Goal: Task Accomplishment & Management: Manage account settings

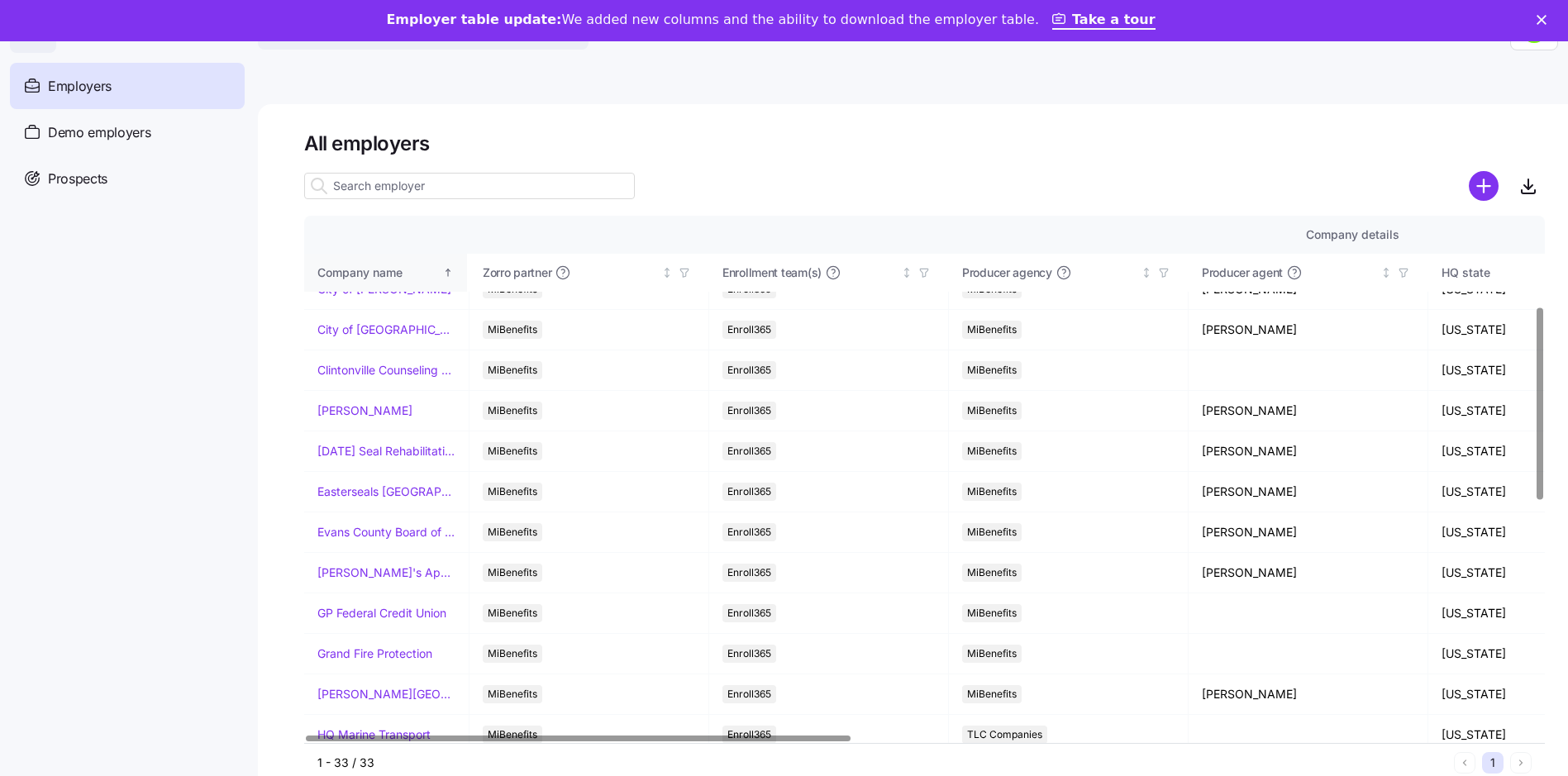
scroll to position [248, 0]
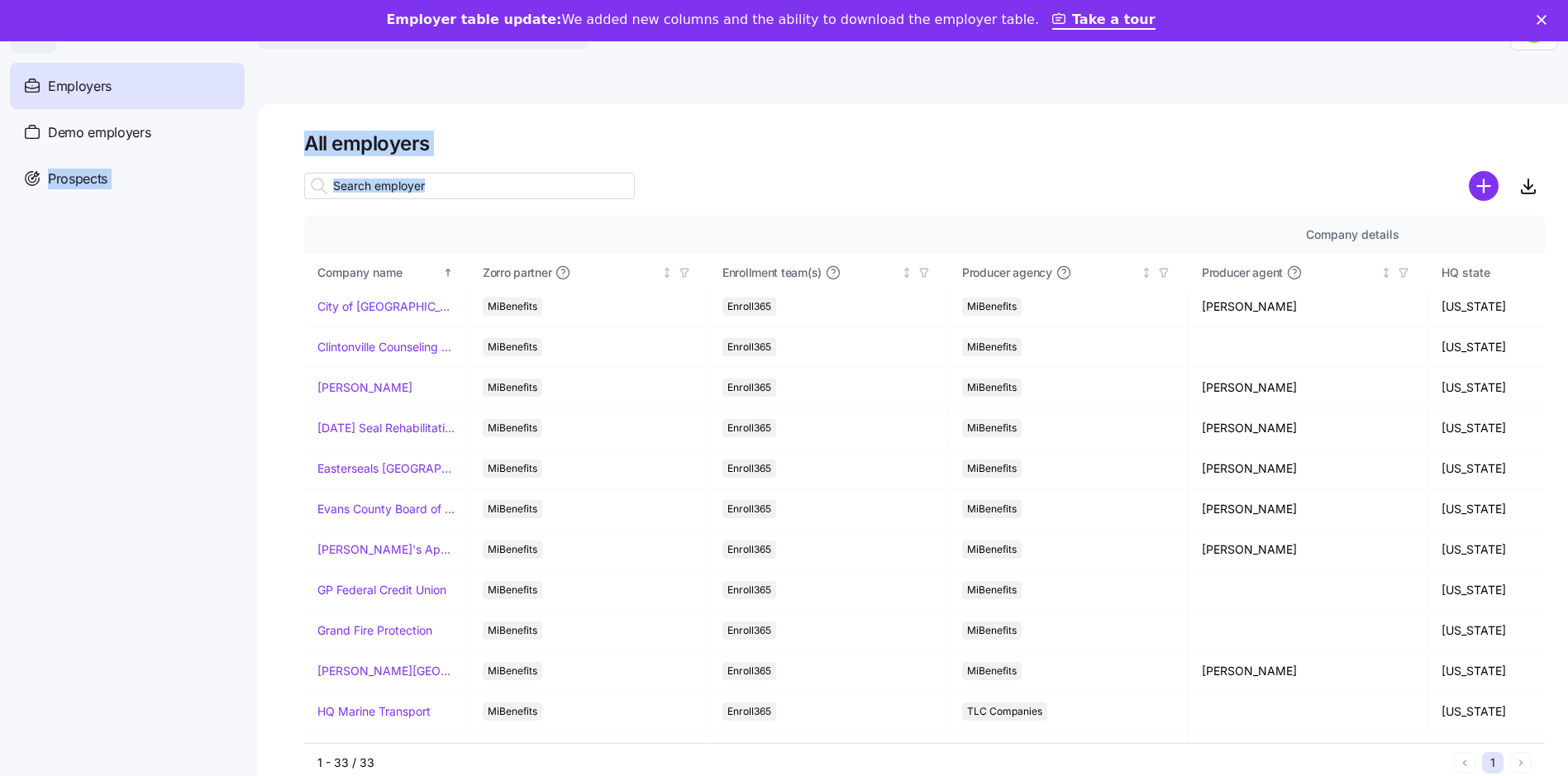
drag, startPoint x: 0, startPoint y: 218, endPoint x: -4, endPoint y: 298, distance: 80.1
click at [0, 298] on html "Search across Zorro... Help Employers Demo employers Prospects Demo prospects A…" at bounding box center [784, 403] width 1568 height 808
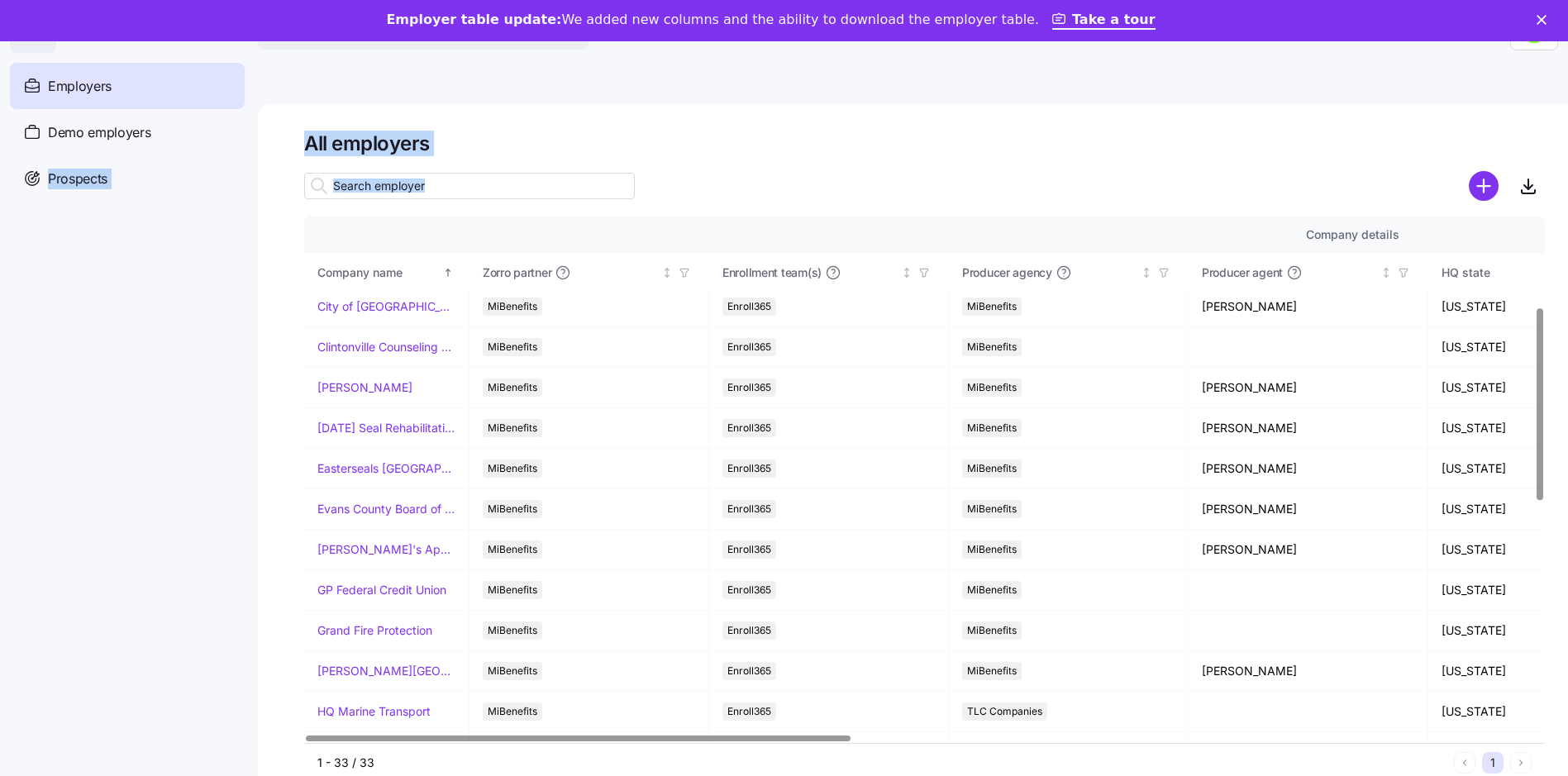
click at [176, 271] on nav "Employers Demo employers Prospects Demo prospects Agencies" at bounding box center [129, 414] width 258 height 723
click at [646, 206] on div at bounding box center [924, 209] width 1240 height 13
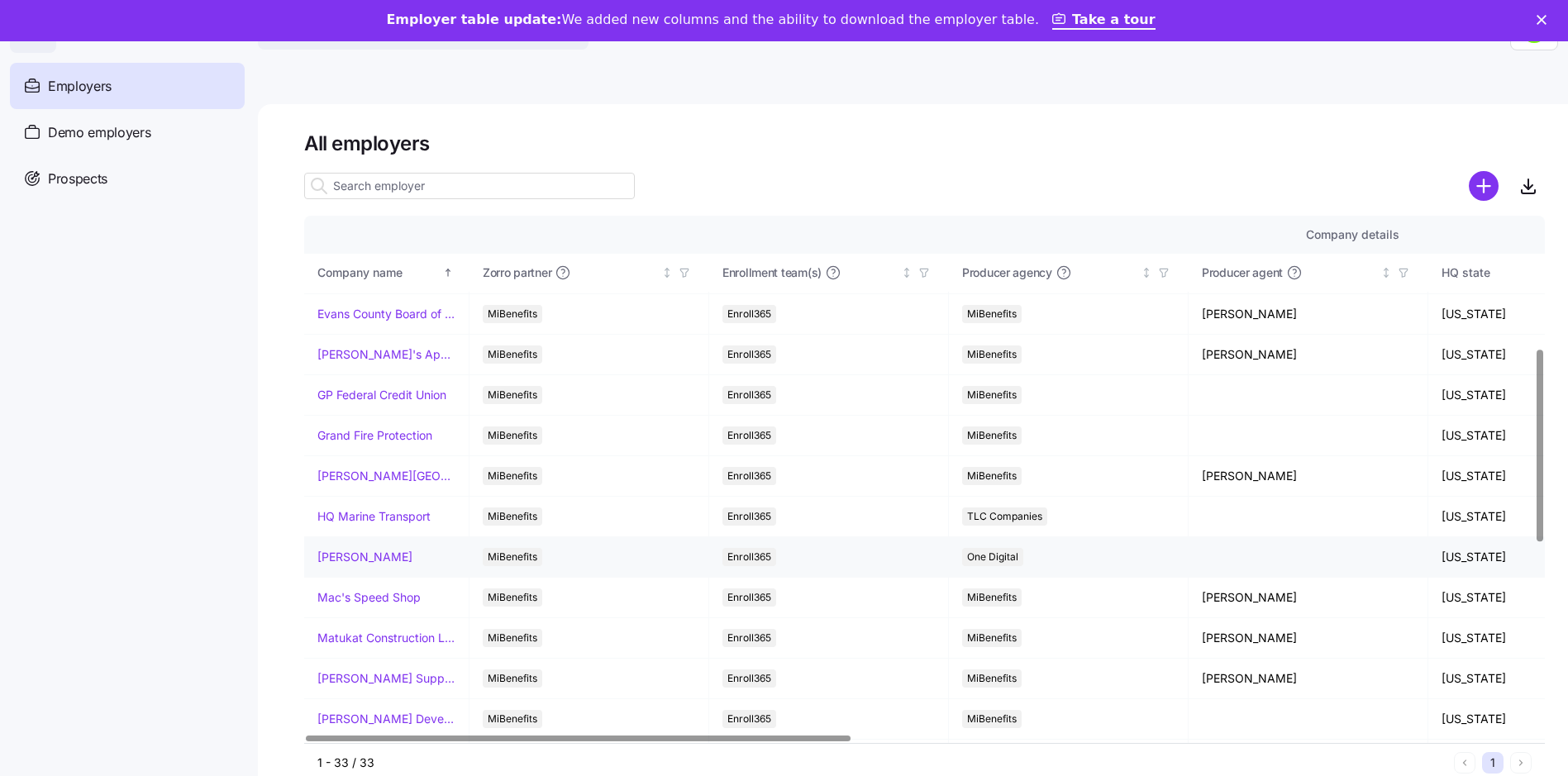
scroll to position [331, 0]
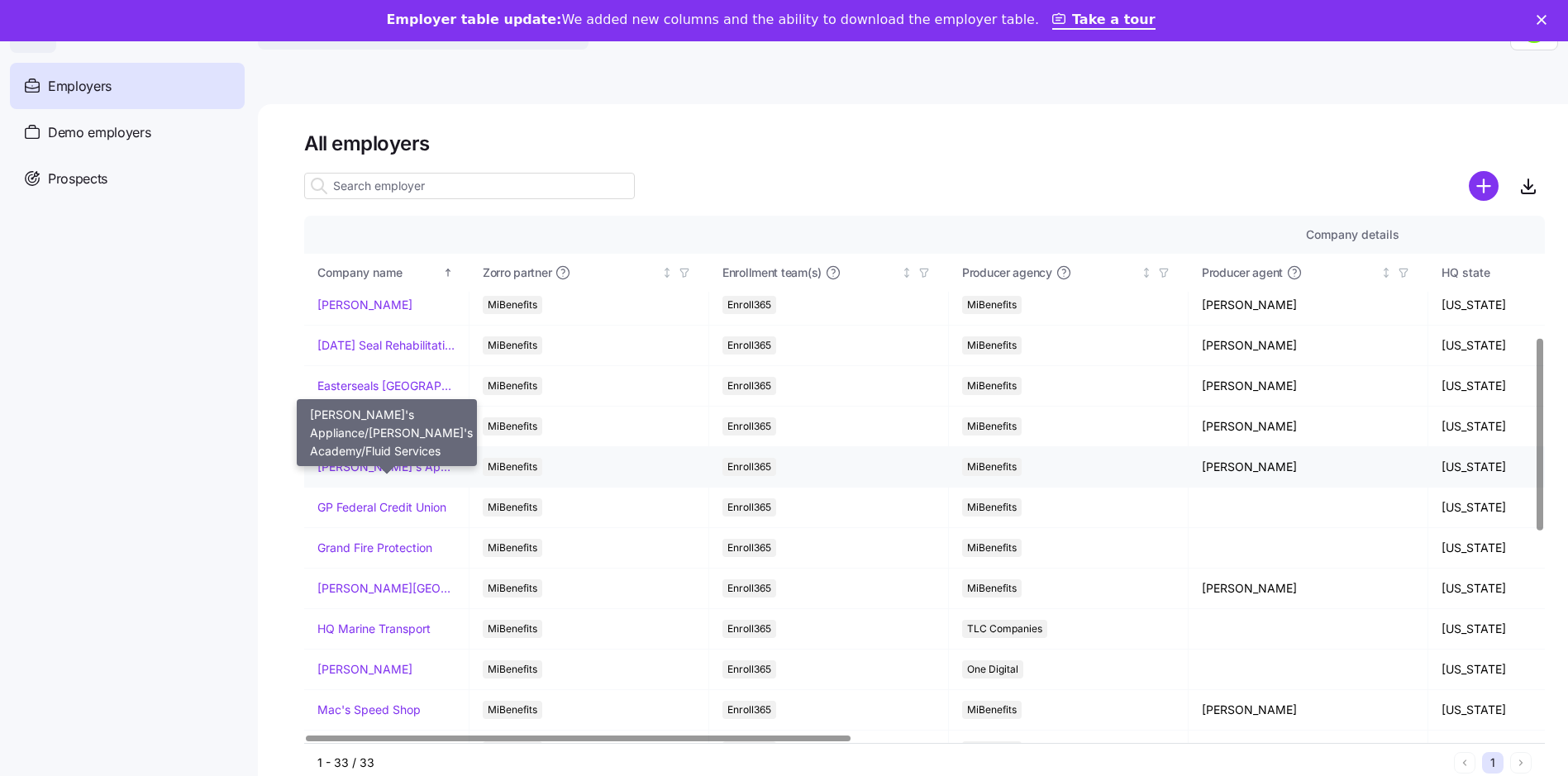
click at [369, 473] on link "[PERSON_NAME]'s Appliance/[PERSON_NAME]'s Academy/Fluid Services" at bounding box center [386, 466] width 138 height 17
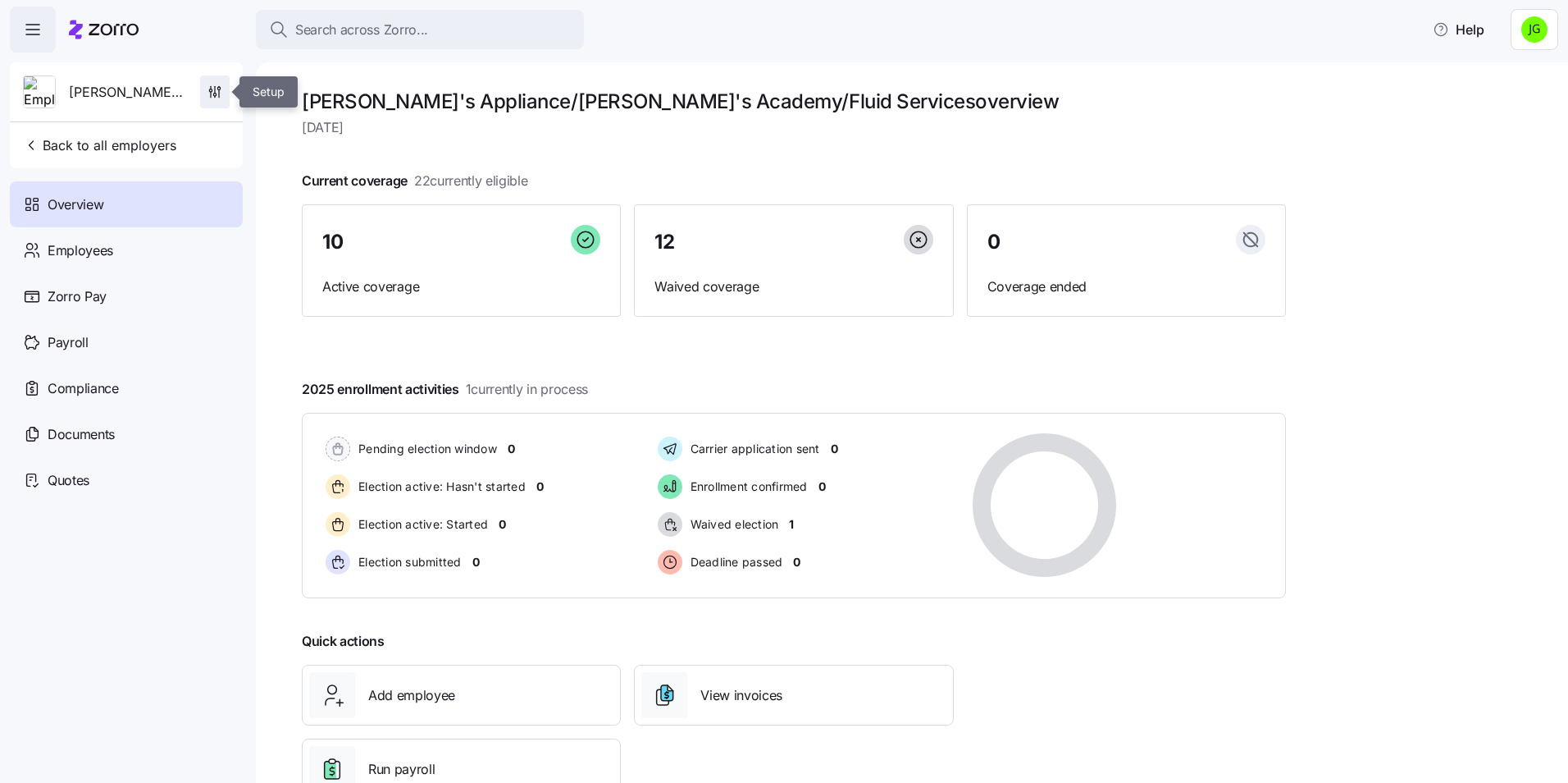
click at [204, 89] on span "button" at bounding box center [215, 92] width 28 height 31
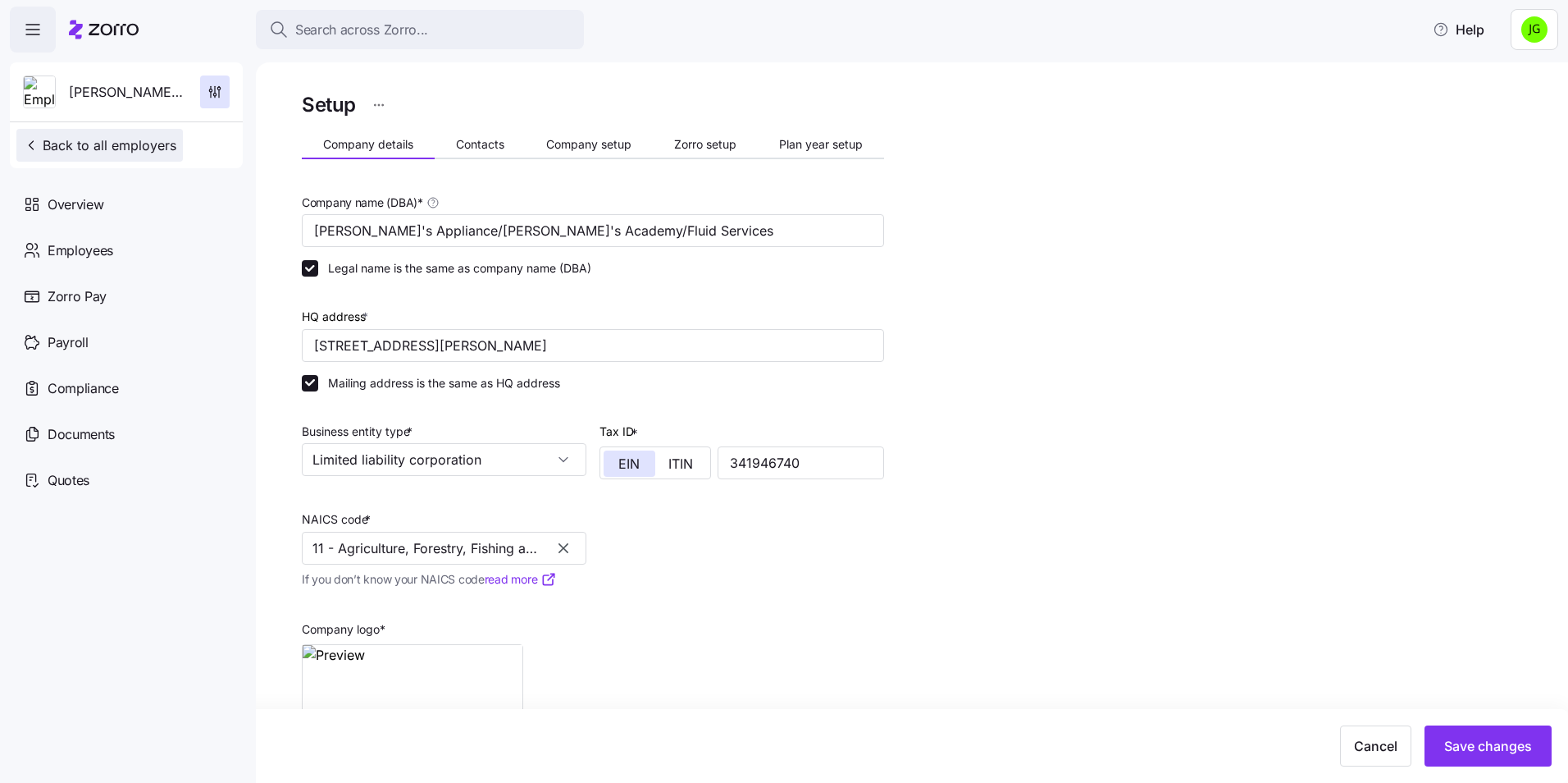
click at [107, 151] on span "Back to all employers" at bounding box center [99, 145] width 153 height 20
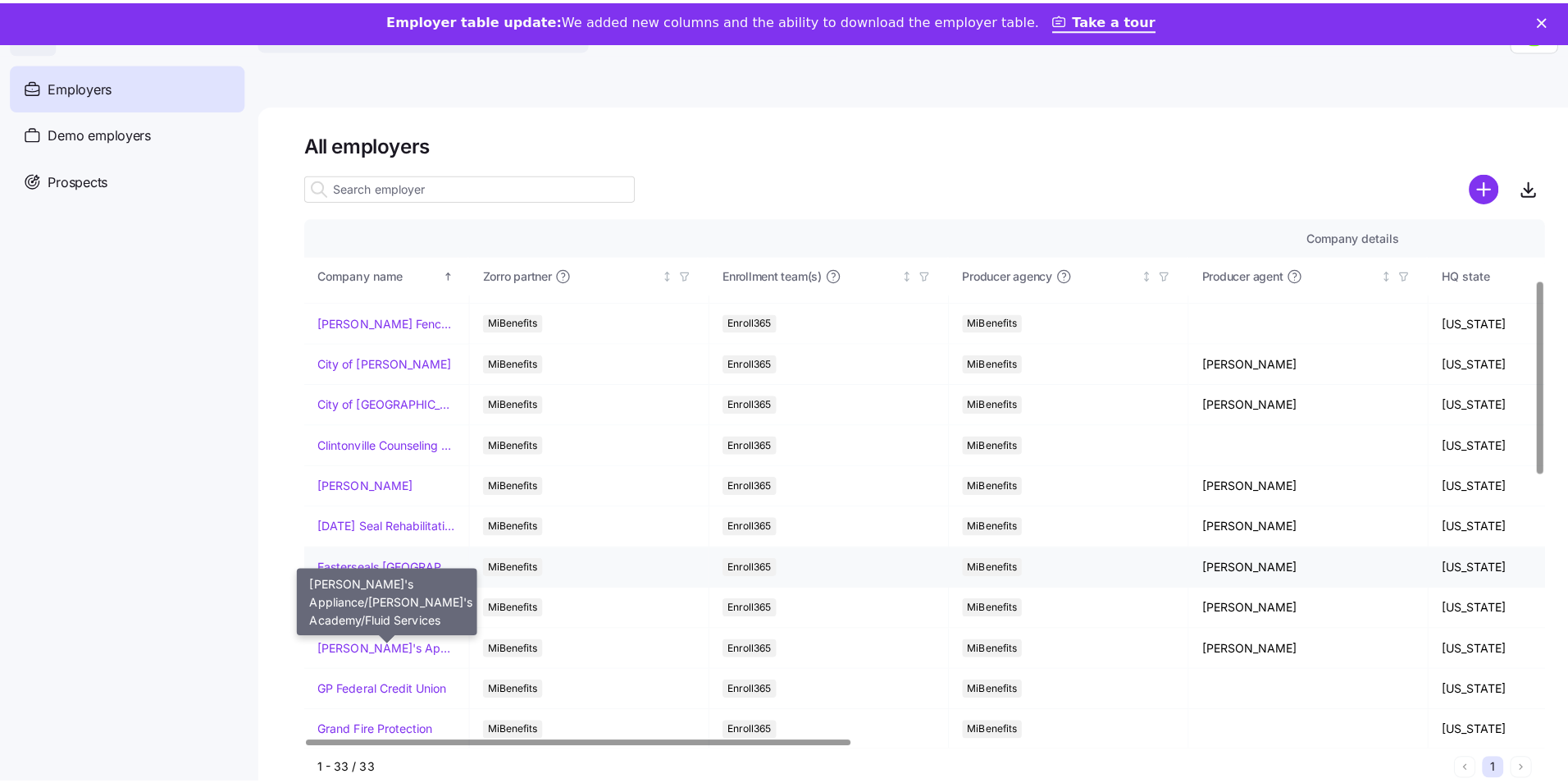
scroll to position [164, 0]
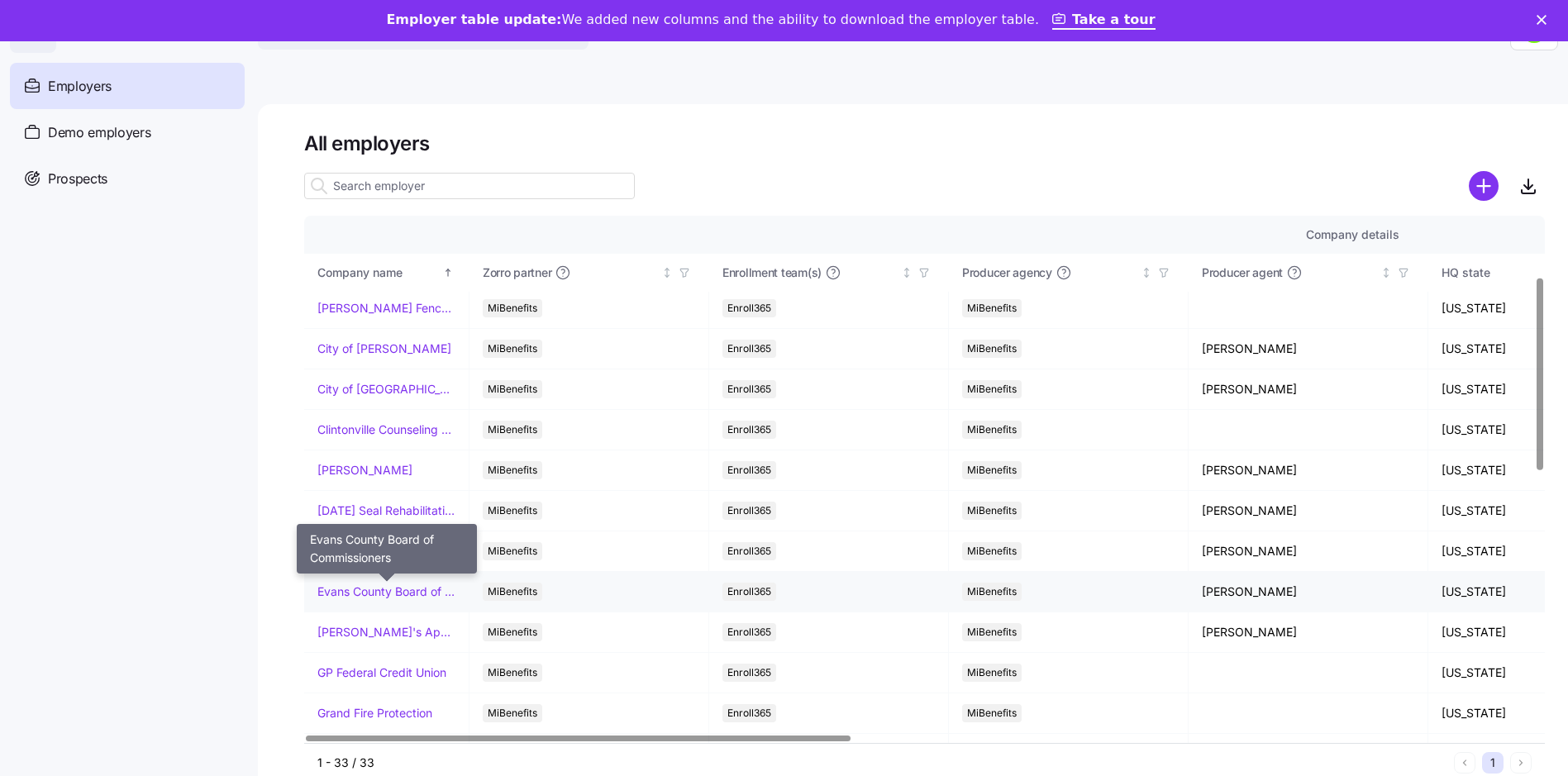
click at [413, 590] on link "Evans County Board of Commissioners" at bounding box center [386, 592] width 138 height 17
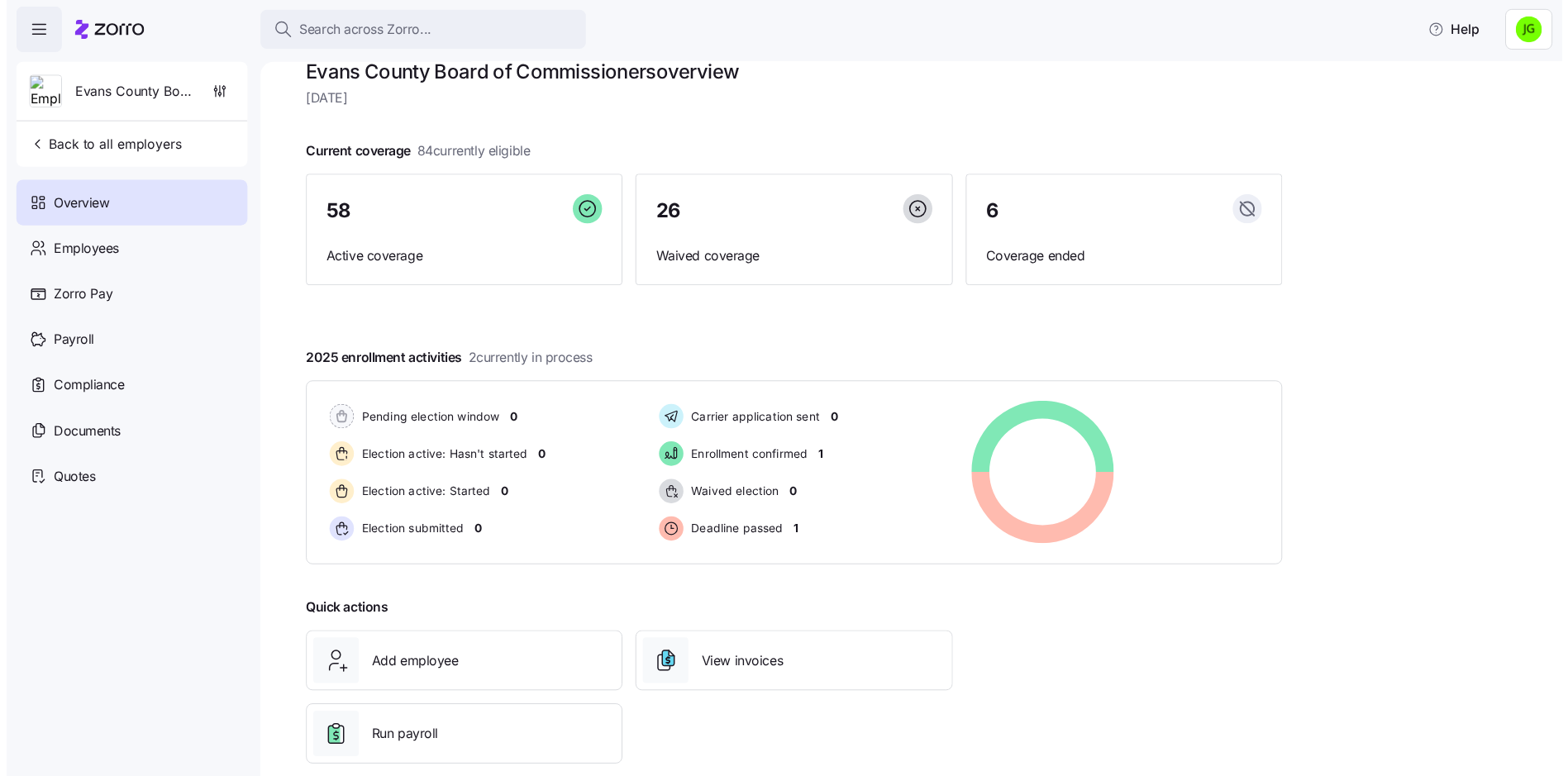
scroll to position [56, 0]
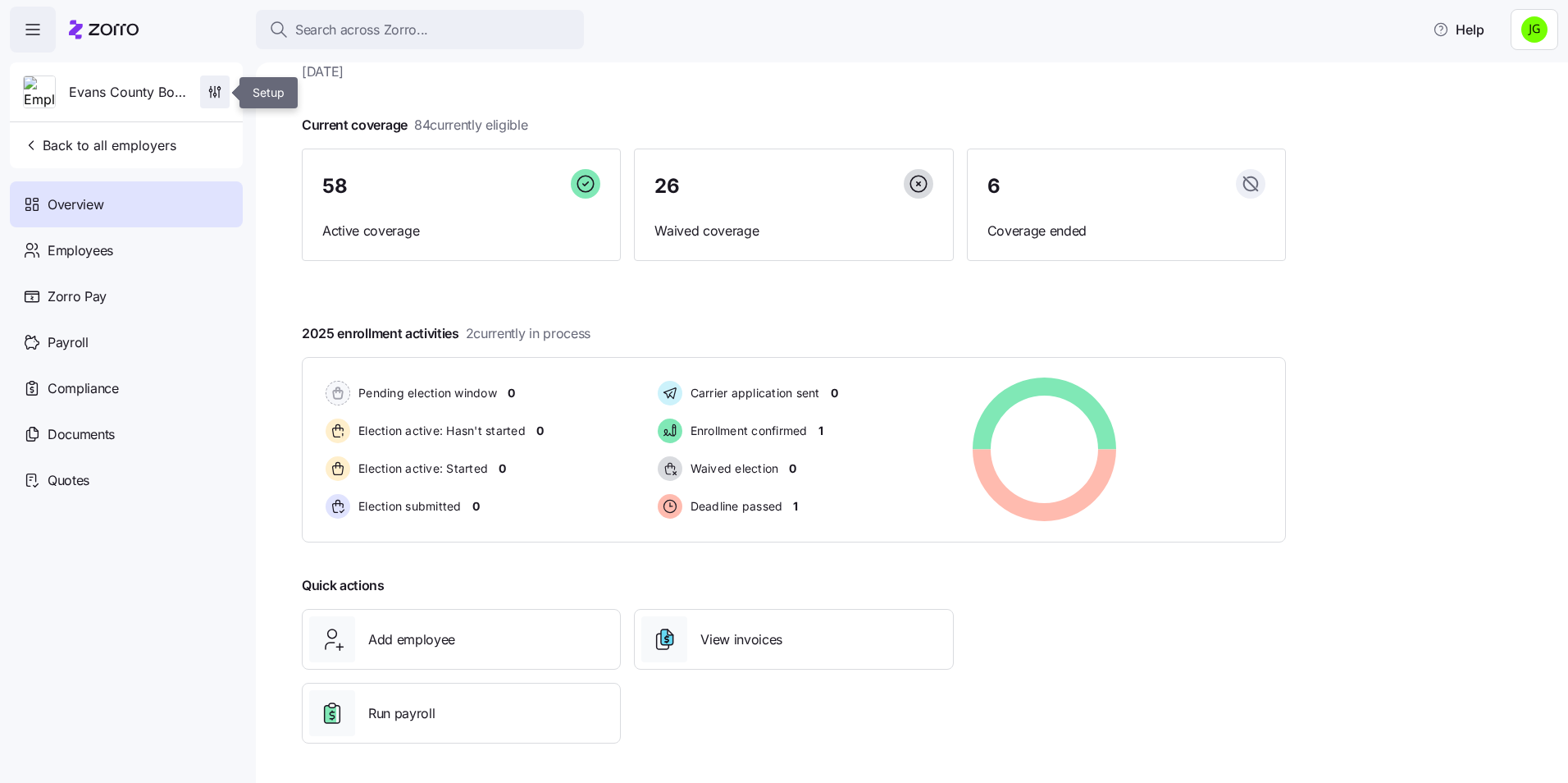
click at [217, 91] on icon "button" at bounding box center [215, 91] width 17 height 17
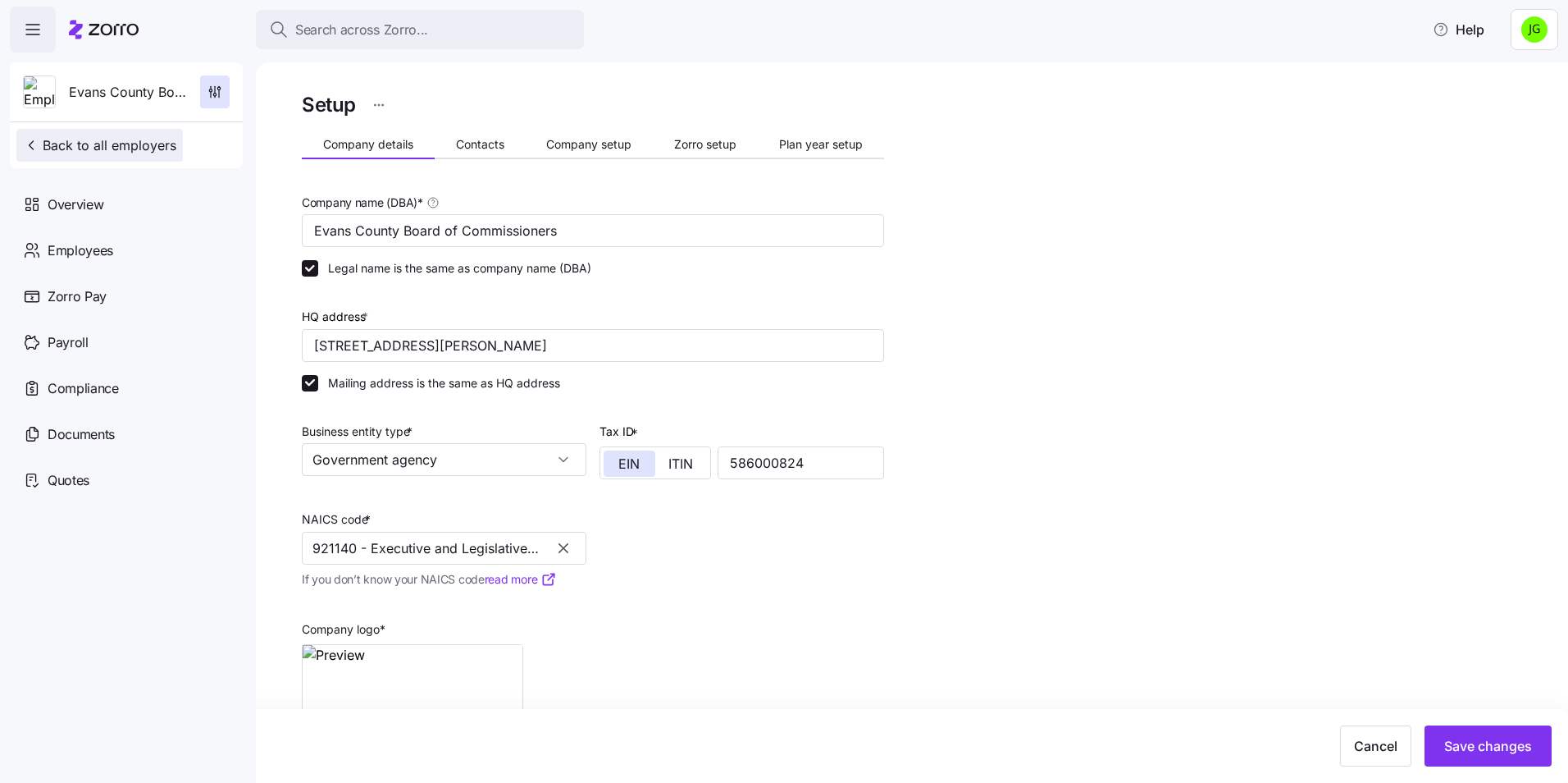
click at [80, 144] on span "Back to all employers" at bounding box center [99, 145] width 153 height 20
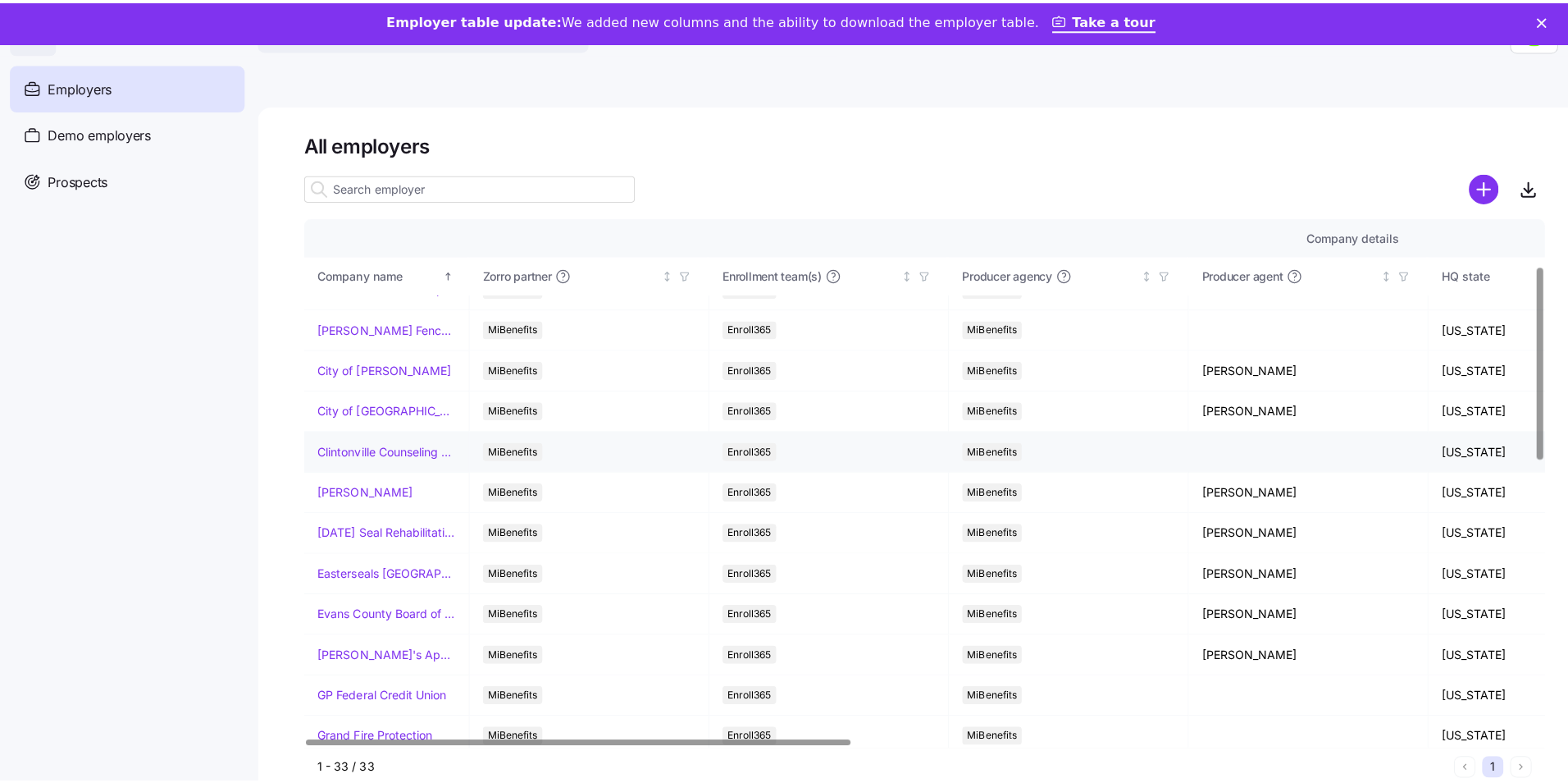
scroll to position [164, 0]
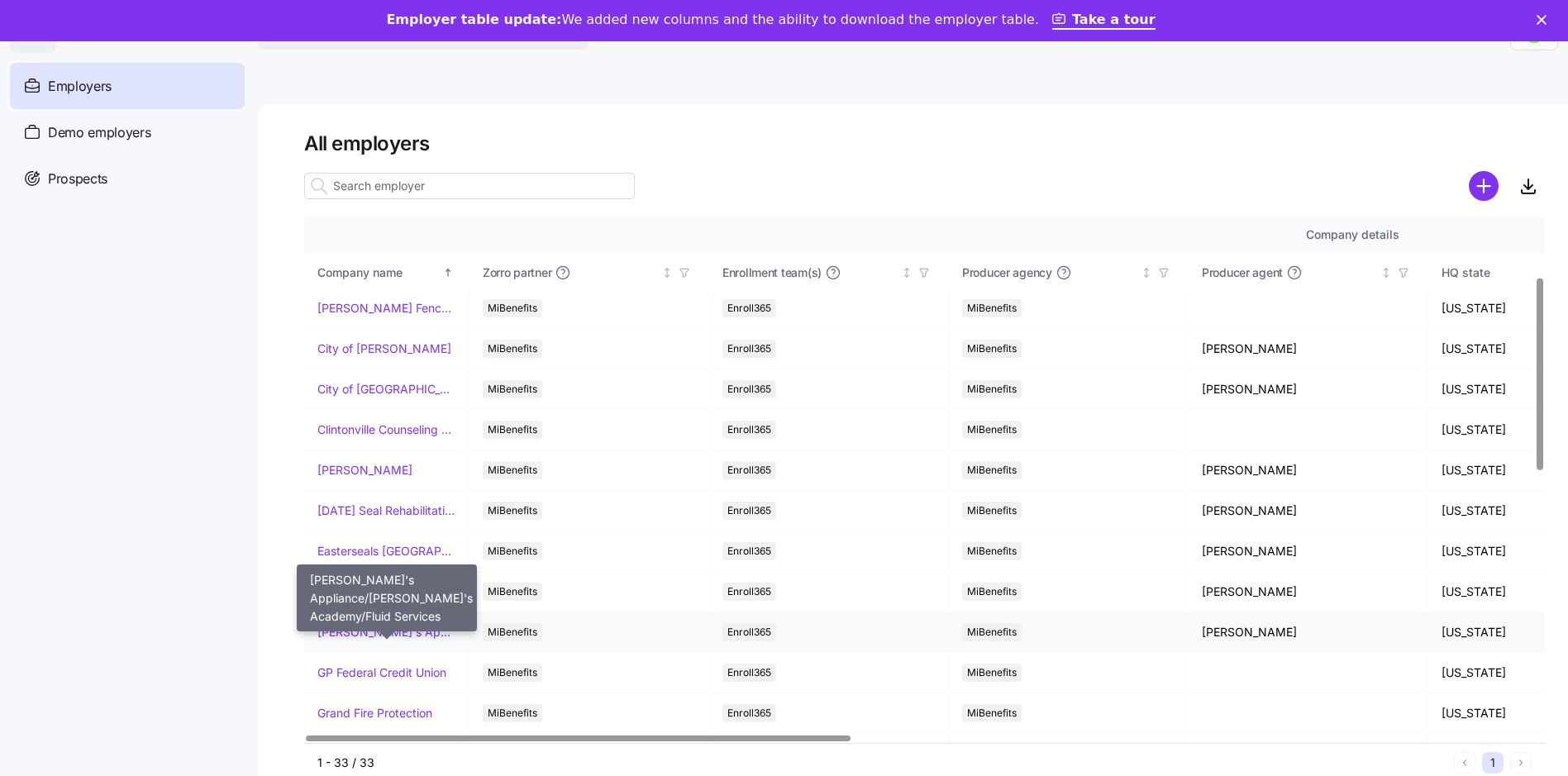
click at [366, 636] on link "[PERSON_NAME]'s Appliance/[PERSON_NAME]'s Academy/Fluid Services" at bounding box center [386, 632] width 138 height 17
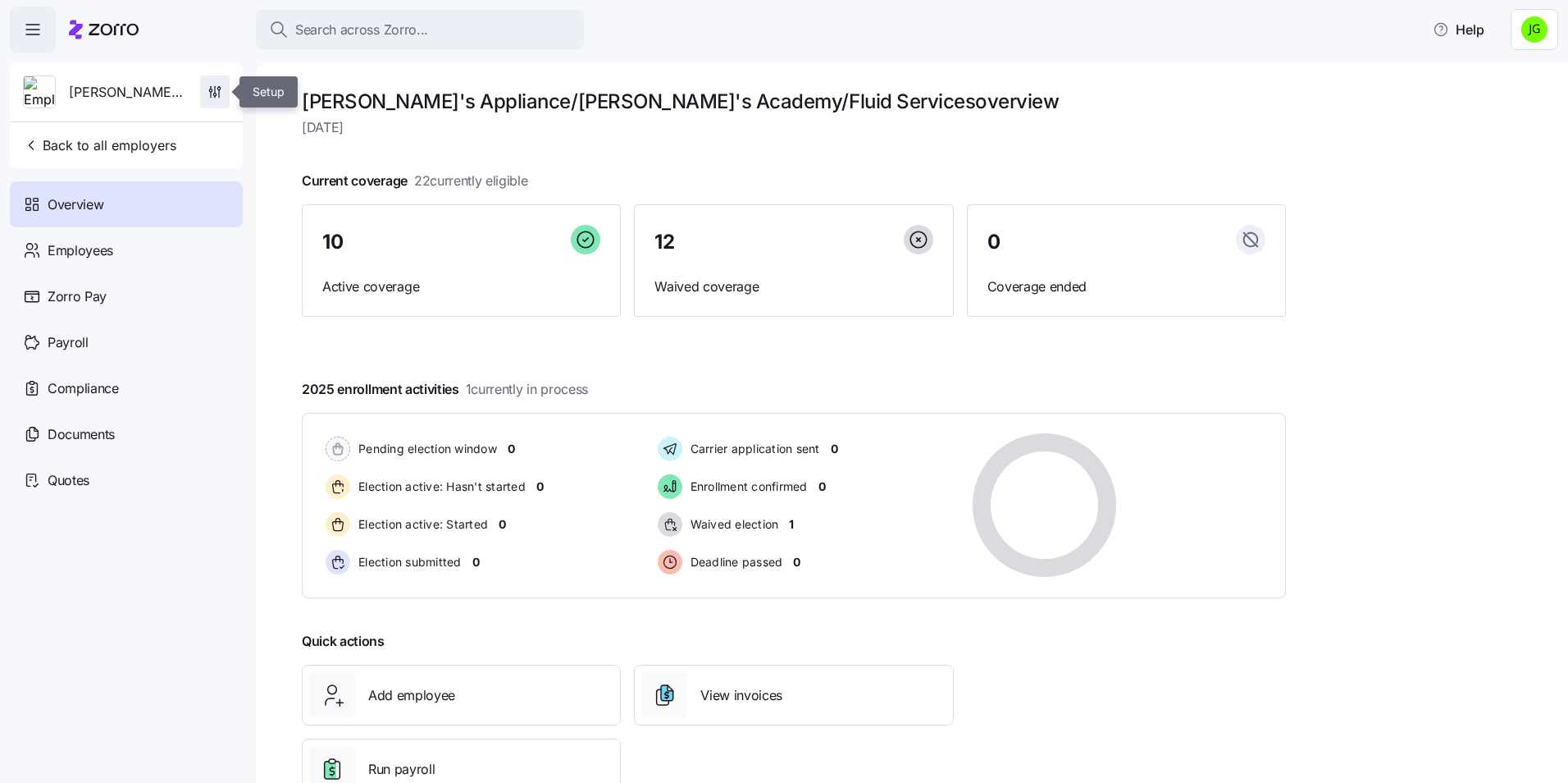
click at [211, 89] on icon "button" at bounding box center [215, 91] width 17 height 17
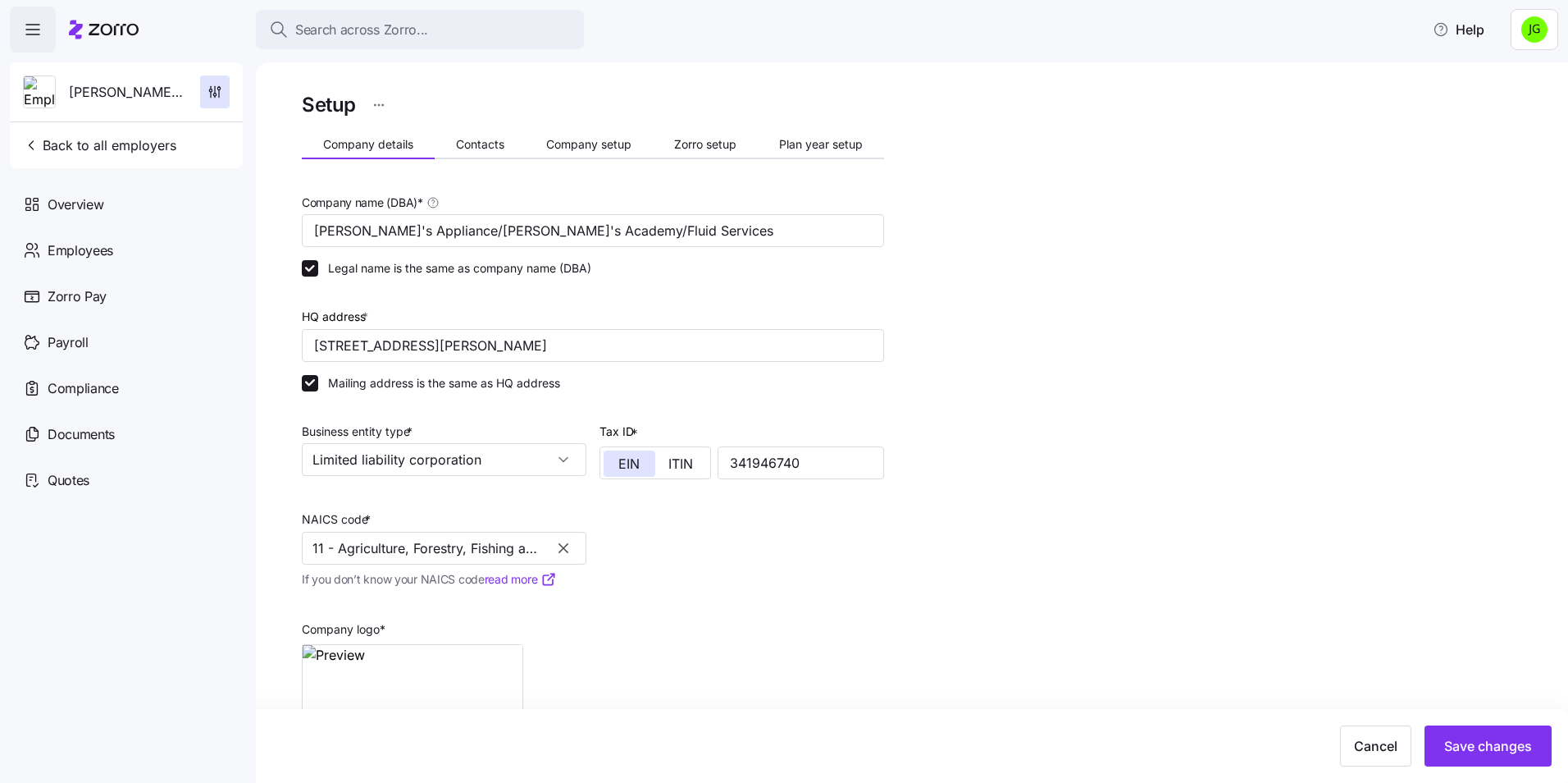
click at [566, 548] on icon "button" at bounding box center [563, 547] width 17 height 17
click at [331, 552] on input "NAICS code *" at bounding box center [444, 548] width 284 height 33
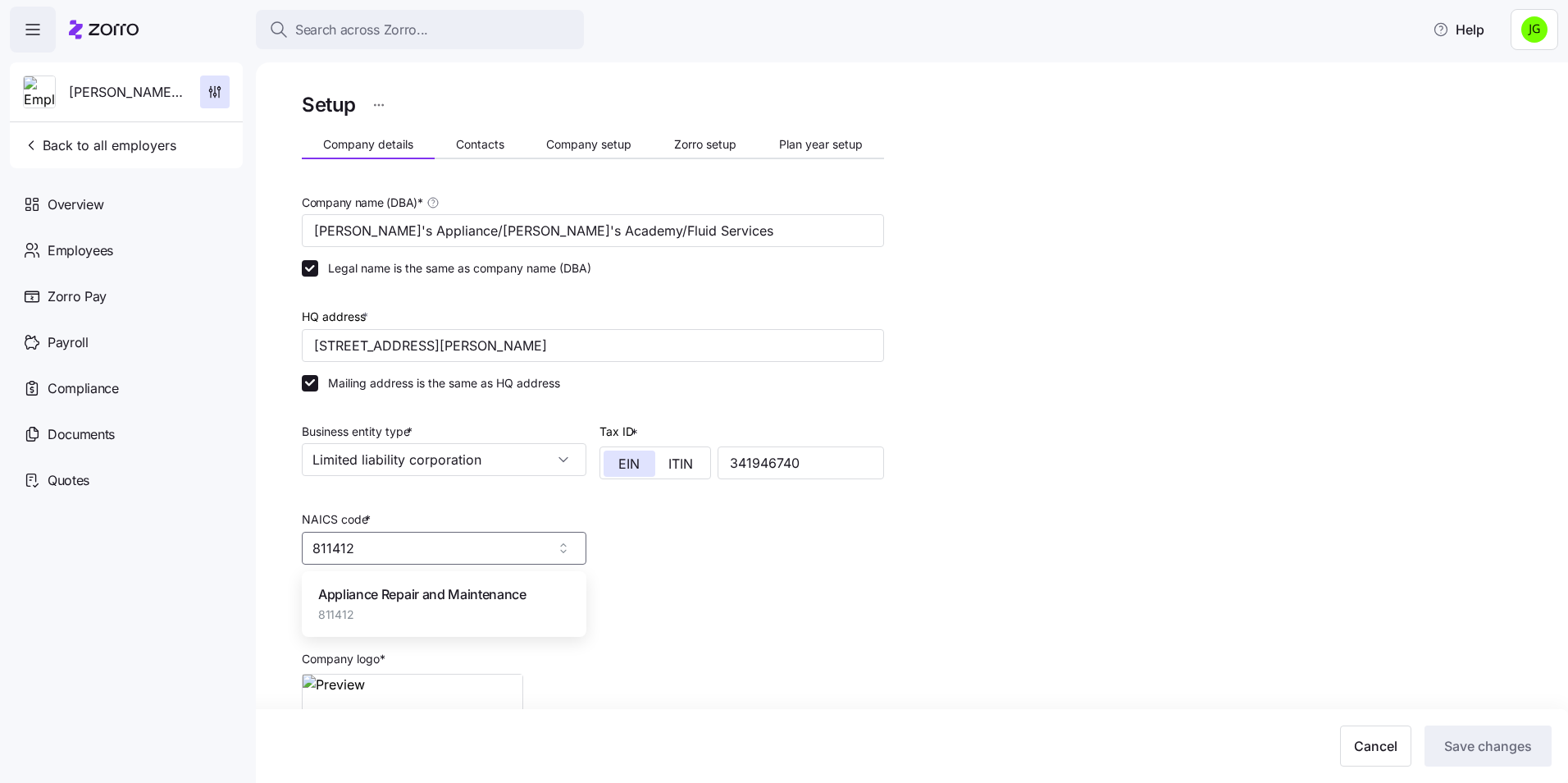
type input "811412"
click at [362, 552] on input "NAICS code *" at bounding box center [444, 548] width 284 height 33
type input "5"
click at [357, 593] on span "Appliance Repair and Maintenance" at bounding box center [423, 594] width 209 height 21
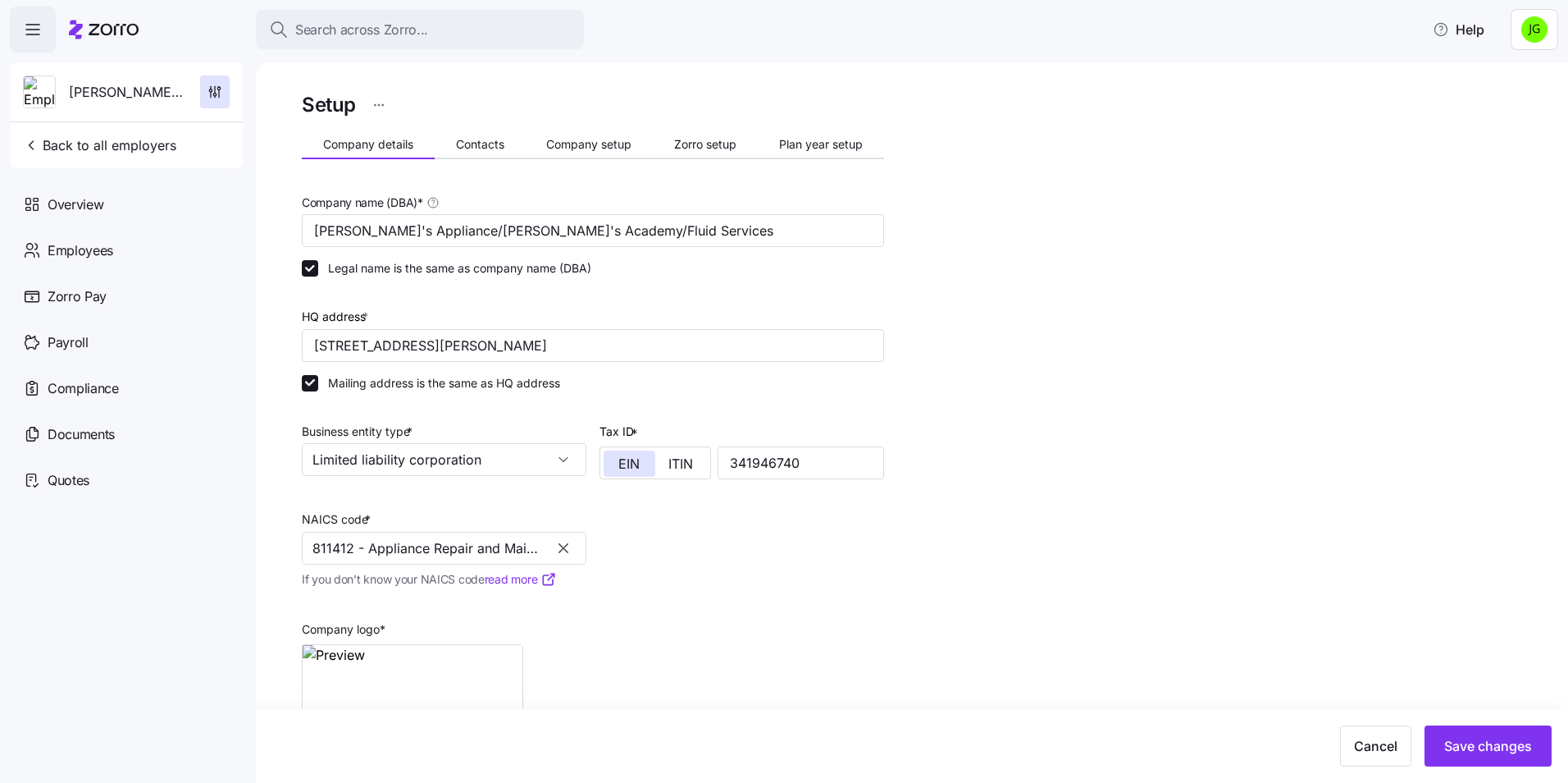
type input "811412 - Appliance Repair and Maintenance"
click at [905, 560] on div "Setup Company details Contacts Company setup Zorro setup Plan year setup Compan…" at bounding box center [923, 468] width 1243 height 759
click at [1482, 743] on span "Save changes" at bounding box center [1487, 746] width 88 height 20
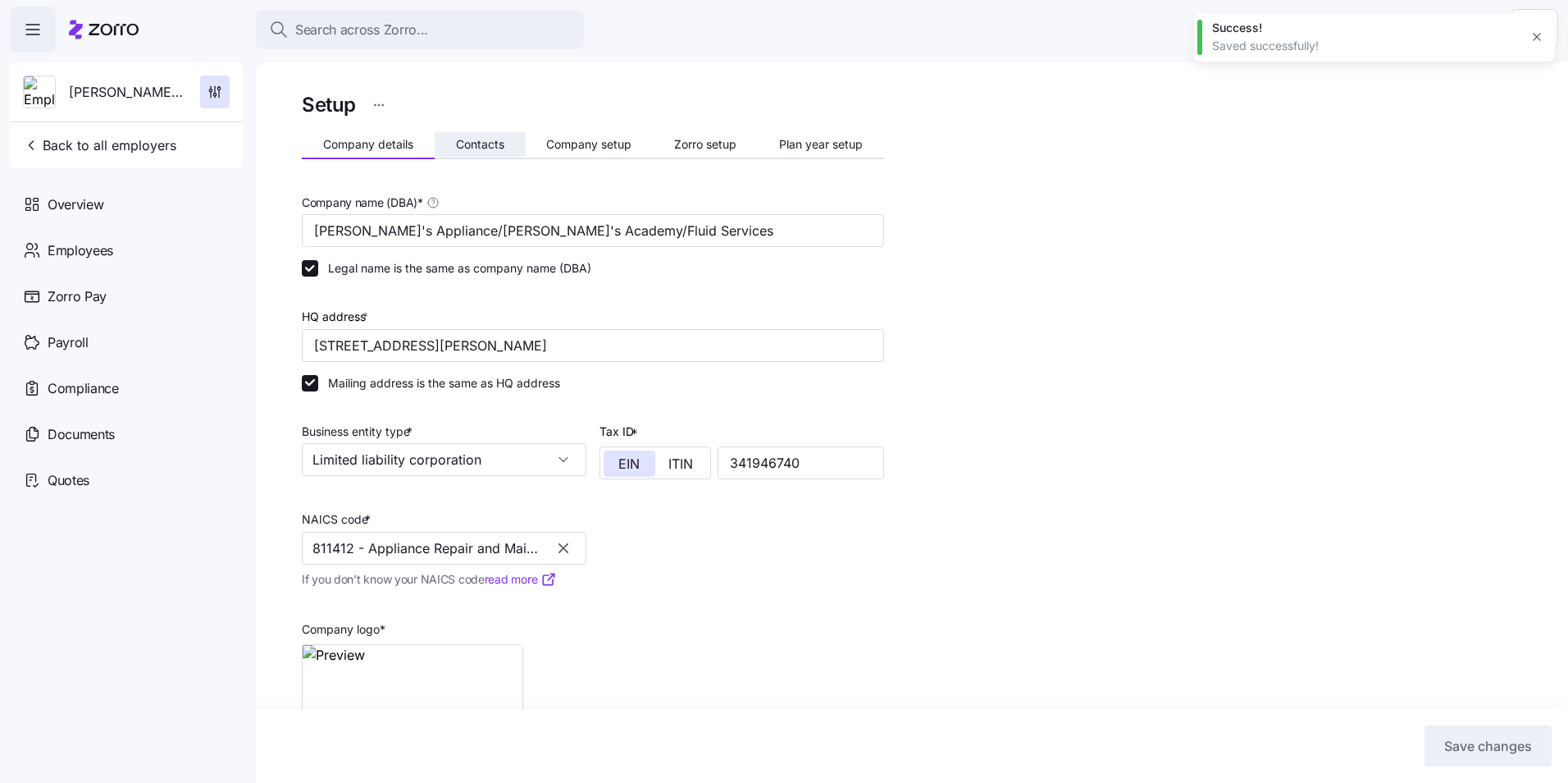
click at [481, 144] on span "Contacts" at bounding box center [480, 144] width 49 height 11
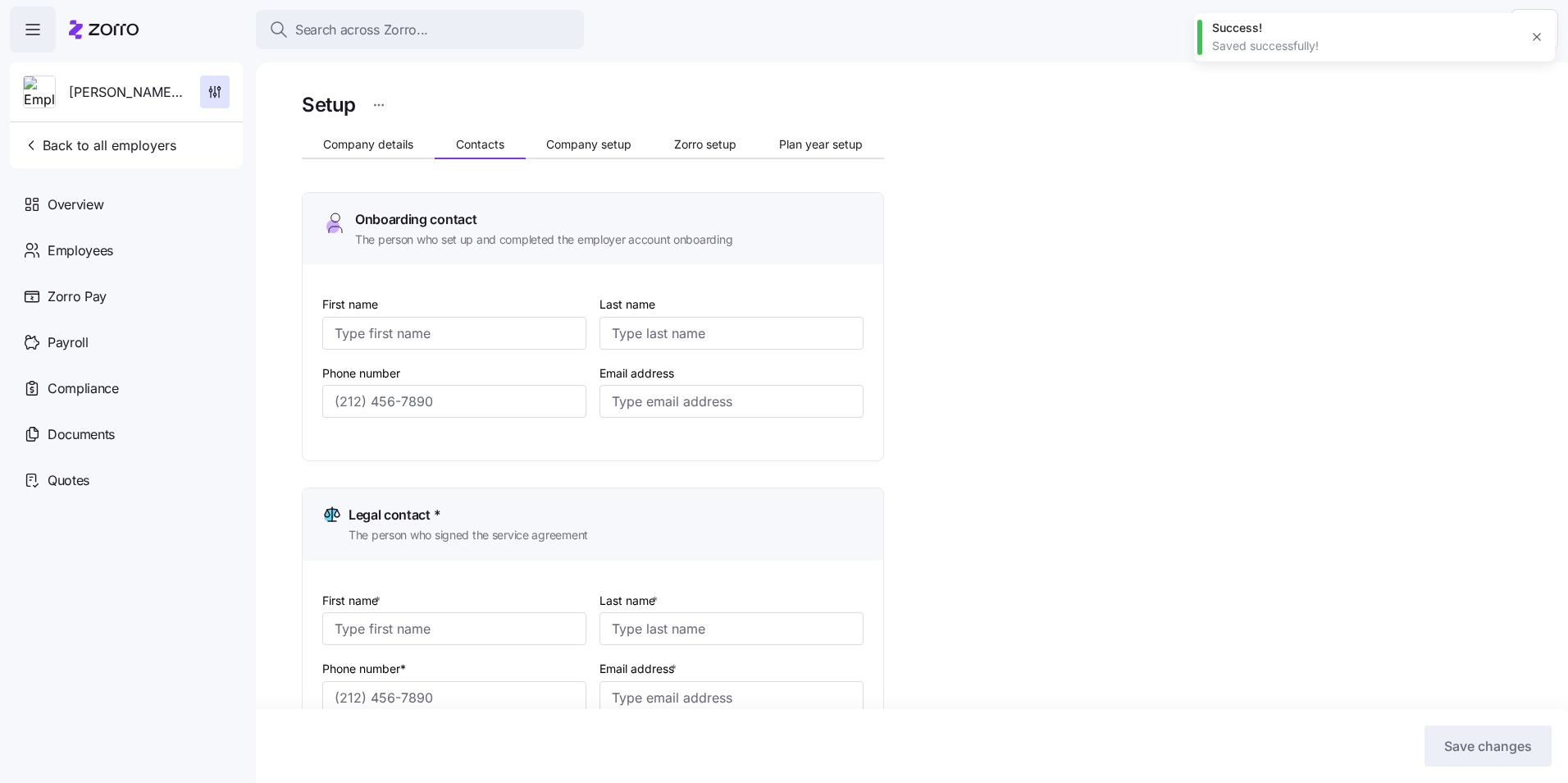
type input "[PERSON_NAME]"
type input "Butcher"
type input "[EMAIL_ADDRESS][DOMAIN_NAME]"
type input "[PERSON_NAME]"
type input "Butcher"
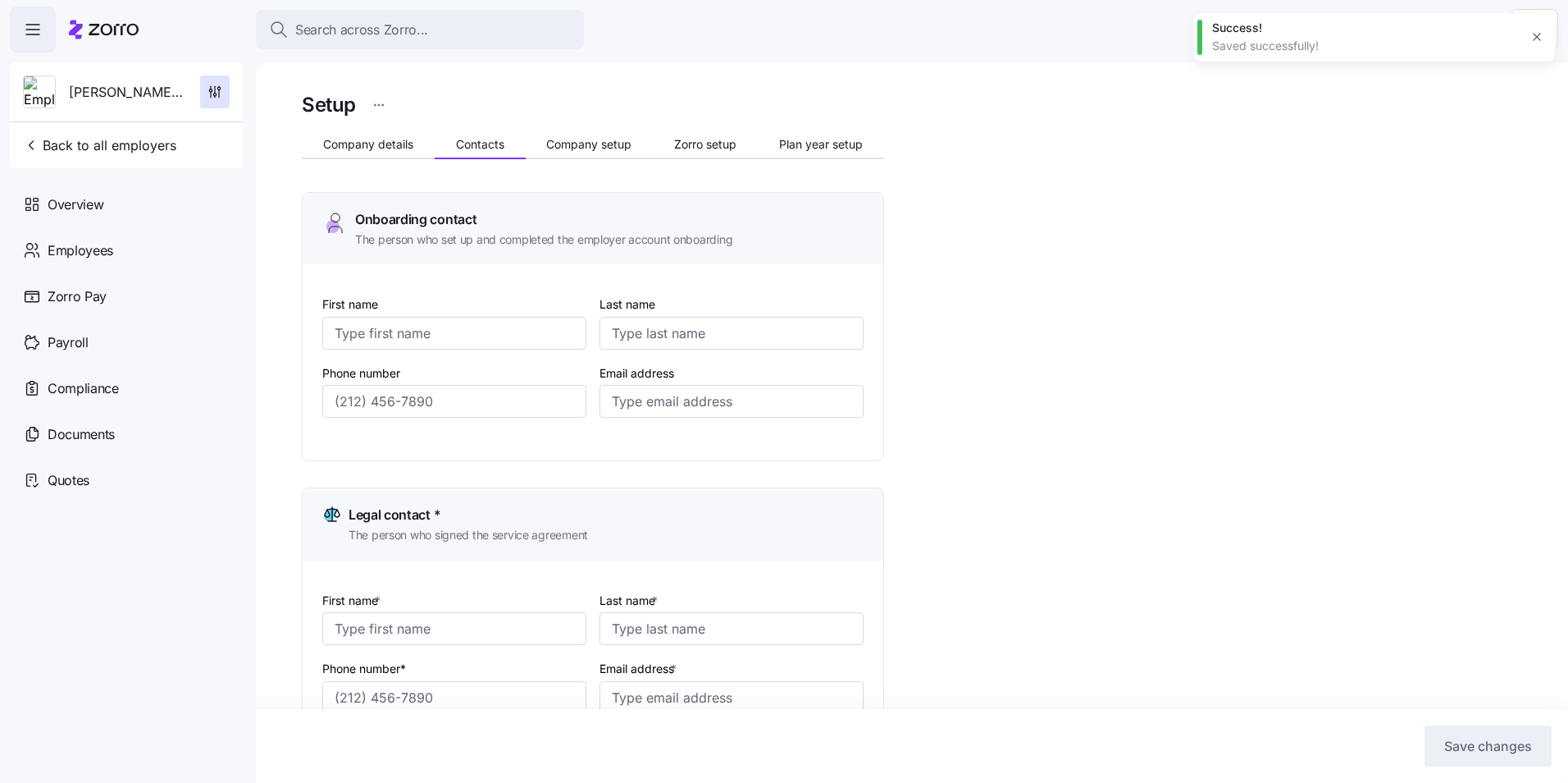
type input "[EMAIL_ADDRESS][DOMAIN_NAME]"
type input "[PERSON_NAME]"
type input "Butcher"
type input "[EMAIL_ADDRESS][DOMAIN_NAME]"
type input "[PHONE_NUMBER]"
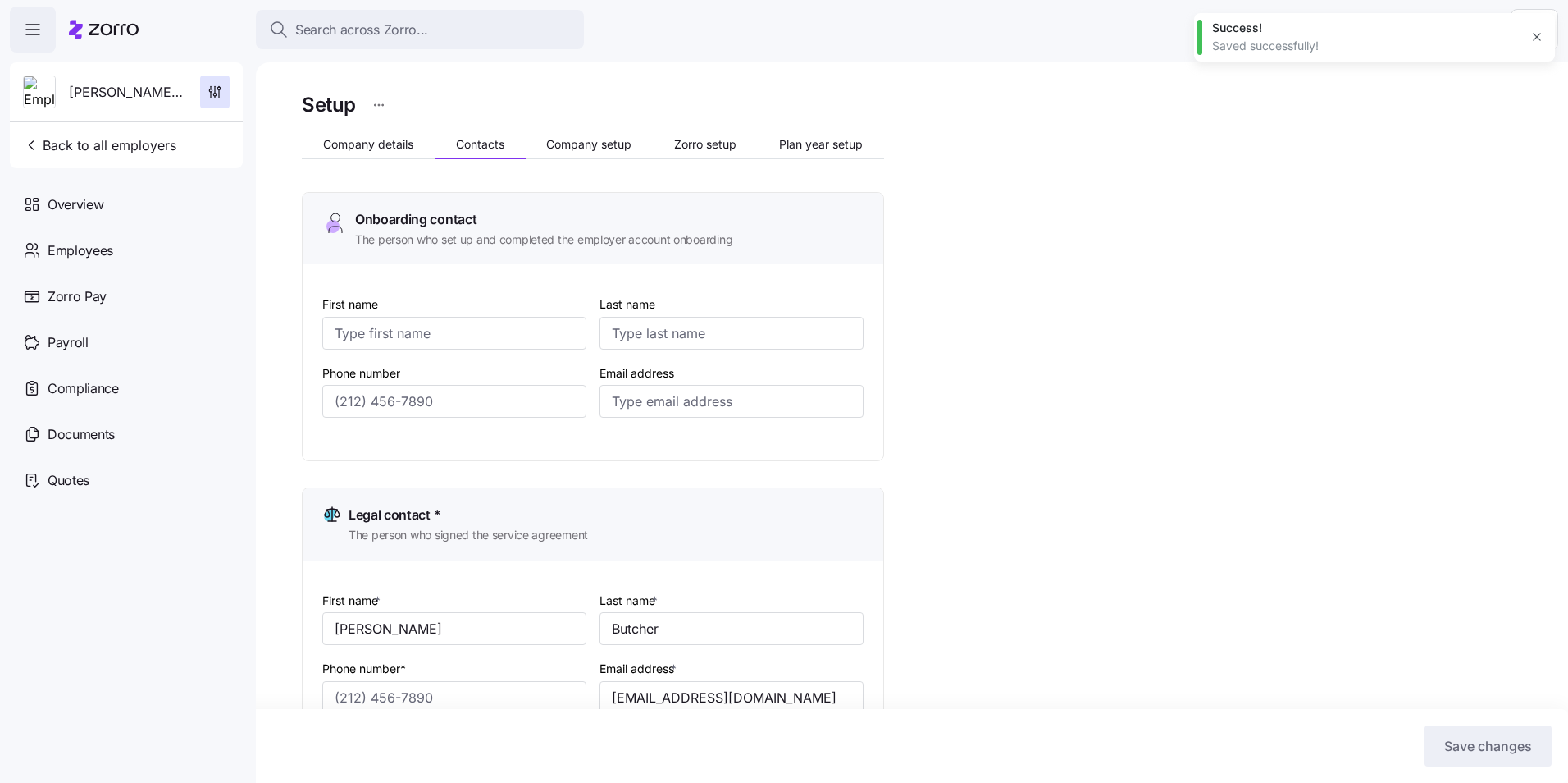
type input "[PHONE_NUMBER]"
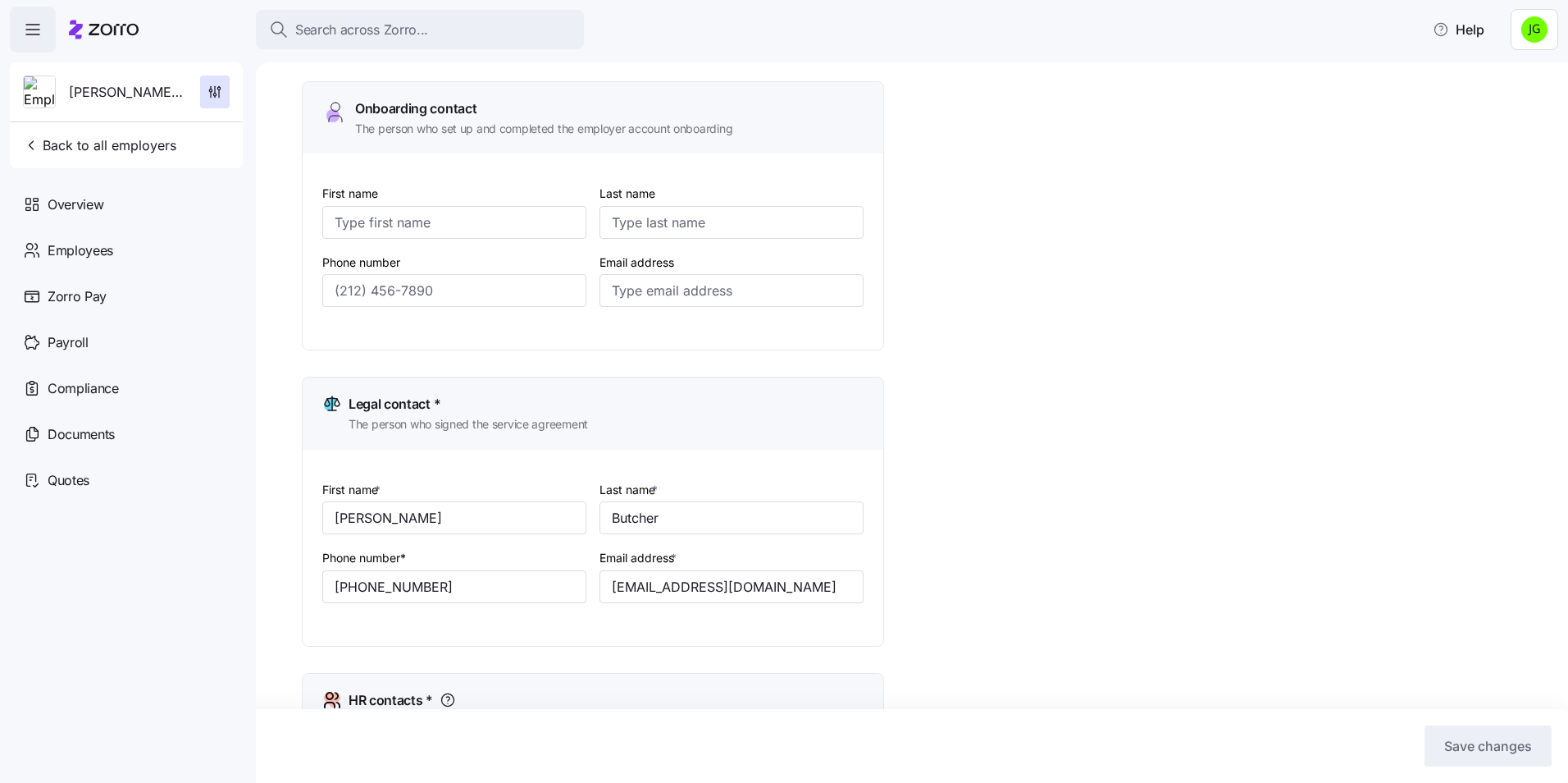
scroll to position [82, 0]
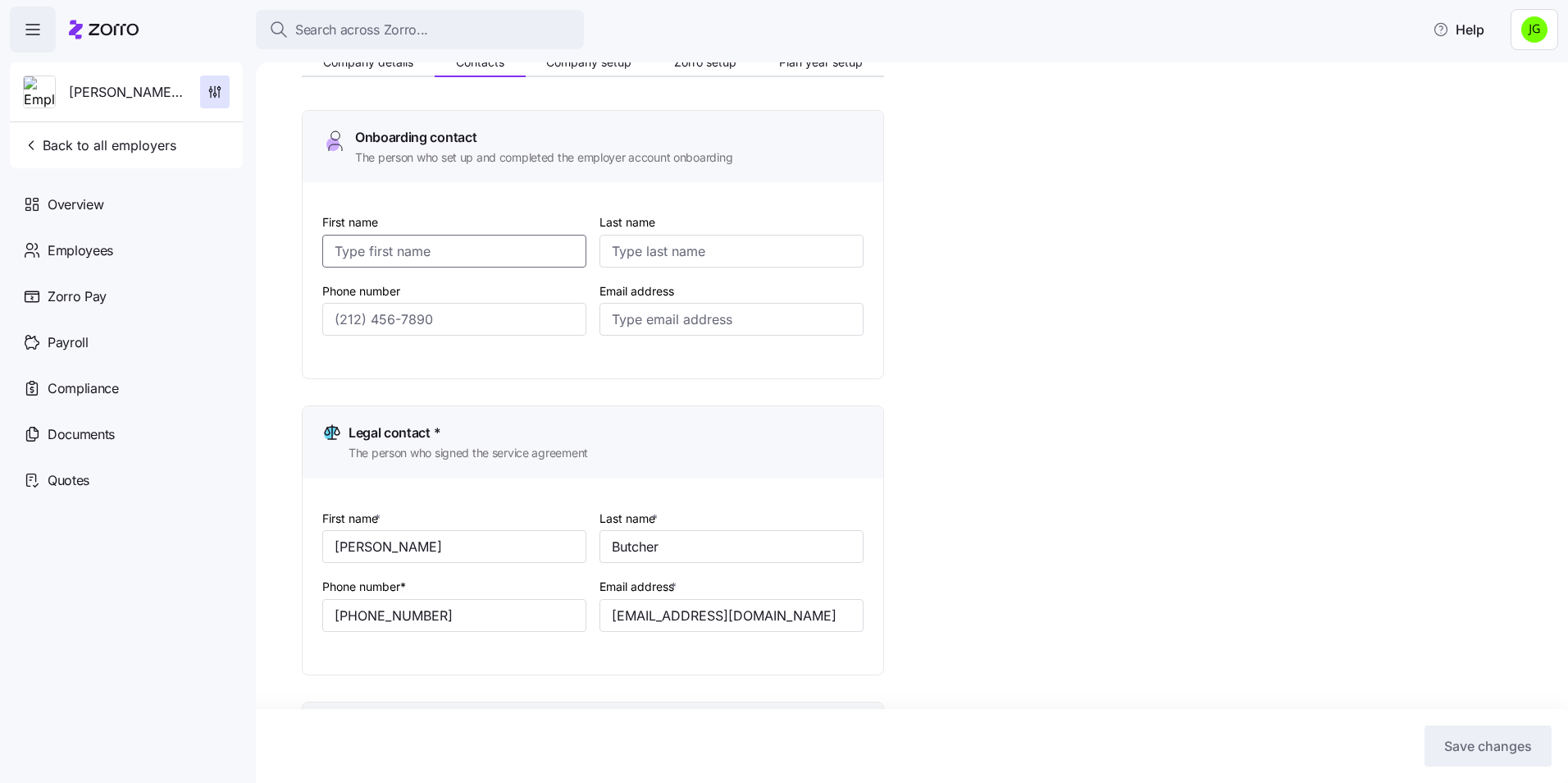
drag, startPoint x: 356, startPoint y: 253, endPoint x: 425, endPoint y: 255, distance: 69.0
click at [357, 255] on input "First name" at bounding box center [455, 251] width 264 height 33
type input "[PERSON_NAME]"
type input "Butcher"
drag, startPoint x: 399, startPoint y: 615, endPoint x: 223, endPoint y: 632, distance: 176.8
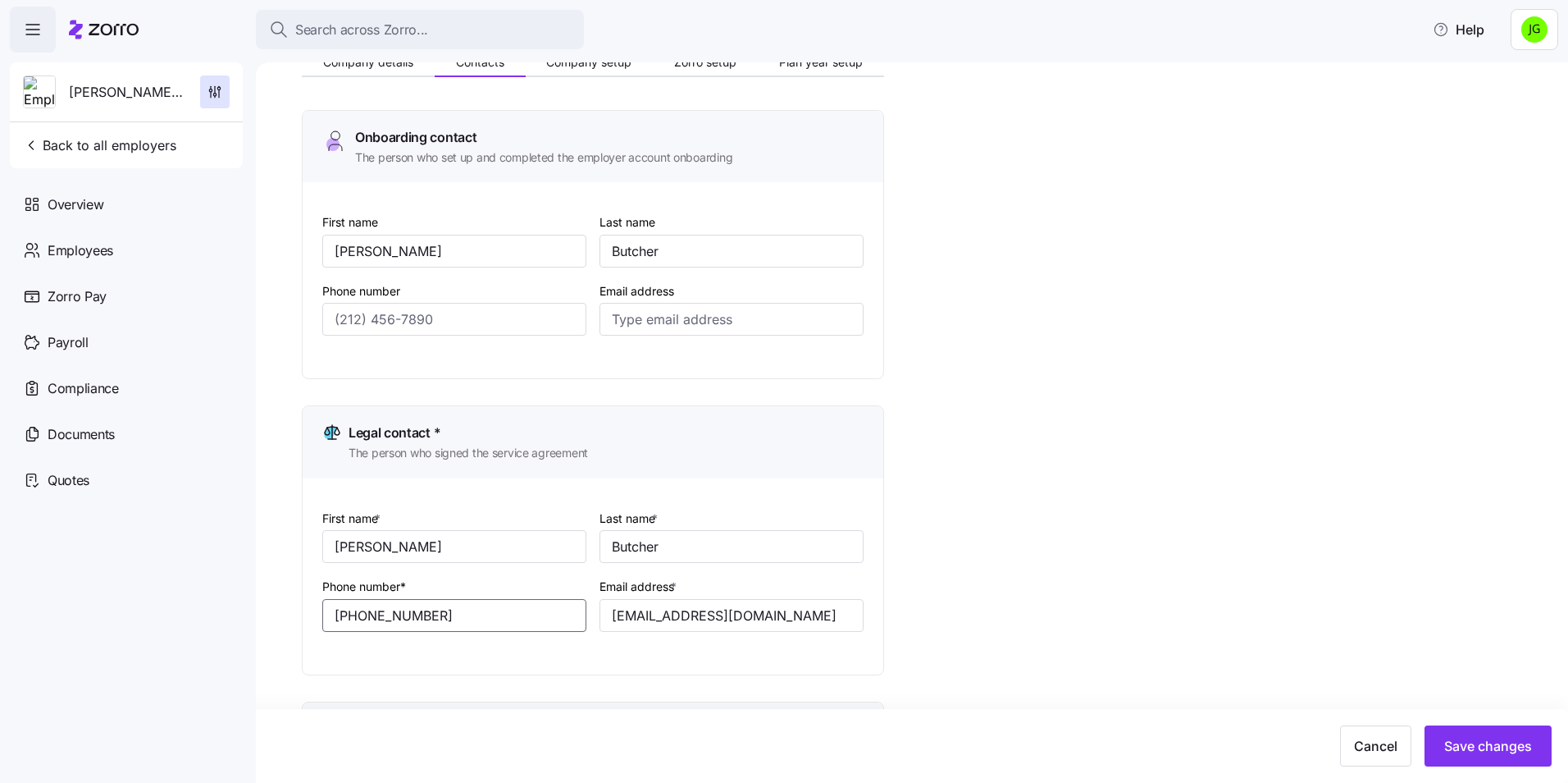
click at [197, 632] on div "Search across Zorro... Help [PERSON_NAME]'s Appliance/[PERSON_NAME]'s Academy/F…" at bounding box center [784, 386] width 1568 height 773
click at [388, 311] on input "Phone number" at bounding box center [455, 319] width 264 height 33
paste input "[PHONE_NUMBER]"
type input "[PHONE_NUMBER]"
drag, startPoint x: 807, startPoint y: 622, endPoint x: 741, endPoint y: 612, distance: 66.8
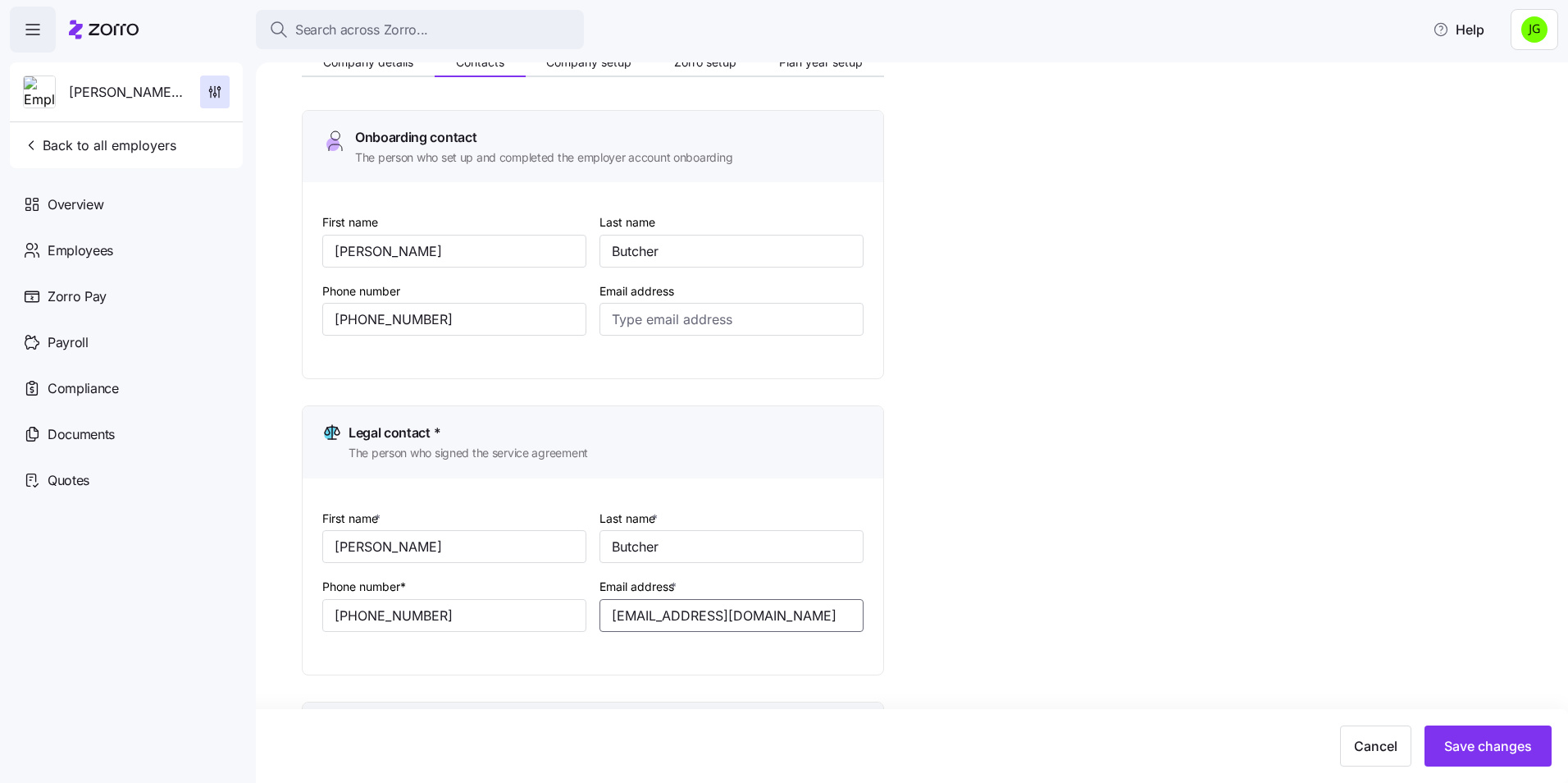
click at [437, 610] on div "First name * [PERSON_NAME] Last name * [PERSON_NAME] Phone number* [PHONE_NUMBE…" at bounding box center [592, 583] width 554 height 164
click at [654, 321] on input "Email address" at bounding box center [731, 319] width 264 height 33
paste input "[EMAIL_ADDRESS][DOMAIN_NAME]"
type input "[EMAIL_ADDRESS][DOMAIN_NAME]"
click at [1049, 461] on div "Setup Company details Contacts Company setup Zorro setup Plan year setup Onboar…" at bounding box center [923, 716] width 1243 height 1418
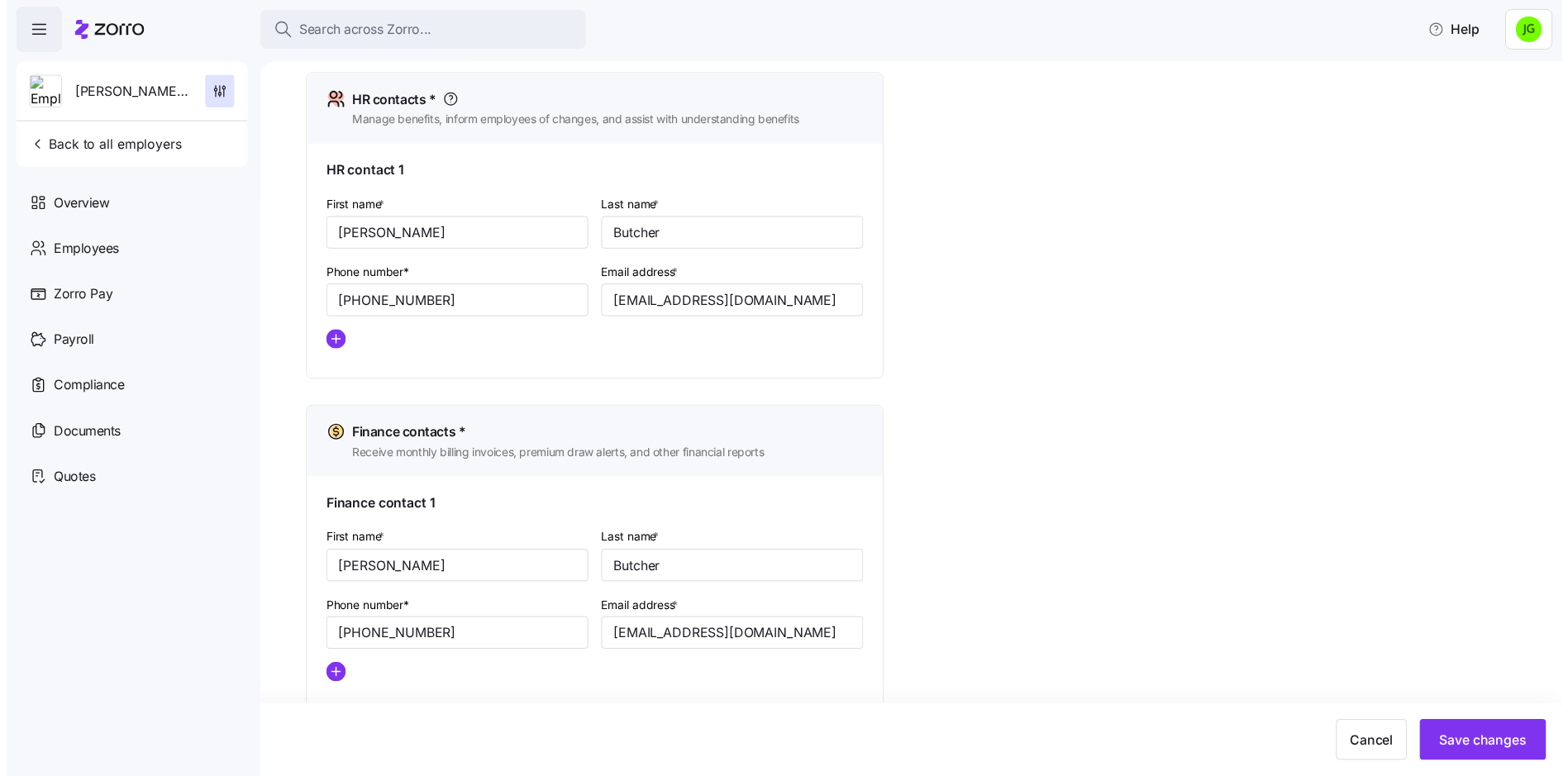
scroll to position [750, 0]
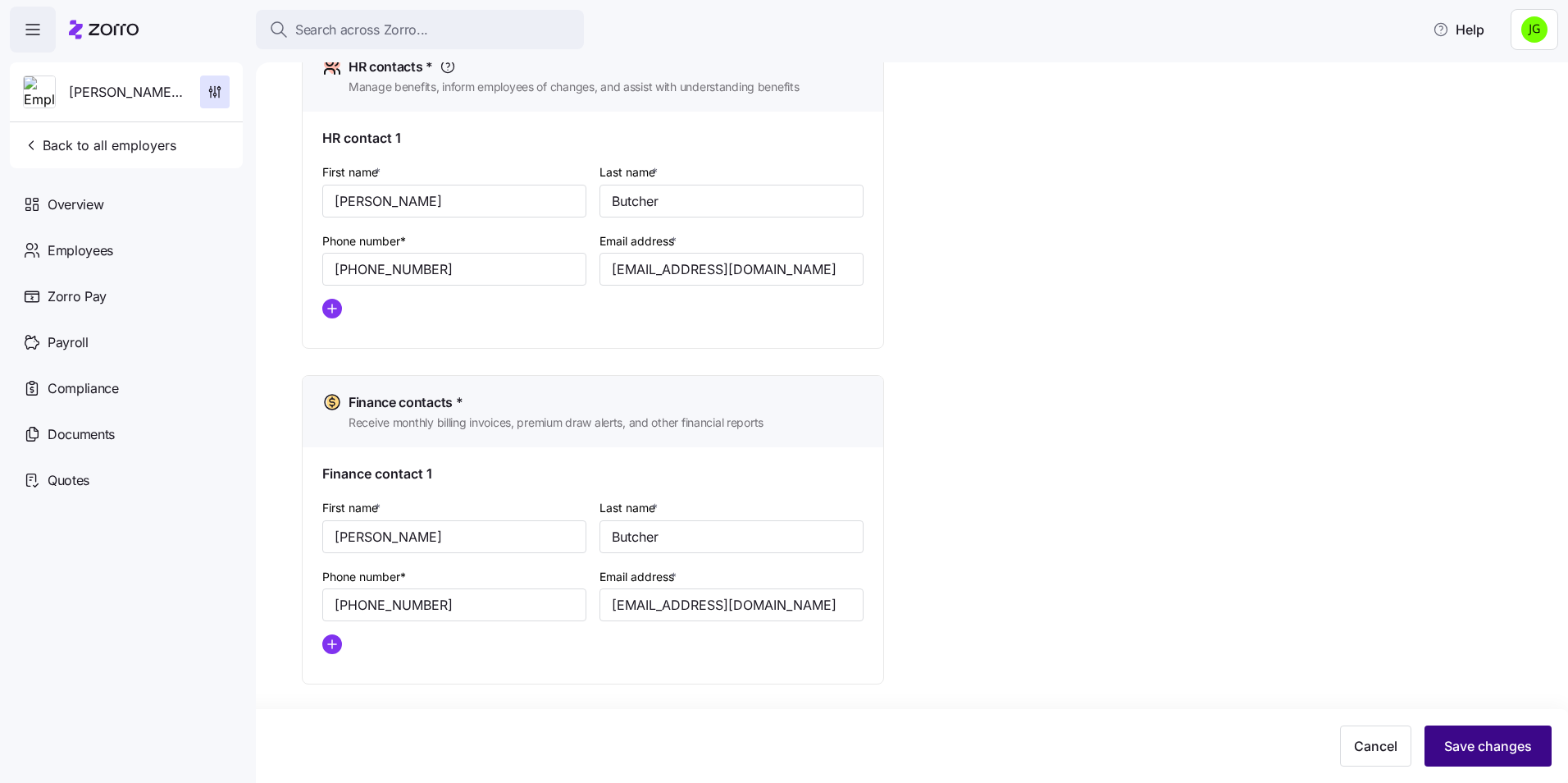
click at [1464, 740] on span "Save changes" at bounding box center [1487, 746] width 88 height 20
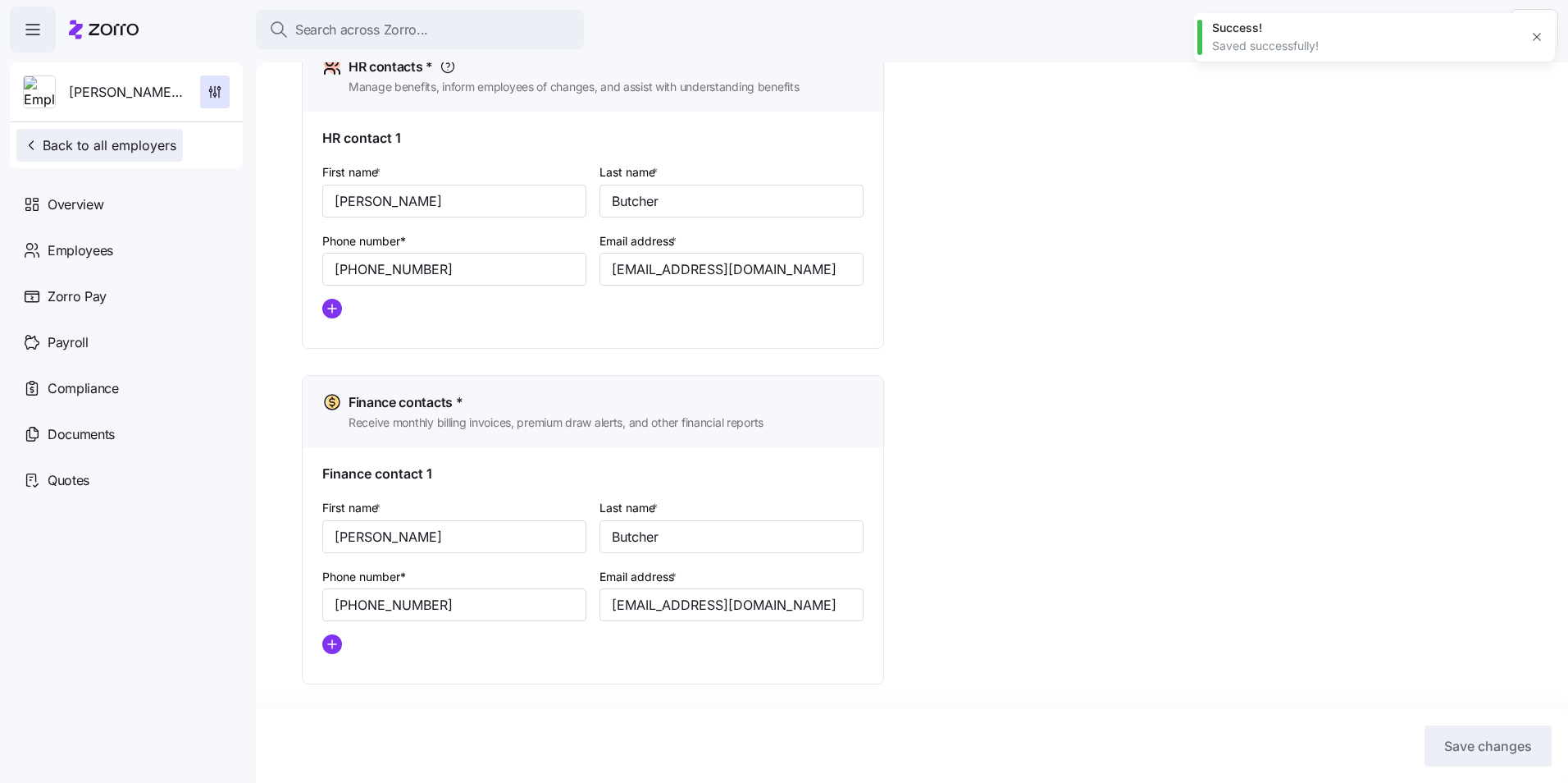
click at [126, 143] on span "Back to all employers" at bounding box center [99, 145] width 153 height 20
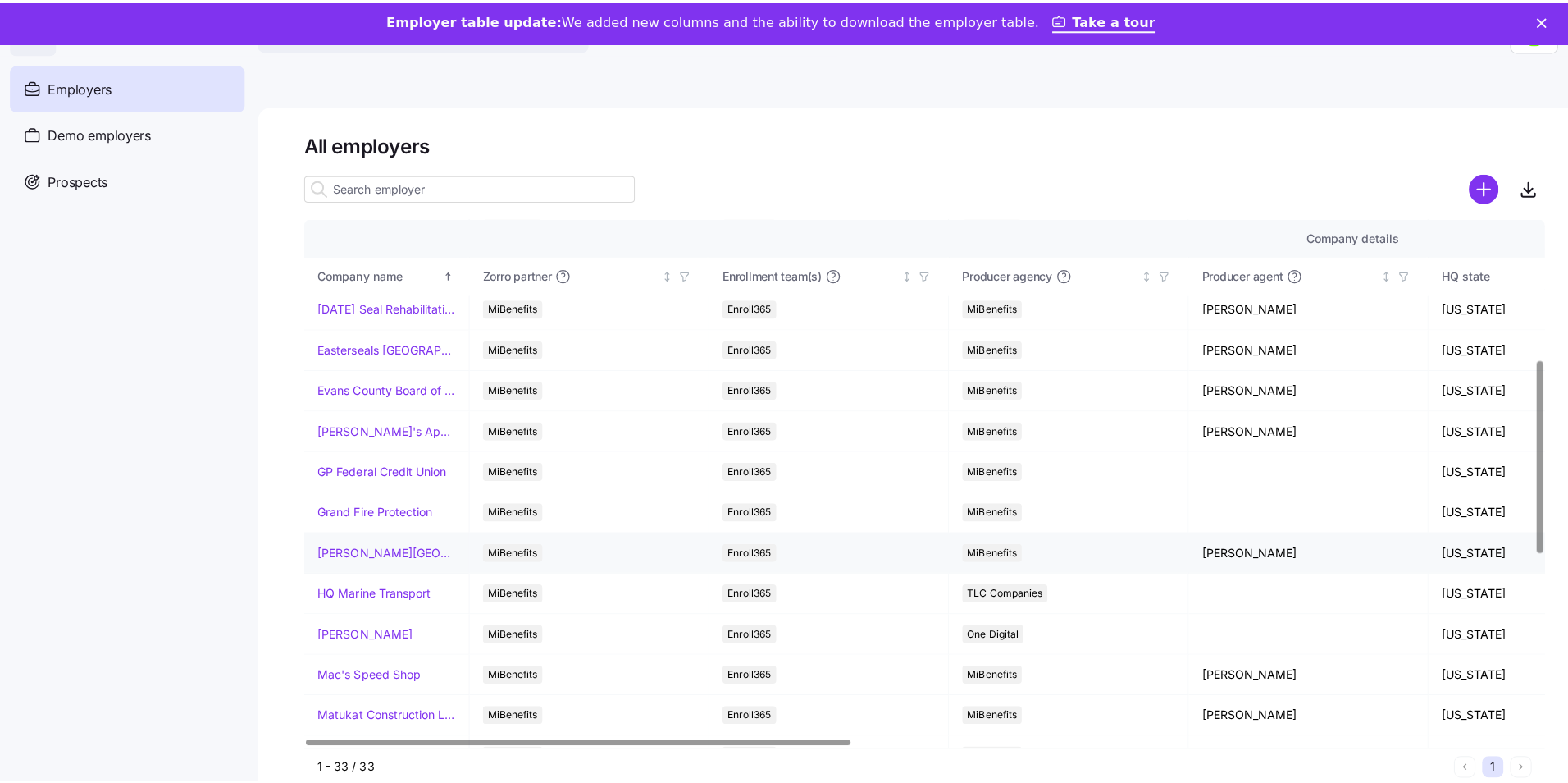
scroll to position [410, 0]
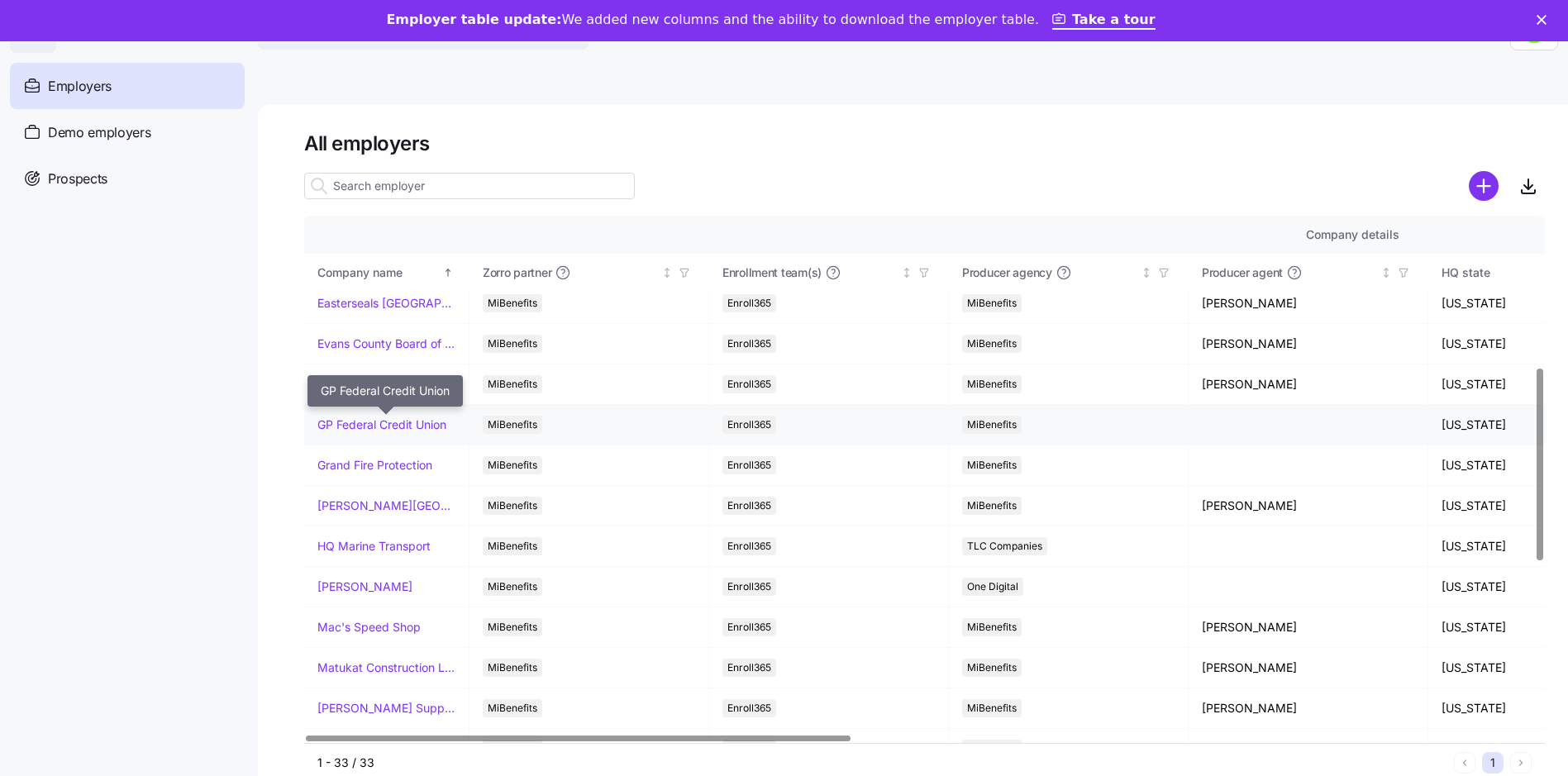
click at [374, 423] on link "GP Federal Credit Union" at bounding box center [381, 424] width 129 height 17
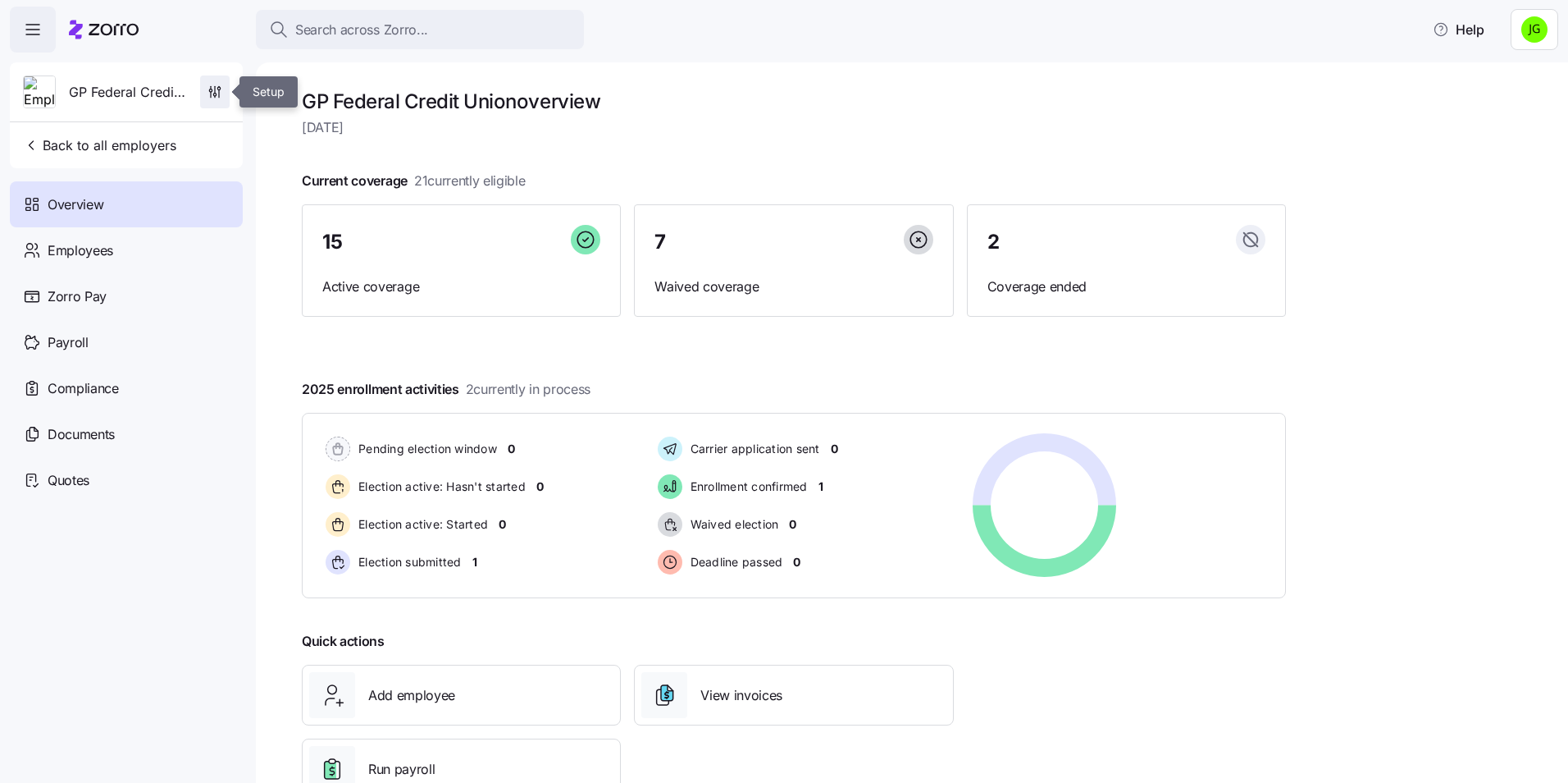
click at [209, 89] on icon "button" at bounding box center [215, 91] width 17 height 17
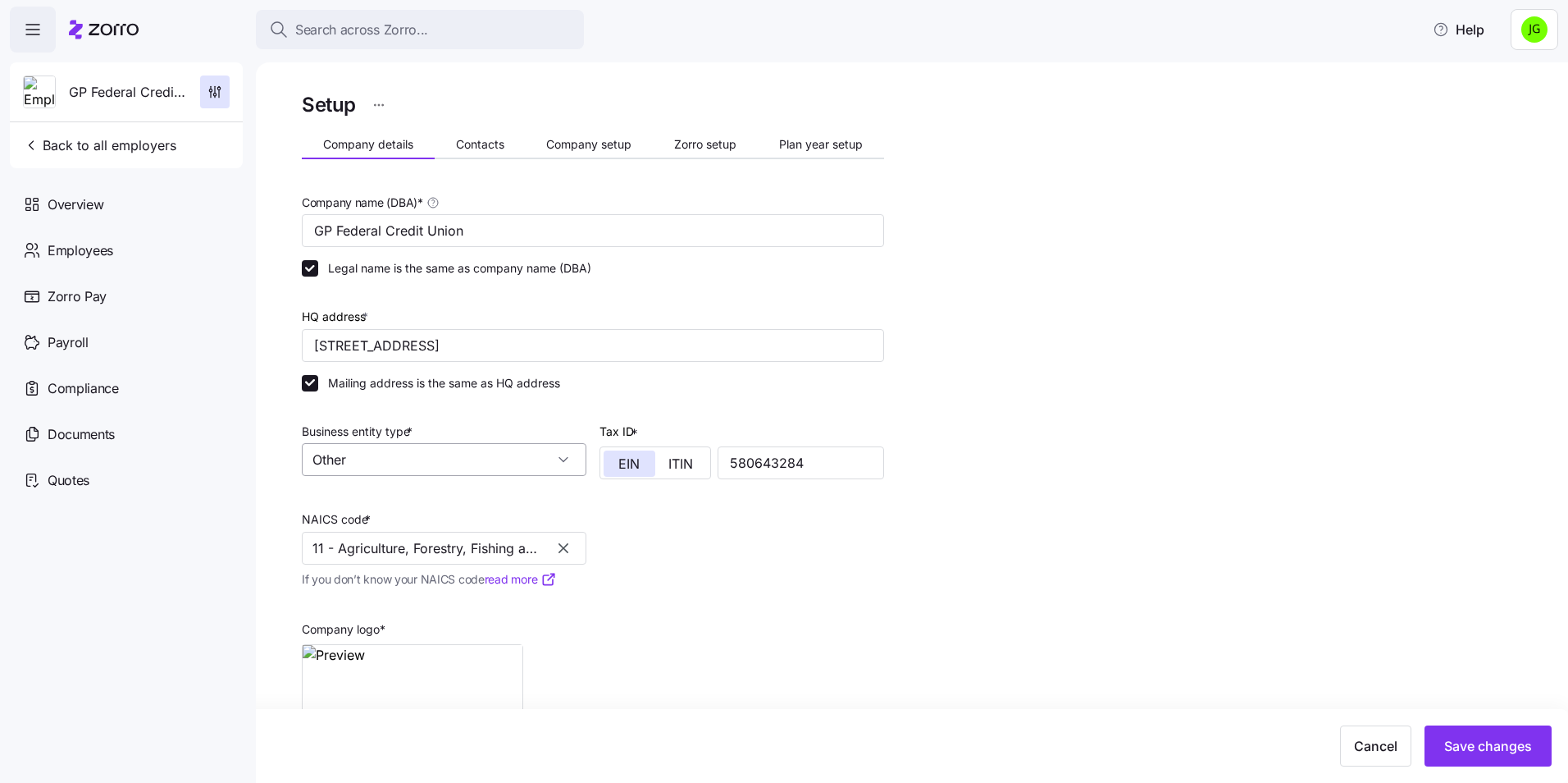
click at [434, 457] on input "Other" at bounding box center [444, 459] width 284 height 33
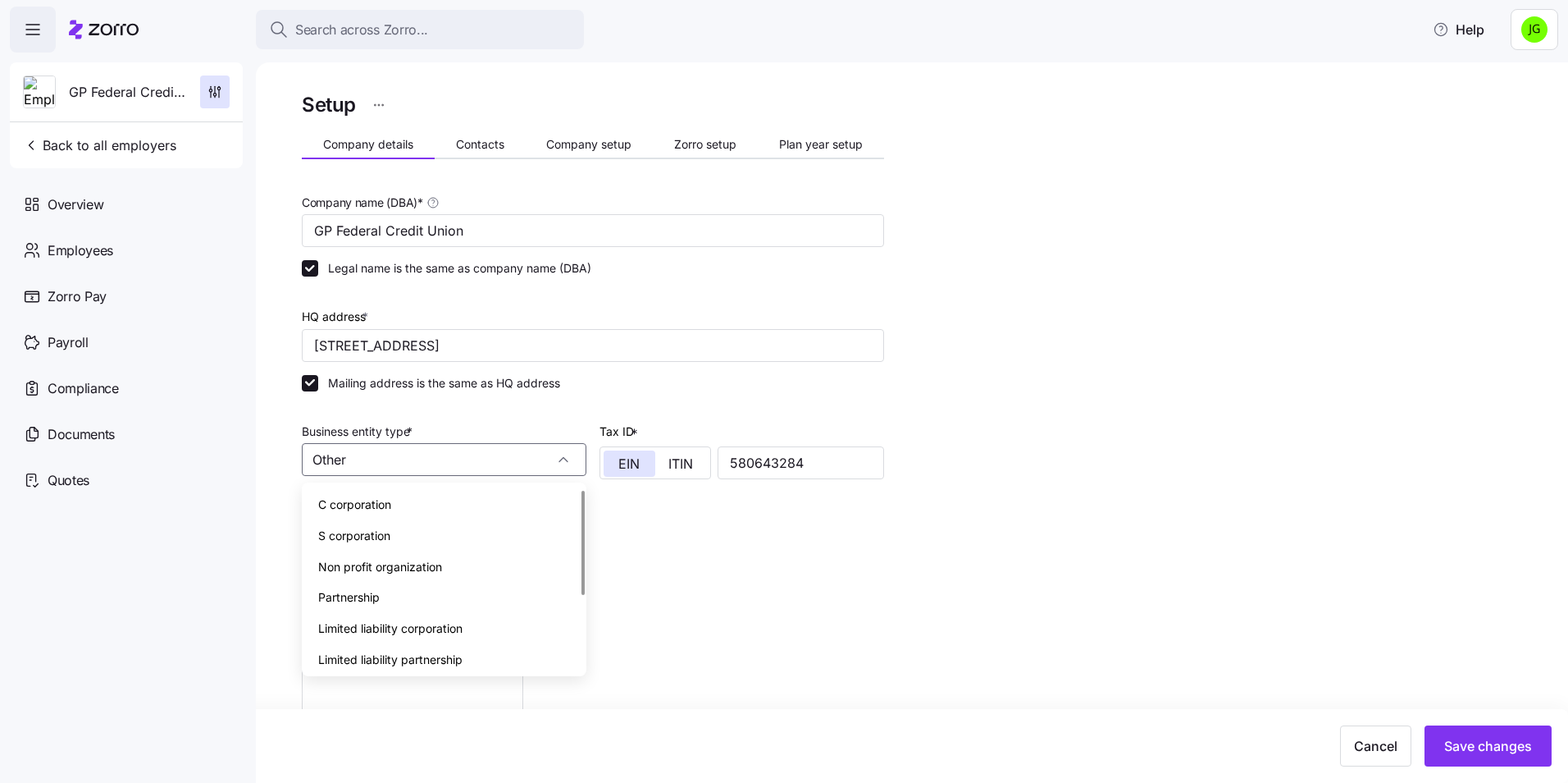
click at [400, 568] on span "Non profit organization" at bounding box center [380, 566] width 123 height 18
type input "Non profit organization"
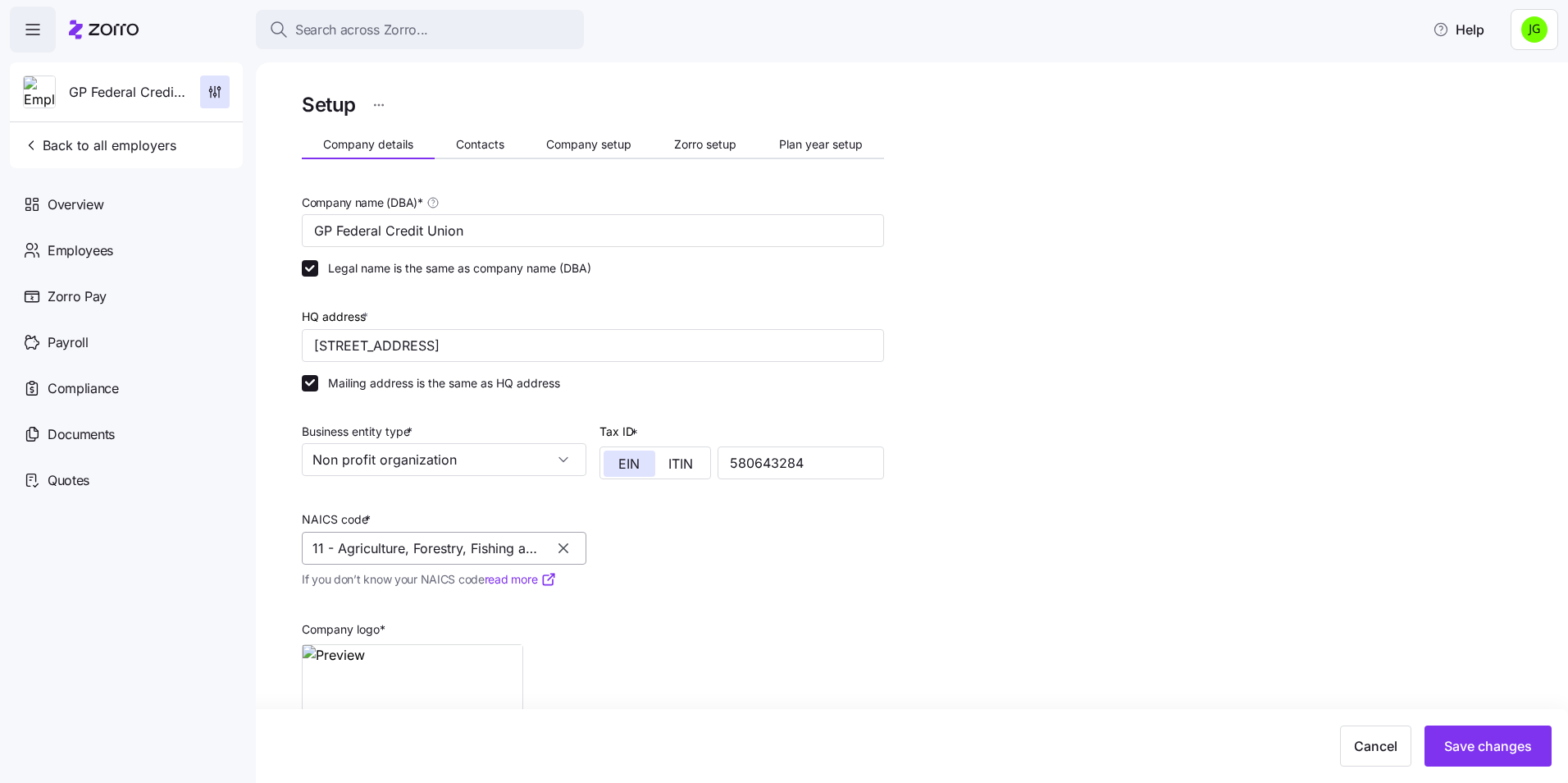
click at [383, 541] on input "11 - Agriculture, Forestry, Fishing and Hunting" at bounding box center [444, 548] width 284 height 33
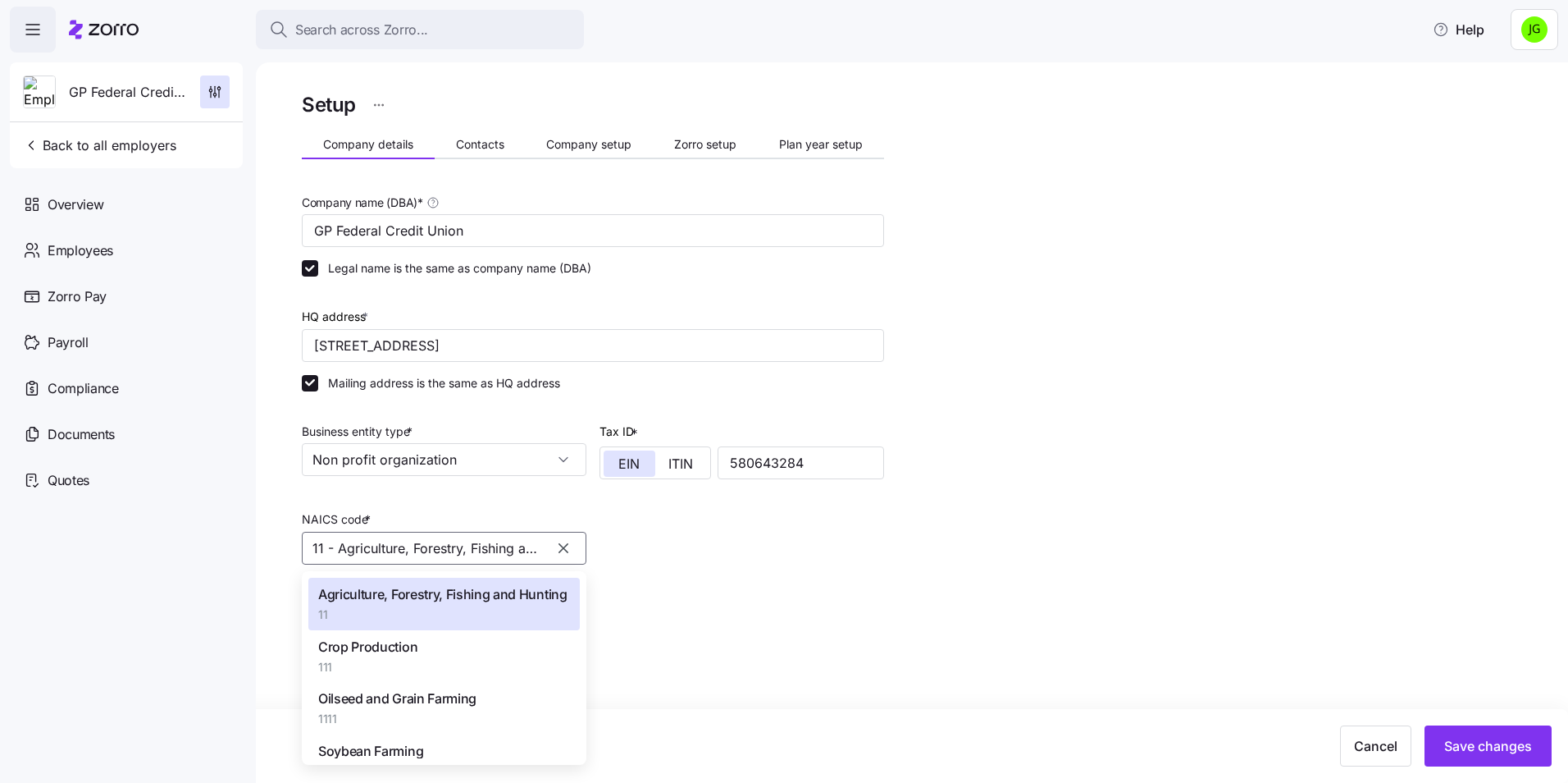
click at [550, 552] on div at bounding box center [563, 548] width 44 height 31
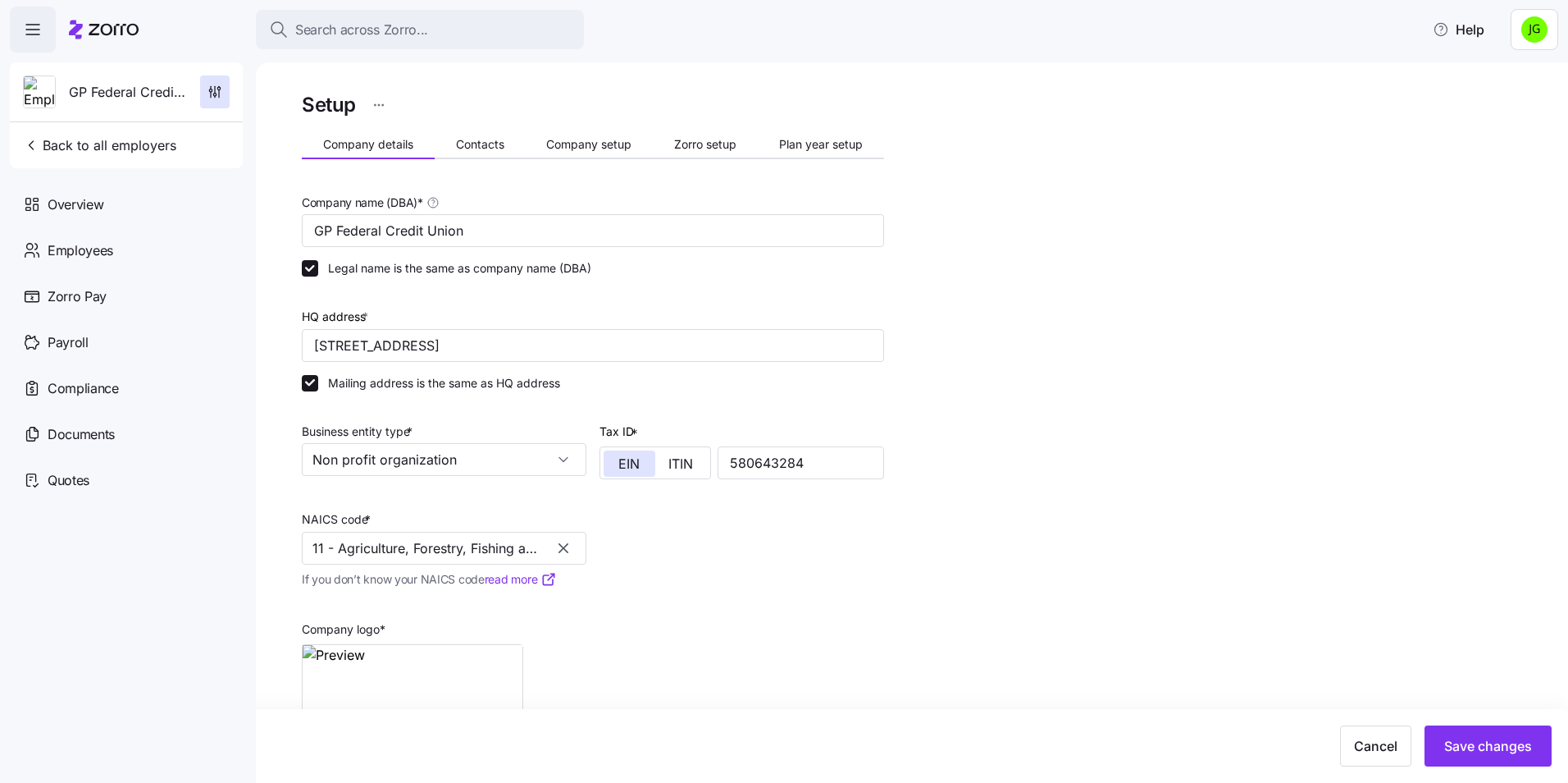
click at [561, 553] on icon "button" at bounding box center [563, 547] width 17 height 17
click at [330, 552] on input "NAICS code *" at bounding box center [444, 548] width 284 height 33
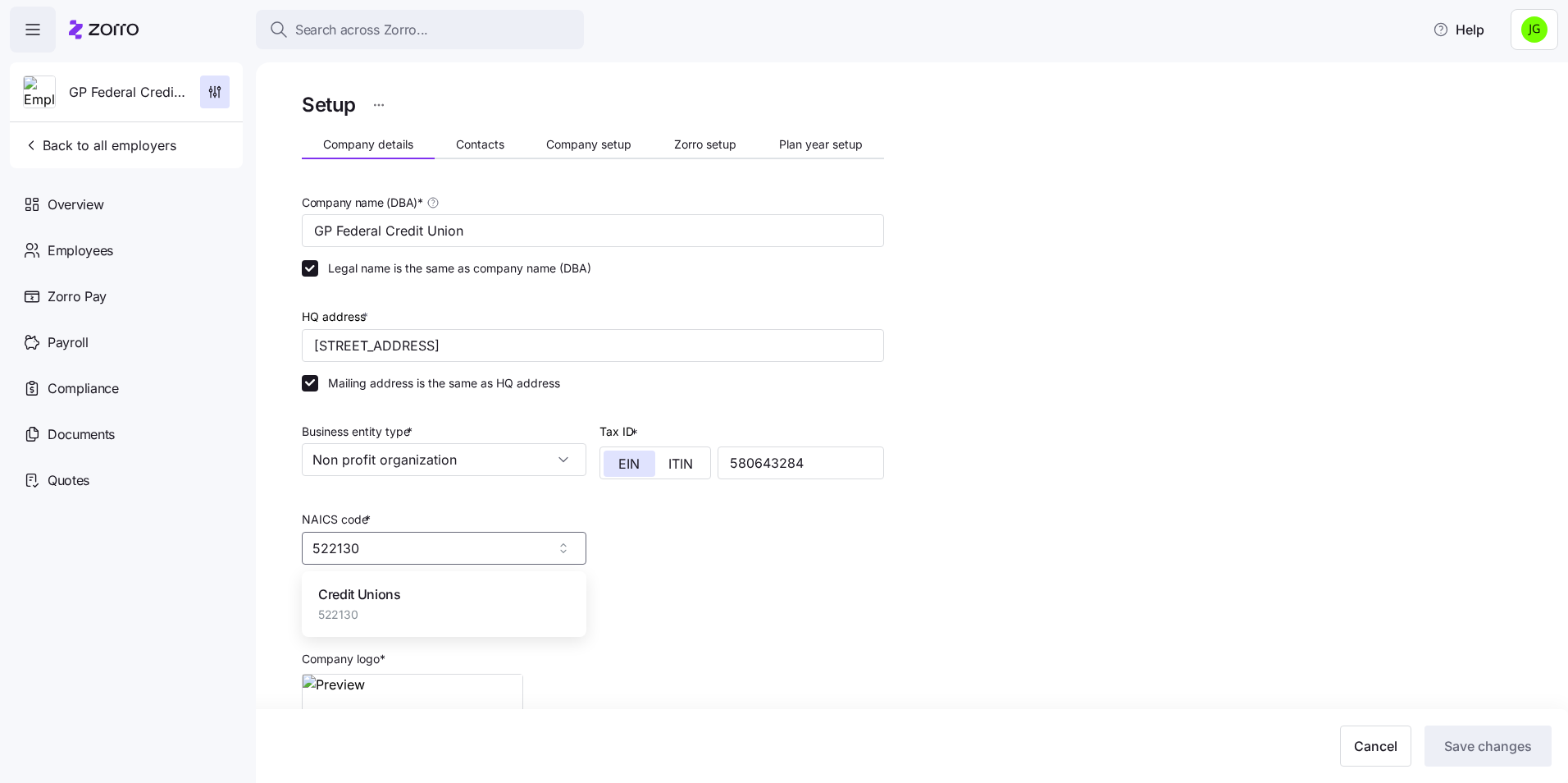
click at [362, 592] on span "Credit Unions" at bounding box center [359, 594] width 83 height 21
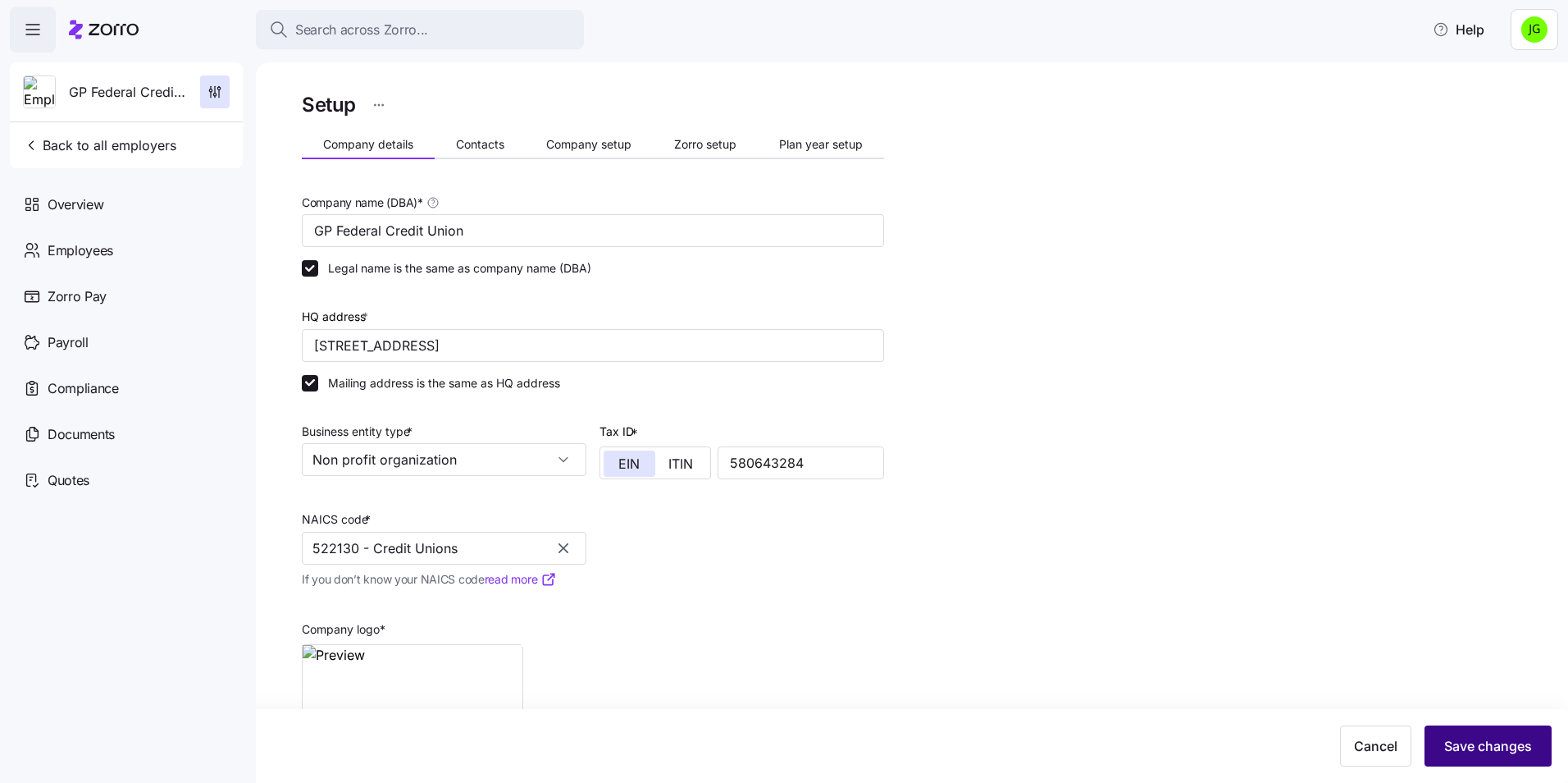
type input "522130 - Credit Unions"
click at [1451, 737] on span "Save changes" at bounding box center [1487, 746] width 88 height 20
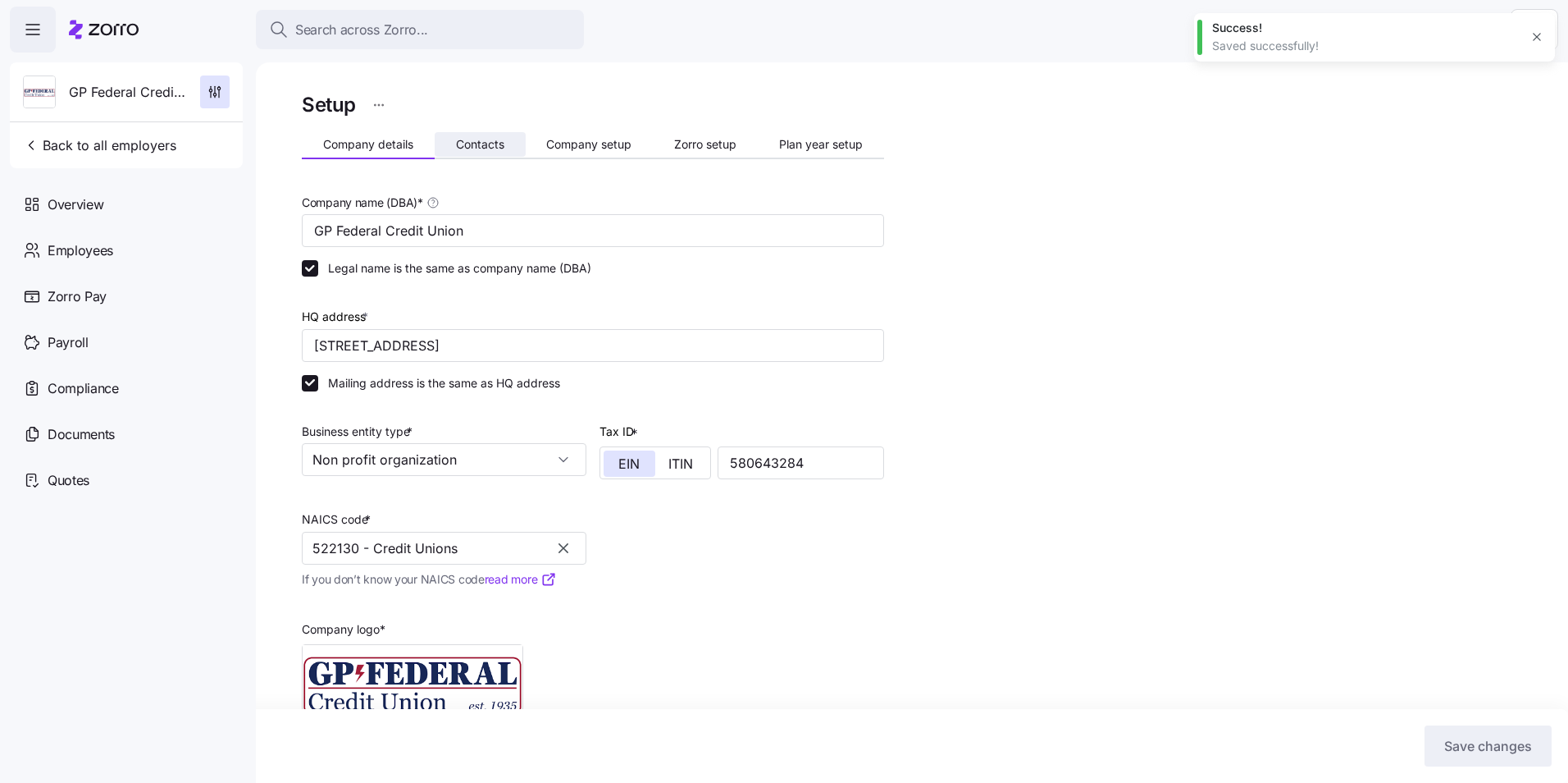
click at [491, 141] on span "Contacts" at bounding box center [480, 144] width 49 height 11
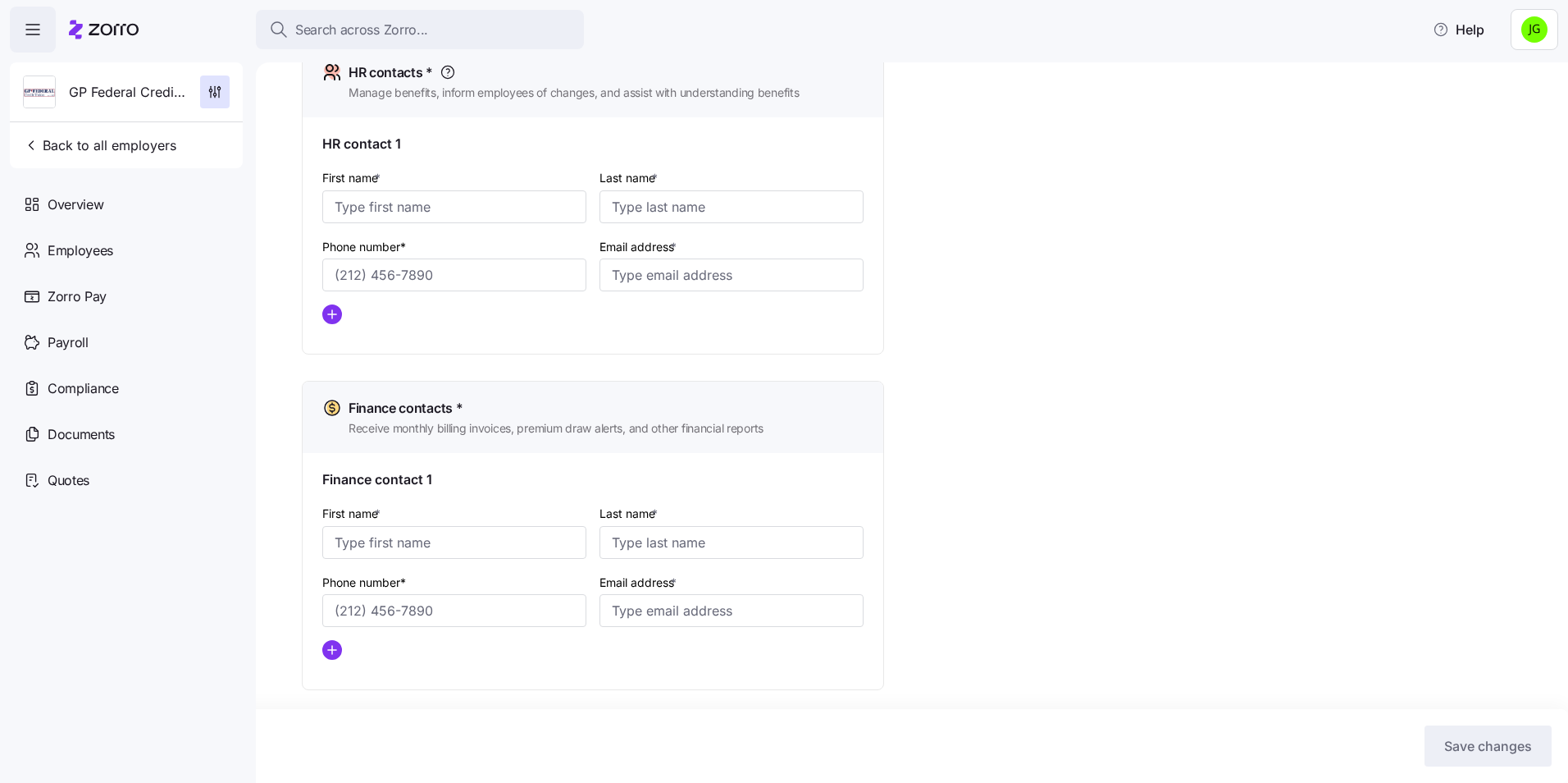
scroll to position [82, 0]
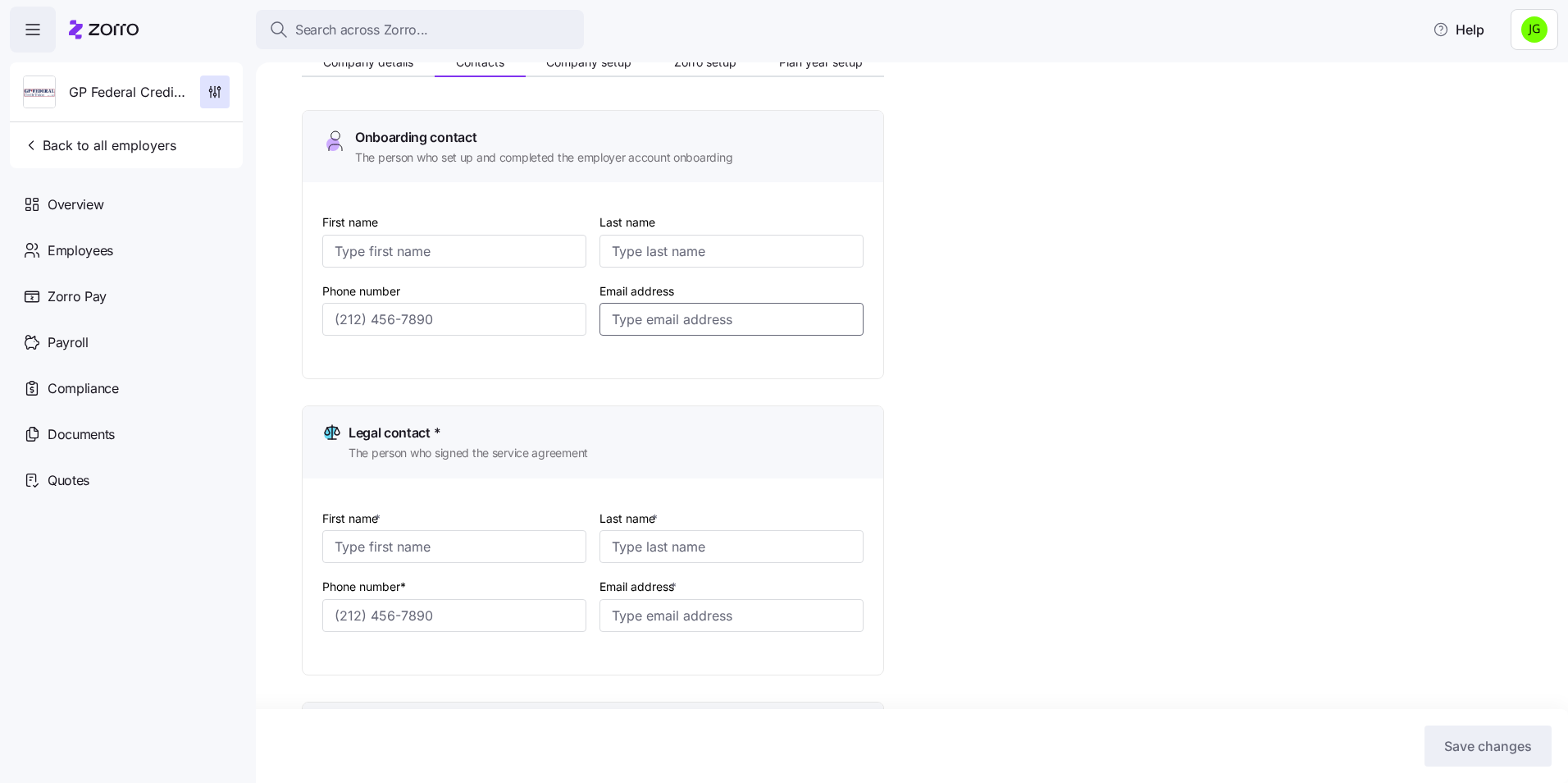
click at [663, 319] on input "Email address" at bounding box center [731, 319] width 264 height 33
paste input "[EMAIL_ADDRESS][DOMAIN_NAME]"
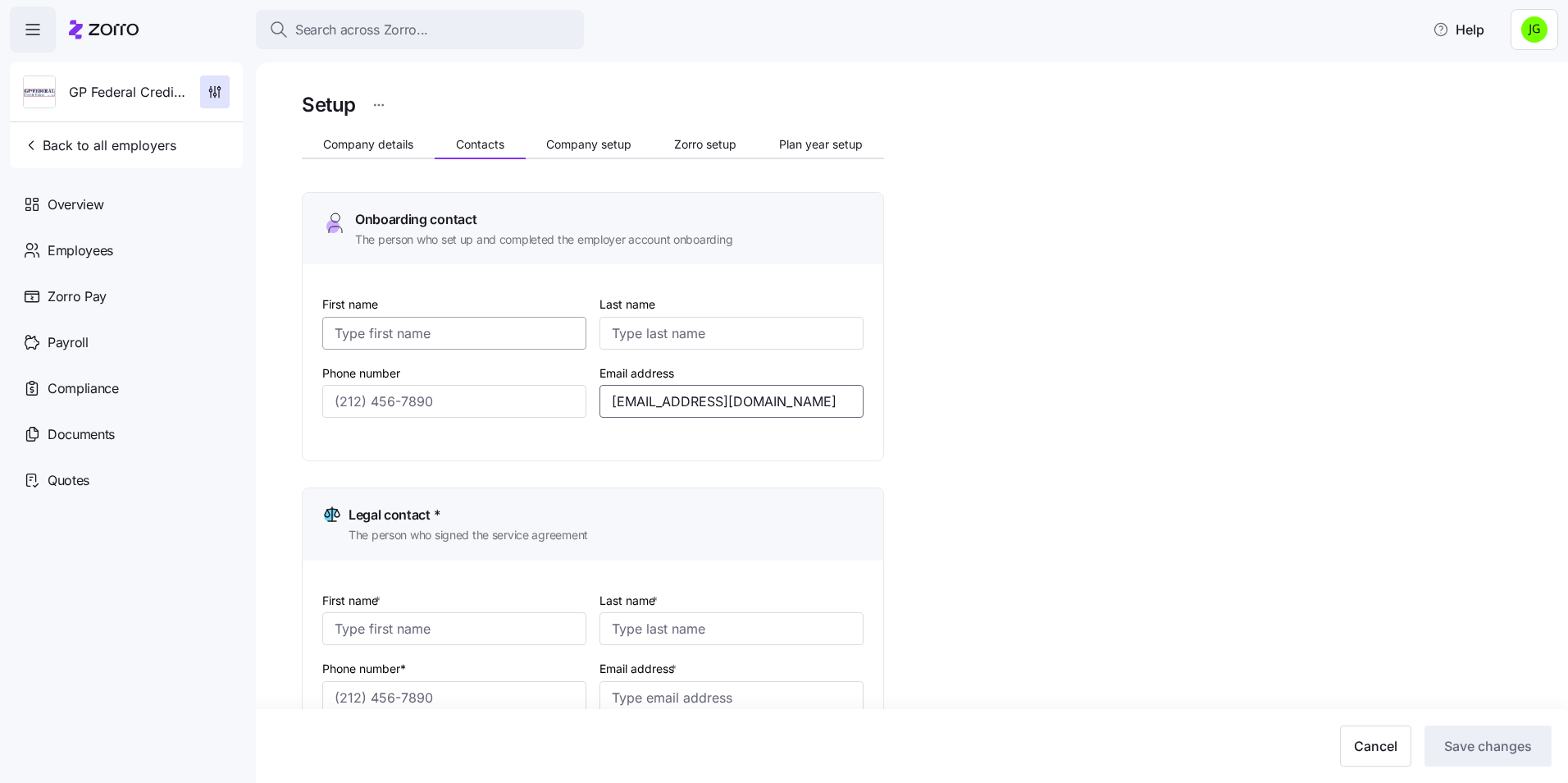
type input "[EMAIL_ADDRESS][DOMAIN_NAME]"
click at [392, 338] on input "First name" at bounding box center [455, 333] width 264 height 33
type input "[PERSON_NAME] ([PERSON_NAME])"
type input "[PERSON_NAME]"
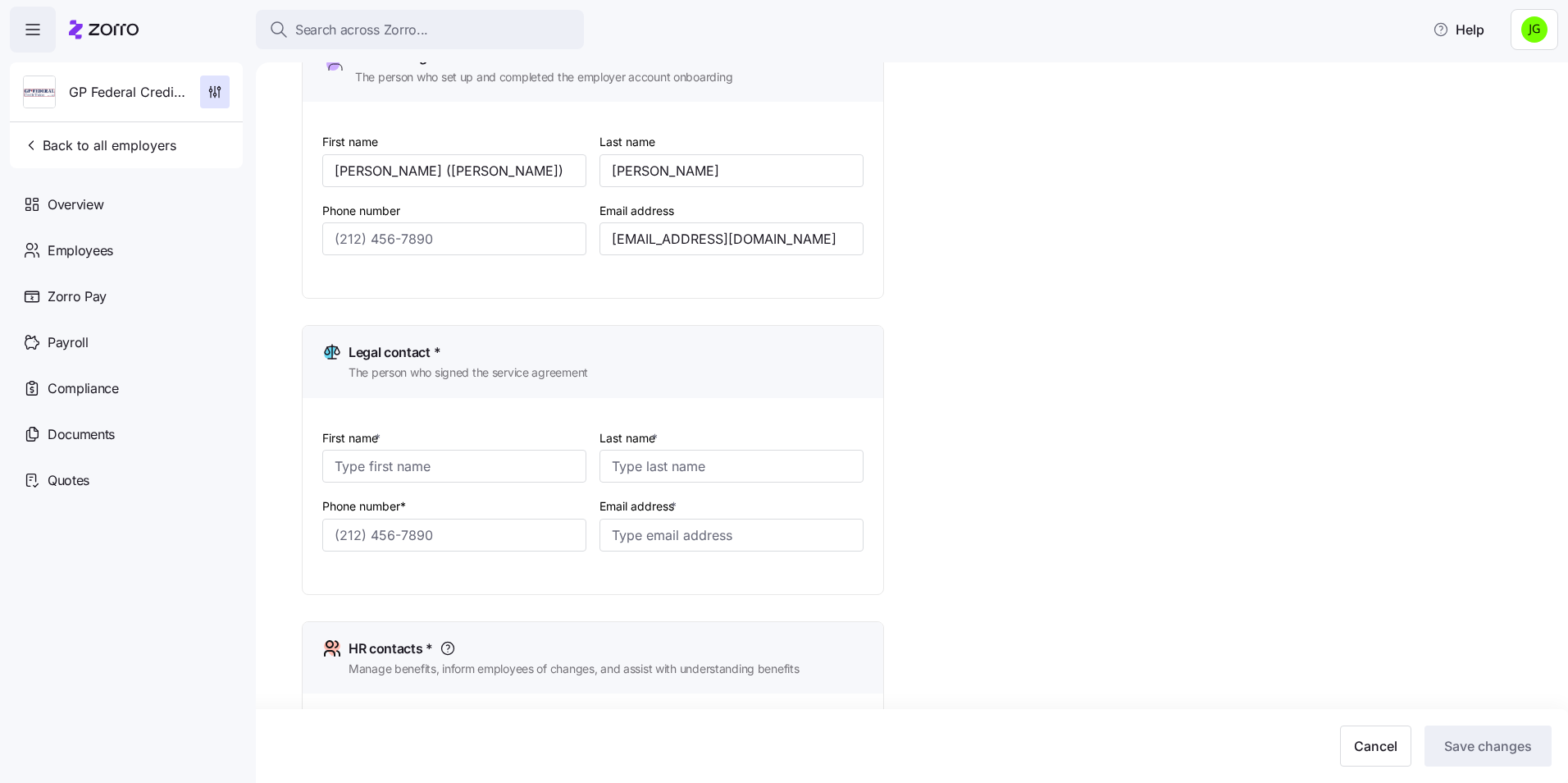
scroll to position [164, 0]
click at [675, 539] on input "Email address *" at bounding box center [731, 533] width 264 height 33
paste input "[EMAIL_ADDRESS][DOMAIN_NAME]"
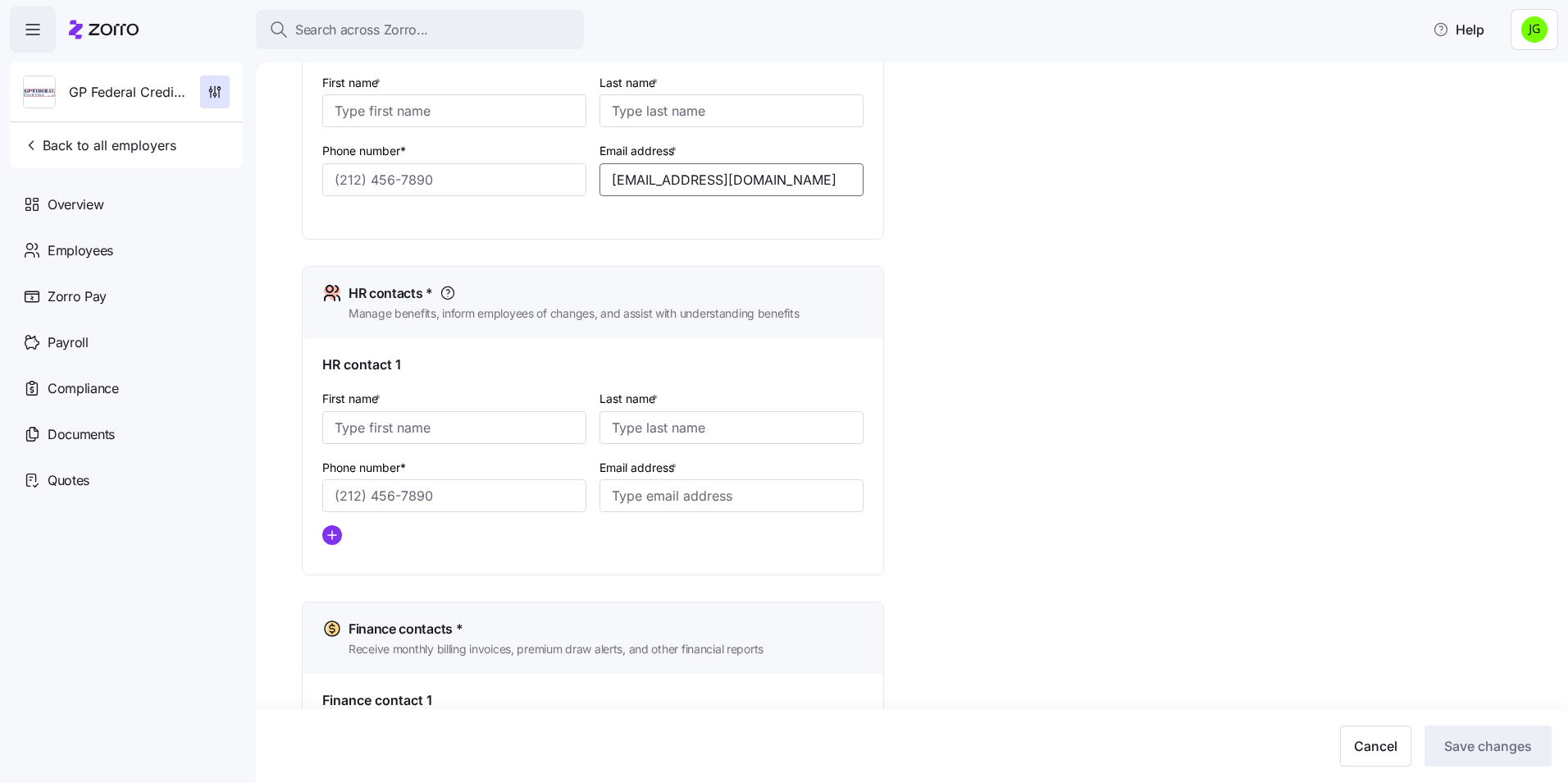
scroll to position [574, 0]
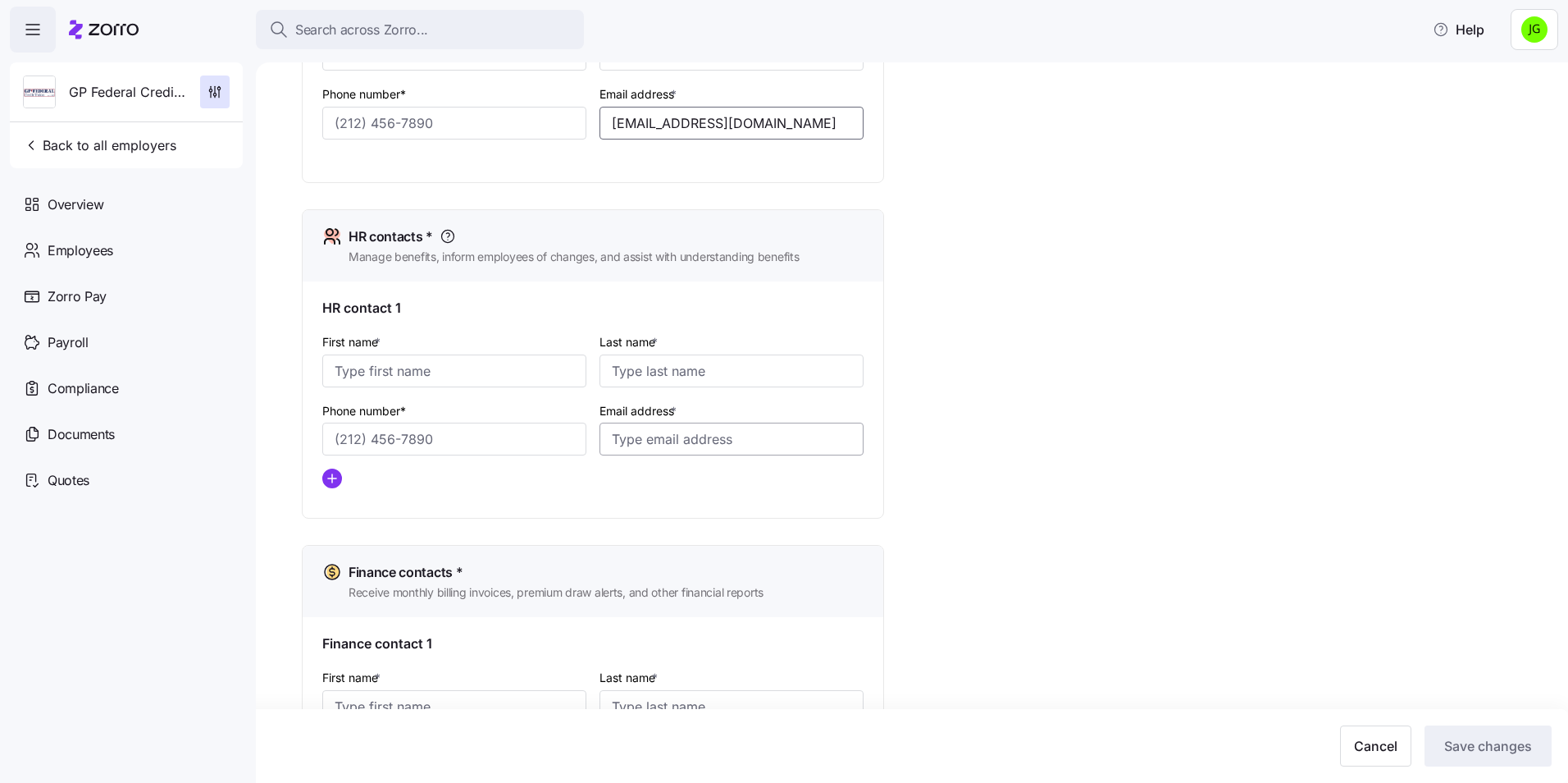
type input "[EMAIL_ADDRESS][DOMAIN_NAME]"
click at [638, 451] on input "Email address *" at bounding box center [731, 439] width 264 height 33
paste input "[EMAIL_ADDRESS][DOMAIN_NAME]"
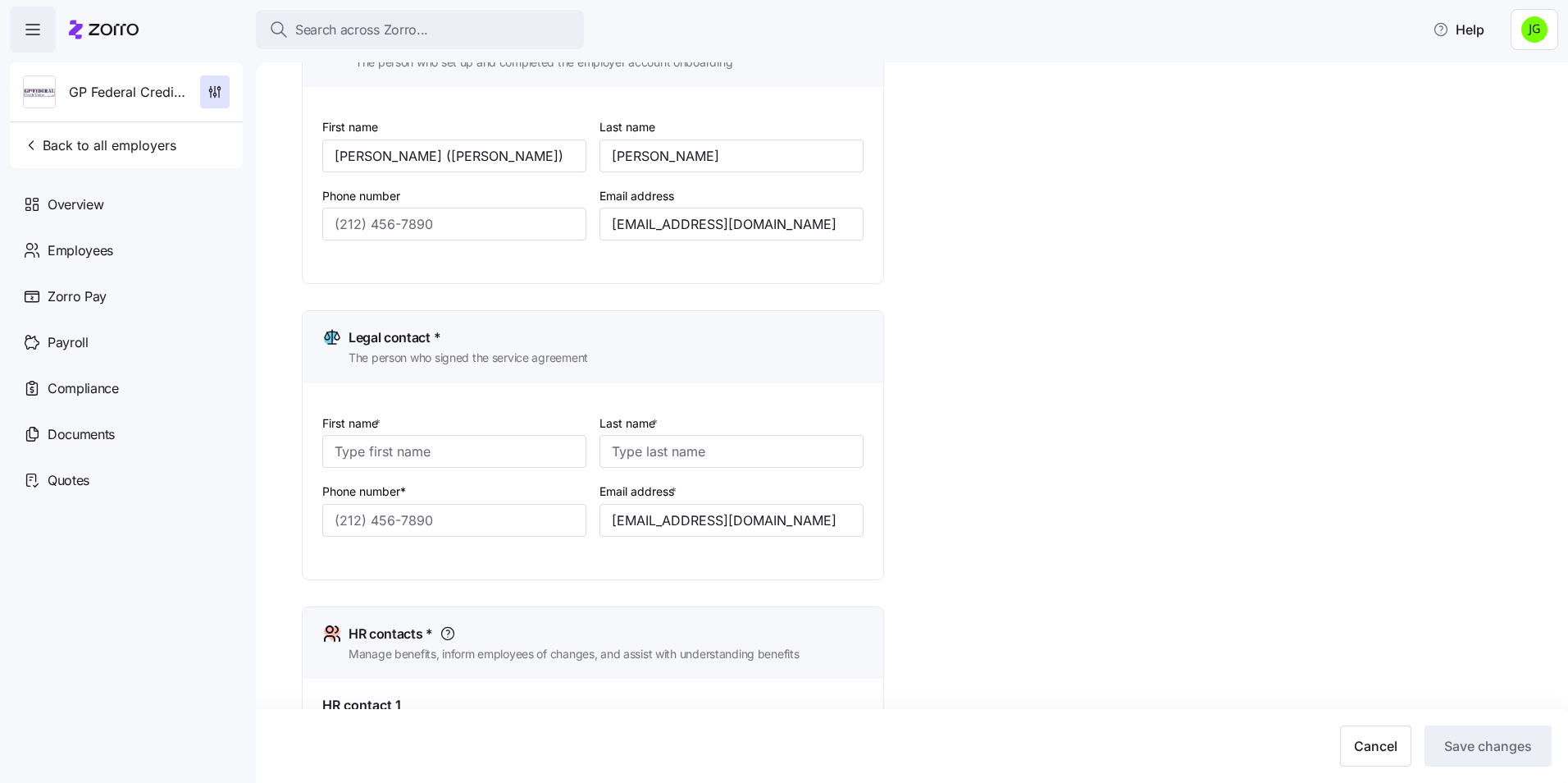
scroll to position [82, 0]
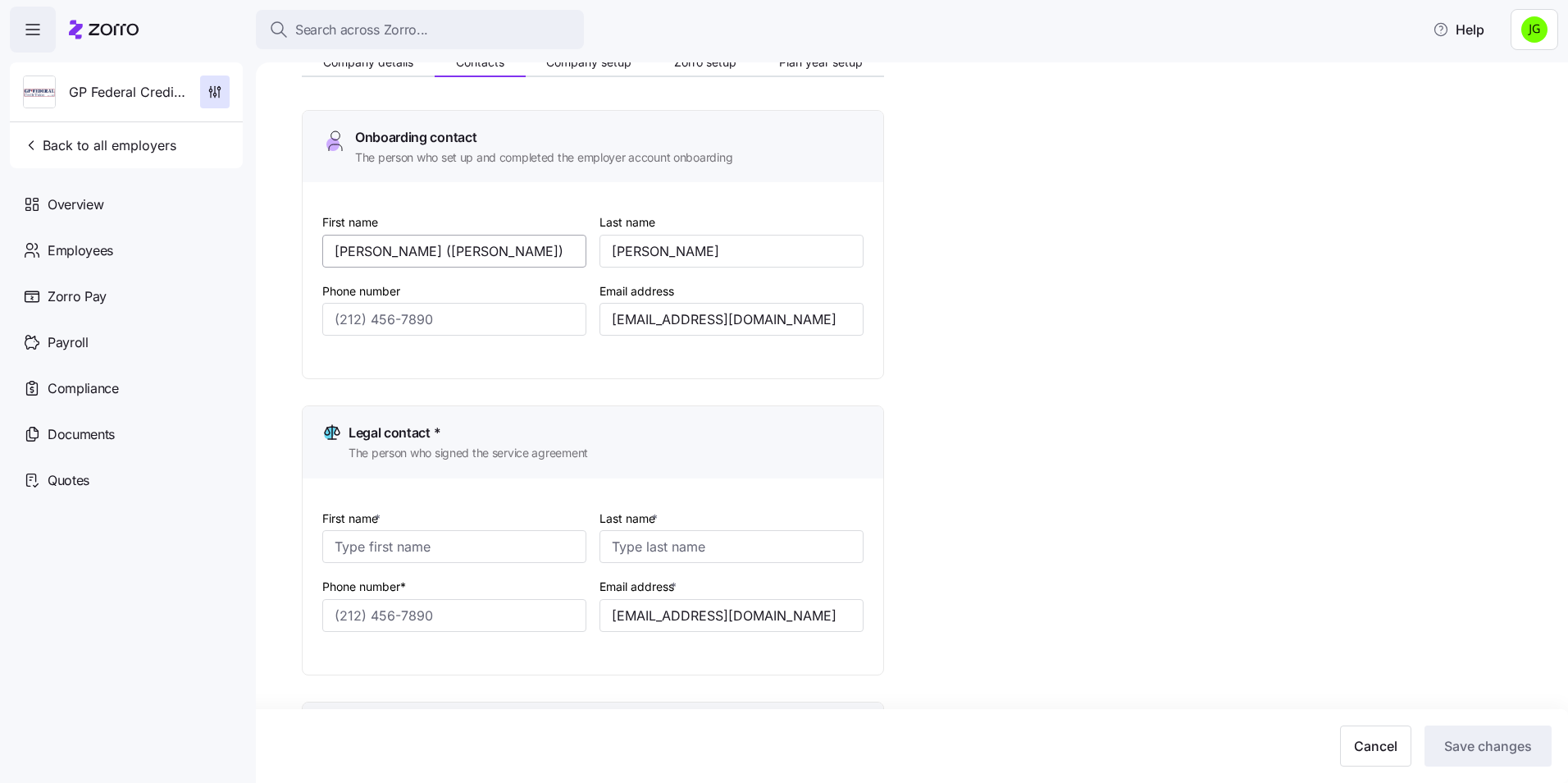
type input "[EMAIL_ADDRESS][DOMAIN_NAME]"
drag, startPoint x: 457, startPoint y: 252, endPoint x: 183, endPoint y: 237, distance: 274.4
click at [183, 237] on div "Search across Zorro... Help GP Federal Credit Union Back to all employers Overv…" at bounding box center [784, 386] width 1568 height 773
drag, startPoint x: 416, startPoint y: 233, endPoint x: 448, endPoint y: 207, distance: 41.2
click at [448, 207] on div "First name [PERSON_NAME] ([PERSON_NAME]) Last name [PERSON_NAME] Phone number E…" at bounding box center [593, 279] width 581 height 196
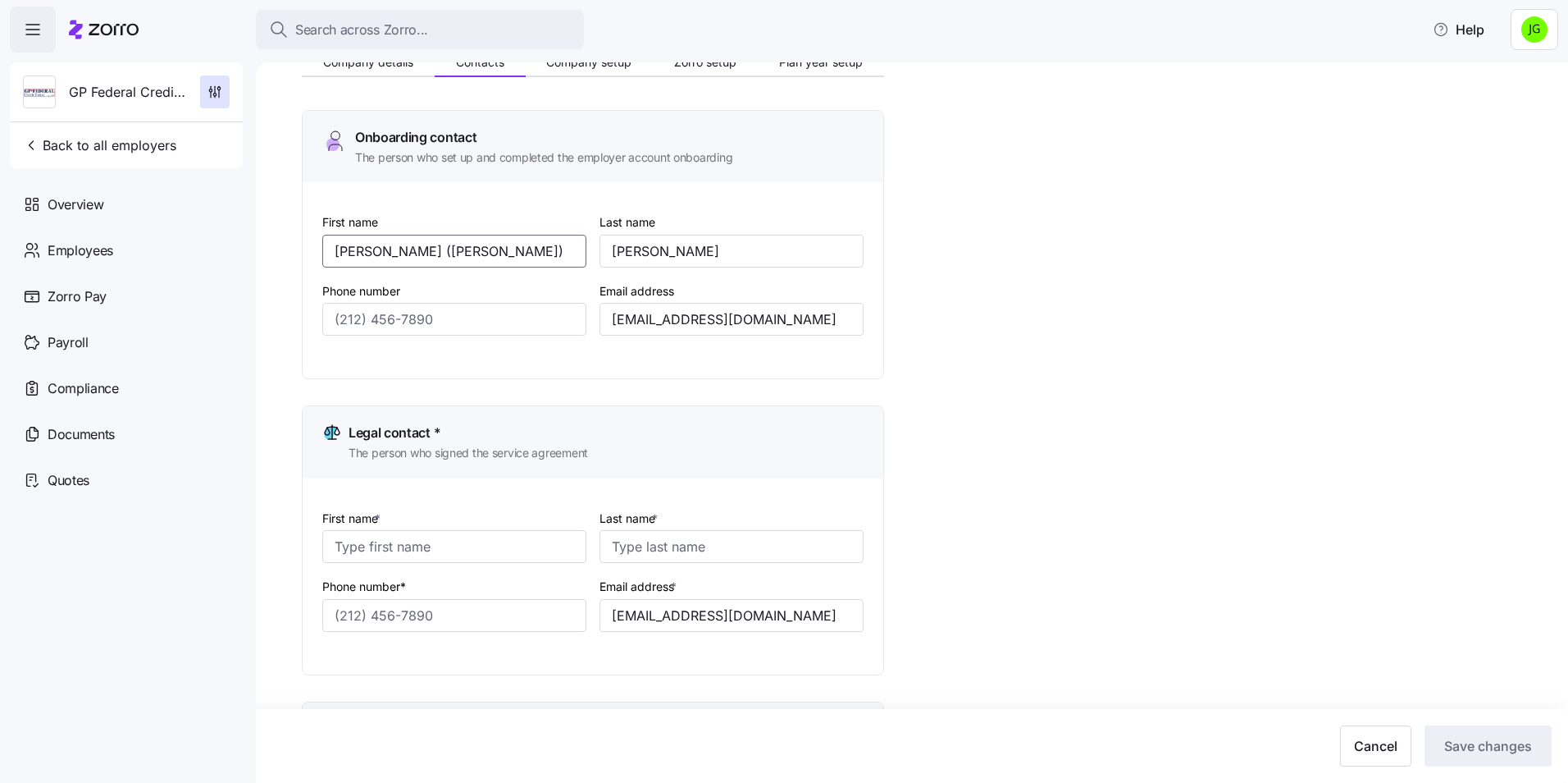
drag, startPoint x: 421, startPoint y: 253, endPoint x: 252, endPoint y: 245, distance: 169.2
click at [252, 245] on div "Search across Zorro... Help GP Federal Credit Union Back to all employers Overv…" at bounding box center [784, 386] width 1568 height 773
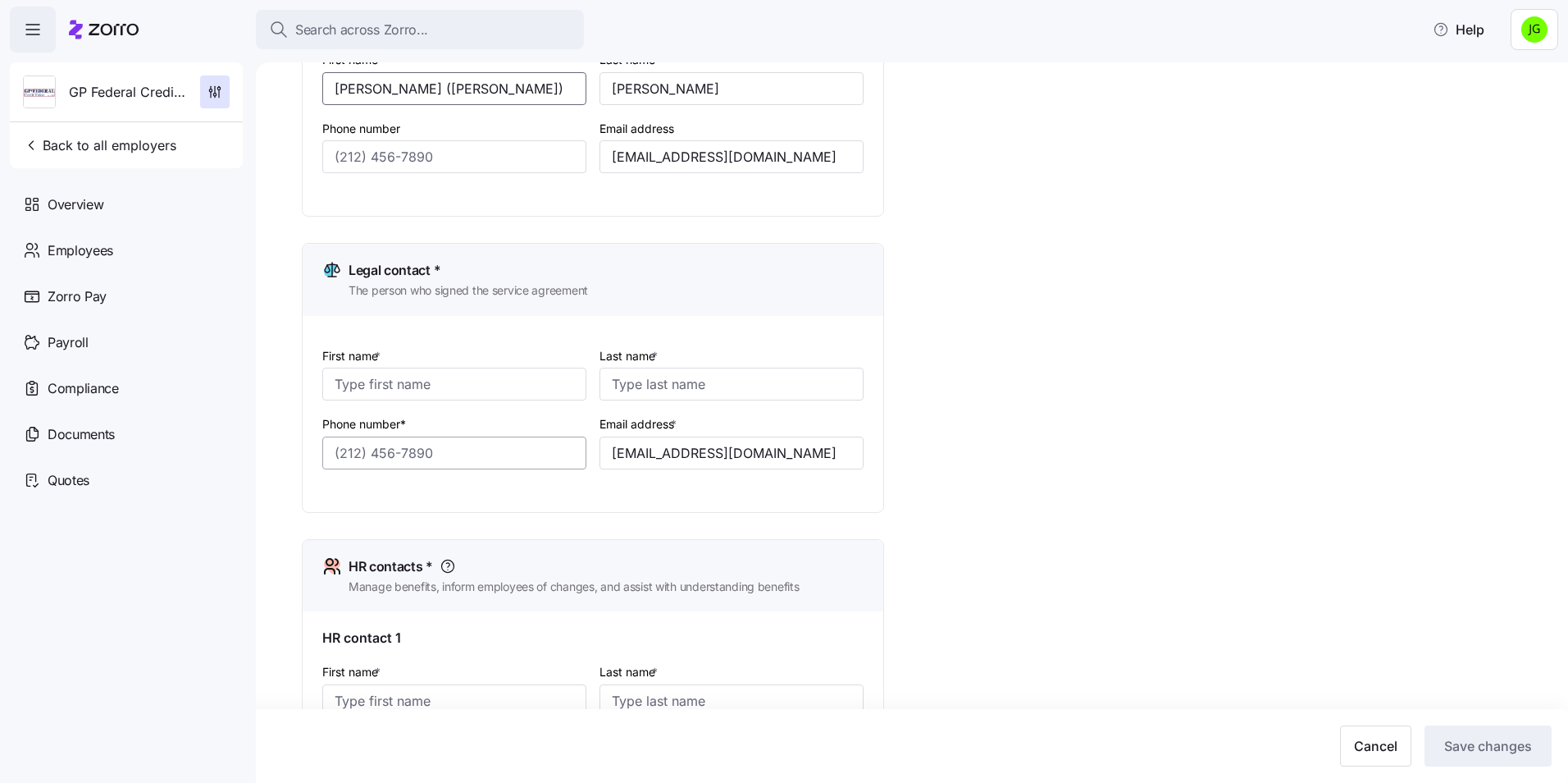
scroll to position [246, 0]
click at [373, 378] on input "First name *" at bounding box center [455, 383] width 264 height 33
paste input "[PERSON_NAME] ([PERSON_NAME])"
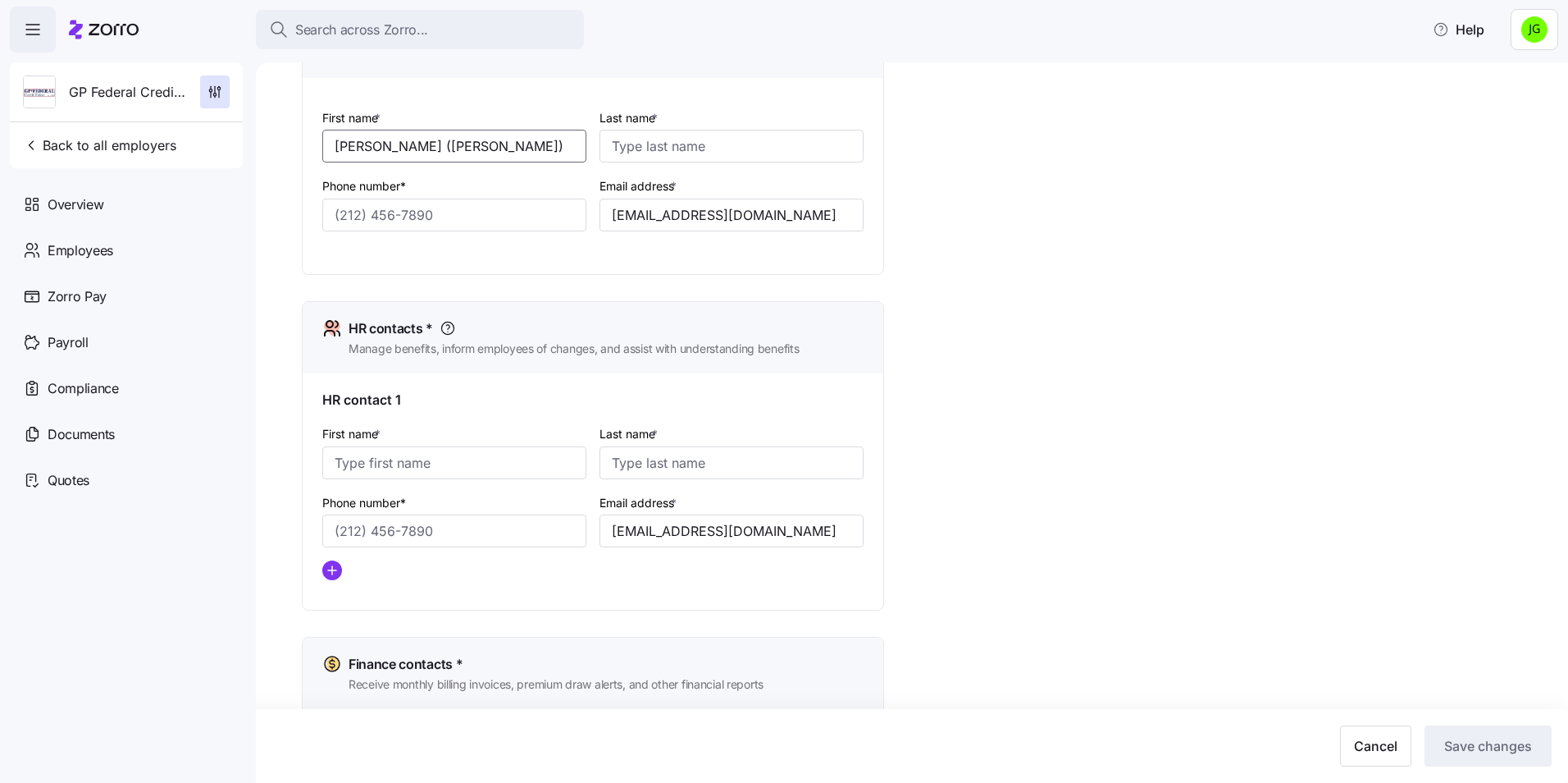
scroll to position [492, 0]
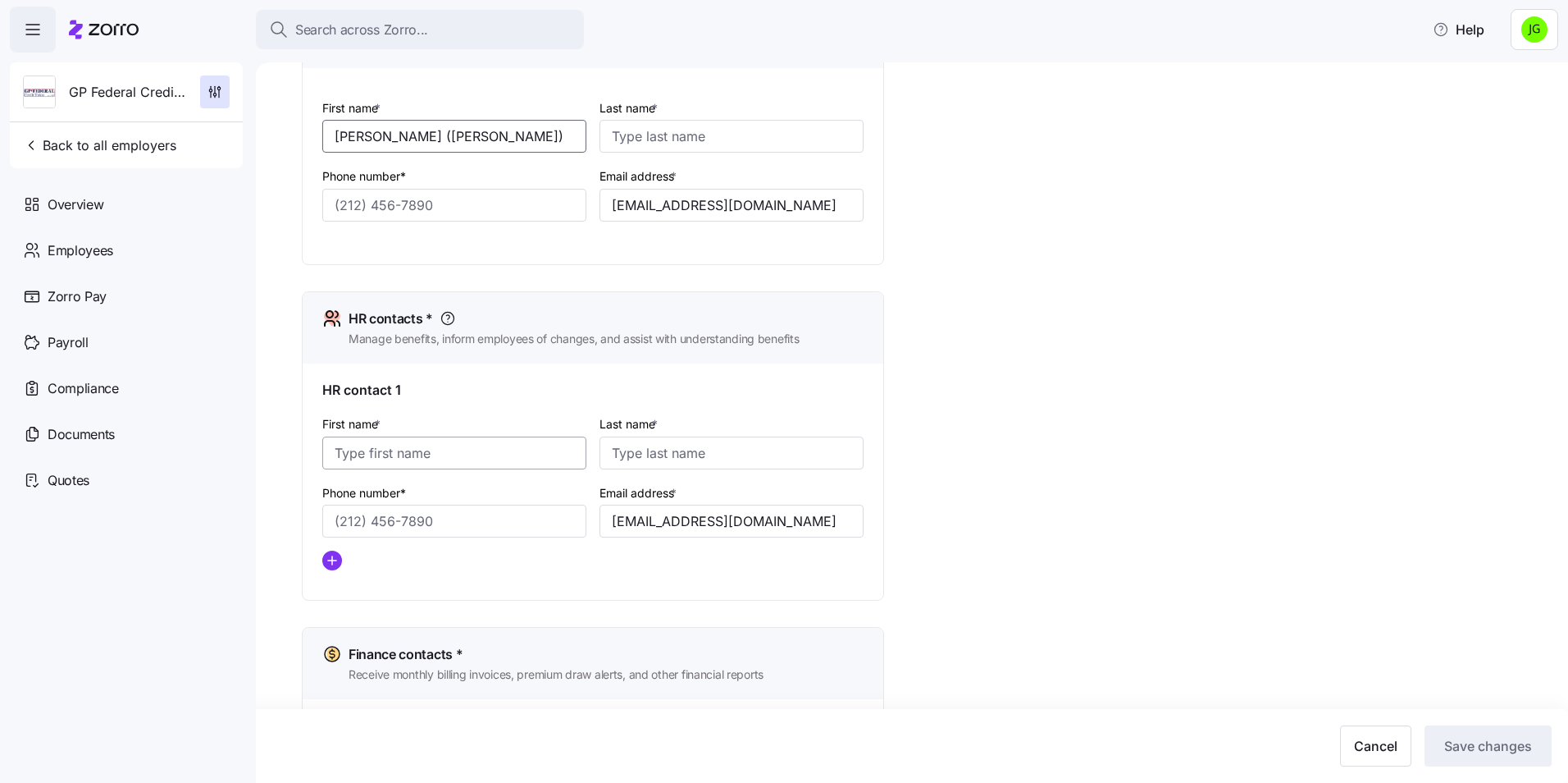
type input "[PERSON_NAME] ([PERSON_NAME])"
click at [354, 446] on input "First name *" at bounding box center [455, 453] width 264 height 33
paste input "[PERSON_NAME] ([PERSON_NAME])"
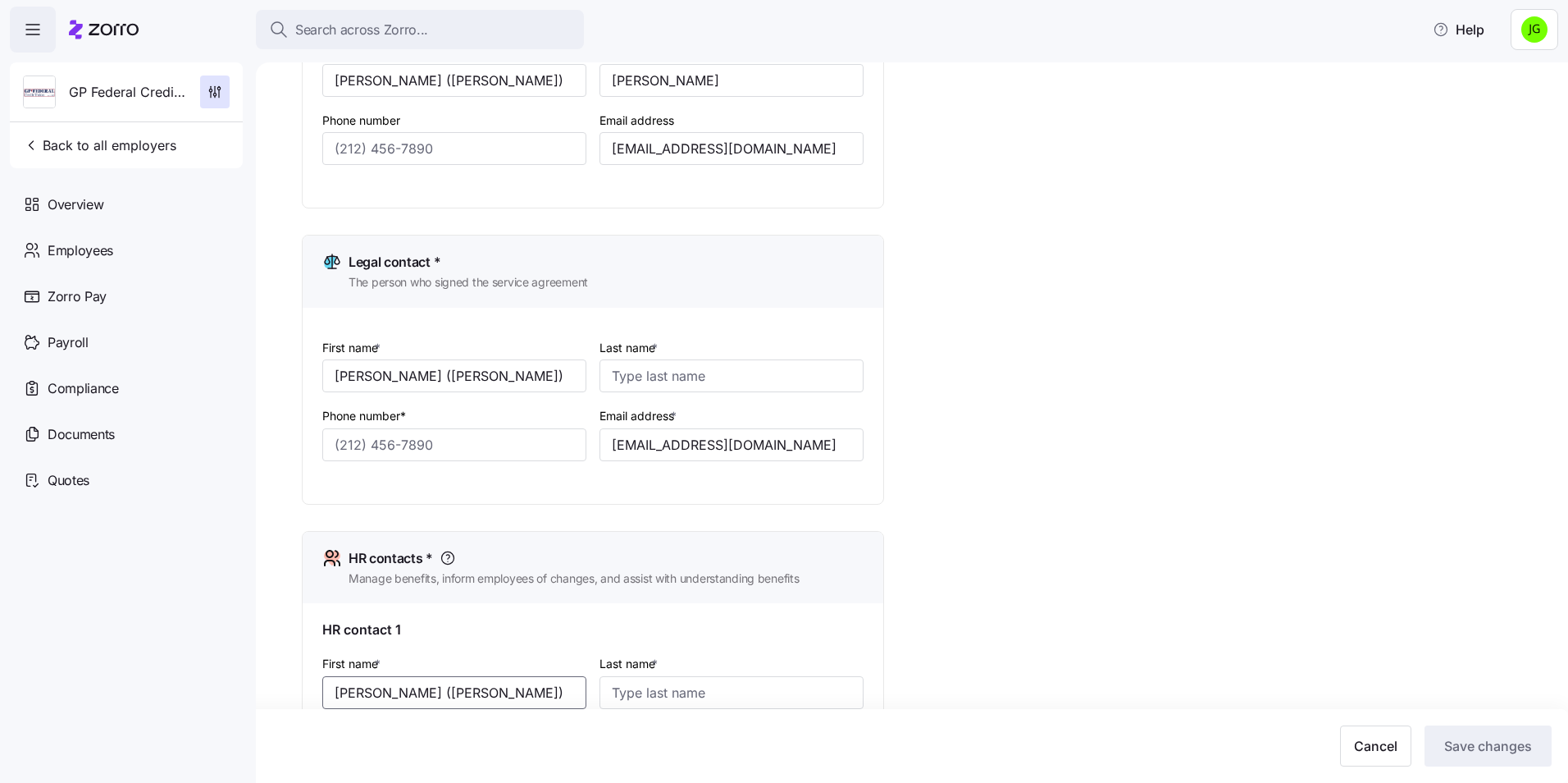
scroll to position [251, 0]
type input "[PERSON_NAME] ([PERSON_NAME])"
click at [370, 148] on input "Phone number" at bounding box center [455, 150] width 264 height 33
paste input "[PHONE_NUMBER]"
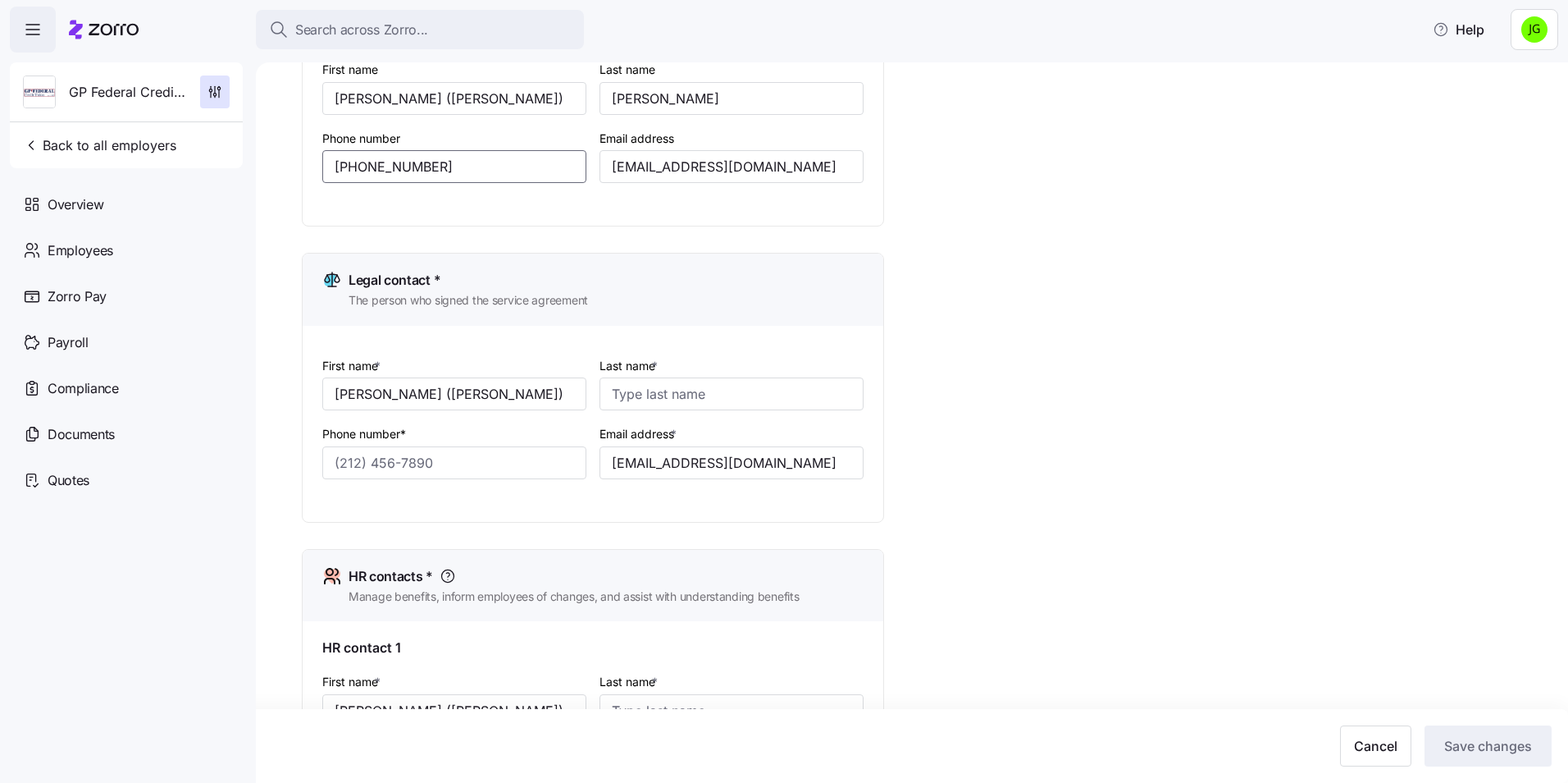
scroll to position [334, 0]
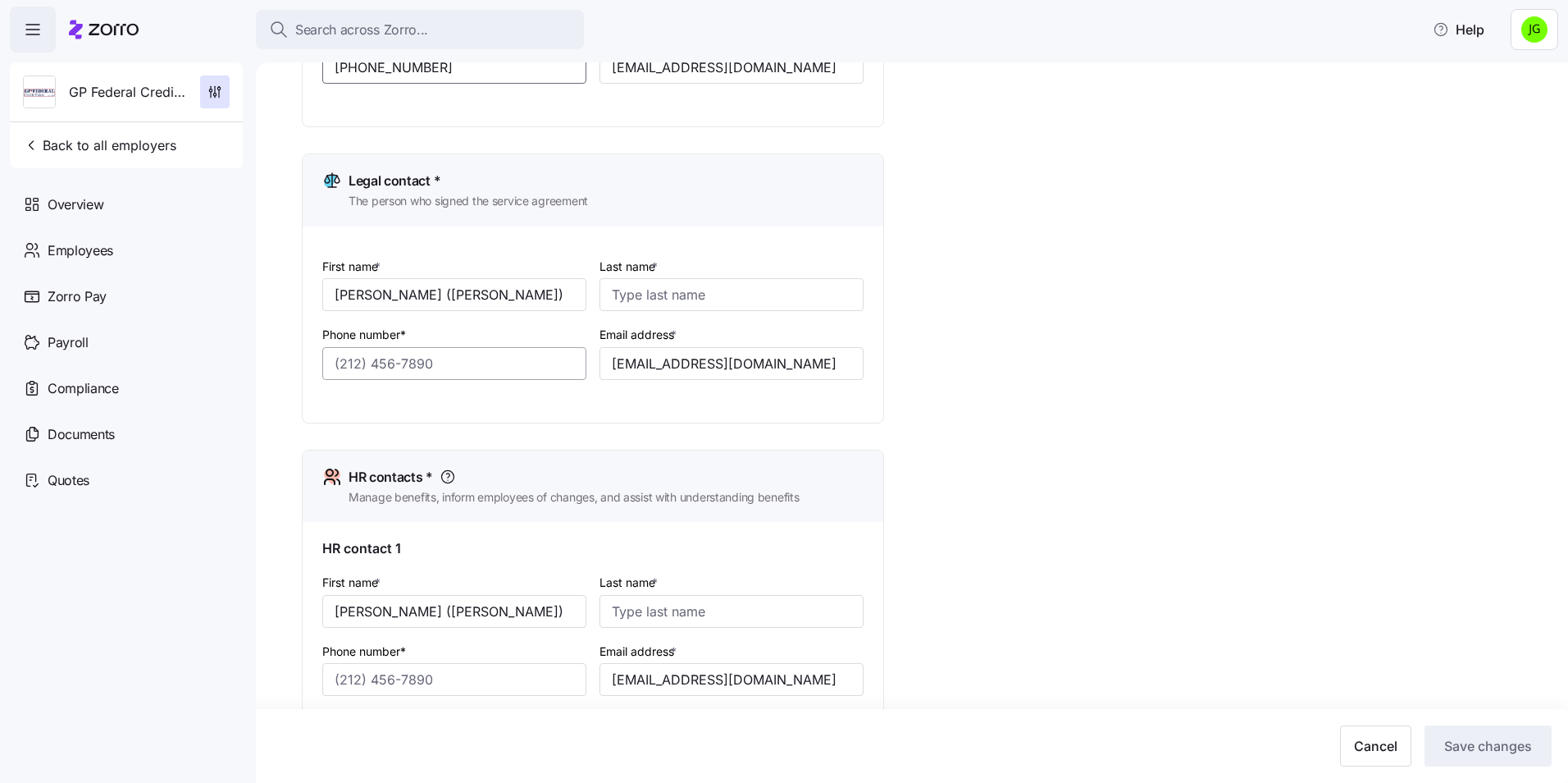
type input "[PHONE_NUMBER]"
click at [378, 359] on input "Phone number*" at bounding box center [455, 364] width 264 height 33
paste input "[PHONE_NUMBER]"
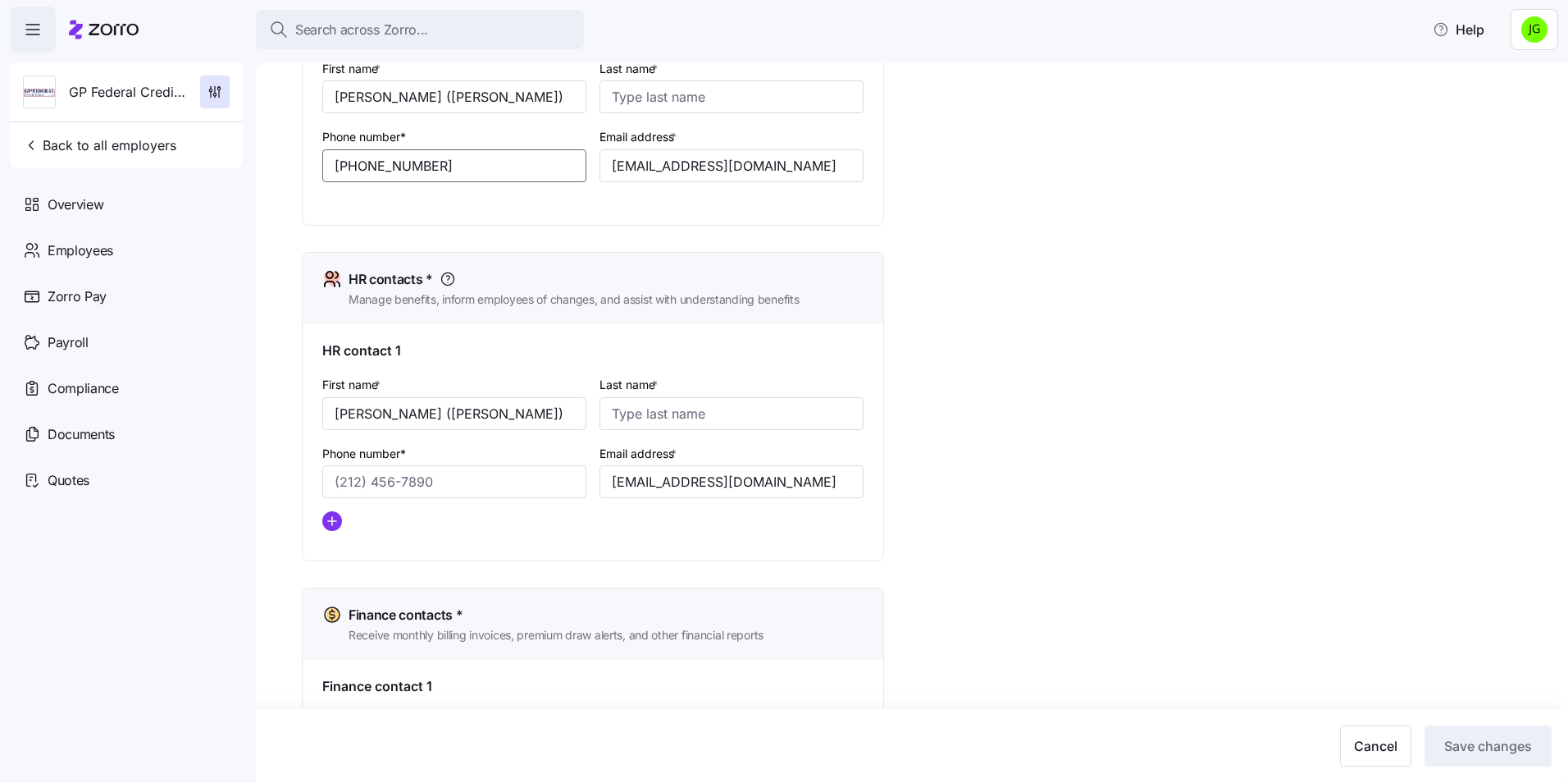
scroll to position [580, 0]
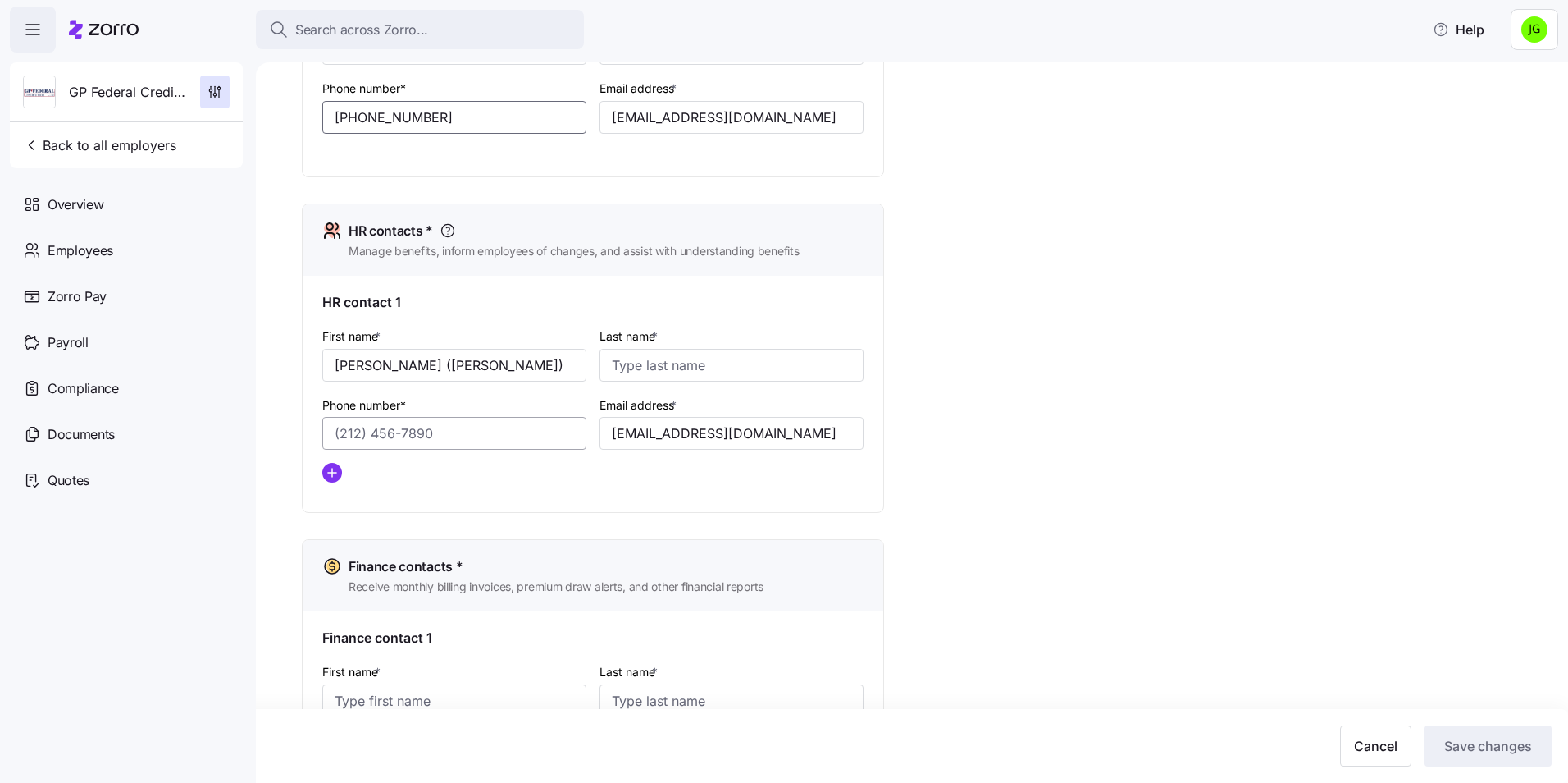
type input "[PHONE_NUMBER]"
click at [360, 421] on input "Phone number*" at bounding box center [455, 433] width 264 height 33
paste input "[PHONE_NUMBER]"
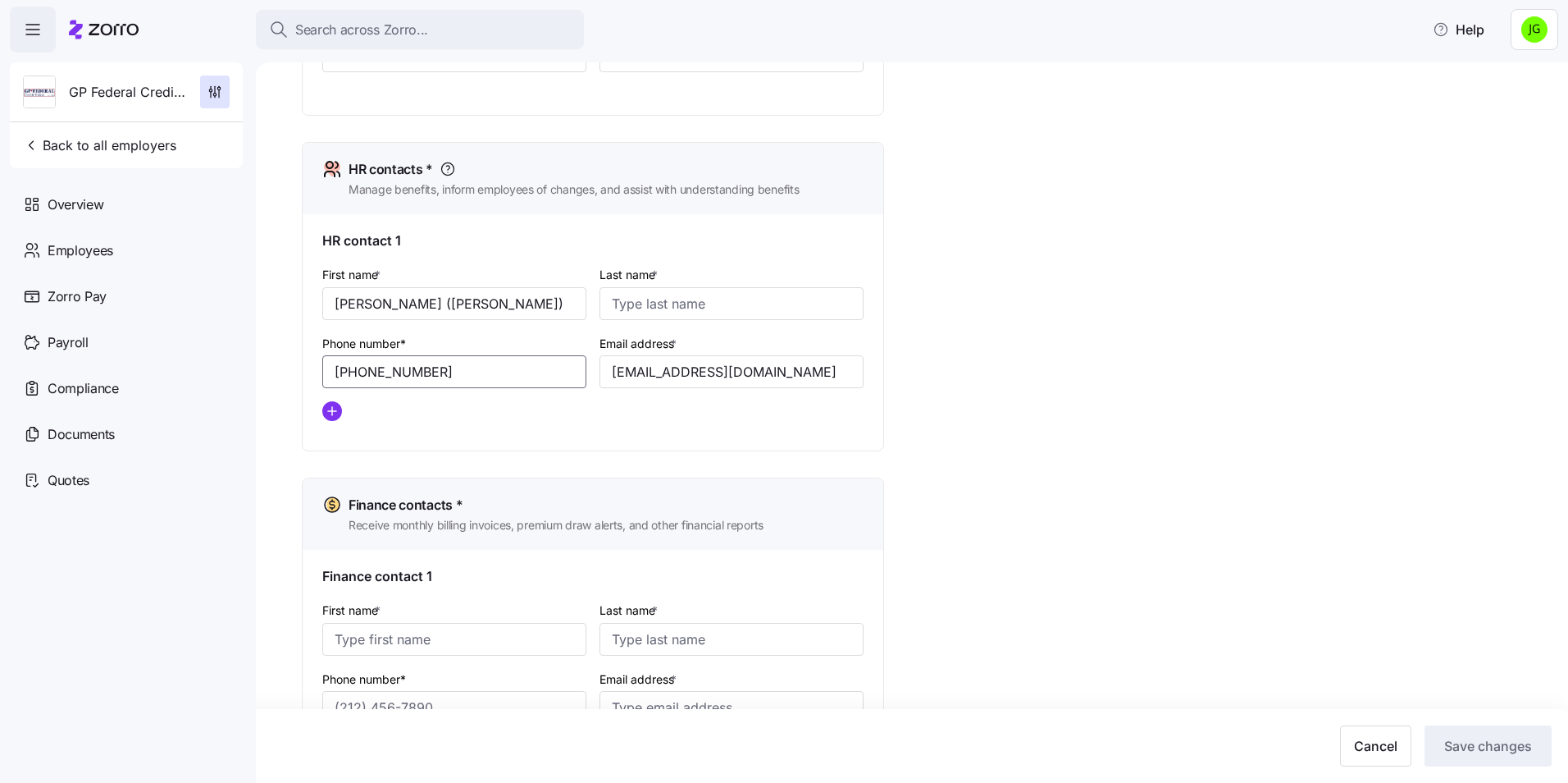
scroll to position [744, 0]
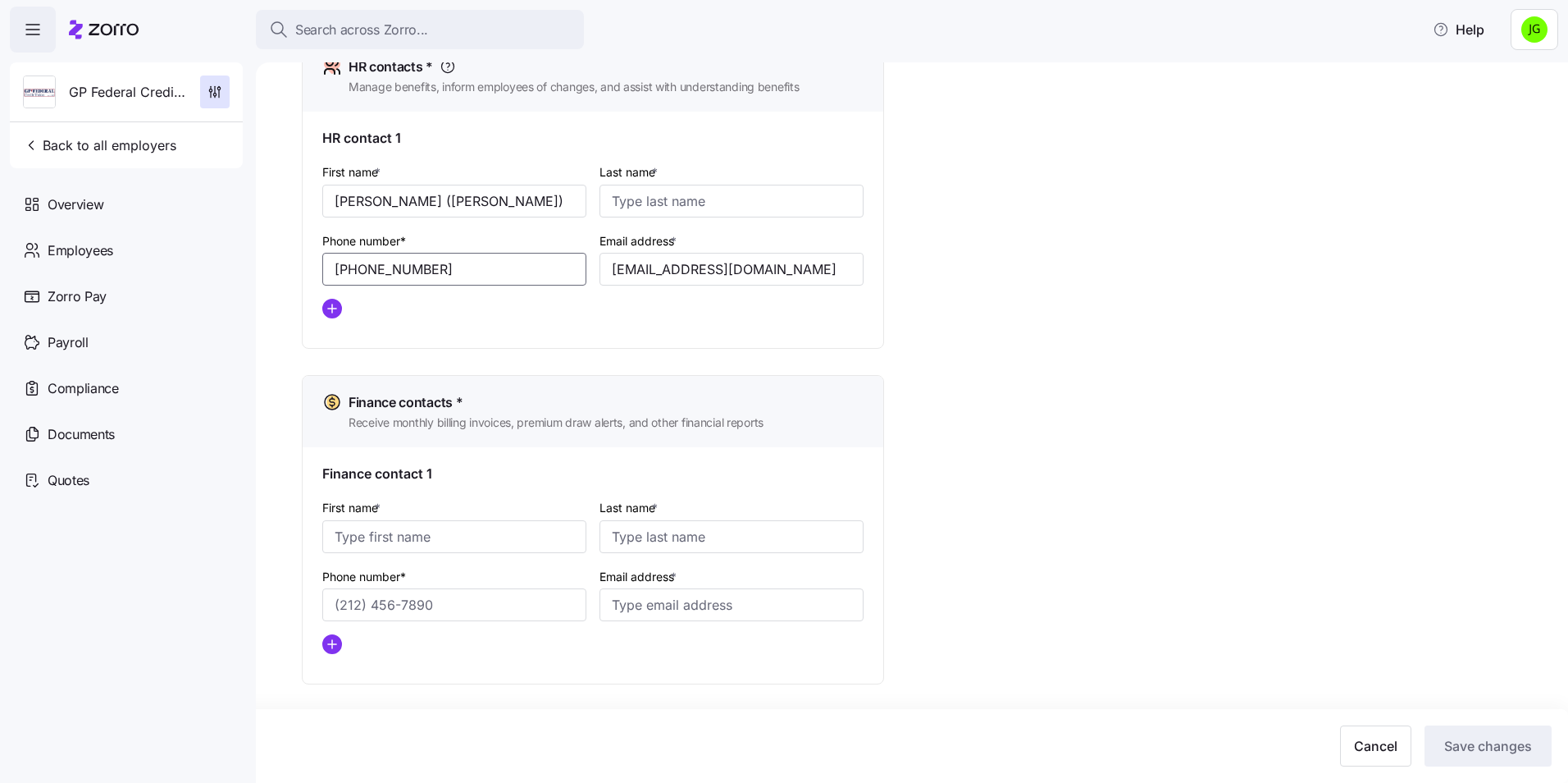
type input "[PHONE_NUMBER]"
click at [371, 530] on input "First name *" at bounding box center [455, 537] width 264 height 33
type input "[PERSON_NAME]"
click at [371, 611] on input "Phone number*" at bounding box center [455, 605] width 264 height 33
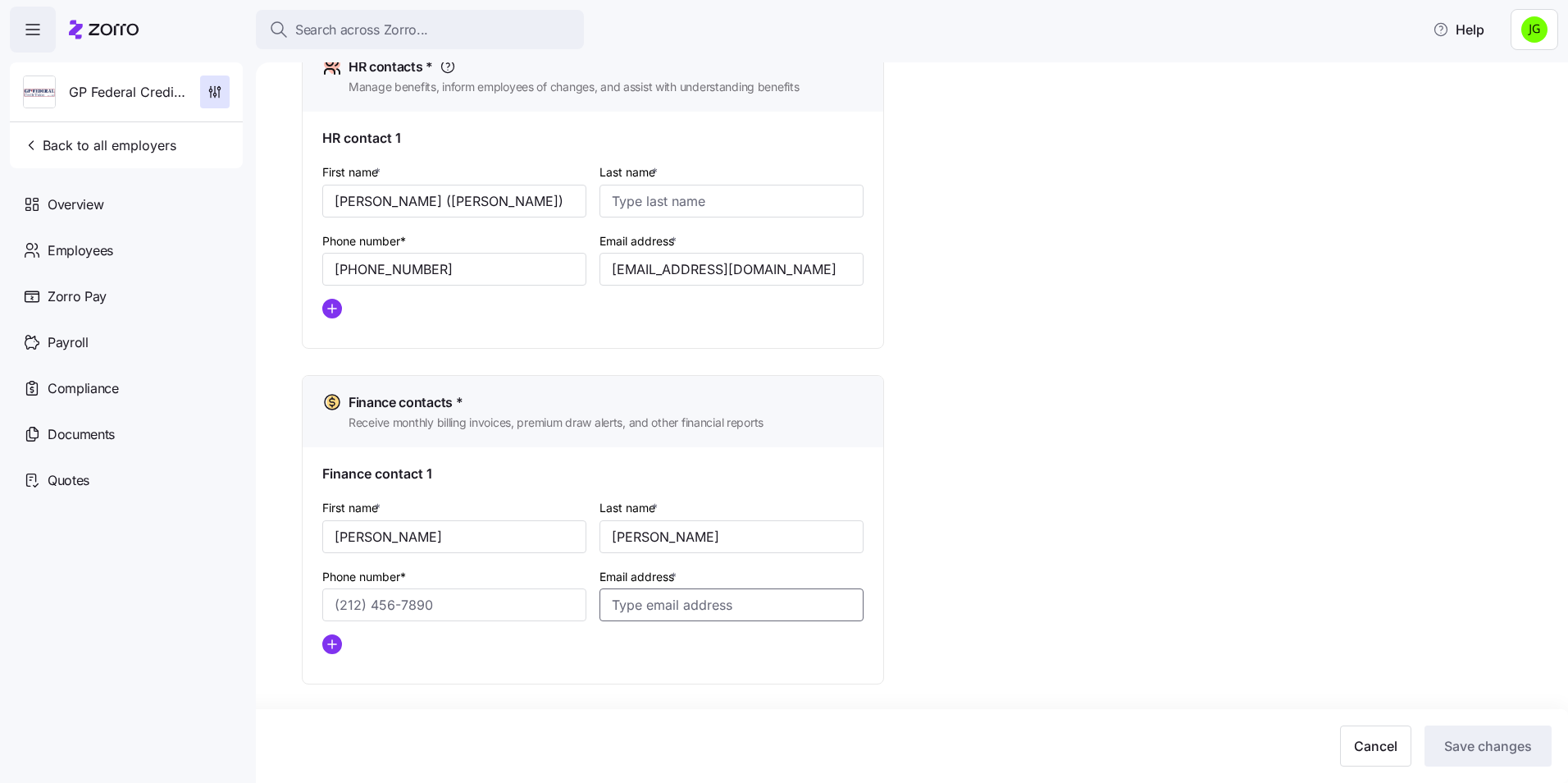
drag, startPoint x: 368, startPoint y: 599, endPoint x: 715, endPoint y: 600, distance: 347.0
click at [715, 601] on input "Email address *" at bounding box center [731, 605] width 264 height 33
paste input "[EMAIL_ADDRESS][DOMAIN_NAME]"
type input "[EMAIL_ADDRESS][DOMAIN_NAME]"
click at [470, 681] on div at bounding box center [593, 674] width 541 height 20
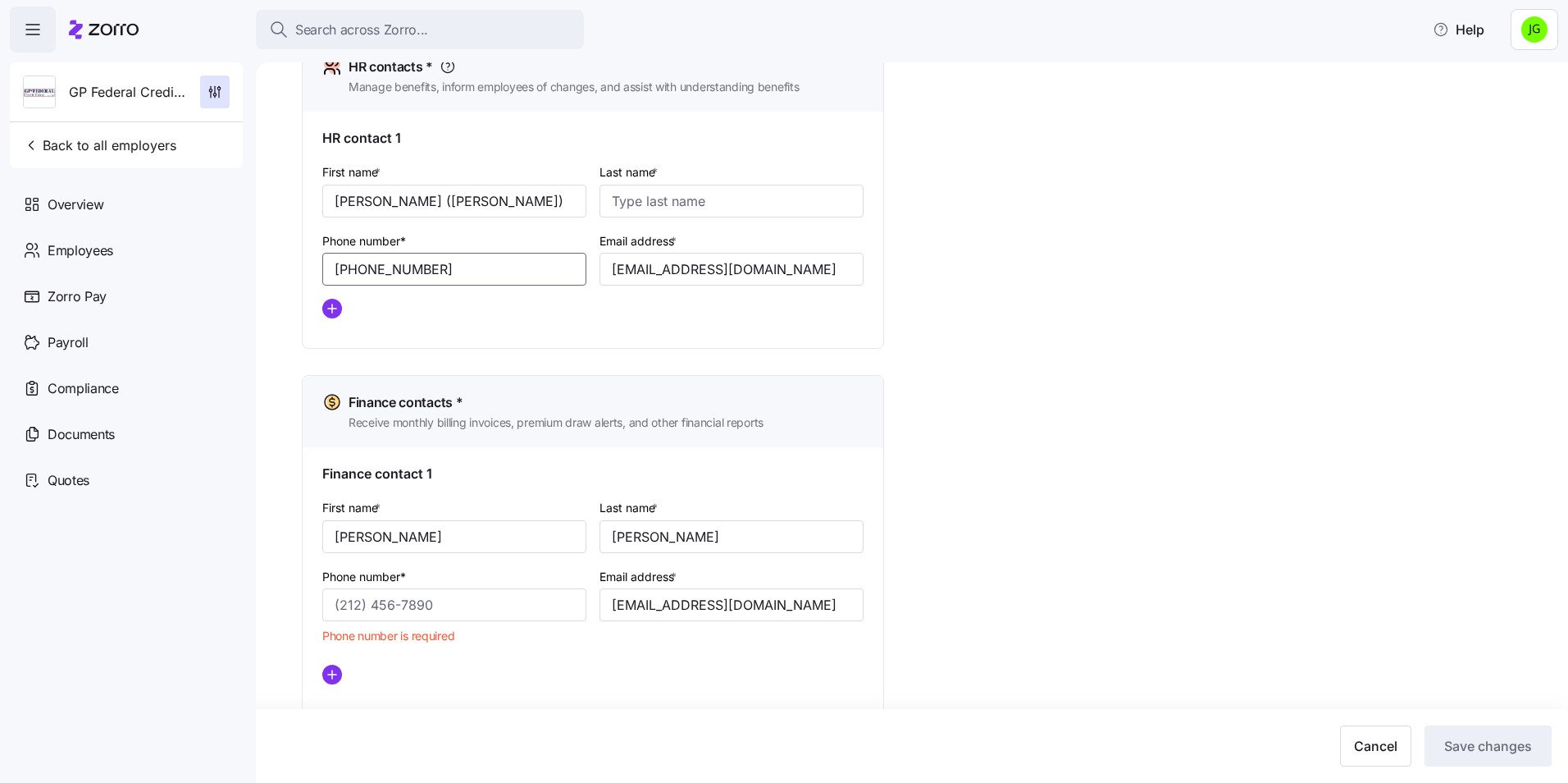
drag, startPoint x: 449, startPoint y: 266, endPoint x: 302, endPoint y: 269, distance: 147.0
click at [302, 269] on div "HR contacts * Manage benefits, inform employees of changes, and assist with und…" at bounding box center [592, 193] width 582 height 309
click at [403, 611] on input "Phone number*" at bounding box center [455, 605] width 264 height 33
paste input "[PHONE_NUMBER]"
type input "[PHONE_NUMBER]"
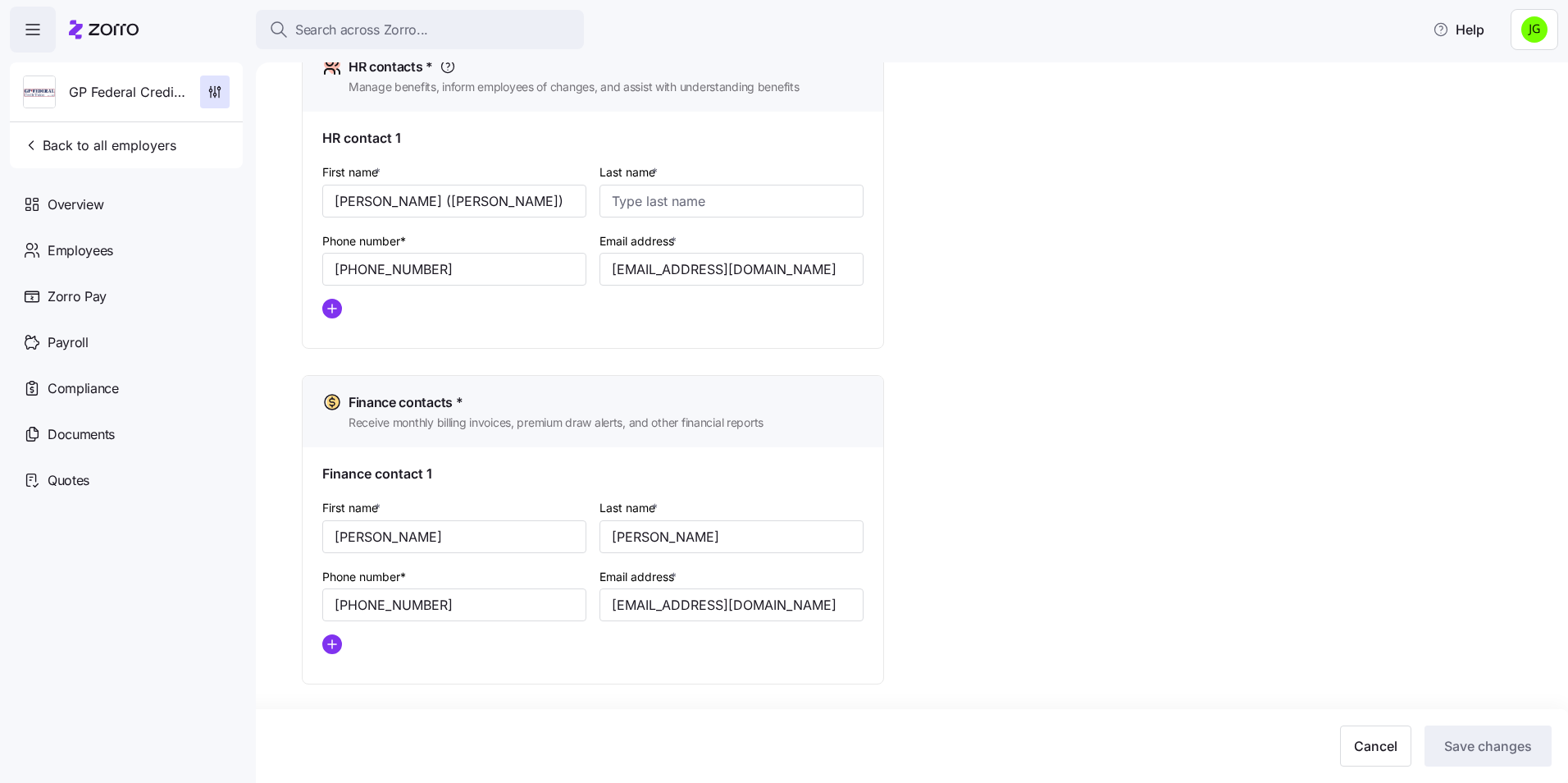
click at [628, 661] on div "First name * [PERSON_NAME] Last name * [PERSON_NAME] Phone number* [PHONE_NUMBE…" at bounding box center [592, 582] width 554 height 183
drag, startPoint x: 1293, startPoint y: 414, endPoint x: 574, endPoint y: 366, distance: 720.6
click at [1292, 414] on div "Setup Company details Contacts Company setup Zorro setup Plan year setup Onboar…" at bounding box center [923, 54] width 1243 height 1418
click at [444, 208] on input "[PERSON_NAME] ([PERSON_NAME])" at bounding box center [455, 201] width 264 height 33
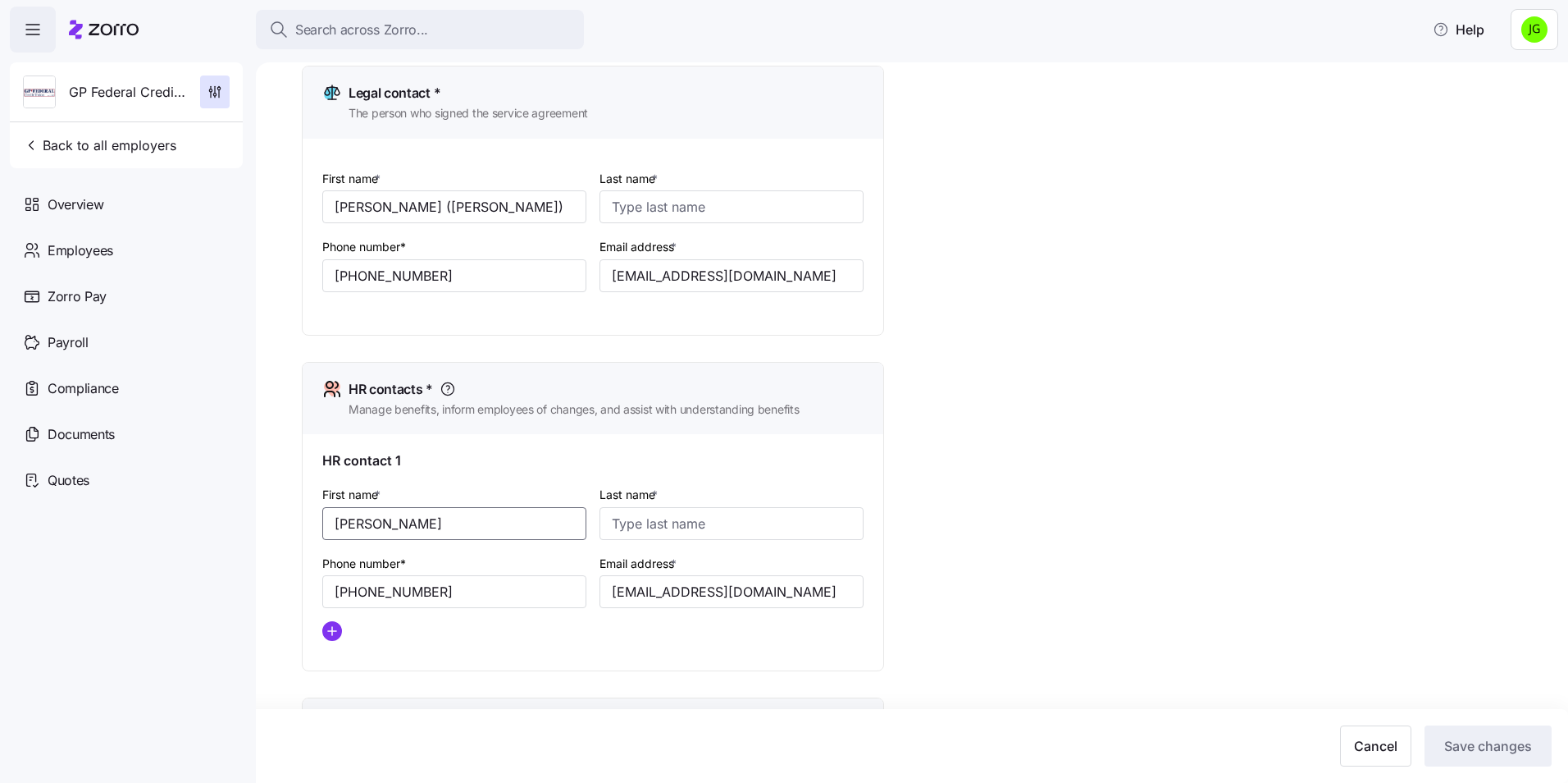
scroll to position [334, 0]
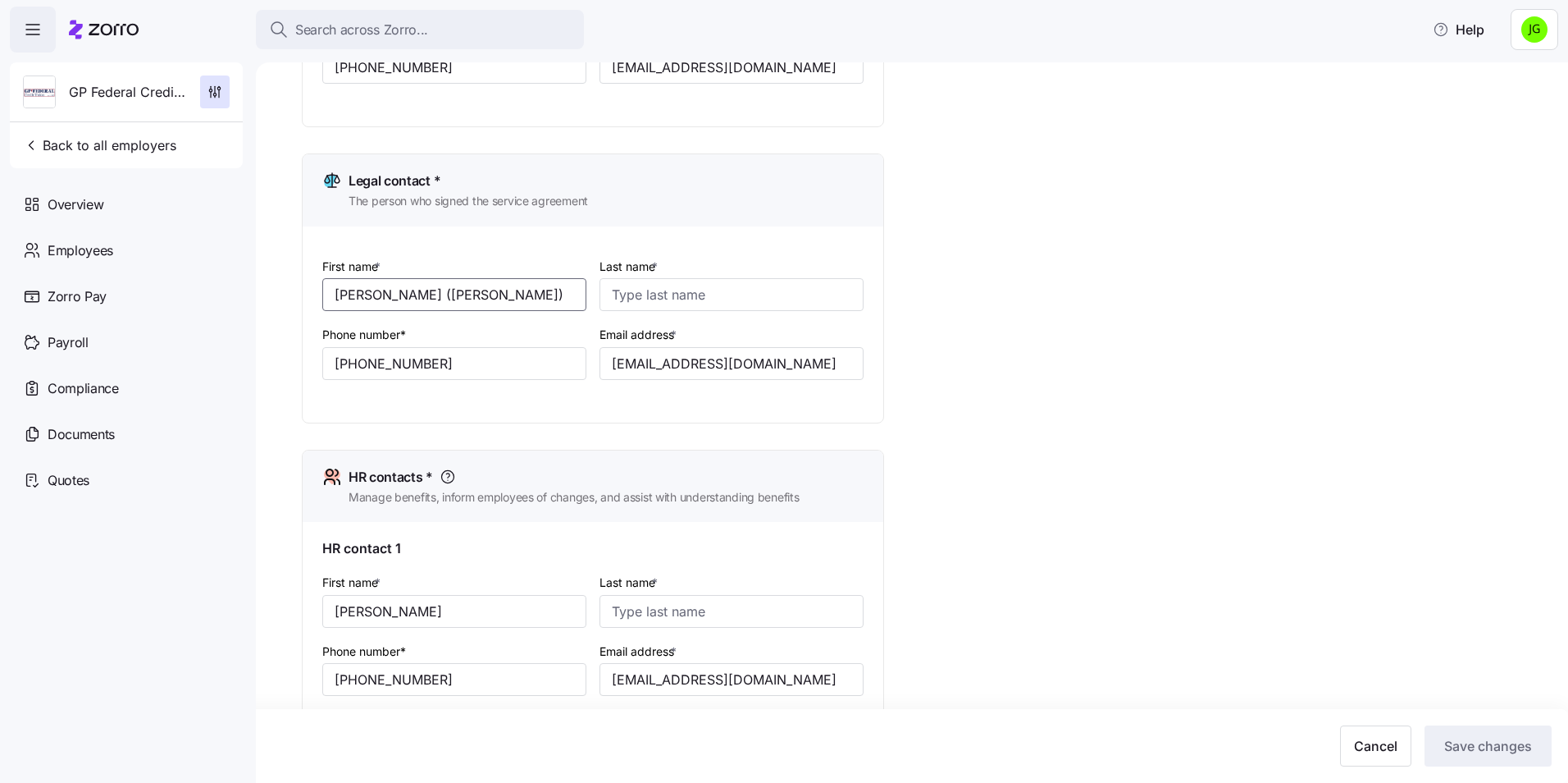
click at [432, 280] on input "[PERSON_NAME] ([PERSON_NAME])" at bounding box center [455, 295] width 264 height 33
click at [387, 611] on input "[PERSON_NAME]" at bounding box center [455, 612] width 264 height 33
drag, startPoint x: 444, startPoint y: 296, endPoint x: 309, endPoint y: 298, distance: 135.0
click at [309, 298] on div "First name * [PERSON_NAME] ([PERSON_NAME]) Last name * Phone number* [PHONE_NUM…" at bounding box center [593, 324] width 581 height 196
drag, startPoint x: 396, startPoint y: 611, endPoint x: 326, endPoint y: 625, distance: 71.4
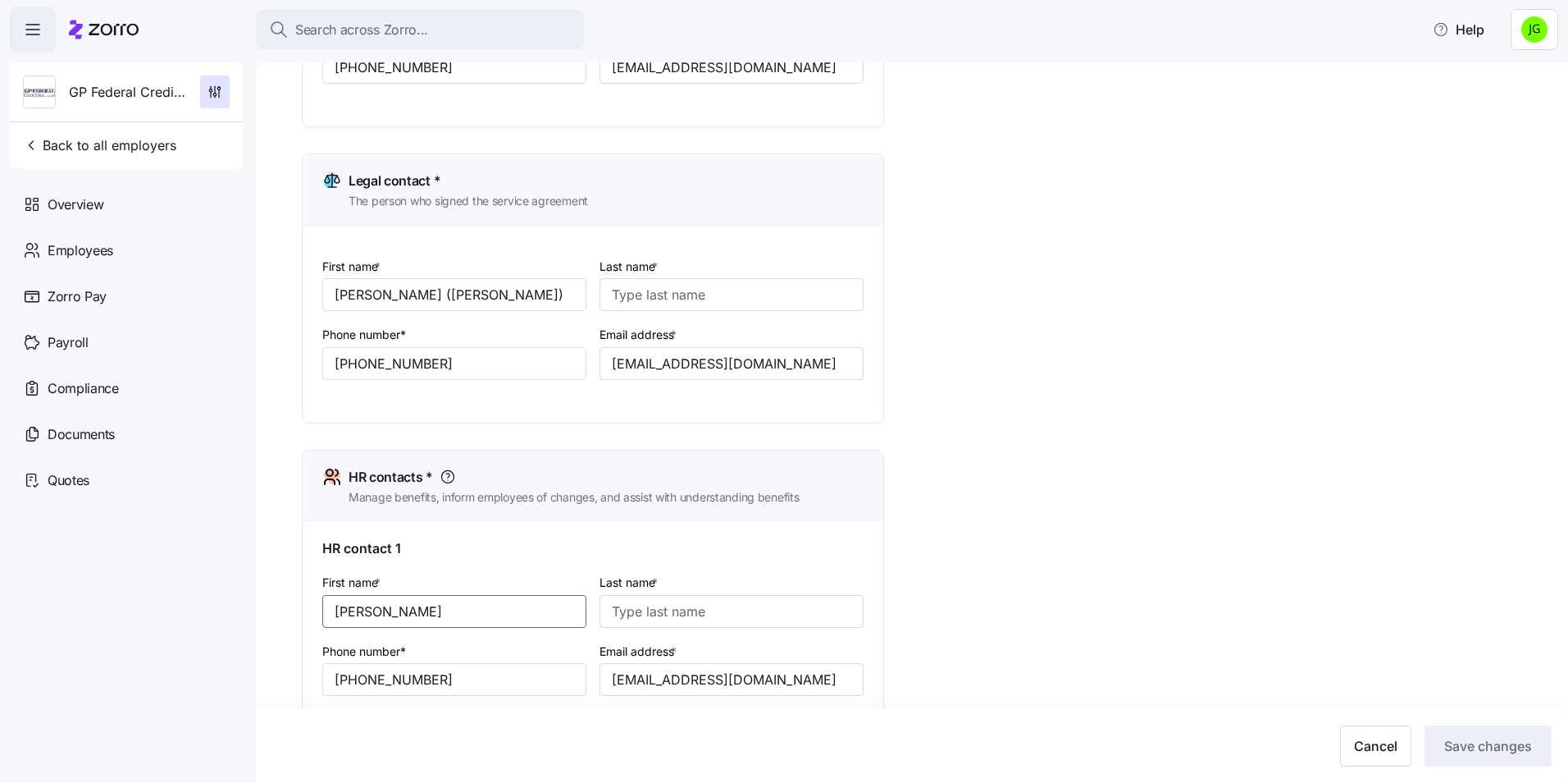
click at [326, 625] on input "[PERSON_NAME]" at bounding box center [455, 612] width 264 height 33
paste input "([PERSON_NAME])"
type input "[PERSON_NAME] ([PERSON_NAME])"
drag, startPoint x: 650, startPoint y: 295, endPoint x: 687, endPoint y: 300, distance: 37.3
click at [651, 294] on input "Last name *" at bounding box center [731, 295] width 264 height 33
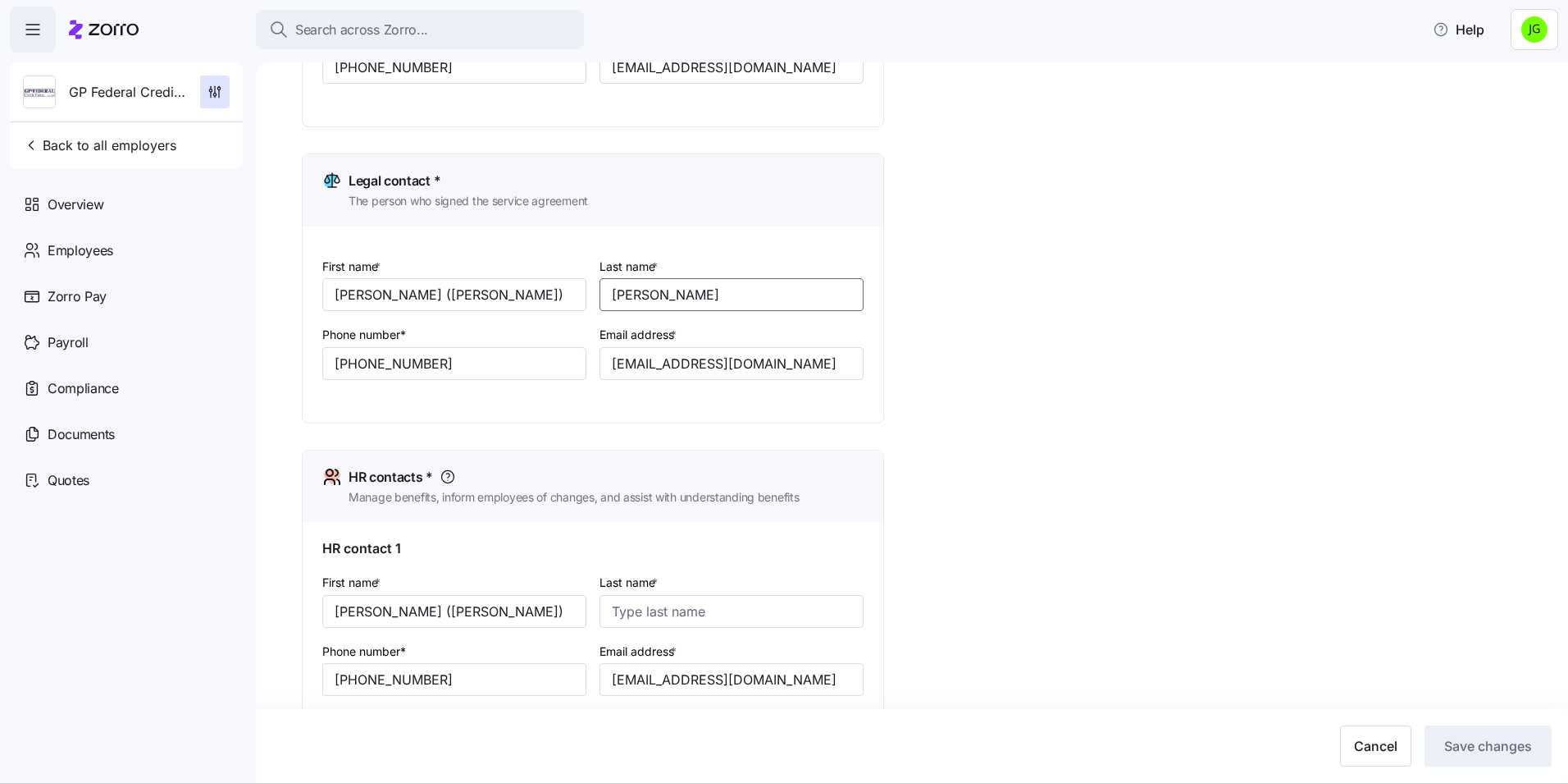
type input "[PERSON_NAME]"
click at [636, 617] on input "Last name *" at bounding box center [731, 612] width 264 height 33
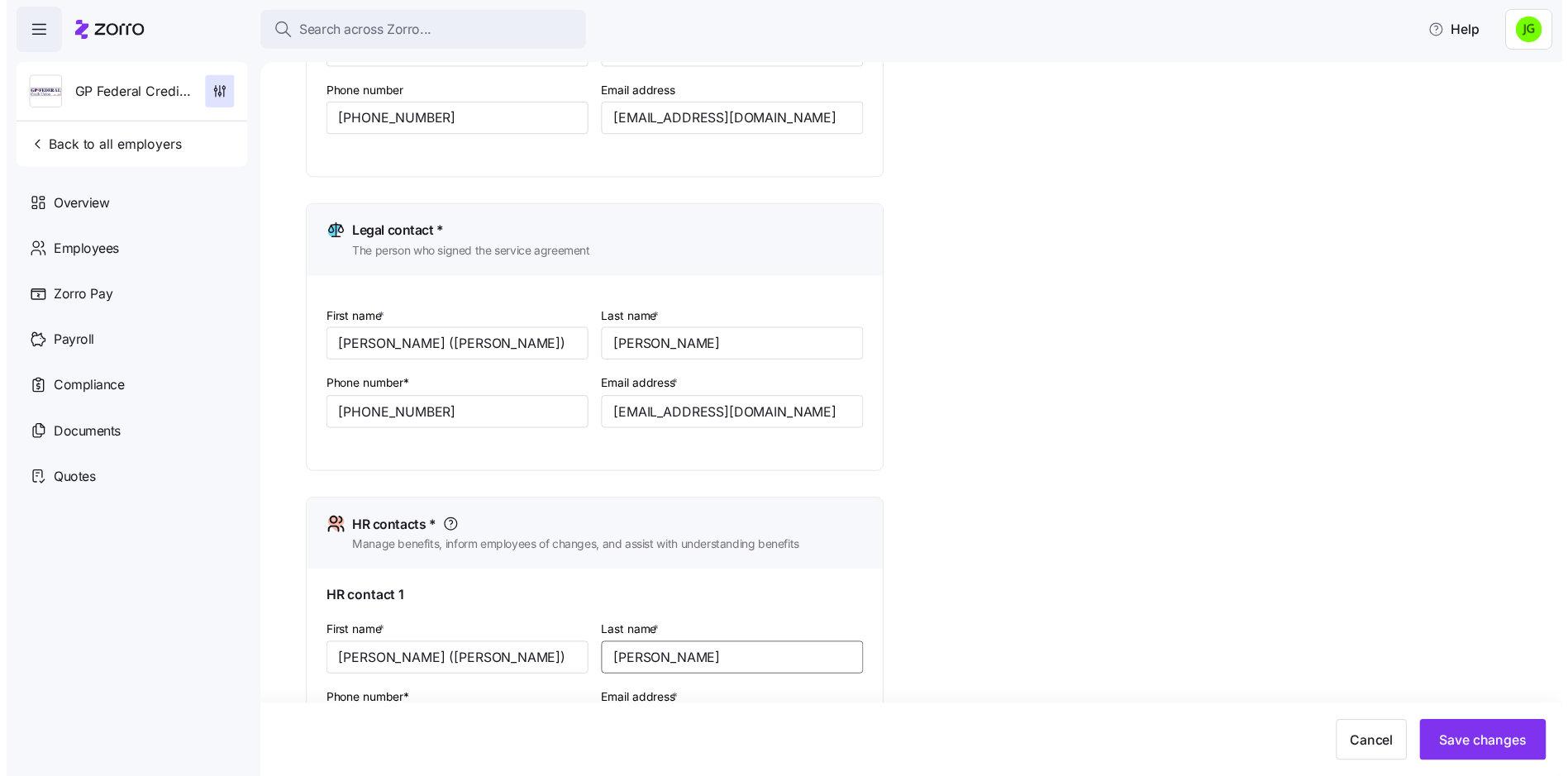
scroll to position [253, 0]
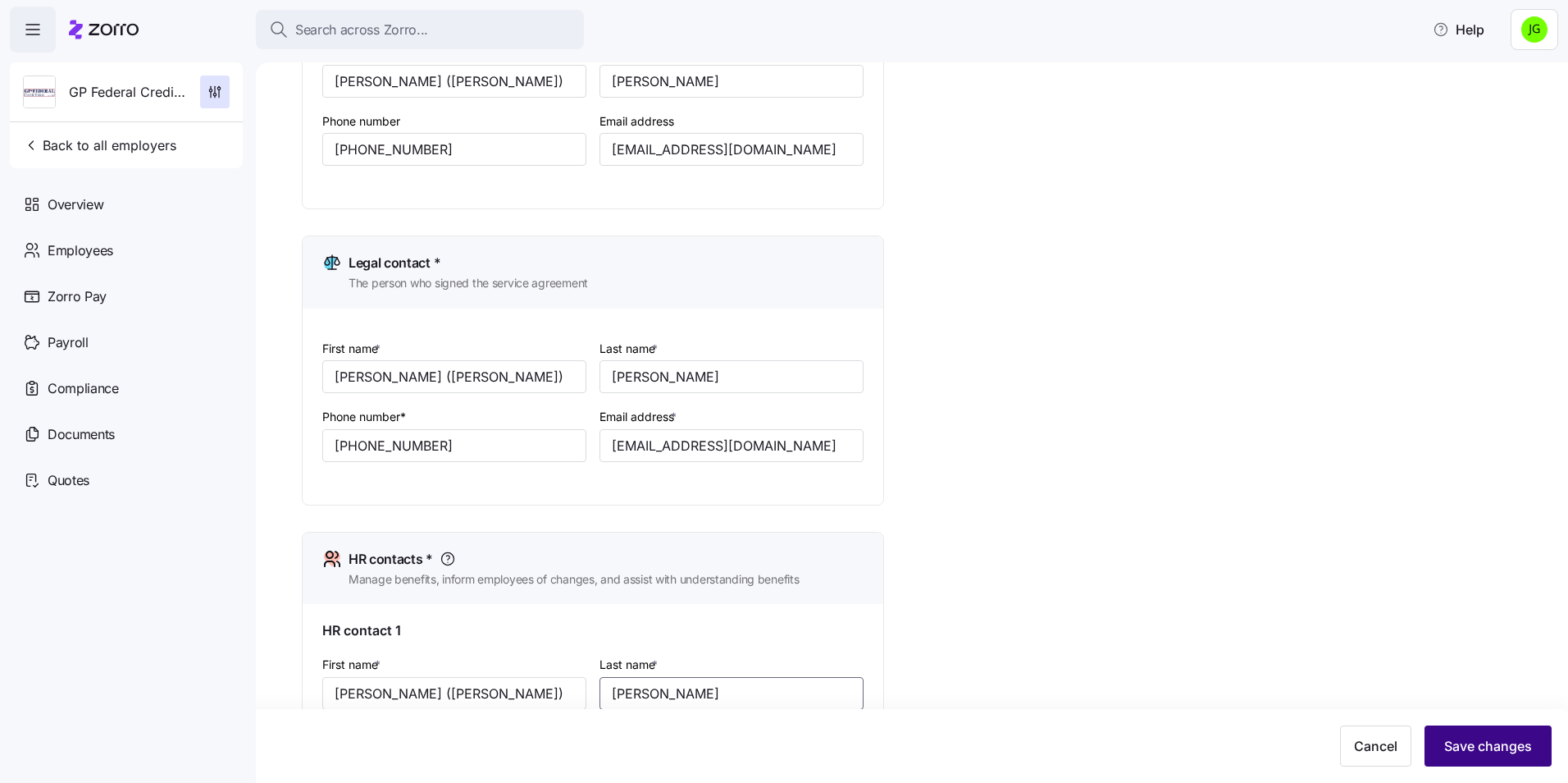
type input "[PERSON_NAME]"
click at [1501, 750] on span "Save changes" at bounding box center [1487, 746] width 88 height 20
click at [86, 142] on span "Back to all employers" at bounding box center [99, 145] width 153 height 20
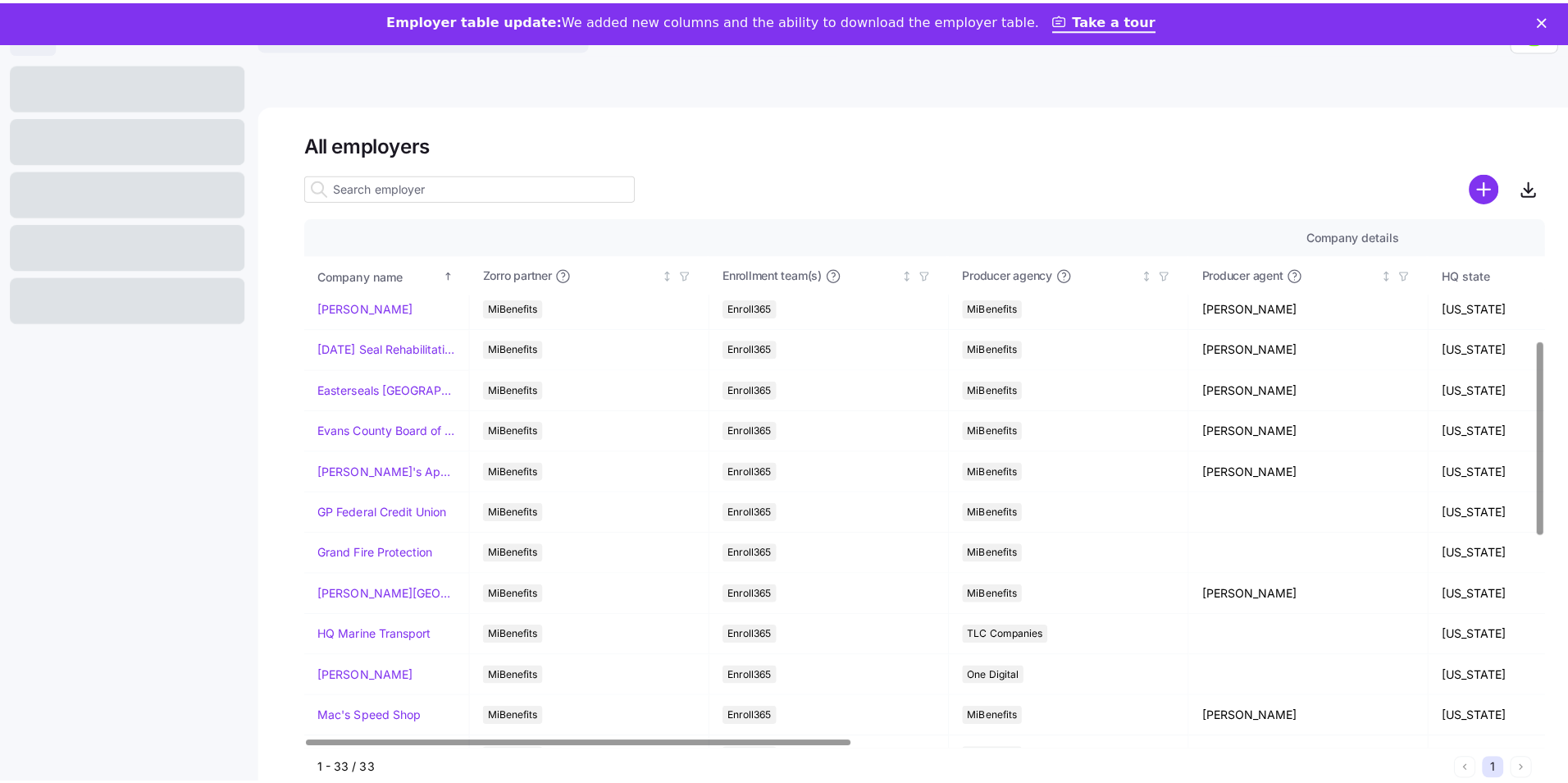
scroll to position [328, 0]
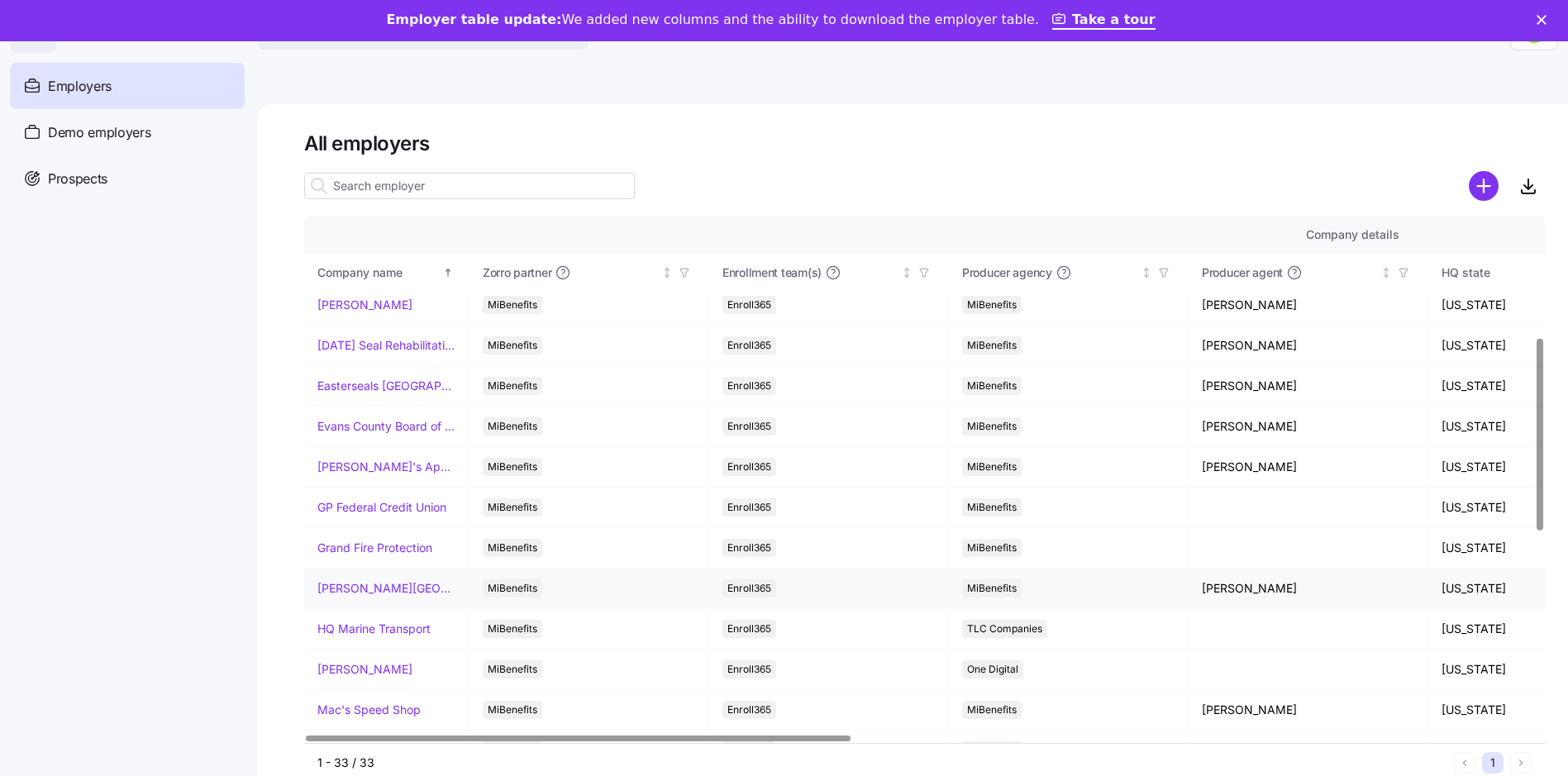
click at [368, 600] on td "[PERSON_NAME][GEOGRAPHIC_DATA][DEMOGRAPHIC_DATA]" at bounding box center [387, 589] width 166 height 40
click at [385, 589] on link "[PERSON_NAME][GEOGRAPHIC_DATA][DEMOGRAPHIC_DATA]" at bounding box center [386, 588] width 138 height 17
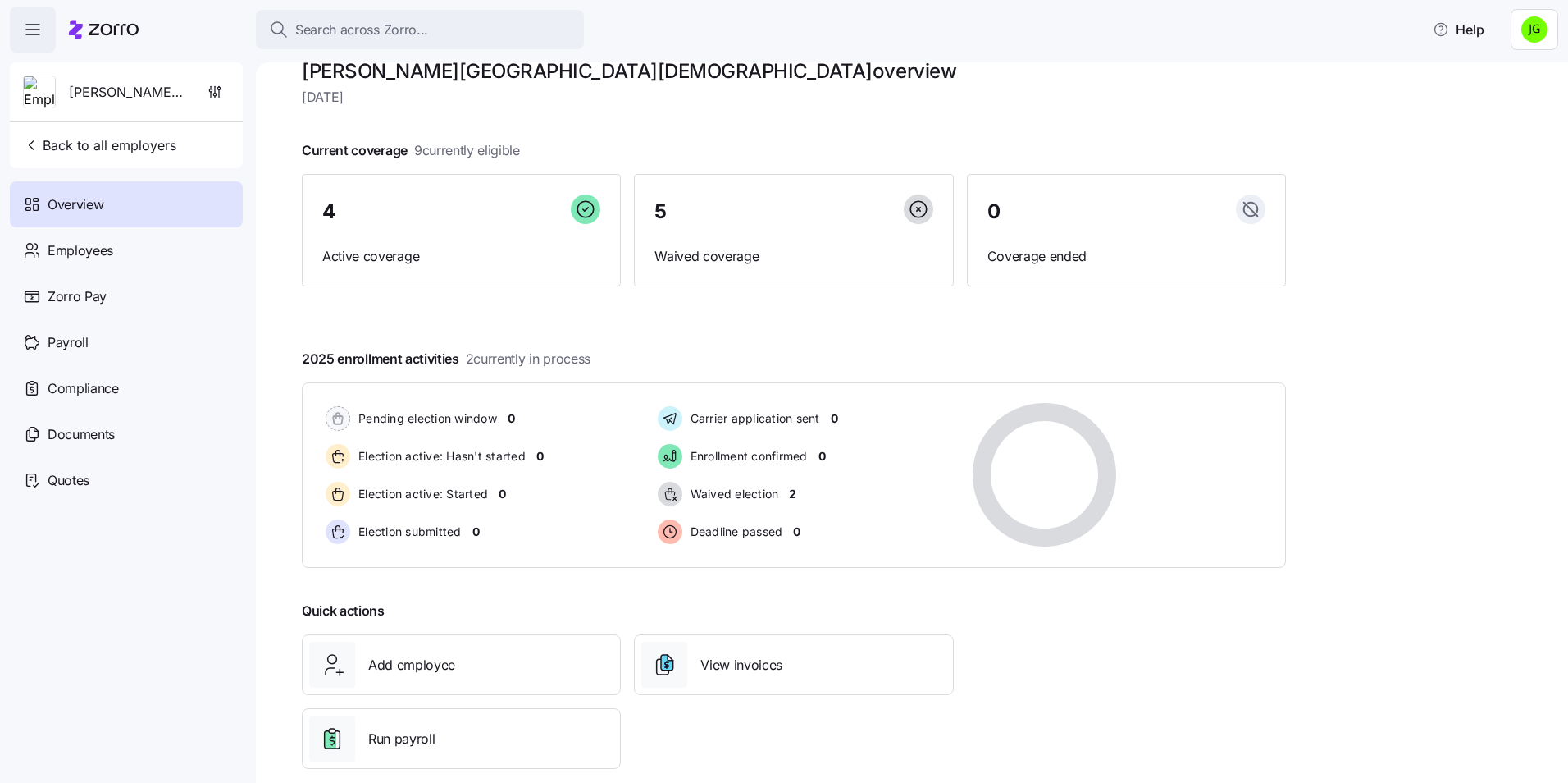
scroll to position [56, 0]
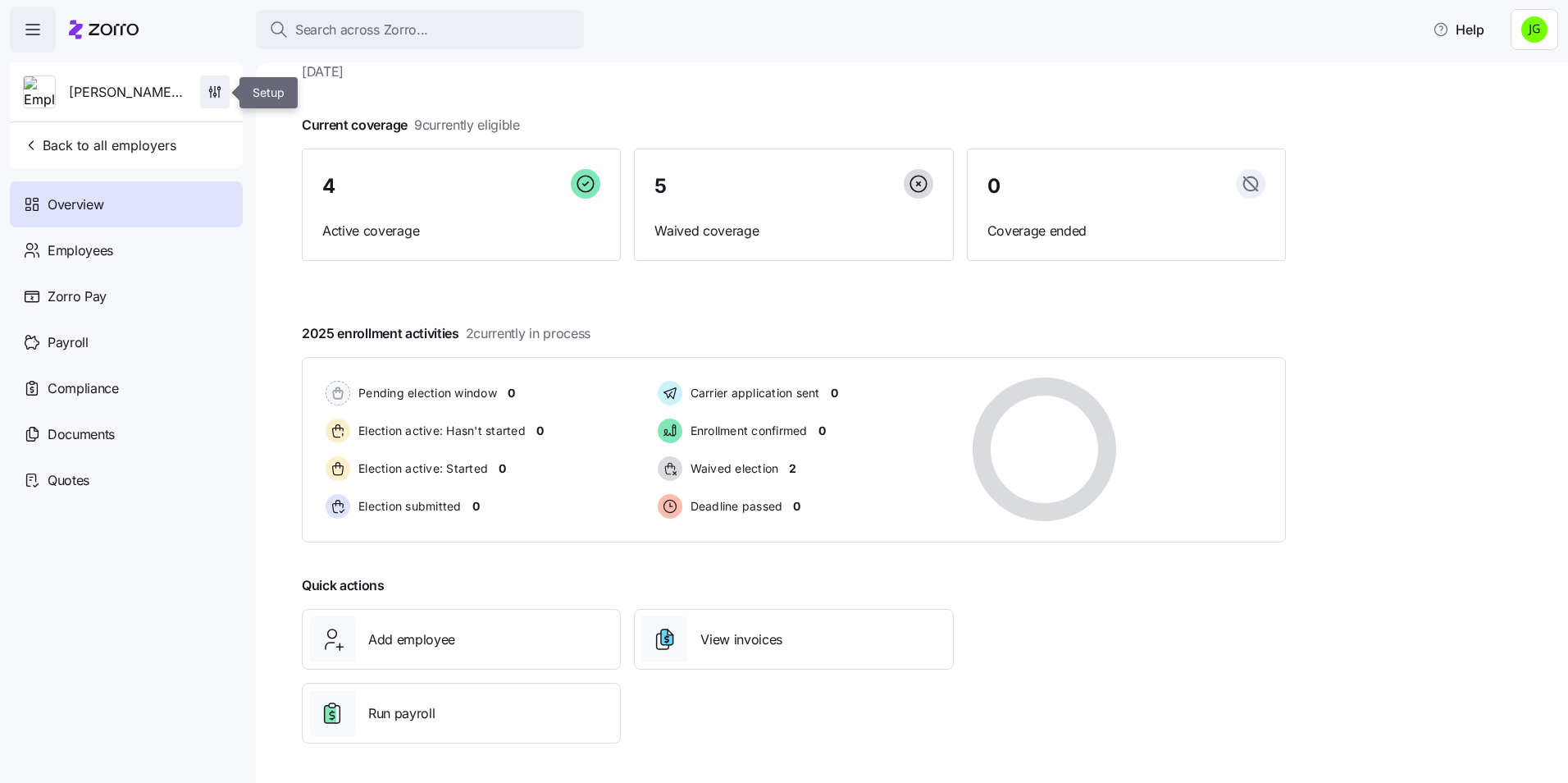
click at [208, 93] on icon "button" at bounding box center [215, 91] width 17 height 17
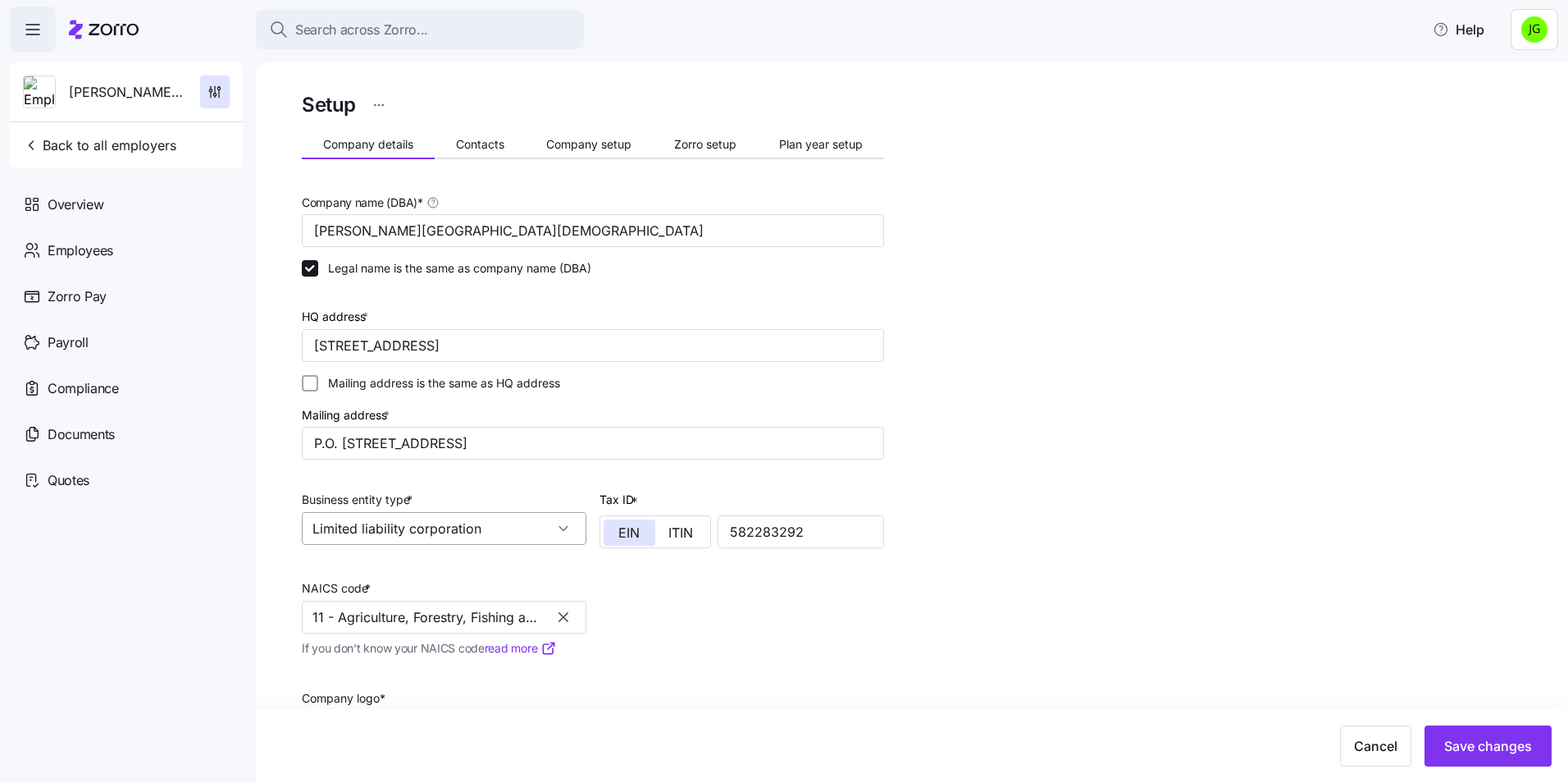
click at [556, 528] on input "Limited liability corporation" at bounding box center [444, 528] width 284 height 33
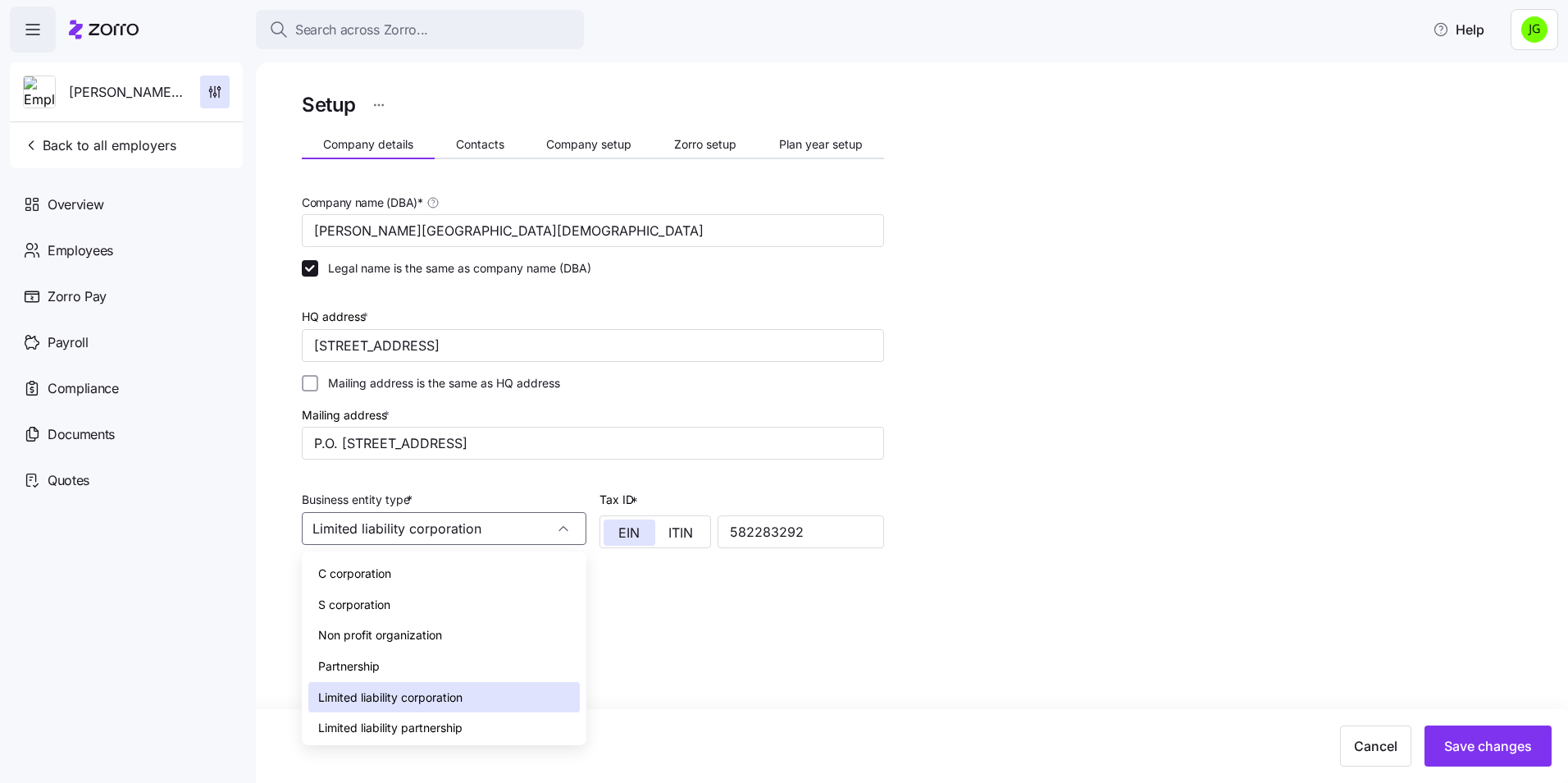
click at [394, 633] on span "Non profit organization" at bounding box center [380, 634] width 123 height 18
type input "Non profit organization"
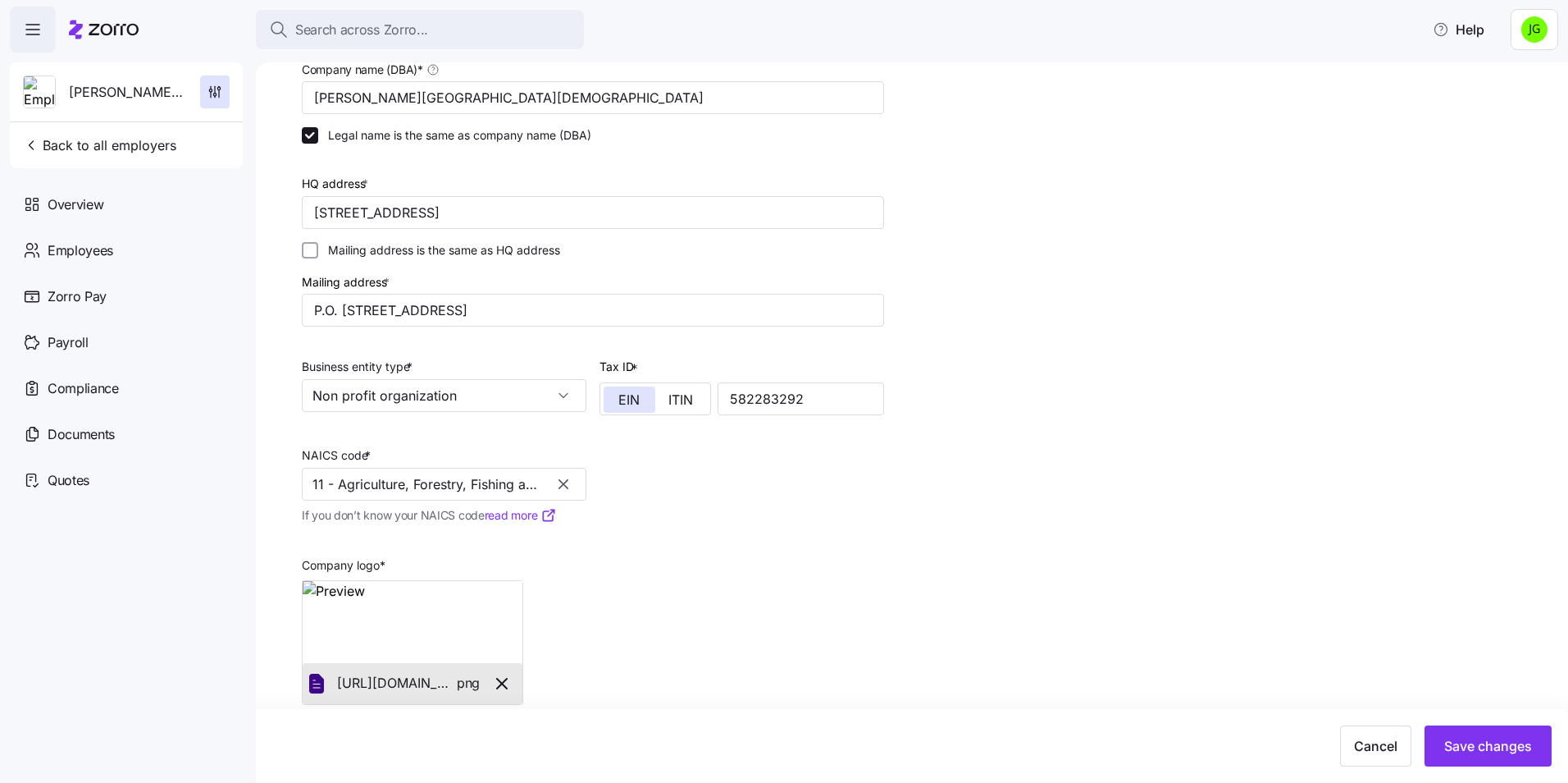
scroll to position [153, 0]
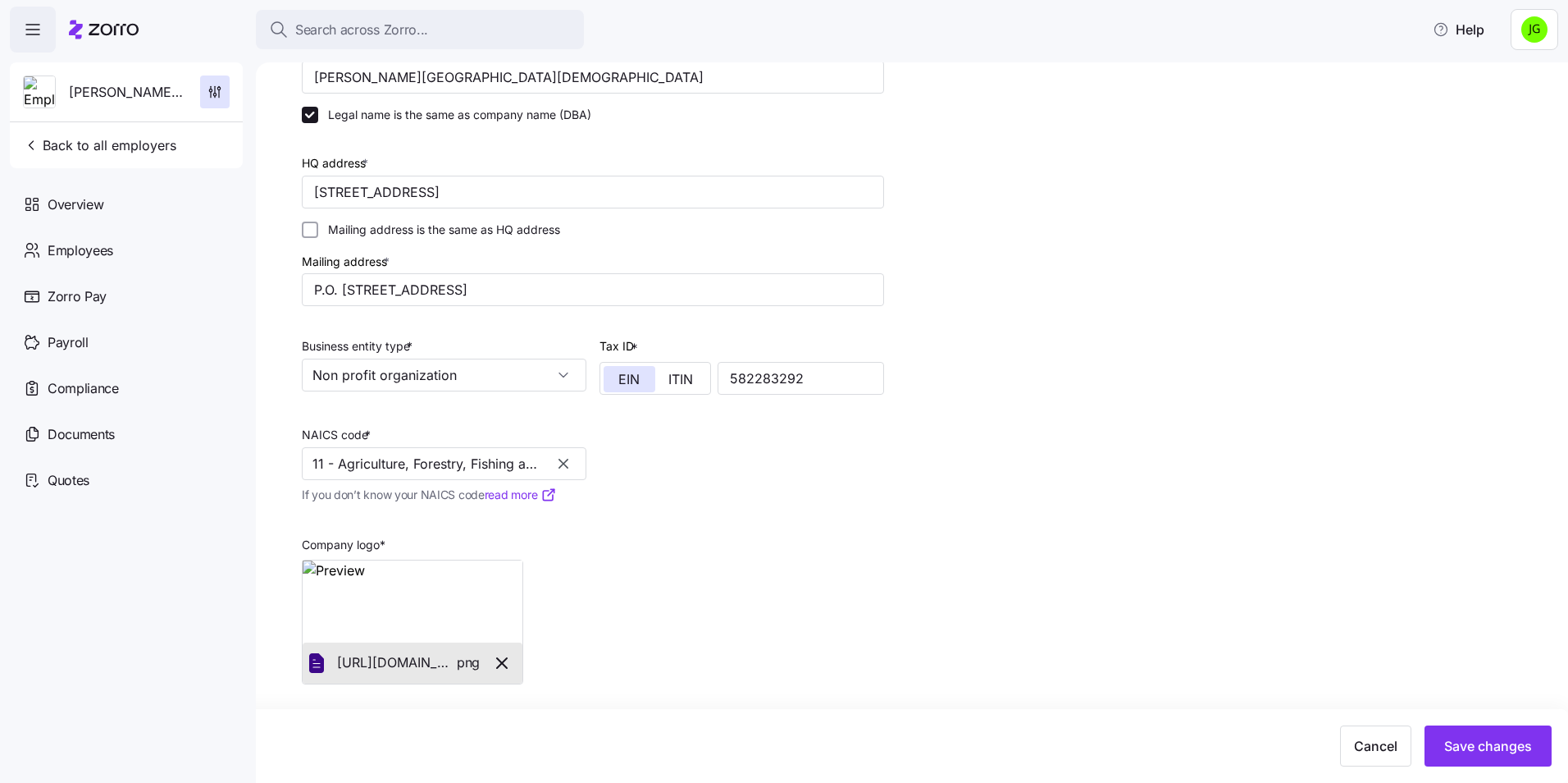
click at [562, 462] on icon "button" at bounding box center [563, 463] width 10 height 10
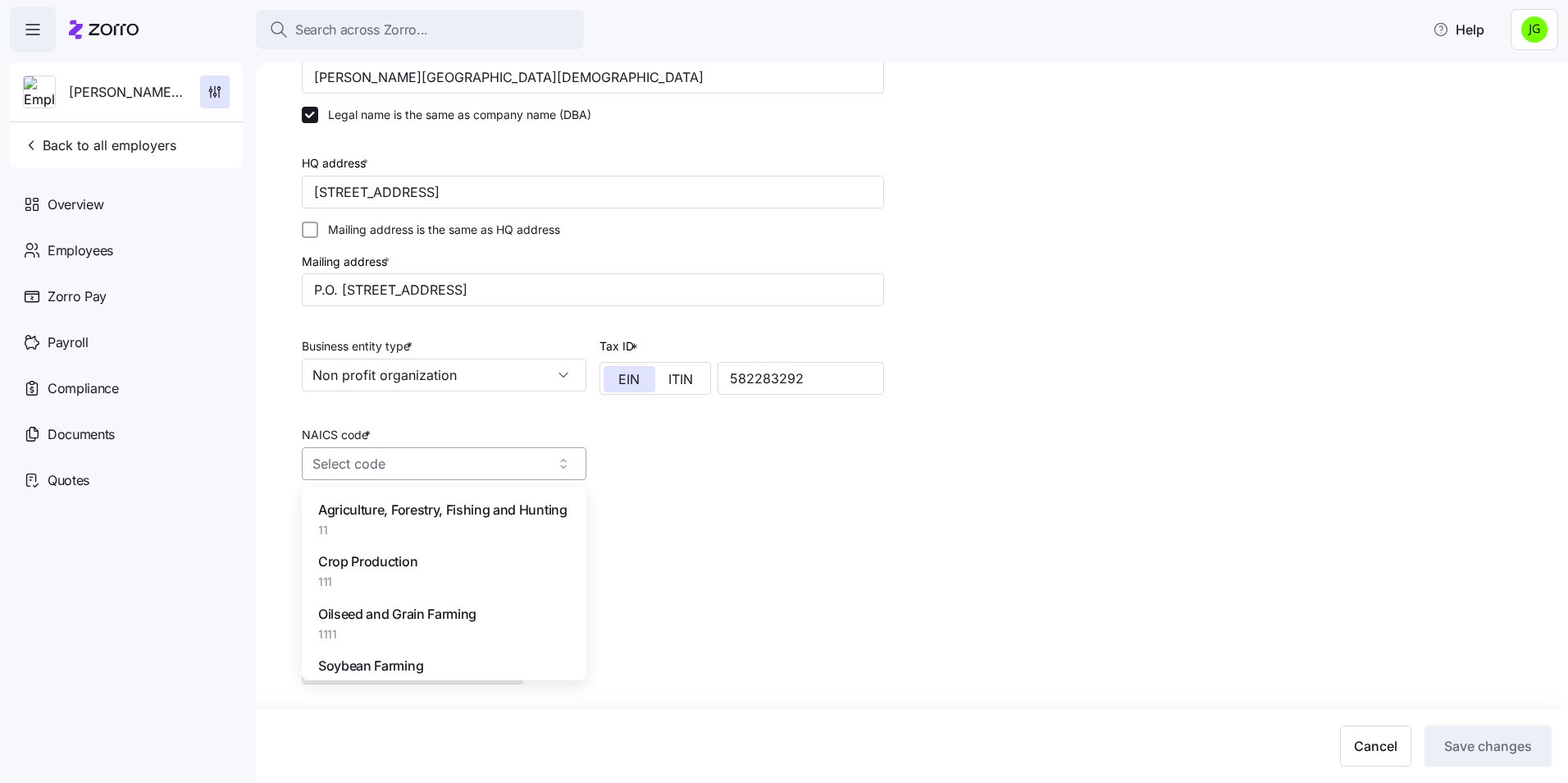
paste input "813110"
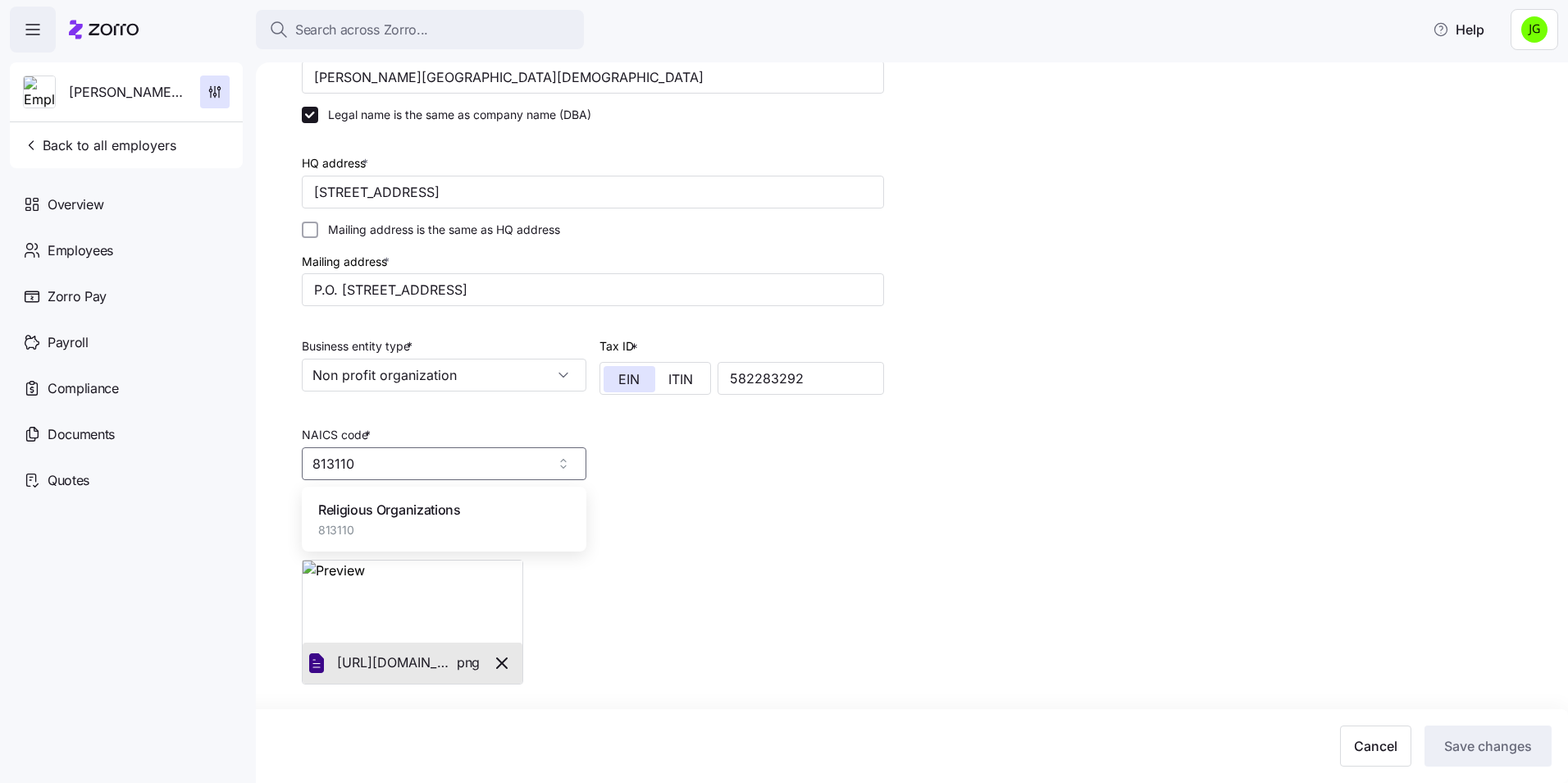
click at [424, 494] on div "Religious Organizations 813110" at bounding box center [444, 519] width 271 height 51
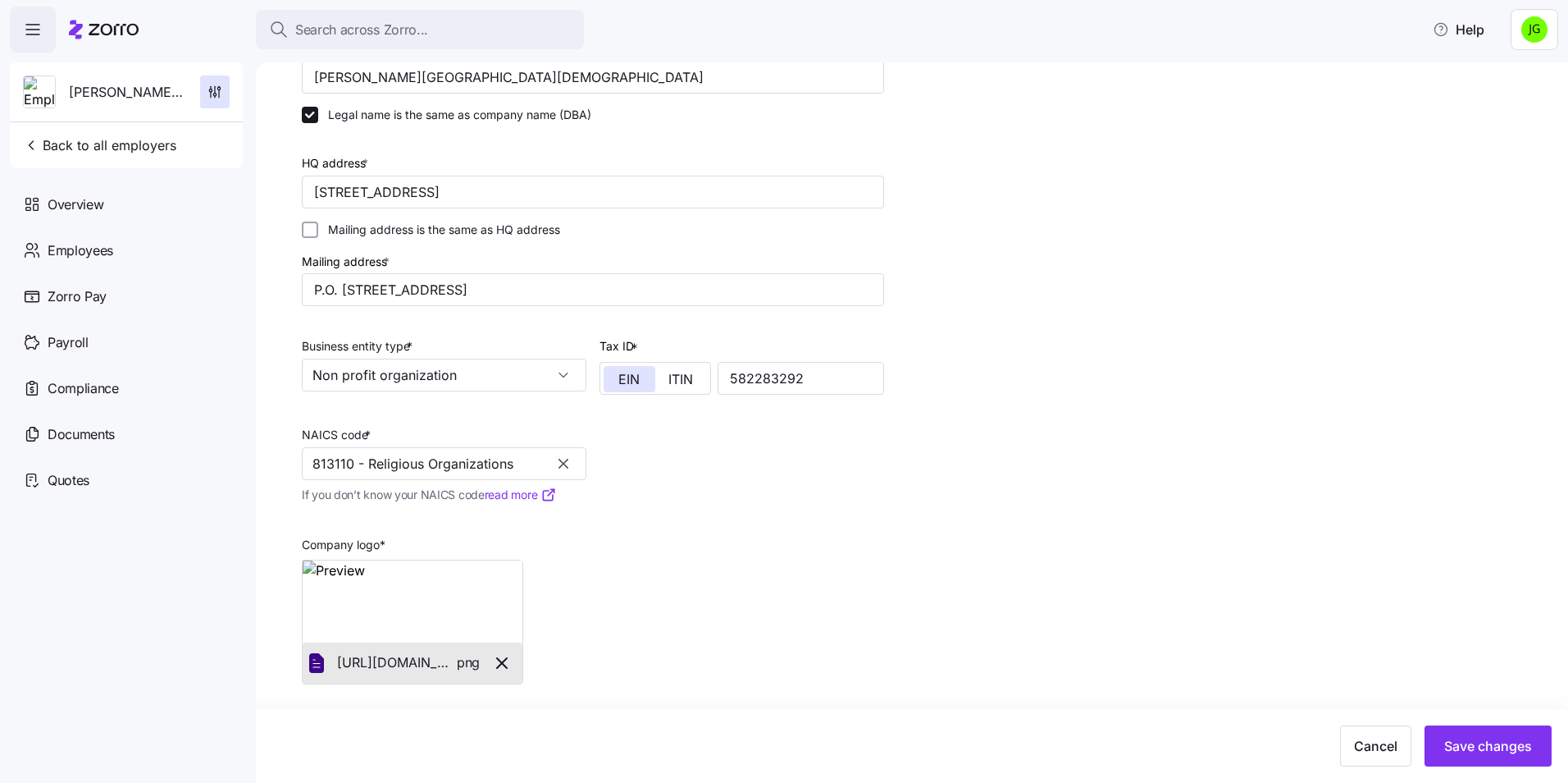
type input "813110 - Religious Organizations"
click at [893, 476] on div "Setup Company details Contacts Company setup Zorro setup Plan year setup Compan…" at bounding box center [923, 349] width 1243 height 827
click at [1471, 740] on span "Save changes" at bounding box center [1487, 746] width 88 height 20
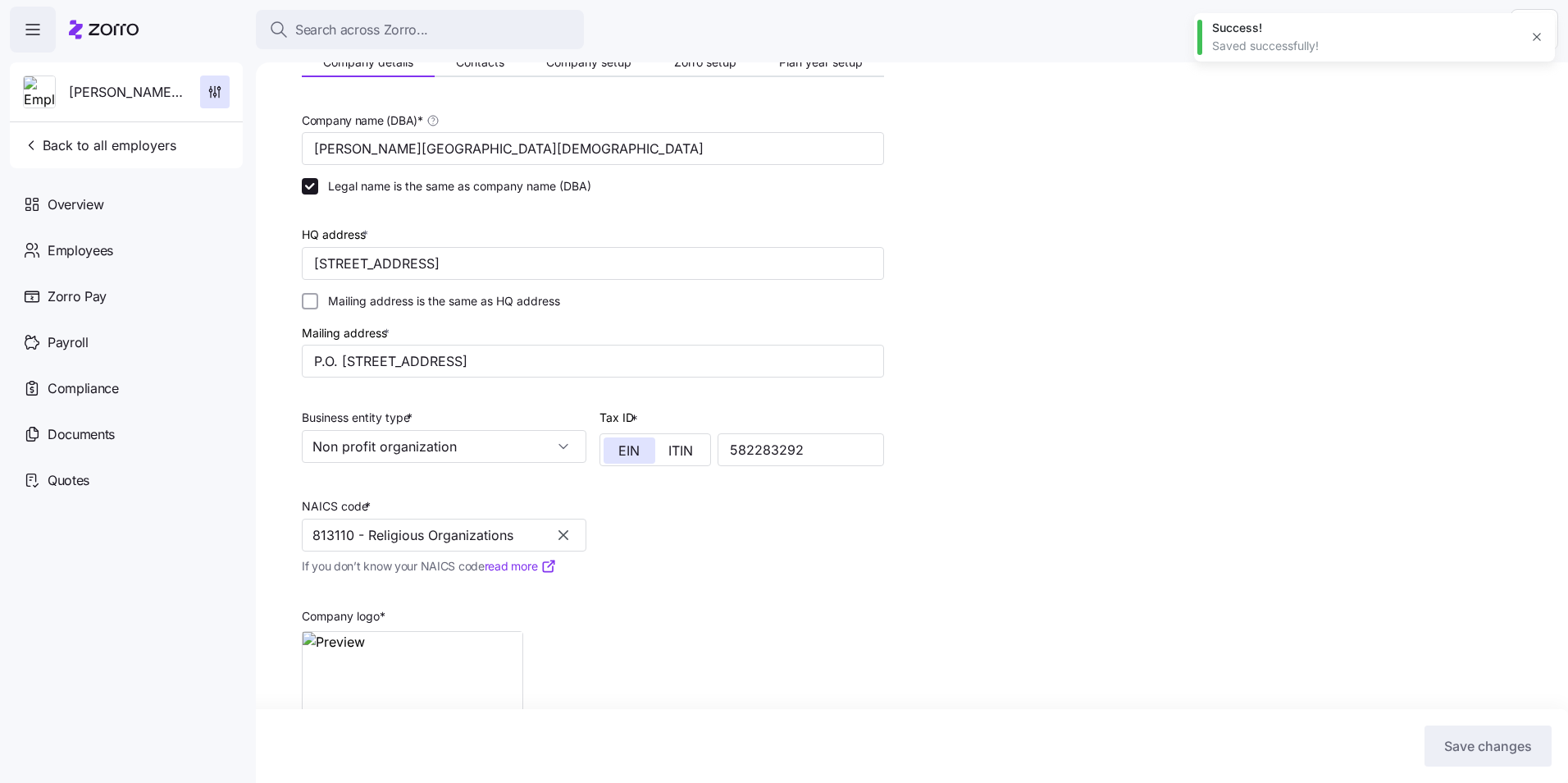
scroll to position [0, 0]
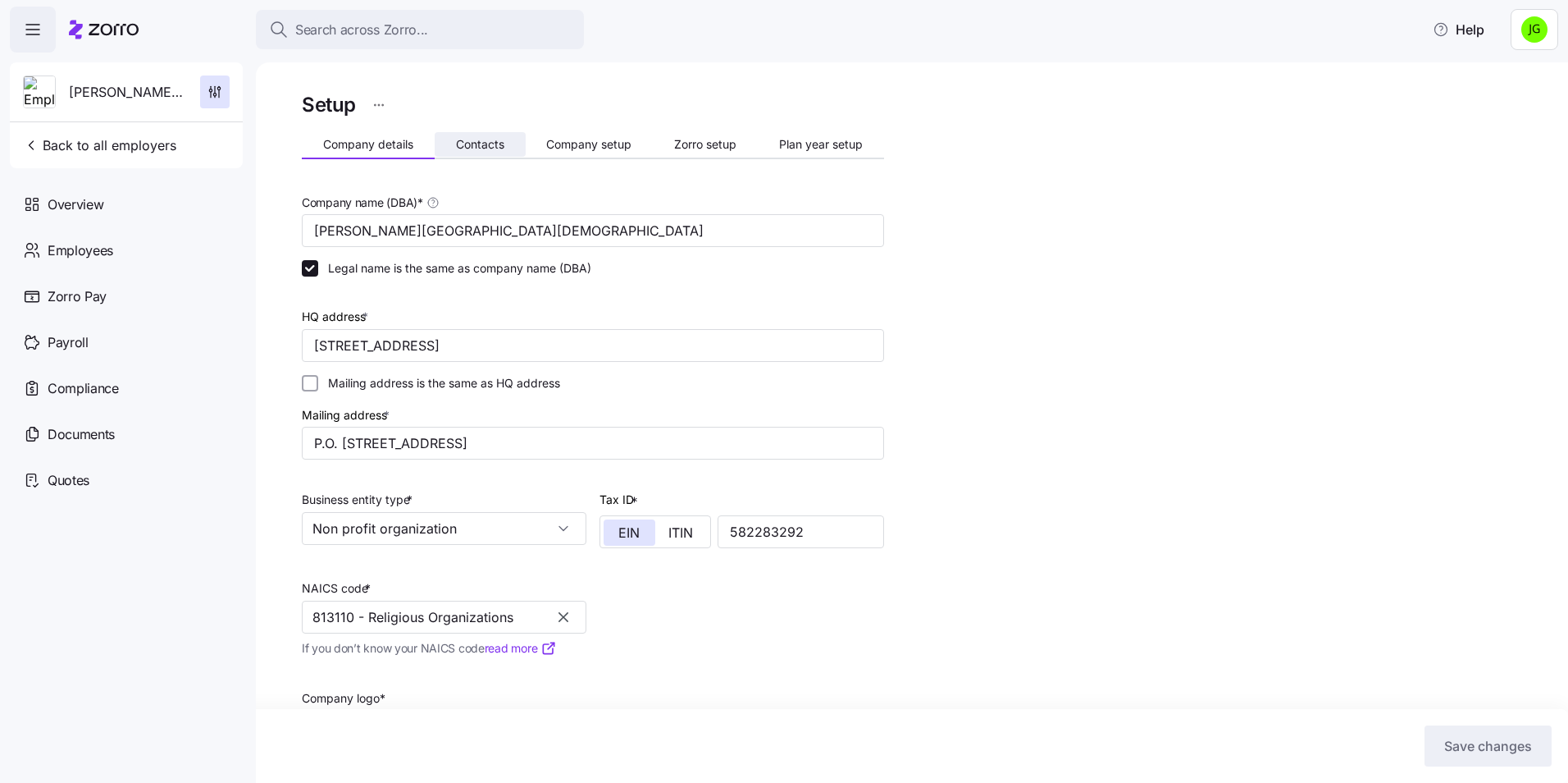
click at [481, 138] on span "Contacts" at bounding box center [480, 144] width 49 height 11
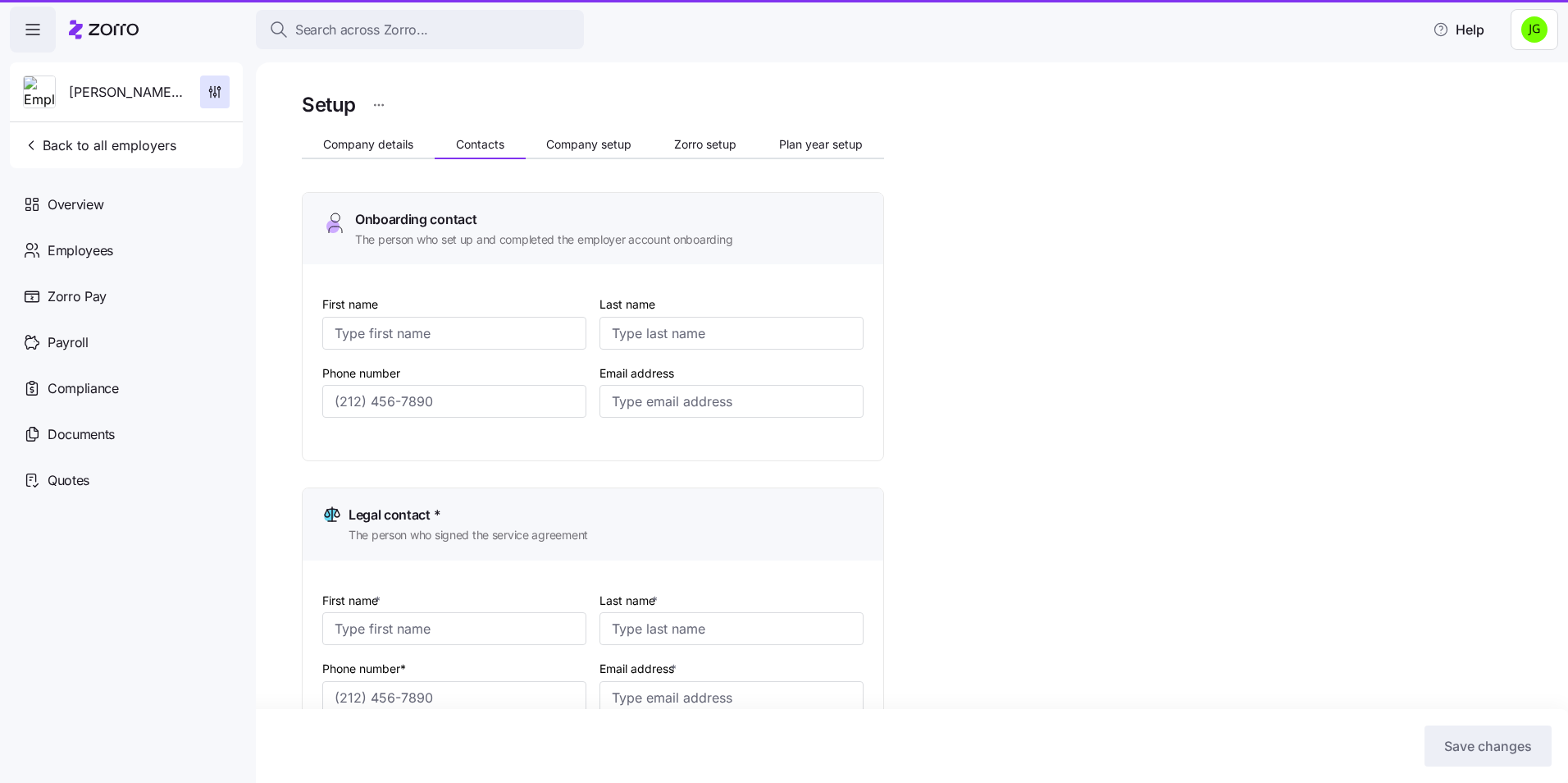
type input "[PERSON_NAME]"
type input "[EMAIL_ADDRESS][PERSON_NAME][DOMAIN_NAME]"
type input "[PERSON_NAME]"
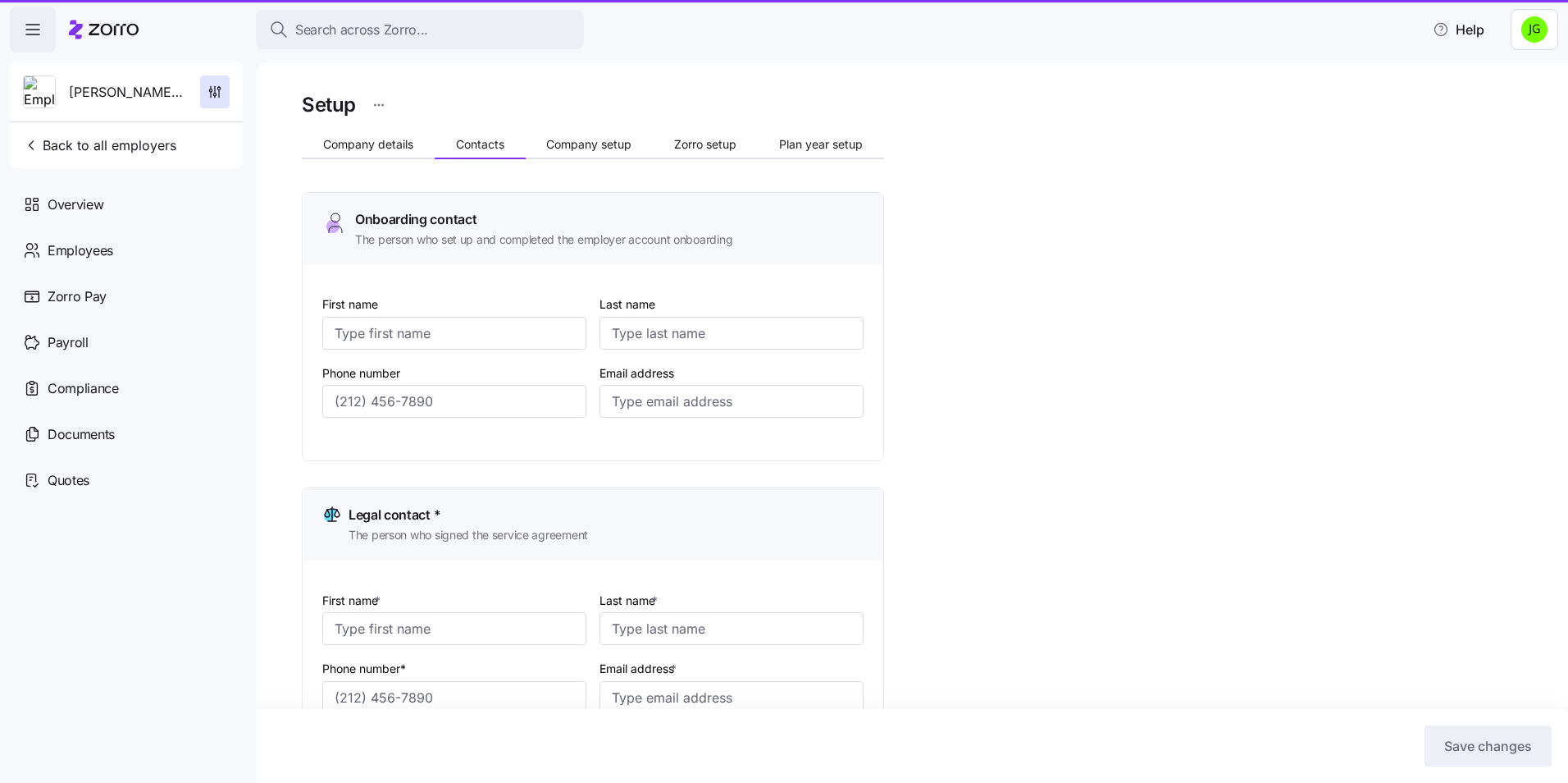
type input "[EMAIL_ADDRESS][DOMAIN_NAME]"
type input "[PERSON_NAME]"
type input "[EMAIL_ADDRESS][PERSON_NAME][DOMAIN_NAME]"
type input "[PERSON_NAME]"
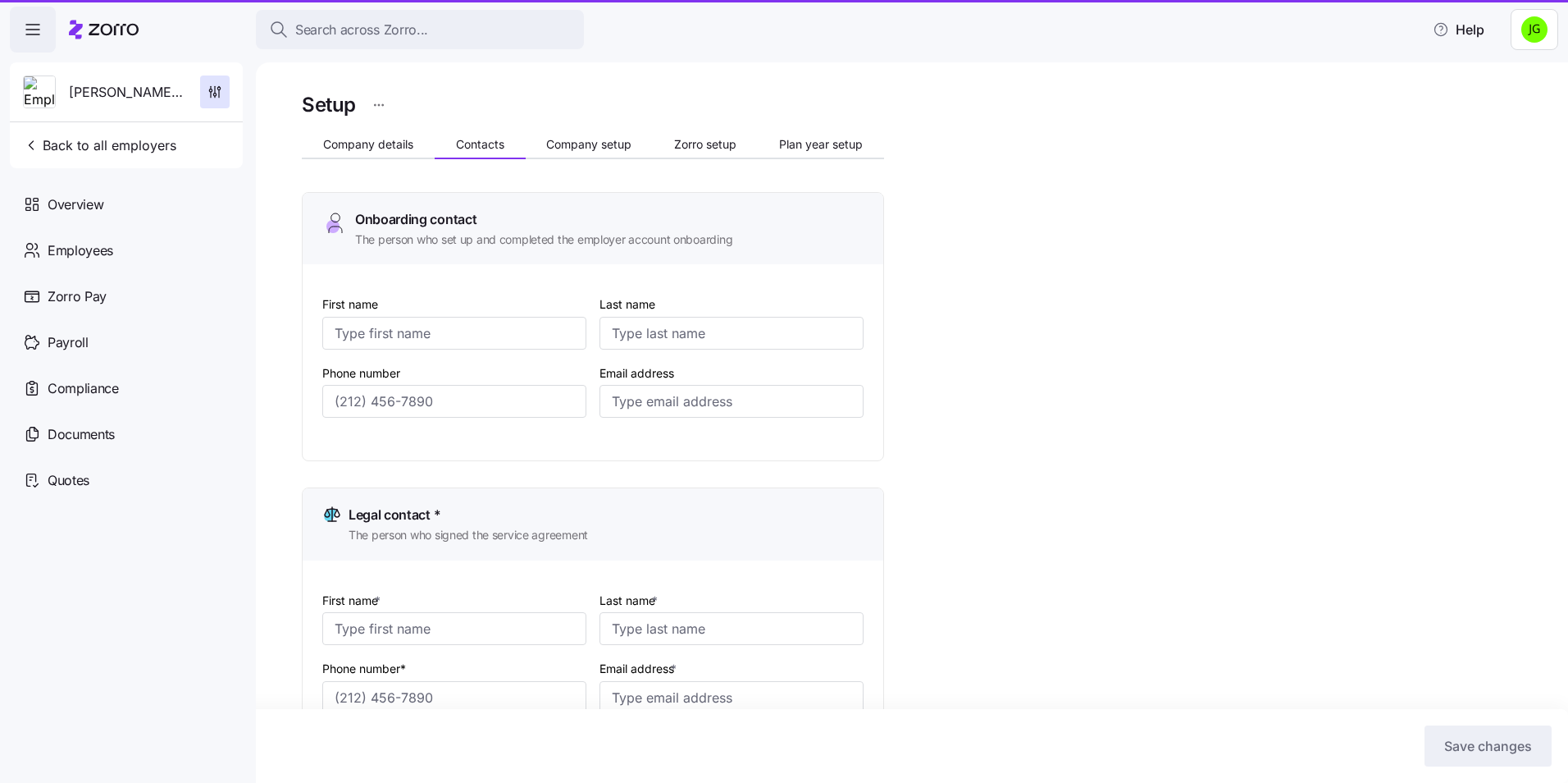
type input "[PERSON_NAME]"
type input "[EMAIL_ADDRESS][PERSON_NAME][DOMAIN_NAME]"
type input "[PHONE_NUMBER]"
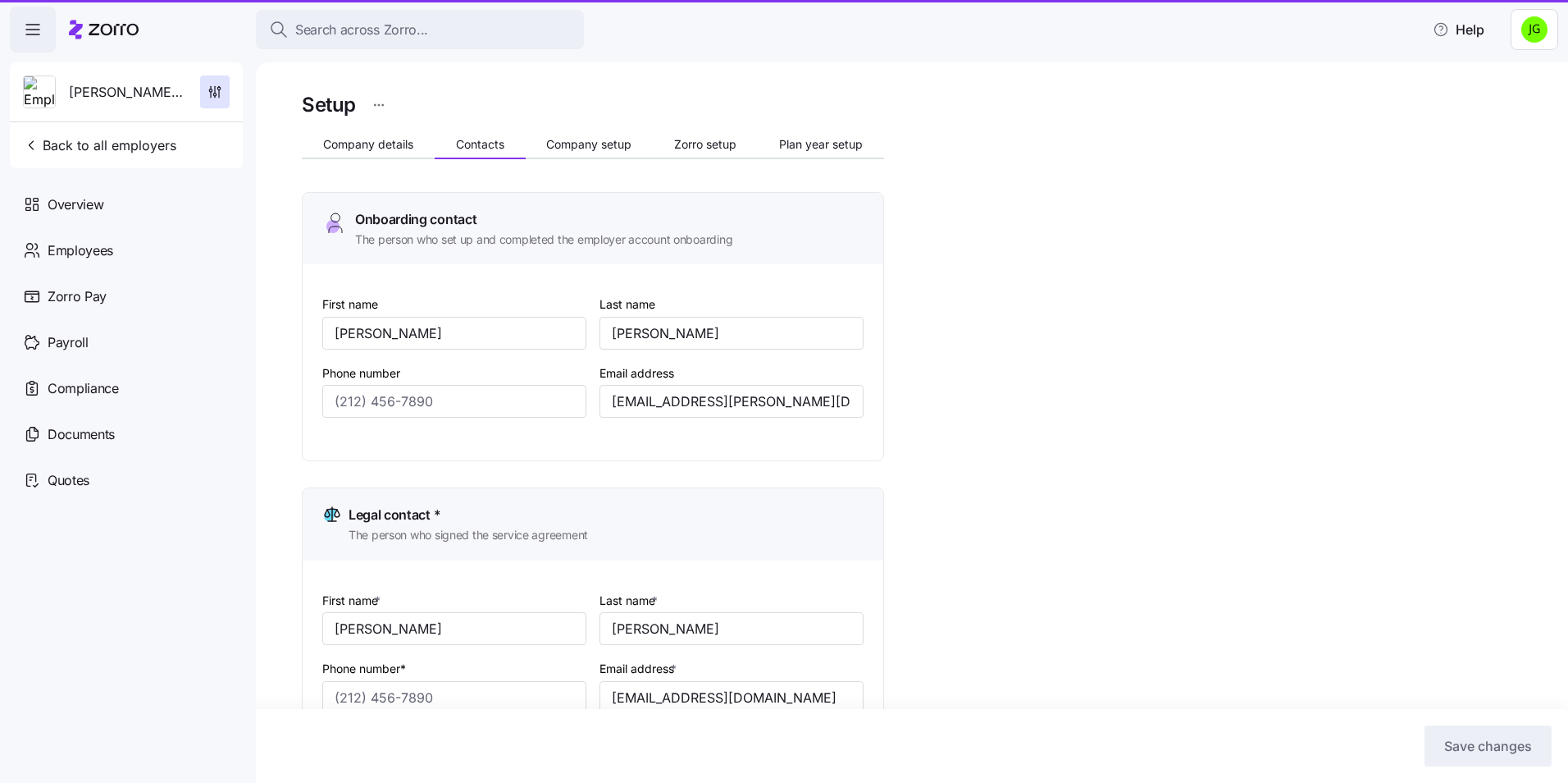
type input "[PHONE_NUMBER]"
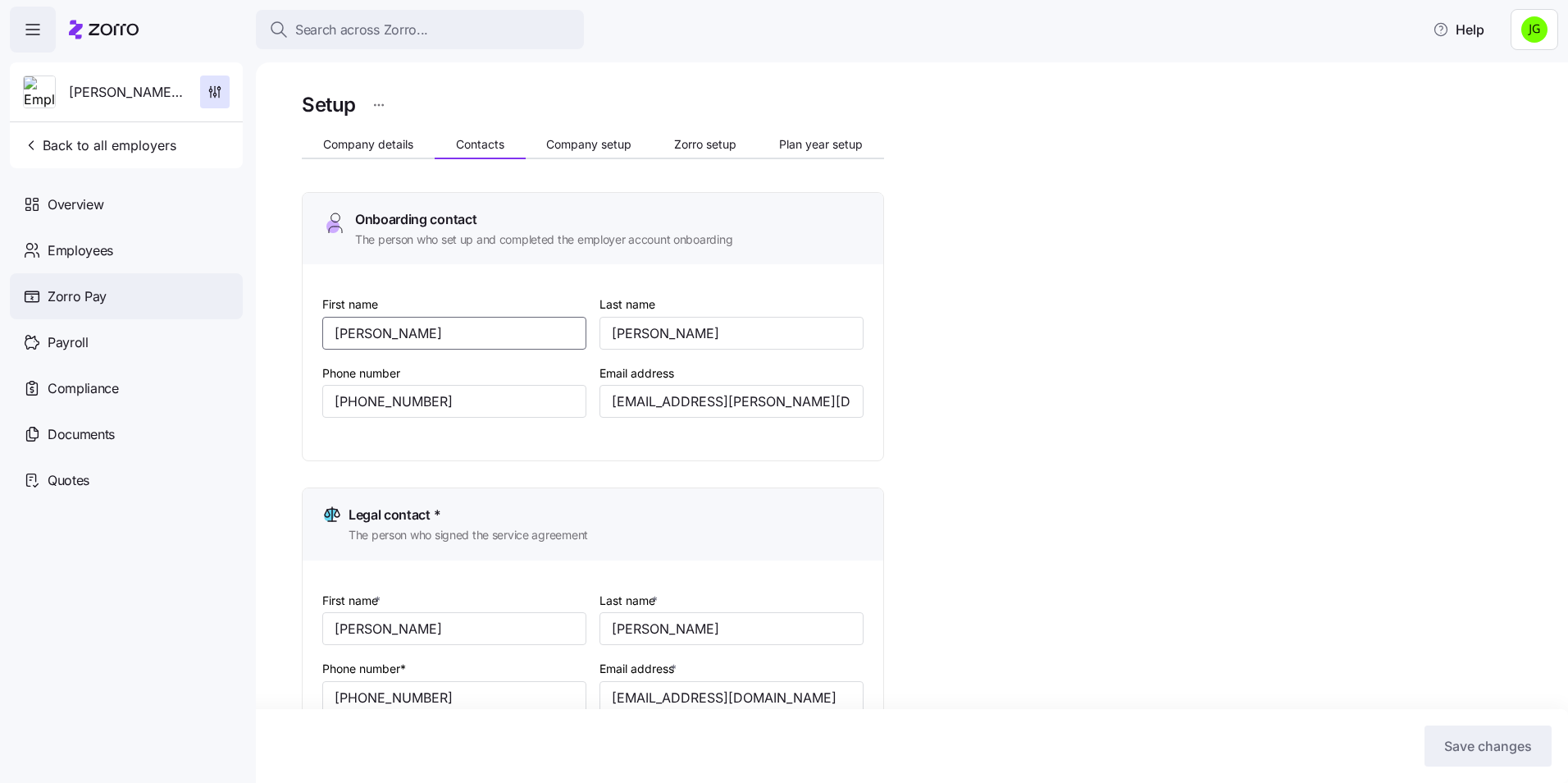
drag, startPoint x: 410, startPoint y: 339, endPoint x: 137, endPoint y: 311, distance: 274.4
click at [137, 311] on div "Search across Zorro... Help [PERSON_NAME][GEOGRAPHIC_DATA][DEMOGRAPHIC_DATA] Ba…" at bounding box center [784, 386] width 1568 height 773
drag, startPoint x: 357, startPoint y: 333, endPoint x: 799, endPoint y: 398, distance: 446.8
click at [799, 398] on input "[EMAIL_ADDRESS][PERSON_NAME][DOMAIN_NAME]" at bounding box center [731, 401] width 264 height 33
drag, startPoint x: 799, startPoint y: 401, endPoint x: 586, endPoint y: 385, distance: 213.6
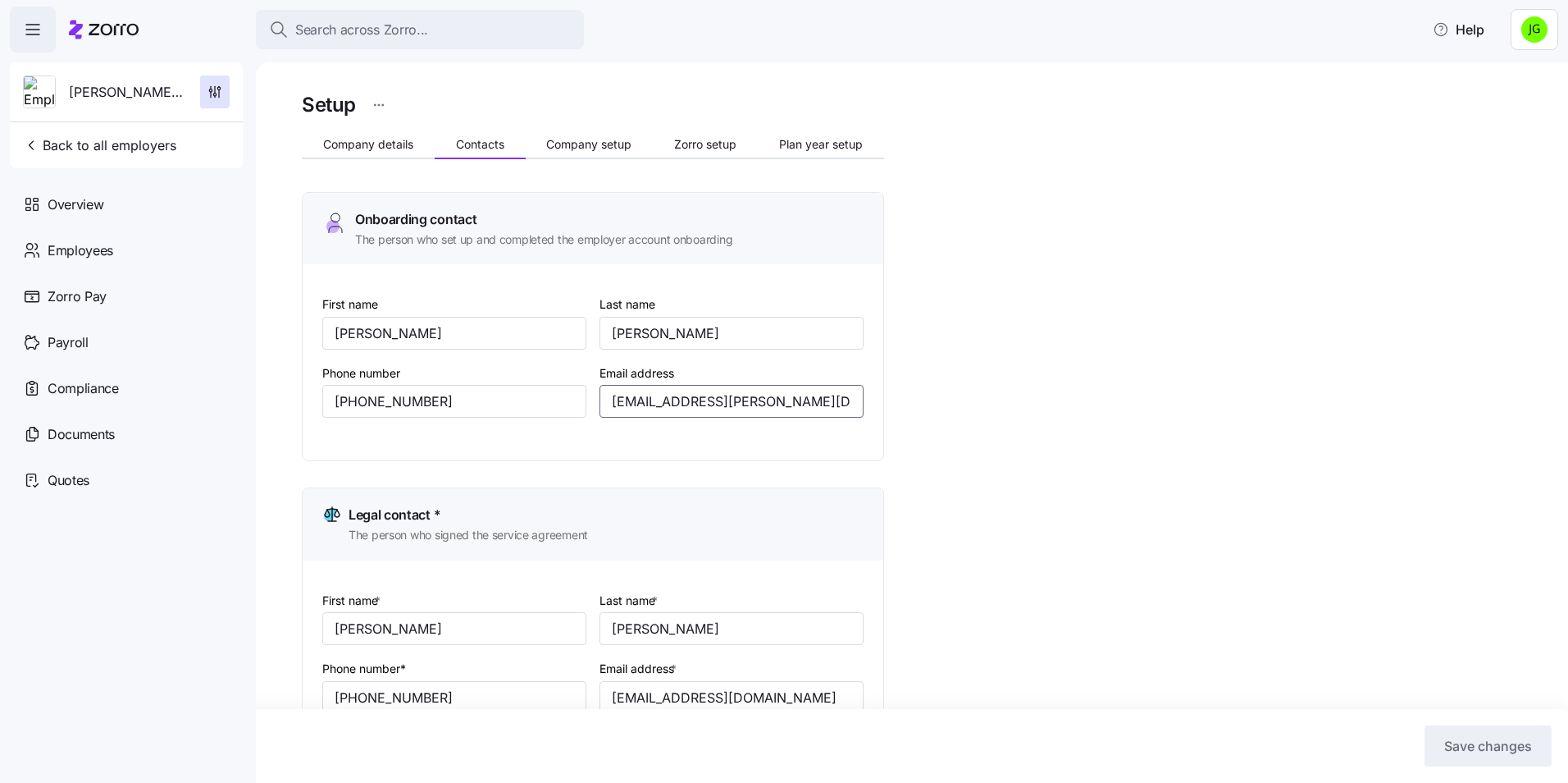
click at [524, 365] on div "First name [PERSON_NAME] Last name [PERSON_NAME] Phone number [PHONE_NUMBER] Em…" at bounding box center [592, 369] width 554 height 164
paste input "[PERSON_NAME].[PERSON_NAME]"
type input "[PERSON_NAME][EMAIL_ADDRESS][PERSON_NAME][DOMAIN_NAME]"
drag, startPoint x: 661, startPoint y: 320, endPoint x: 572, endPoint y: 319, distance: 89.0
click at [572, 319] on div "First name [PERSON_NAME] Last name [PERSON_NAME] Phone number [PHONE_NUMBER] Em…" at bounding box center [592, 369] width 554 height 164
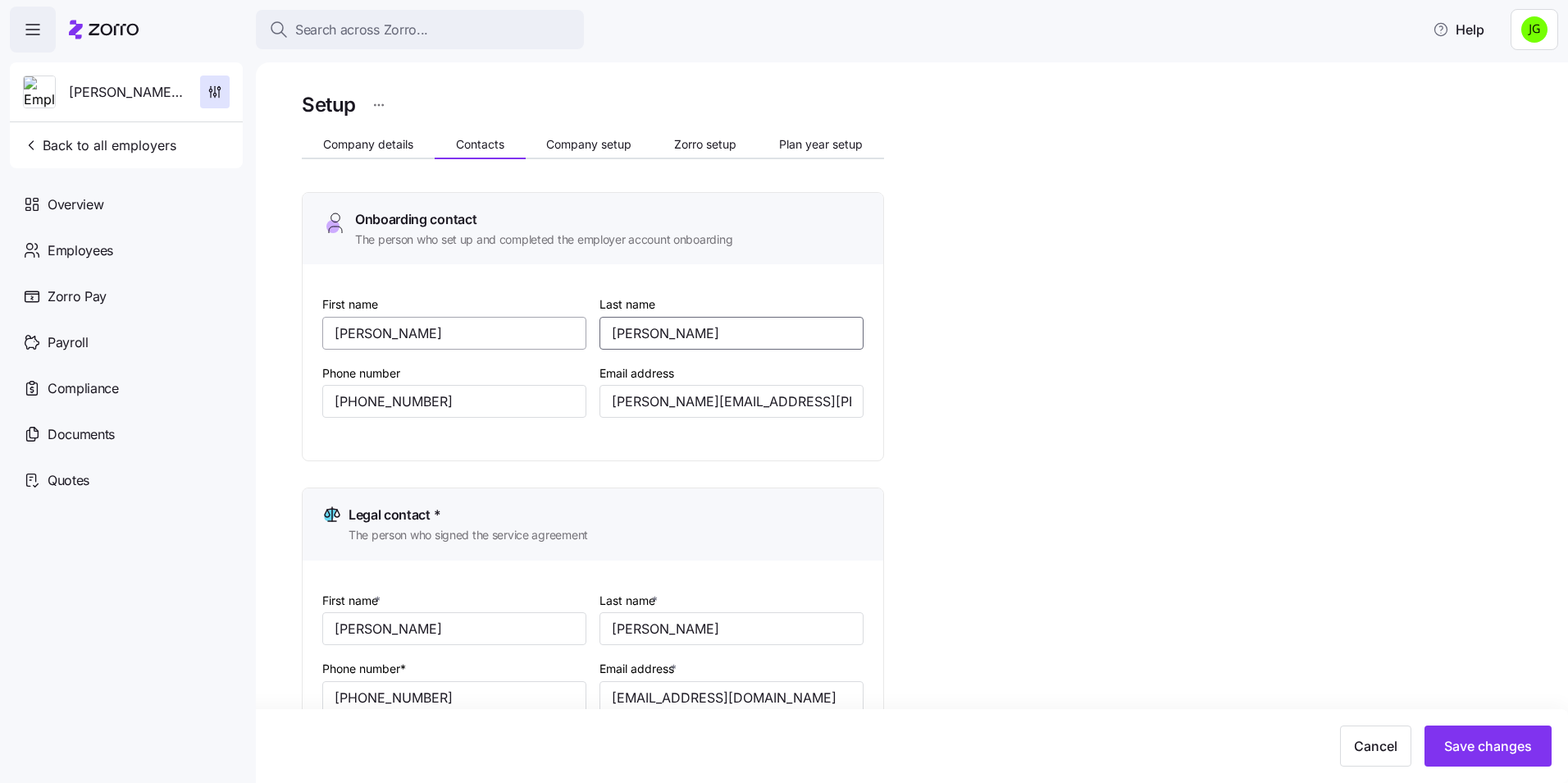
type input "[PERSON_NAME]"
drag, startPoint x: 458, startPoint y: 341, endPoint x: 248, endPoint y: 351, distance: 210.2
click at [248, 351] on div "Search across Zorro... Help [PERSON_NAME][GEOGRAPHIC_DATA][DEMOGRAPHIC_DATA] Ba…" at bounding box center [784, 386] width 1568 height 773
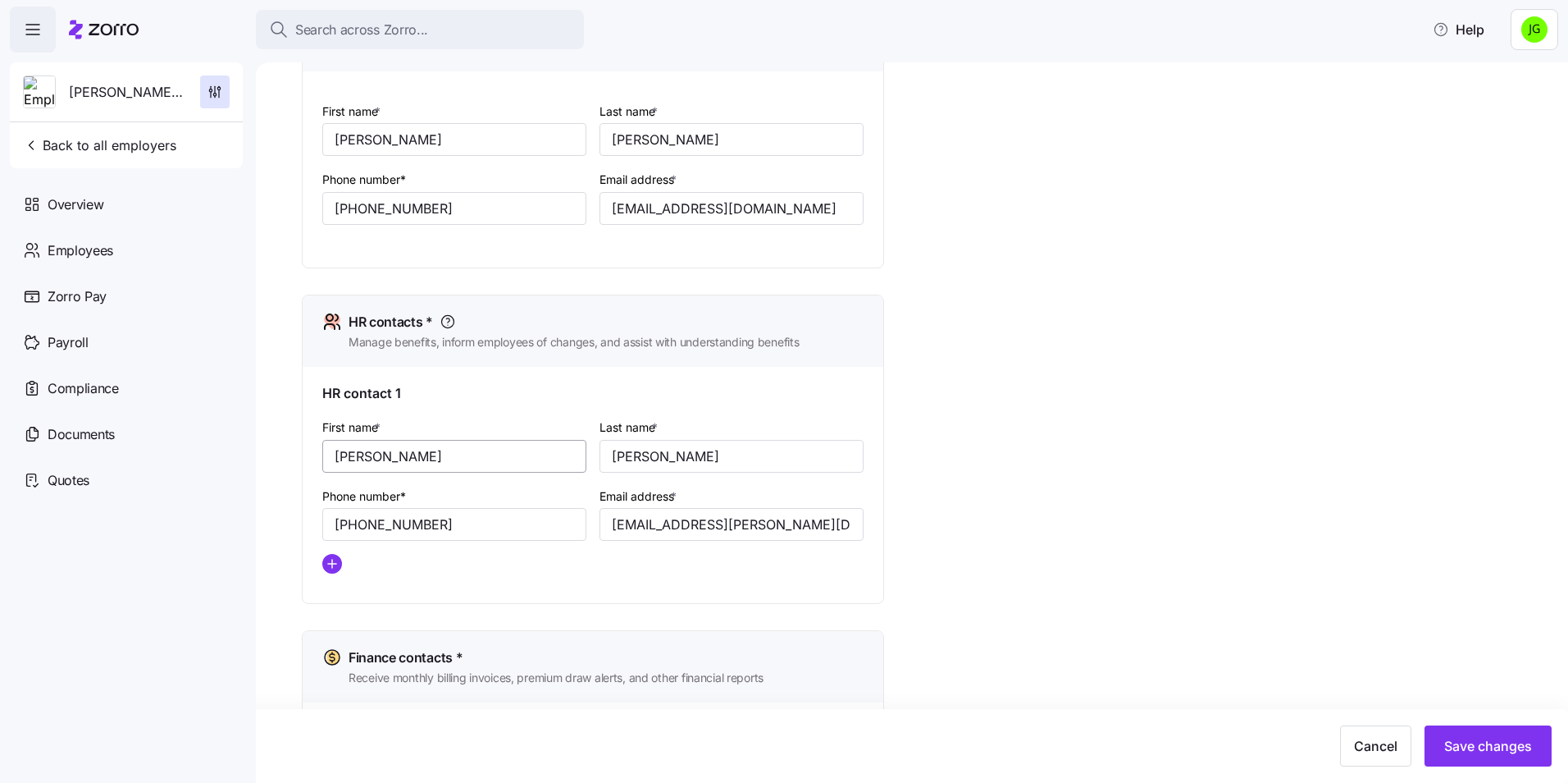
scroll to position [492, 0]
type input "[PERSON_NAME]"
drag, startPoint x: 418, startPoint y: 452, endPoint x: 278, endPoint y: 459, distance: 140.2
click at [278, 459] on div "Setup Company details Contacts Company setup Zorro setup Plan year setup Onboar…" at bounding box center [911, 423] width 1312 height 720
type input "[PERSON_NAME]"
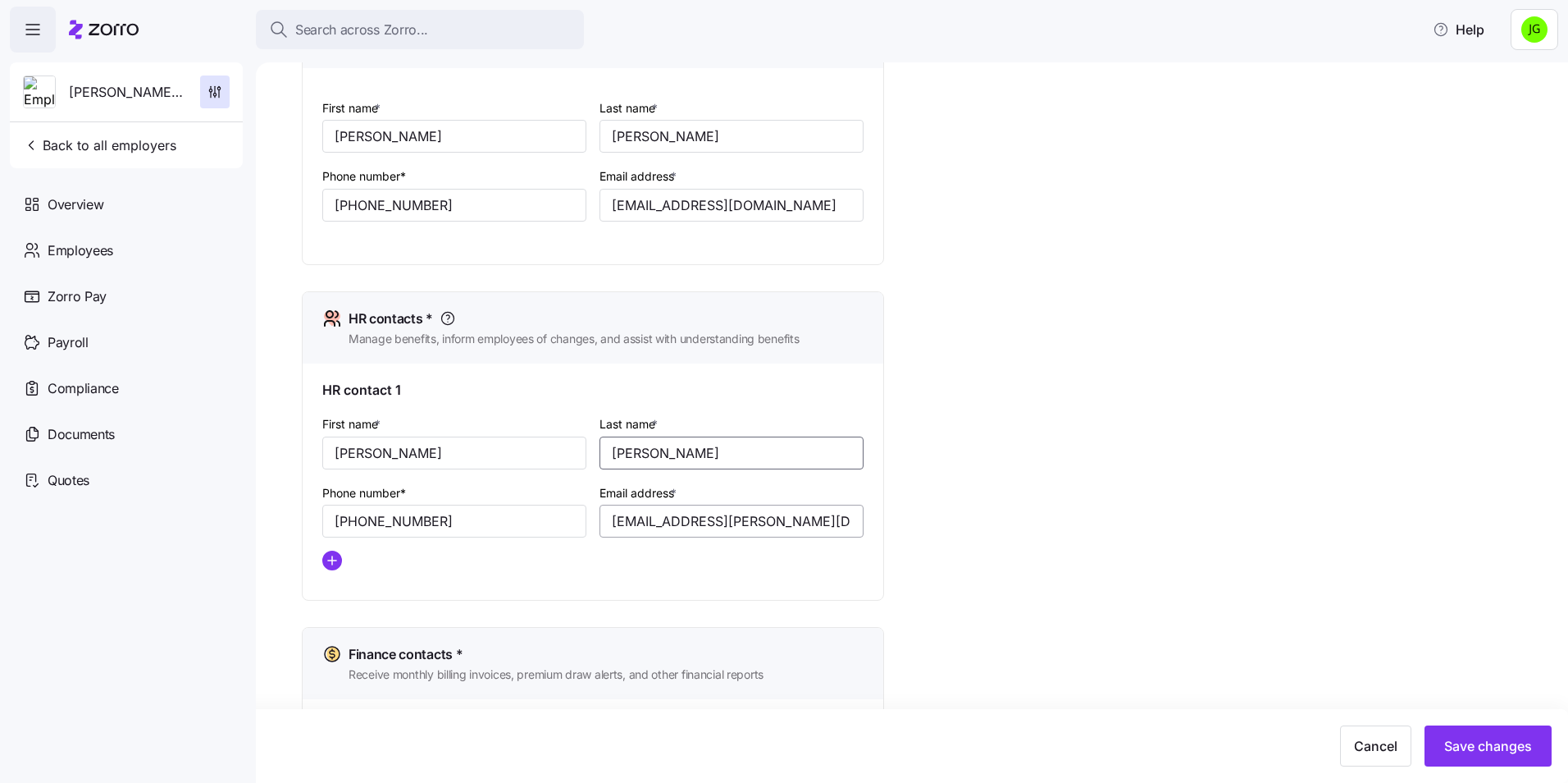
type input "[PERSON_NAME]"
drag, startPoint x: 804, startPoint y: 524, endPoint x: 487, endPoint y: 523, distance: 317.0
click at [487, 523] on div "First name * [PERSON_NAME] Last name * [PERSON_NAME] Phone number* [PHONE_NUMBE…" at bounding box center [592, 499] width 554 height 183
paste input "[PERSON_NAME].[PERSON_NAME]"
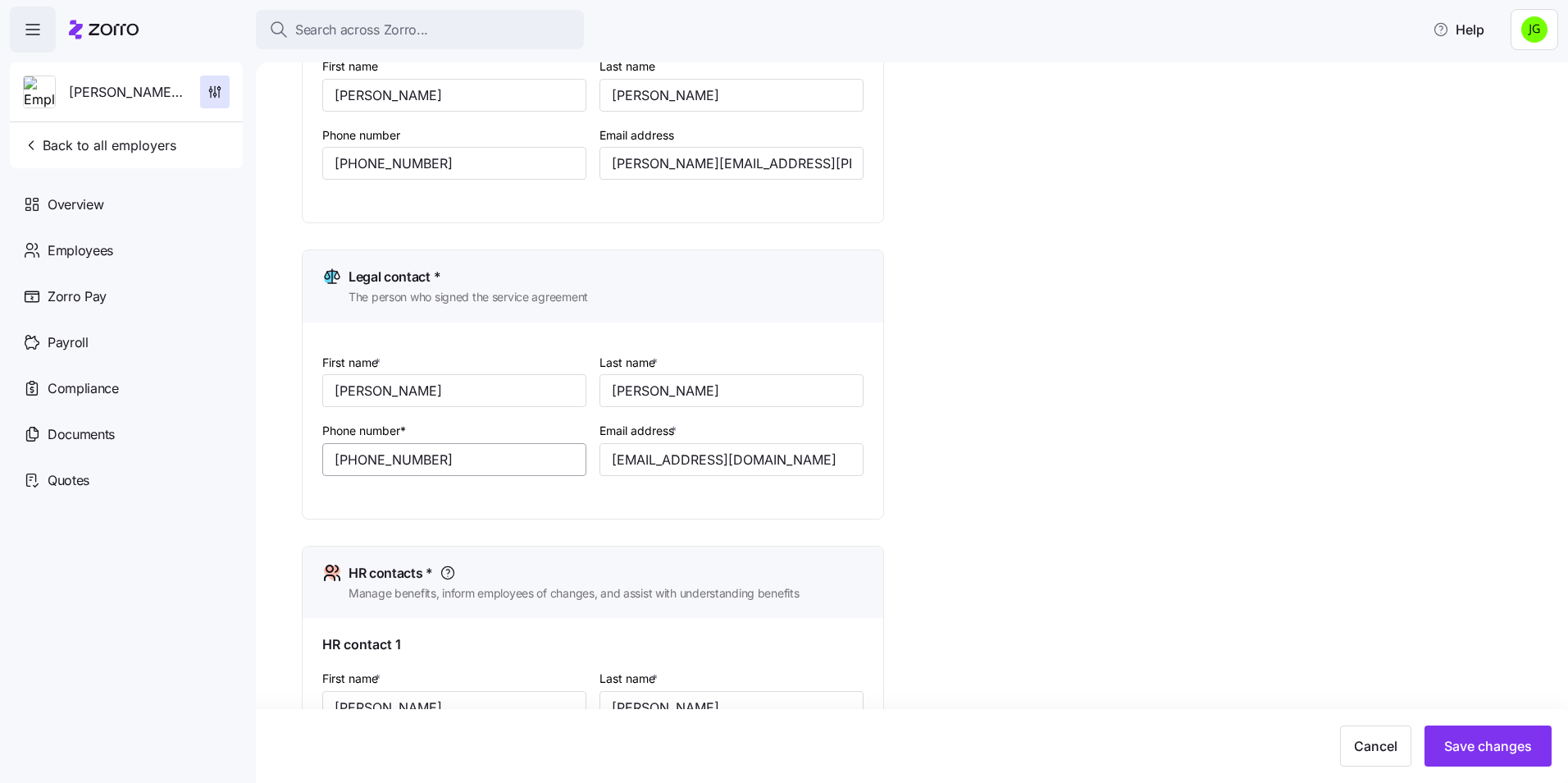
scroll to position [209, 0]
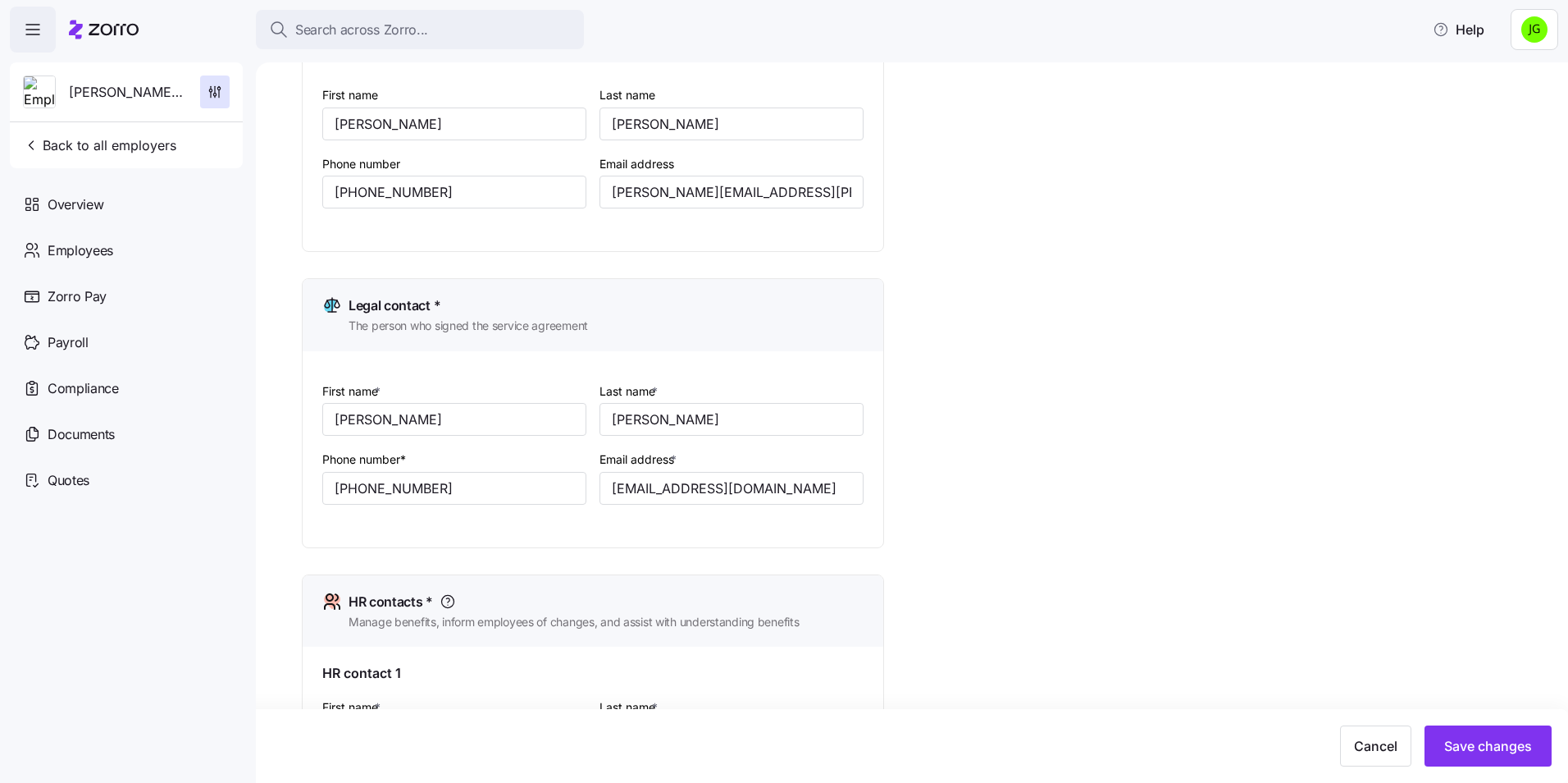
type input "[PERSON_NAME][EMAIL_ADDRESS][PERSON_NAME][DOMAIN_NAME]"
click at [1370, 402] on div "Setup Company details Contacts Company setup Zorro setup Plan year setup Onboar…" at bounding box center [923, 690] width 1243 height 1622
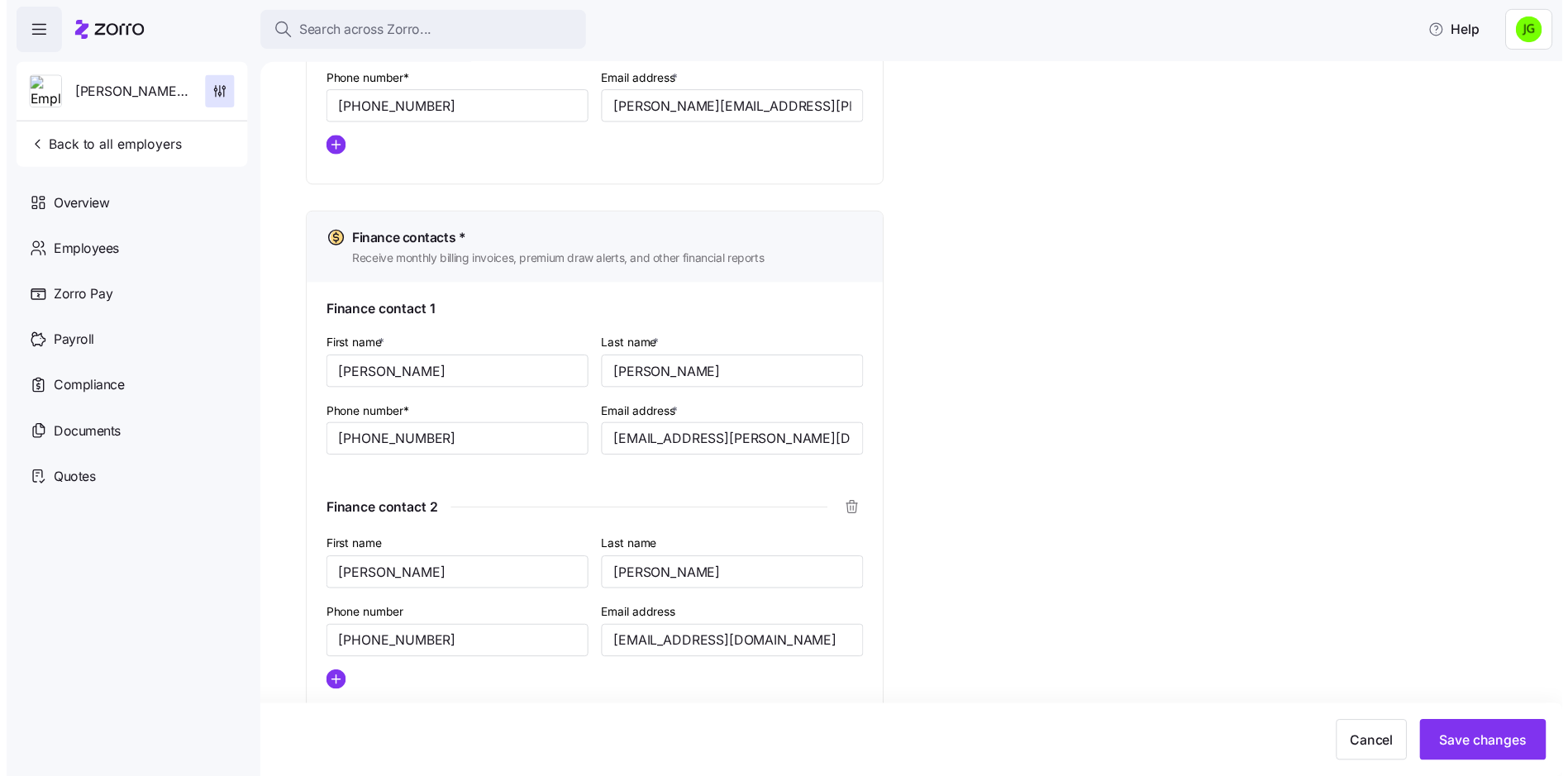
scroll to position [955, 0]
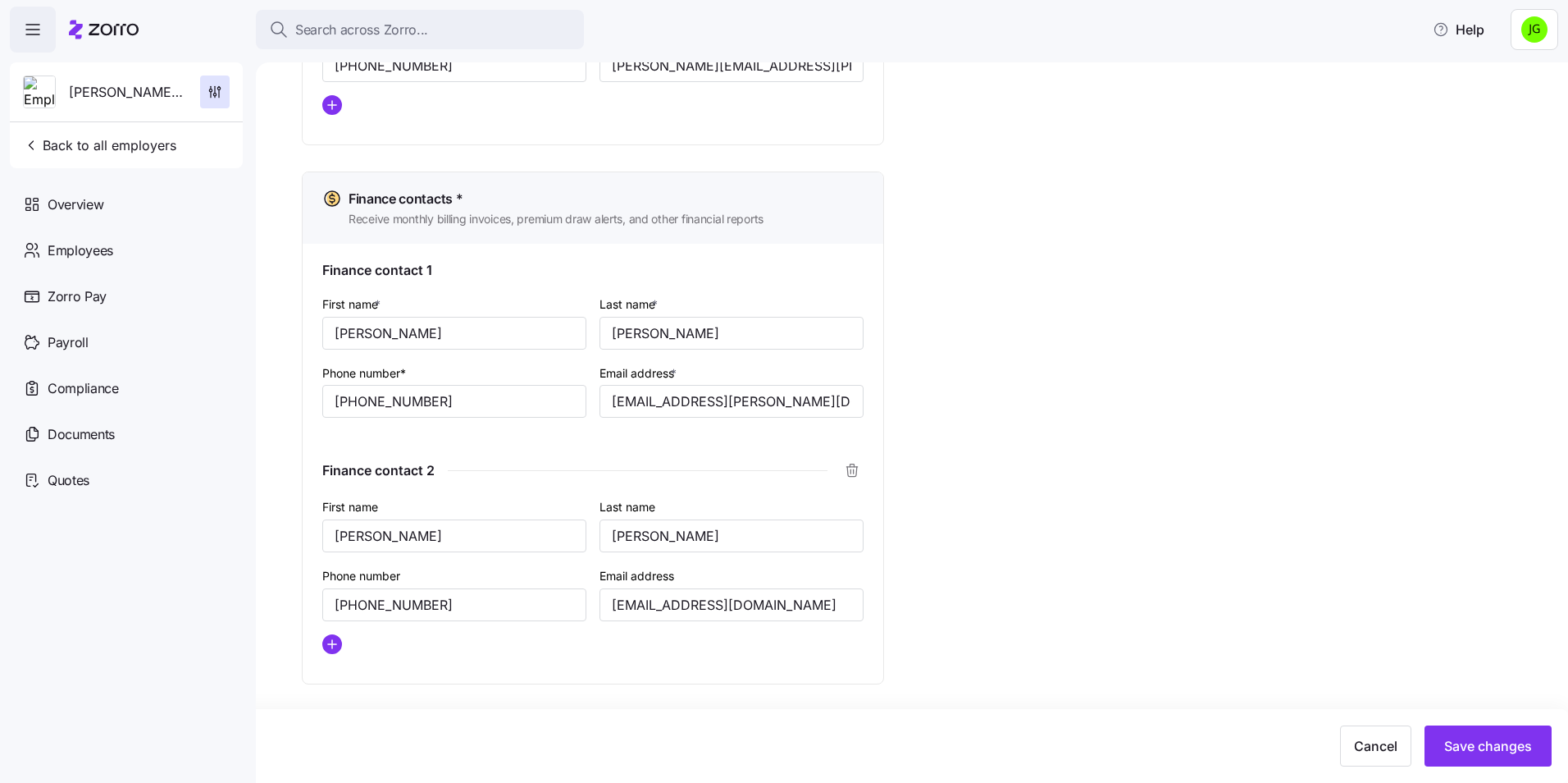
click at [1488, 748] on span "Save changes" at bounding box center [1487, 746] width 88 height 20
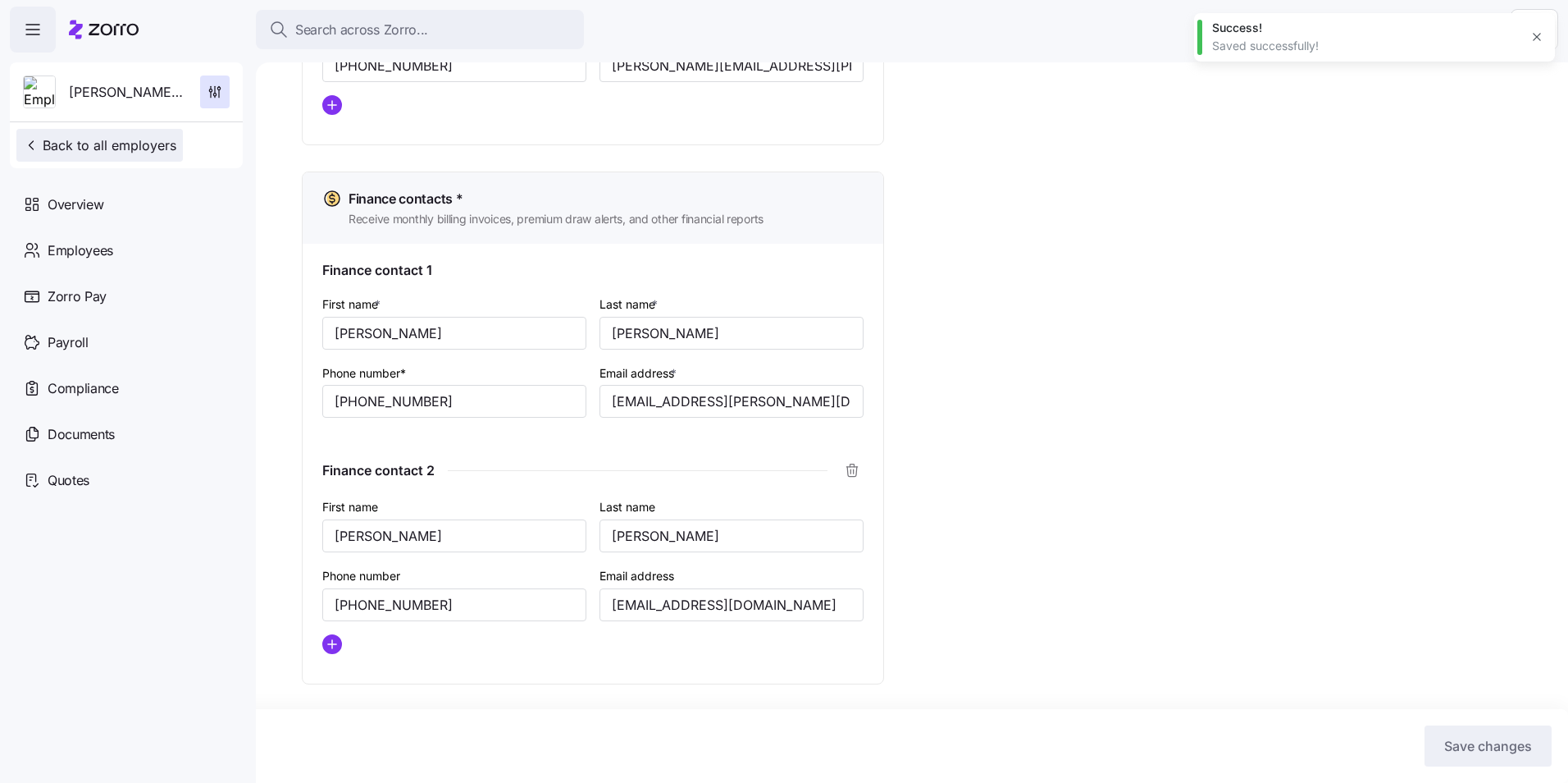
click at [57, 138] on span "Back to all employers" at bounding box center [99, 145] width 153 height 20
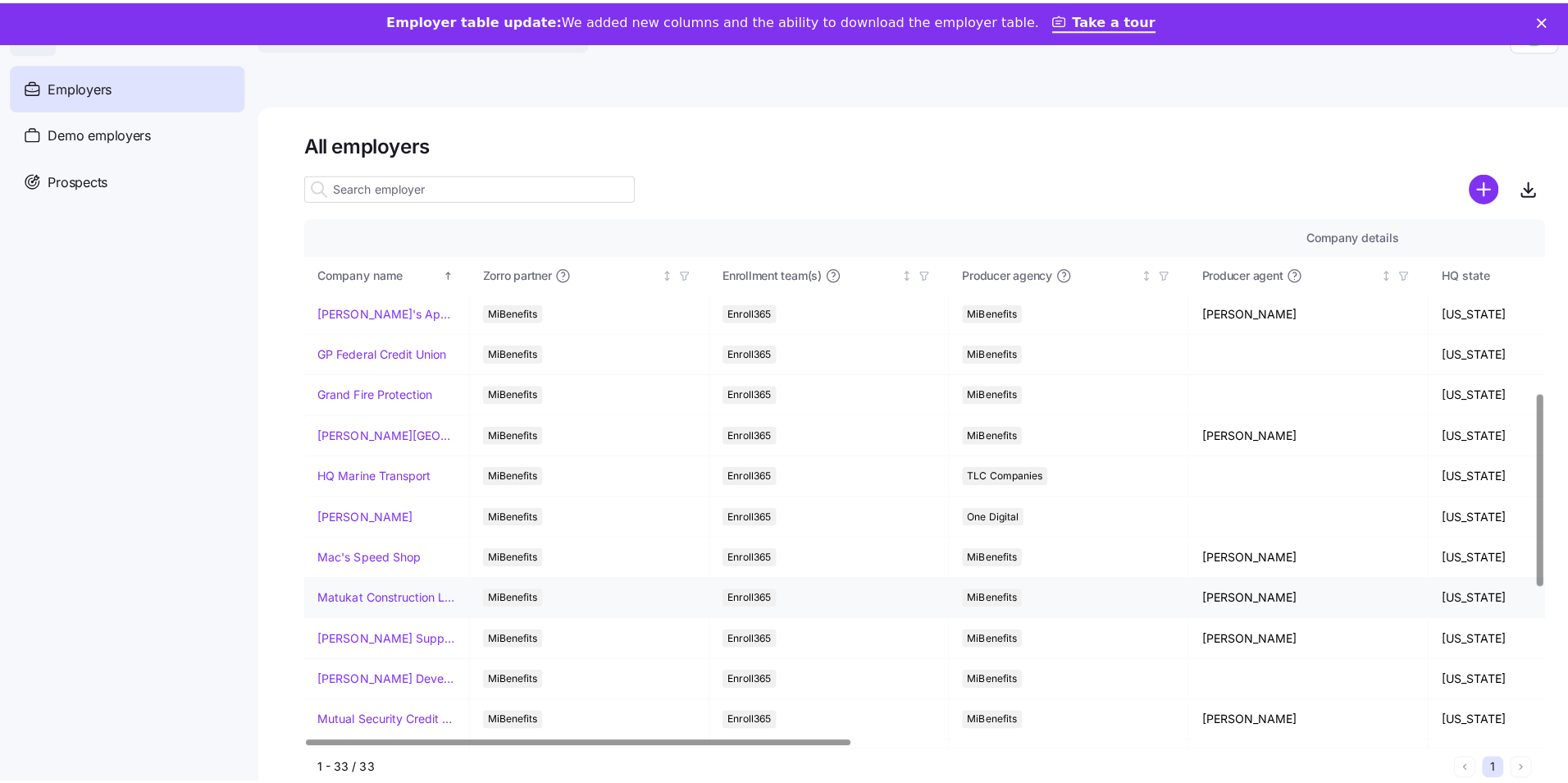
scroll to position [492, 0]
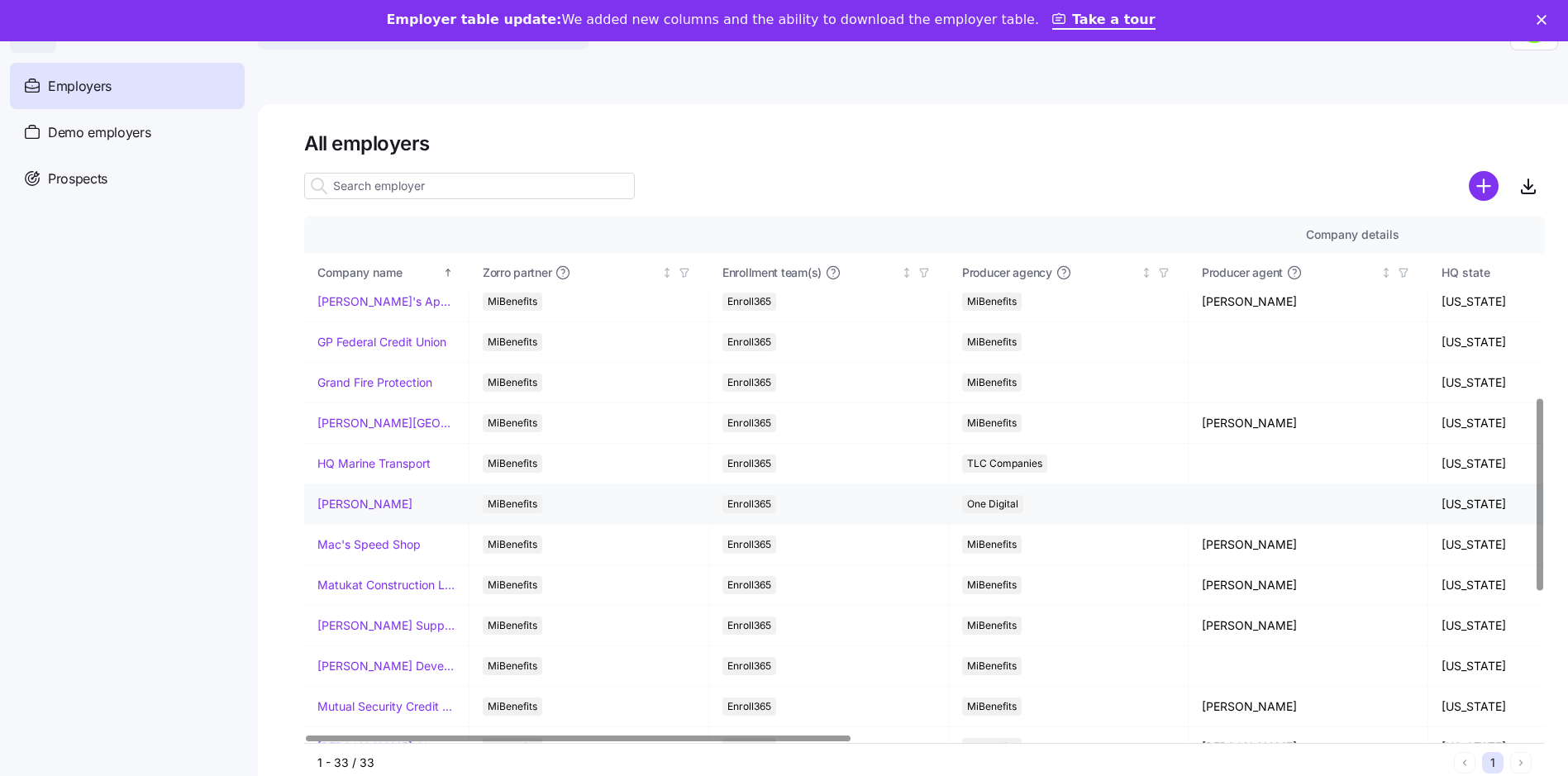
click at [379, 511] on link "[PERSON_NAME]" at bounding box center [365, 504] width 95 height 17
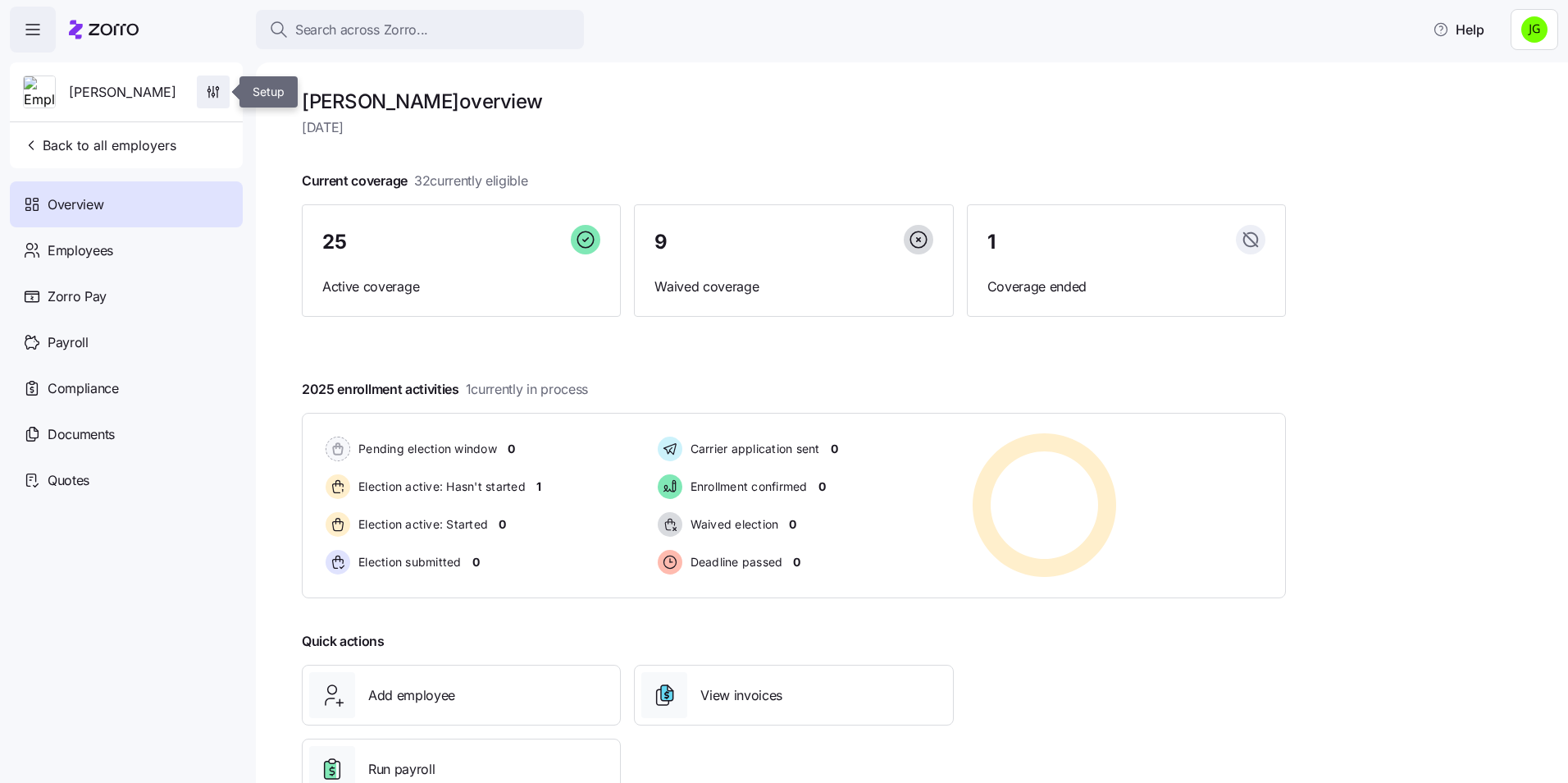
click at [217, 90] on icon "button" at bounding box center [217, 94] width 0 height 7
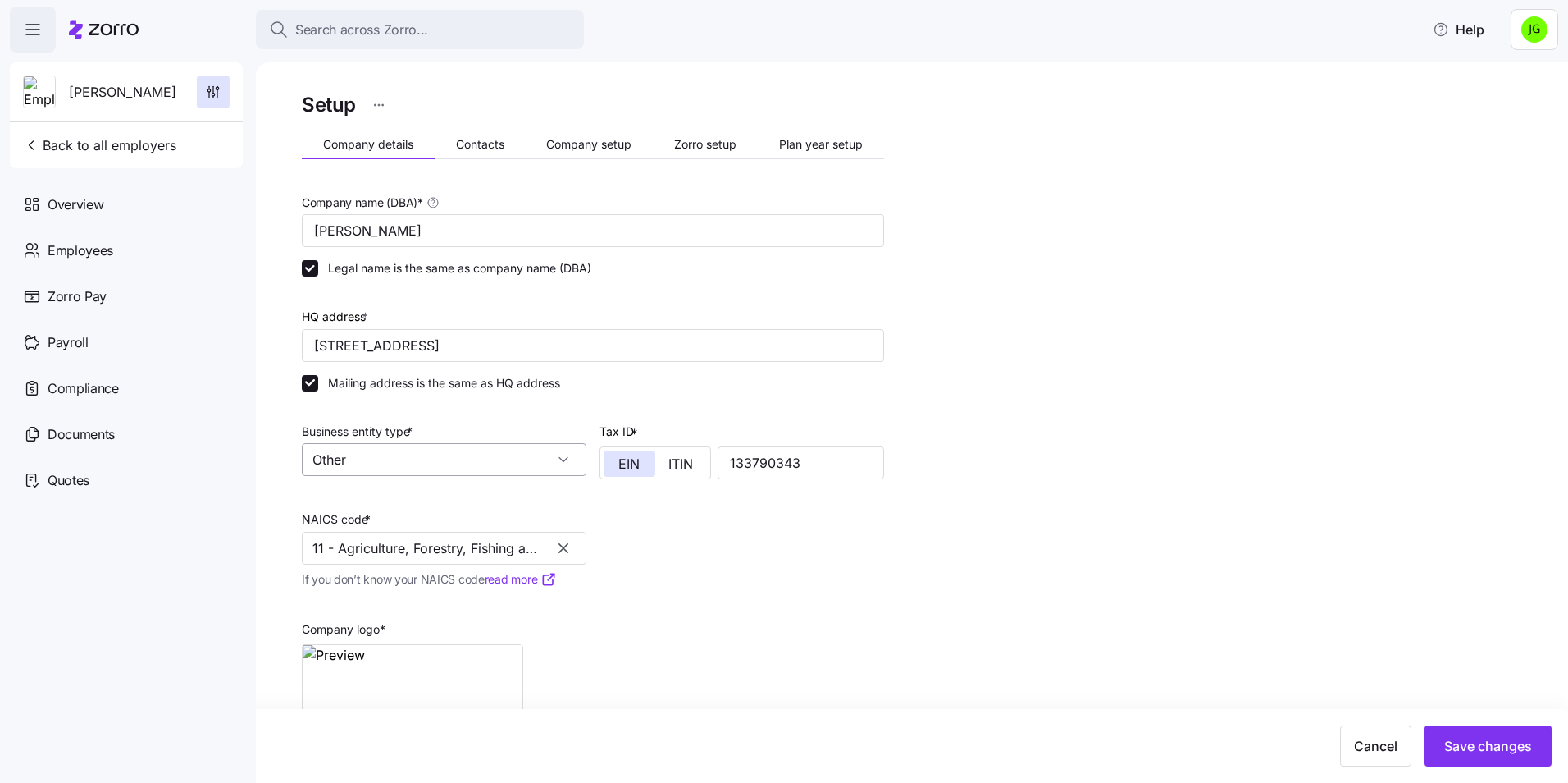
click at [414, 451] on input "Other" at bounding box center [444, 459] width 284 height 33
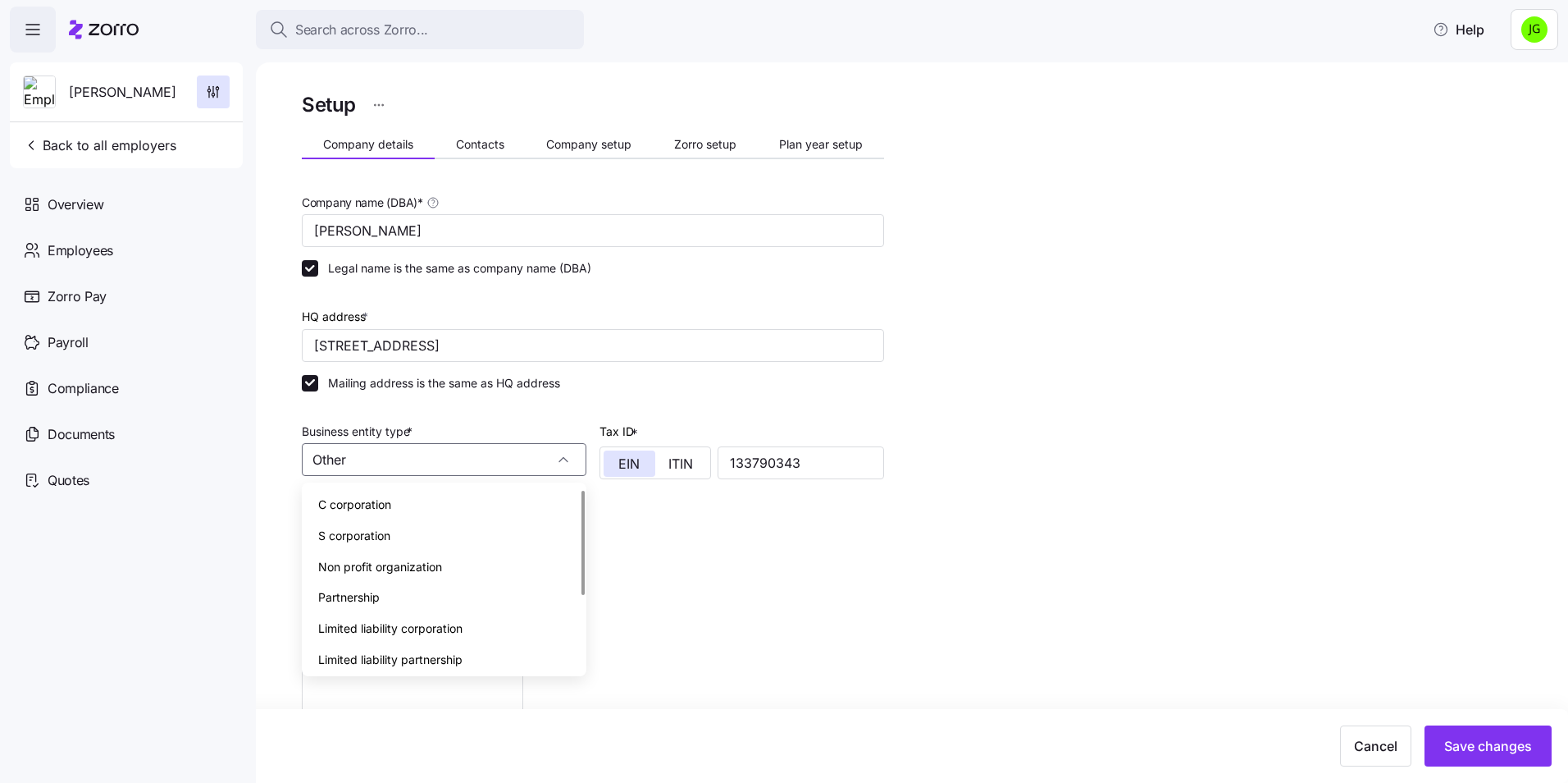
click at [397, 536] on div "S corporation" at bounding box center [444, 536] width 271 height 31
type input "S corporation"
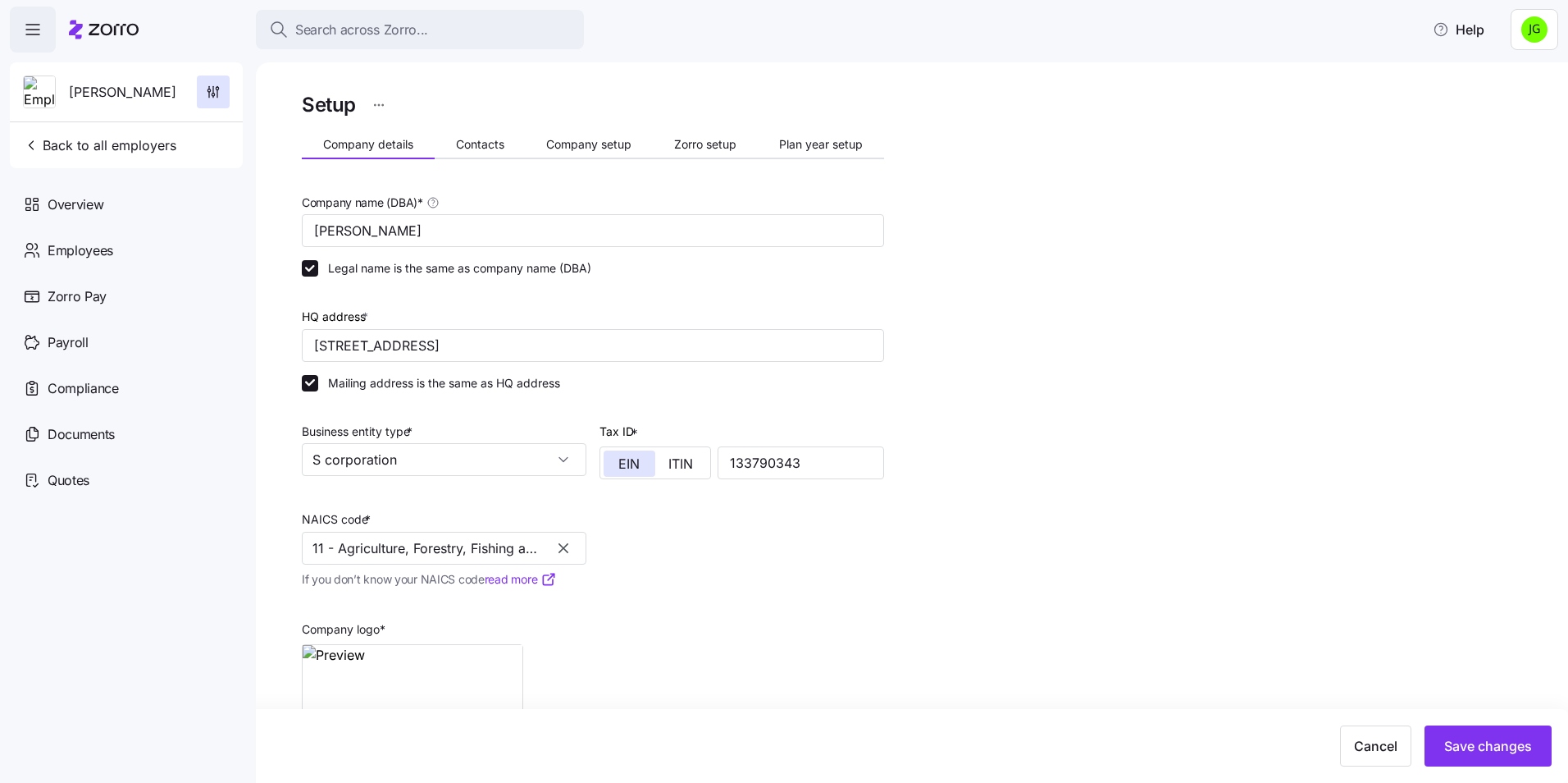
click at [557, 547] on icon "button" at bounding box center [563, 547] width 17 height 17
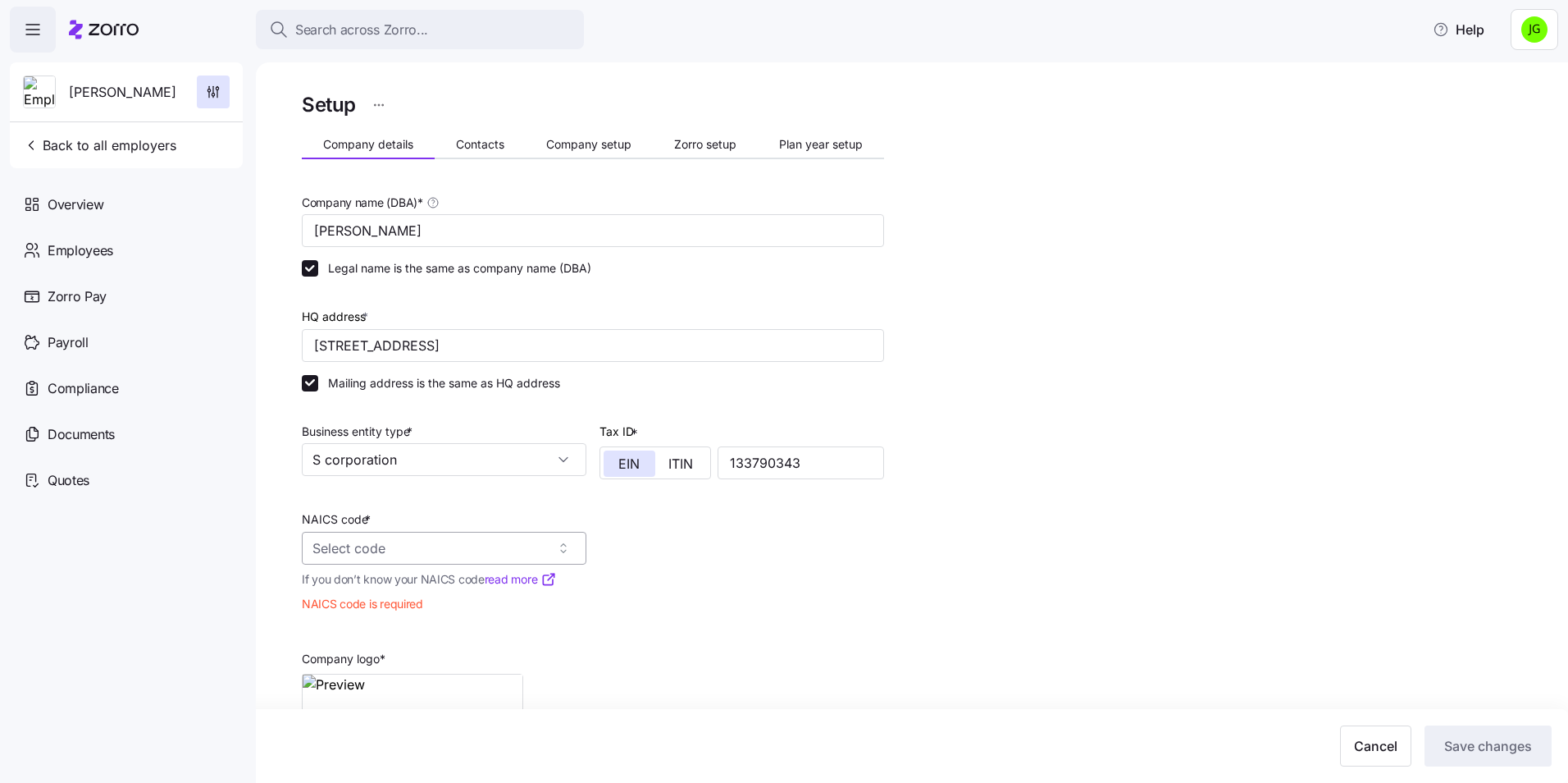
click at [438, 544] on input "NAICS code *" at bounding box center [444, 548] width 284 height 33
click at [367, 616] on span "Clothing and Clothing Accessories Merchant Wholesalers" at bounding box center [444, 604] width 251 height 41
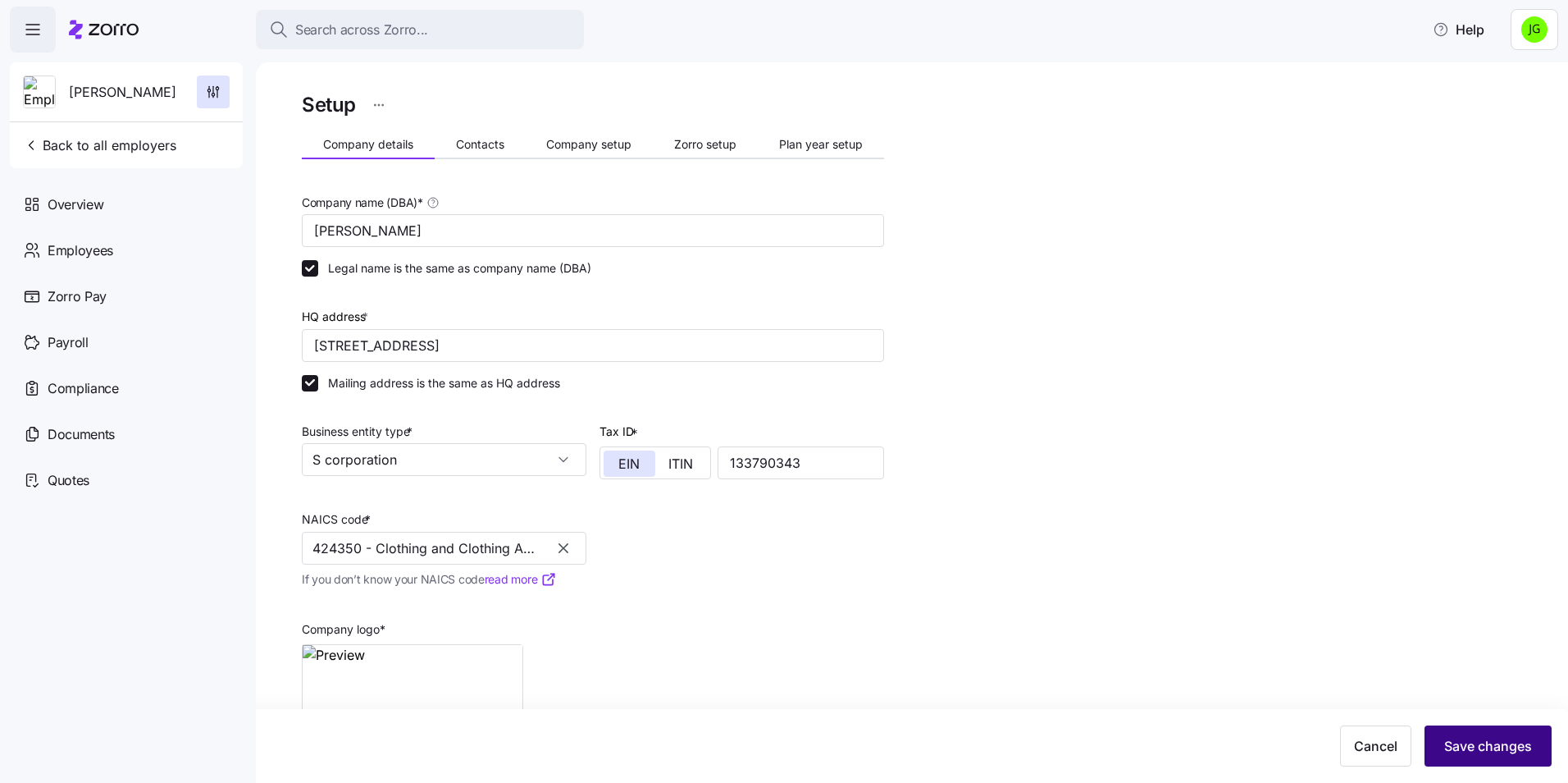
type input "424350 - Clothing and Clothing Accessories Merchant Wholesalers"
click at [1458, 742] on span "Save changes" at bounding box center [1487, 746] width 88 height 20
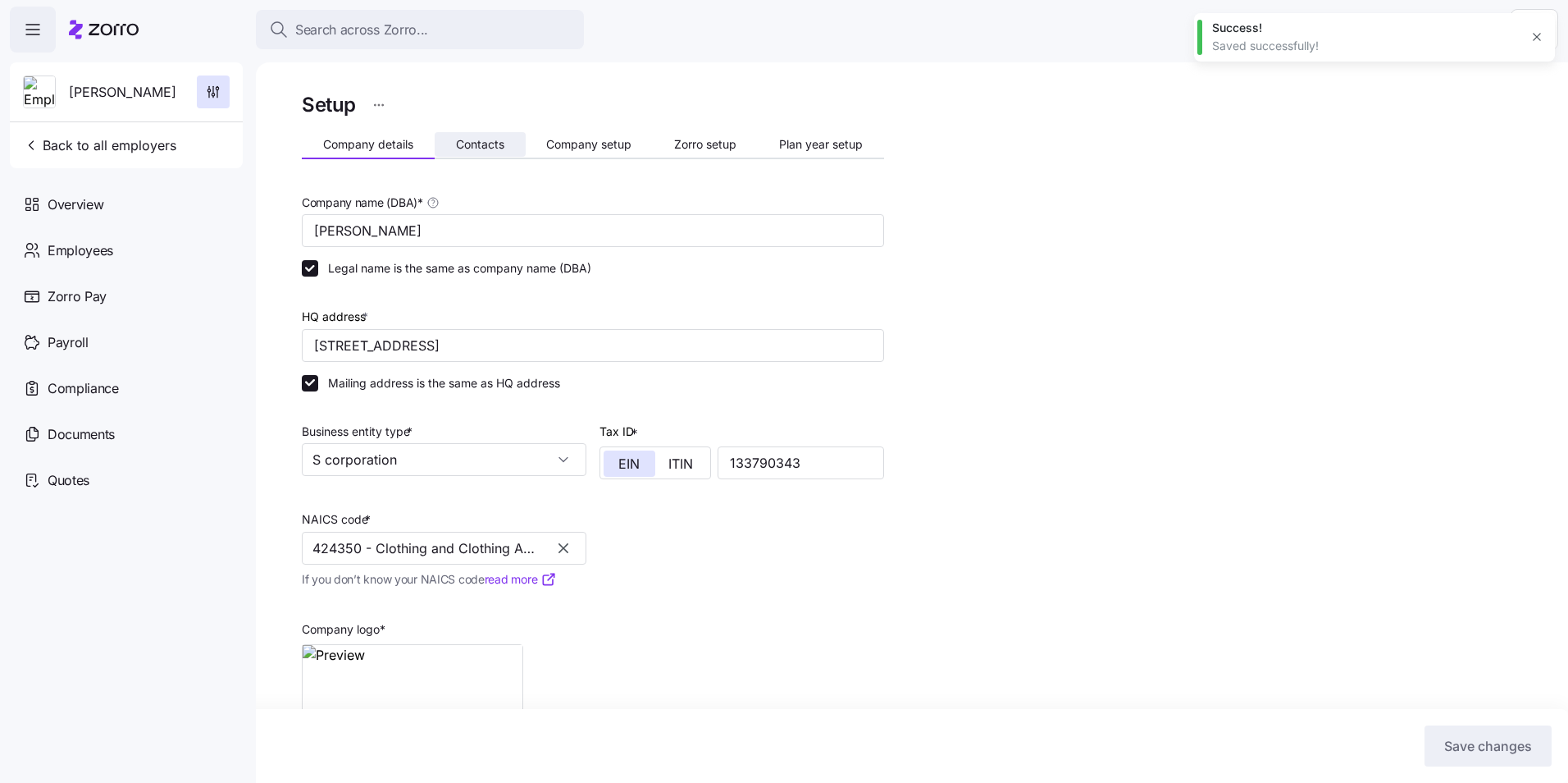
click at [467, 143] on span "Contacts" at bounding box center [480, 144] width 49 height 11
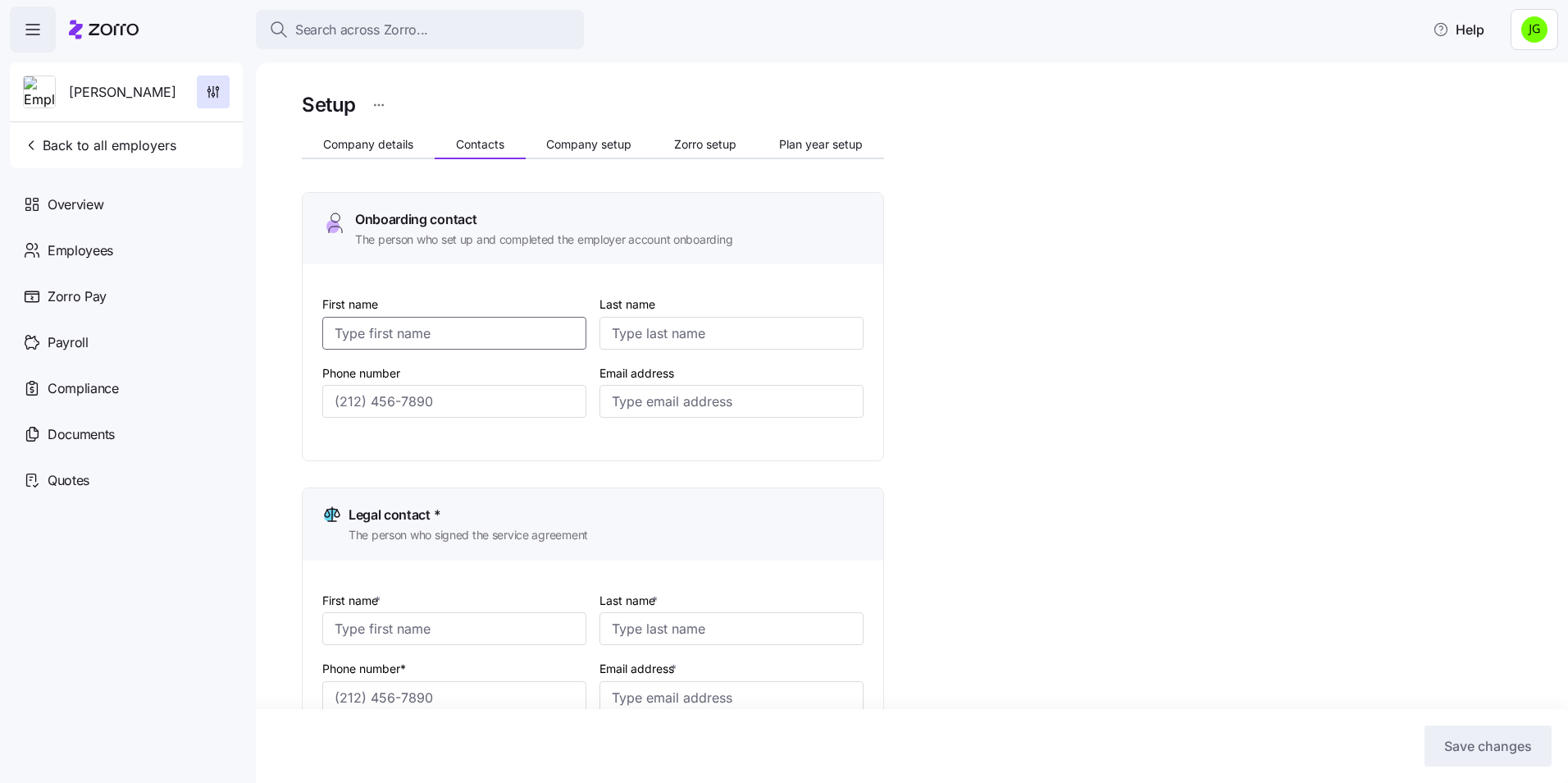
drag, startPoint x: 393, startPoint y: 325, endPoint x: 406, endPoint y: 320, distance: 13.9
click at [397, 325] on input "First name" at bounding box center [455, 333] width 264 height 33
type input "[PERSON_NAME]"
click at [620, 404] on input "Email address" at bounding box center [731, 401] width 264 height 33
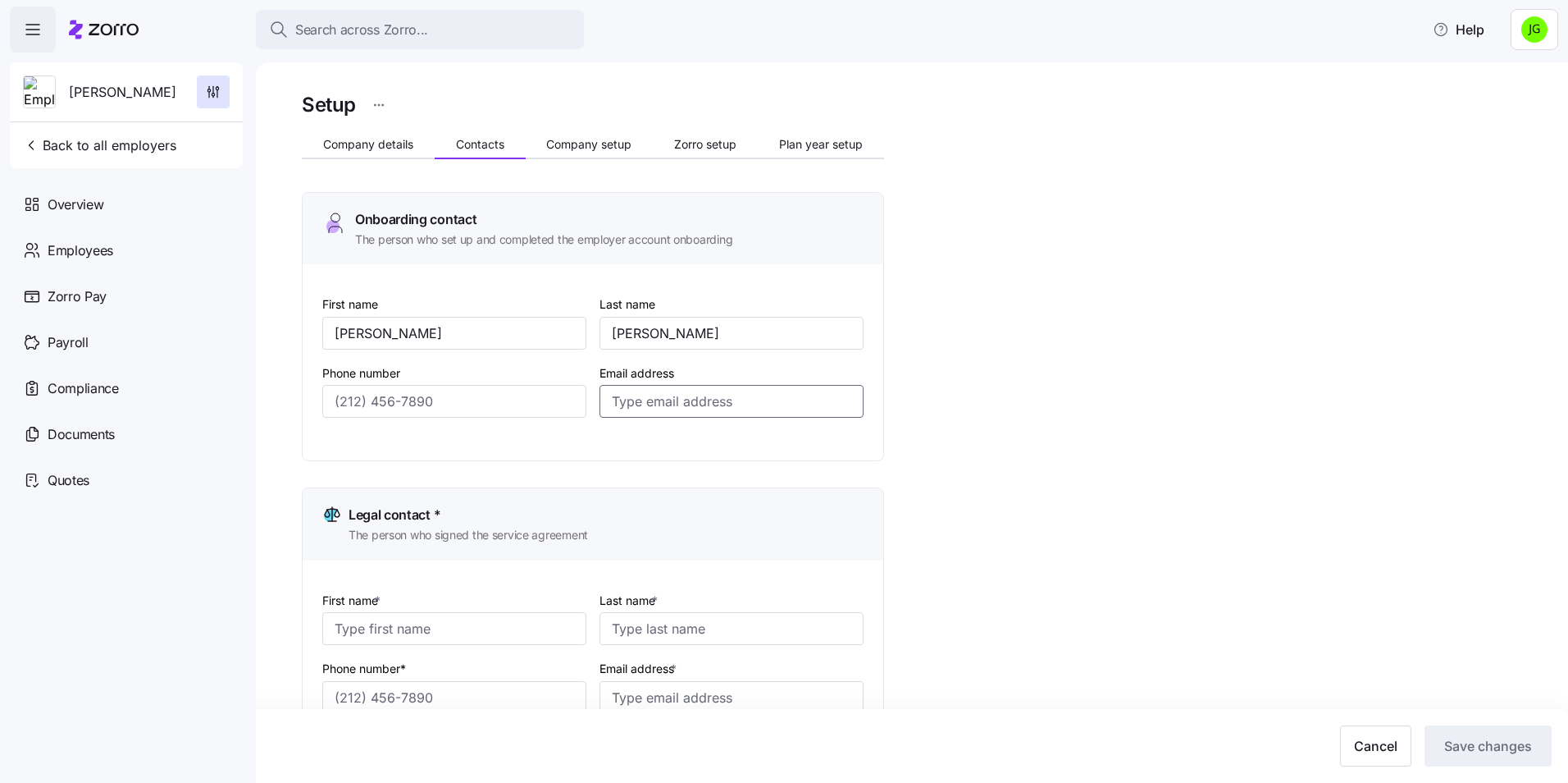
paste input "[EMAIL_ADDRESS][DOMAIN_NAME]"
type input "[EMAIL_ADDRESS][DOMAIN_NAME]"
drag, startPoint x: 335, startPoint y: 408, endPoint x: 388, endPoint y: 411, distance: 53.1
click at [335, 408] on input "Phone number" at bounding box center [455, 401] width 264 height 33
type input "[PHONE_NUMBER]"
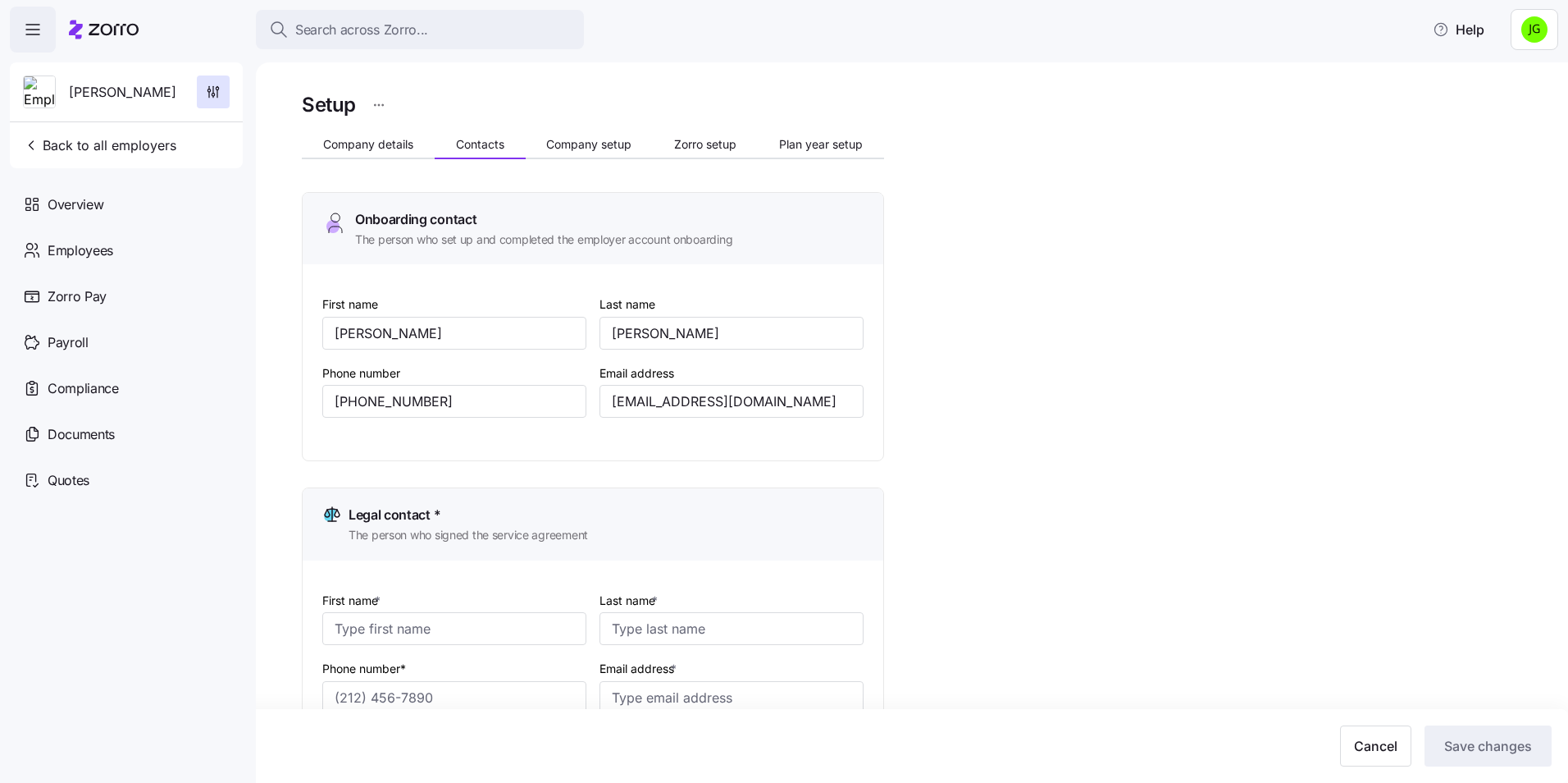
click at [883, 497] on div "Legal contact * The person who signed the service agreement" at bounding box center [593, 524] width 581 height 71
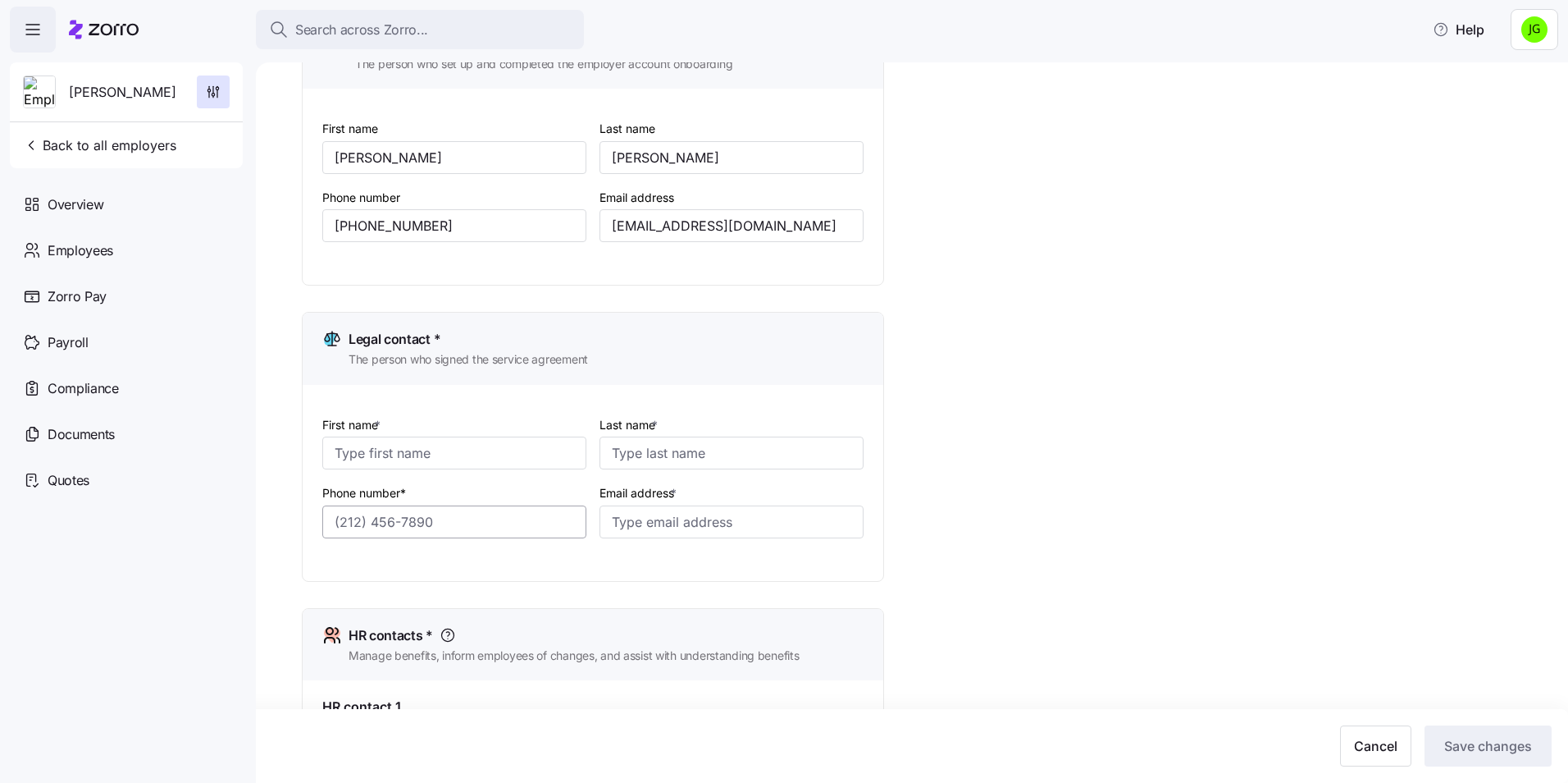
scroll to position [246, 0]
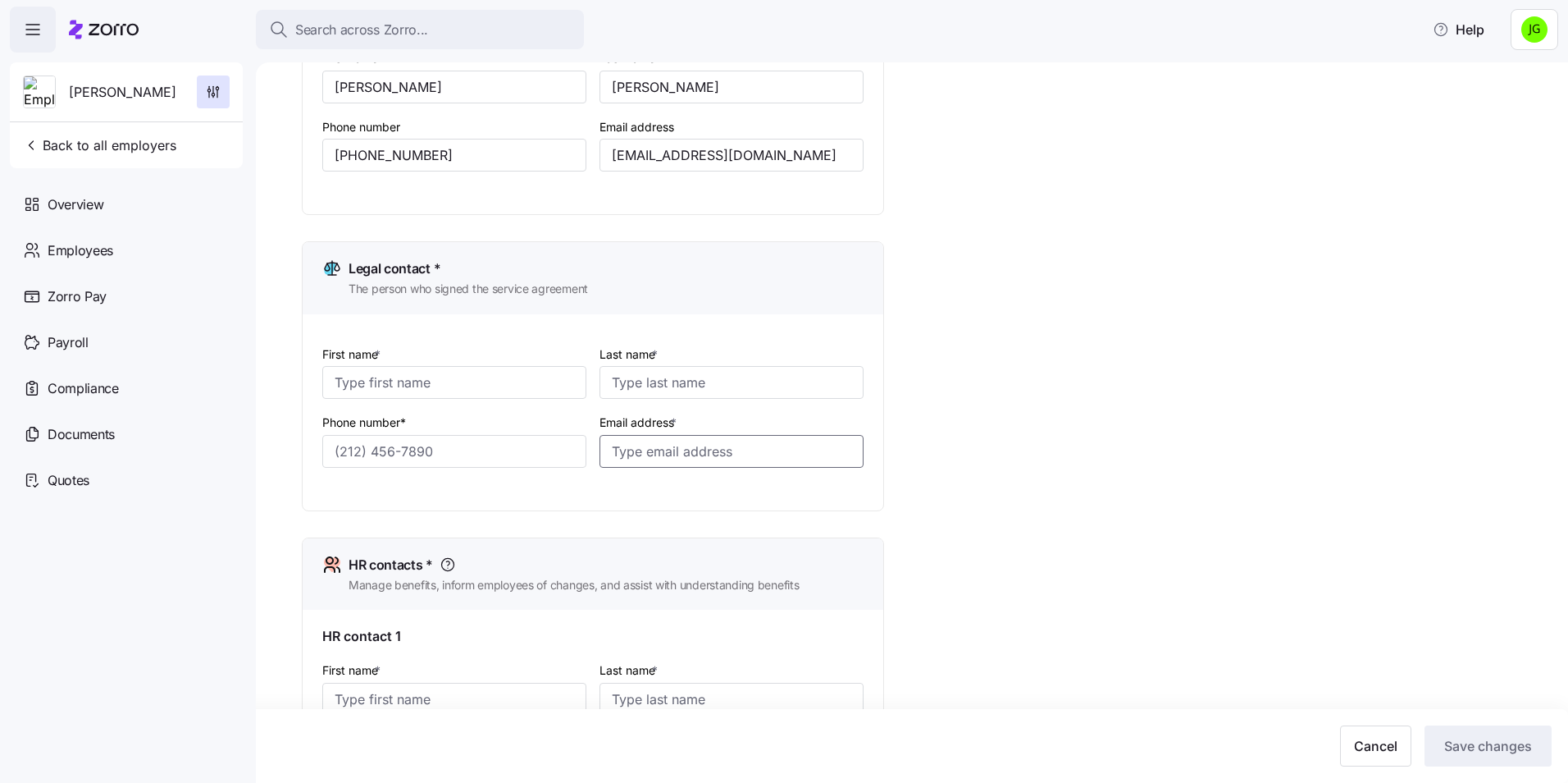
click at [685, 448] on input "Email address *" at bounding box center [731, 452] width 264 height 33
drag, startPoint x: 683, startPoint y: 448, endPoint x: 668, endPoint y: 453, distance: 15.8
paste input "[EMAIL_ADDRESS][DOMAIN_NAME]"
type input "[EMAIL_ADDRESS][DOMAIN_NAME]"
click at [397, 373] on input "First name *" at bounding box center [455, 383] width 264 height 33
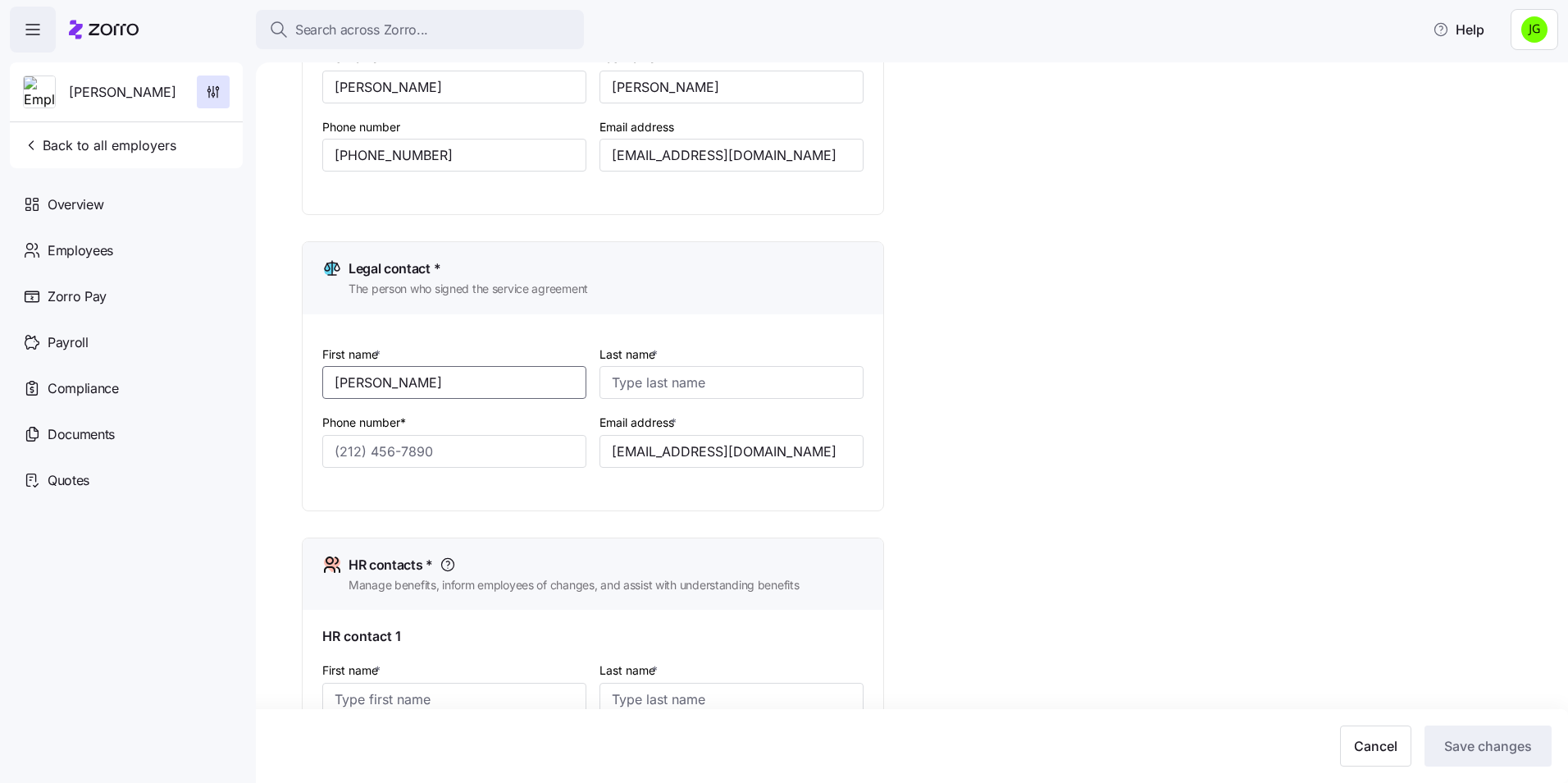
type input "[PERSON_NAME]"
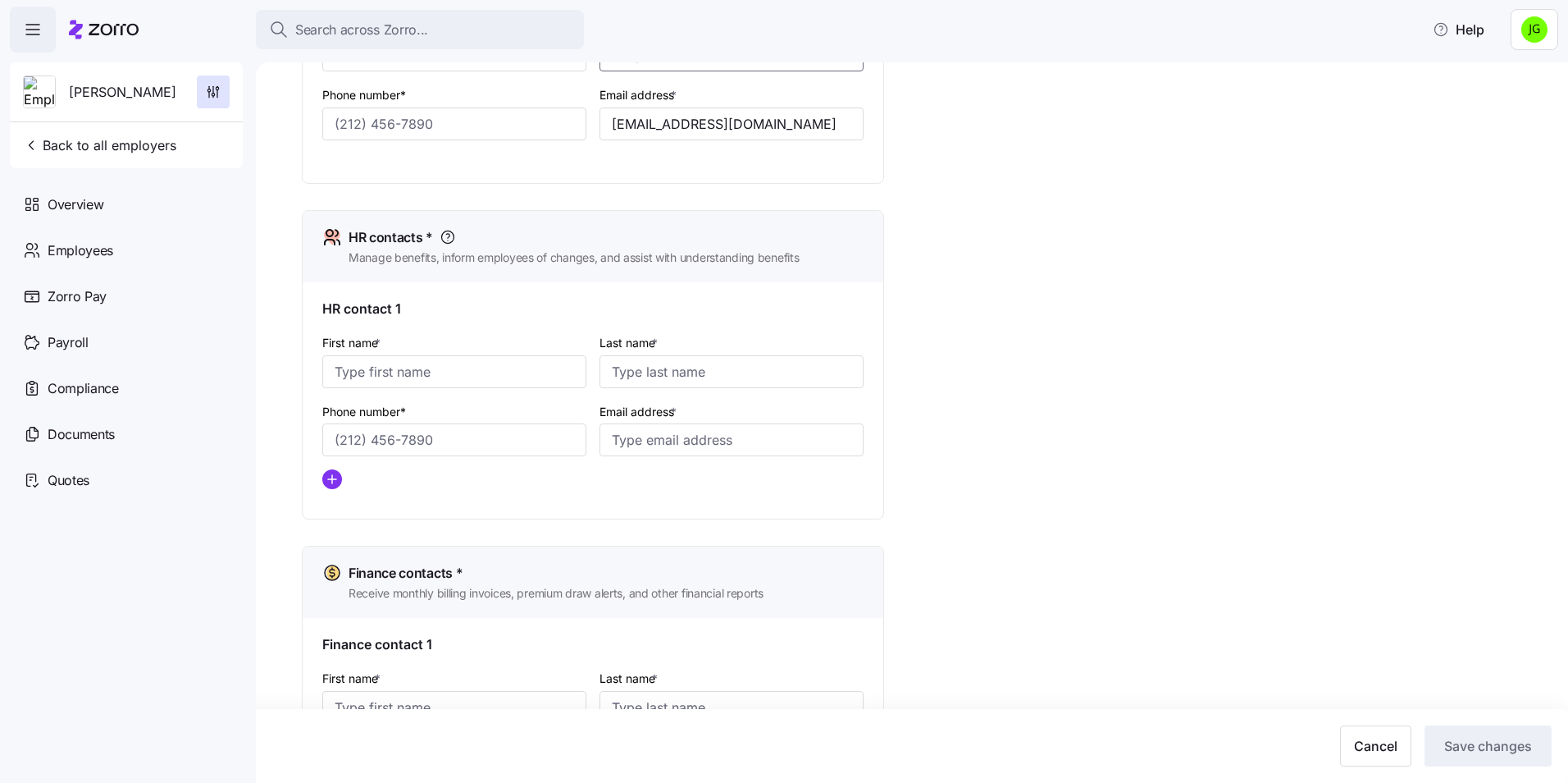
scroll to position [574, 0]
type input "Desparois"
click at [410, 375] on input "First name *" at bounding box center [455, 371] width 264 height 33
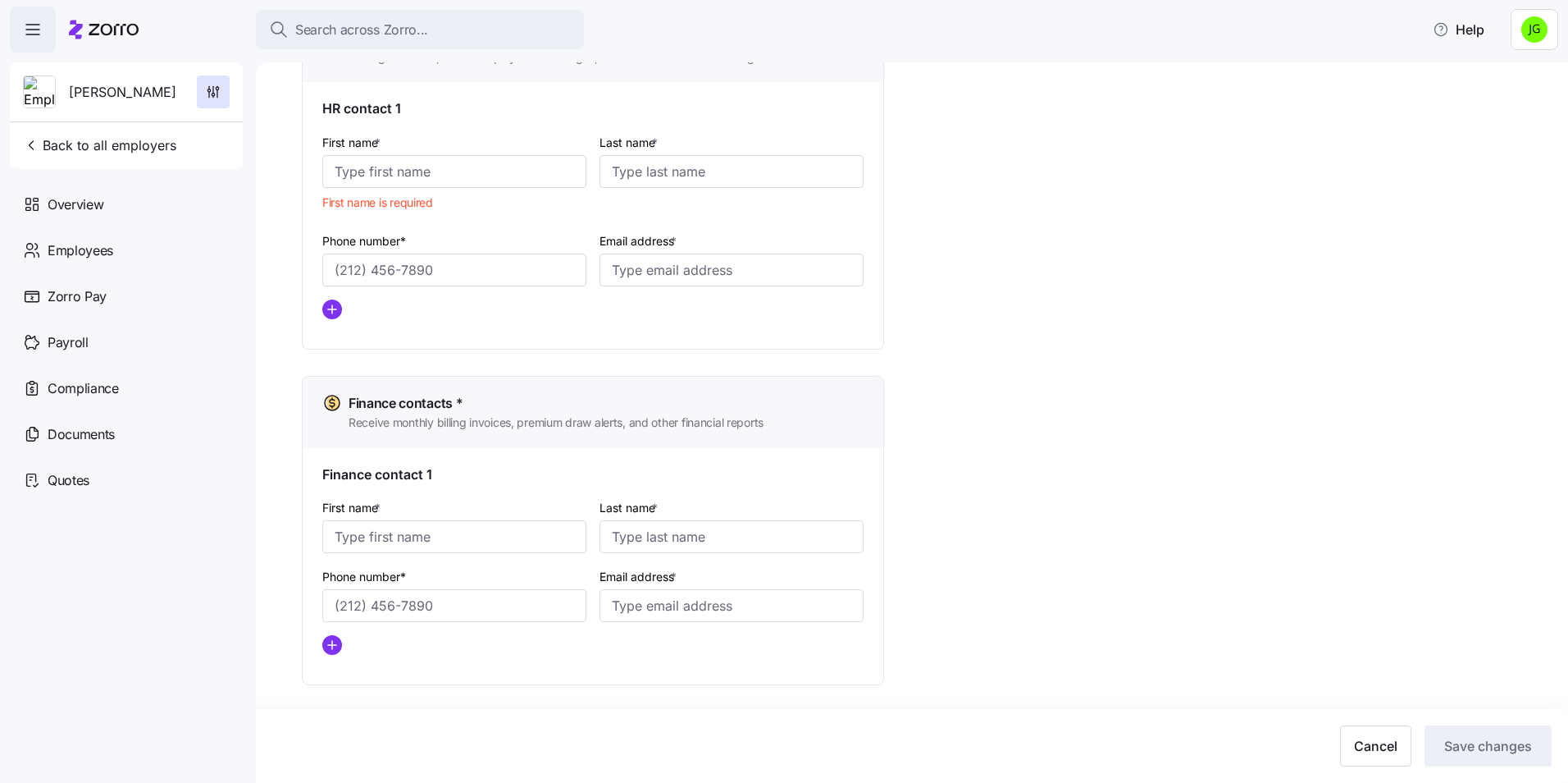
scroll to position [774, 0]
click at [652, 612] on input "Email address *" at bounding box center [731, 605] width 264 height 33
paste input "[EMAIL_ADDRESS][DOMAIN_NAME]"
type input "[EMAIL_ADDRESS][DOMAIN_NAME]"
click at [456, 182] on input "First name *" at bounding box center [455, 171] width 264 height 33
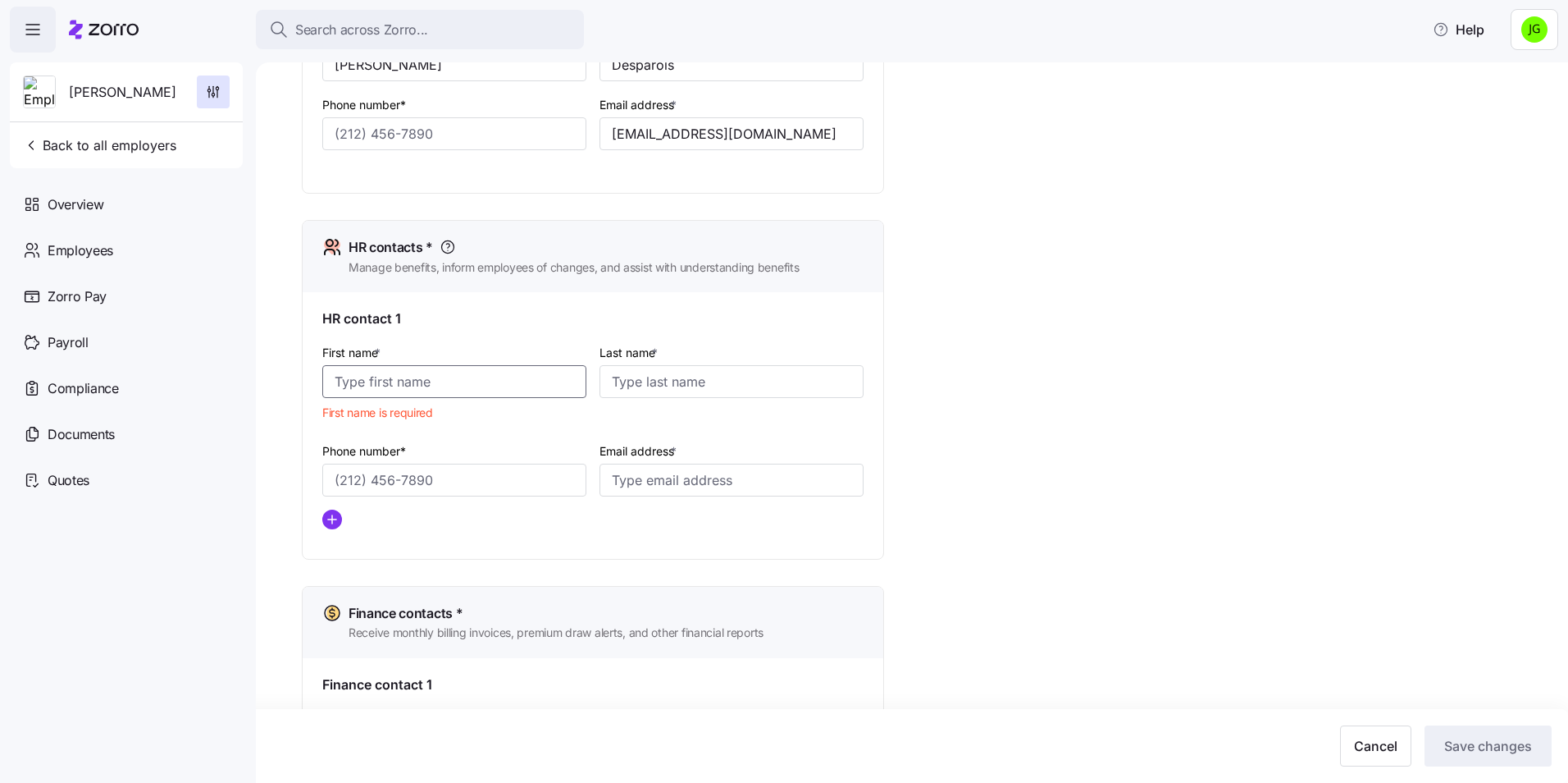
scroll to position [611, 0]
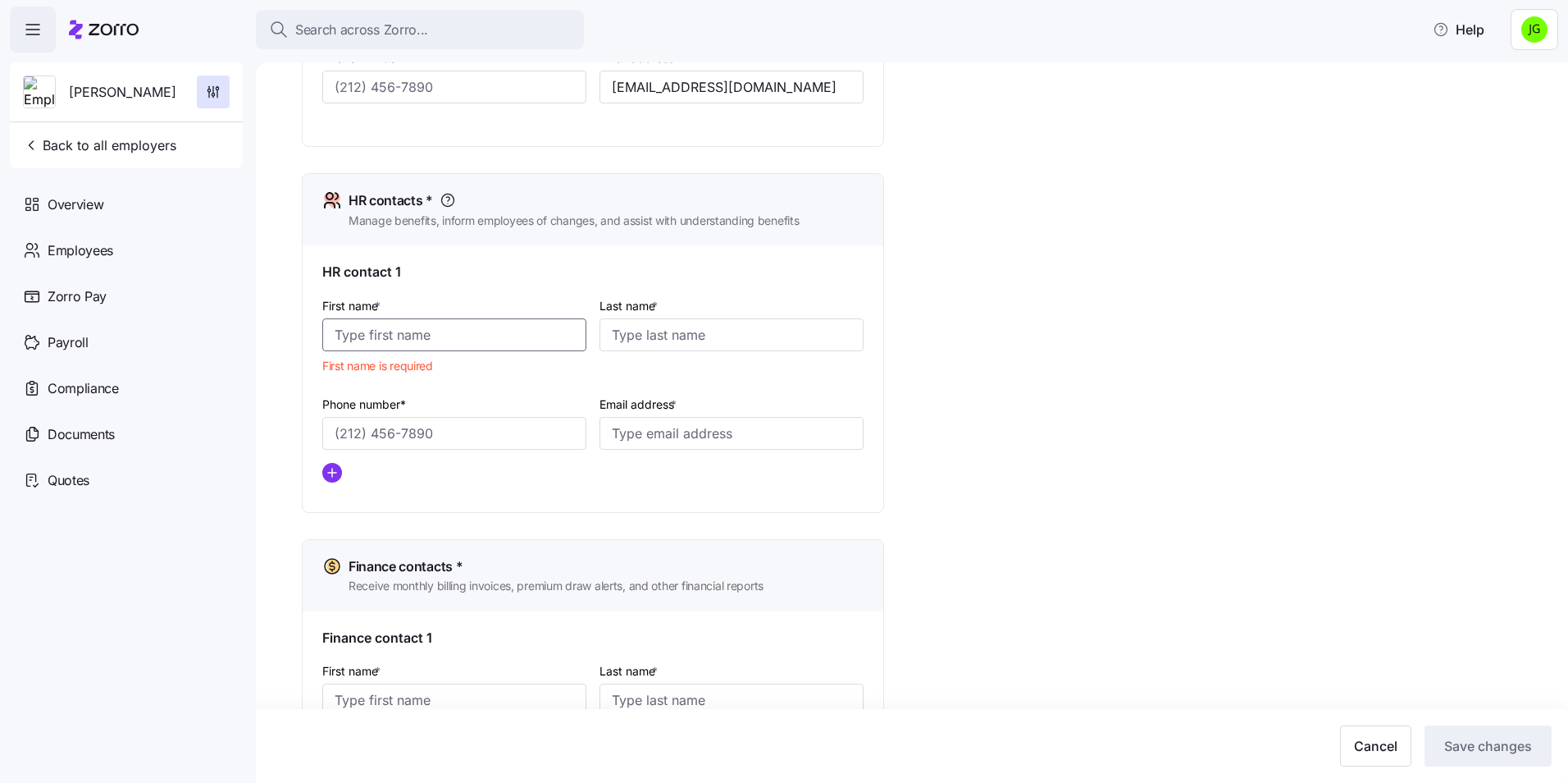
click at [370, 331] on input "First name *" at bounding box center [455, 335] width 264 height 33
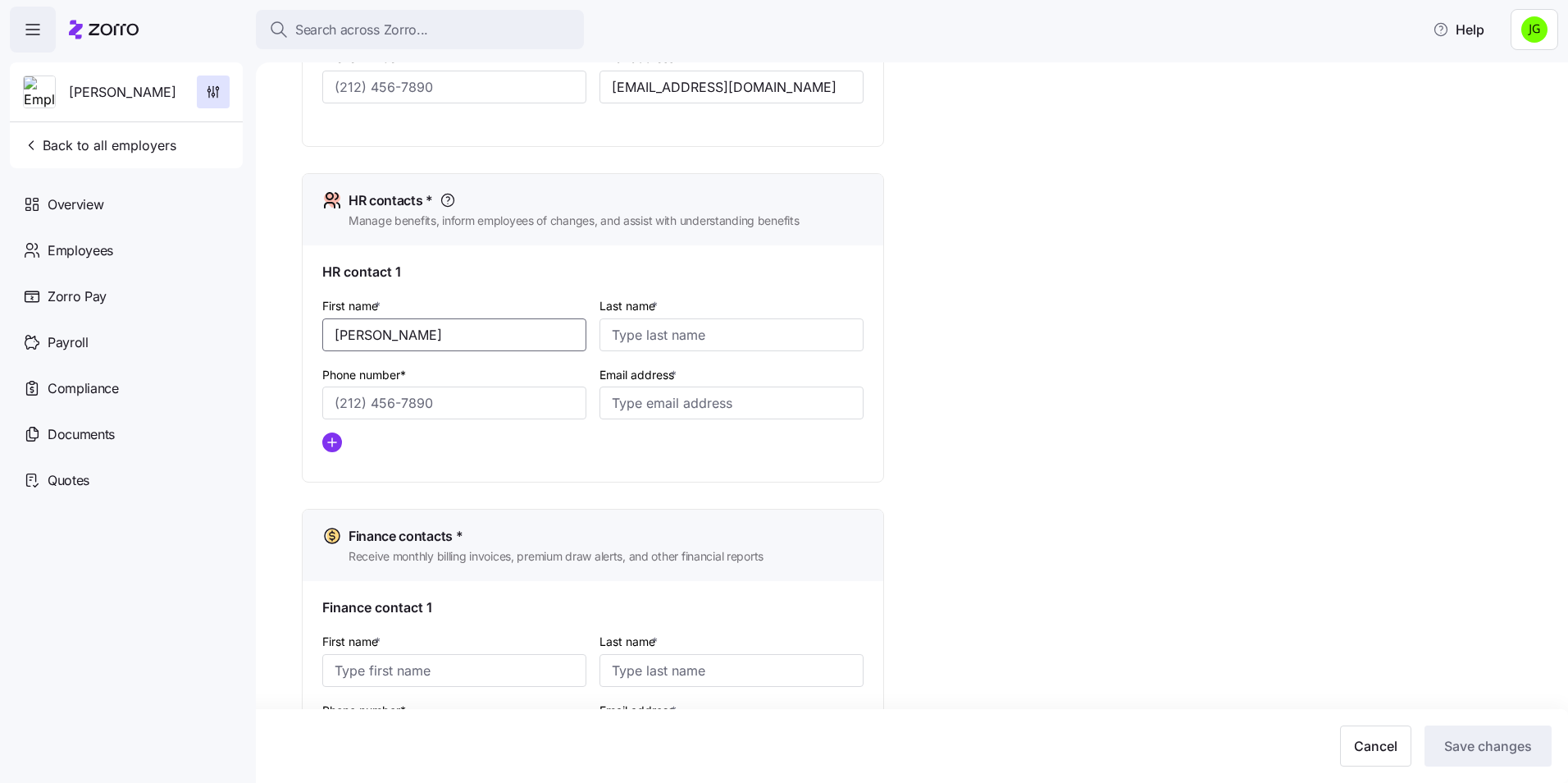
type input "[PERSON_NAME]"
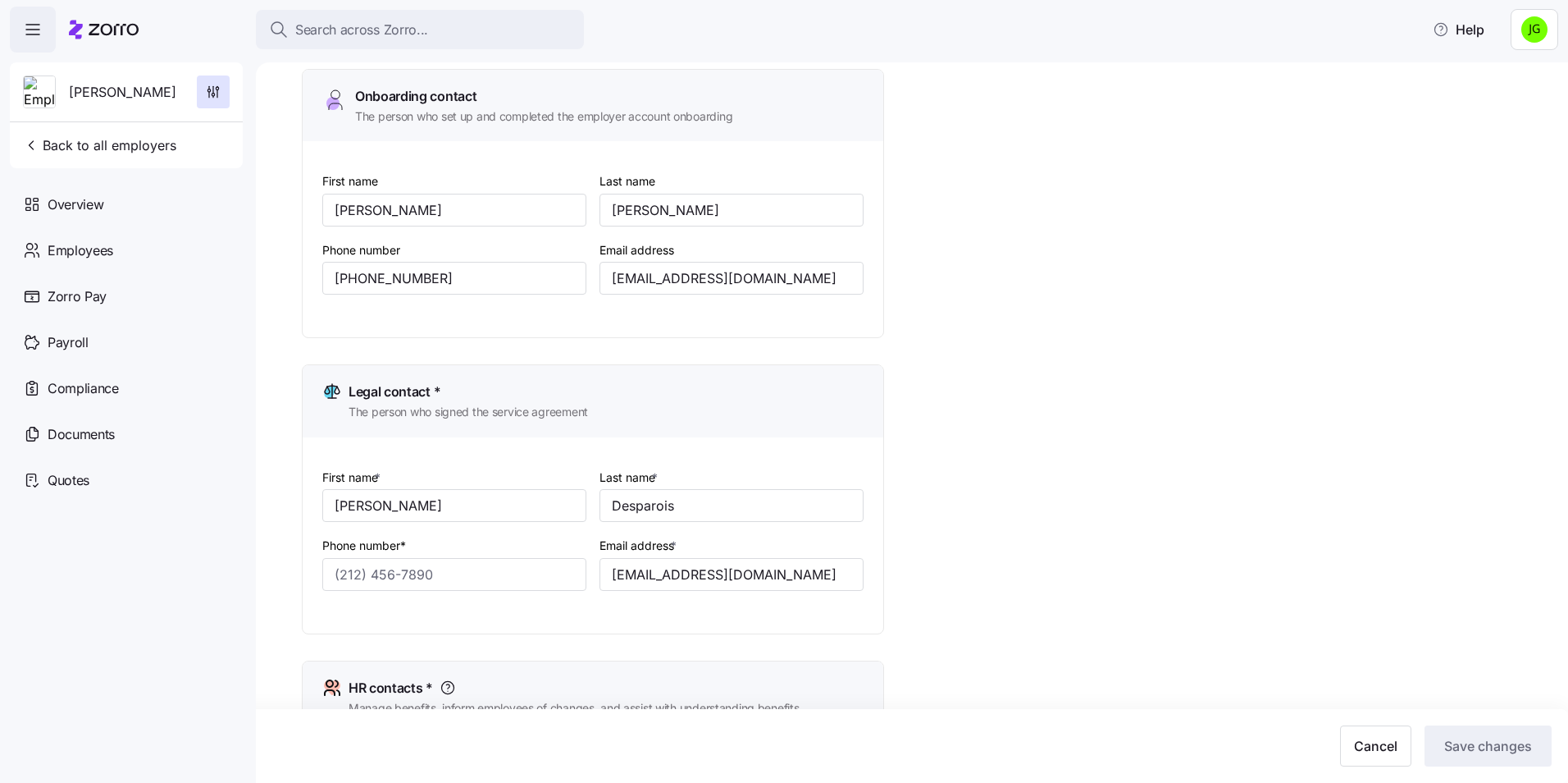
scroll to position [118, 0]
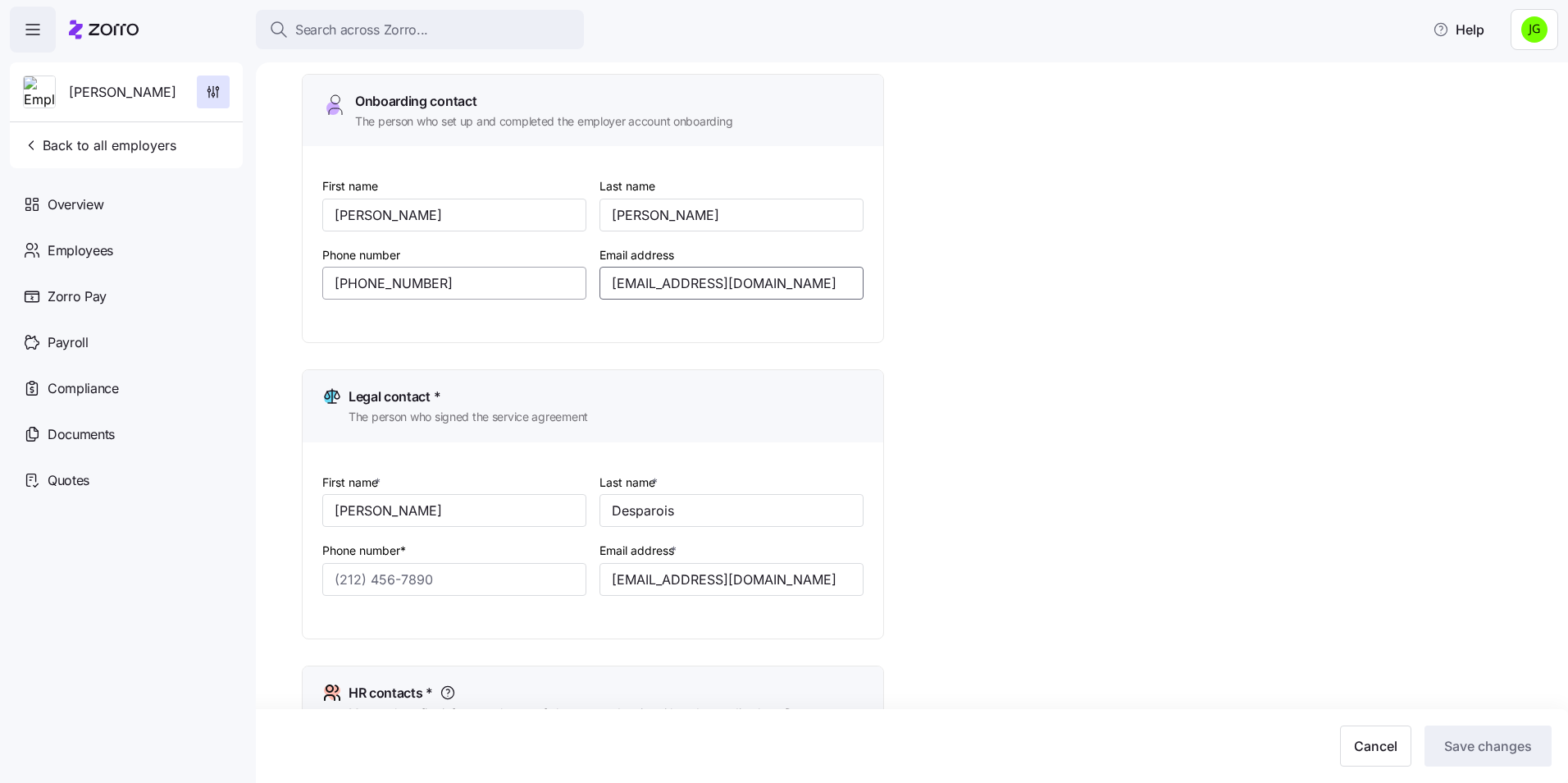
drag, startPoint x: 775, startPoint y: 289, endPoint x: 559, endPoint y: 293, distance: 216.0
click at [558, 295] on div "First name [PERSON_NAME] Last name [PERSON_NAME] Phone number [PHONE_NUMBER] Em…" at bounding box center [592, 251] width 554 height 164
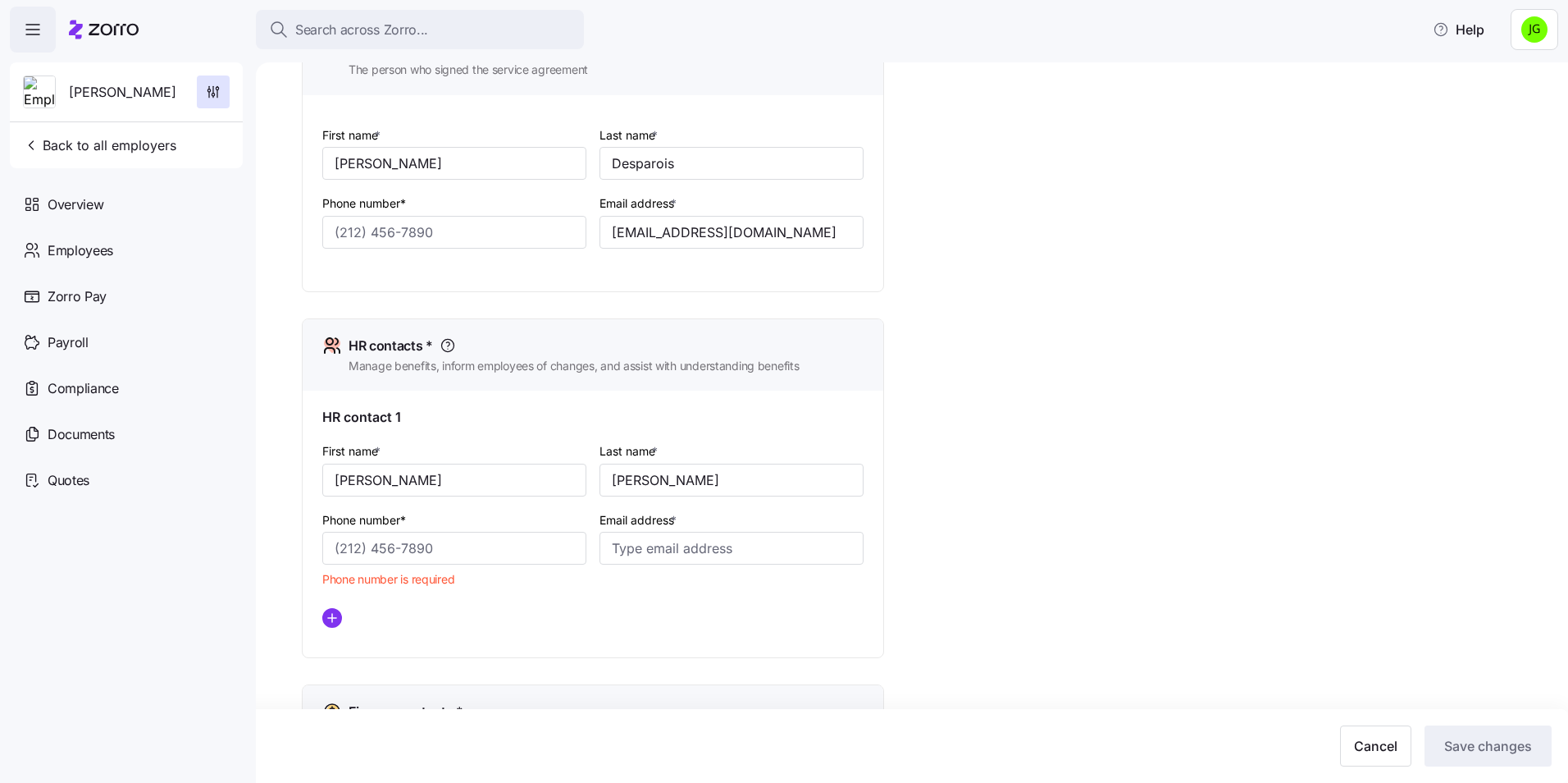
scroll to position [528, 0]
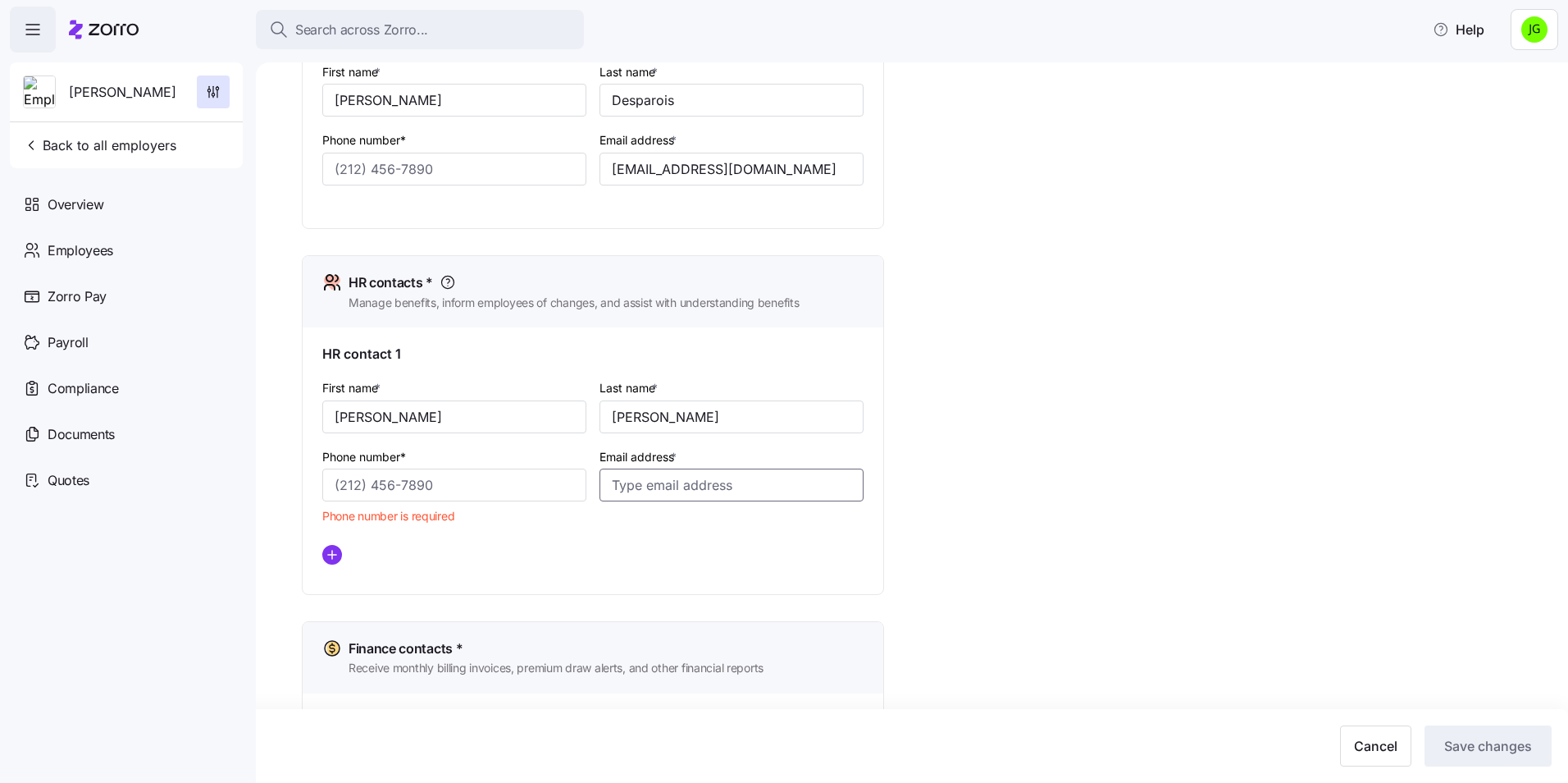
click at [655, 485] on input "Email address *" at bounding box center [731, 485] width 264 height 33
paste input "[EMAIL_ADDRESS][DOMAIN_NAME]"
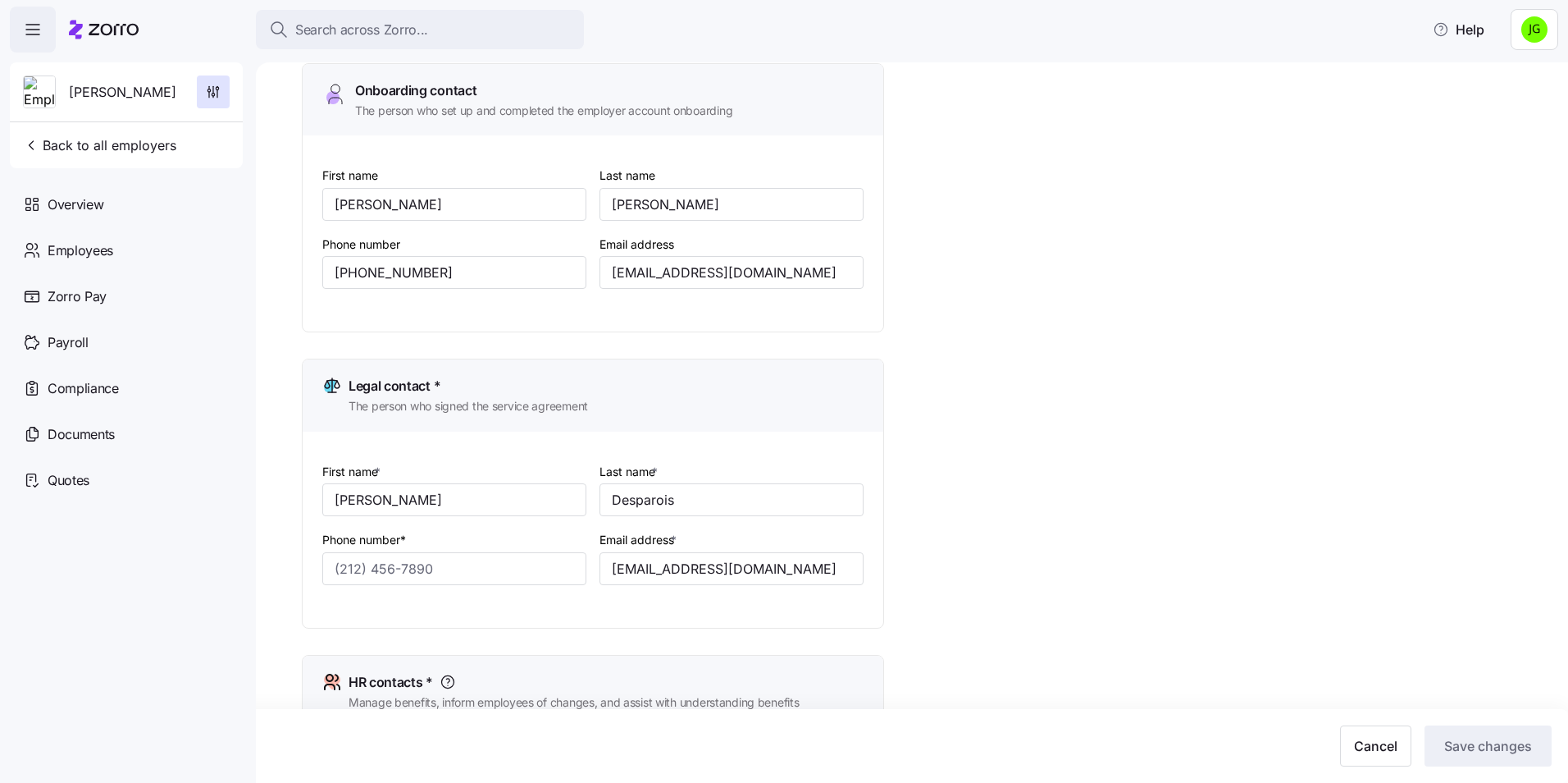
scroll to position [118, 0]
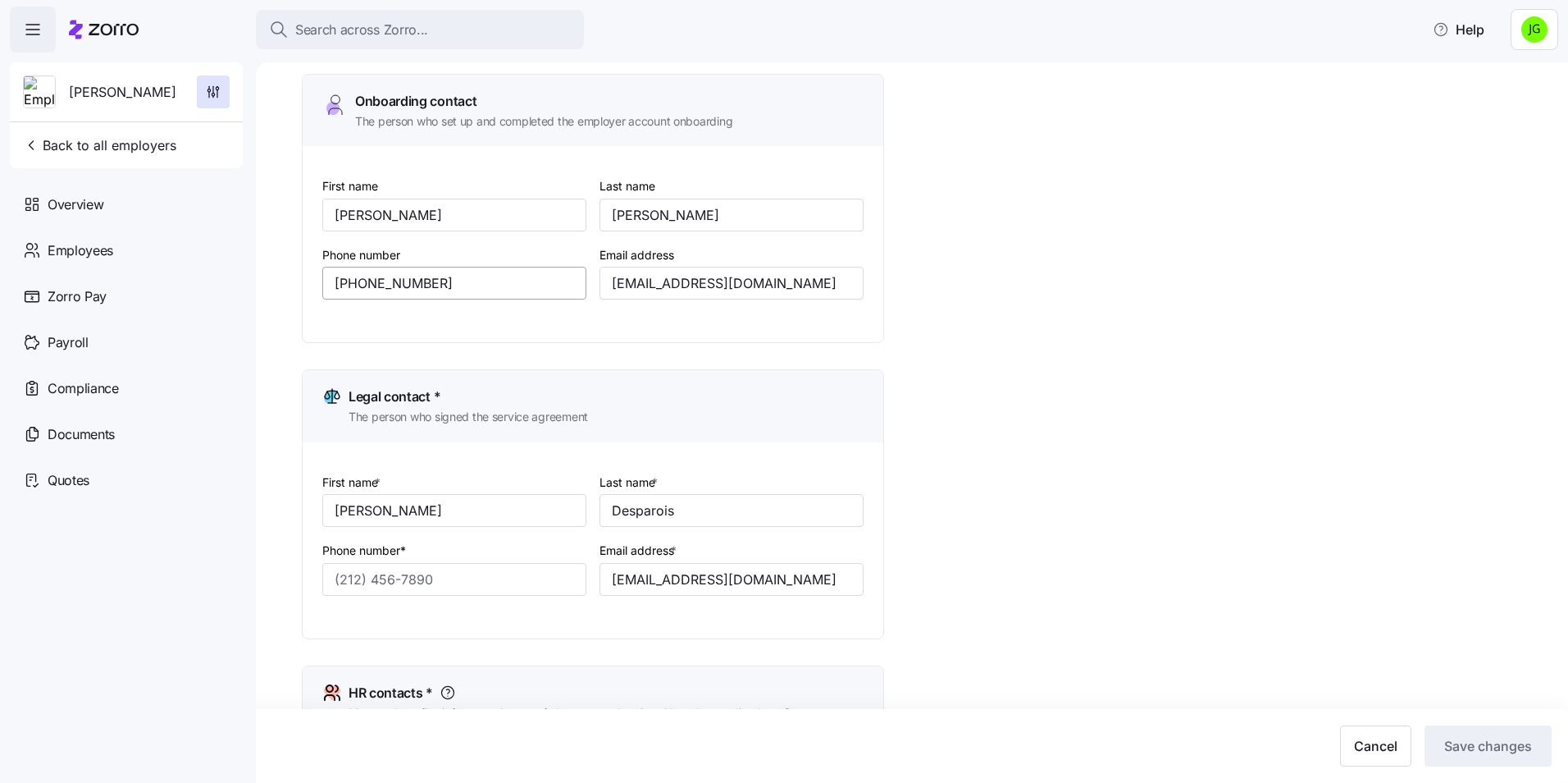
type input "[EMAIL_ADDRESS][DOMAIN_NAME]"
drag, startPoint x: 452, startPoint y: 280, endPoint x: 0, endPoint y: 273, distance: 452.1
click at [0, 266] on html "Search across Zorro... Help [PERSON_NAME] Back to all employers Overview Employ…" at bounding box center [784, 386] width 1568 height 773
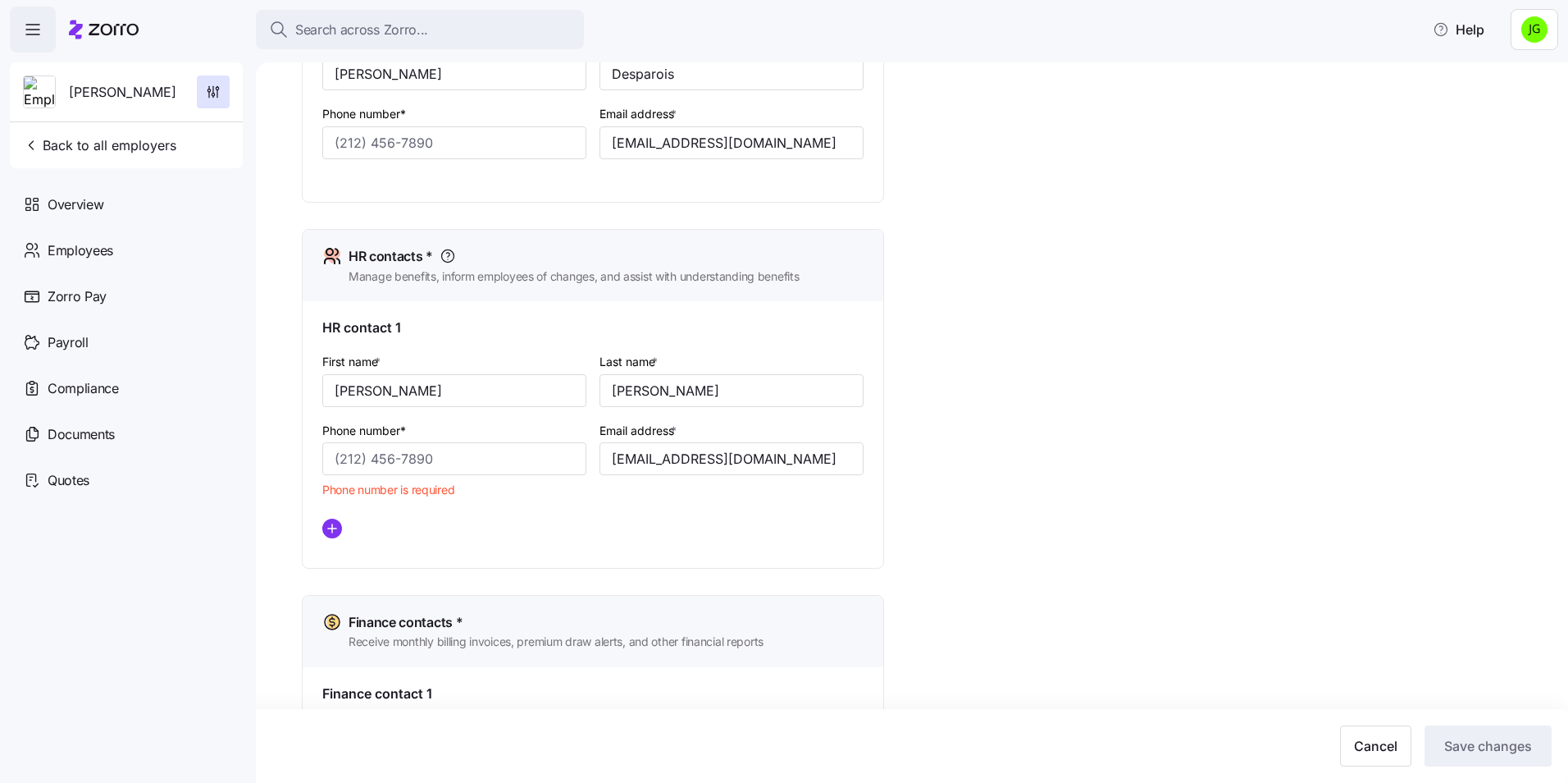
scroll to position [611, 0]
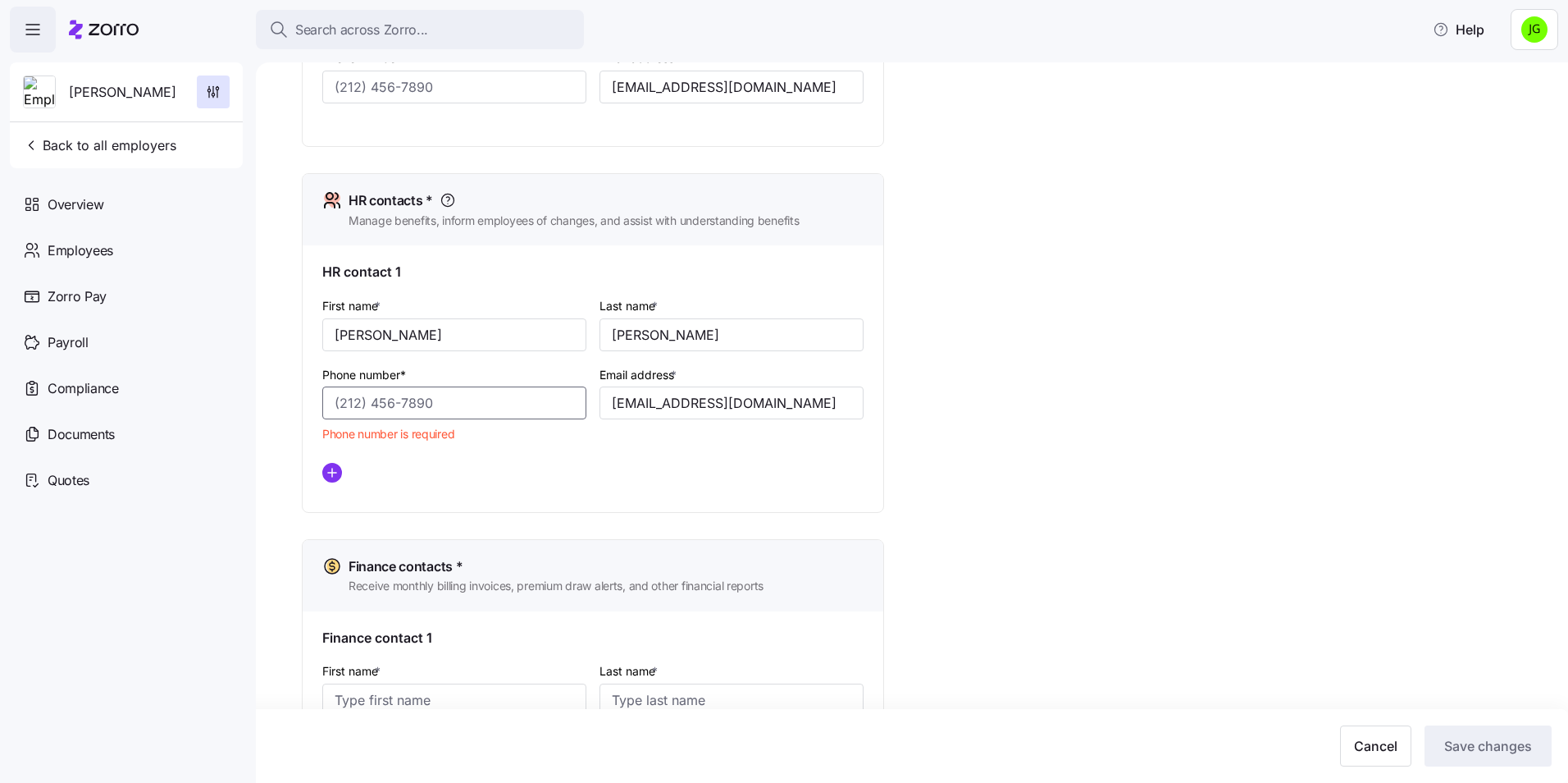
click at [451, 402] on input "Phone number*" at bounding box center [455, 403] width 264 height 33
paste input "[PHONE_NUMBER]"
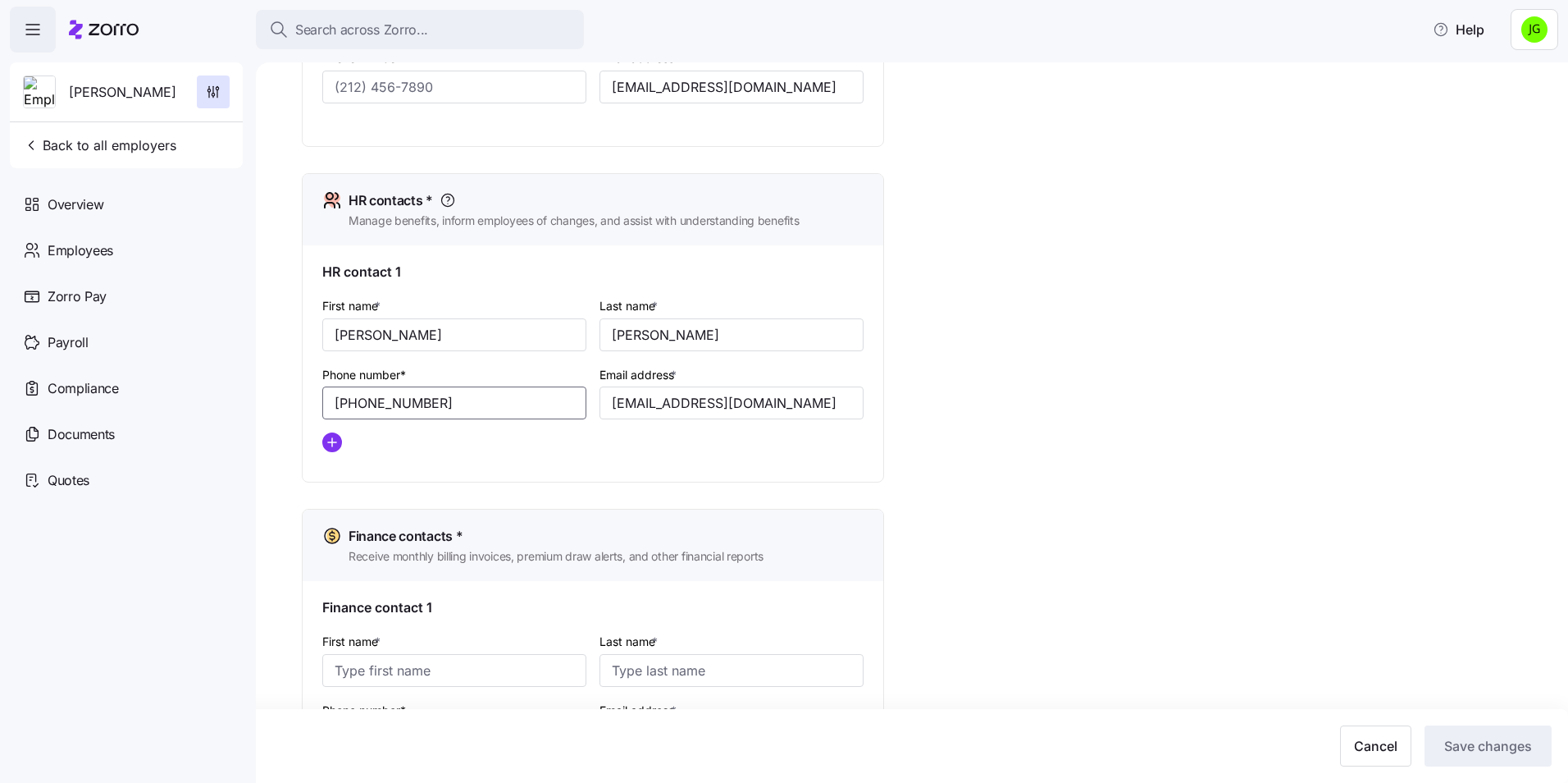
type input "[PHONE_NUMBER]"
click at [1123, 324] on div "Setup Company details Contacts Company setup Zorro setup Plan year setup Onboar…" at bounding box center [923, 202] width 1243 height 1449
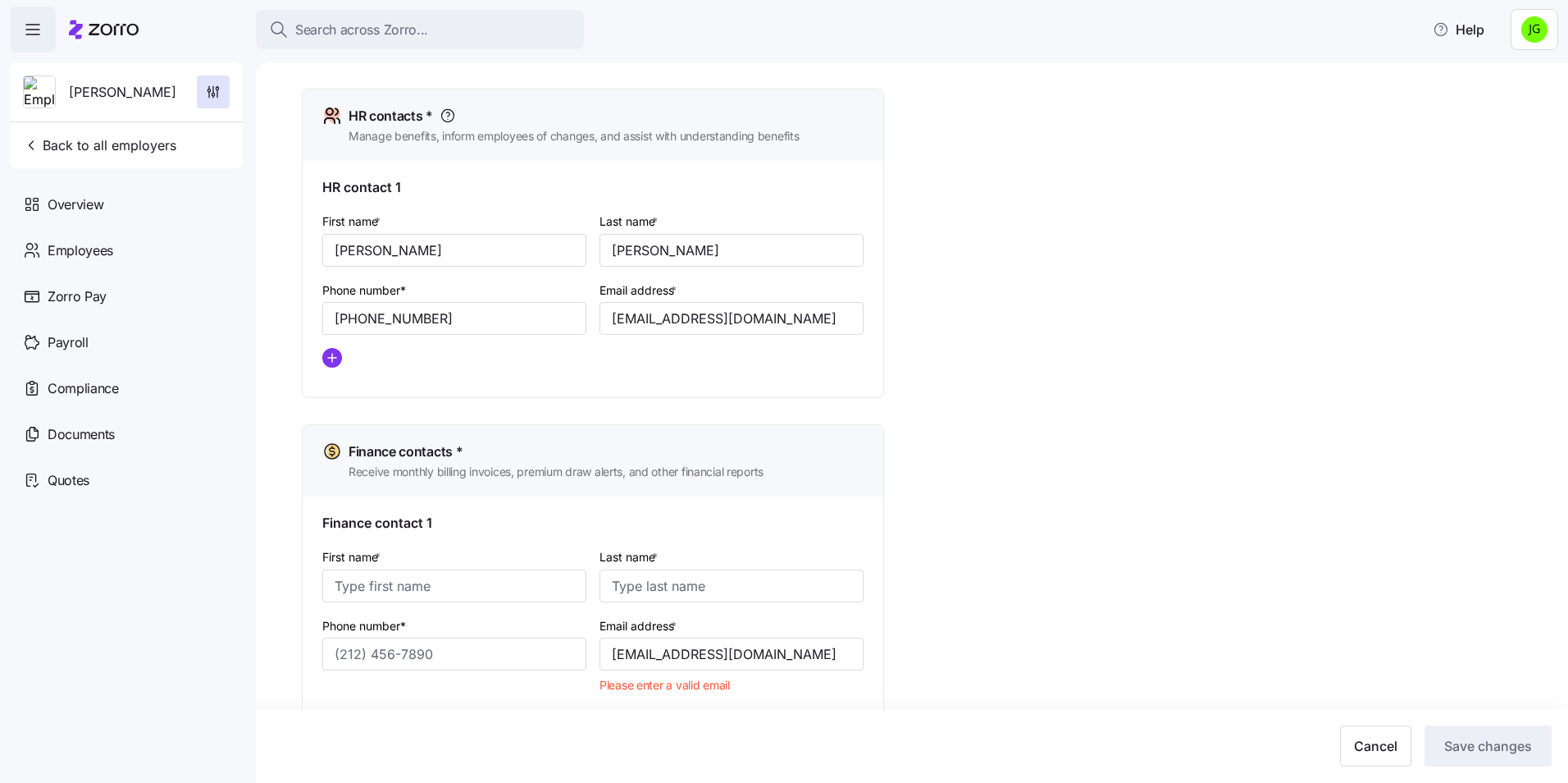
scroll to position [774, 0]
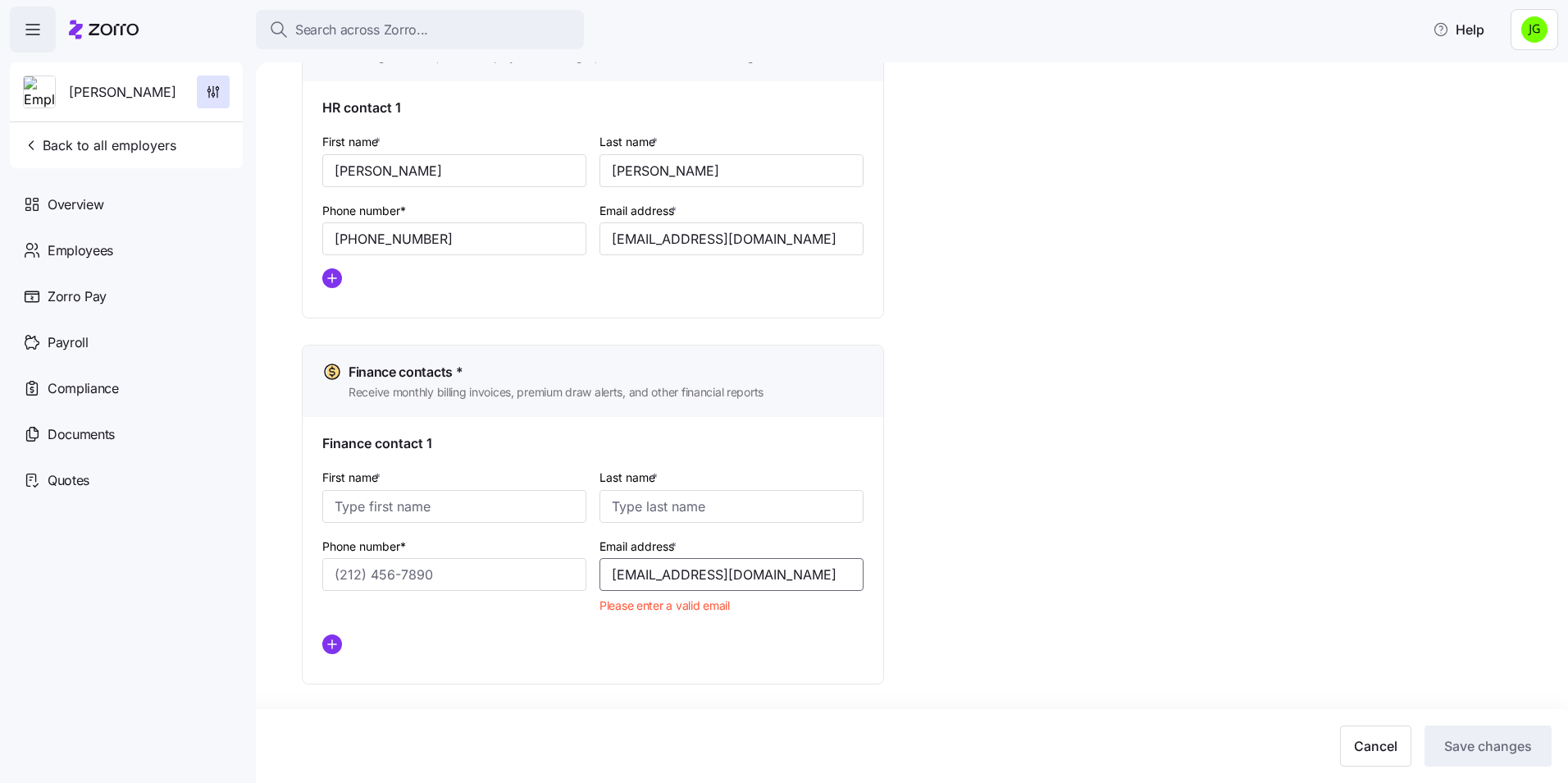
click at [618, 572] on input "[EMAIL_ADDRESS][DOMAIN_NAME]" at bounding box center [731, 574] width 264 height 33
click at [957, 611] on div "Setup Company details Contacts Company setup Zorro setup Plan year setup Onboar…" at bounding box center [923, 38] width 1243 height 1449
click at [839, 652] on div at bounding box center [593, 644] width 541 height 20
click at [617, 577] on input "[EMAIL_ADDRESS][DOMAIN_NAME]" at bounding box center [731, 574] width 264 height 33
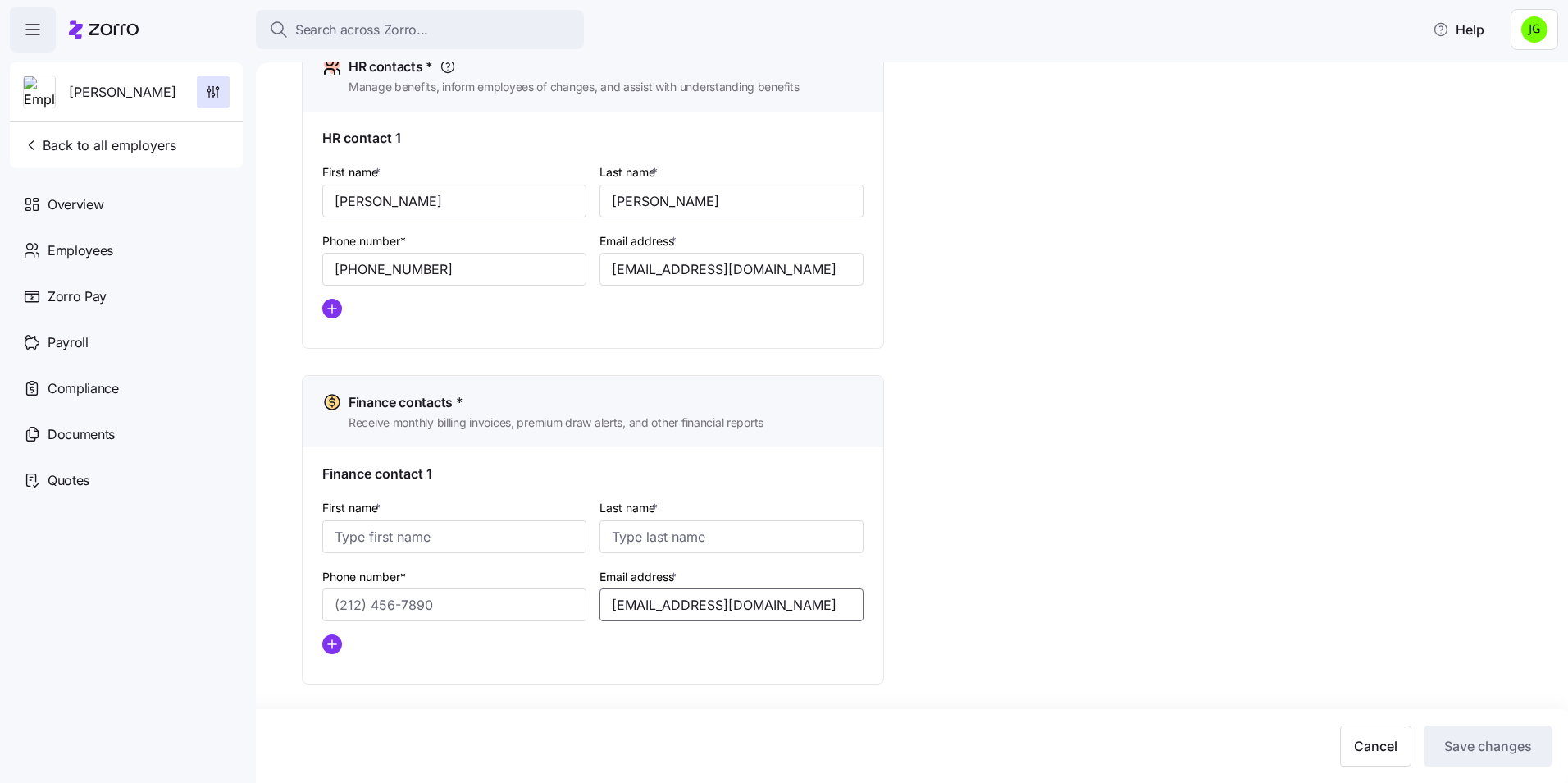
scroll to position [744, 0]
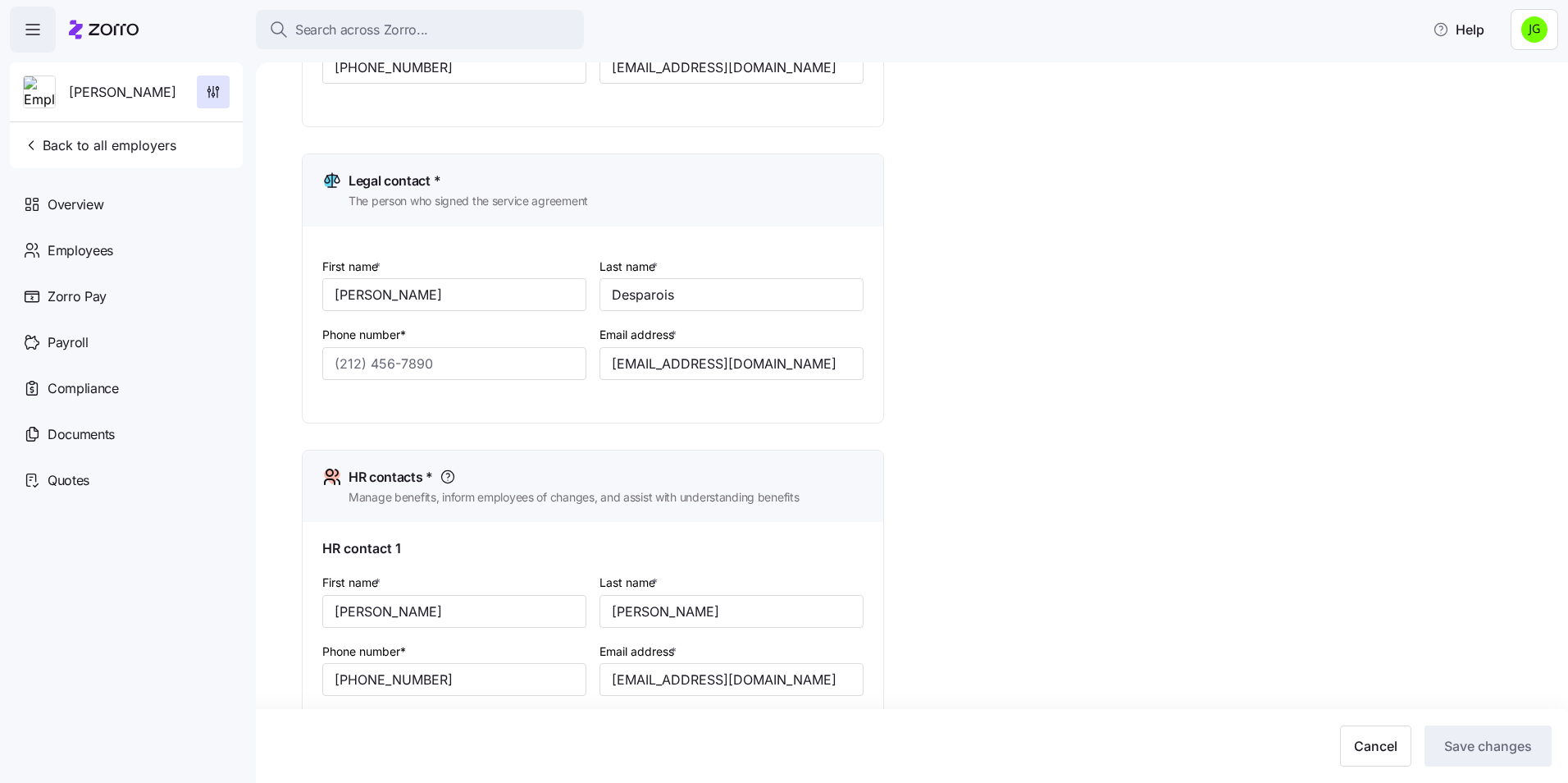
type input "[EMAIL_ADDRESS][DOMAIN_NAME]"
click at [911, 428] on div "Setup Company details Contacts Company setup Zorro setup Plan year setup Onboar…" at bounding box center [923, 464] width 1243 height 1418
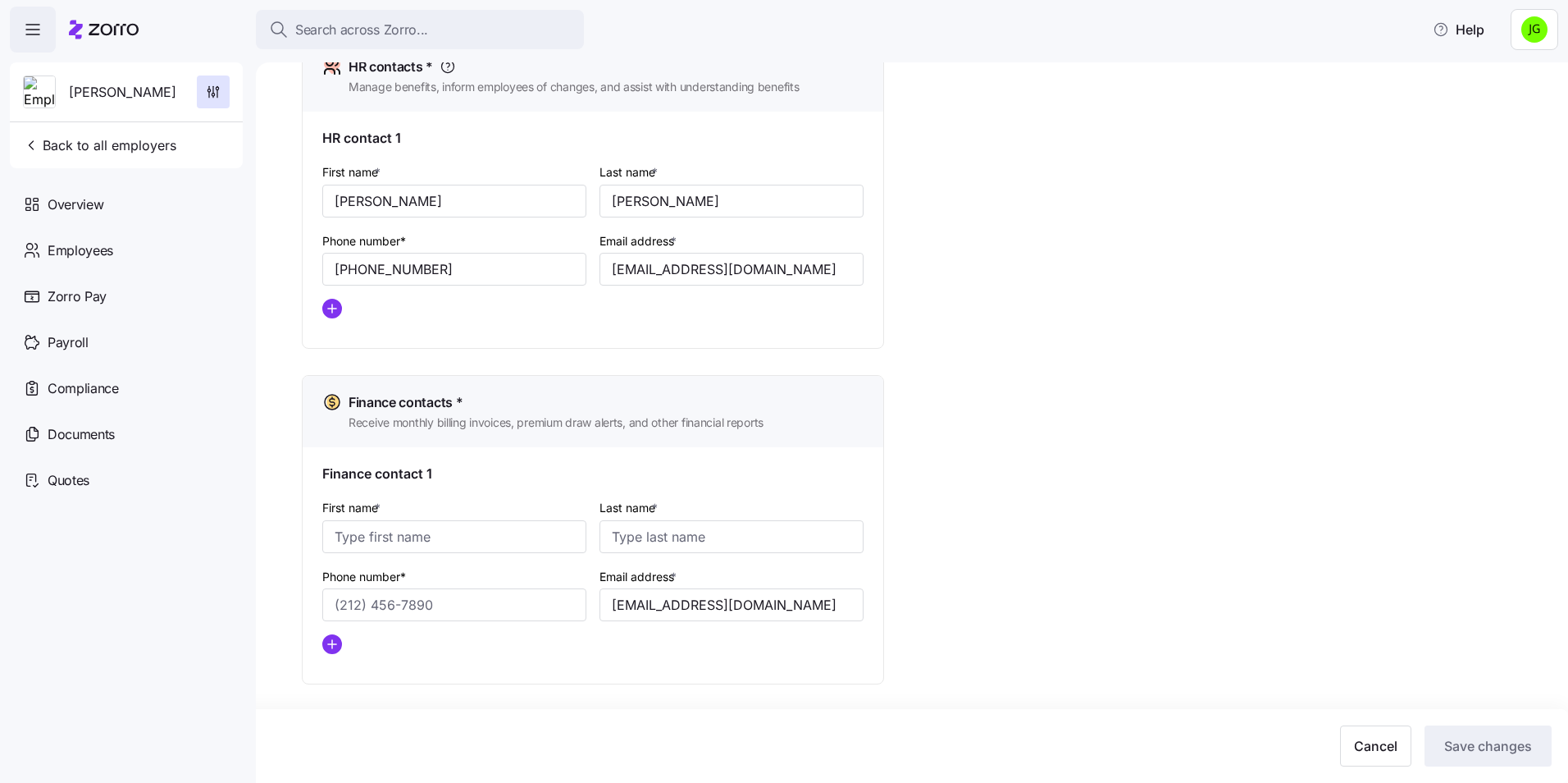
click at [1451, 614] on div "Setup Company details Contacts Company setup Zorro setup Plan year setup Onboar…" at bounding box center [923, 54] width 1243 height 1418
click at [384, 539] on input "First name *" at bounding box center [455, 537] width 264 height 33
click at [957, 339] on div "Setup Company details Contacts Company setup Zorro setup Plan year setup Onboar…" at bounding box center [923, 54] width 1243 height 1418
click at [1230, 674] on div "Setup Company details Contacts Company setup Zorro setup Plan year setup Onboar…" at bounding box center [923, 54] width 1243 height 1418
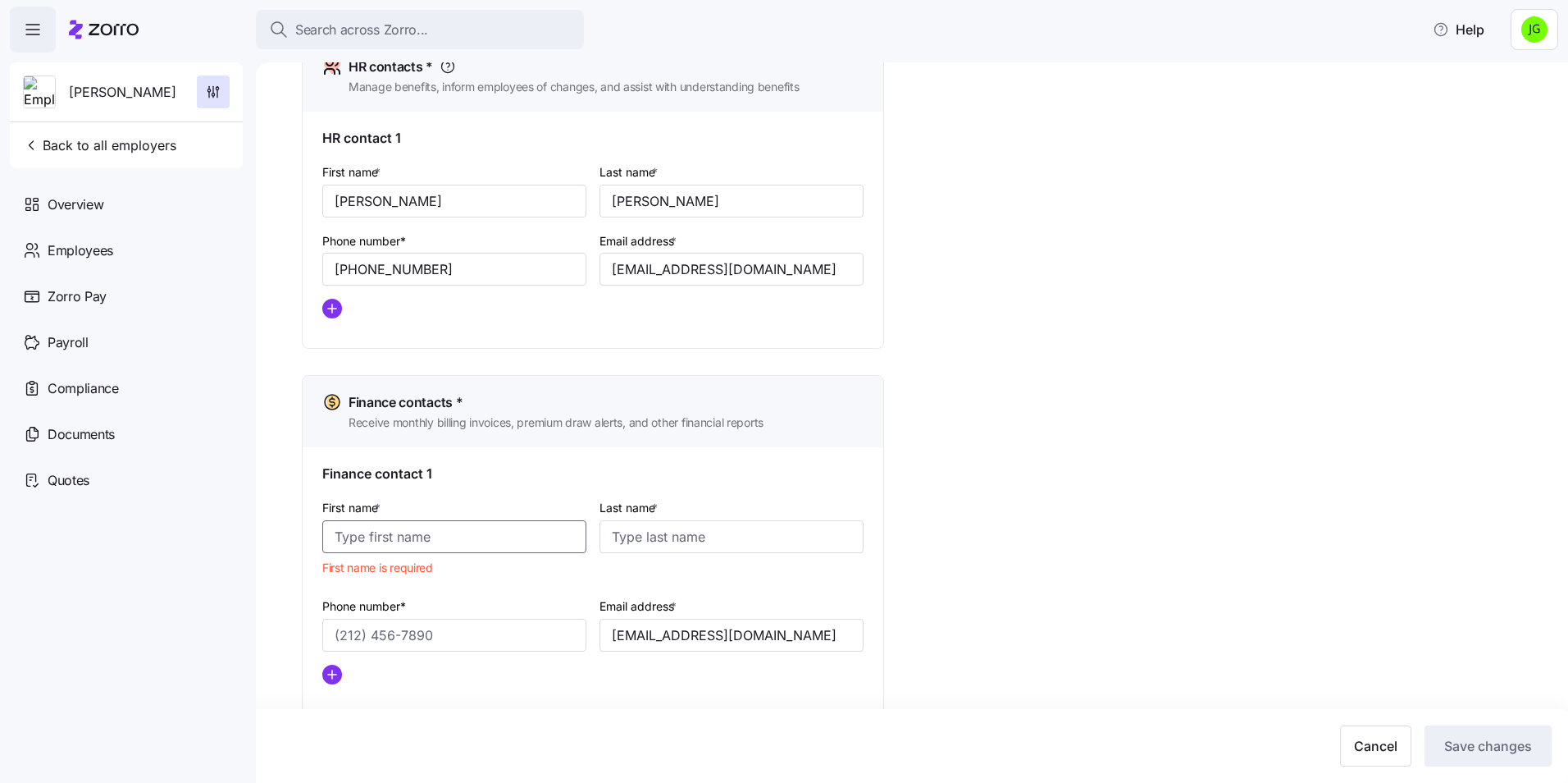
click at [416, 525] on input "First name *" at bounding box center [455, 537] width 264 height 33
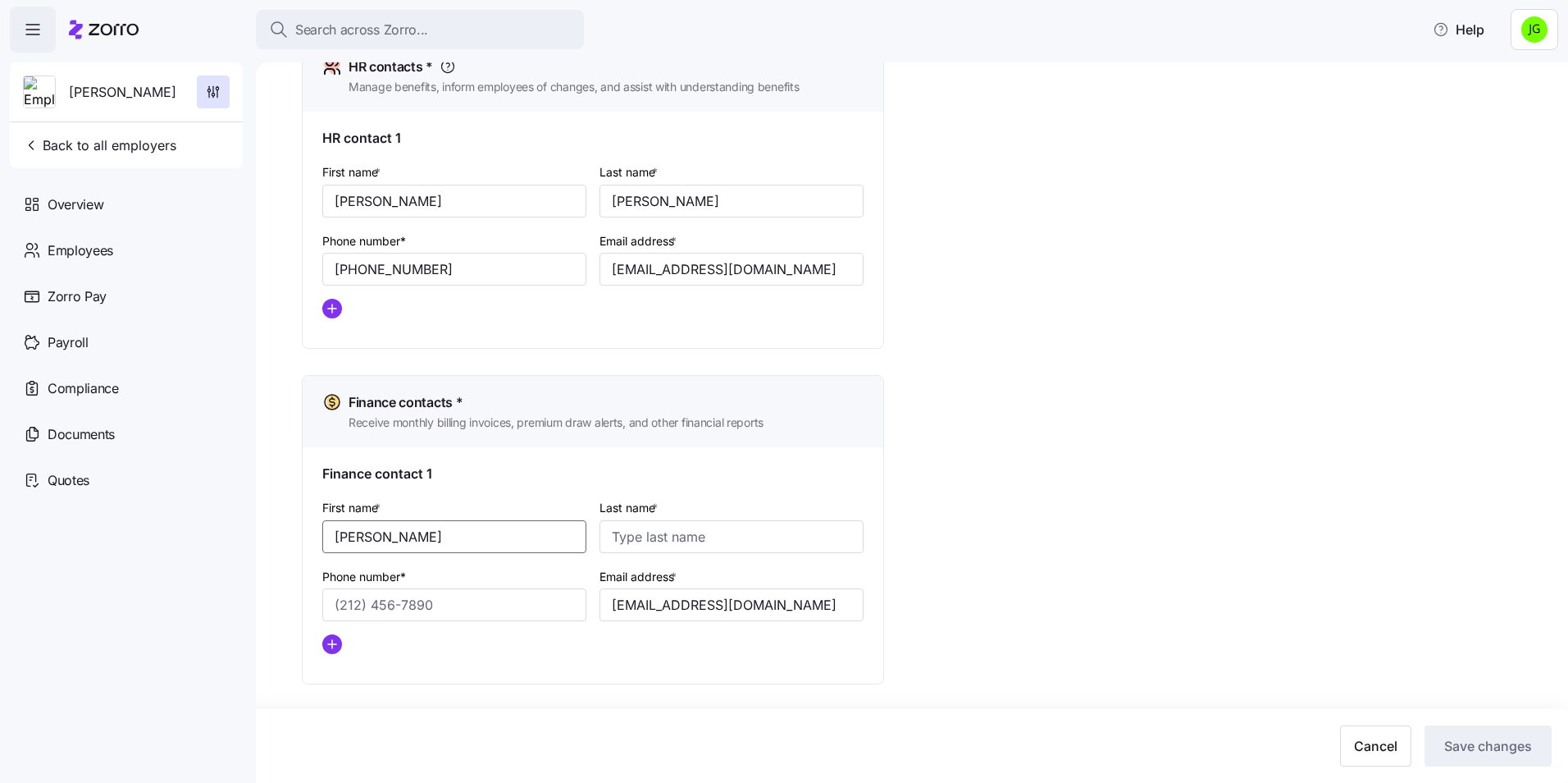
type input "[PERSON_NAME]"
click at [1087, 555] on div "Setup Company details Contacts Company setup Zorro setup Plan year setup Onboar…" at bounding box center [923, 54] width 1243 height 1418
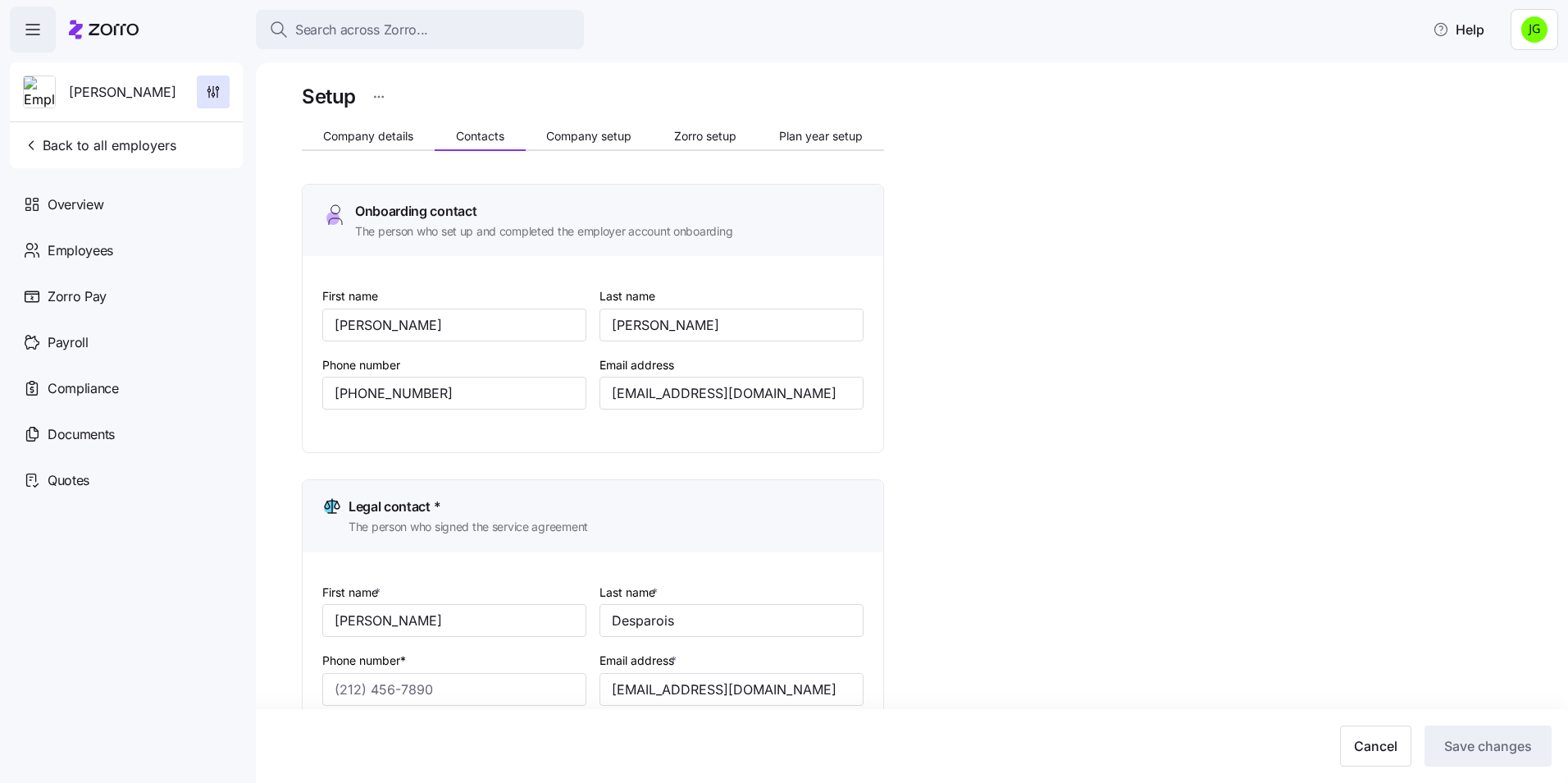
scroll to position [6, 0]
drag, startPoint x: 438, startPoint y: 395, endPoint x: 82, endPoint y: 382, distance: 356.2
click at [82, 382] on div "Search across Zorro... Help [PERSON_NAME] Back to all employers Overview Employ…" at bounding box center [784, 386] width 1568 height 773
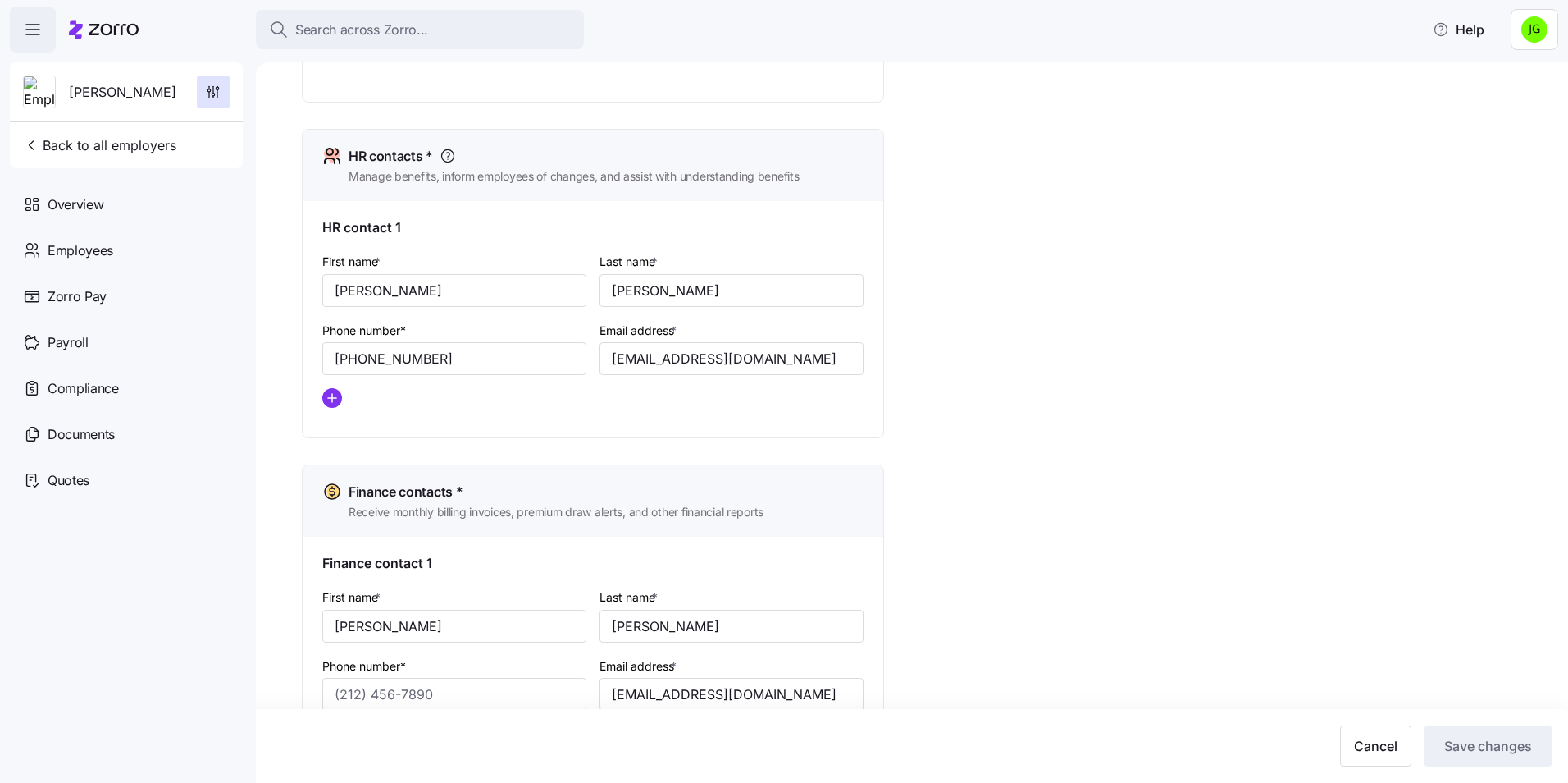
scroll to position [744, 0]
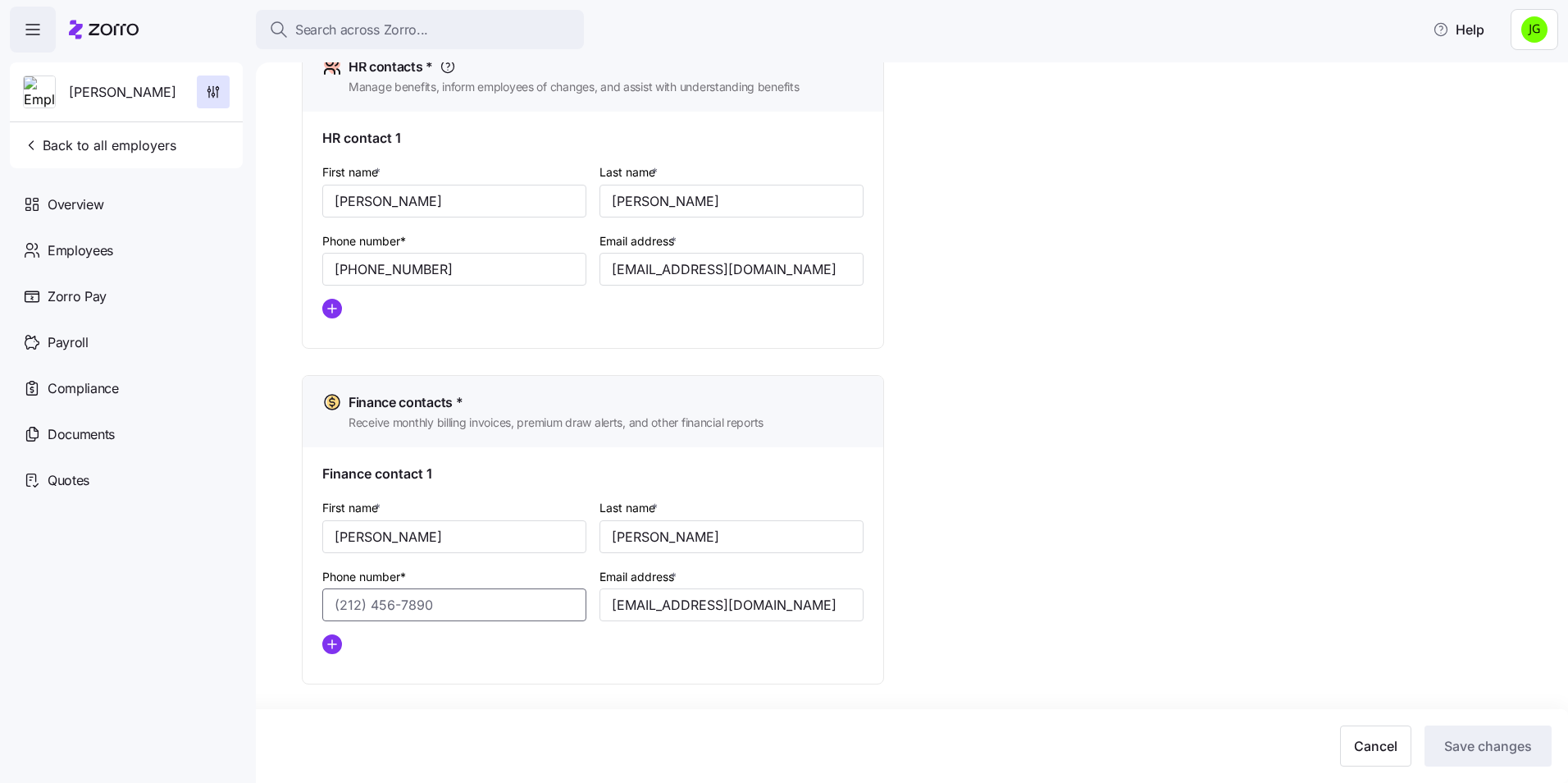
click at [381, 606] on input "Phone number*" at bounding box center [455, 605] width 264 height 33
paste input "[PHONE_NUMBER]"
type input "[PHONE_NUMBER]"
click at [1351, 639] on div "Setup Company details Contacts Company setup Zorro setup Plan year setup Onboar…" at bounding box center [923, 54] width 1243 height 1418
click at [1349, 638] on div "Setup Company details Contacts Company setup Zorro setup Plan year setup Onboar…" at bounding box center [923, 54] width 1243 height 1418
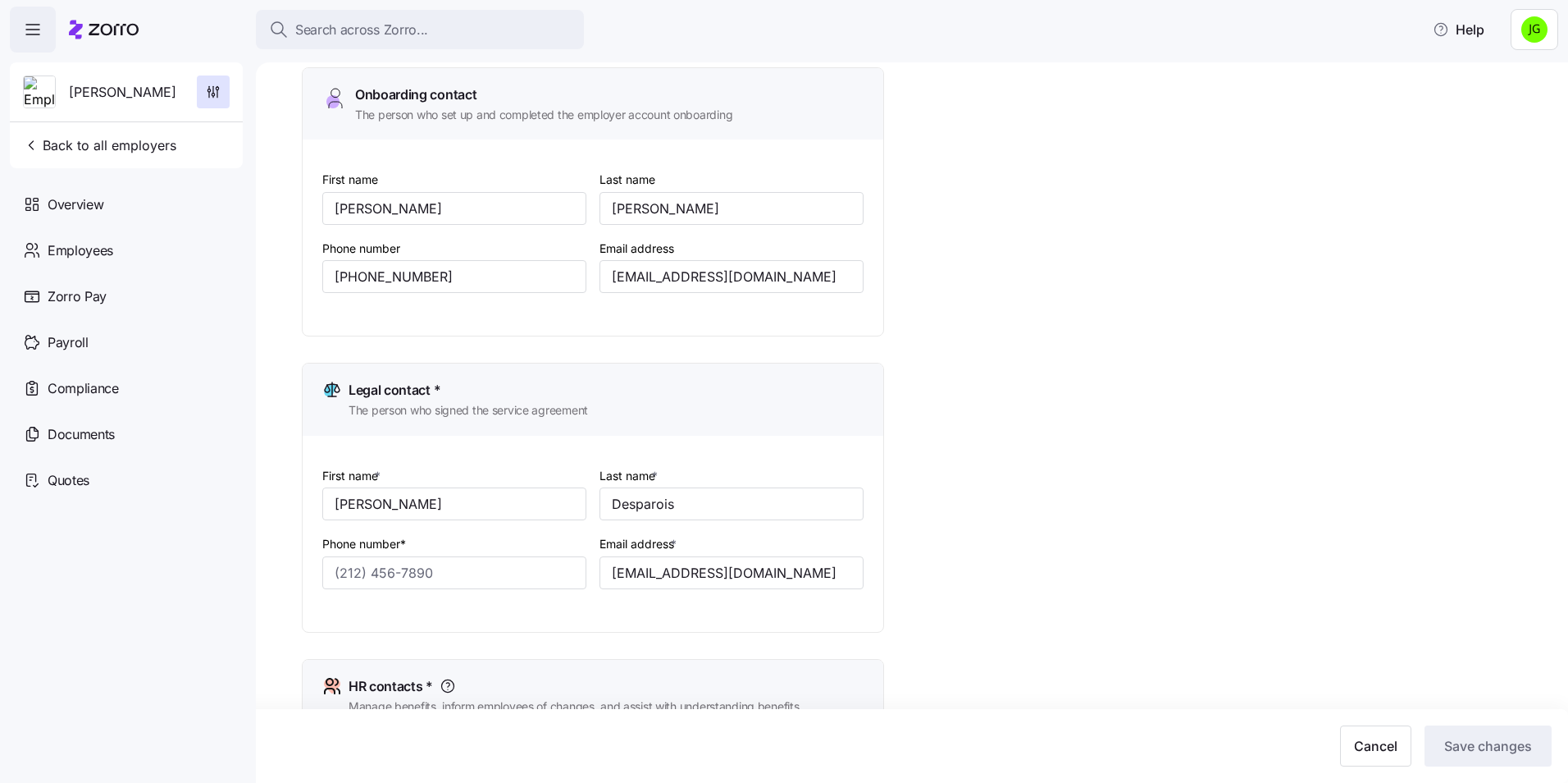
scroll to position [0, 0]
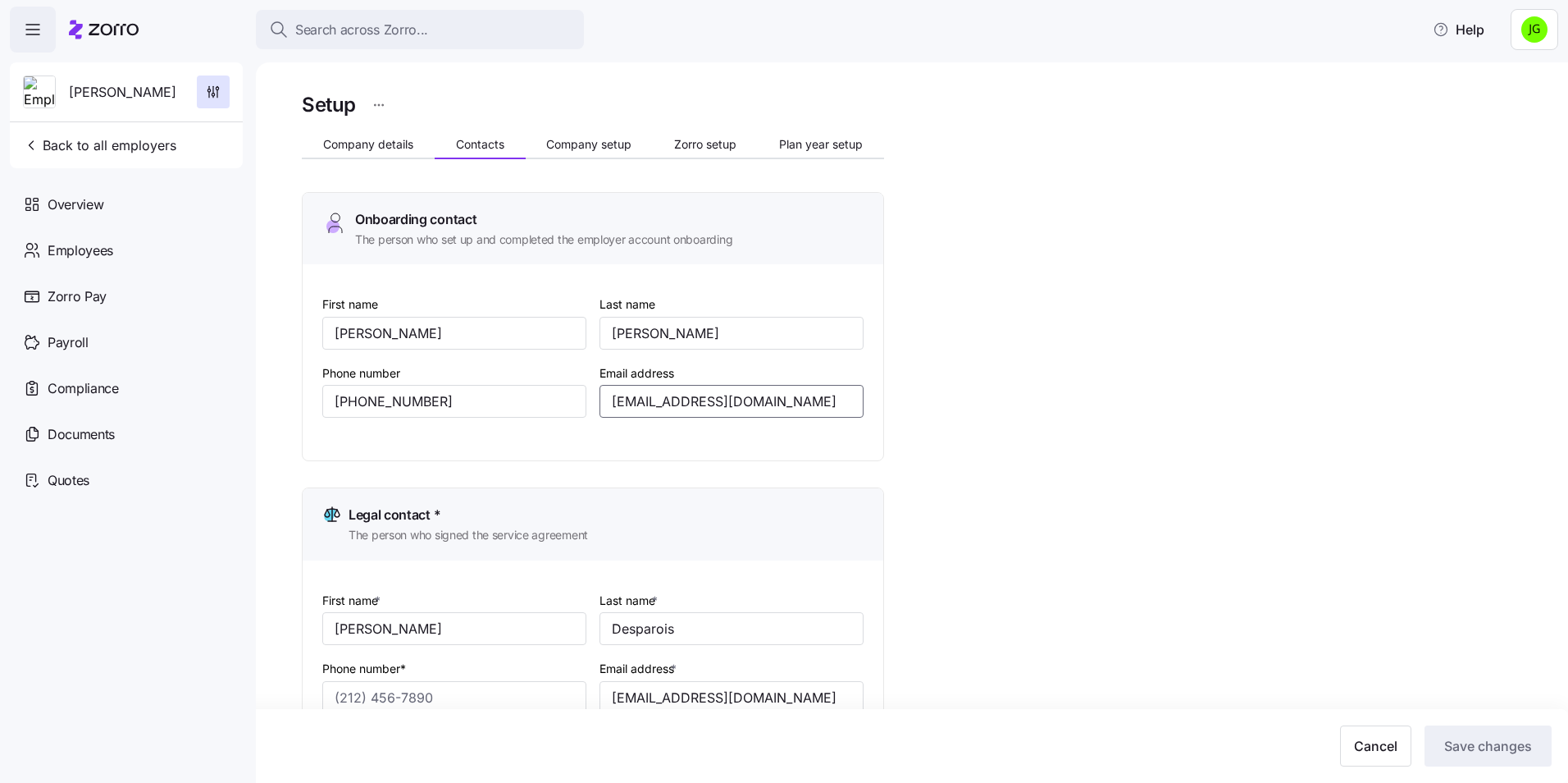
click at [611, 400] on input "[EMAIL_ADDRESS][DOMAIN_NAME]" at bounding box center [731, 401] width 264 height 33
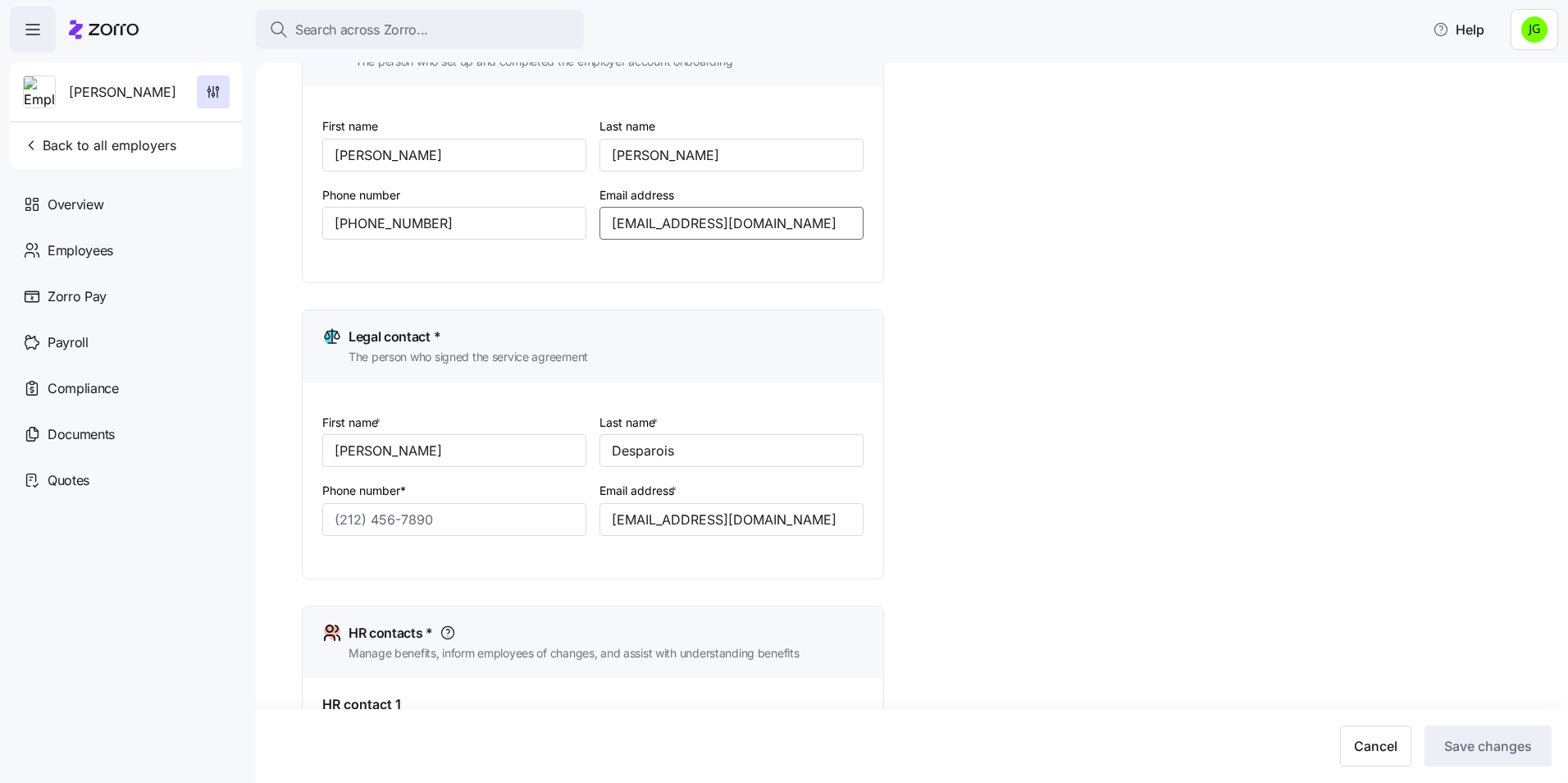
scroll to position [246, 0]
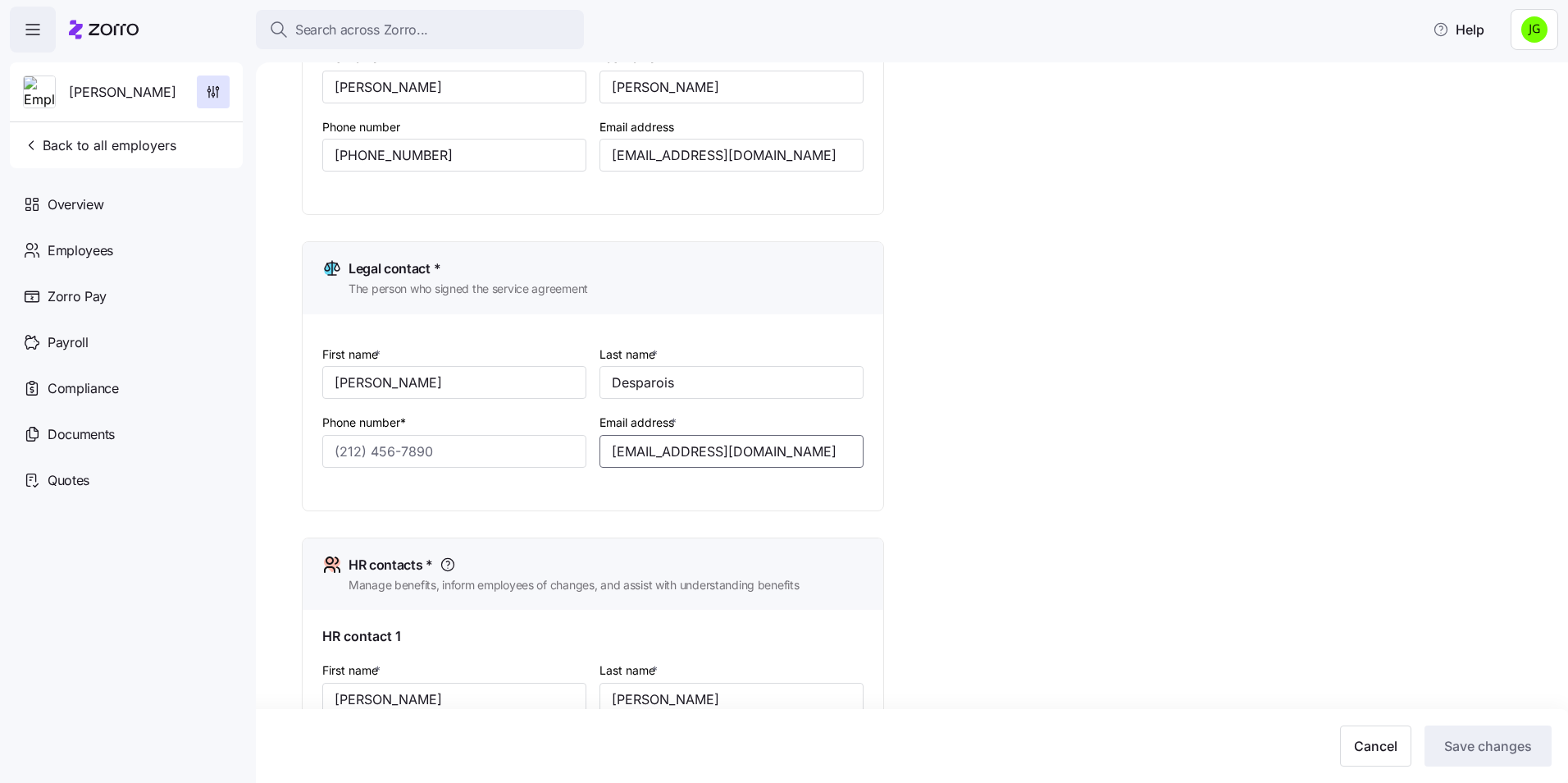
click at [611, 450] on input "[EMAIL_ADDRESS][DOMAIN_NAME]" at bounding box center [731, 452] width 264 height 33
drag, startPoint x: 459, startPoint y: 160, endPoint x: 173, endPoint y: 160, distance: 286.0
click at [0, 160] on html "Search across Zorro... Help [PERSON_NAME] Back to all employers Overview Employ…" at bounding box center [784, 386] width 1568 height 773
click at [413, 454] on input "Phone number*" at bounding box center [455, 452] width 264 height 33
paste input "[PHONE_NUMBER]"
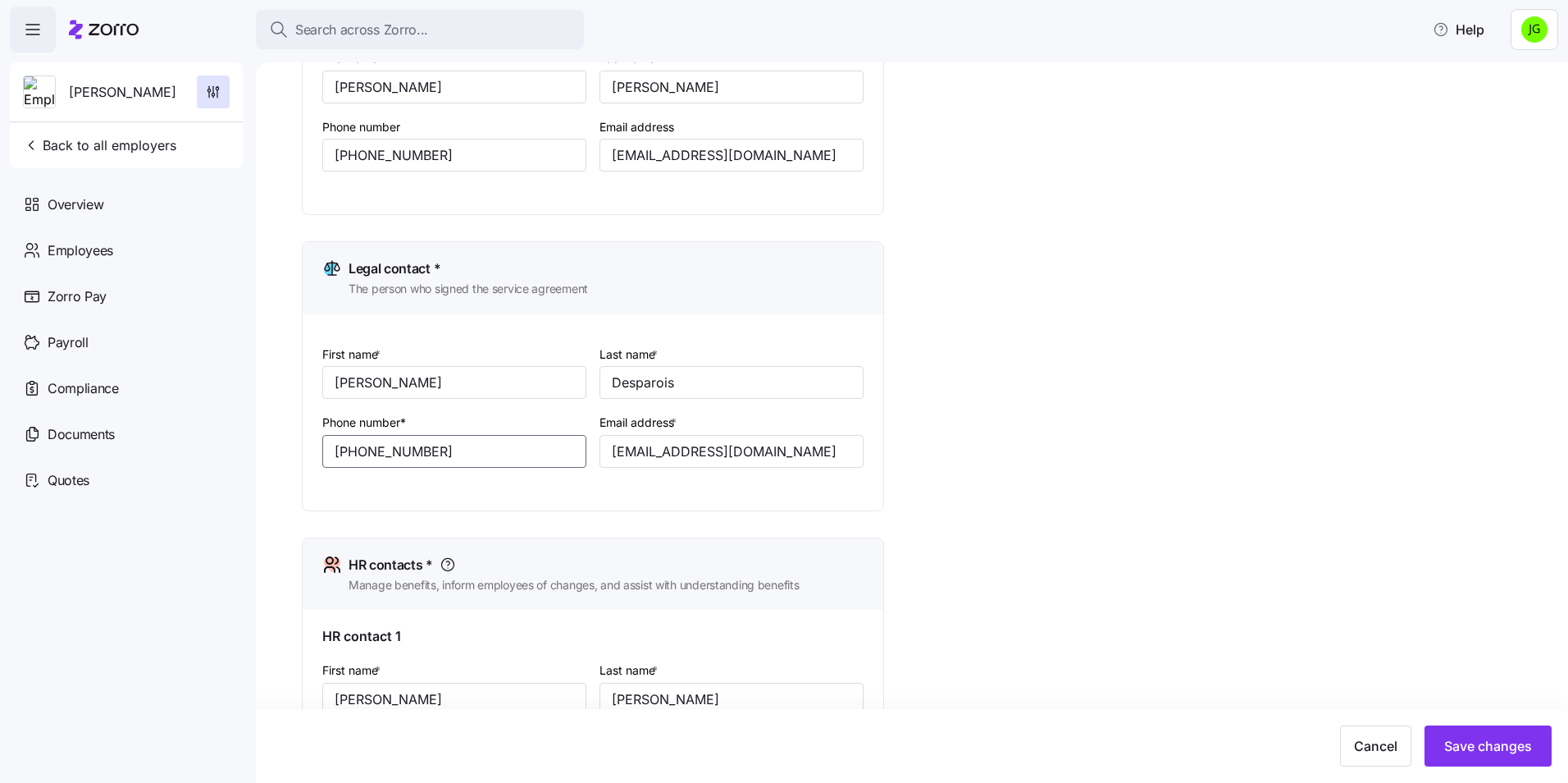
type input "[PHONE_NUMBER]"
drag, startPoint x: 1078, startPoint y: 277, endPoint x: 1084, endPoint y: 287, distance: 11.7
click at [1084, 287] on div "Setup Company details Contacts Company setup Zorro setup Plan year setup Onboar…" at bounding box center [923, 552] width 1243 height 1418
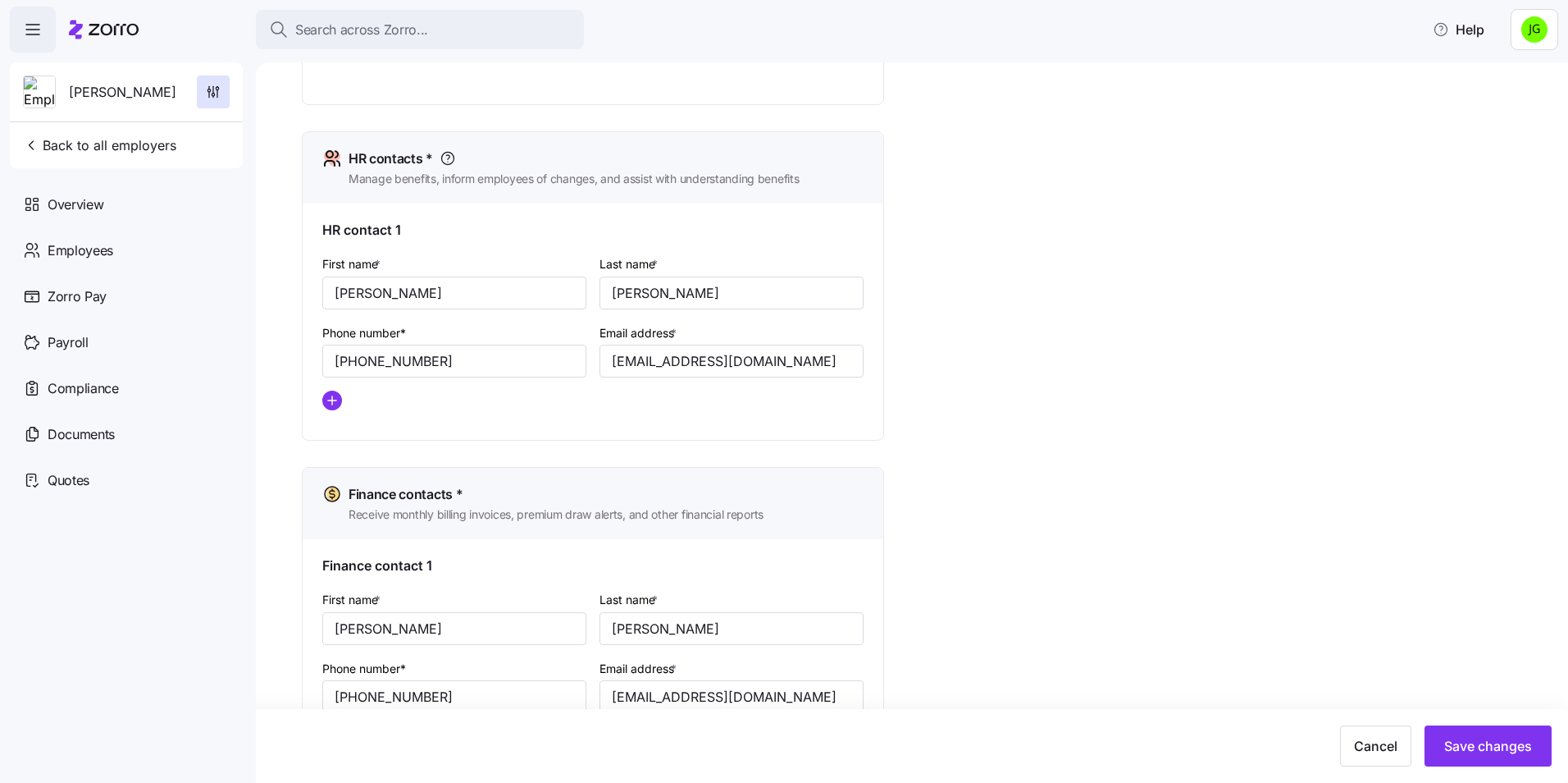
scroll to position [739, 0]
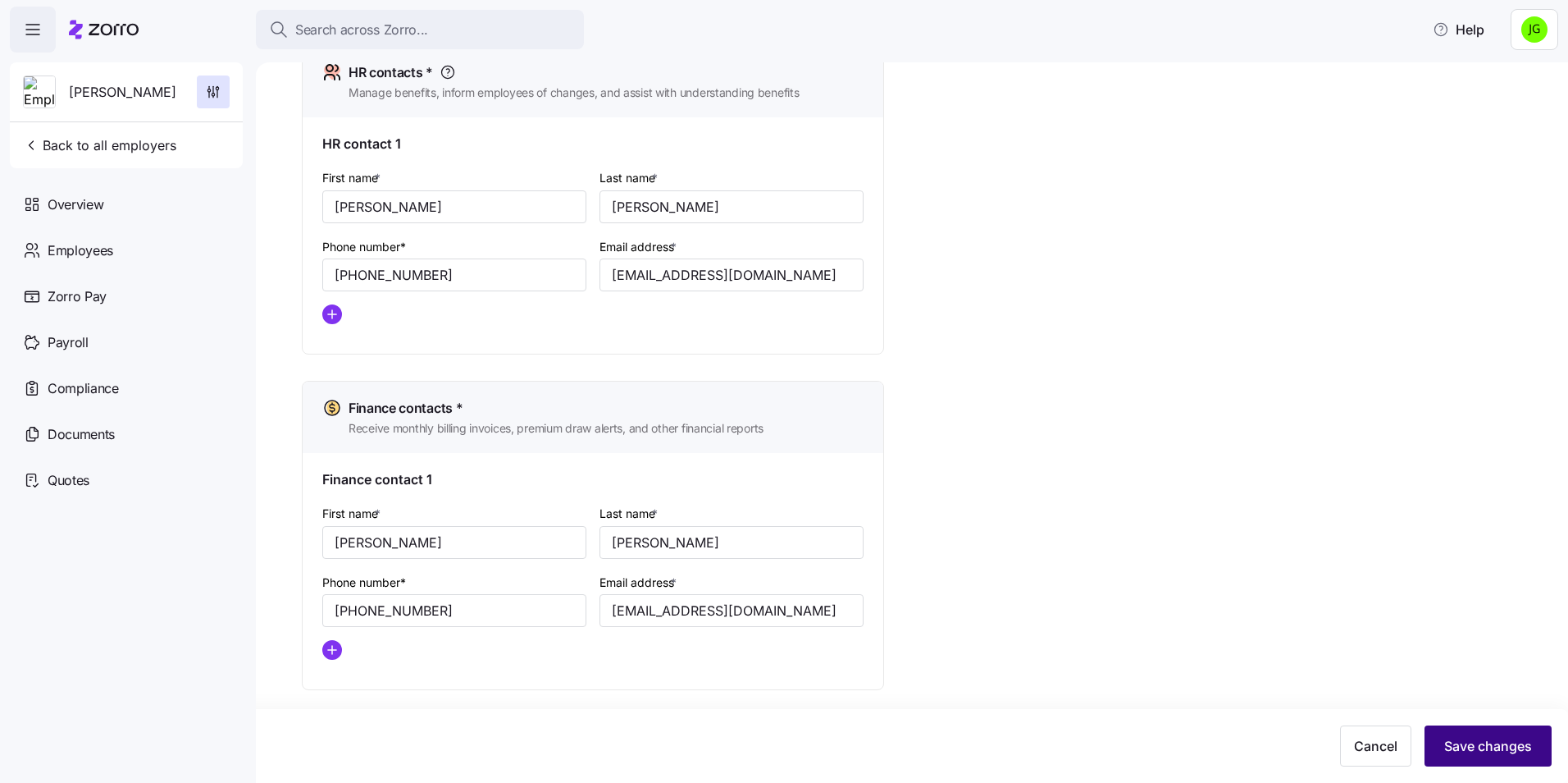
click at [1509, 754] on span "Save changes" at bounding box center [1487, 746] width 88 height 20
click at [68, 138] on span "Back to all employers" at bounding box center [99, 145] width 153 height 20
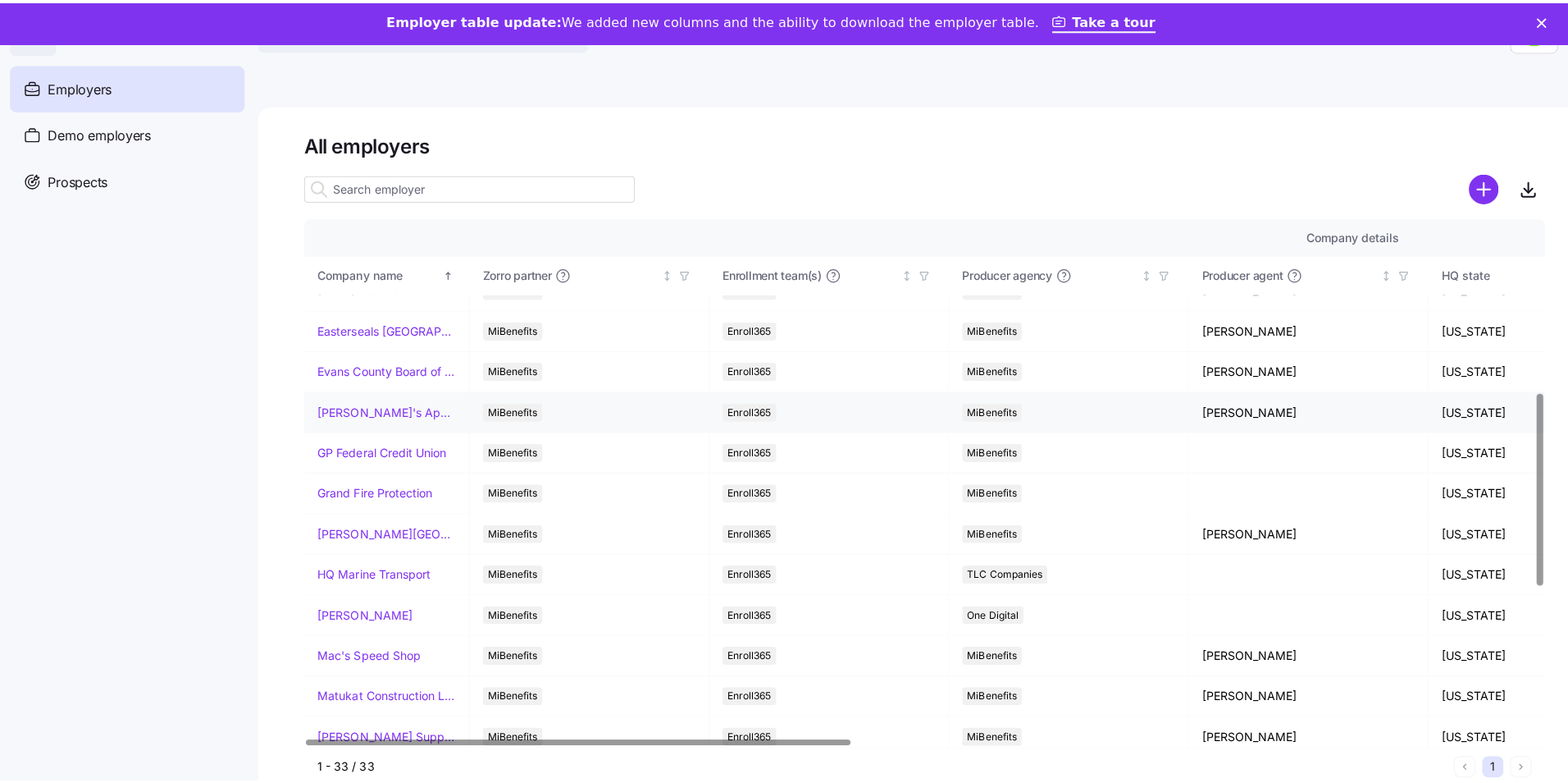
scroll to position [492, 0]
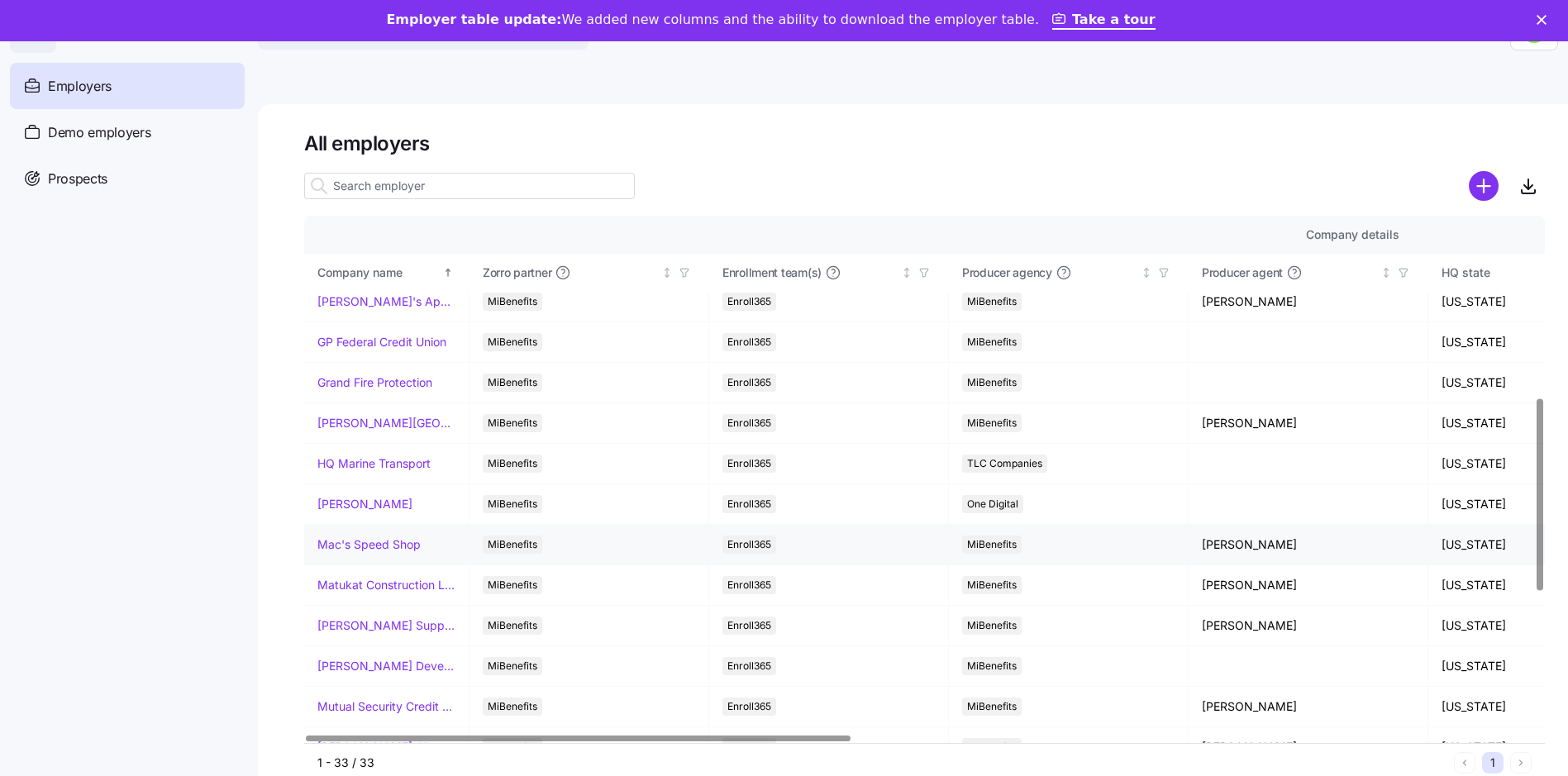
click at [401, 545] on link "Mac's Speed Shop" at bounding box center [369, 545] width 103 height 17
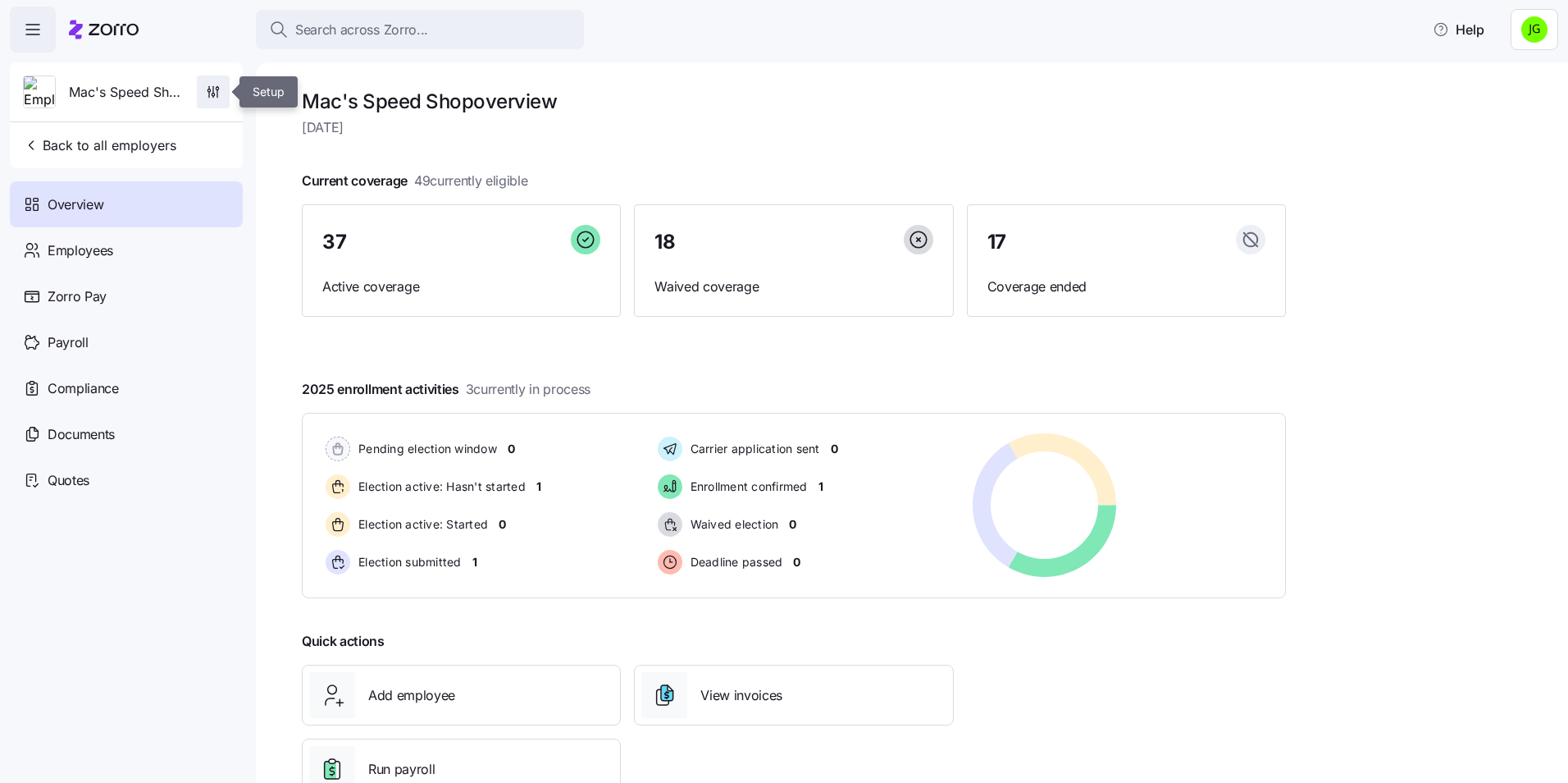
click at [209, 86] on icon "button" at bounding box center [213, 91] width 17 height 17
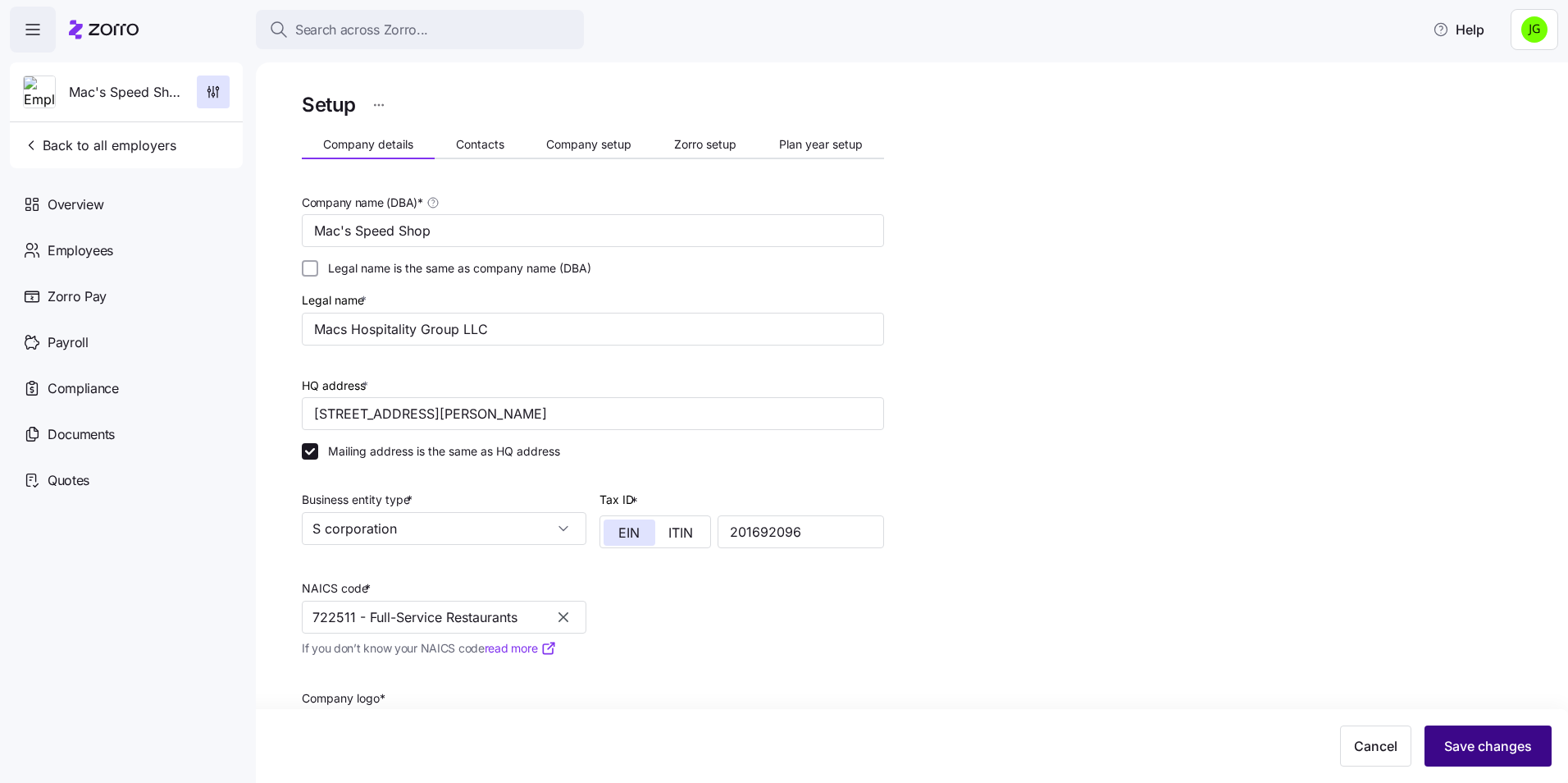
click at [1490, 744] on span "Save changes" at bounding box center [1487, 746] width 88 height 20
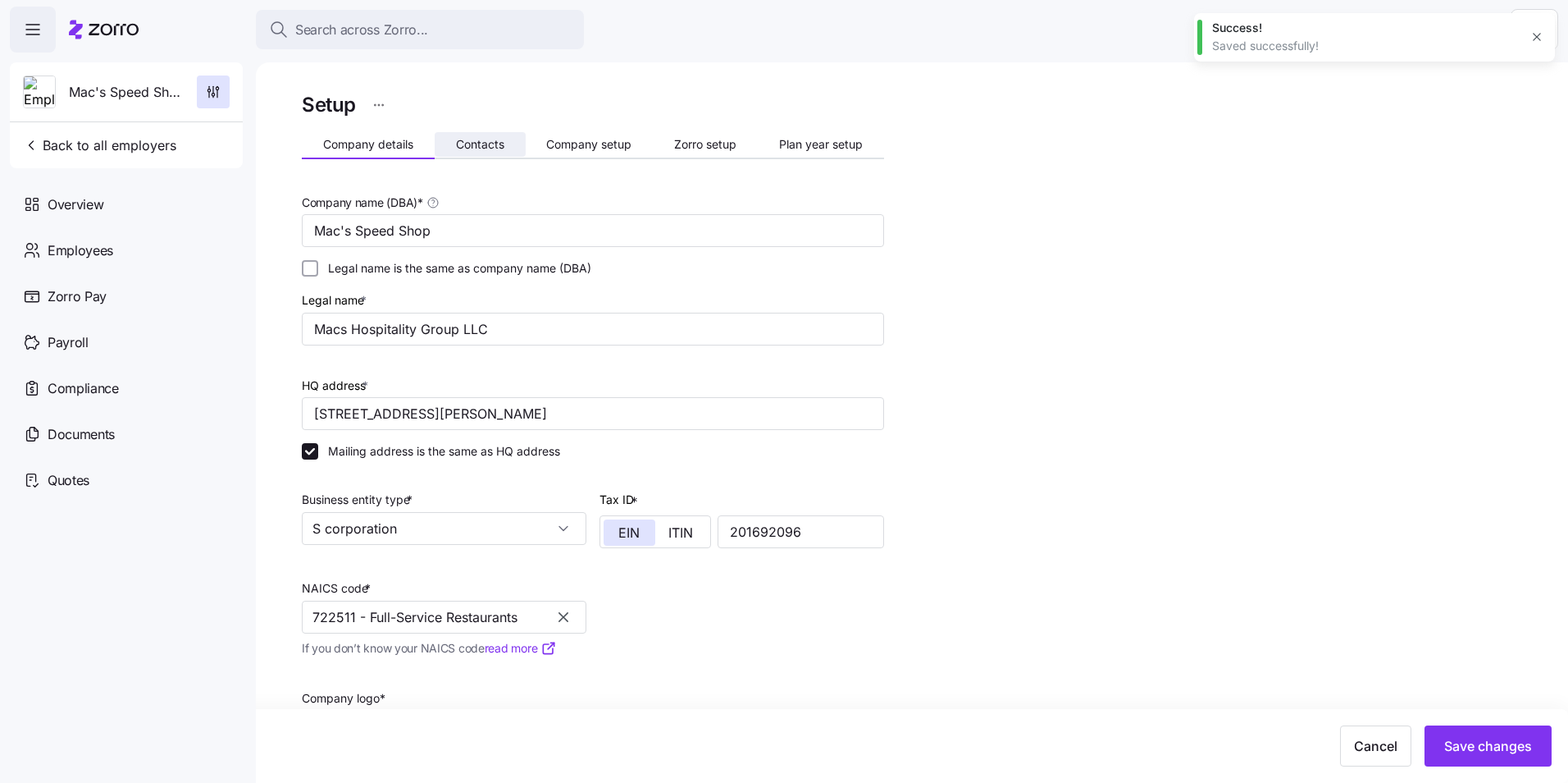
click at [477, 140] on span "Contacts" at bounding box center [480, 144] width 49 height 11
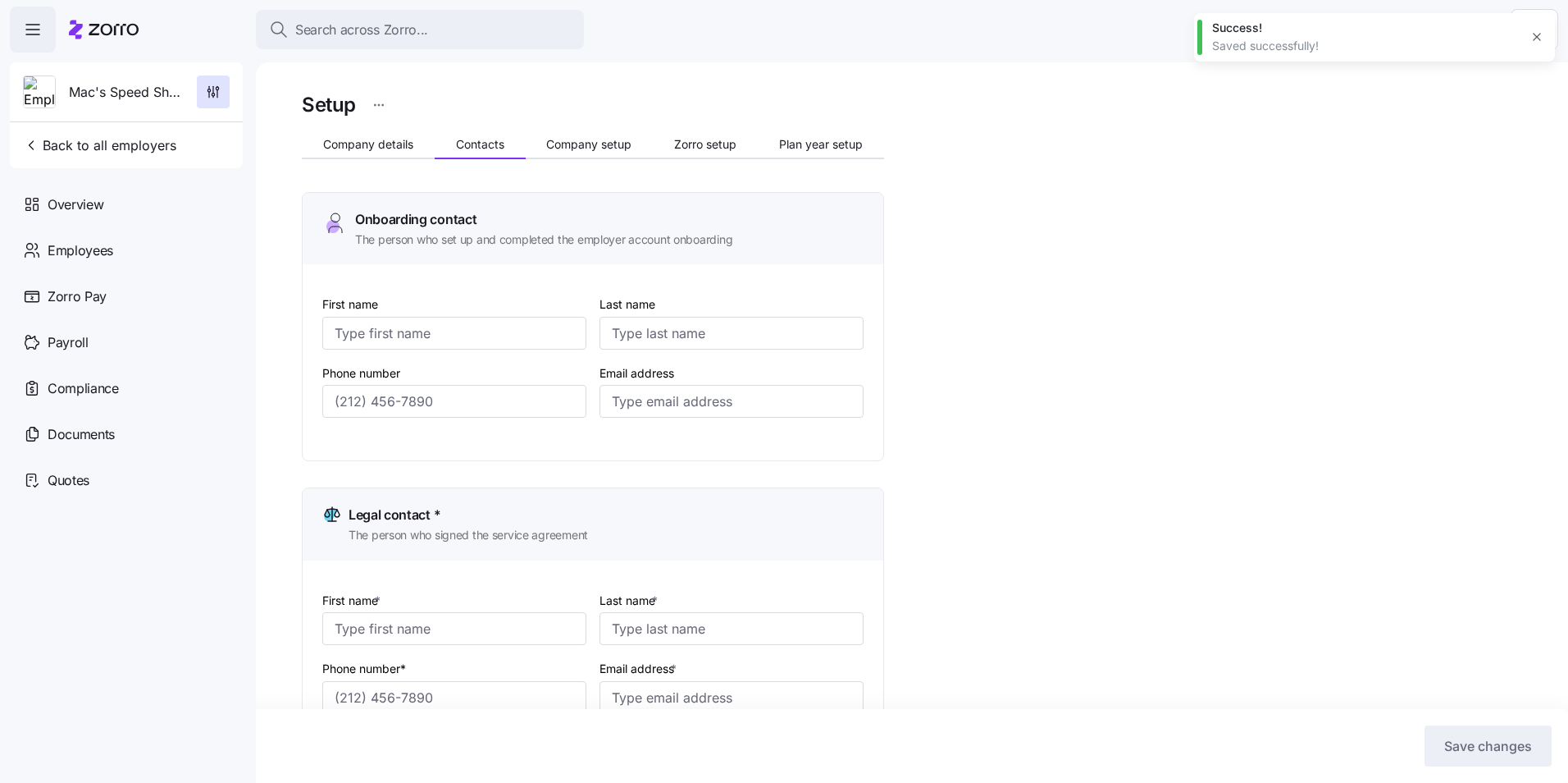
type input "[PERSON_NAME]"
type input "[PERSON_NAME][EMAIL_ADDRESS][DOMAIN_NAME]"
type input "[PERSON_NAME]"
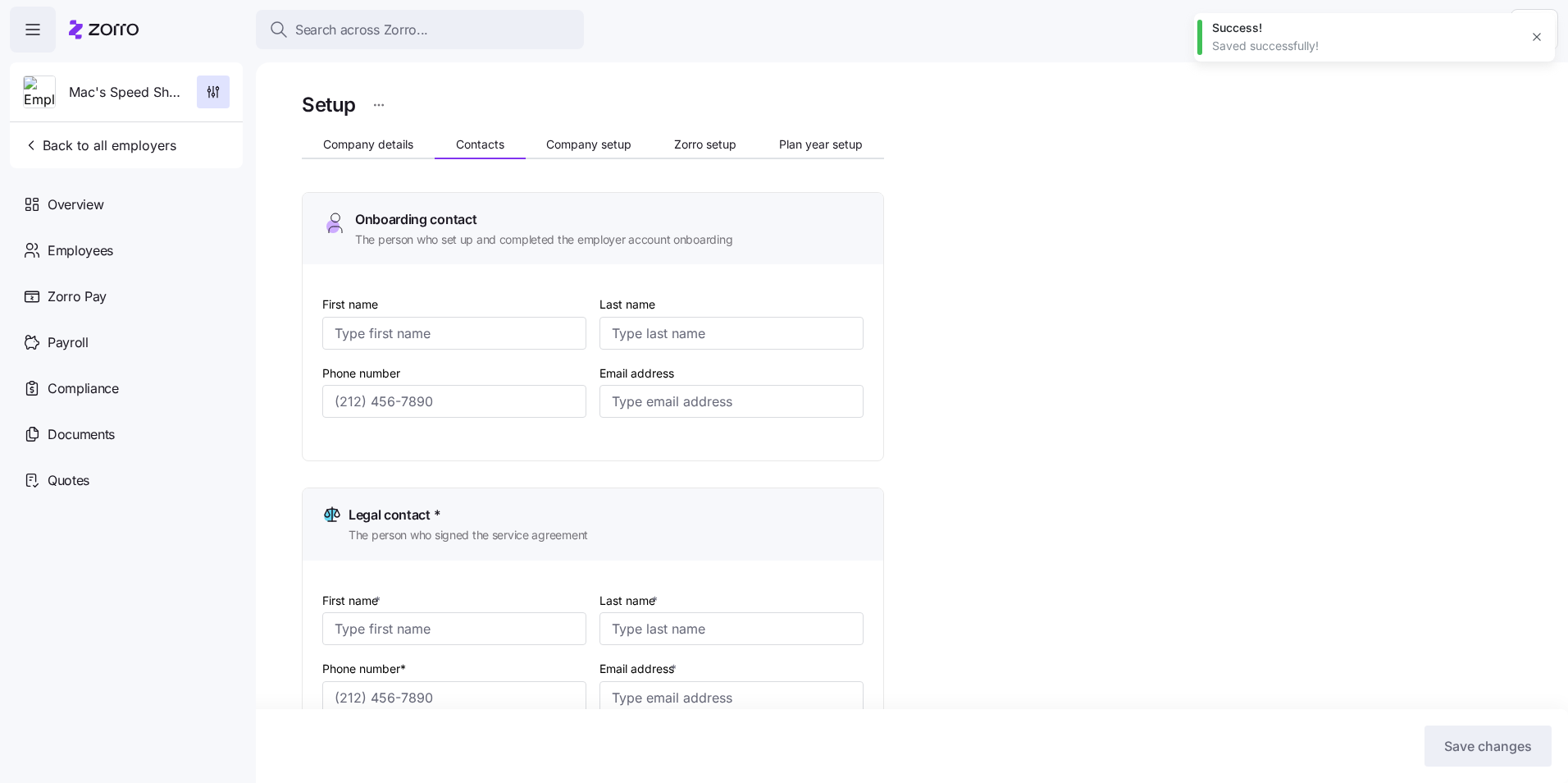
type input "[EMAIL_ADDRESS][DOMAIN_NAME]"
type input "[PERSON_NAME]"
type input "[PERSON_NAME][EMAIL_ADDRESS][DOMAIN_NAME]"
type input "[PERSON_NAME]"
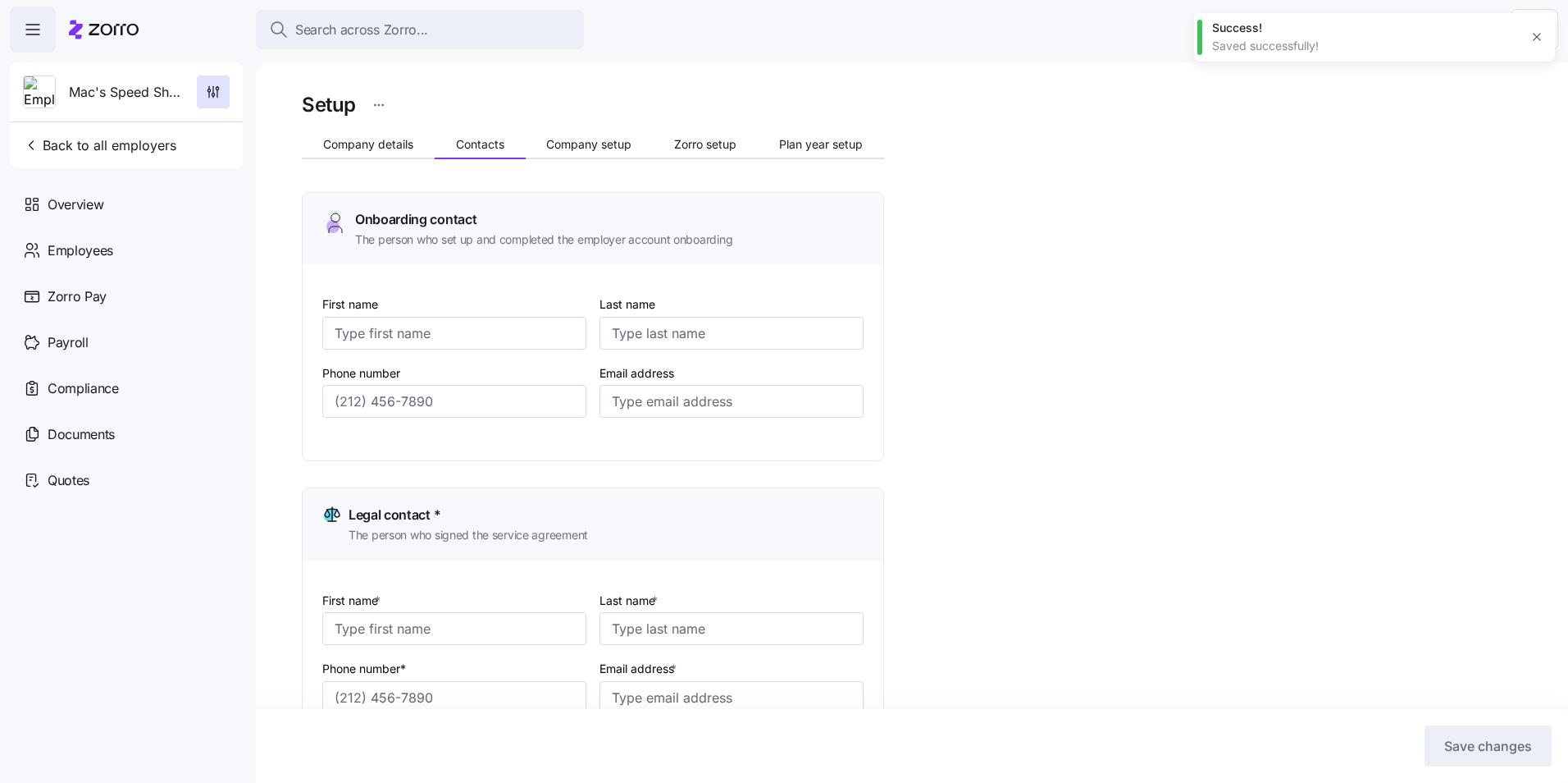
type input "[PERSON_NAME]"
type input "[EMAIL_ADDRESS][DOMAIN_NAME]"
type input "[PHONE_NUMBER]"
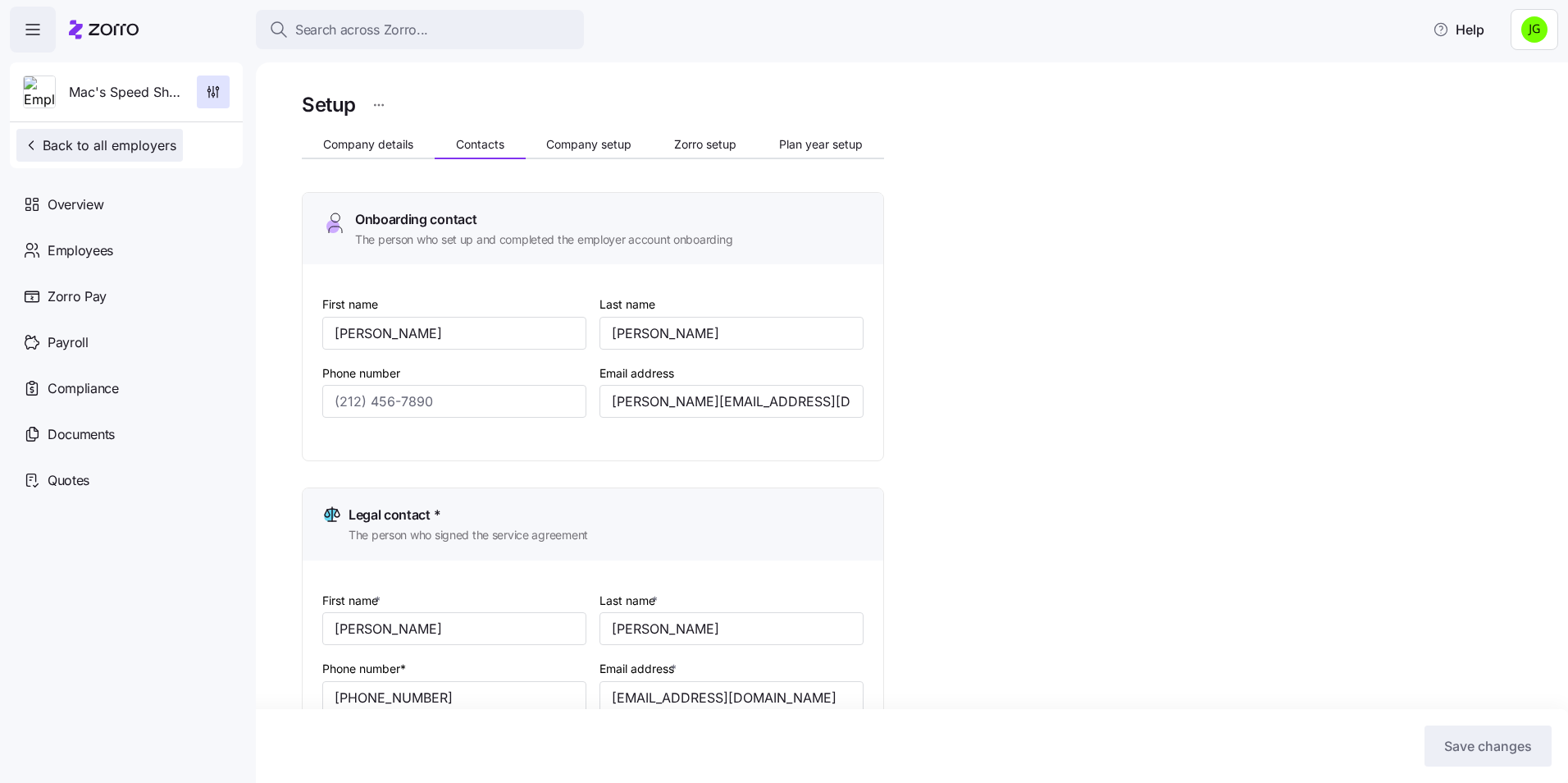
click at [97, 147] on span "Back to all employers" at bounding box center [99, 145] width 153 height 20
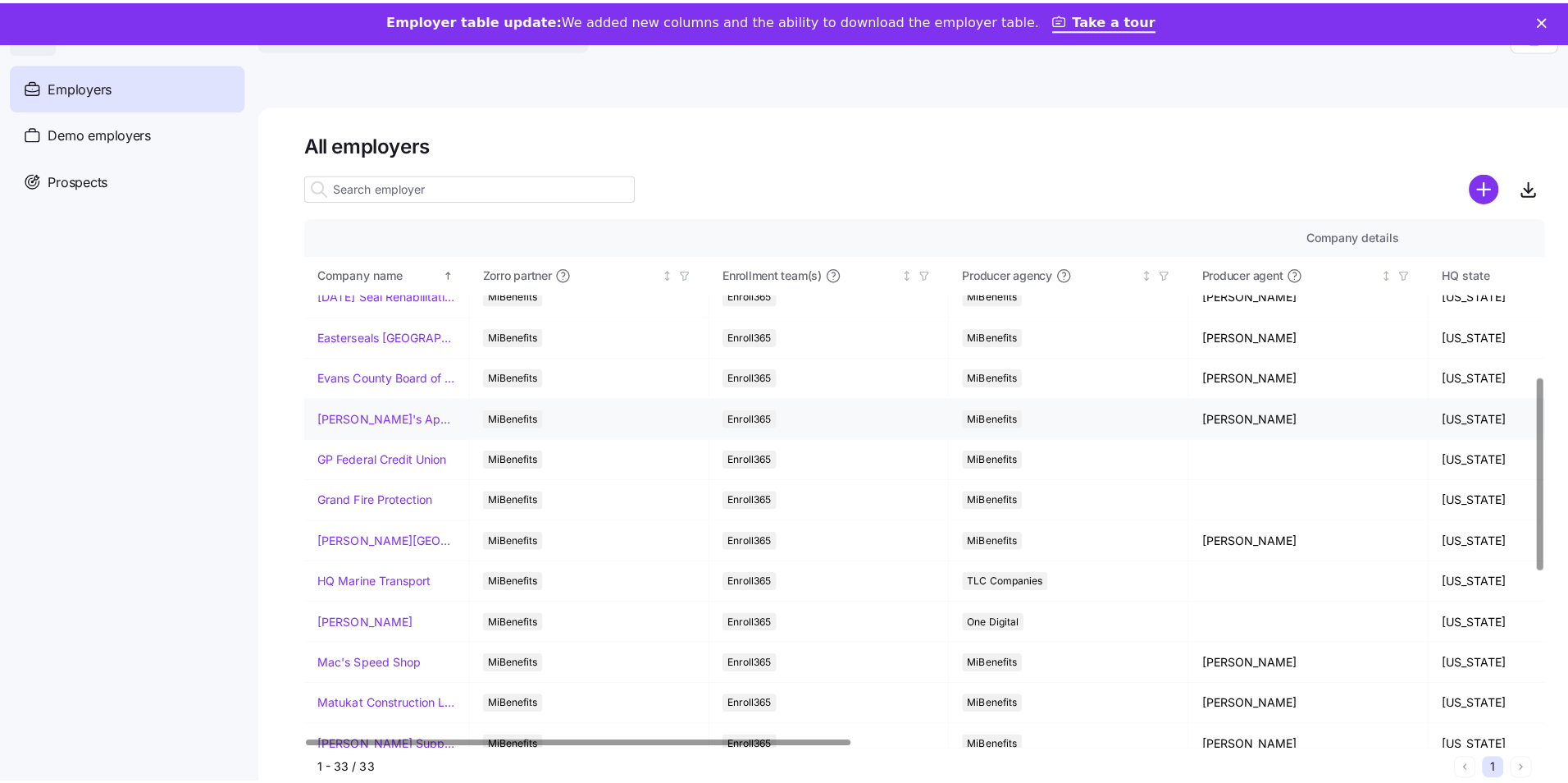
scroll to position [492, 0]
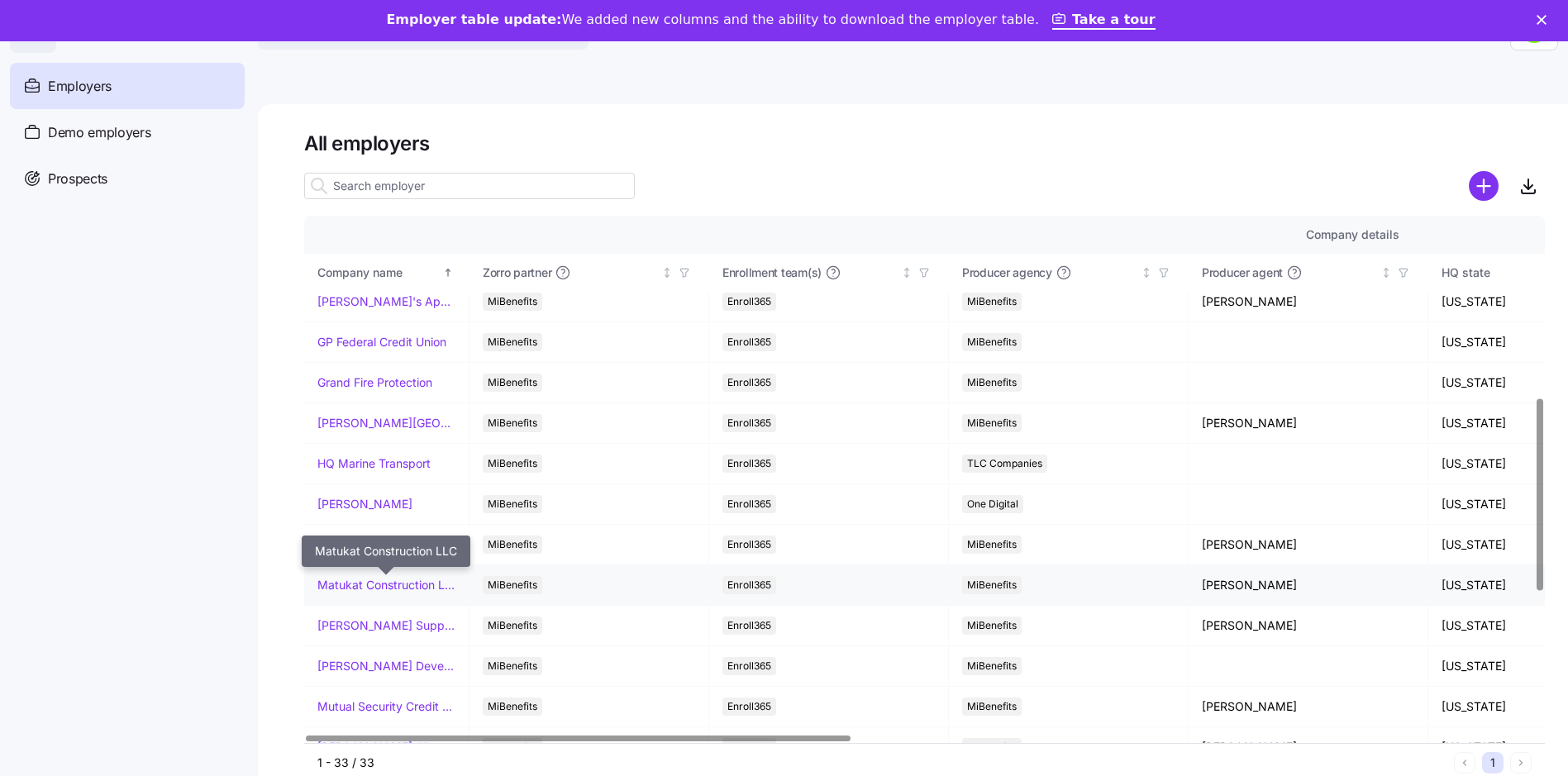
click at [395, 580] on link "Matukat Construction LLC" at bounding box center [386, 585] width 138 height 17
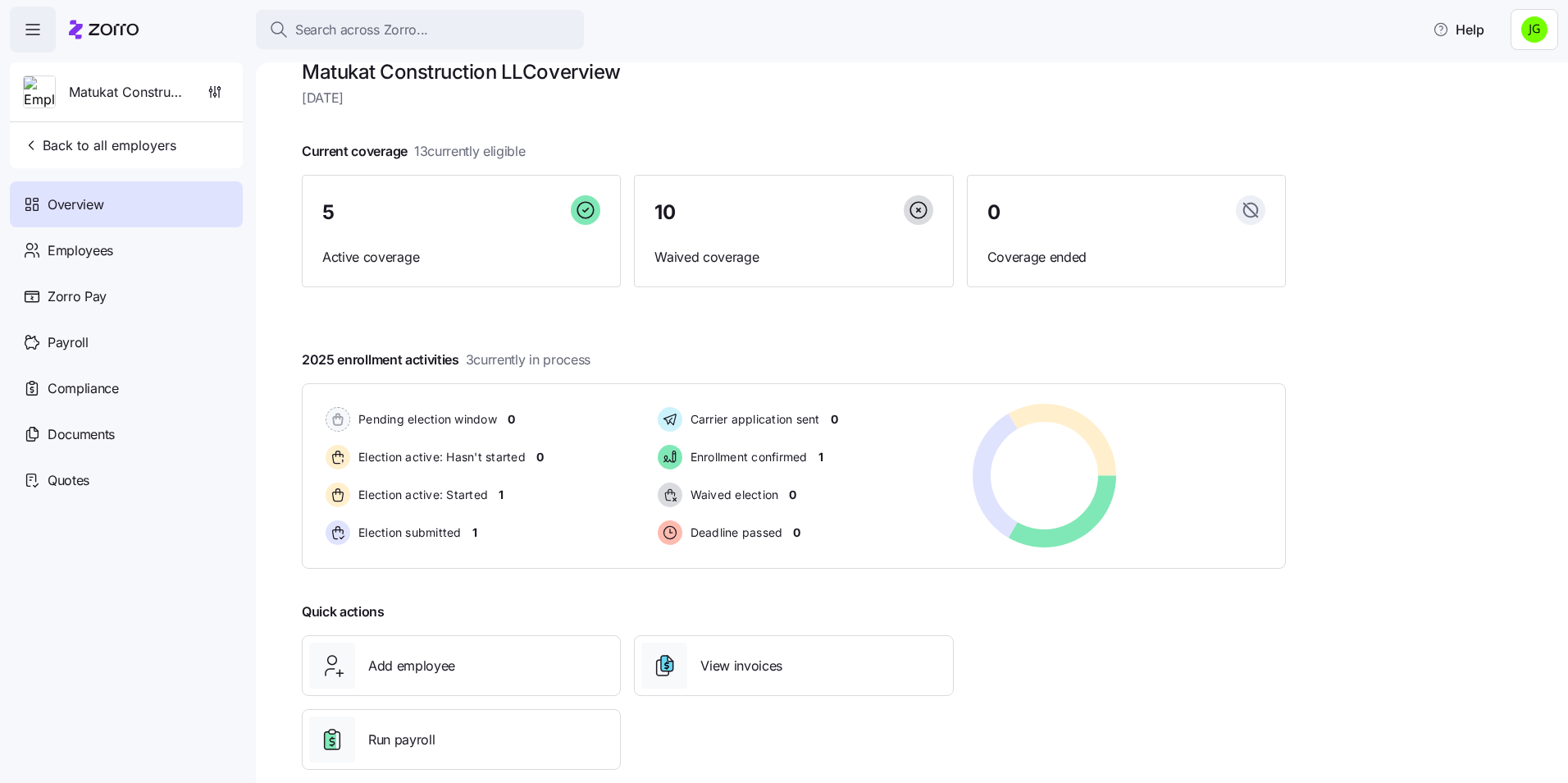
scroll to position [56, 0]
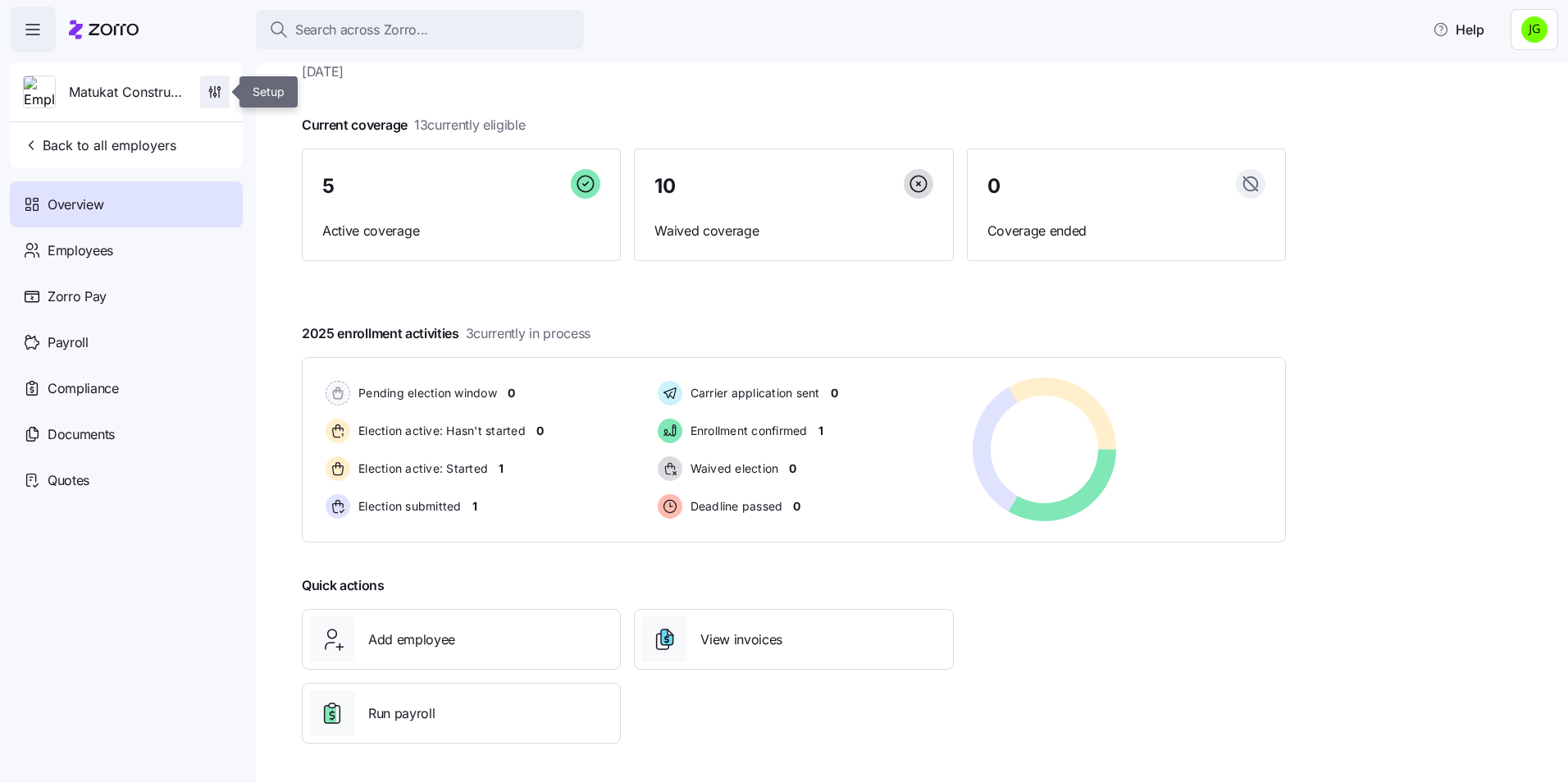
click at [221, 93] on icon "button" at bounding box center [215, 91] width 17 height 17
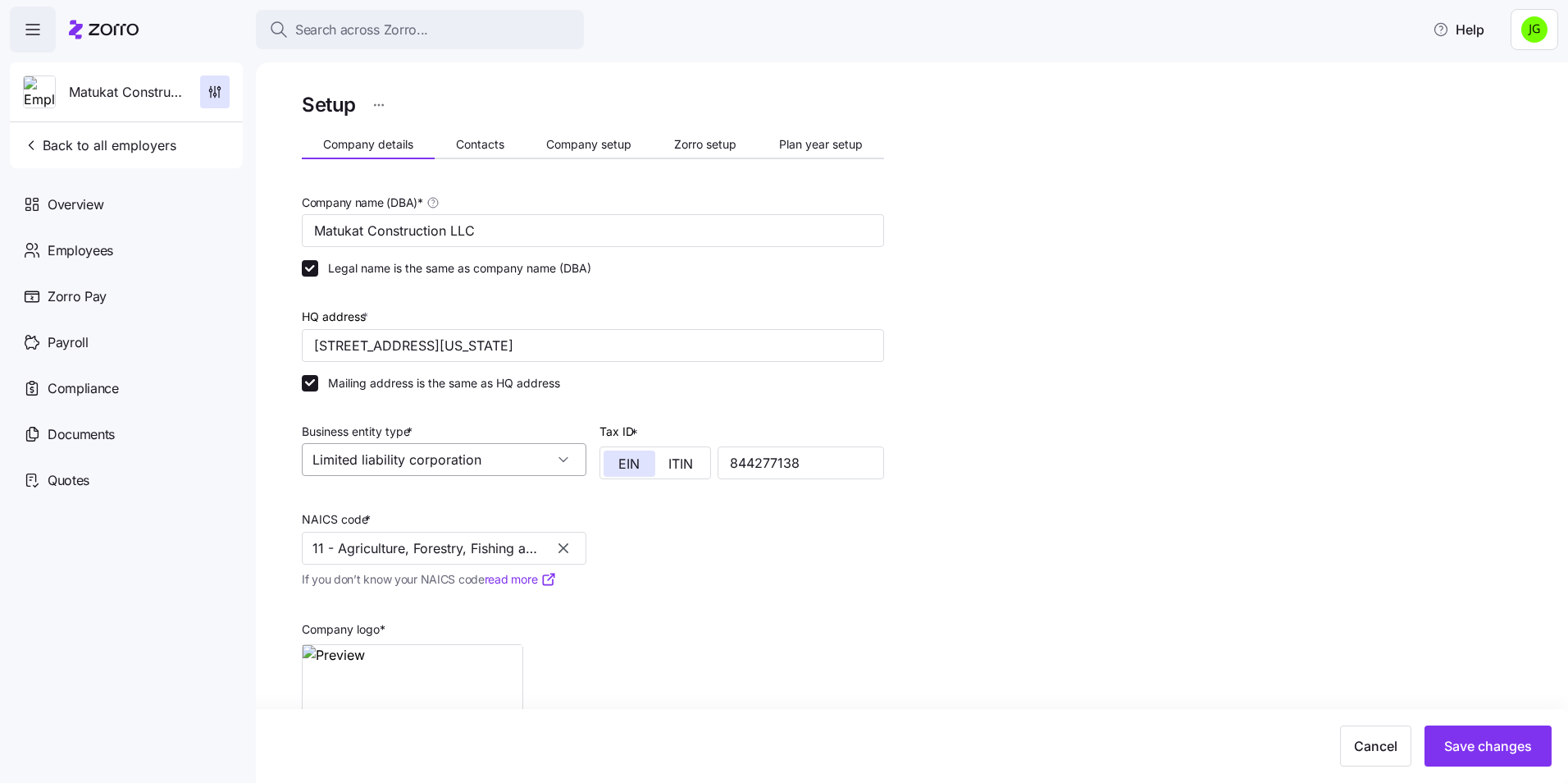
click at [556, 456] on input "Limited liability corporation" at bounding box center [444, 459] width 284 height 33
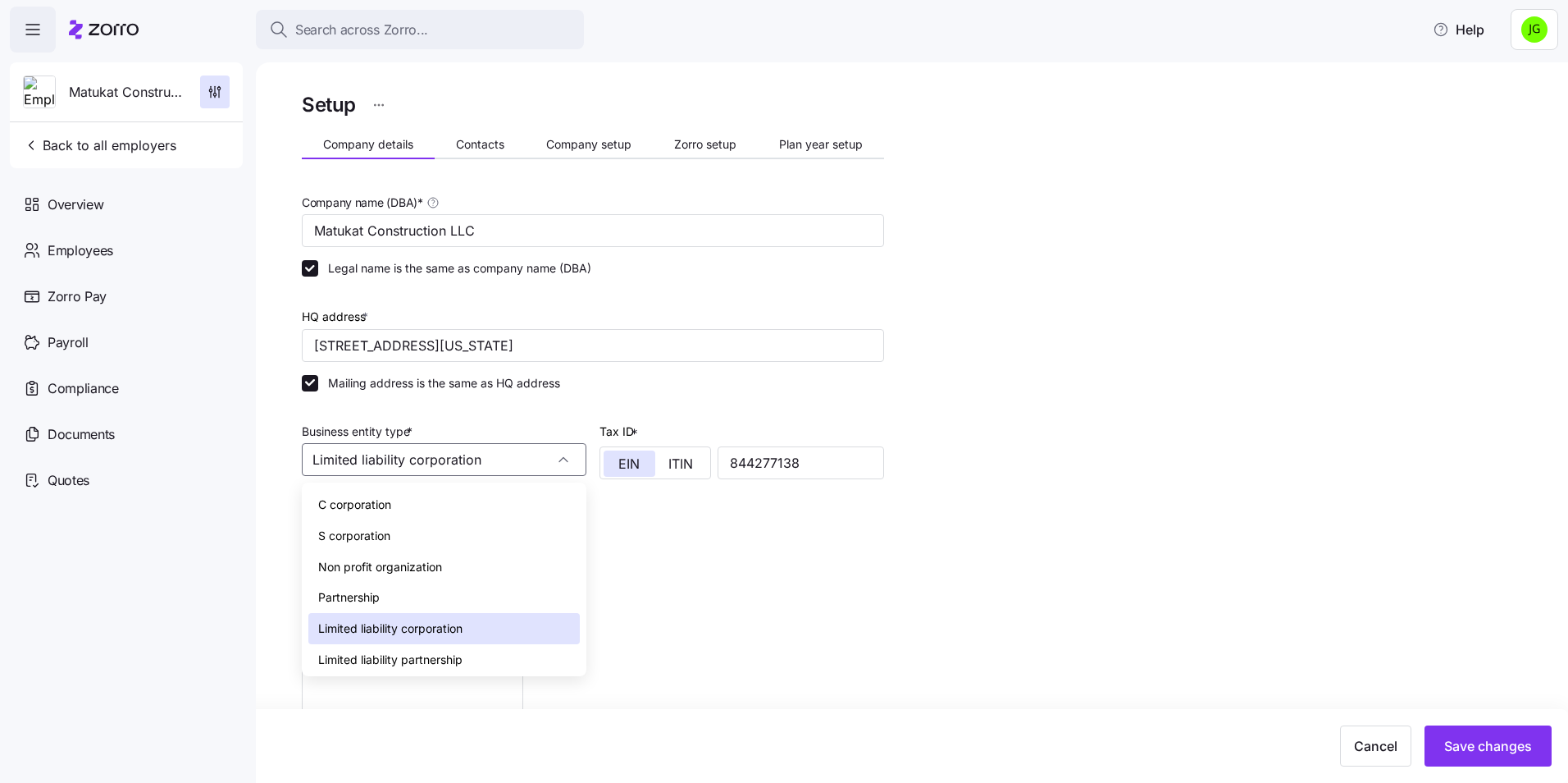
click at [366, 534] on span "S corporation" at bounding box center [354, 535] width 72 height 18
type input "S corporation"
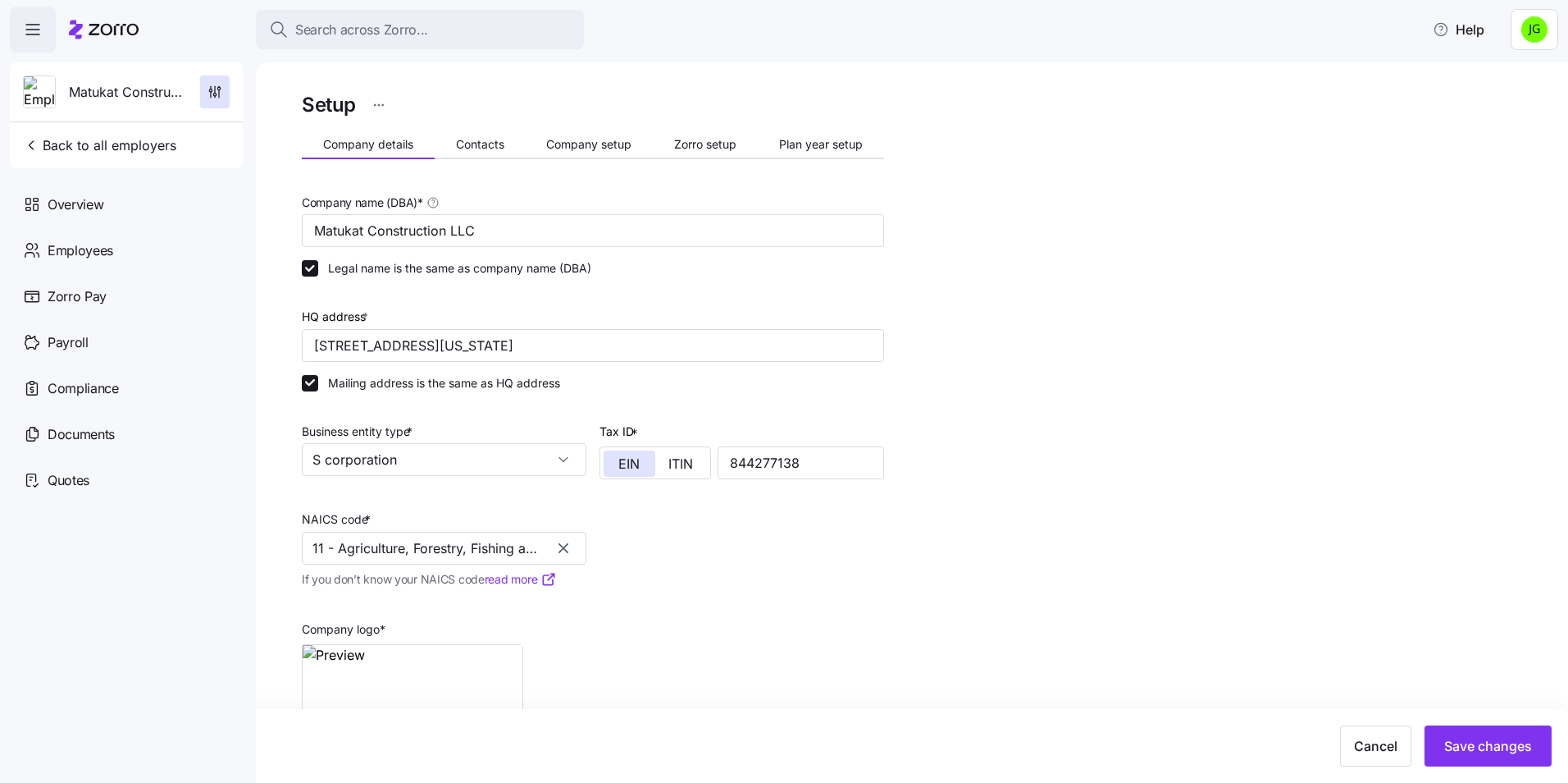
click at [763, 556] on div "Company name (DBA) * Matukat Construction LLC Legal name is the same as company…" at bounding box center [592, 480] width 596 height 590
click at [561, 547] on icon "button" at bounding box center [563, 547] width 10 height 10
click at [391, 554] on input "NAICS code *" at bounding box center [444, 548] width 284 height 33
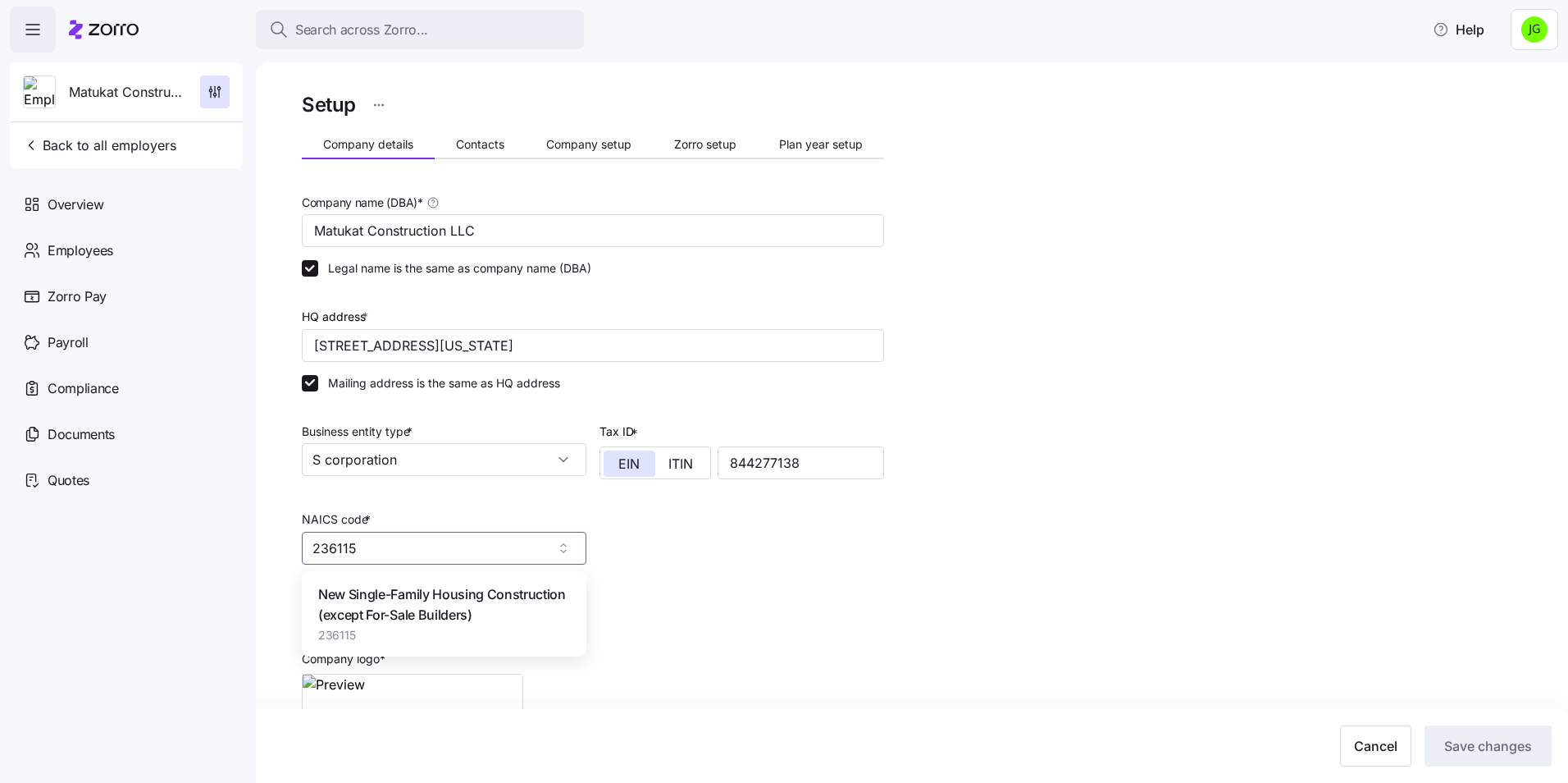
click at [424, 591] on span "New Single-Family Housing Construction (except For-Sale Builders)" at bounding box center [444, 604] width 251 height 41
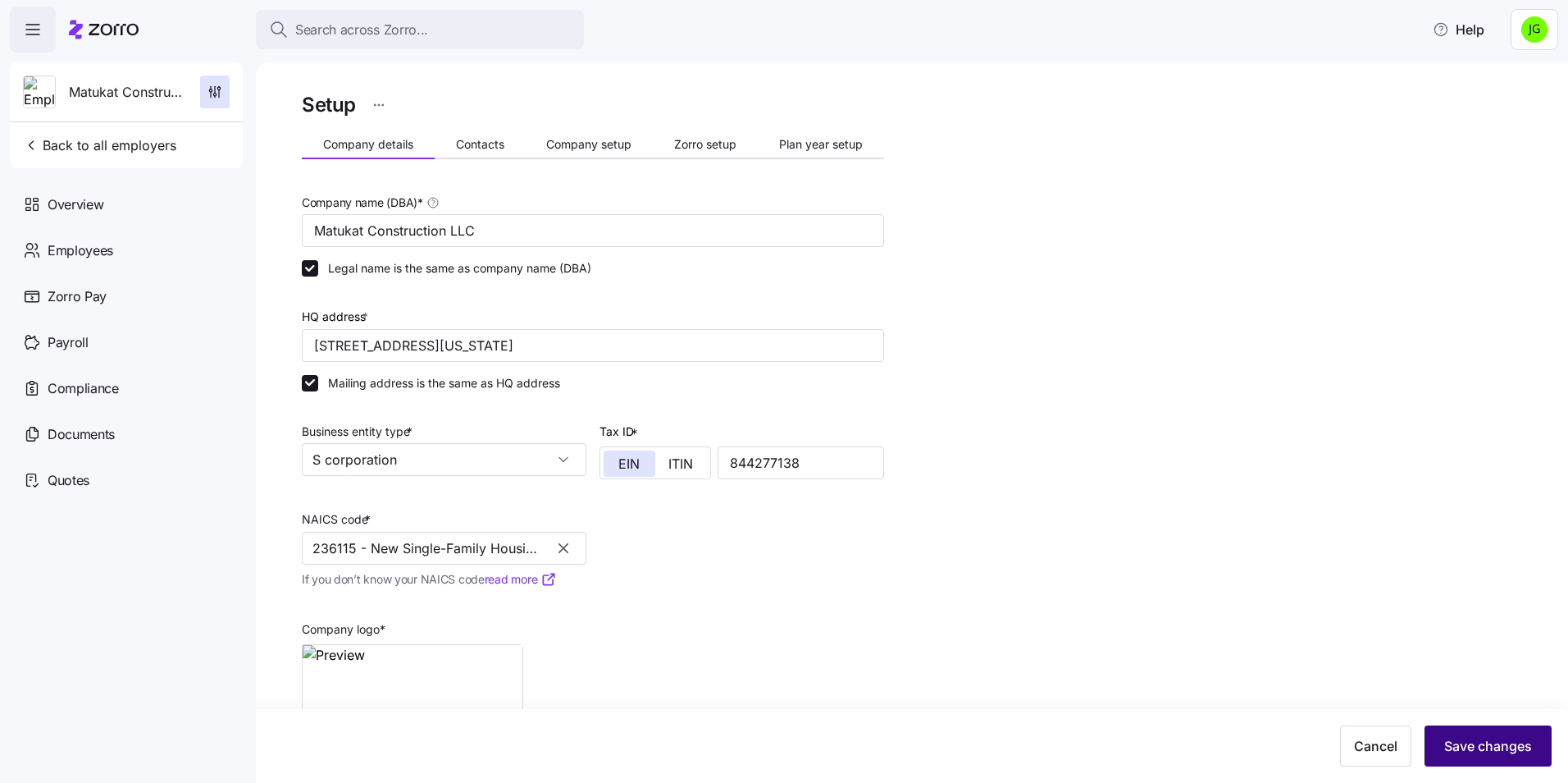
type input "236115 - New Single-Family Housing Construction (except For-Sale Builders)"
click at [1491, 743] on span "Save changes" at bounding box center [1487, 746] width 88 height 20
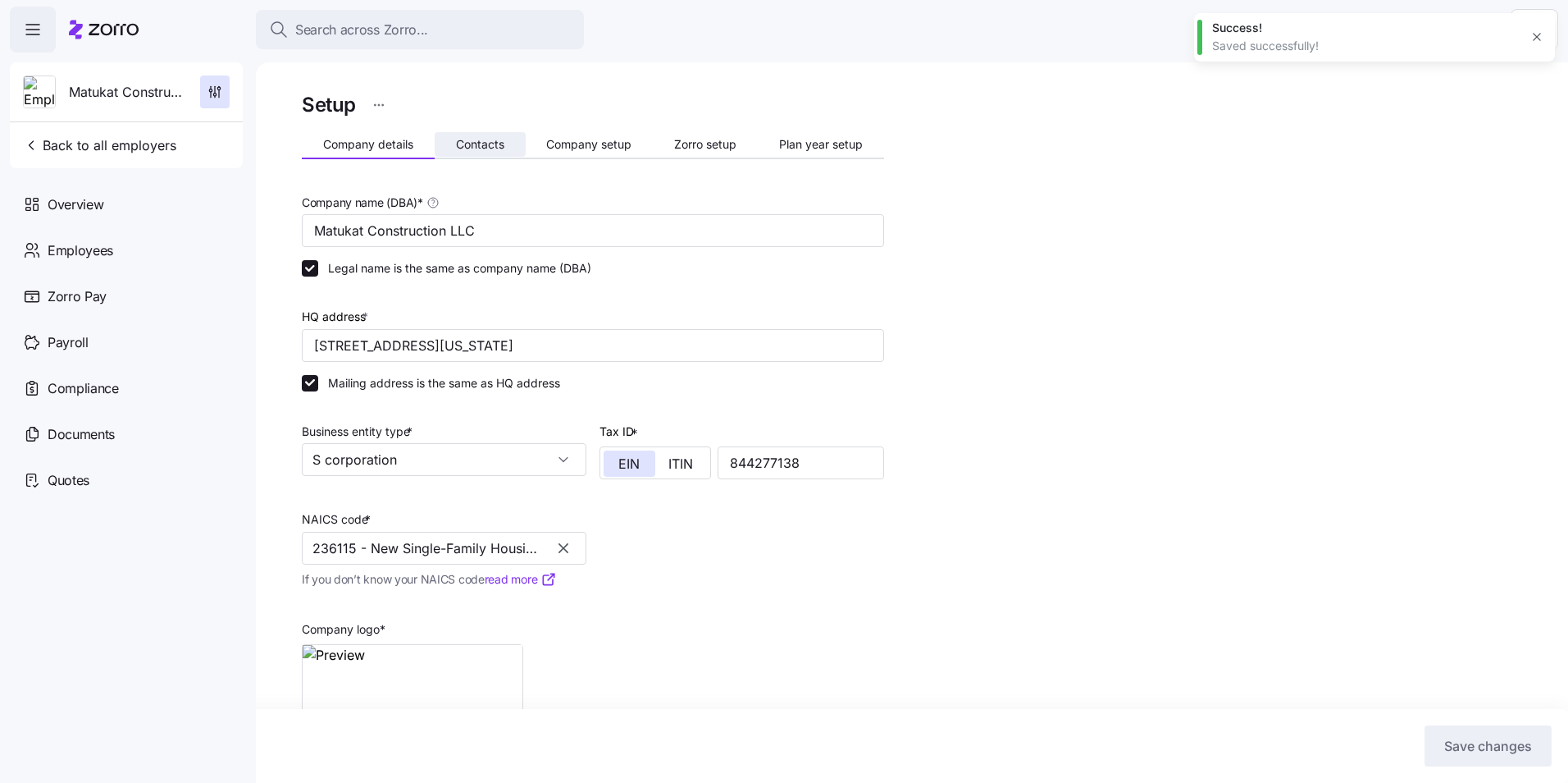
click at [479, 151] on span "Contacts" at bounding box center [480, 144] width 49 height 11
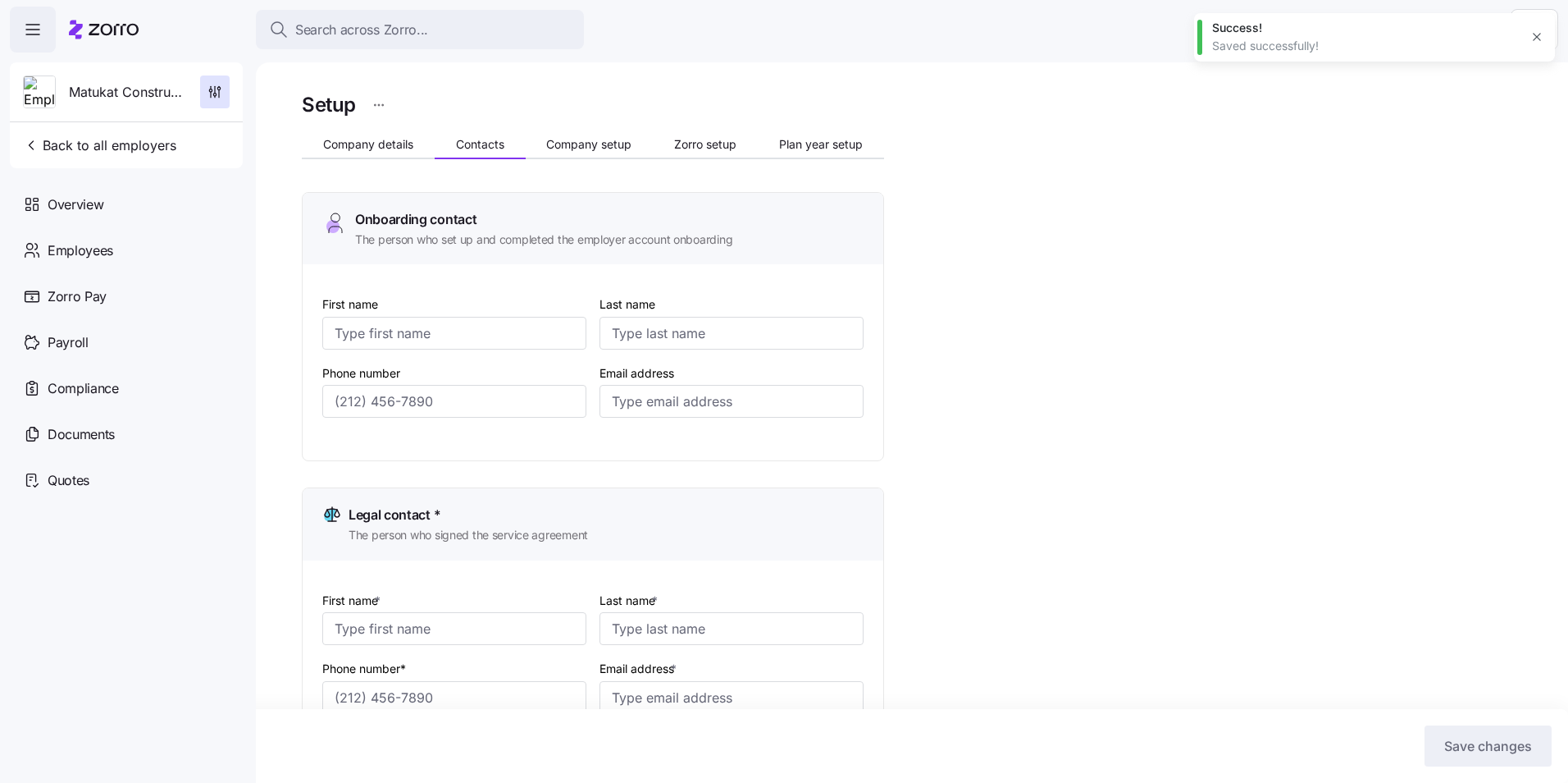
type input "[PERSON_NAME]"
type input "[PERSON_NAME][EMAIL_ADDRESS][DOMAIN_NAME]"
type input "Jordan"
type input "West"
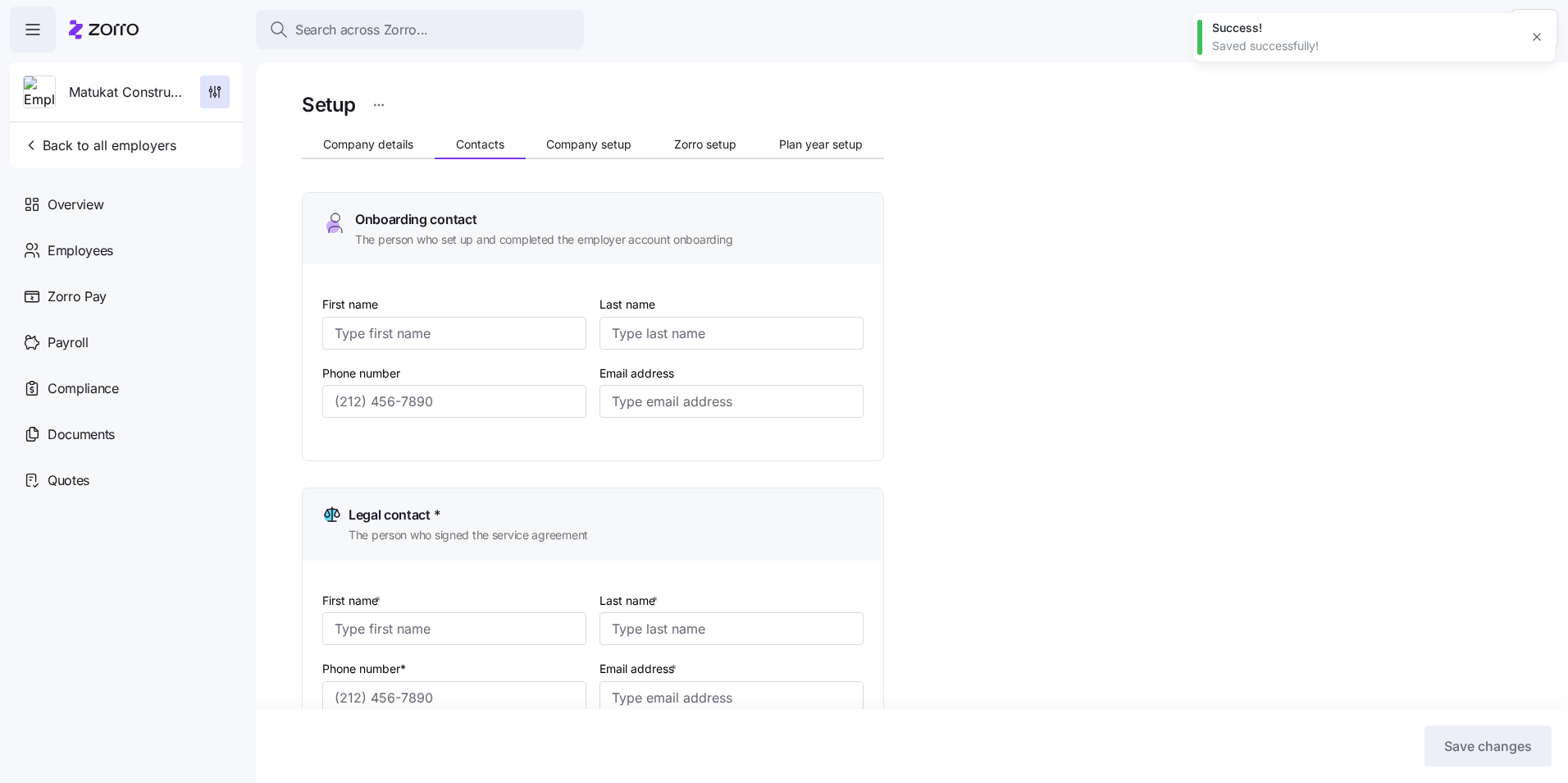
type input "[EMAIL_ADDRESS][DOMAIN_NAME]"
type input "Jordan"
type input "West"
type input "[EMAIL_ADDRESS][DOMAIN_NAME]"
type input "[PHONE_NUMBER]"
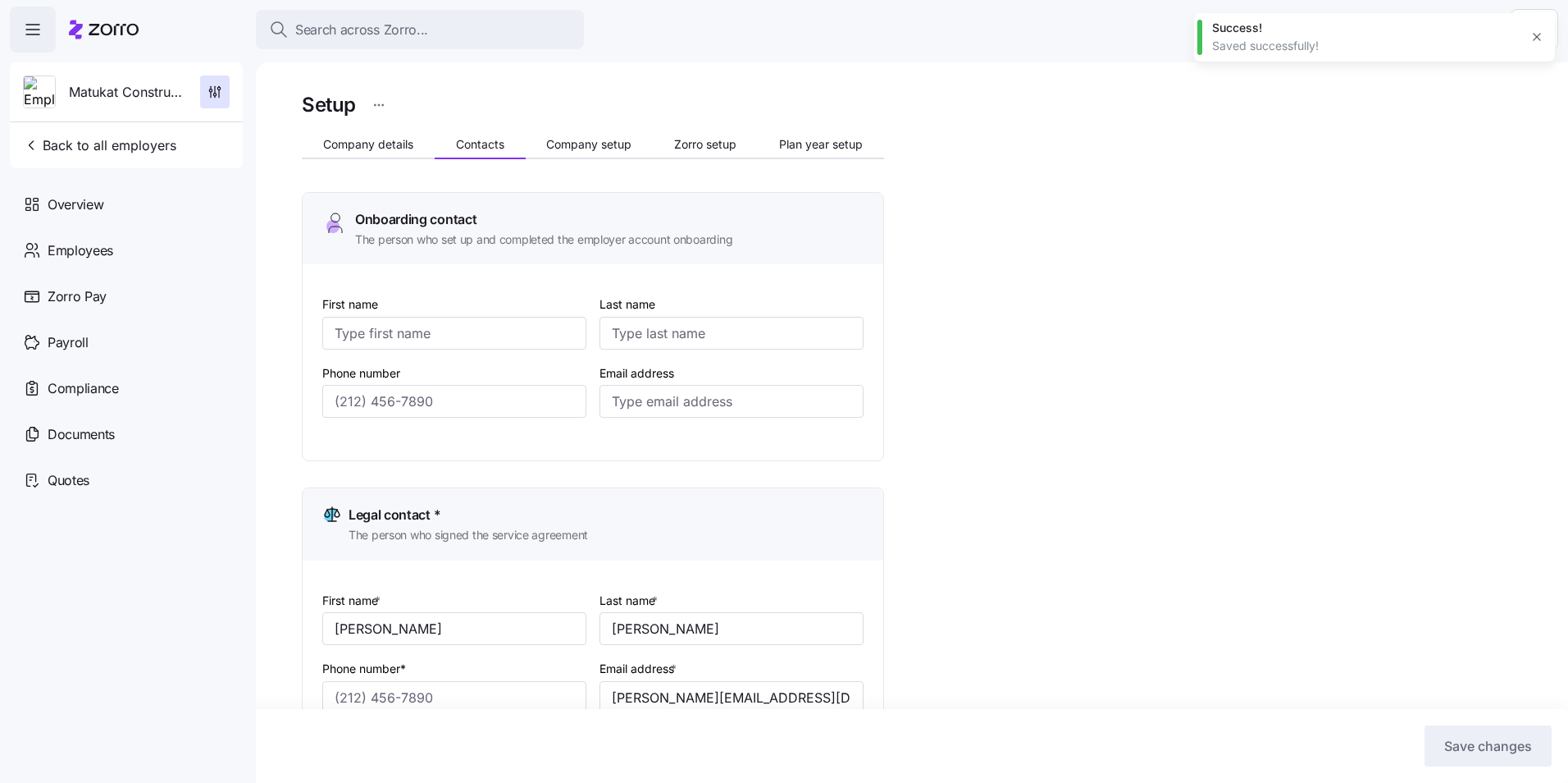
type input "[PHONE_NUMBER]"
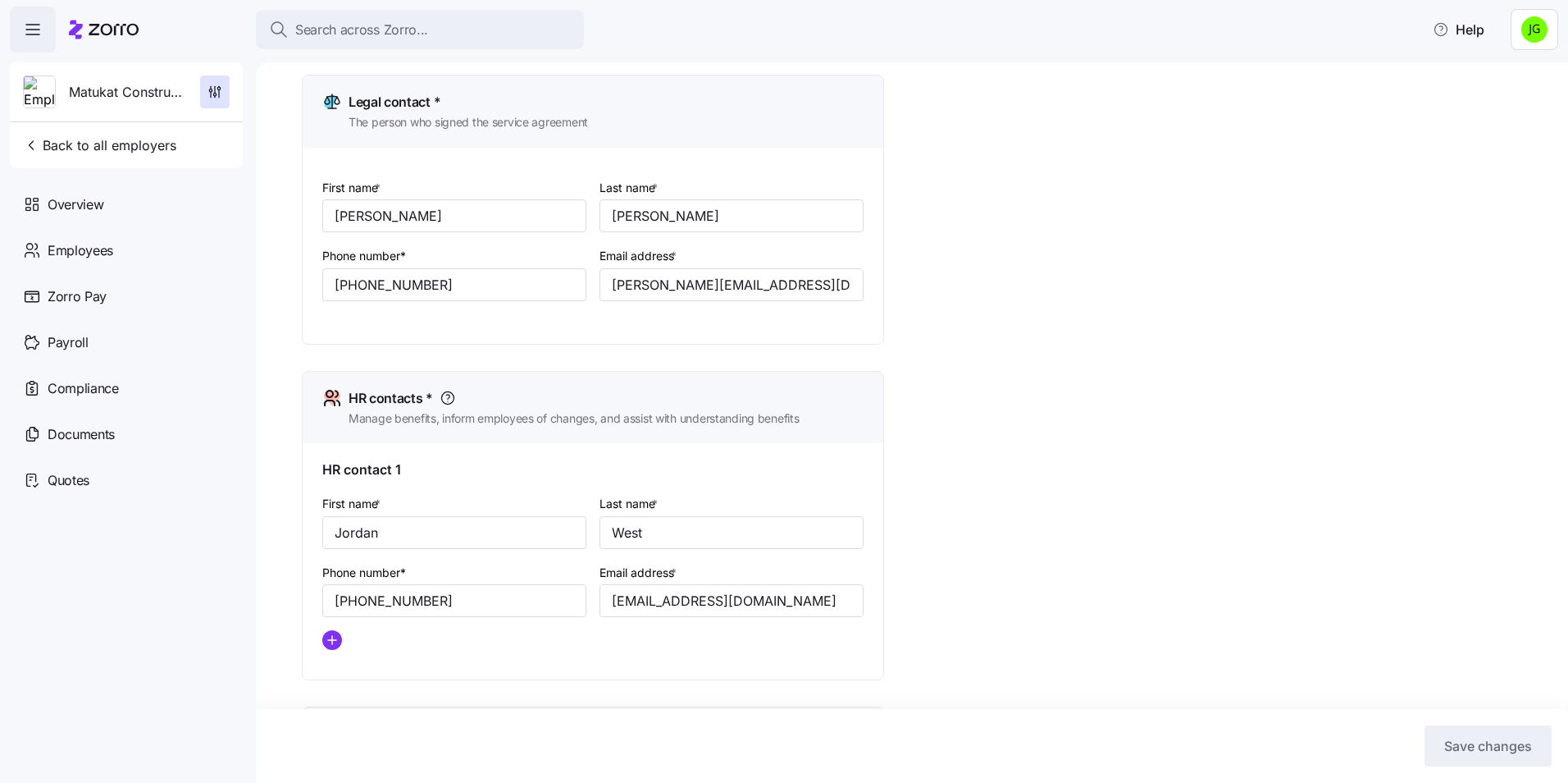
scroll to position [492, 0]
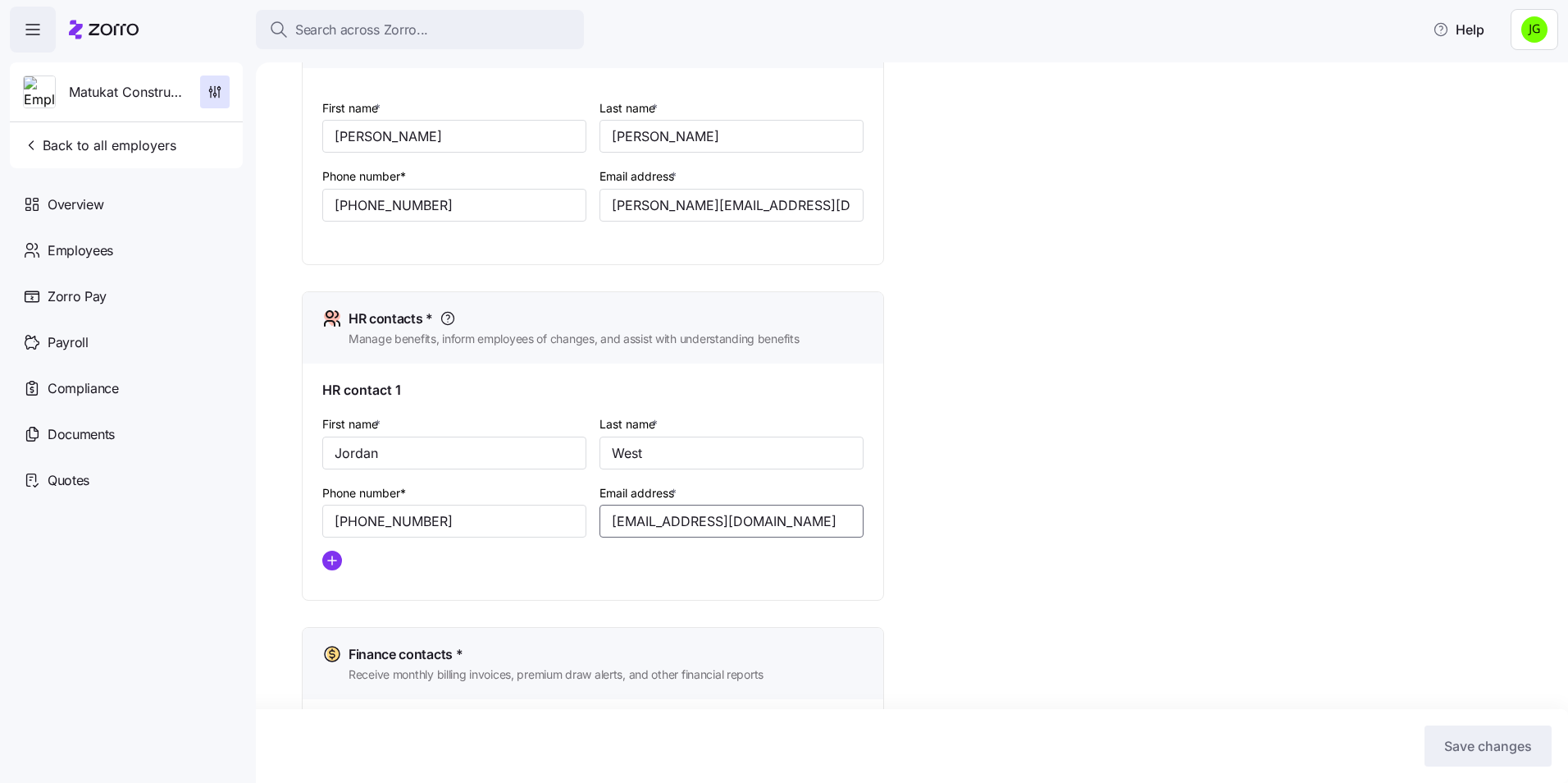
drag, startPoint x: 831, startPoint y: 520, endPoint x: 588, endPoint y: 519, distance: 243.0
click at [588, 519] on div "First name * [PERSON_NAME] Last name * West Phone number* [PHONE_NUMBER] Email …" at bounding box center [592, 499] width 554 height 183
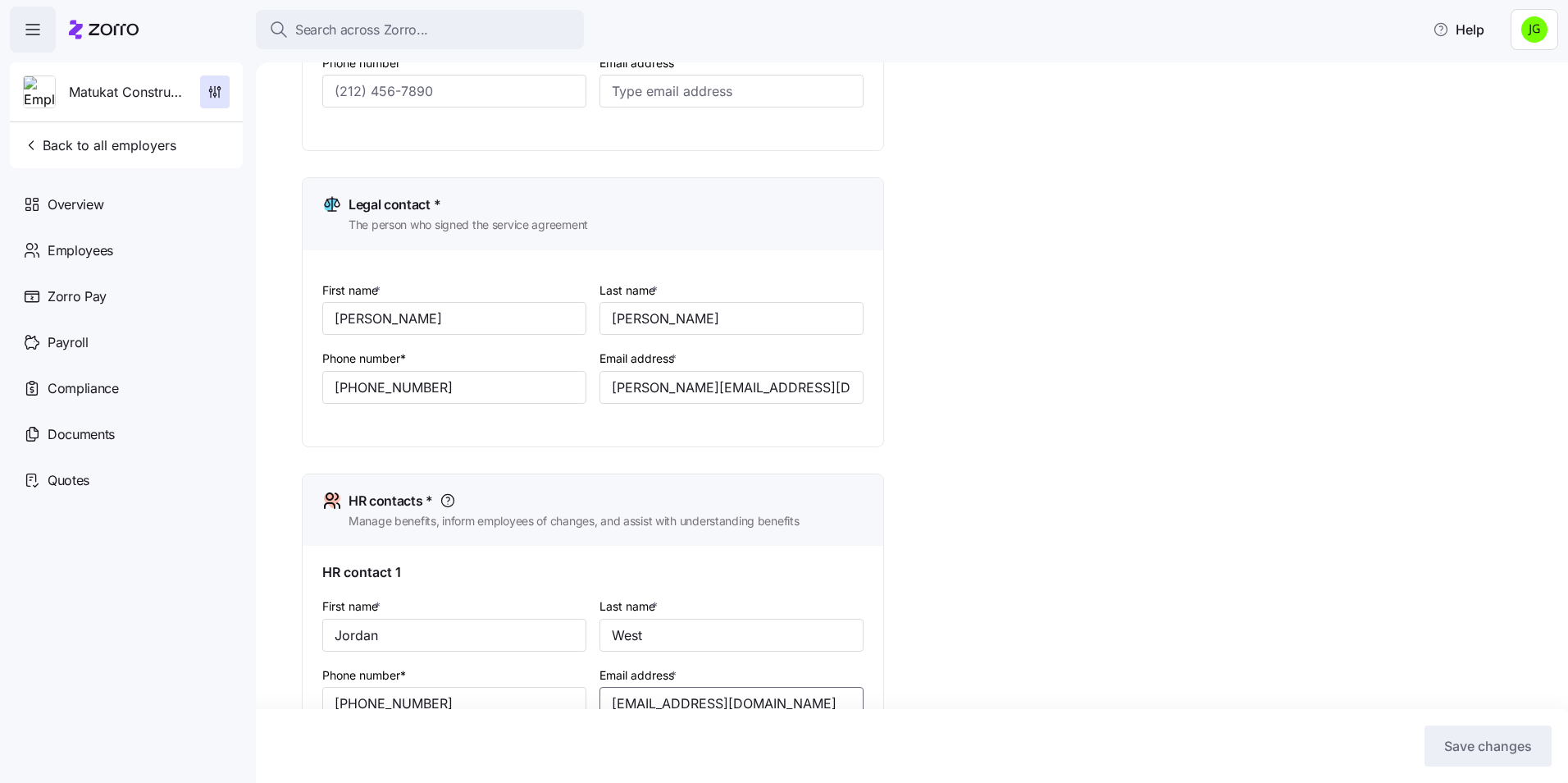
scroll to position [0, 0]
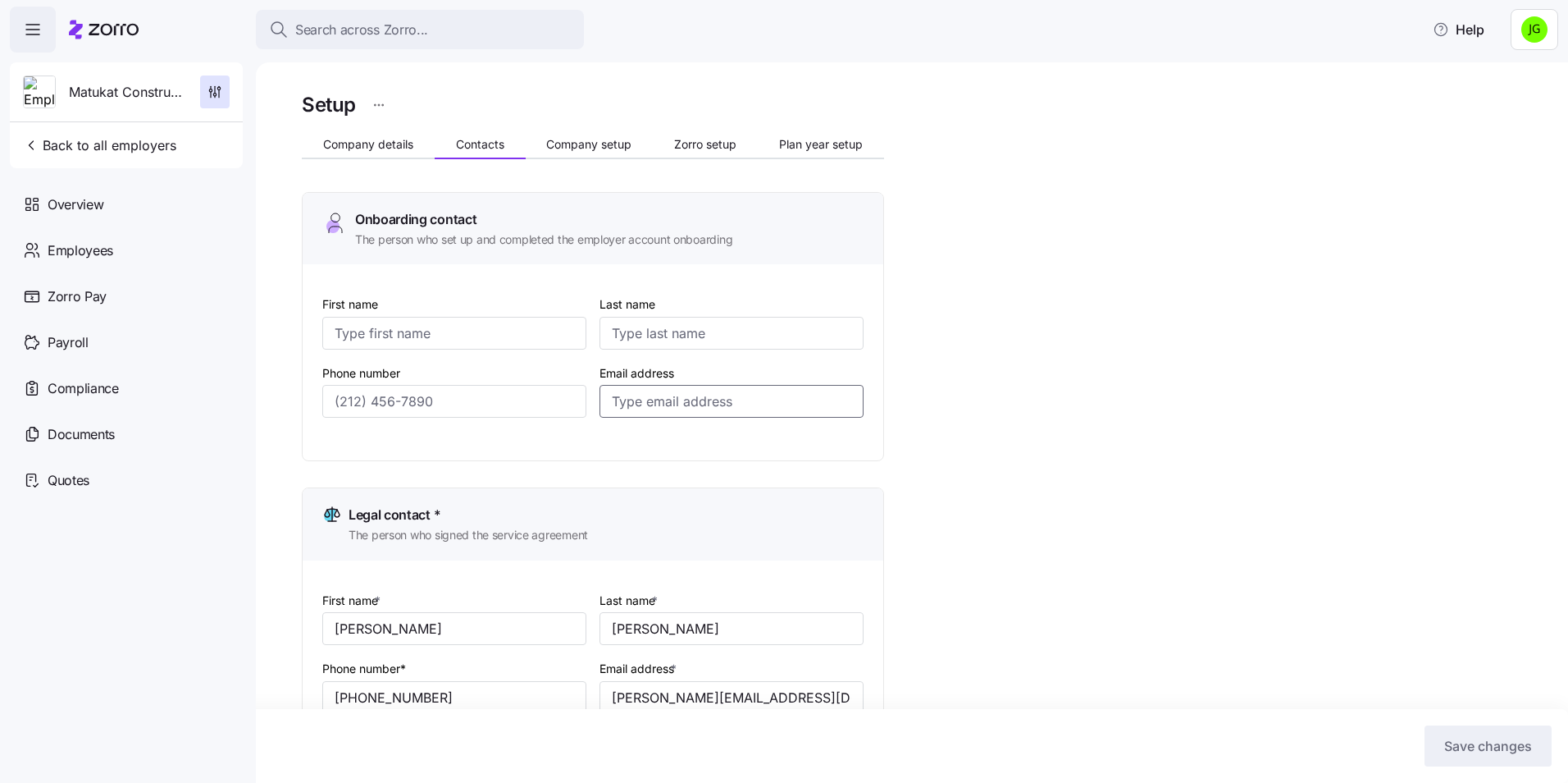
click at [617, 395] on input "Email address" at bounding box center [731, 401] width 264 height 33
drag, startPoint x: 617, startPoint y: 395, endPoint x: 612, endPoint y: 404, distance: 10.3
paste input "[EMAIL_ADDRESS][DOMAIN_NAME]"
type input "[EMAIL_ADDRESS][DOMAIN_NAME]"
drag, startPoint x: 434, startPoint y: 325, endPoint x: 490, endPoint y: 324, distance: 56.0
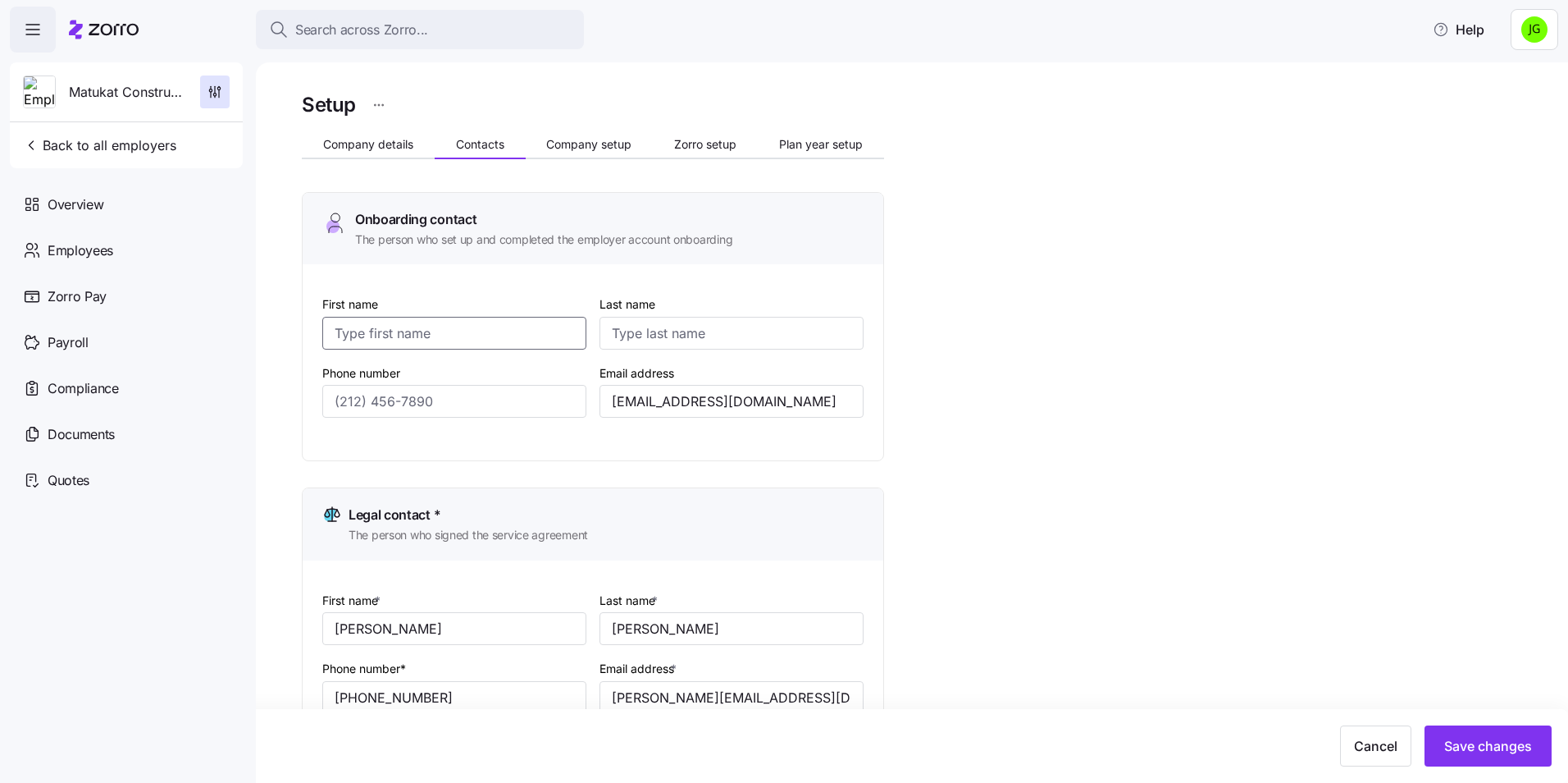
click at [434, 325] on input "First name" at bounding box center [455, 333] width 264 height 33
type input "Jordan"
type input "West"
click at [386, 412] on input "Phone number" at bounding box center [455, 401] width 264 height 33
paste input "[PHONE_NUMBER]"
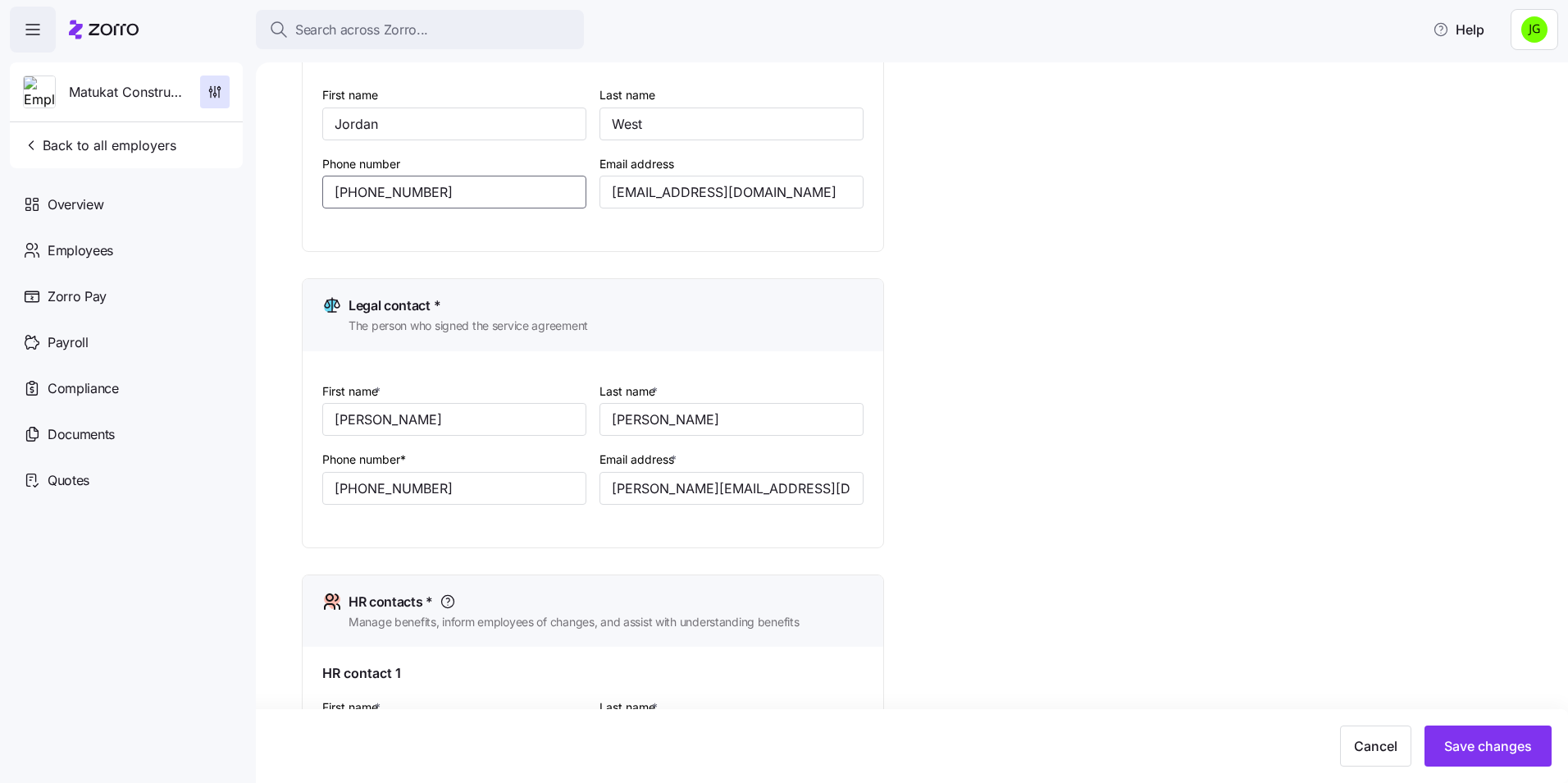
scroll to position [291, 0]
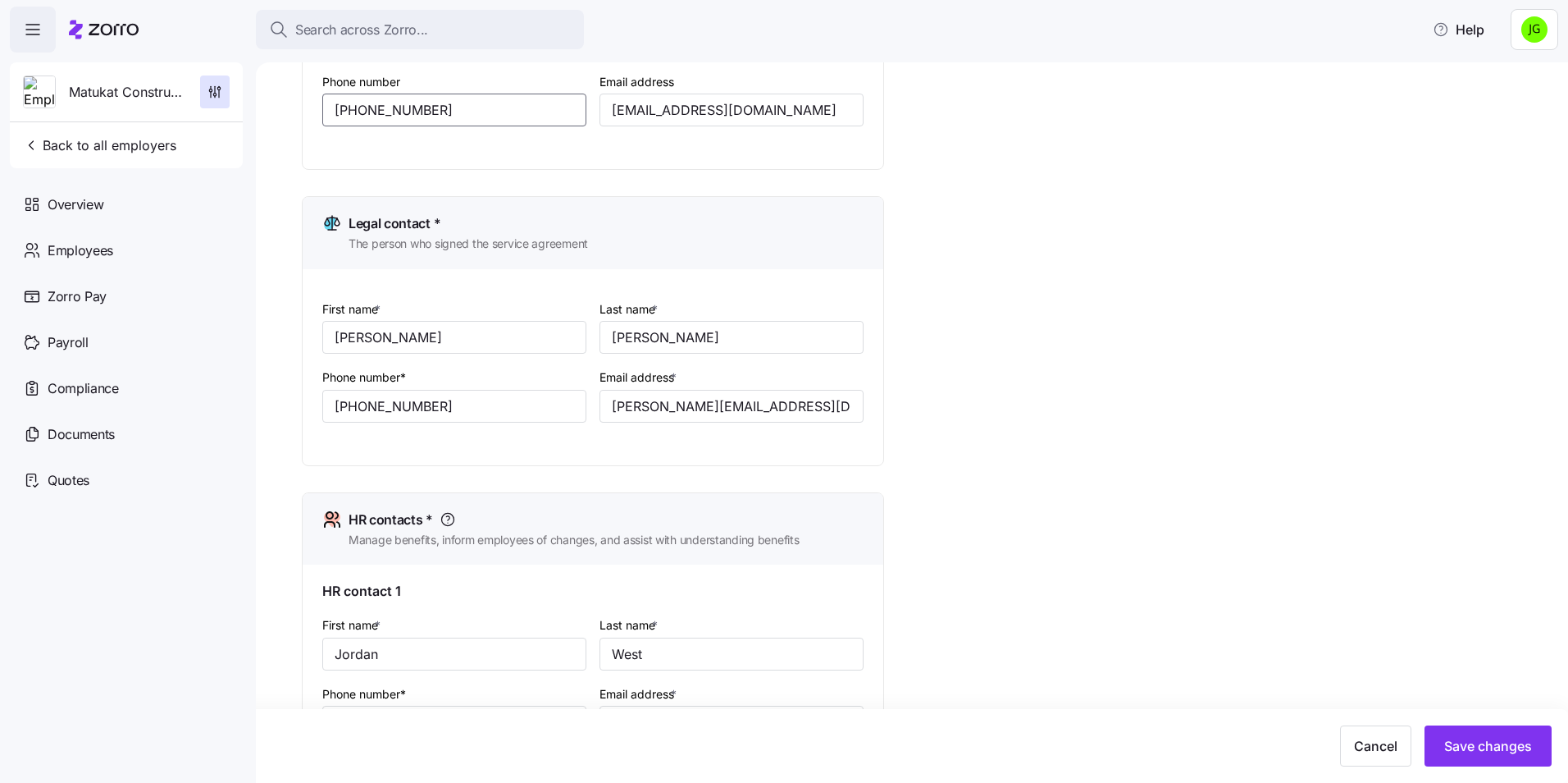
type input "[PHONE_NUMBER]"
click at [1498, 746] on span "Save changes" at bounding box center [1487, 746] width 88 height 20
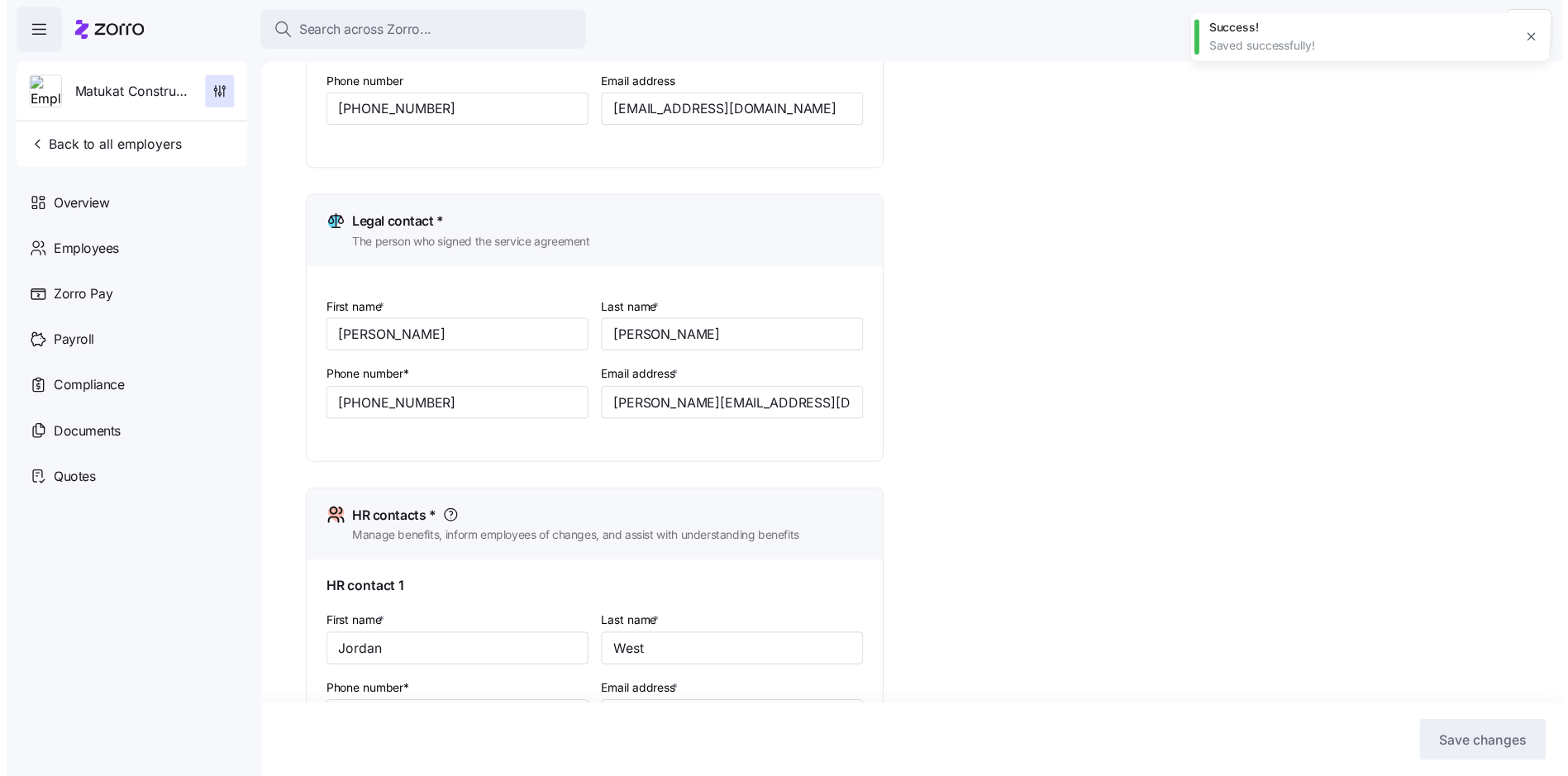
scroll to position [0, 0]
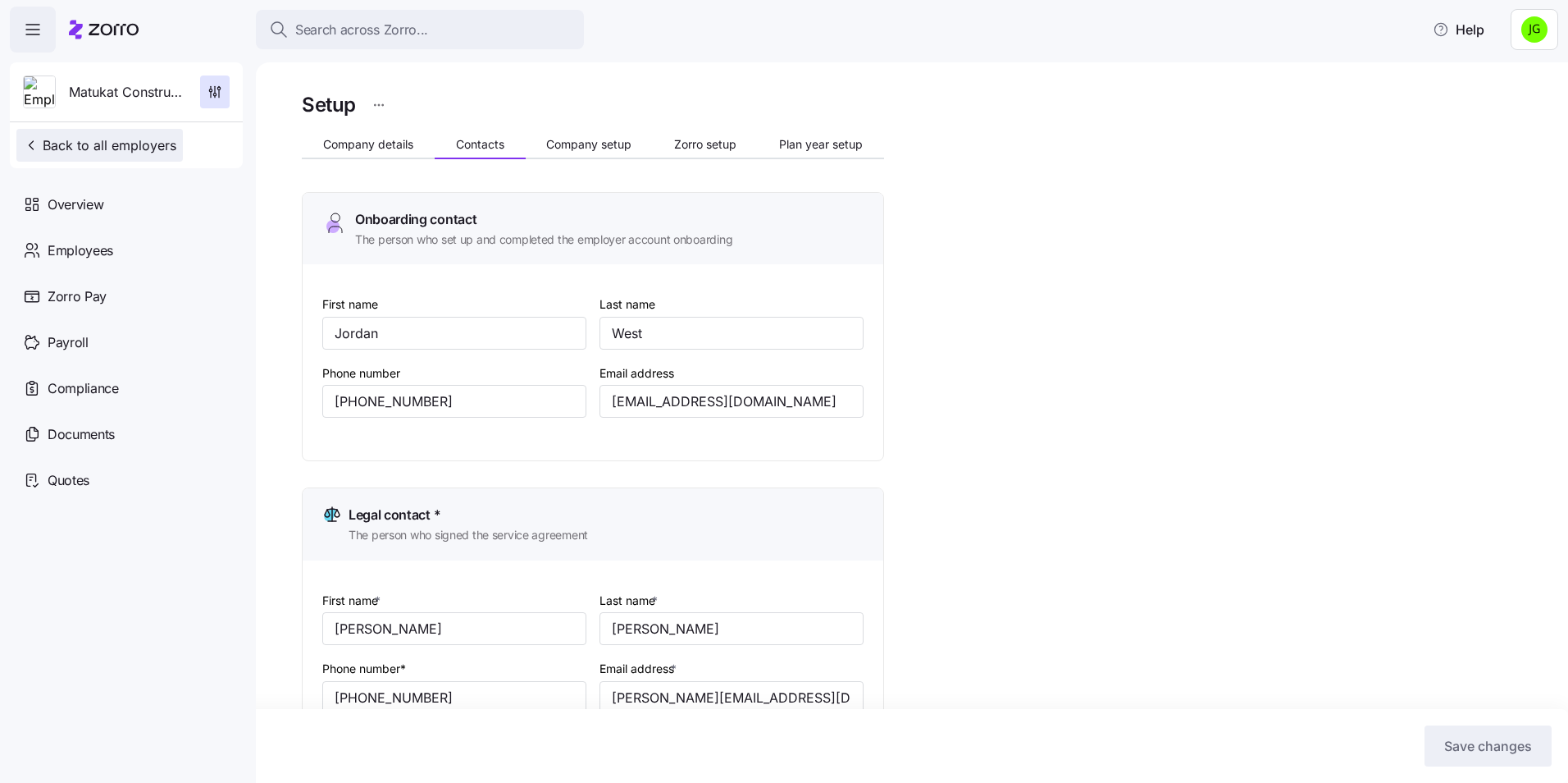
click at [89, 151] on span "Back to all employers" at bounding box center [99, 145] width 153 height 20
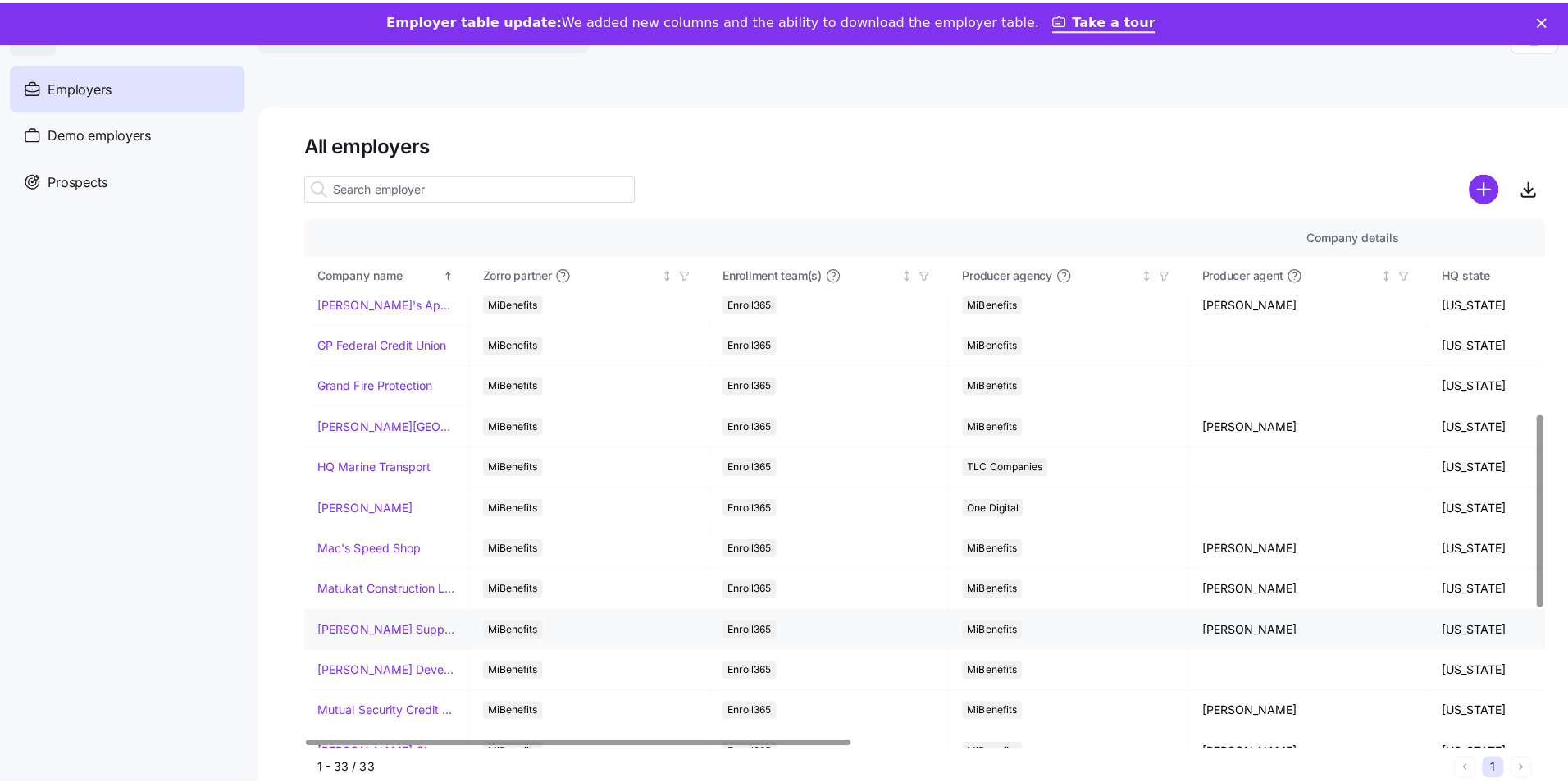
scroll to position [574, 0]
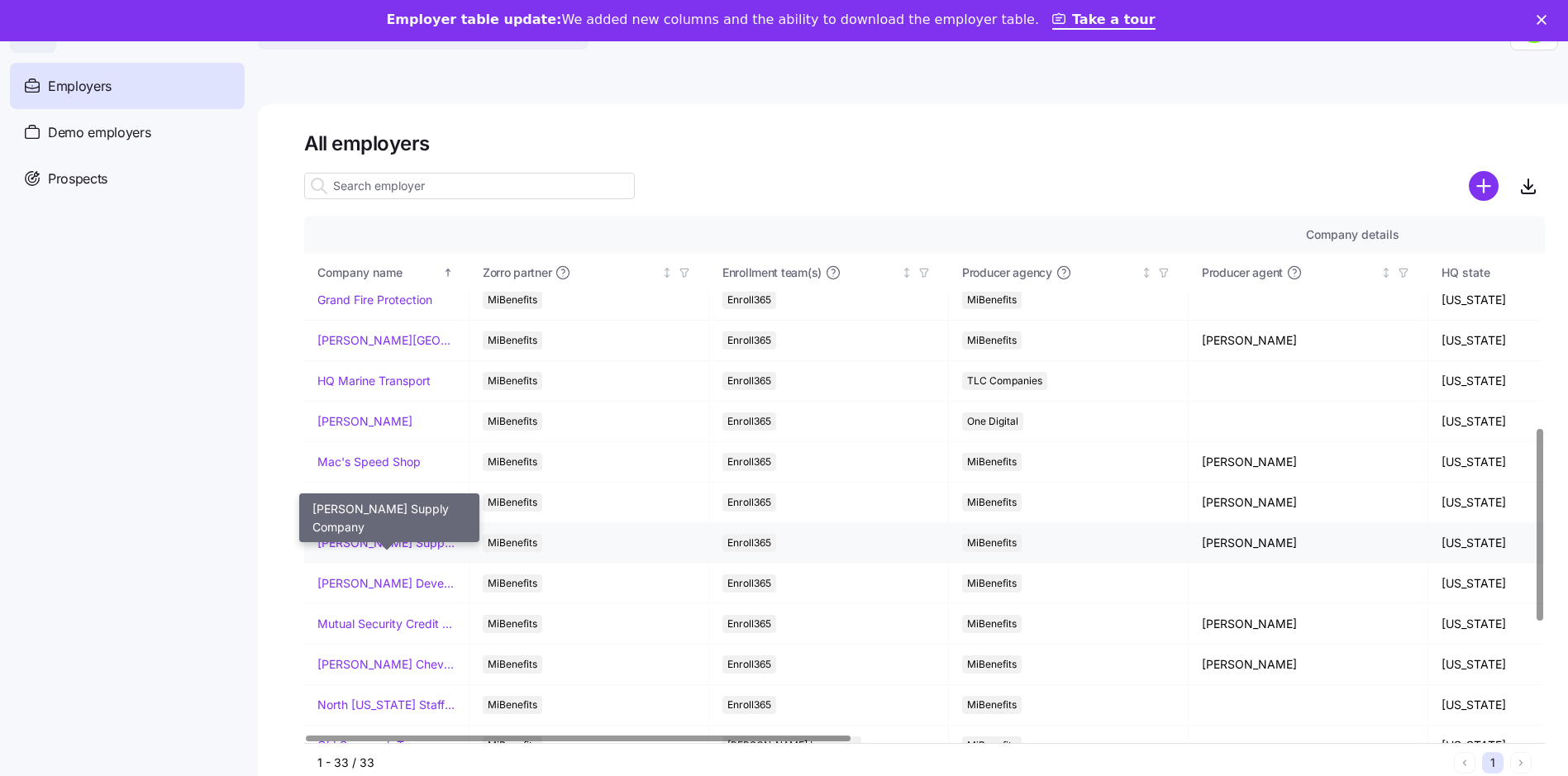
click at [362, 544] on link "[PERSON_NAME] Supply Company" at bounding box center [386, 543] width 138 height 17
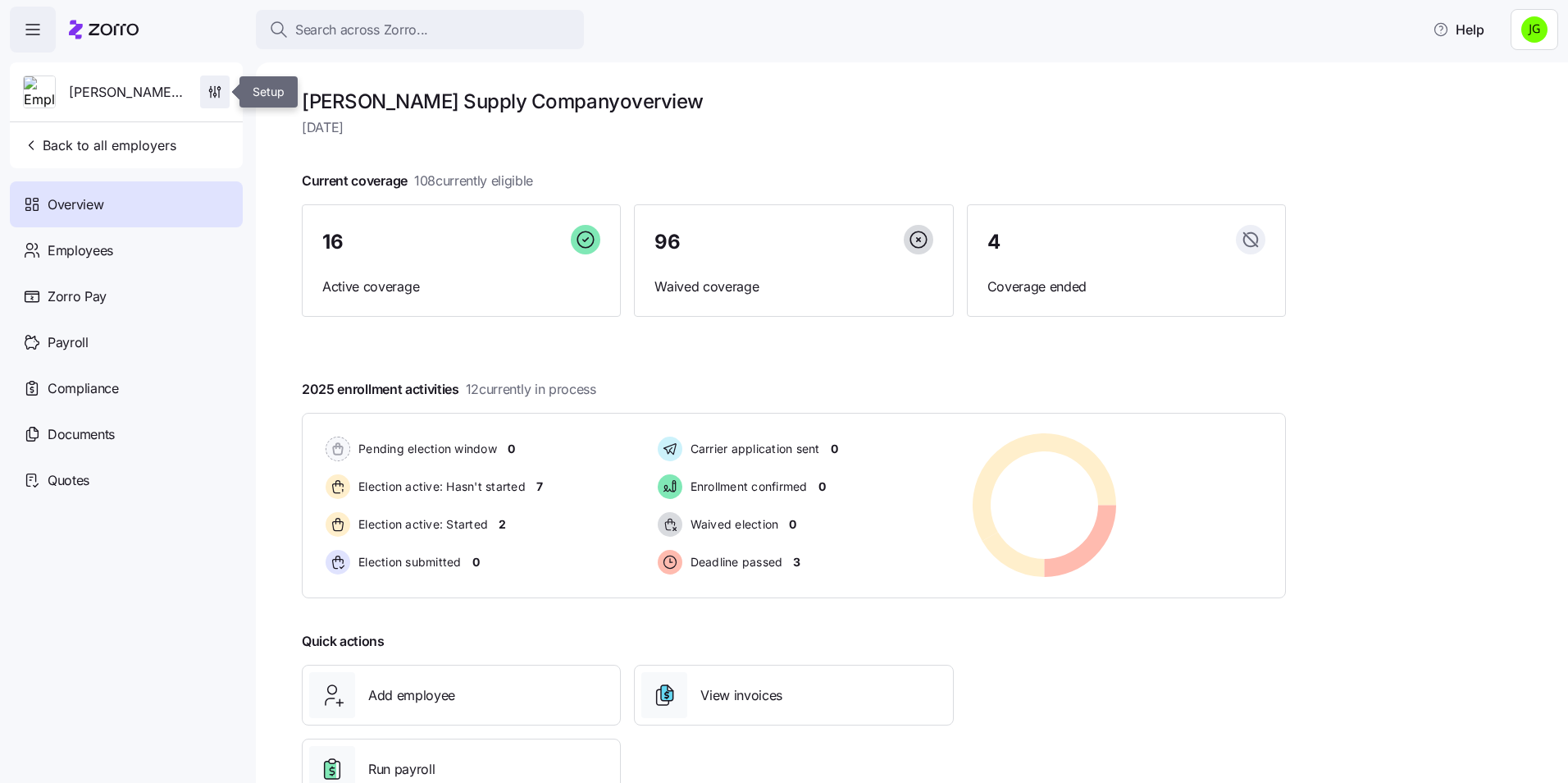
click at [218, 91] on icon "button" at bounding box center [215, 91] width 17 height 17
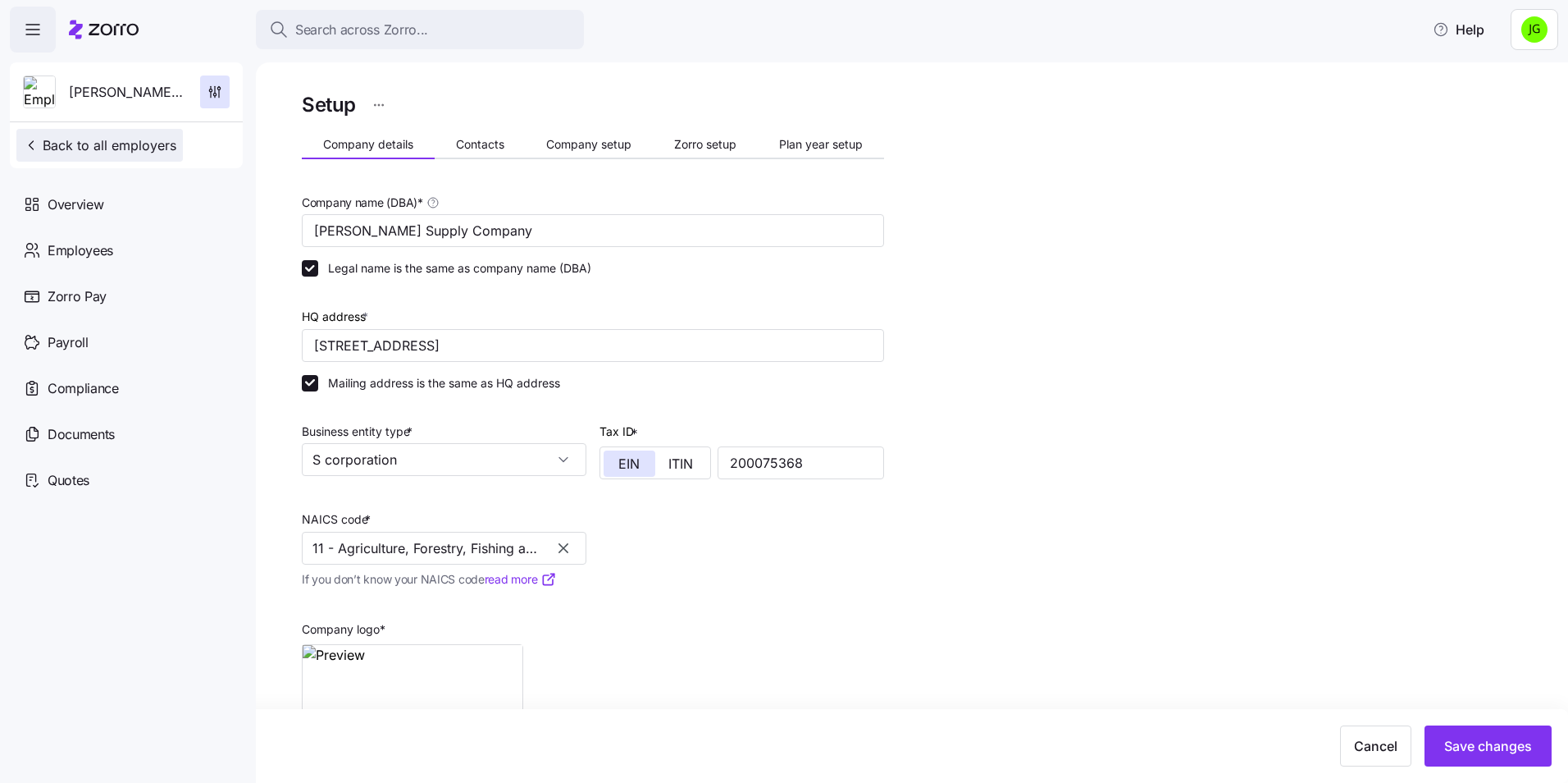
click at [88, 131] on button "Back to all employers" at bounding box center [99, 145] width 166 height 33
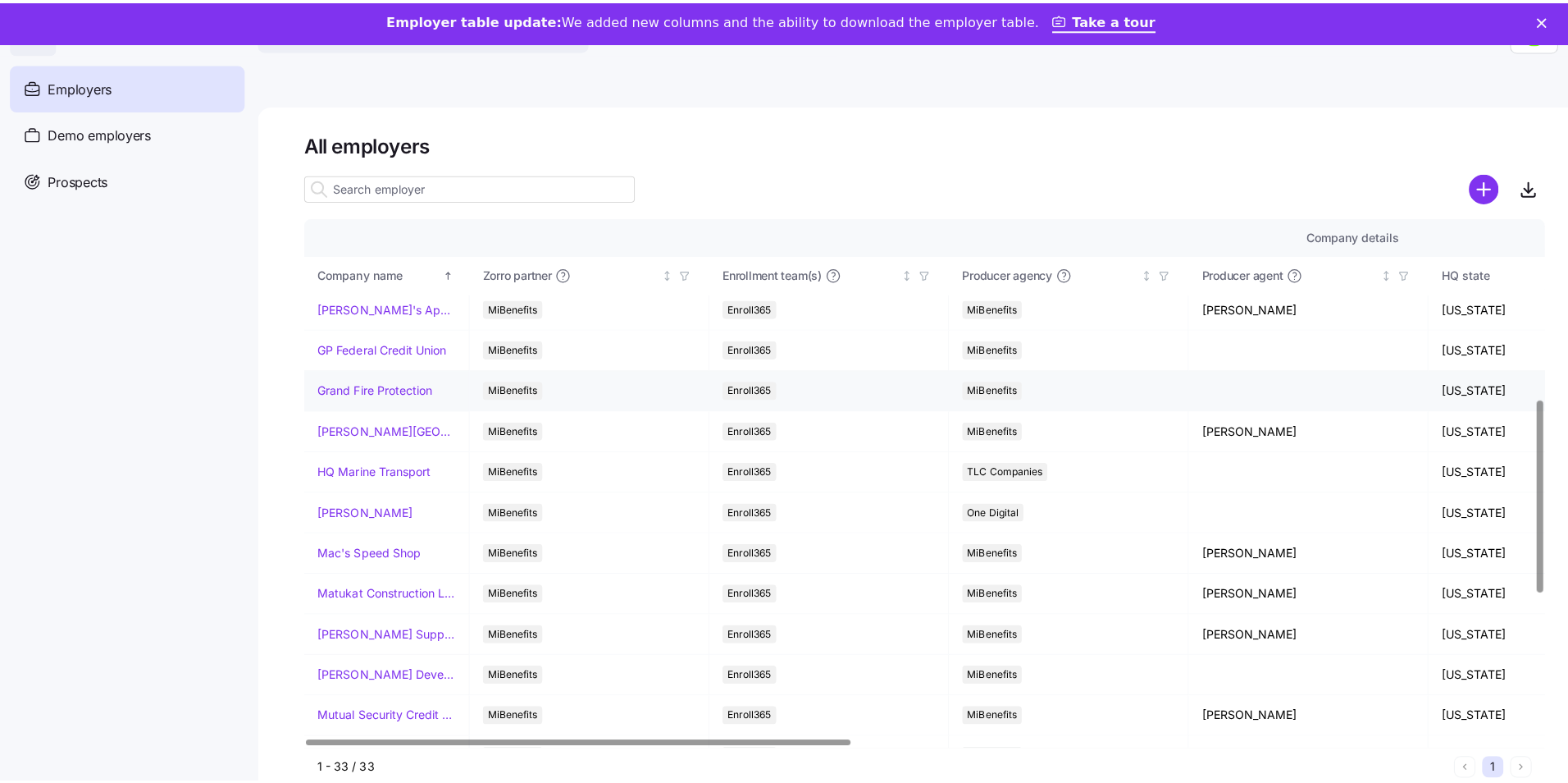
scroll to position [574, 0]
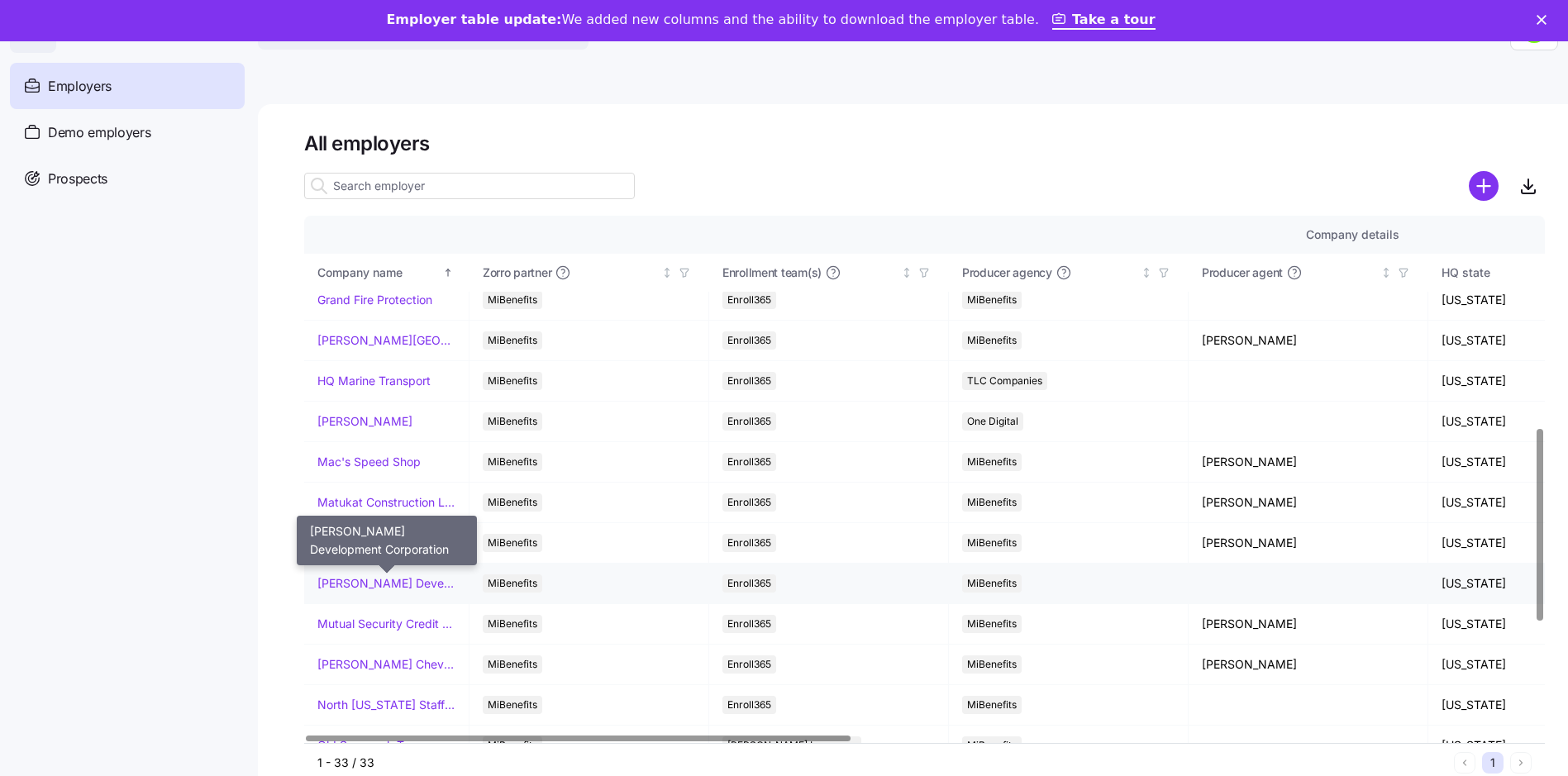
click at [369, 583] on link "[PERSON_NAME] Development Corporation" at bounding box center [386, 583] width 138 height 17
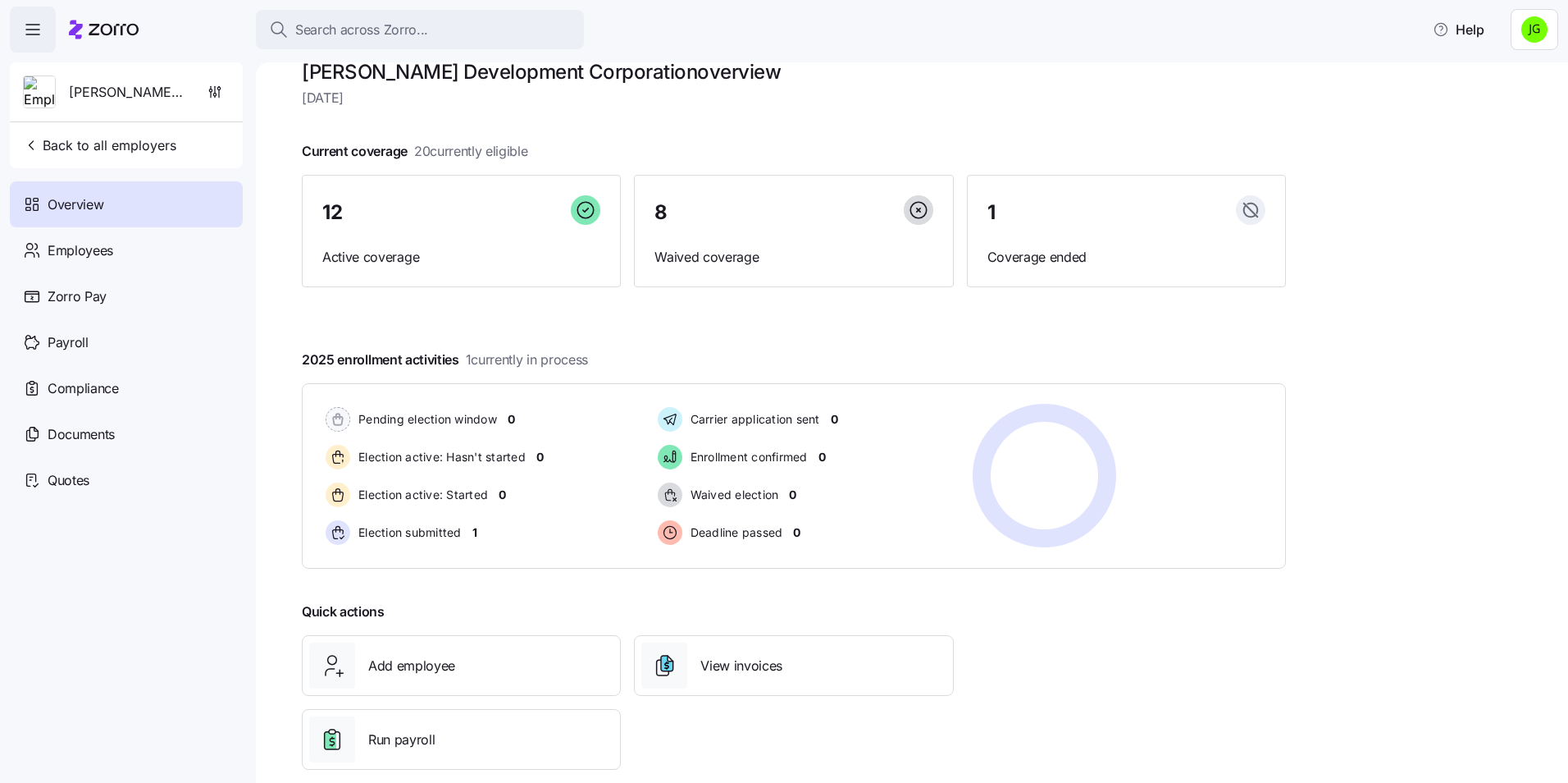
scroll to position [56, 0]
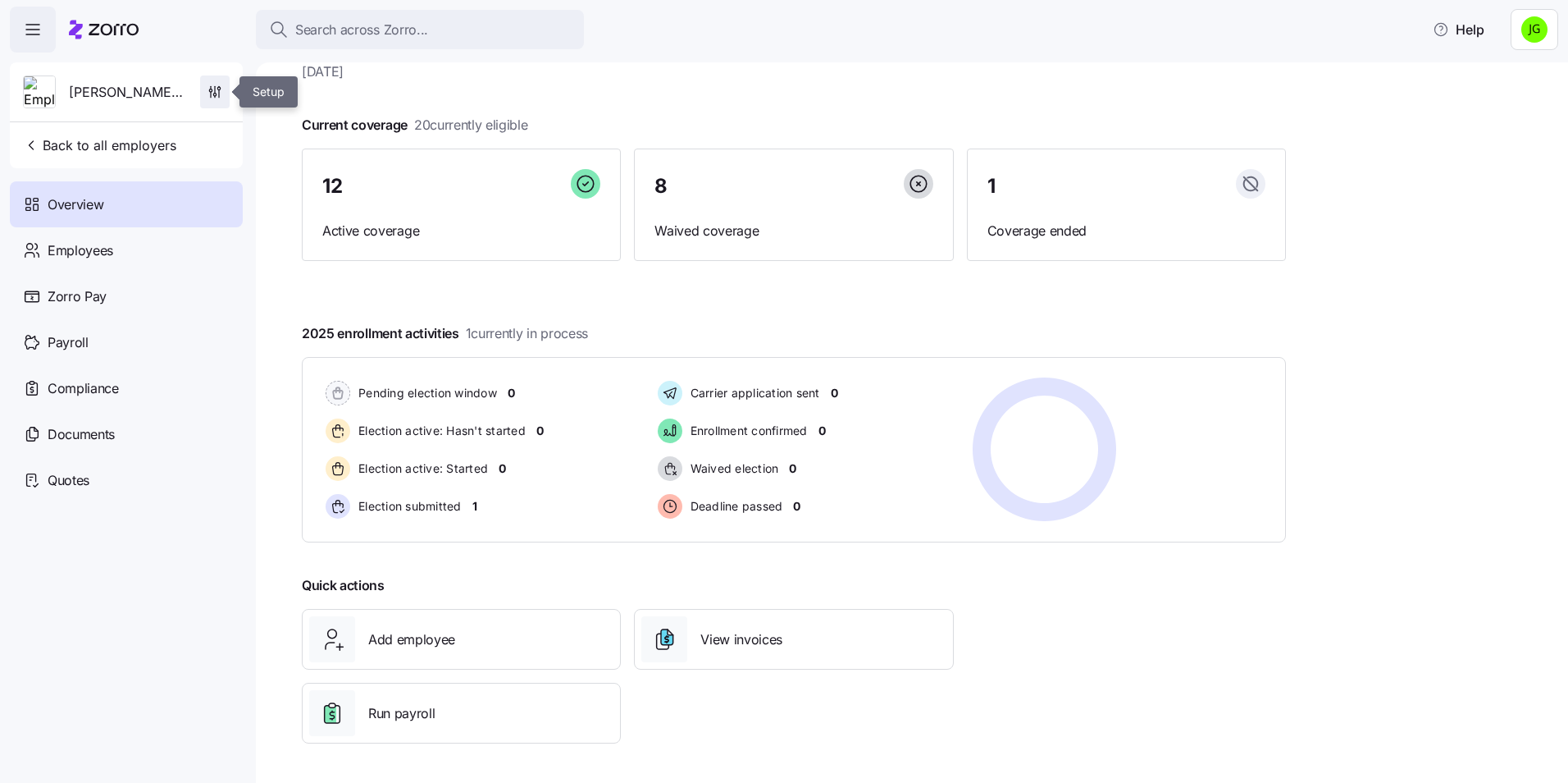
click at [210, 89] on icon "button" at bounding box center [210, 87] width 0 height 3
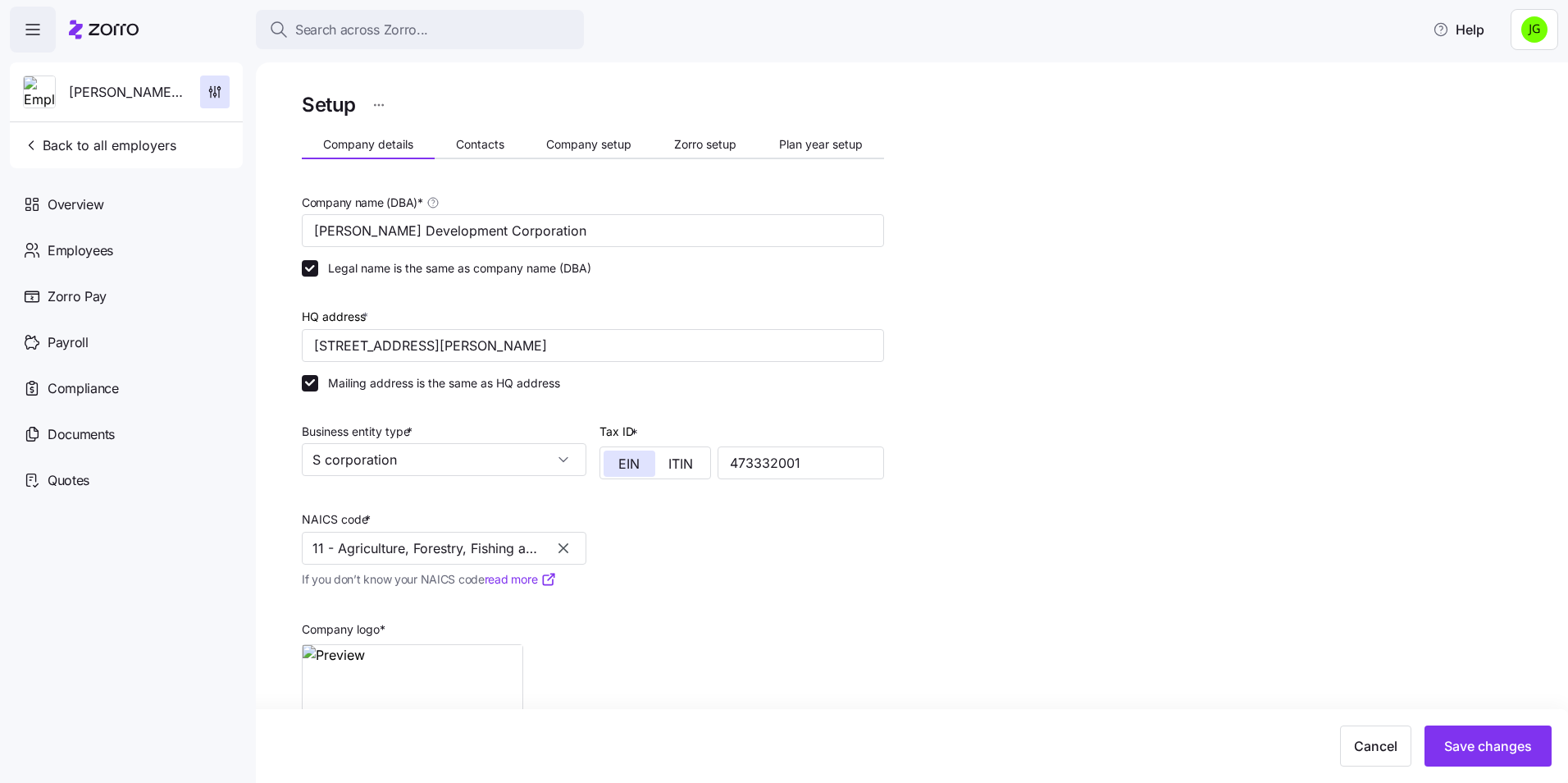
click at [1090, 405] on div "Setup Company details Contacts Company setup Zorro setup Plan year setup Compan…" at bounding box center [923, 468] width 1243 height 759
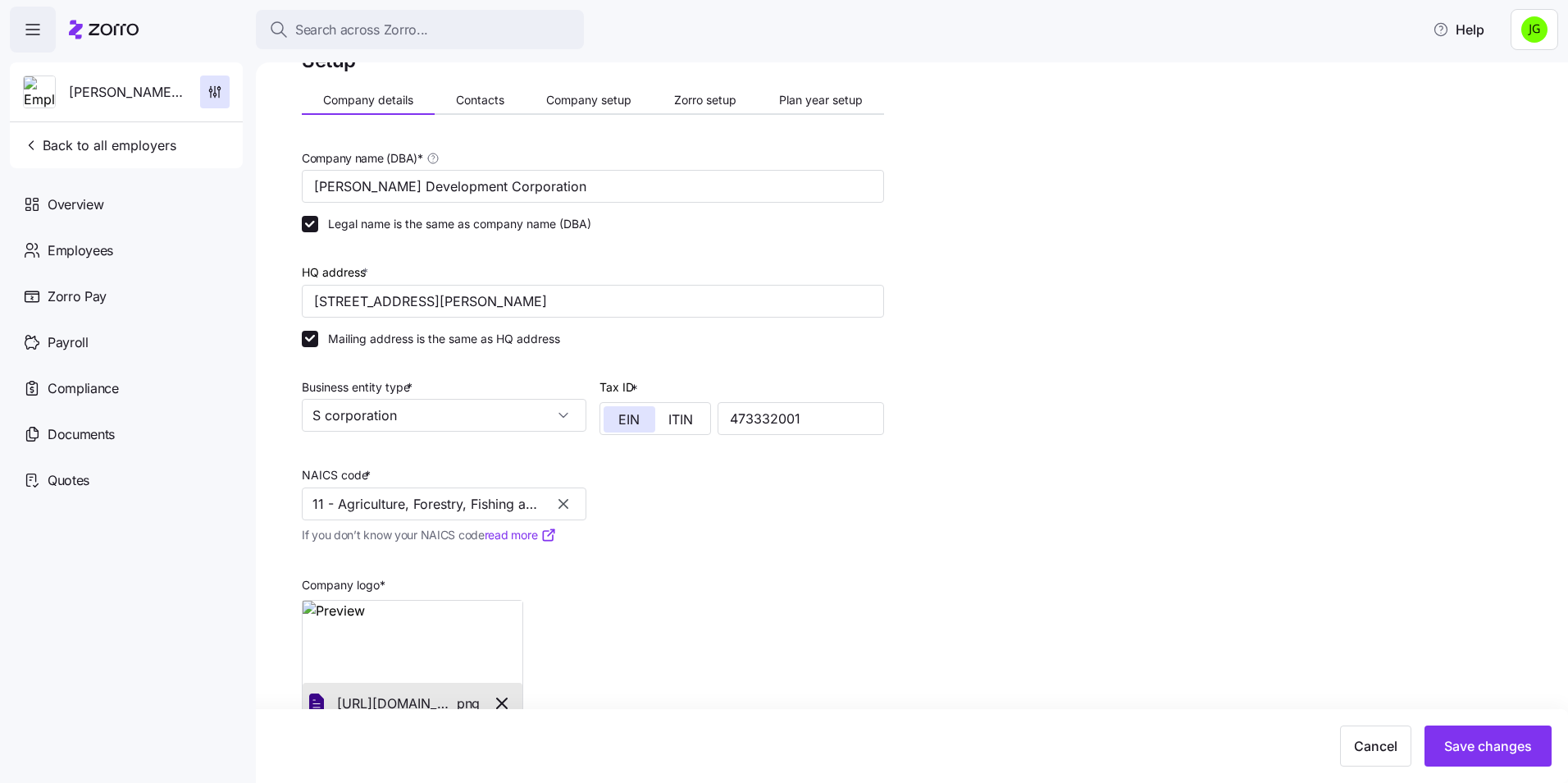
scroll to position [82, 0]
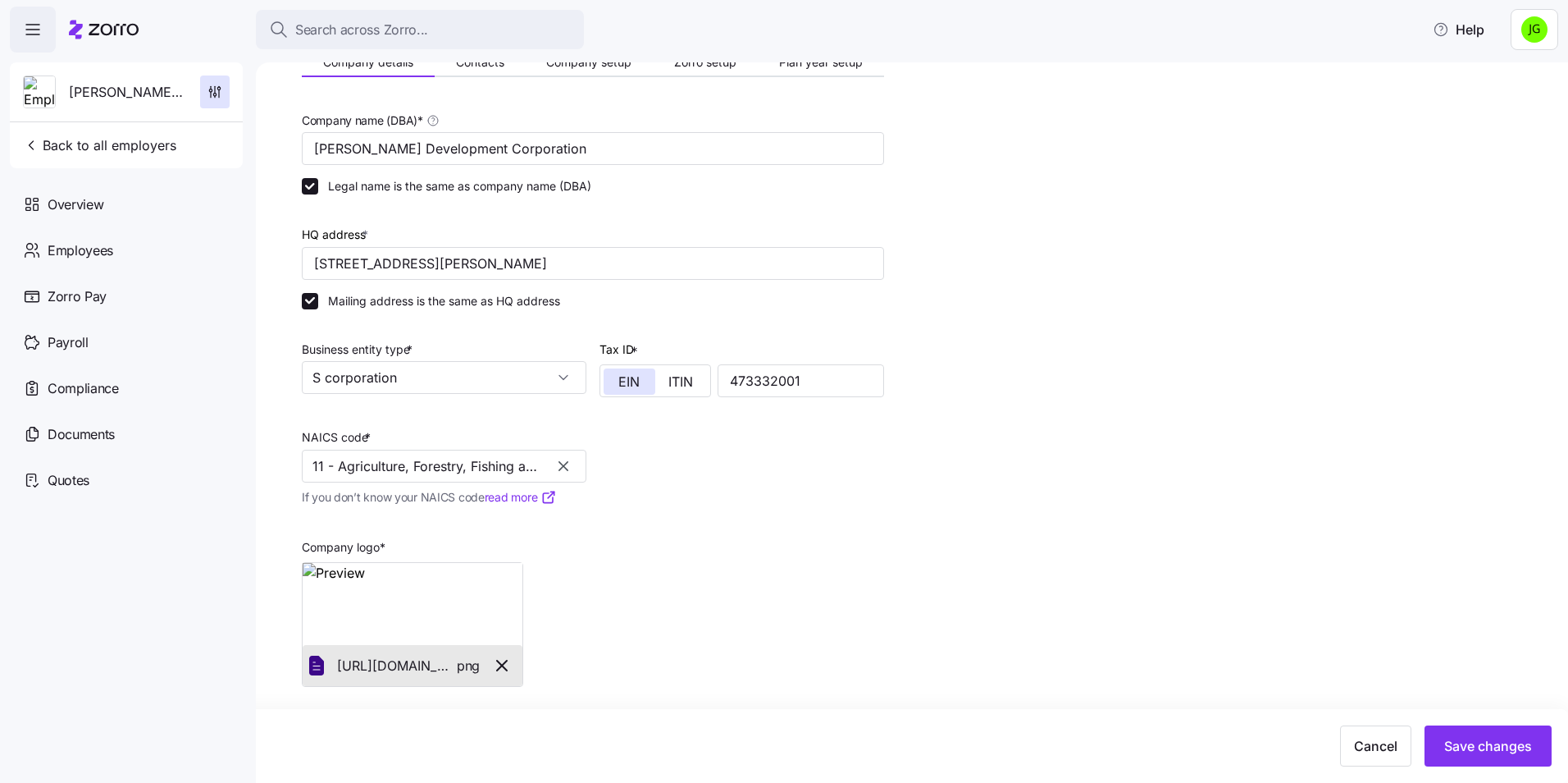
click at [951, 632] on div "Setup Company details Contacts Company setup Zorro setup Plan year setup Compan…" at bounding box center [923, 386] width 1243 height 759
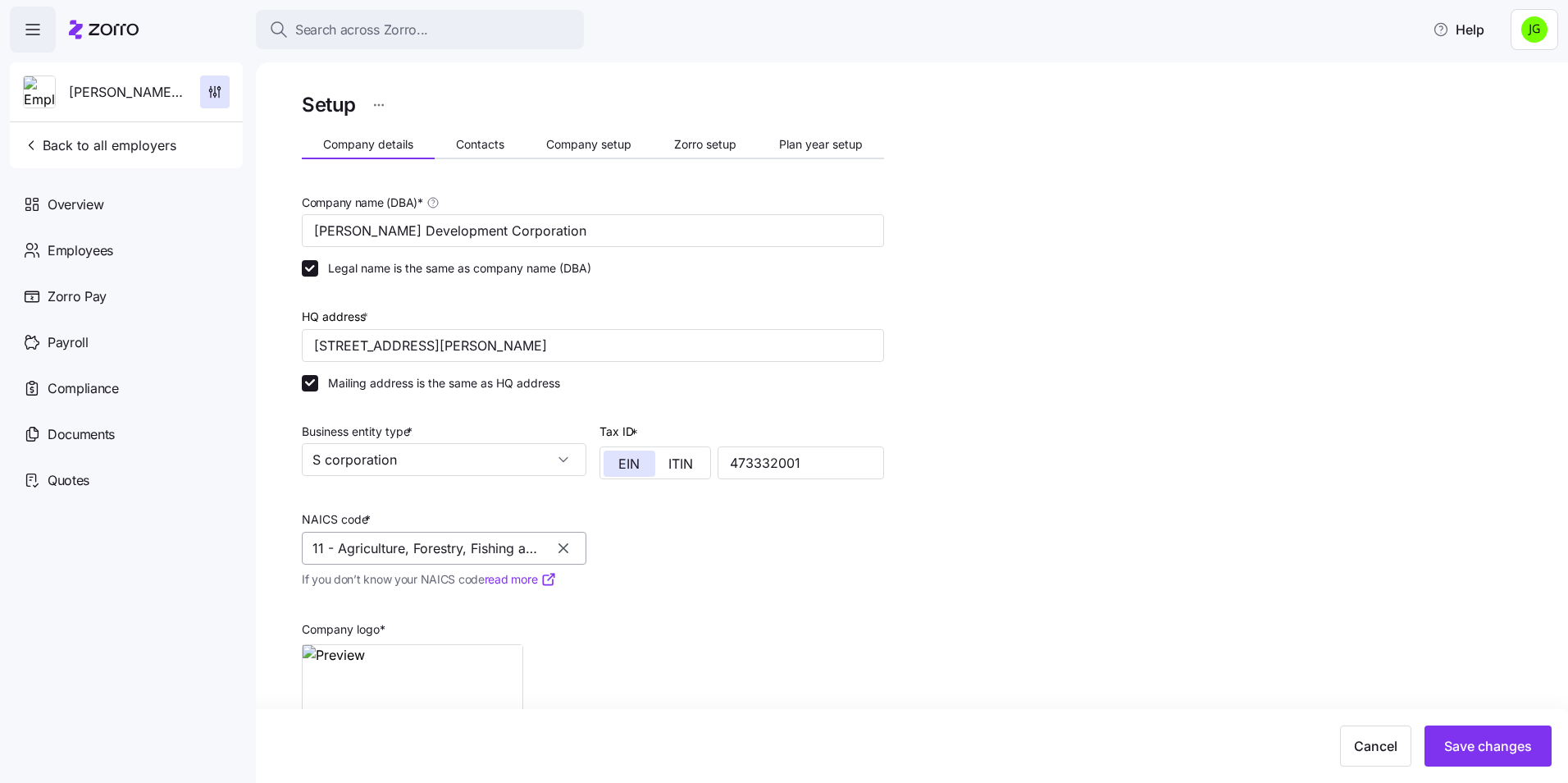
click at [557, 546] on icon "button" at bounding box center [563, 547] width 17 height 17
click at [344, 548] on input "NAICS code *" at bounding box center [444, 548] width 284 height 33
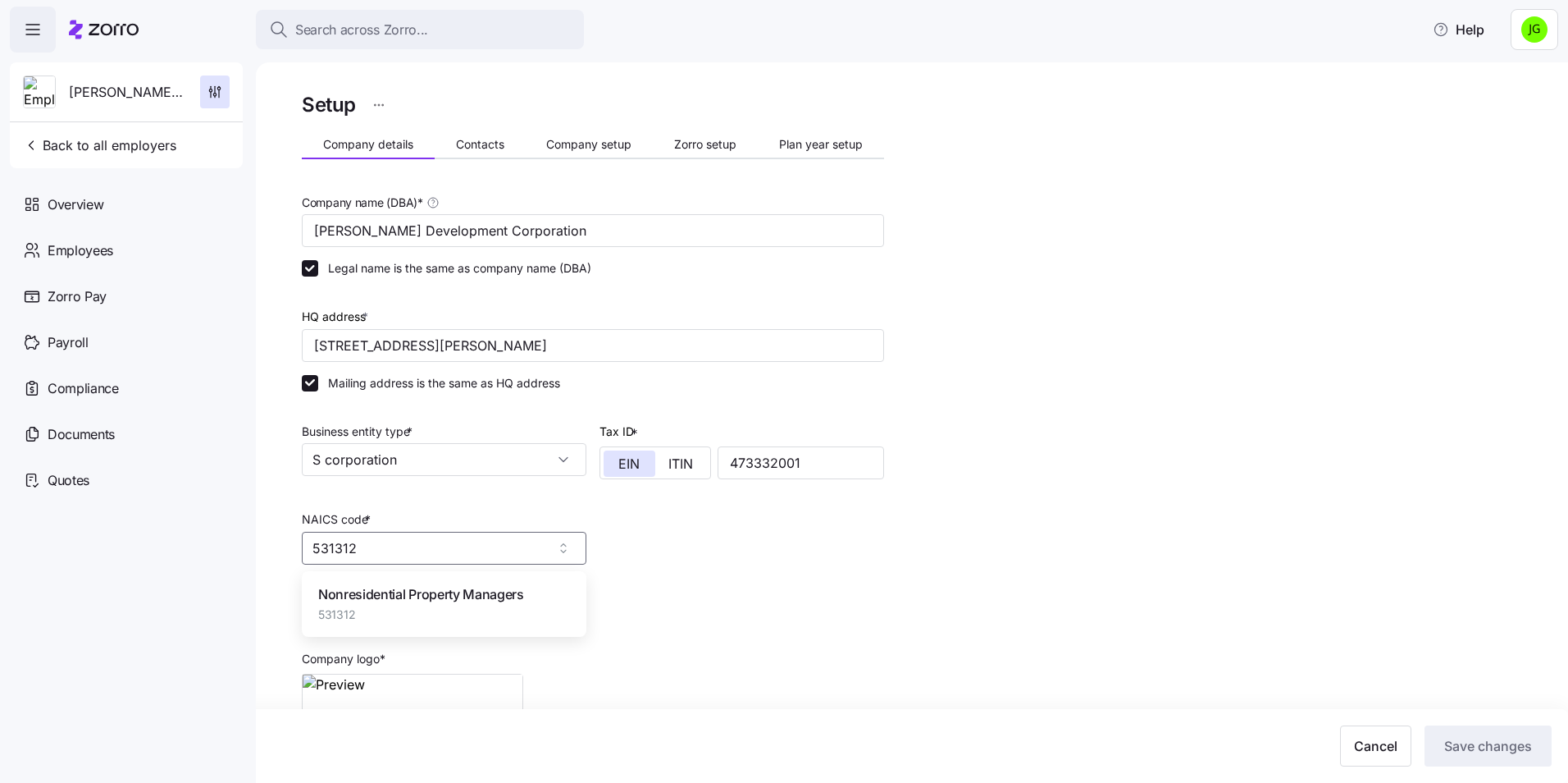
click at [371, 604] on span "Nonresidential Property Managers" at bounding box center [421, 594] width 206 height 21
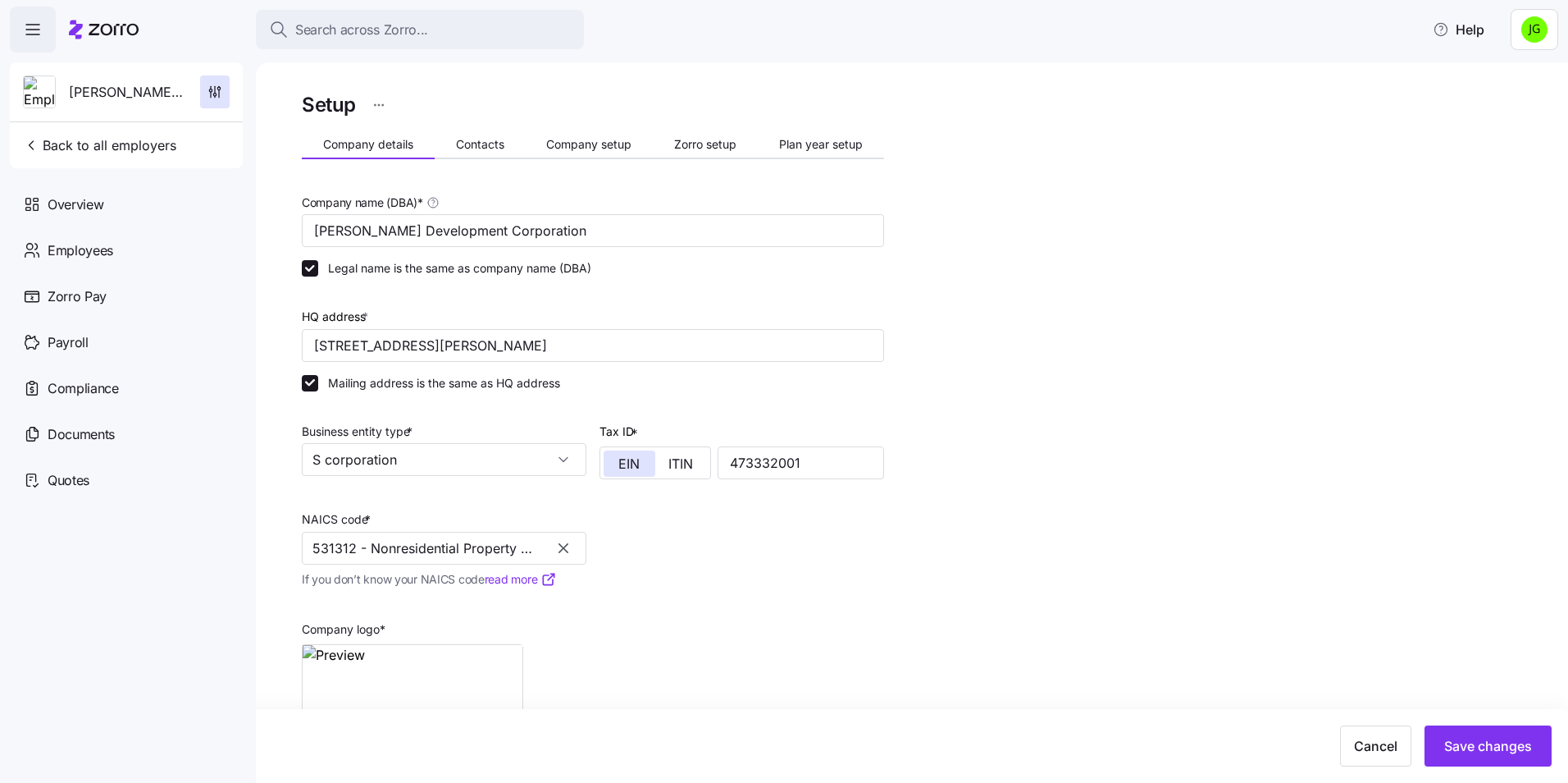
type input "531312 - Nonresidential Property Managers"
click at [805, 561] on div "Company name (DBA) * [PERSON_NAME] Development Corporation Legal name is the sa…" at bounding box center [592, 480] width 596 height 590
click at [561, 460] on input "S corporation" at bounding box center [444, 459] width 284 height 33
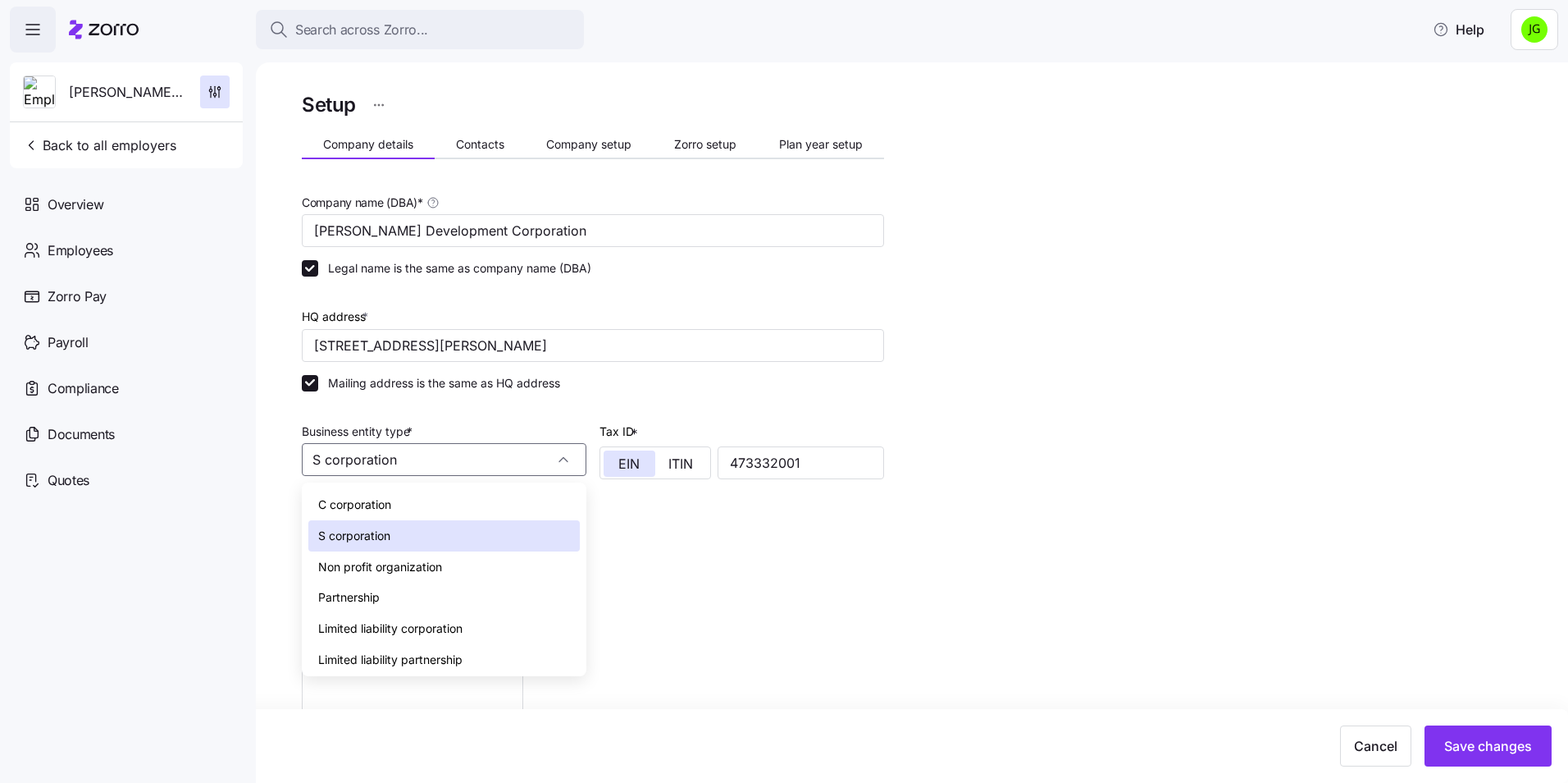
click at [424, 633] on span "Limited liability corporation" at bounding box center [390, 628] width 144 height 18
type input "Limited liability corporation"
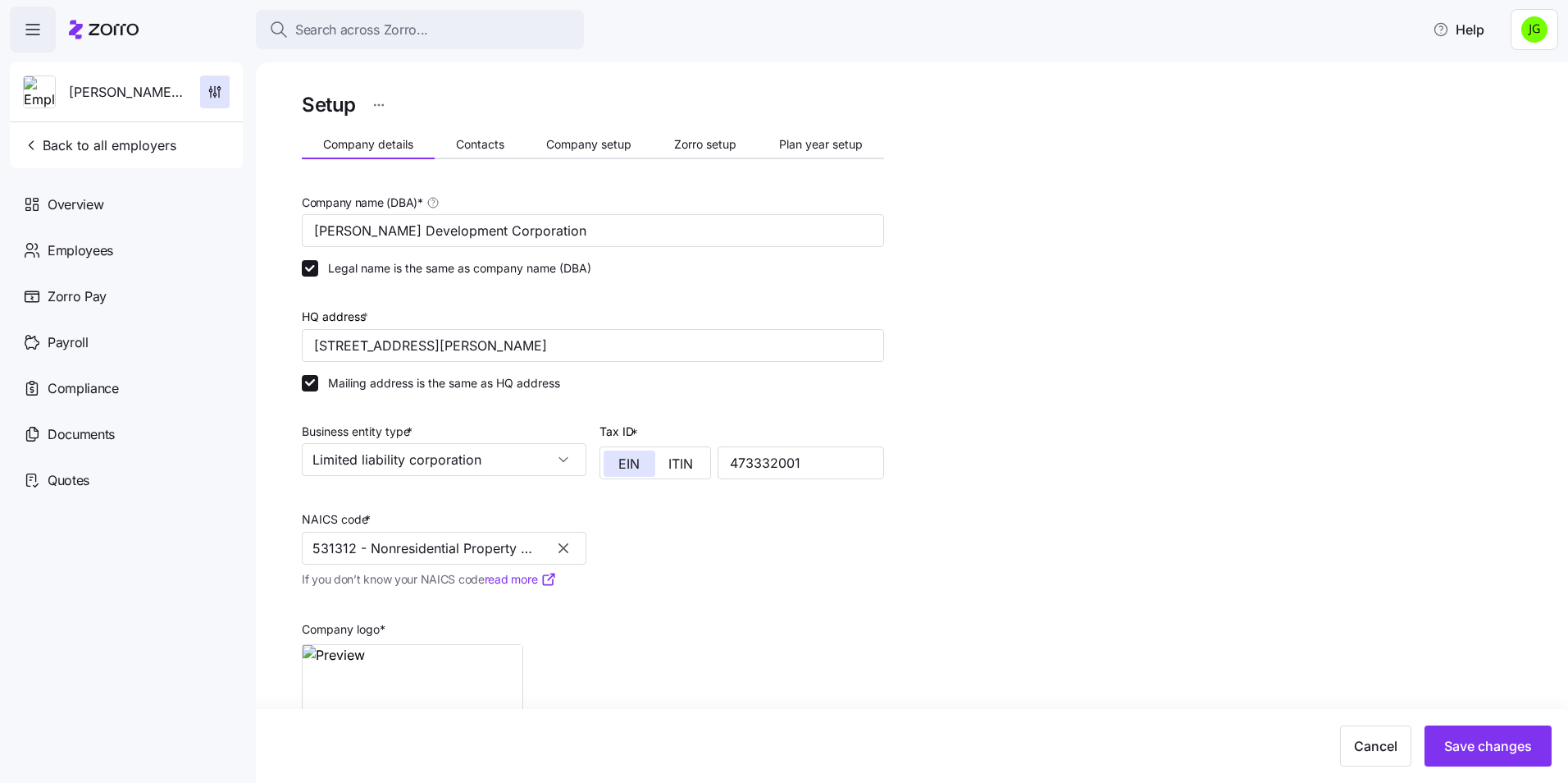
click at [1121, 619] on div "Setup Company details Contacts Company setup Zorro setup Plan year setup Compan…" at bounding box center [923, 468] width 1243 height 759
click at [1505, 746] on span "Save changes" at bounding box center [1487, 746] width 88 height 20
click at [476, 157] on div "Company details Contacts Company setup Zorro setup Plan year setup" at bounding box center [592, 147] width 582 height 24
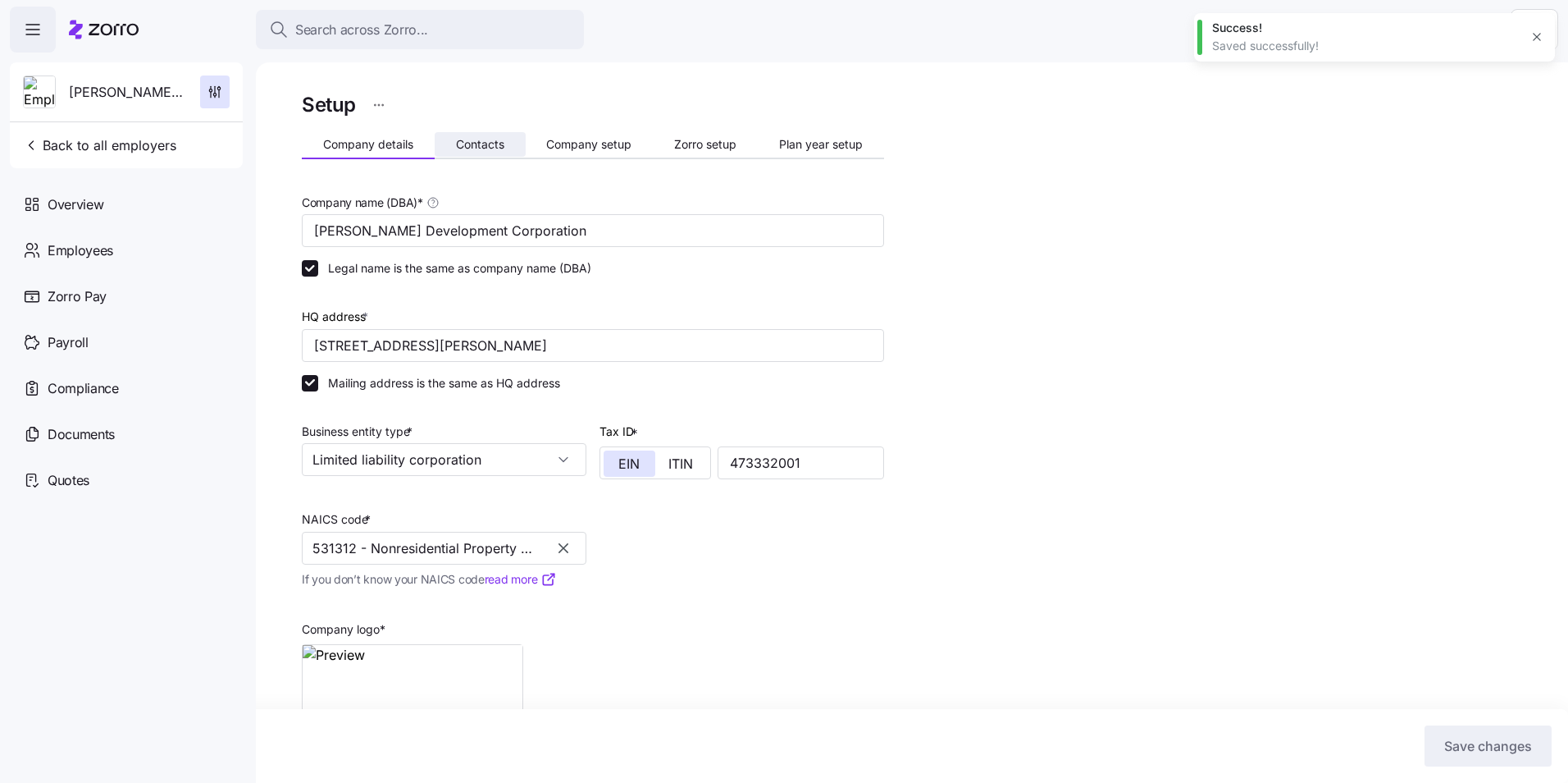
click at [481, 146] on span "Contacts" at bounding box center [480, 144] width 49 height 11
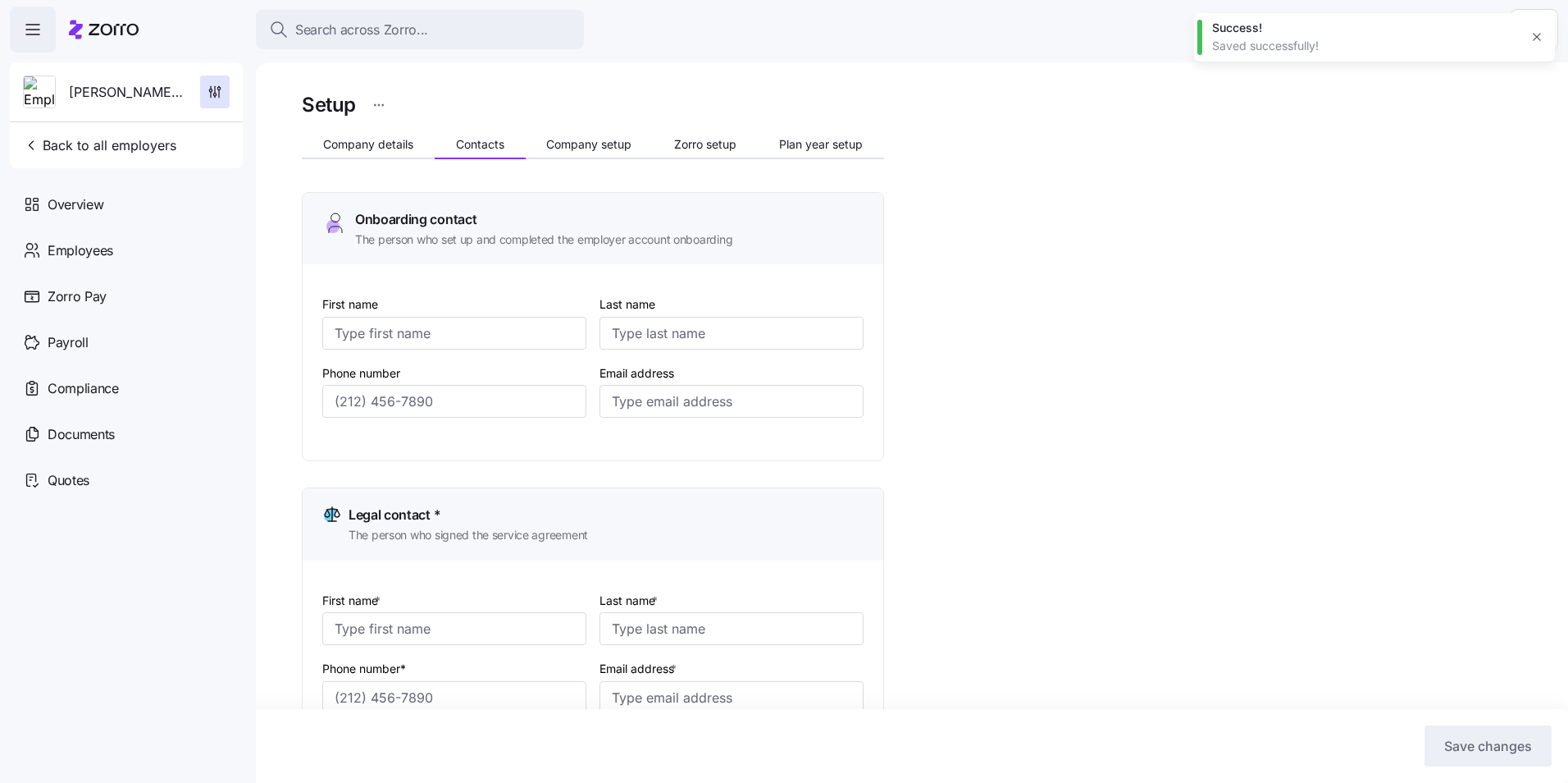
type input "[PERSON_NAME]"
type input "[PERSON_NAME][EMAIL_ADDRESS][DOMAIN_NAME]"
type input "[PERSON_NAME]"
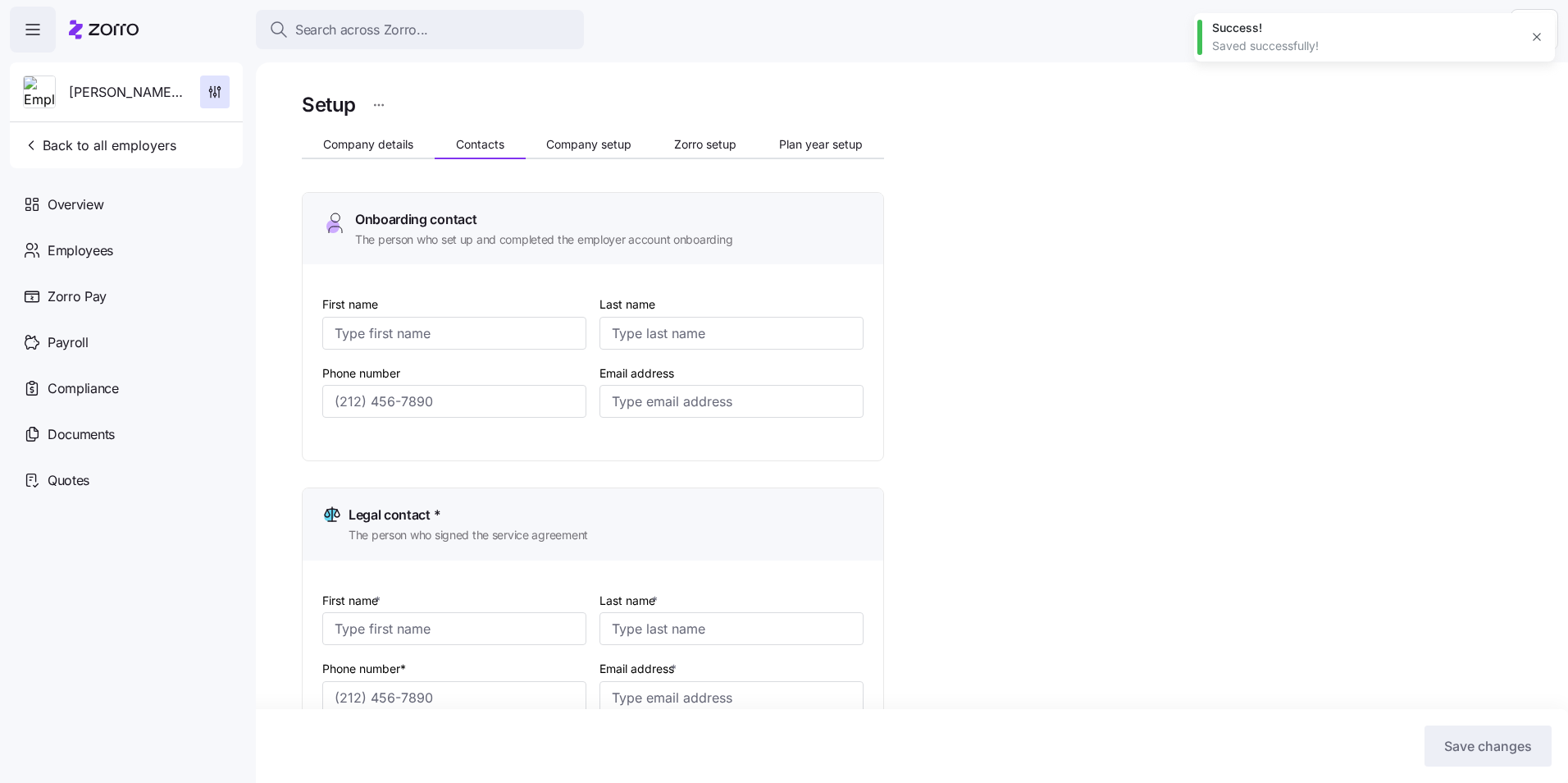
type input "[EMAIL_ADDRESS][DOMAIN_NAME]"
type input "[PERSON_NAME]"
type input "[EMAIL_ADDRESS][DOMAIN_NAME]"
type input "[PHONE_NUMBER]"
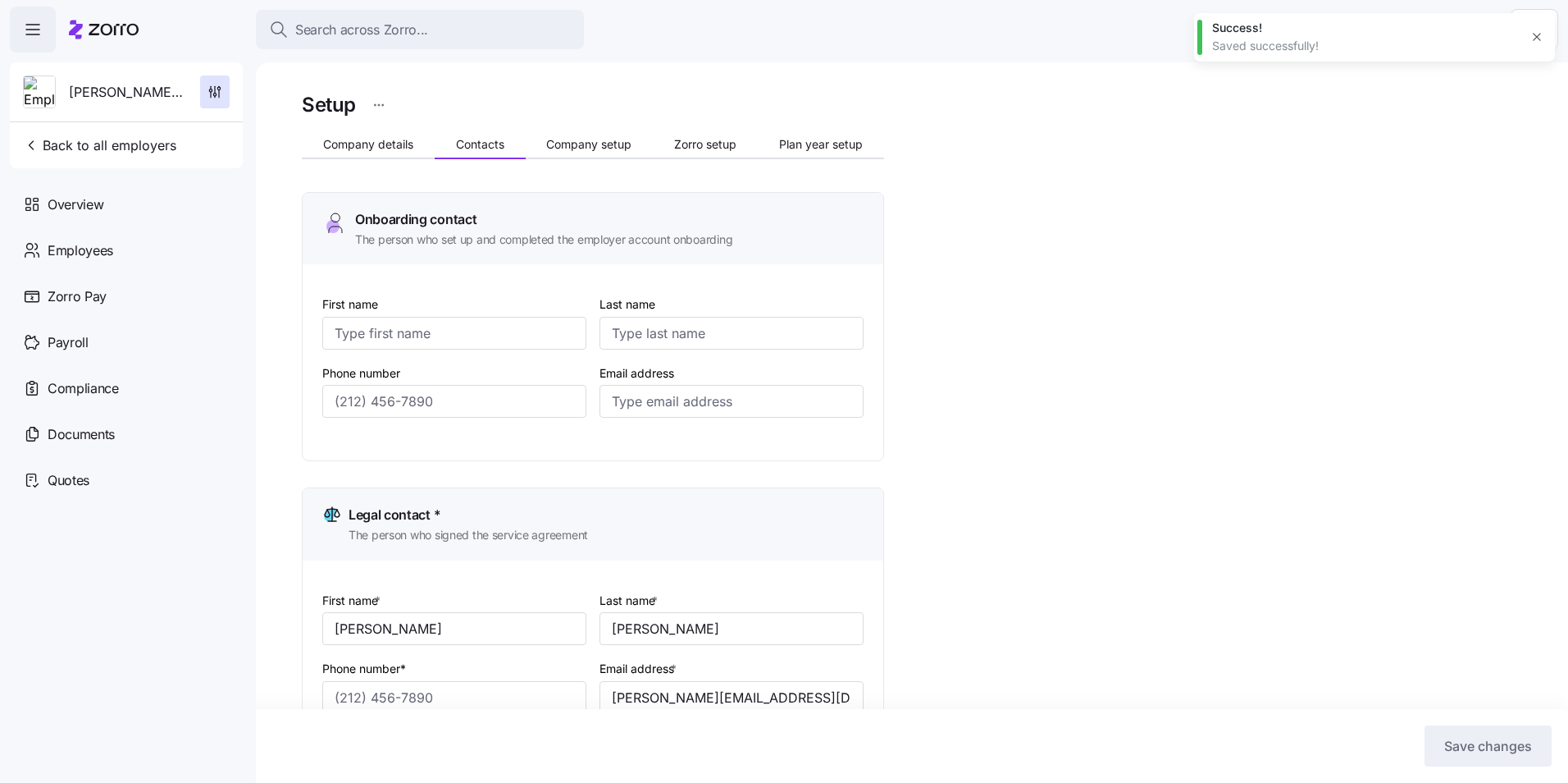
type input "[PHONE_NUMBER]"
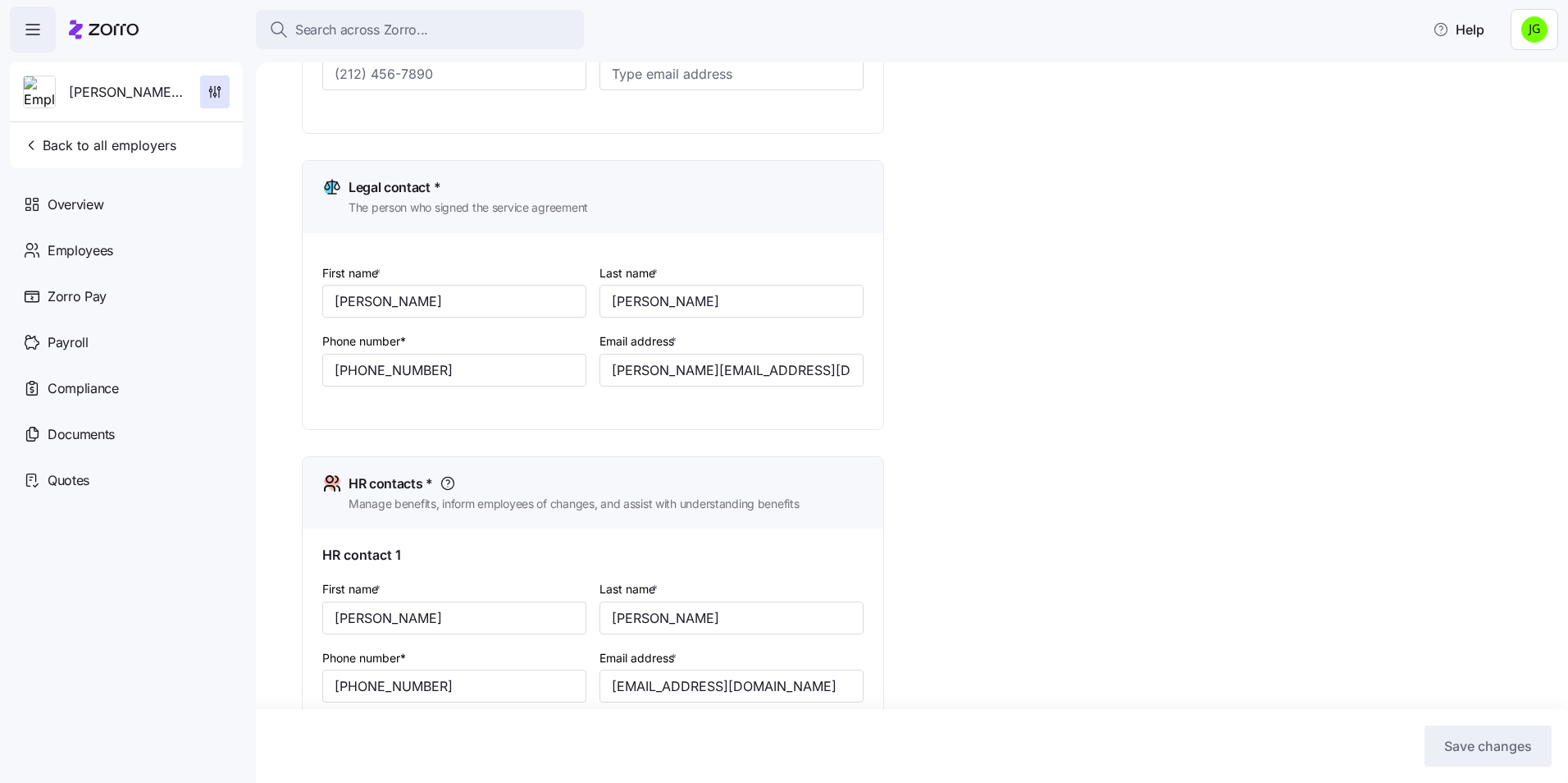
scroll to position [328, 0]
drag, startPoint x: 809, startPoint y: 687, endPoint x: 603, endPoint y: 699, distance: 206.3
click at [457, 688] on div "First name * [PERSON_NAME] Last name * [PERSON_NAME] Phone number* [PHONE_NUMBE…" at bounding box center [592, 662] width 554 height 183
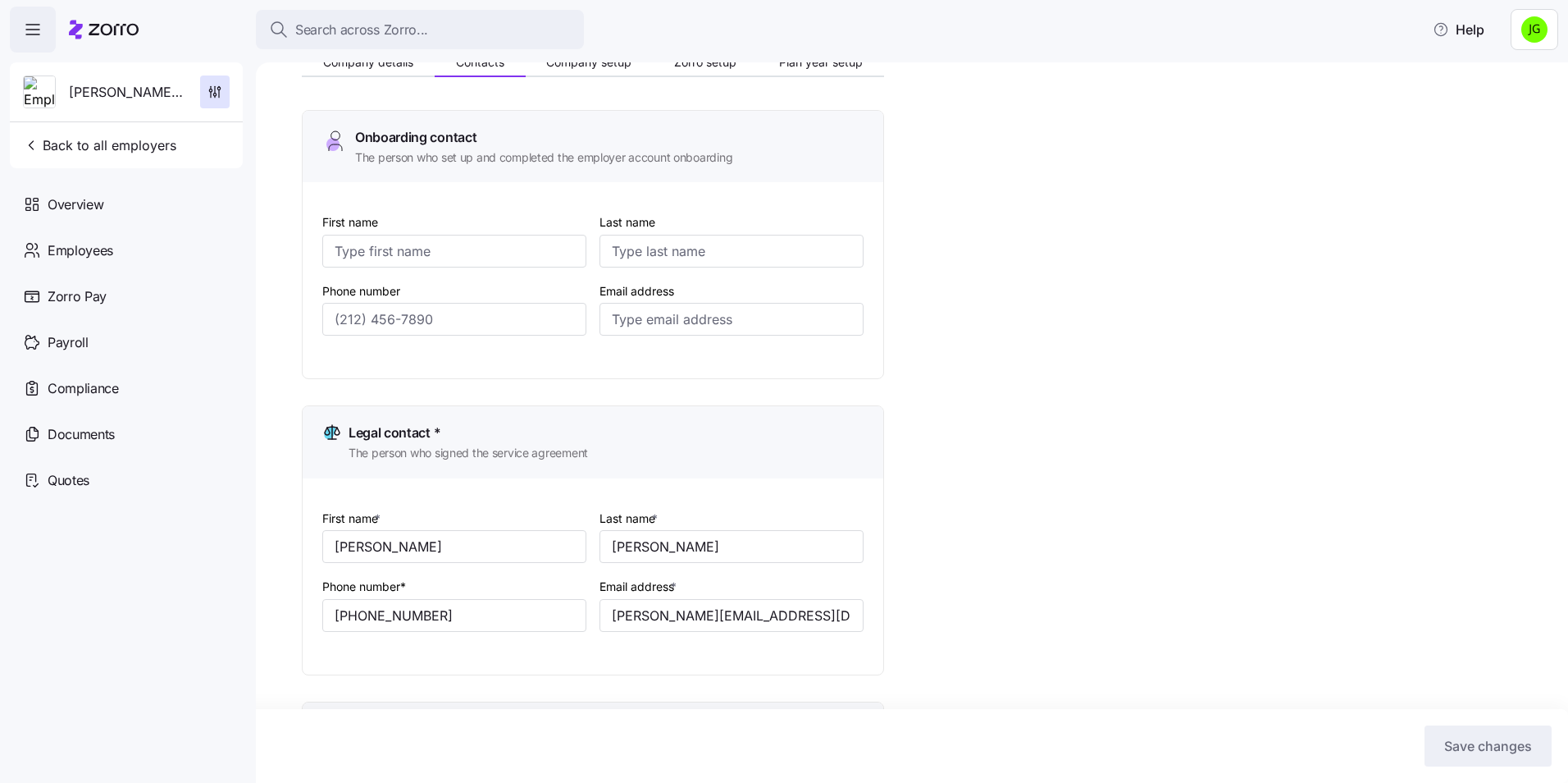
scroll to position [0, 0]
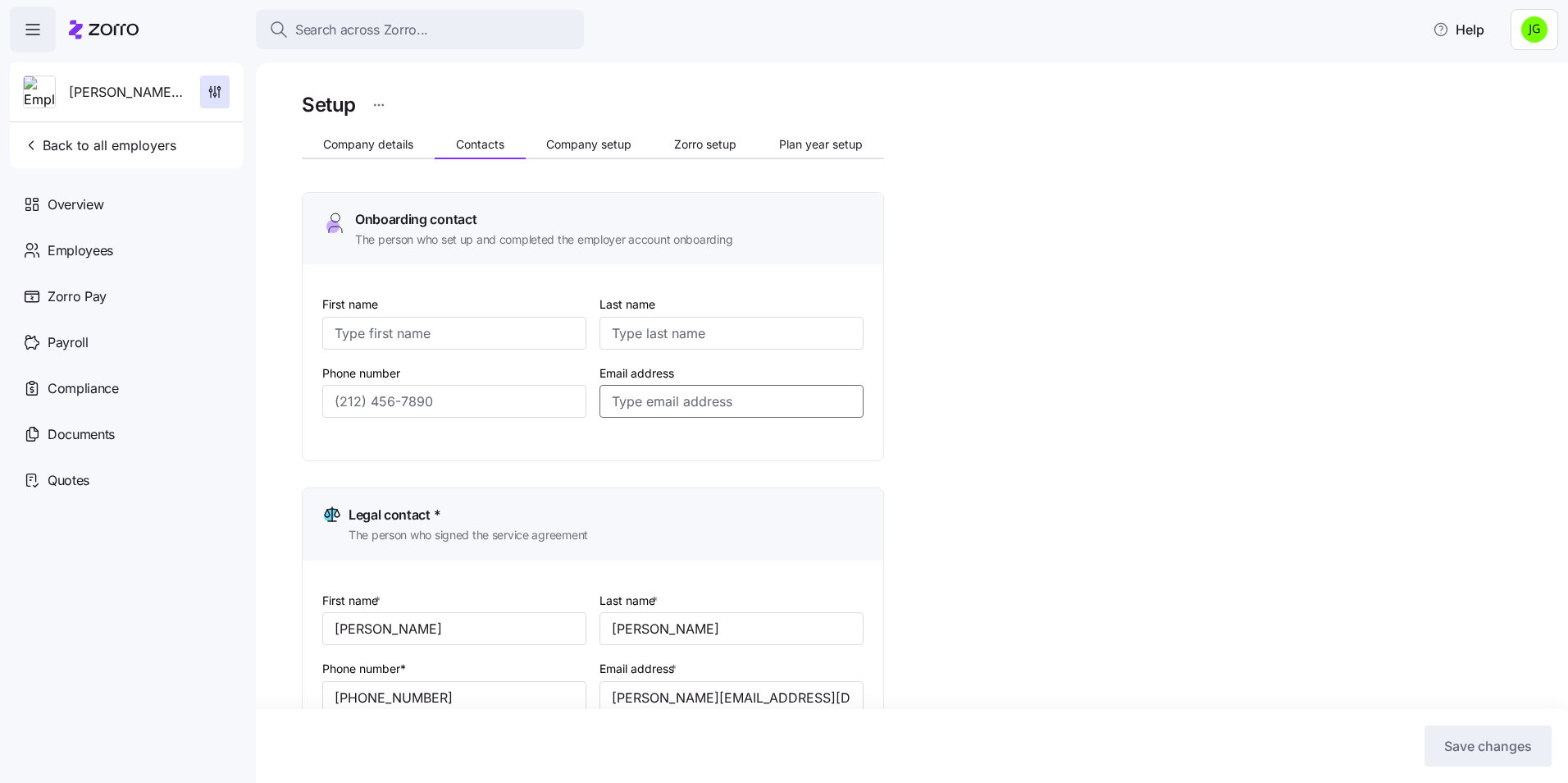
click at [664, 398] on input "Email address" at bounding box center [731, 401] width 264 height 33
paste input "[EMAIL_ADDRESS][DOMAIN_NAME]"
type input "[EMAIL_ADDRESS][DOMAIN_NAME]"
drag, startPoint x: 369, startPoint y: 338, endPoint x: 392, endPoint y: 343, distance: 23.5
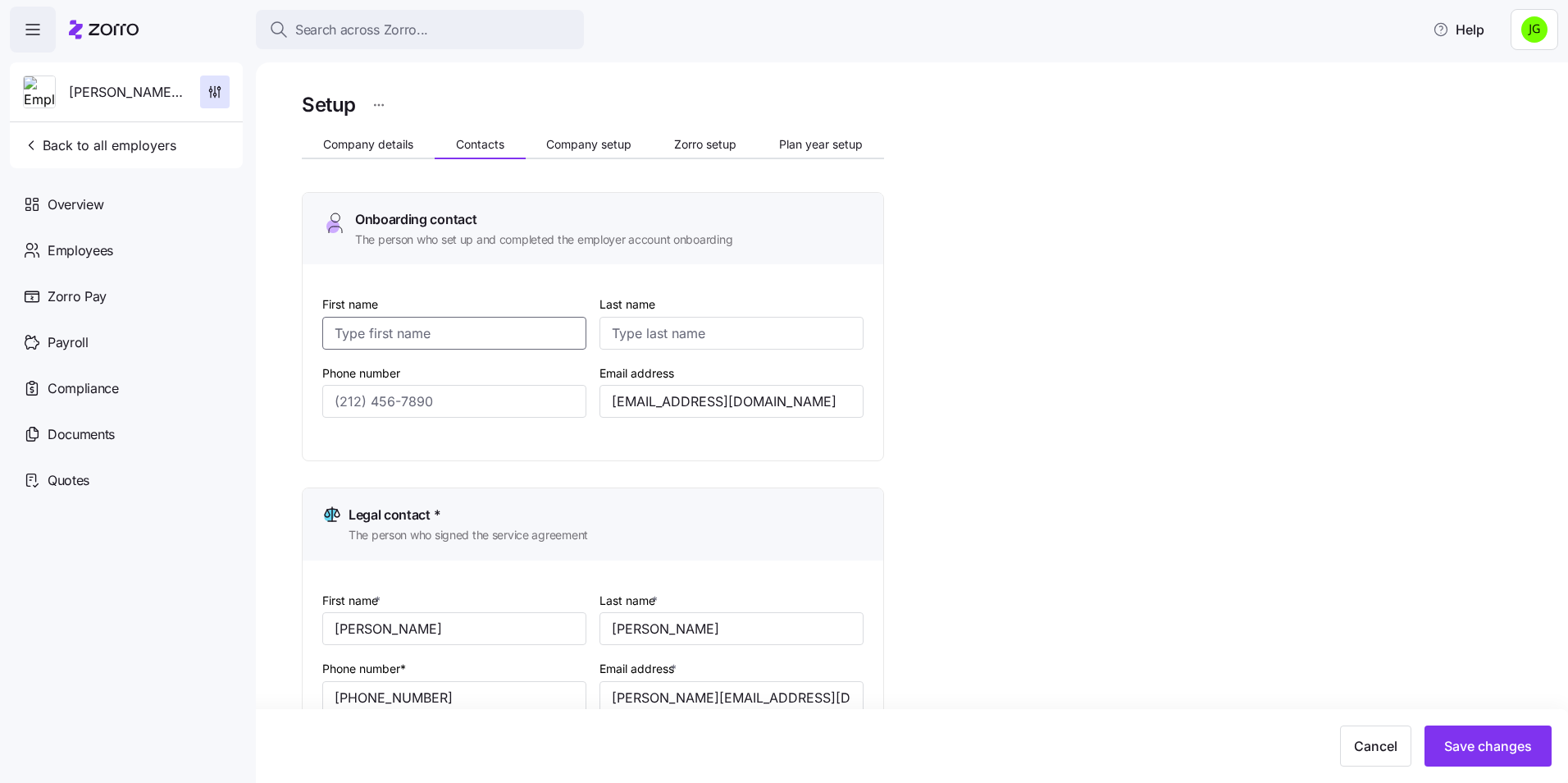
click at [369, 338] on input "First name" at bounding box center [455, 333] width 264 height 33
type input "a"
type input "[PERSON_NAME]"
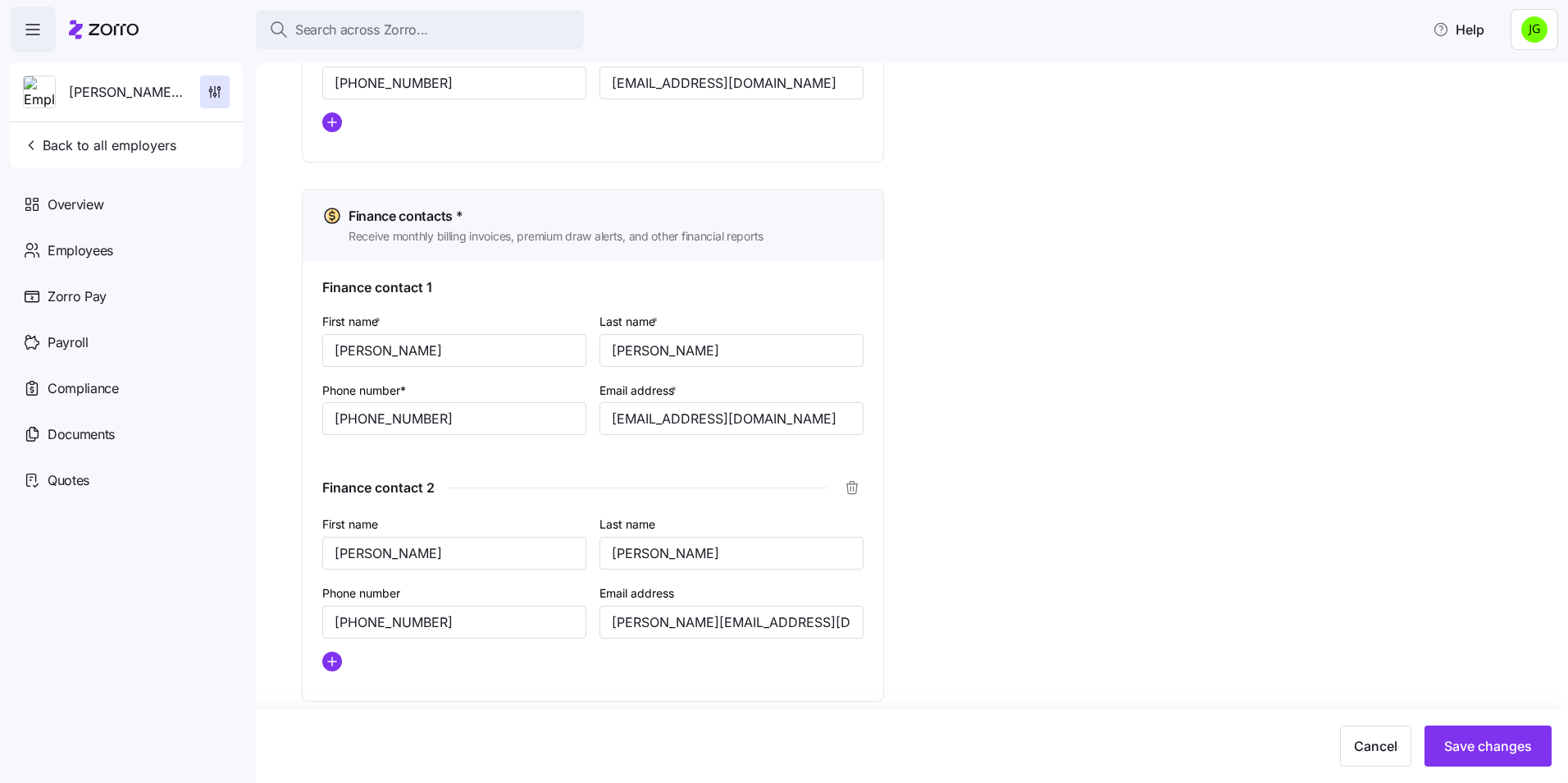
scroll to position [947, 0]
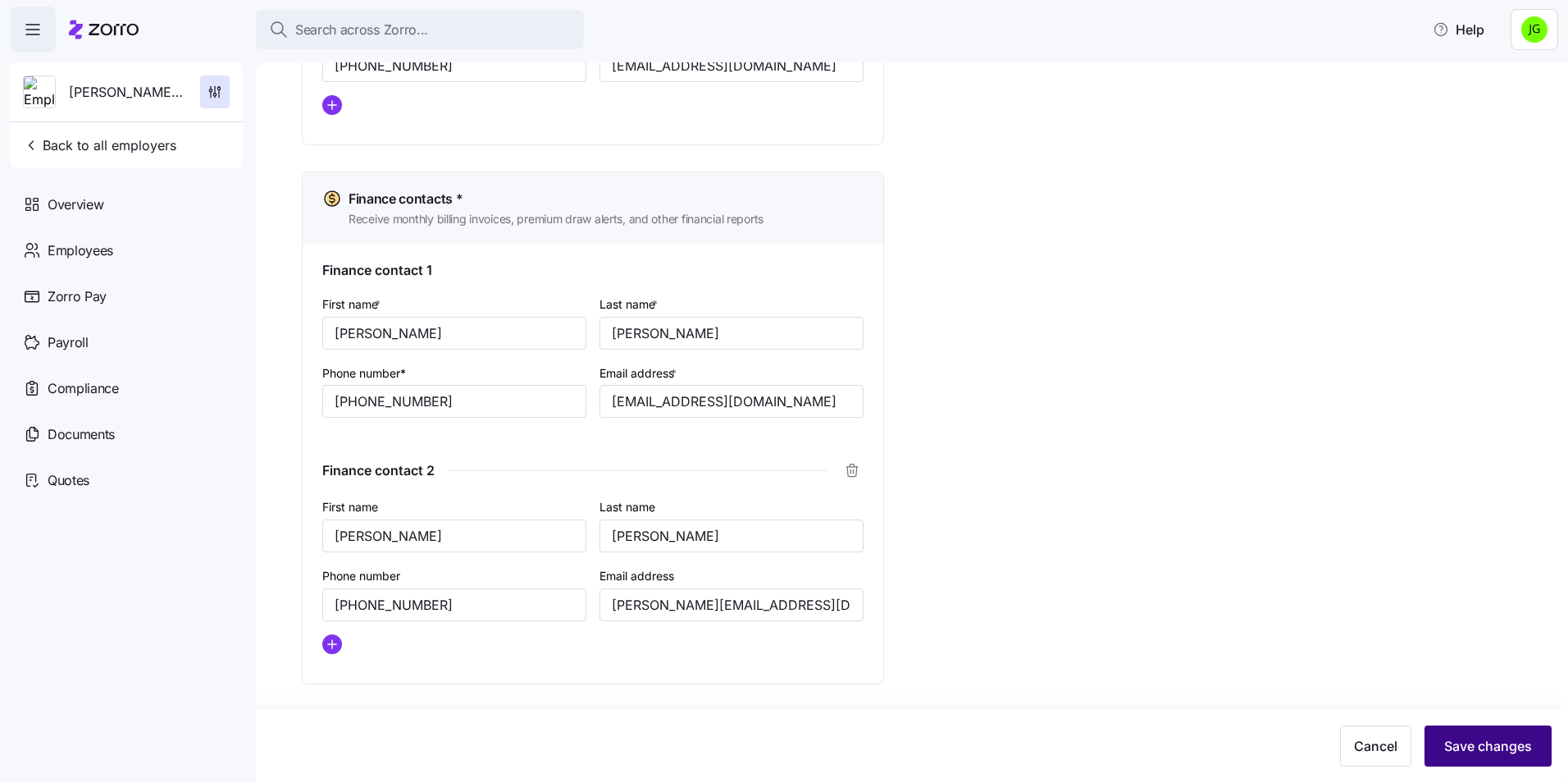
type input "[PERSON_NAME]"
click at [1458, 742] on span "Save changes" at bounding box center [1487, 746] width 88 height 20
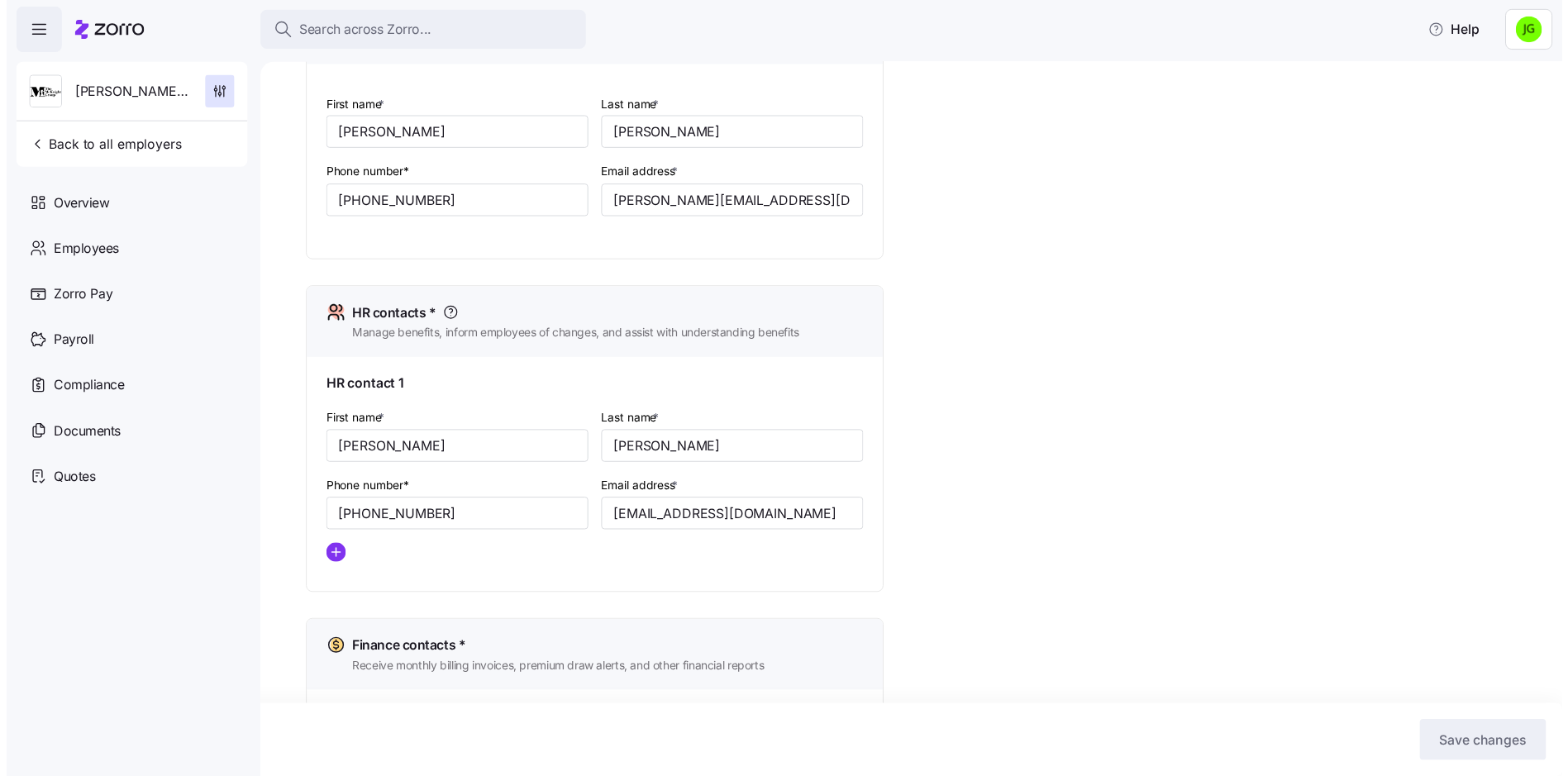
scroll to position [459, 0]
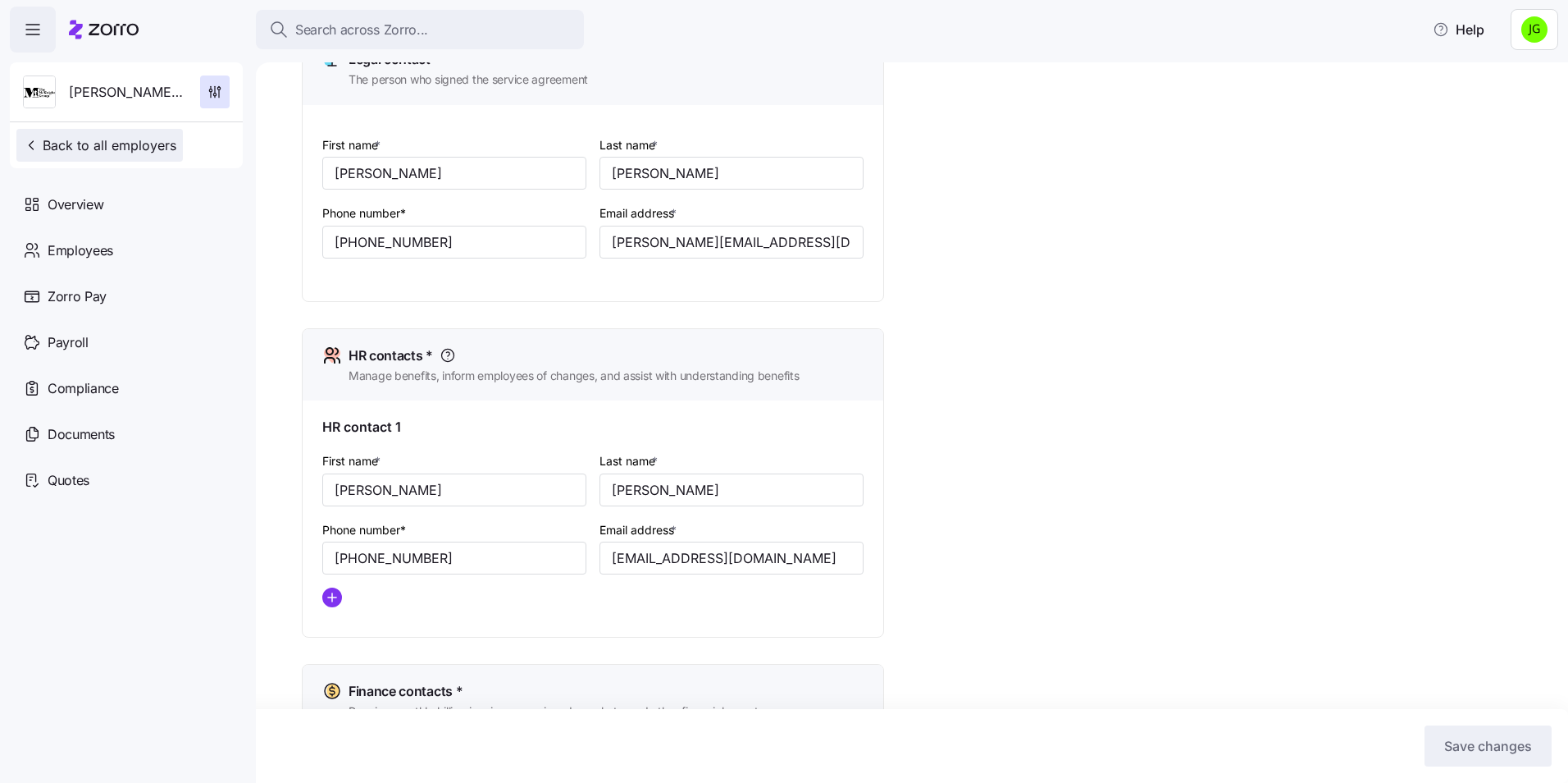
click at [101, 135] on button "Back to all employers" at bounding box center [99, 145] width 166 height 33
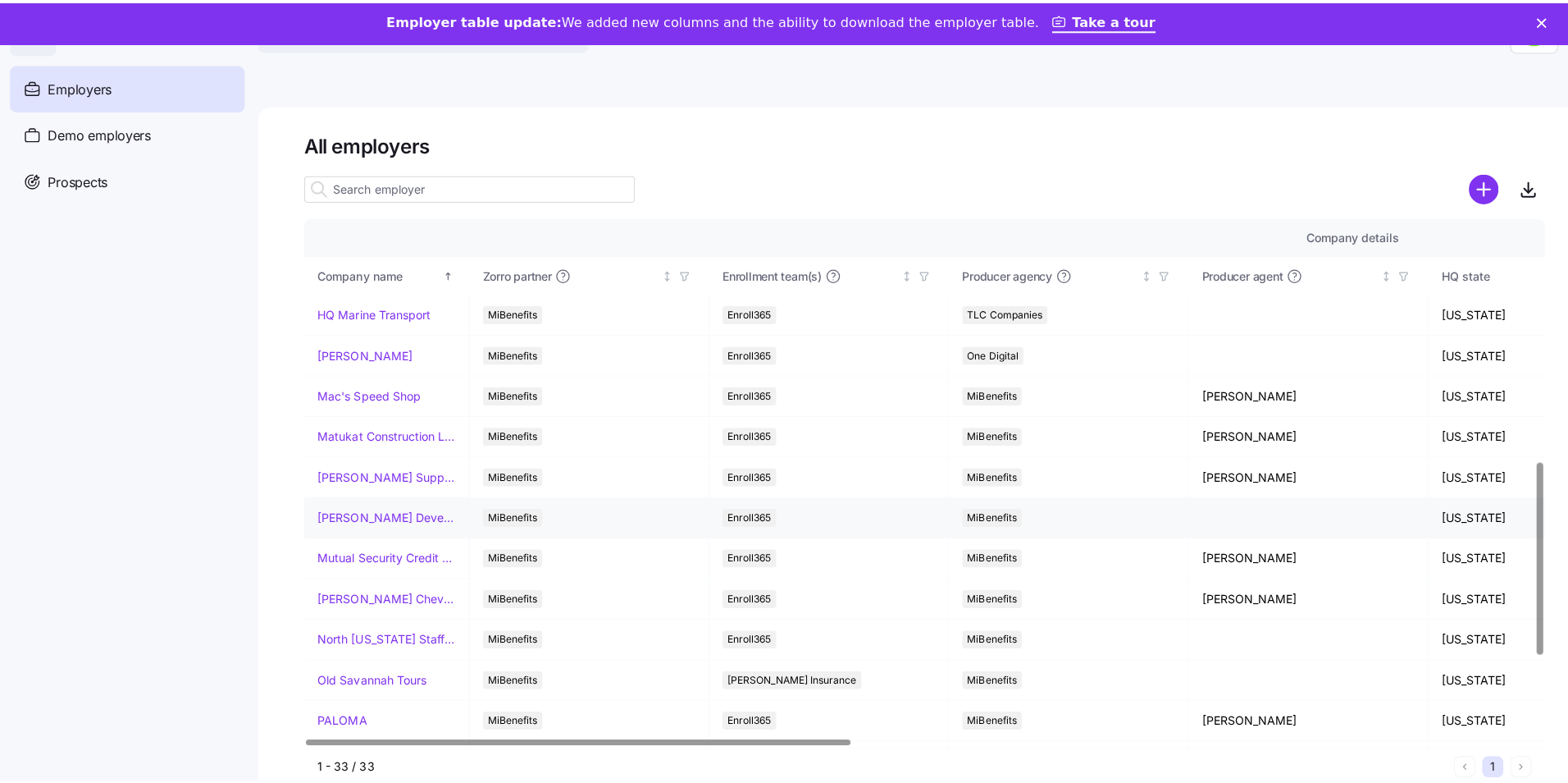
scroll to position [656, 0]
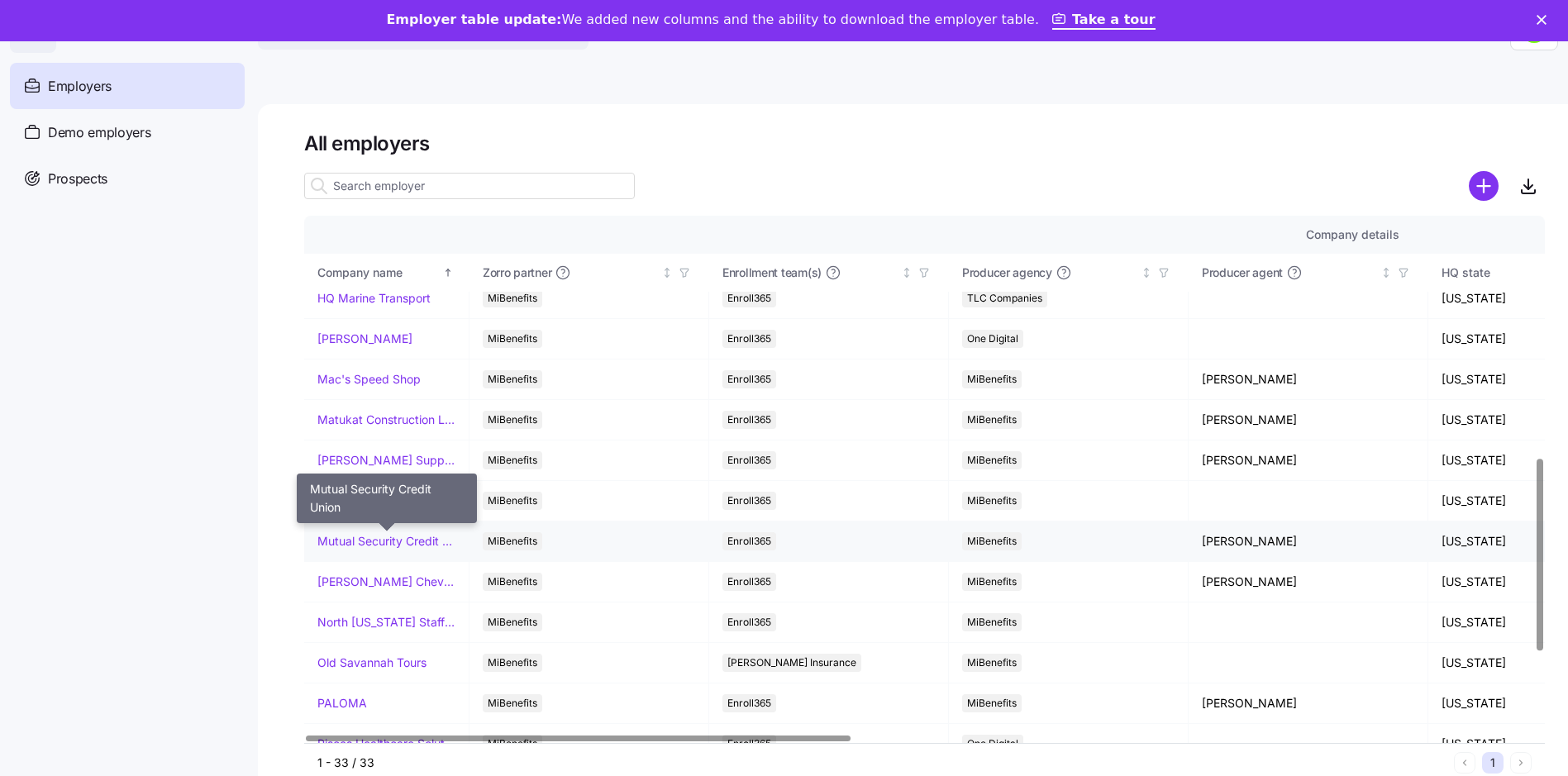
click at [403, 544] on link "Mutual Security Credit Union" at bounding box center [386, 541] width 138 height 17
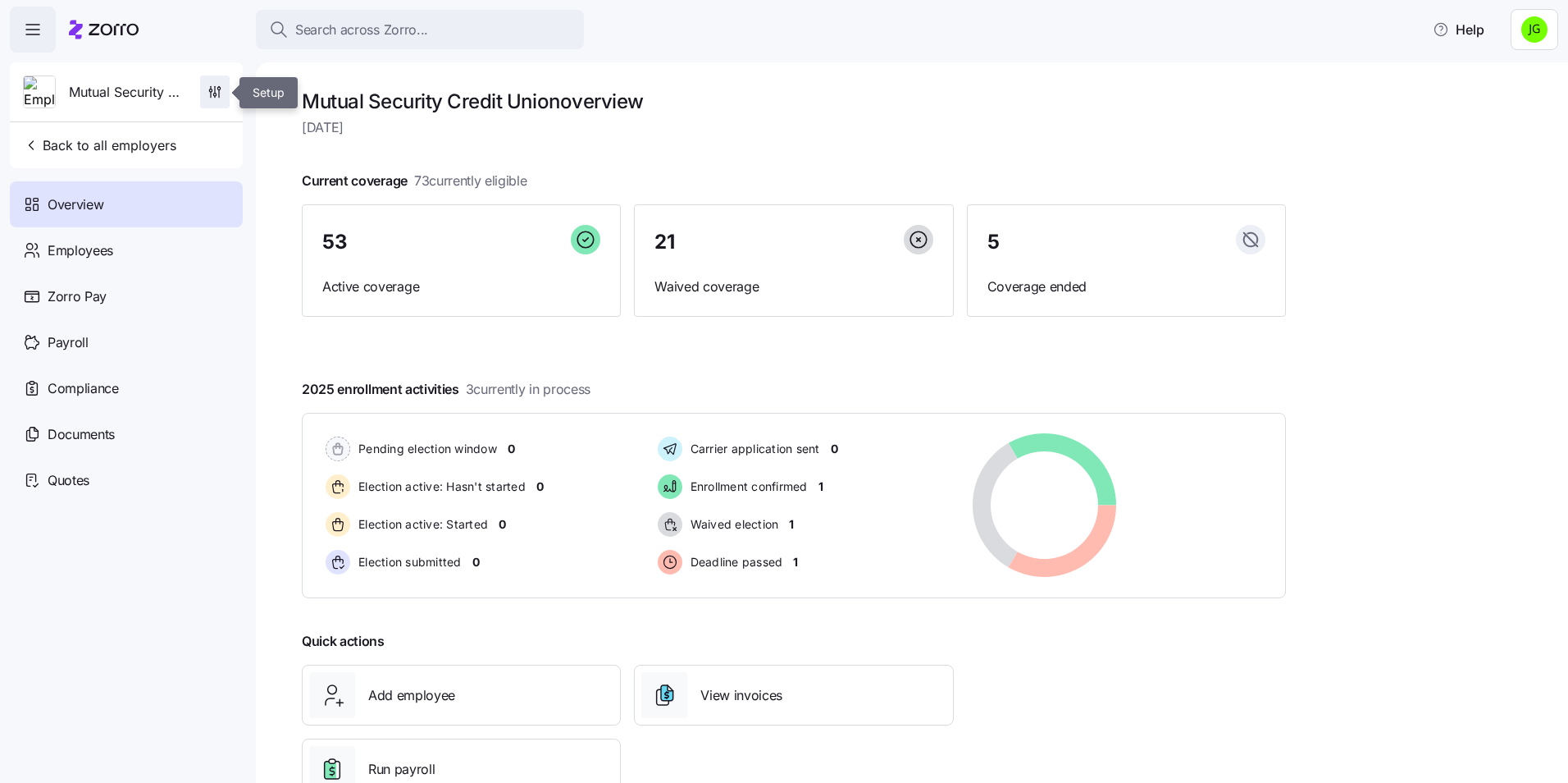
click at [219, 91] on icon "button" at bounding box center [219, 94] width 0 height 7
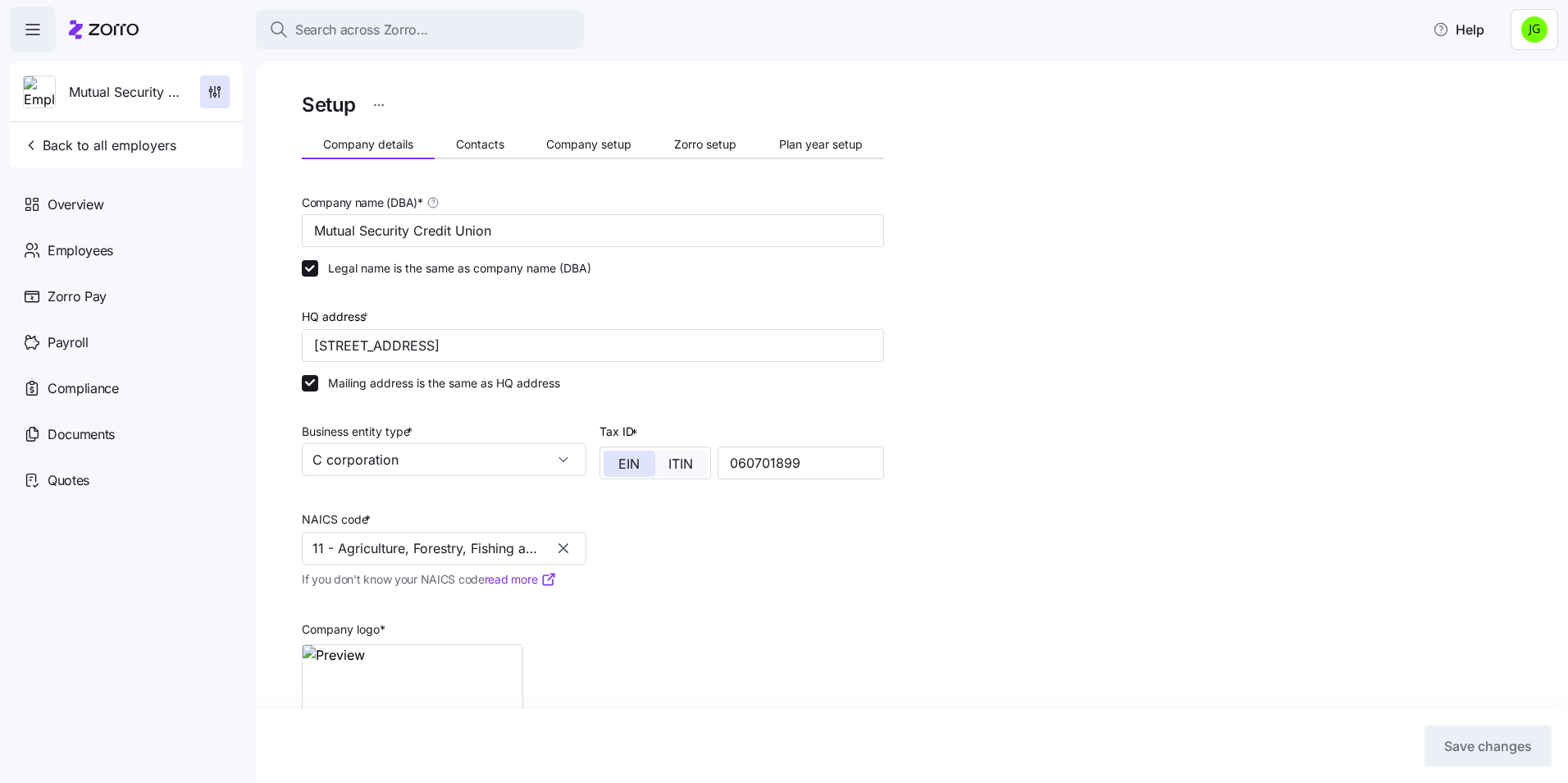
scroll to position [84, 0]
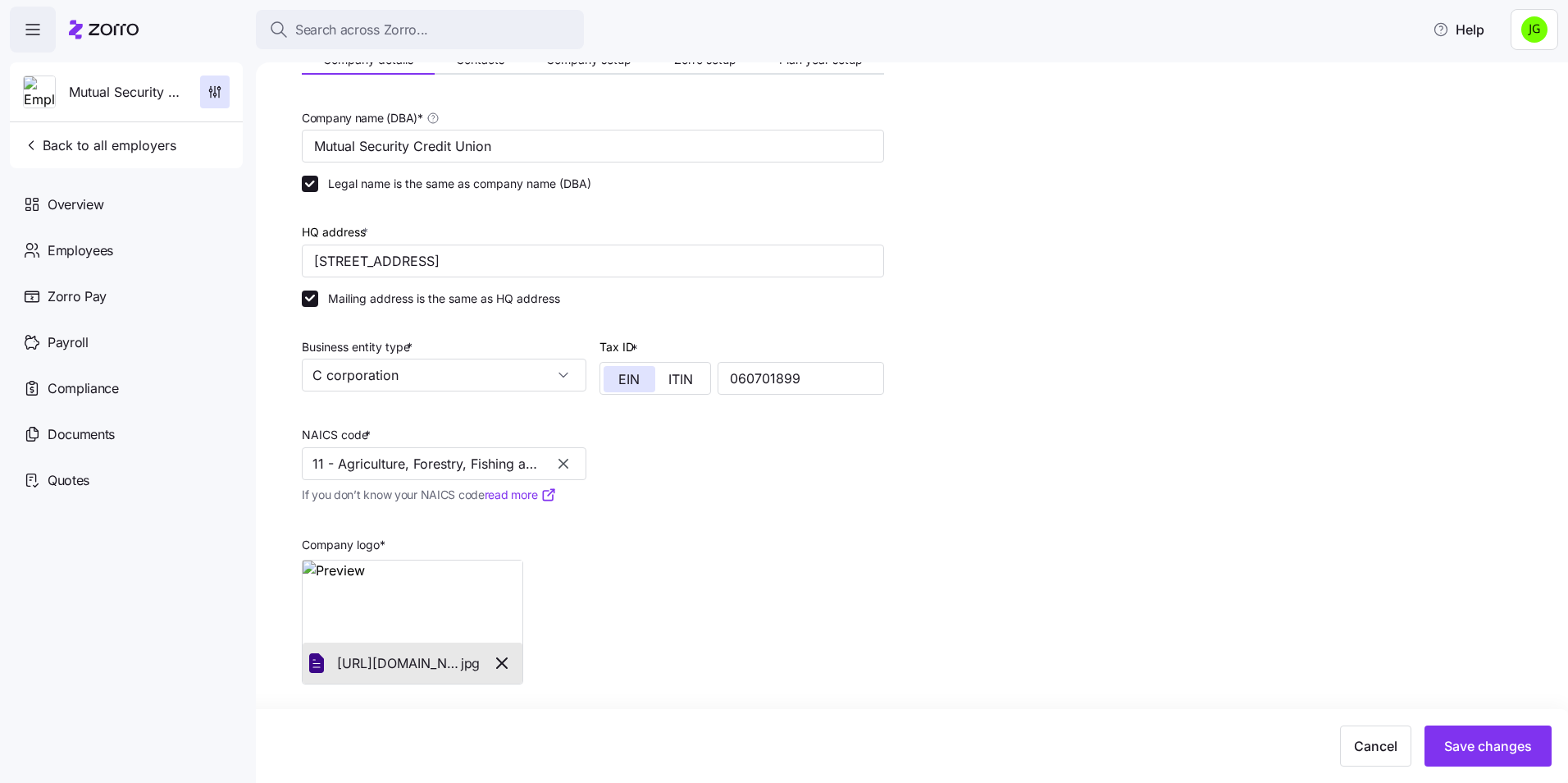
click at [560, 459] on icon "button" at bounding box center [563, 463] width 17 height 17
click at [395, 464] on input "NAICS code *" at bounding box center [444, 464] width 284 height 33
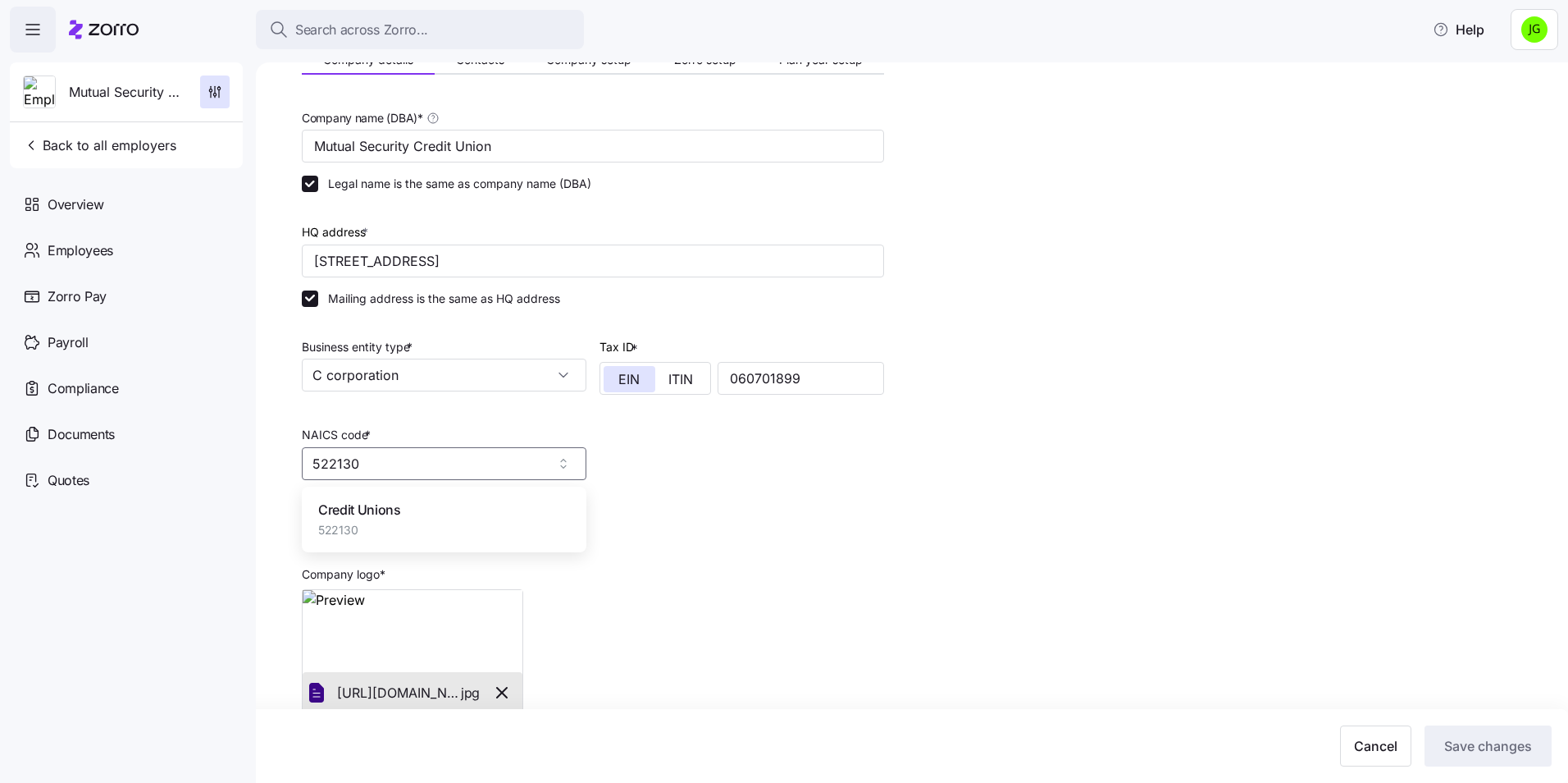
click at [374, 518] on span "Credit Unions" at bounding box center [359, 510] width 83 height 21
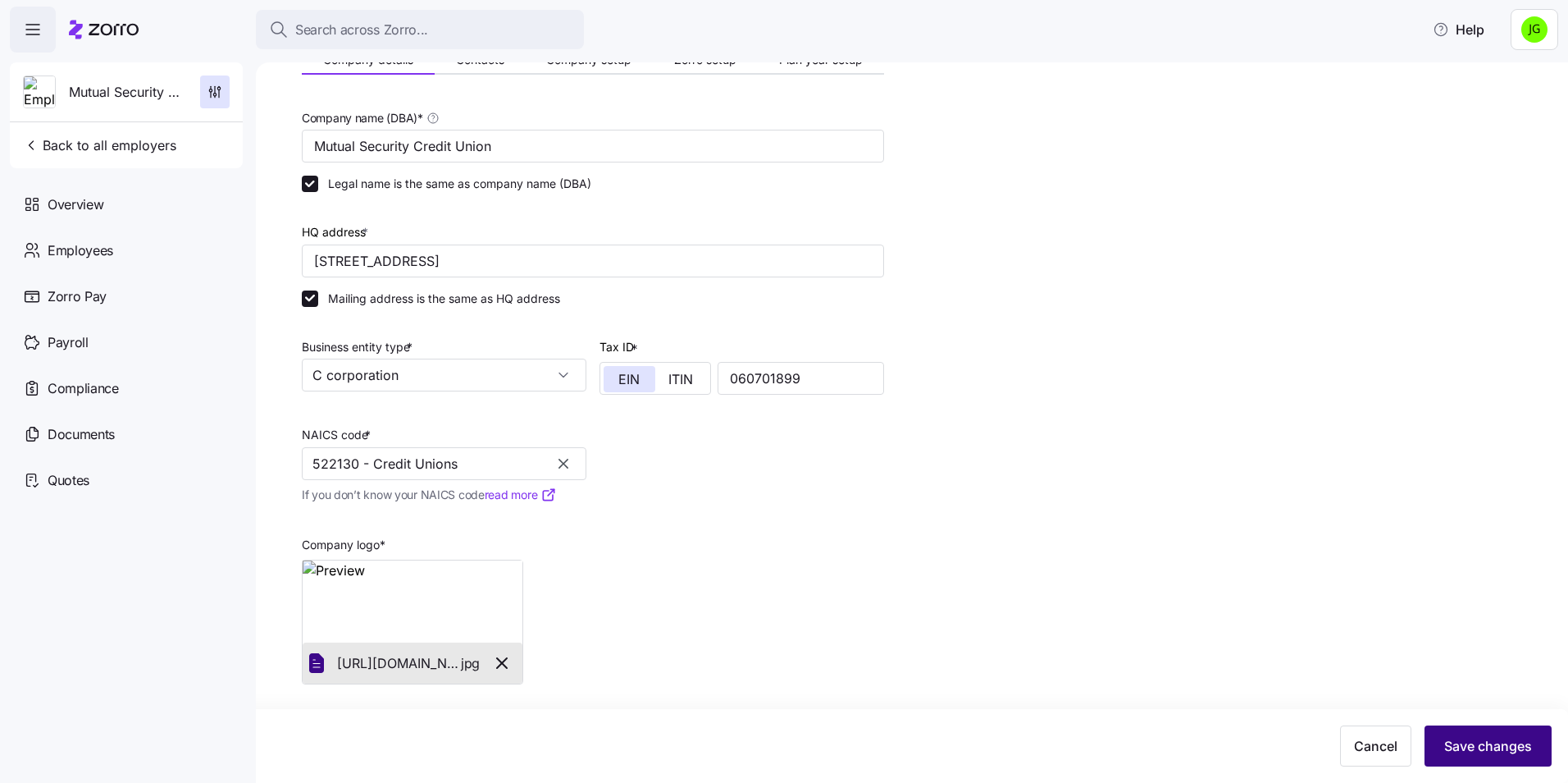
type input "522130 - Credit Unions"
click at [1478, 744] on span "Save changes" at bounding box center [1487, 746] width 88 height 20
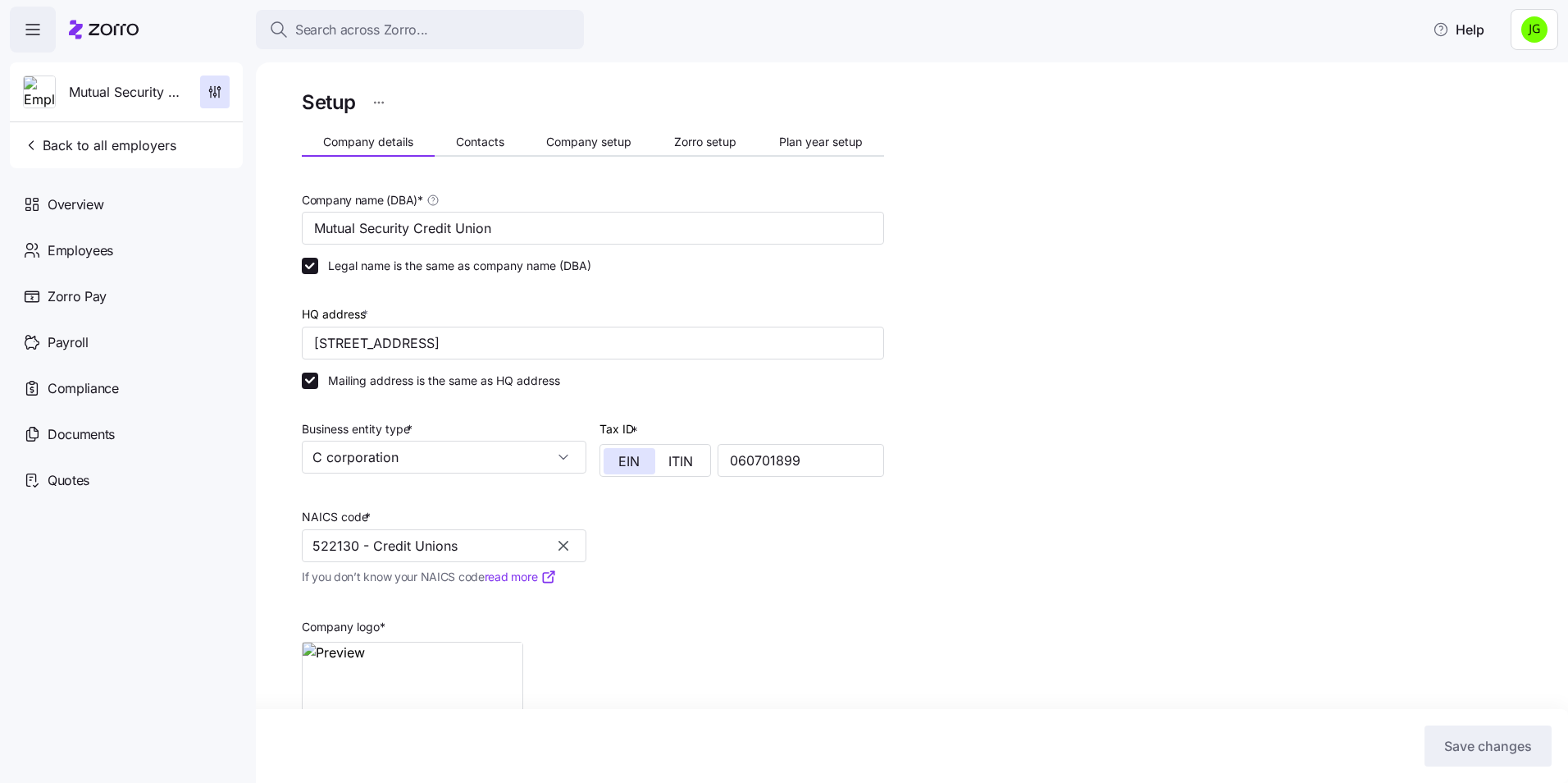
scroll to position [0, 0]
click at [472, 144] on span "Contacts" at bounding box center [480, 144] width 49 height 11
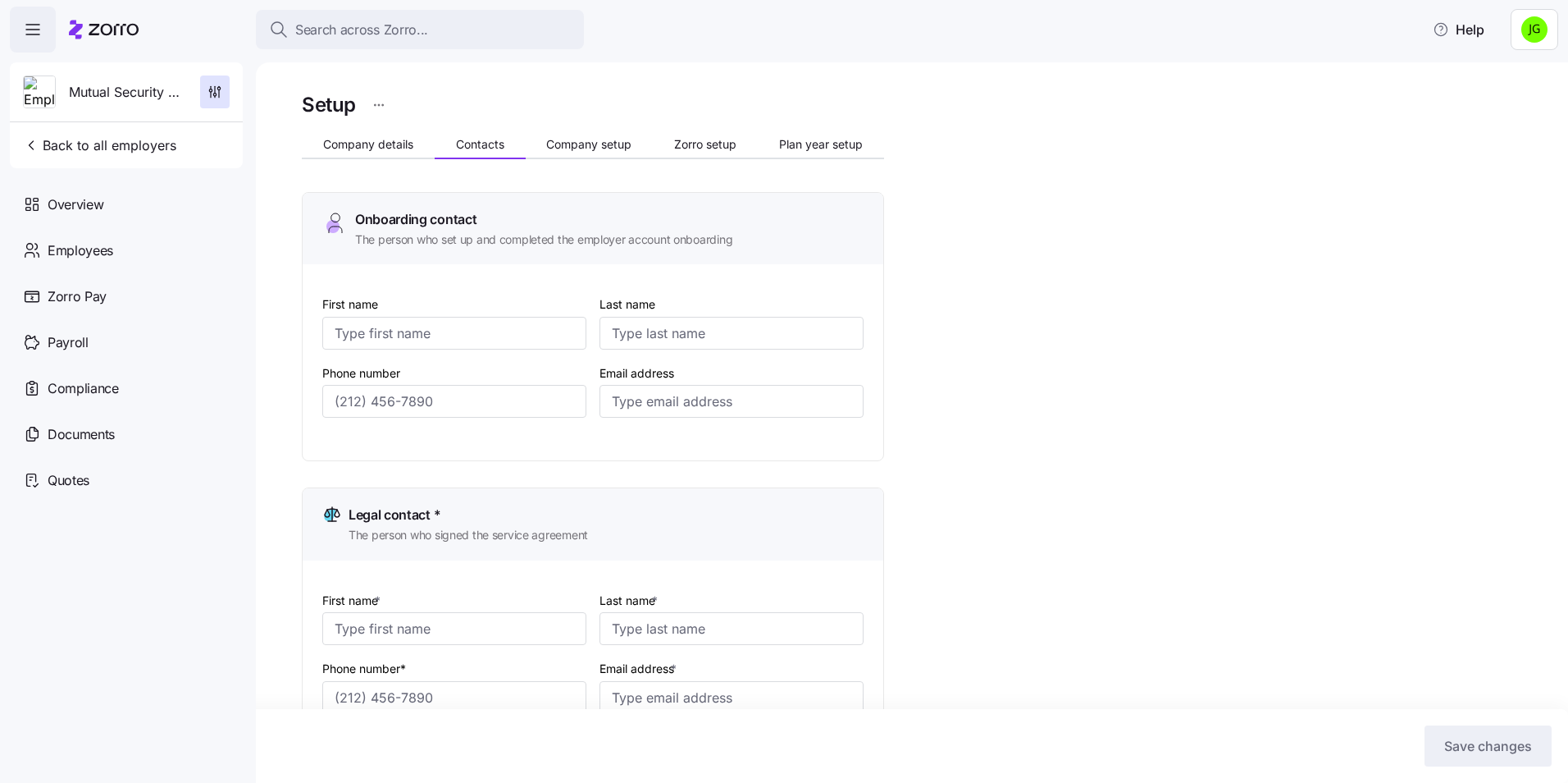
type input "[PERSON_NAME]"
type input "[EMAIL_ADDRESS][DOMAIN_NAME]"
type input "[PERSON_NAME]"
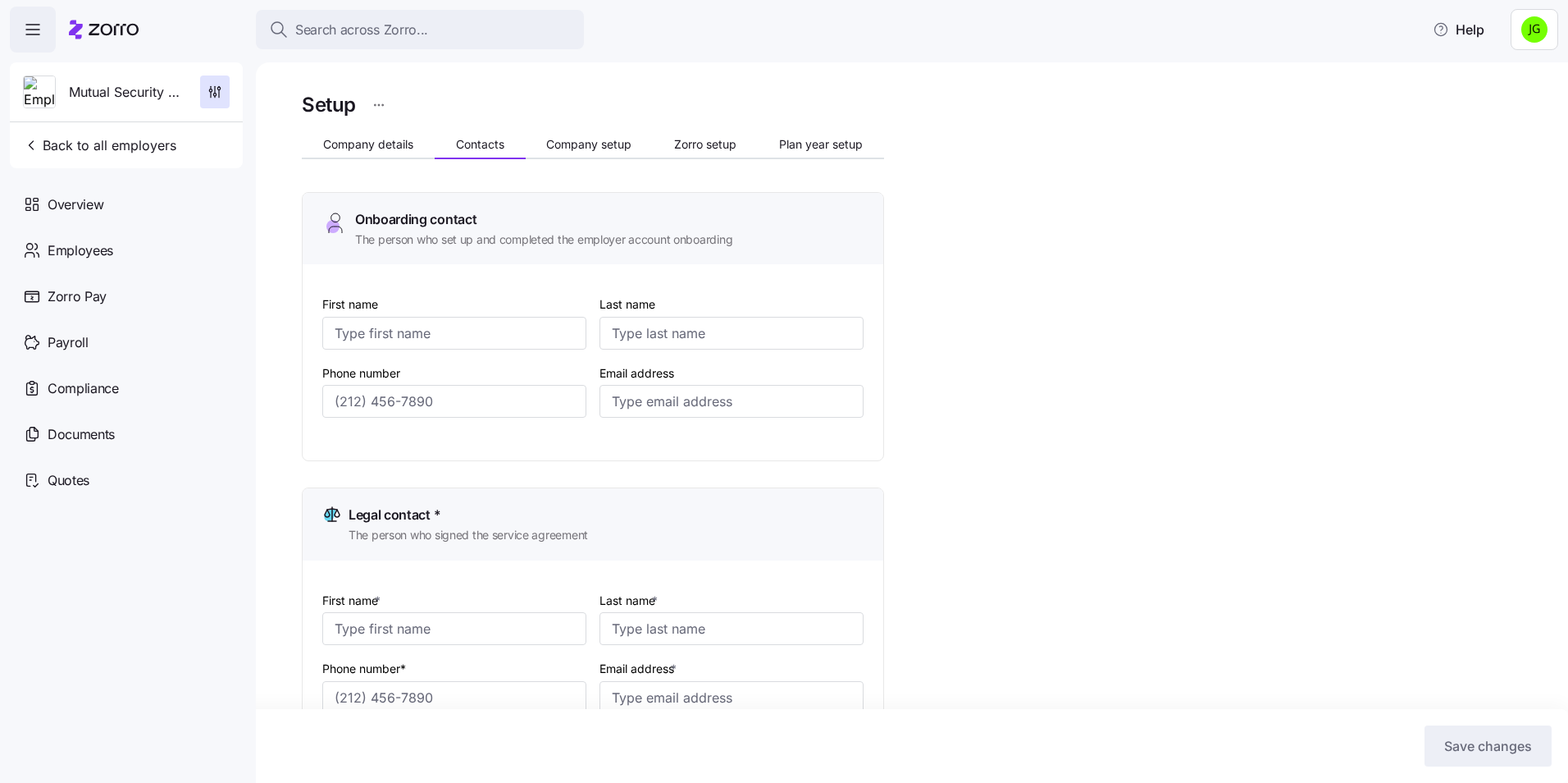
type input "[EMAIL_ADDRESS][DOMAIN_NAME]"
type input "[PERSON_NAME]"
type input "Rapela"
type input "[EMAIL_ADDRESS][DOMAIN_NAME]"
type input "[PERSON_NAME]"
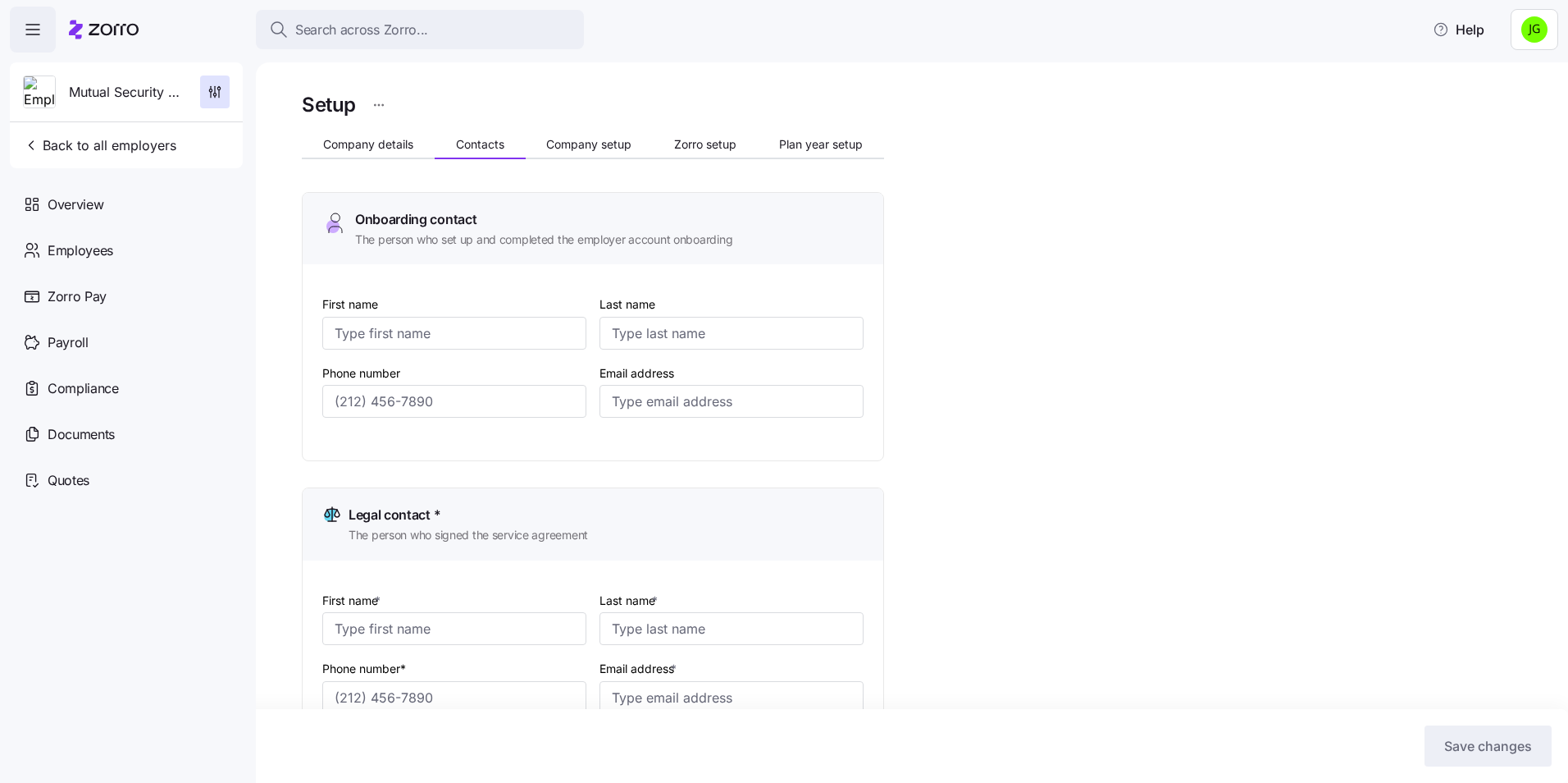
type input "[PERSON_NAME]"
type input "[EMAIL_ADDRESS][DOMAIN_NAME]"
type input "[PHONE_NUMBER]"
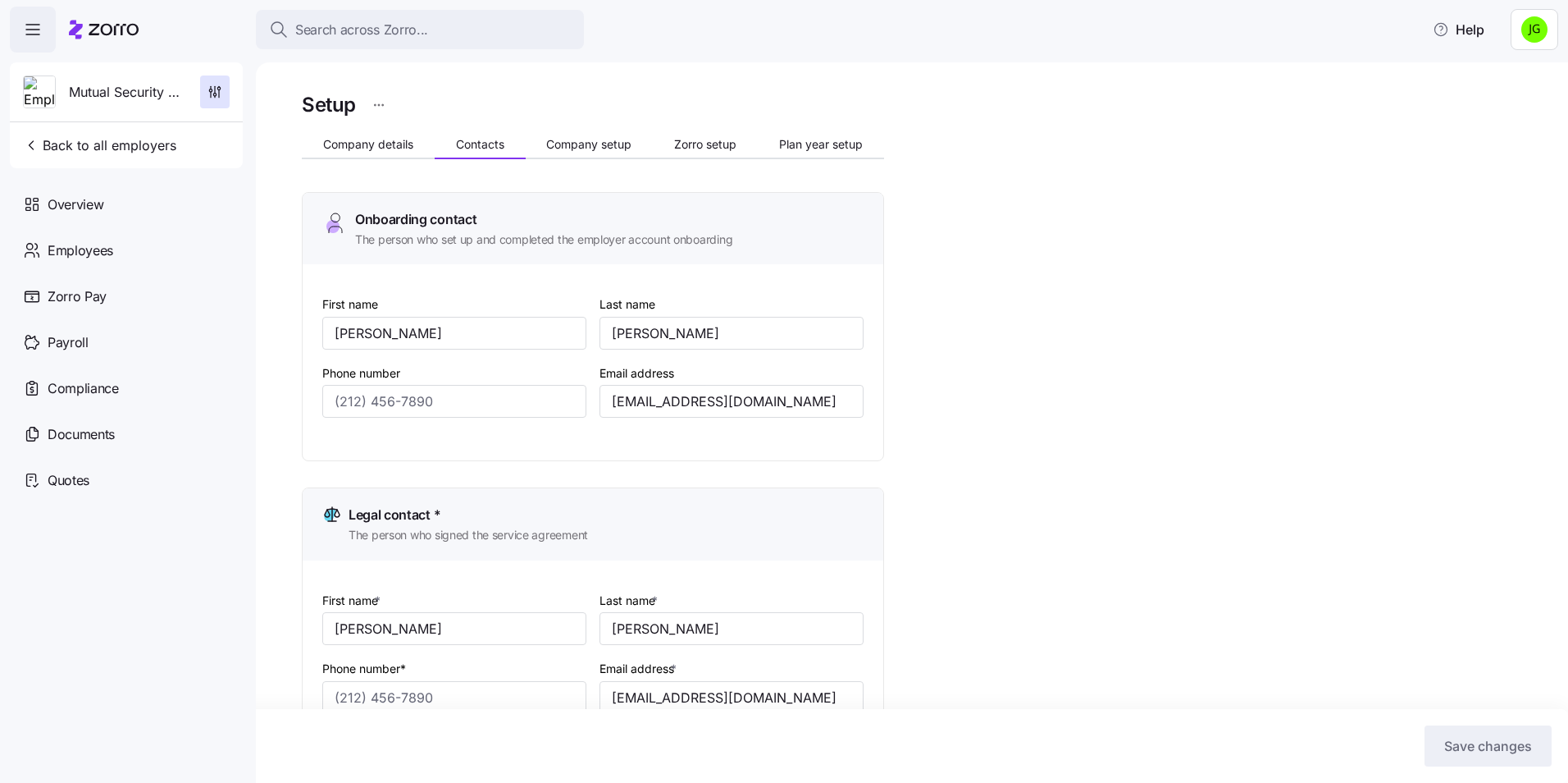
type input "[PHONE_NUMBER]"
drag, startPoint x: 430, startPoint y: 342, endPoint x: 30, endPoint y: 336, distance: 400.0
click at [30, 336] on div "Search across Zorro... Help Mutual Security Credit Union Back to all employers …" at bounding box center [784, 386] width 1568 height 773
type input "[PERSON_NAME]"
type input "Rapela"
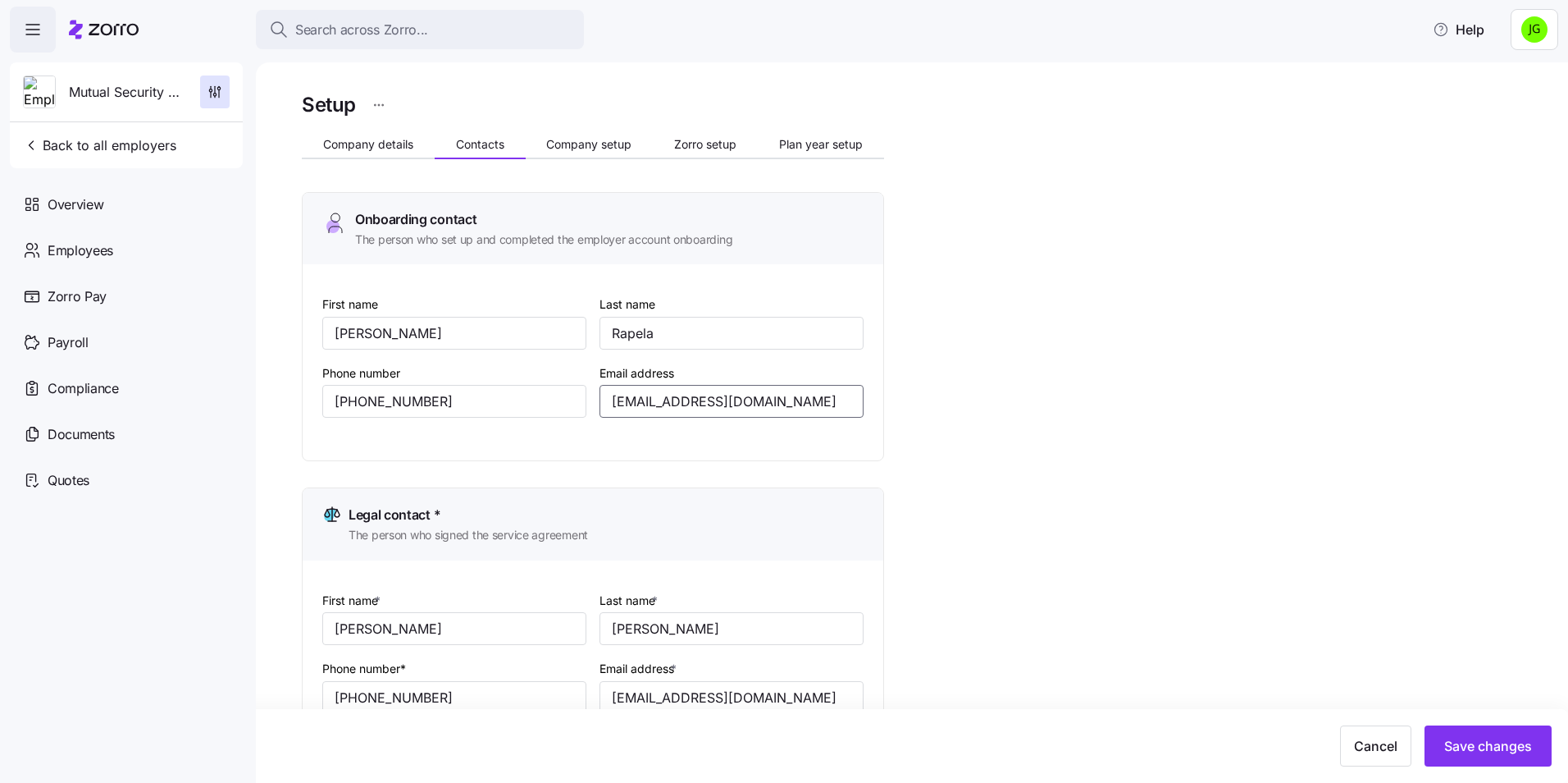
drag, startPoint x: 564, startPoint y: 403, endPoint x: 404, endPoint y: 384, distance: 161.1
click at [361, 384] on div "First name [PERSON_NAME] Last name [PERSON_NAME] Phone number [PHONE_NUMBER] Em…" at bounding box center [592, 369] width 554 height 164
paste input "krapela"
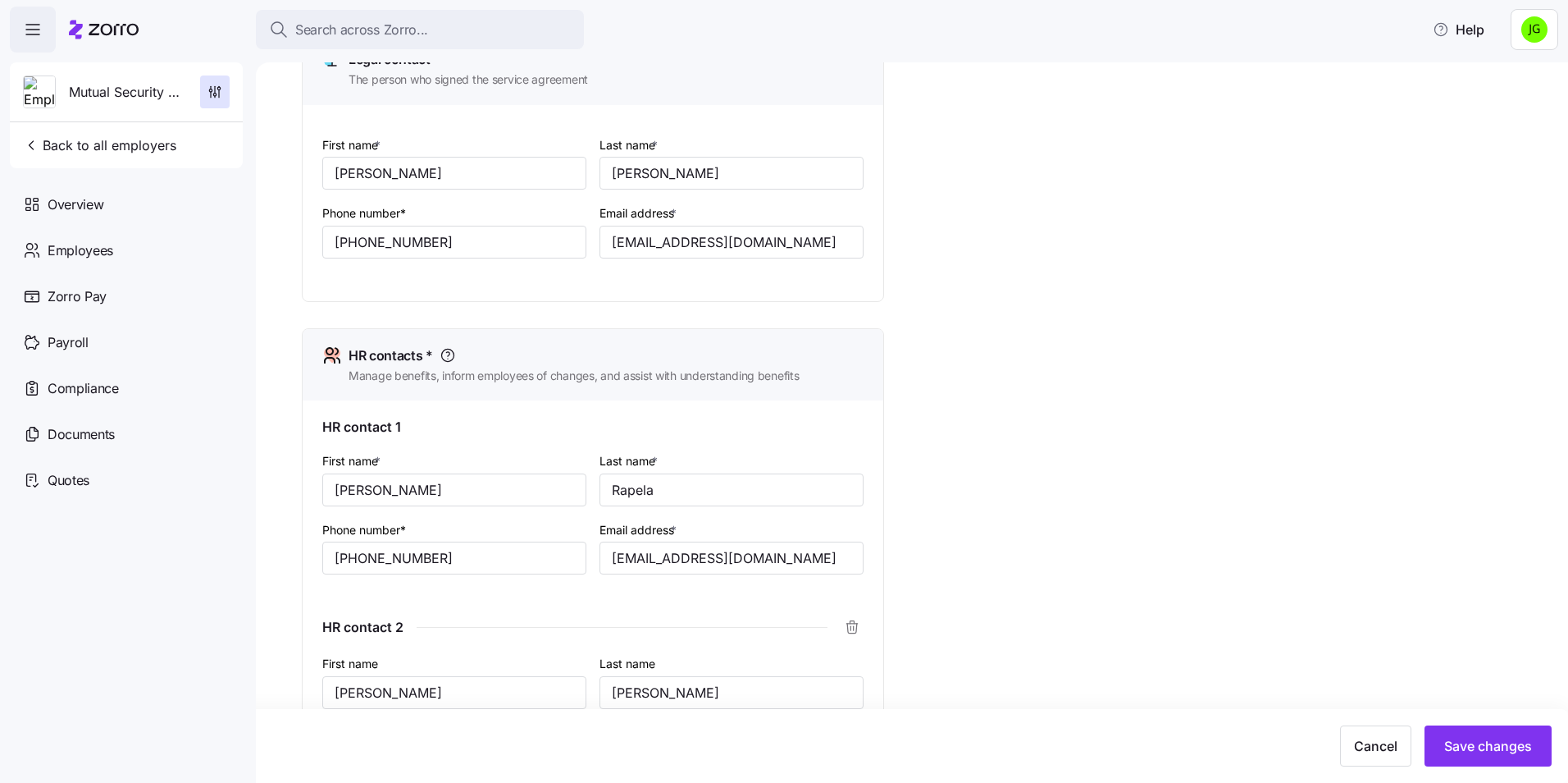
scroll to position [492, 0]
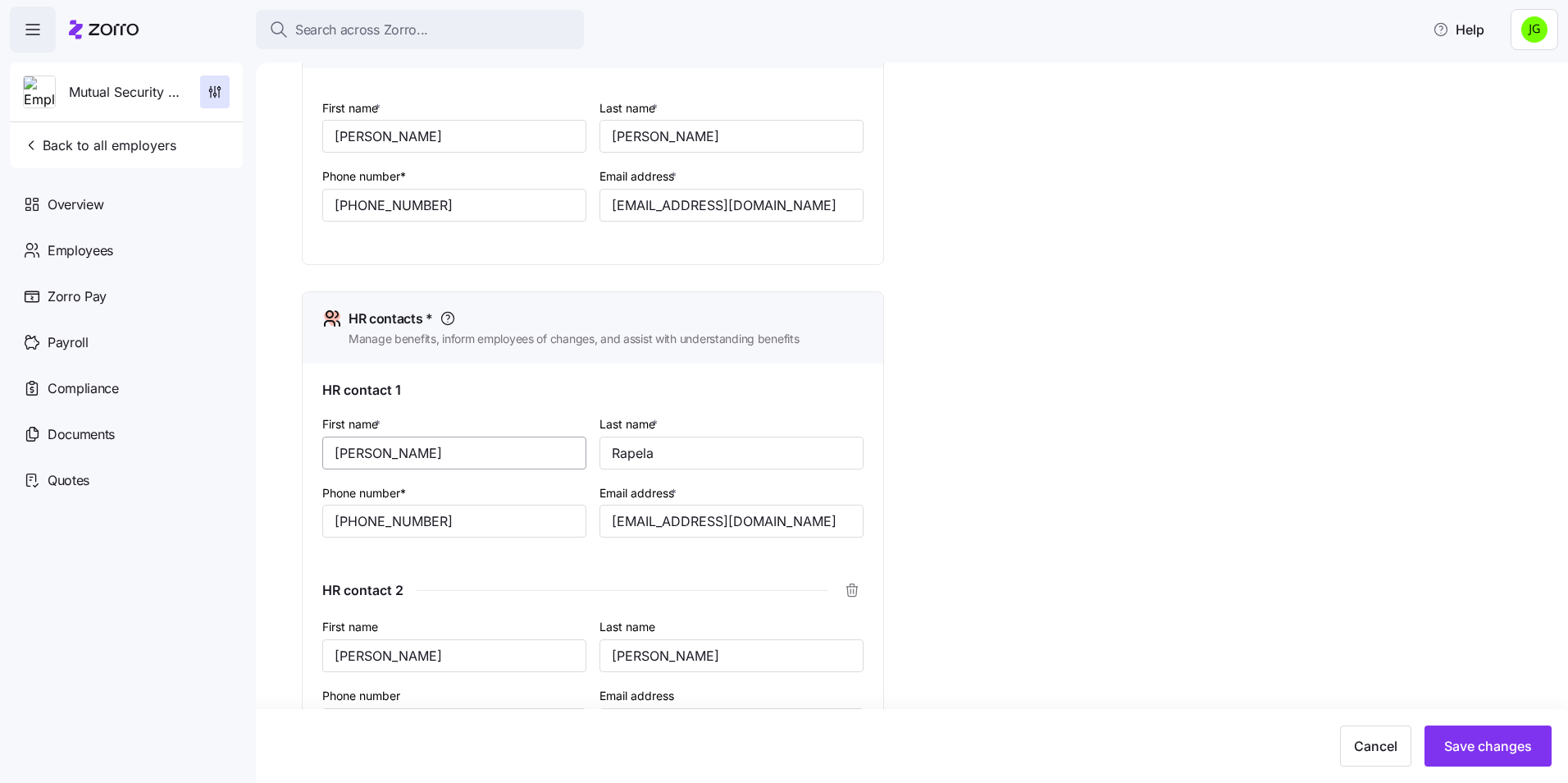
type input "[EMAIL_ADDRESS][DOMAIN_NAME]"
click at [377, 464] on input "[PERSON_NAME]" at bounding box center [455, 453] width 264 height 33
type input "[PERSON_NAME]"
drag, startPoint x: 437, startPoint y: 525, endPoint x: 422, endPoint y: 543, distance: 23.4
click at [253, 528] on div "Search across Zorro... Help Mutual Security Credit Union Back to all employers …" at bounding box center [784, 386] width 1568 height 773
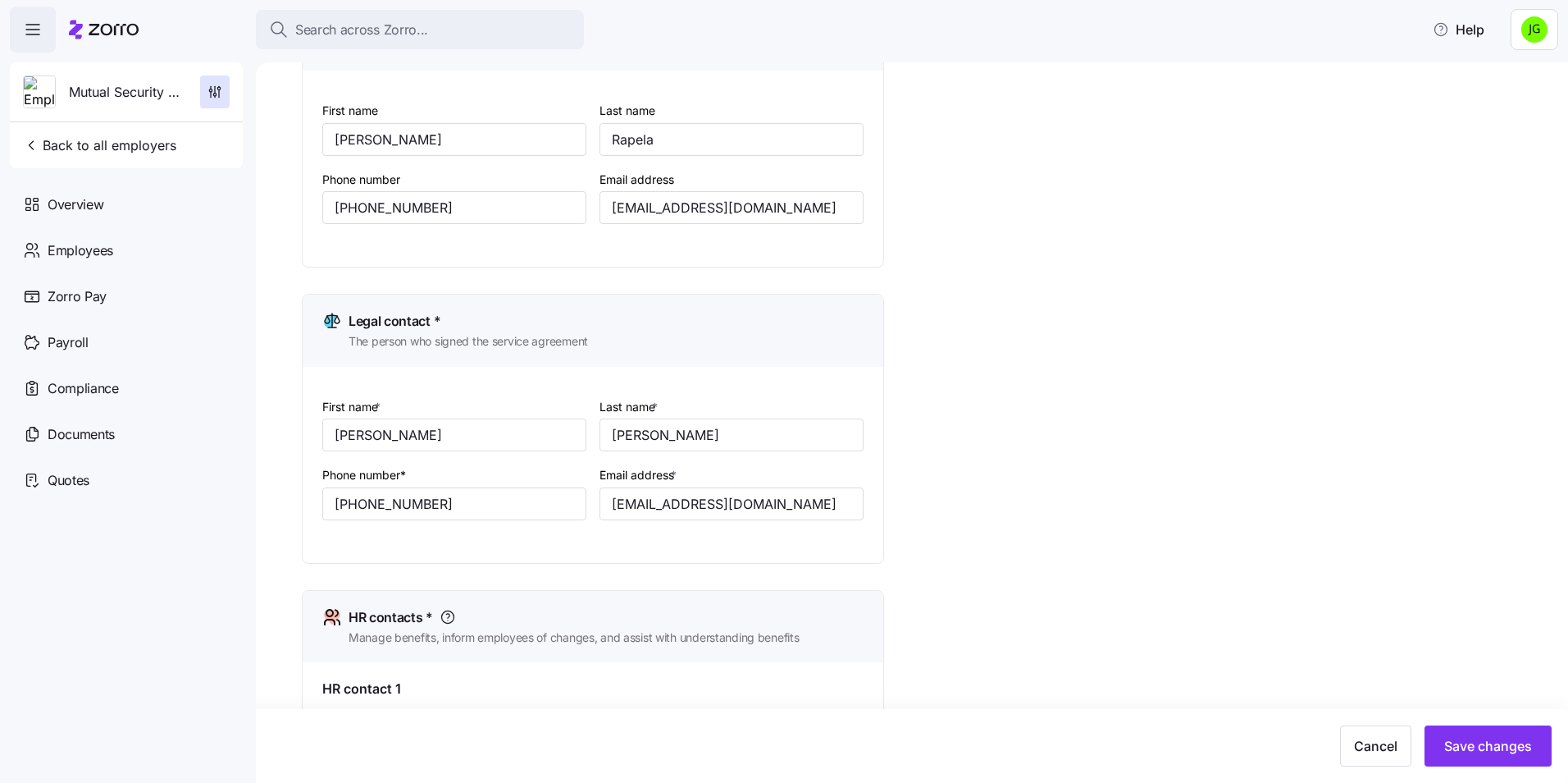
scroll to position [164, 0]
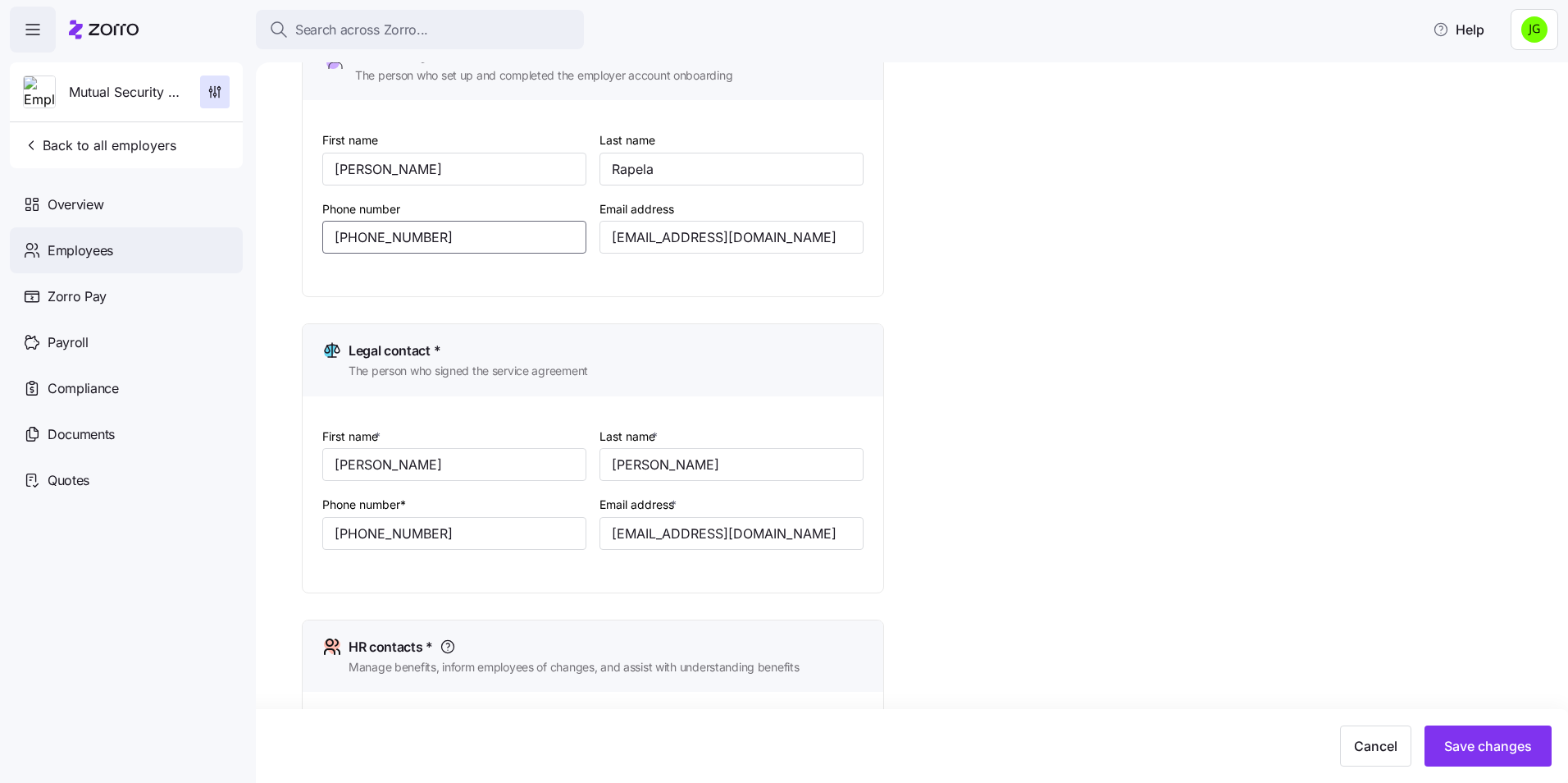
drag, startPoint x: 467, startPoint y: 242, endPoint x: 209, endPoint y: 238, distance: 258.0
click at [209, 238] on div "Search across Zorro... Help Mutual Security Credit Union Back to all employers …" at bounding box center [784, 386] width 1568 height 773
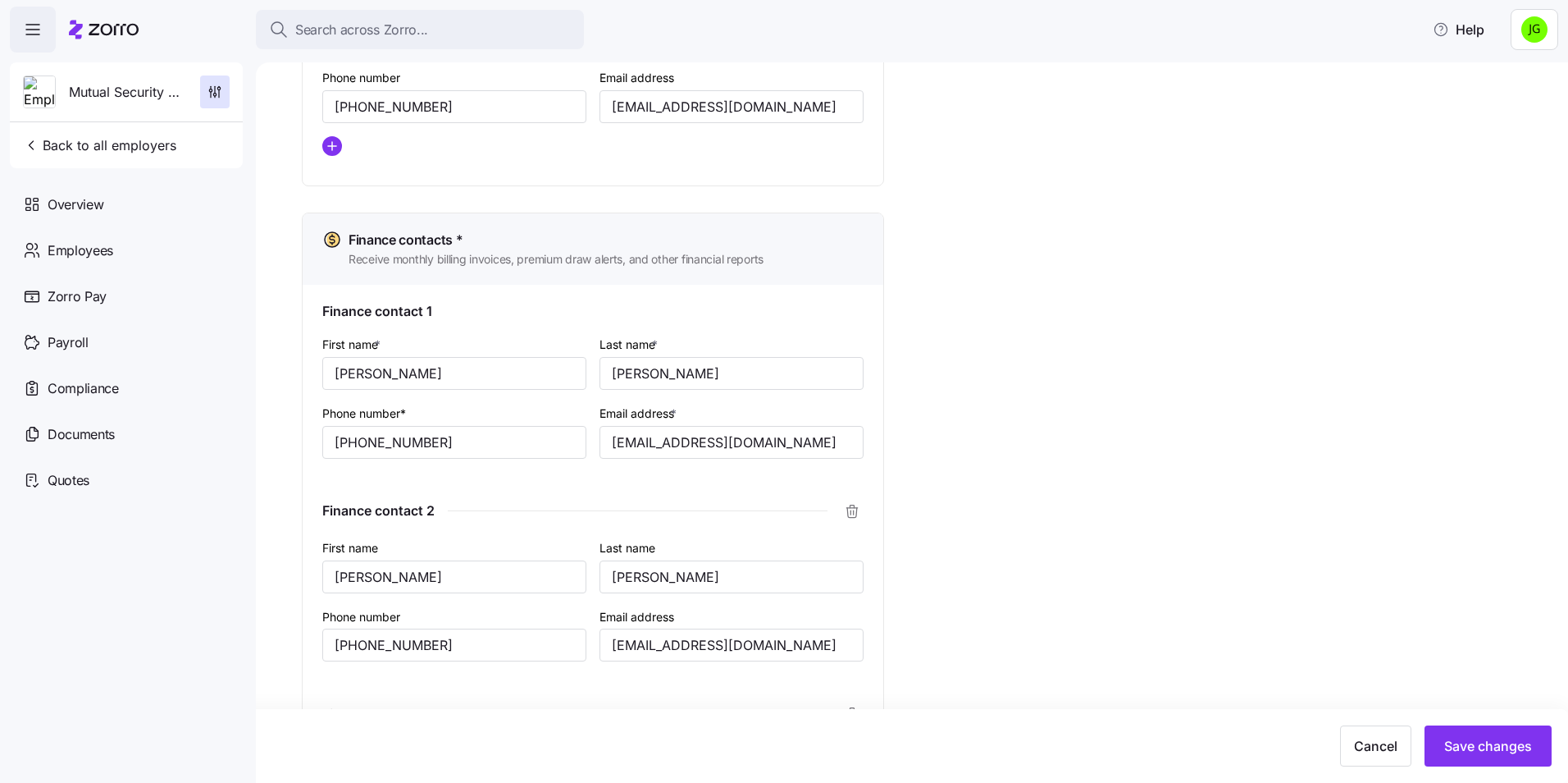
scroll to position [1148, 0]
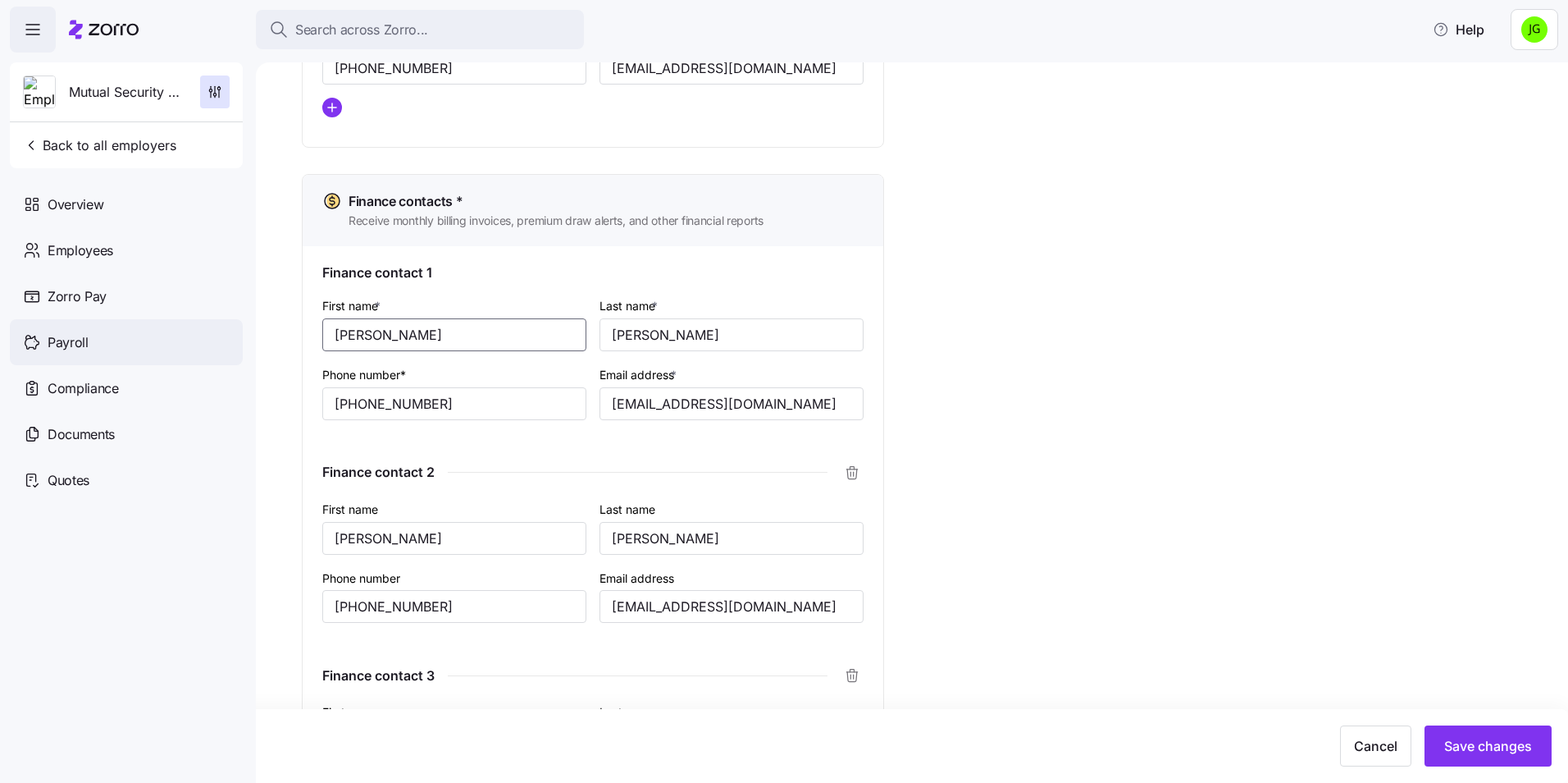
drag, startPoint x: 437, startPoint y: 337, endPoint x: 120, endPoint y: 329, distance: 317.1
click at [120, 329] on div "Search across Zorro... Help Mutual Security Credit Union Back to all employers …" at bounding box center [784, 386] width 1568 height 773
type input "[PERSON_NAME]"
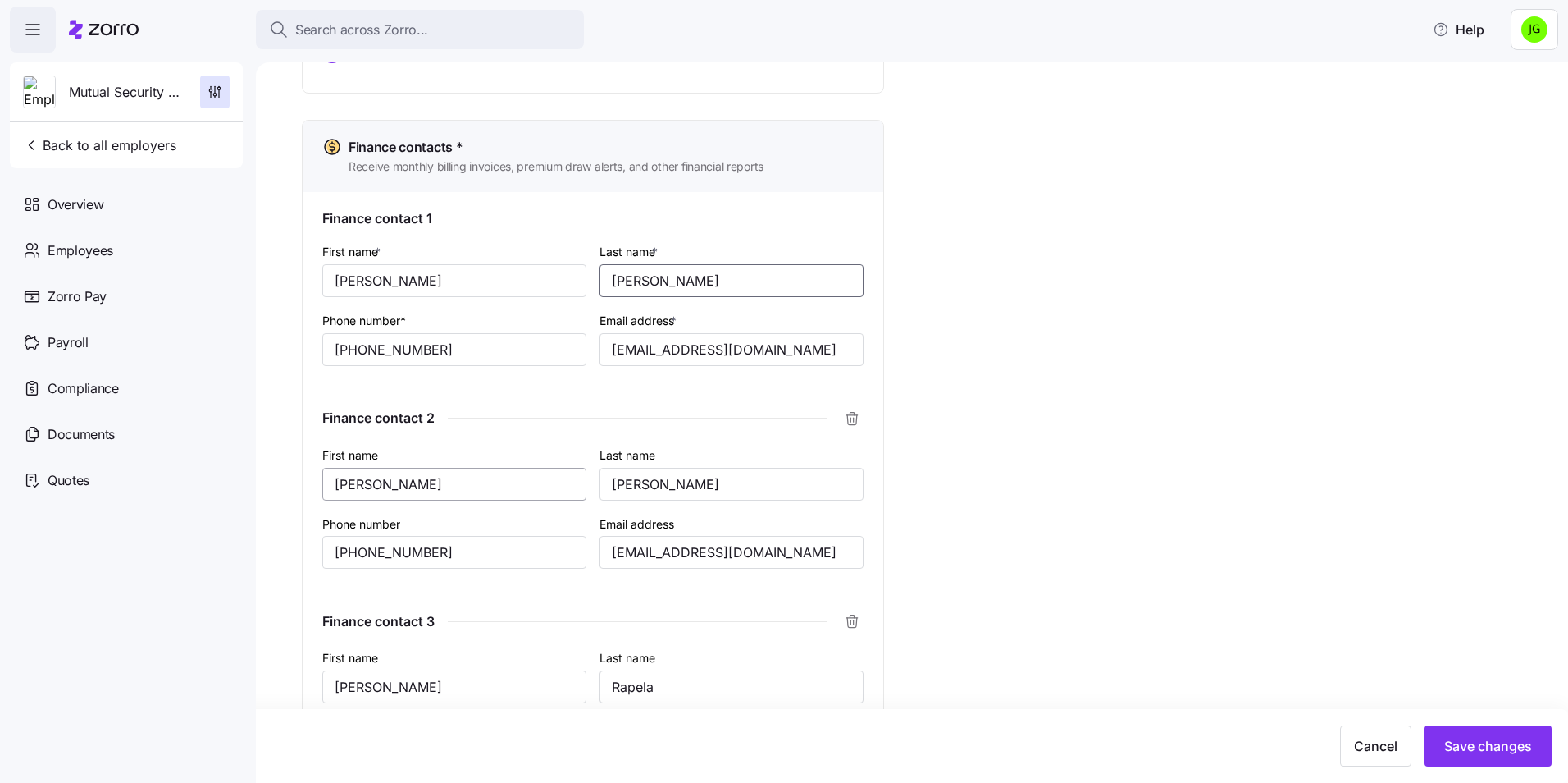
scroll to position [1230, 0]
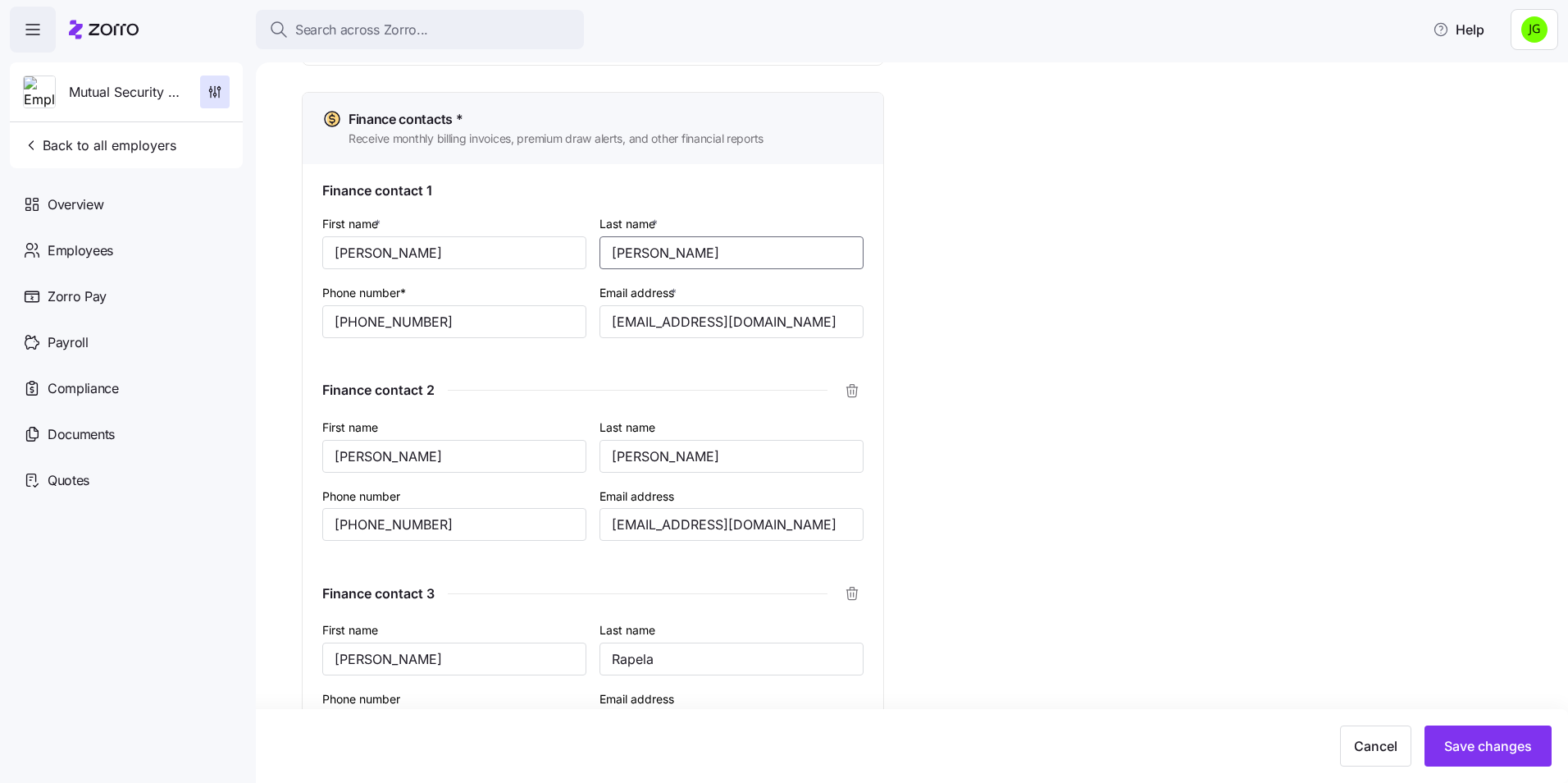
type input "[PERSON_NAME]"
drag, startPoint x: 396, startPoint y: 452, endPoint x: 288, endPoint y: 458, distance: 108.2
click at [288, 458] on div "Setup Company details Contacts Company setup Zorro setup Plan year setup Onboar…" at bounding box center [911, 423] width 1312 height 720
type input "[PERSON_NAME]"
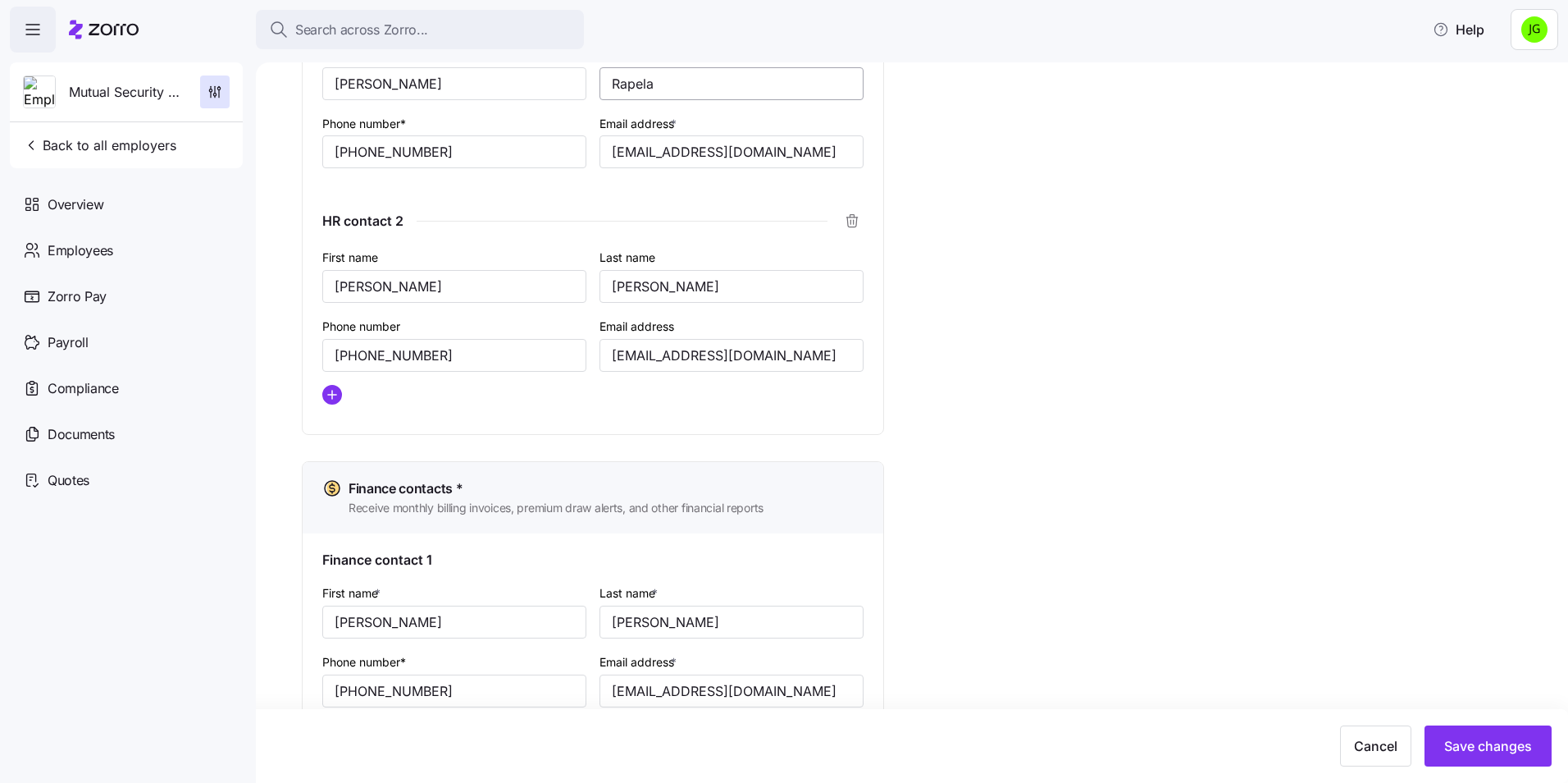
scroll to position [943, 0]
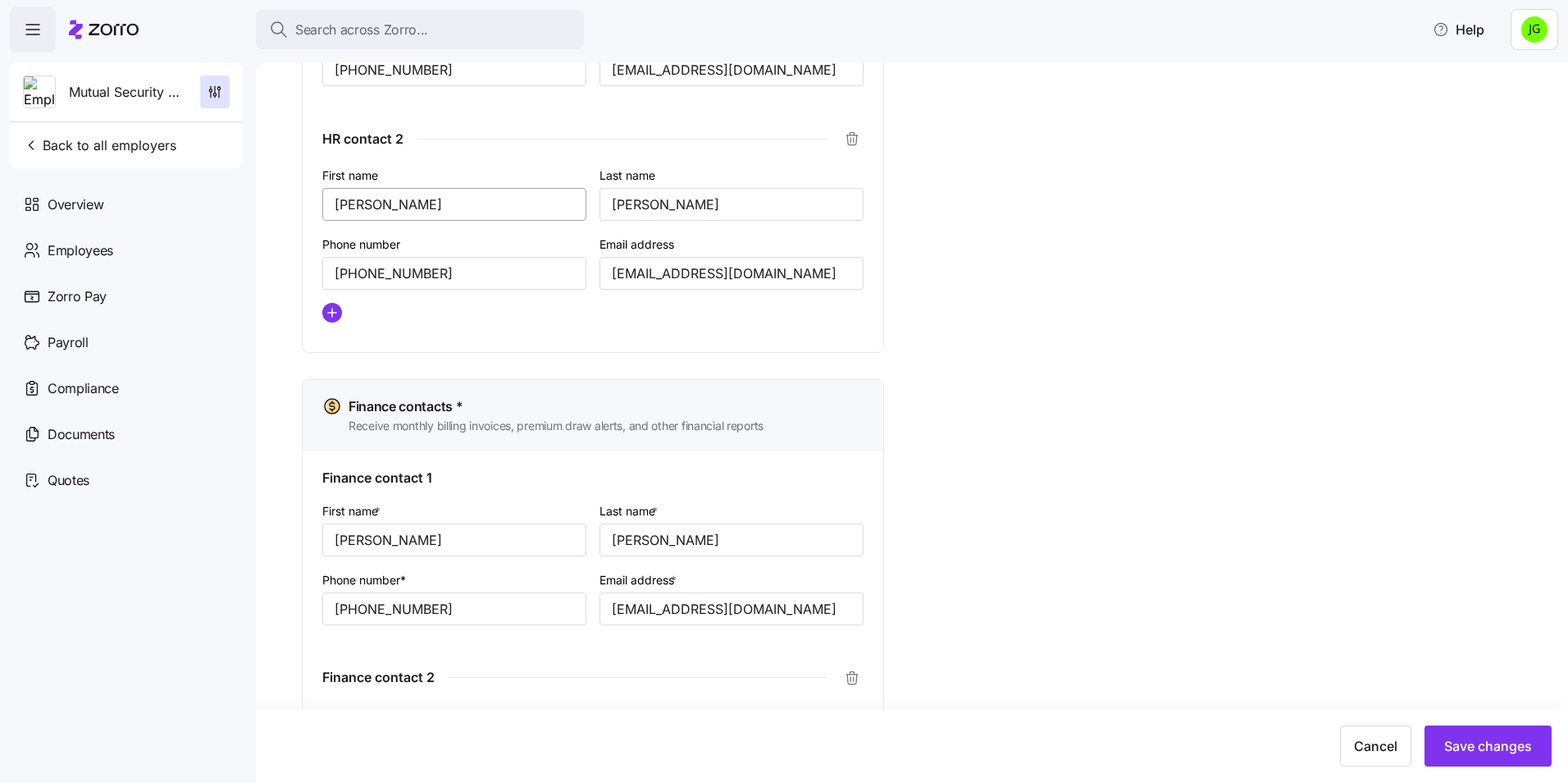
type input "[PERSON_NAME]"
click at [384, 204] on input "[PERSON_NAME]" at bounding box center [455, 204] width 264 height 33
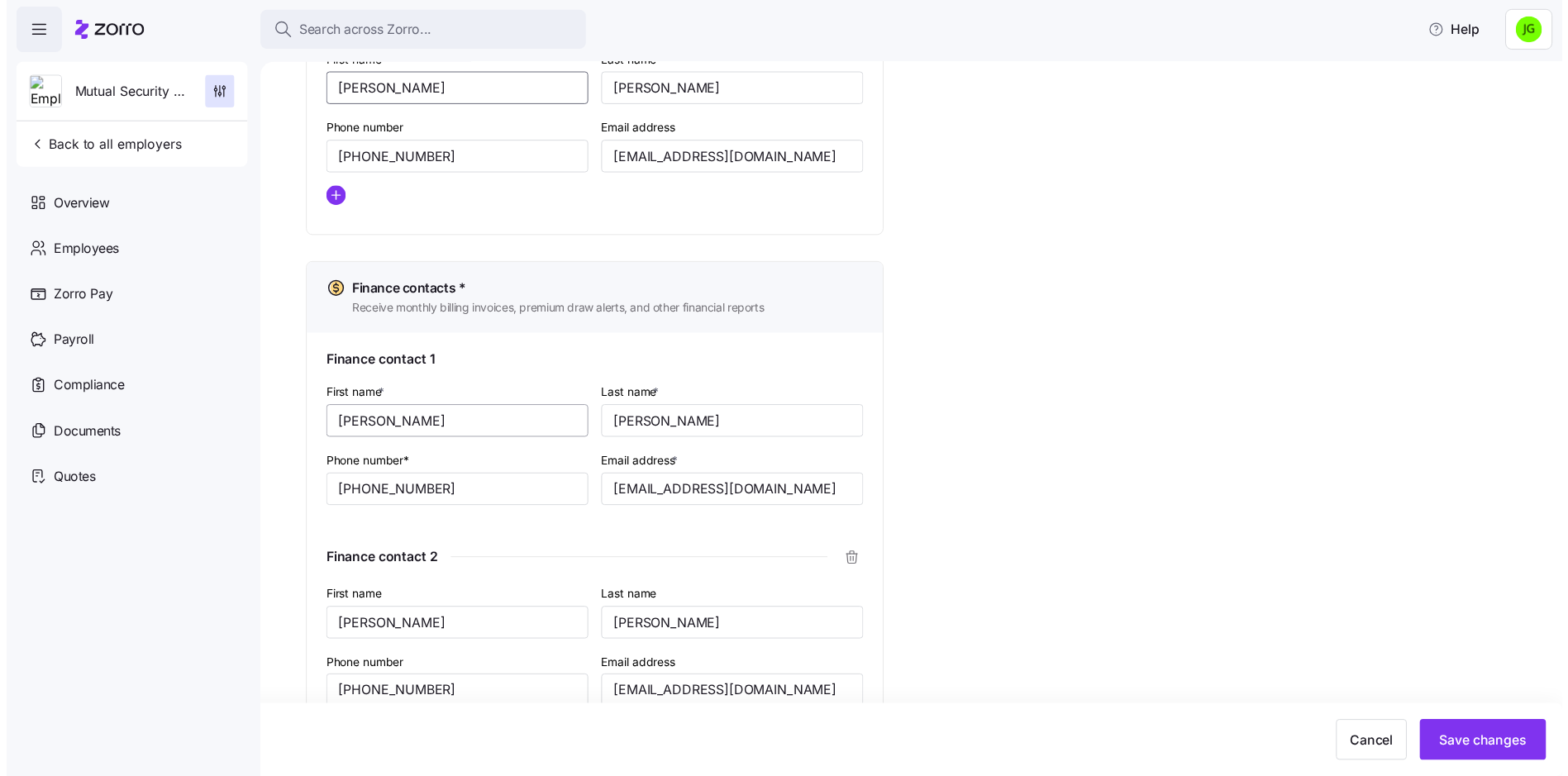
scroll to position [1116, 0]
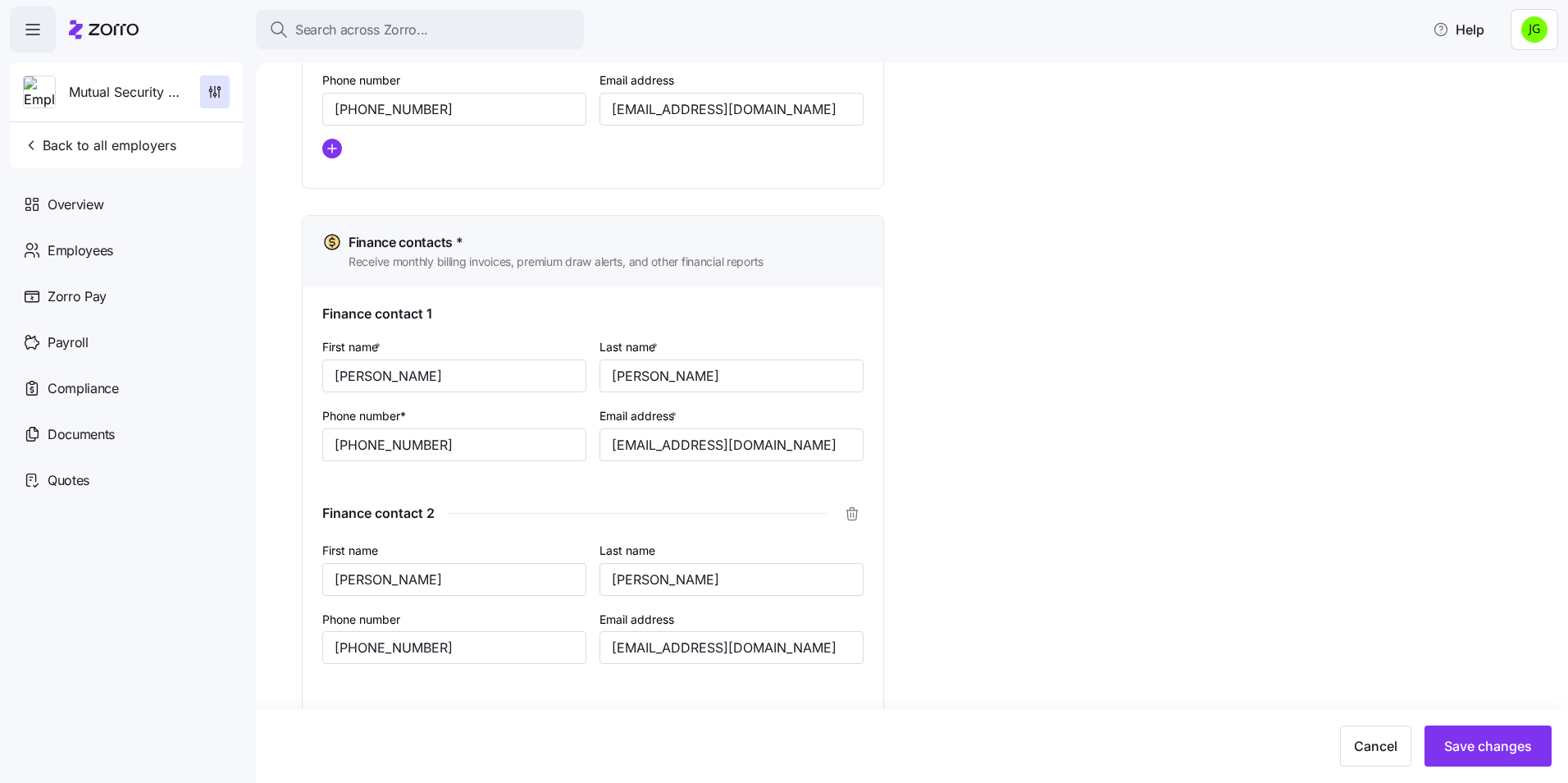
type input "[PERSON_NAME]"
drag, startPoint x: 772, startPoint y: 446, endPoint x: 378, endPoint y: 446, distance: 394.0
click at [378, 446] on div "First name * [PERSON_NAME] Last name * [PERSON_NAME] Phone number* [PHONE_NUMBE…" at bounding box center [592, 412] width 554 height 164
paste input "cokyere"
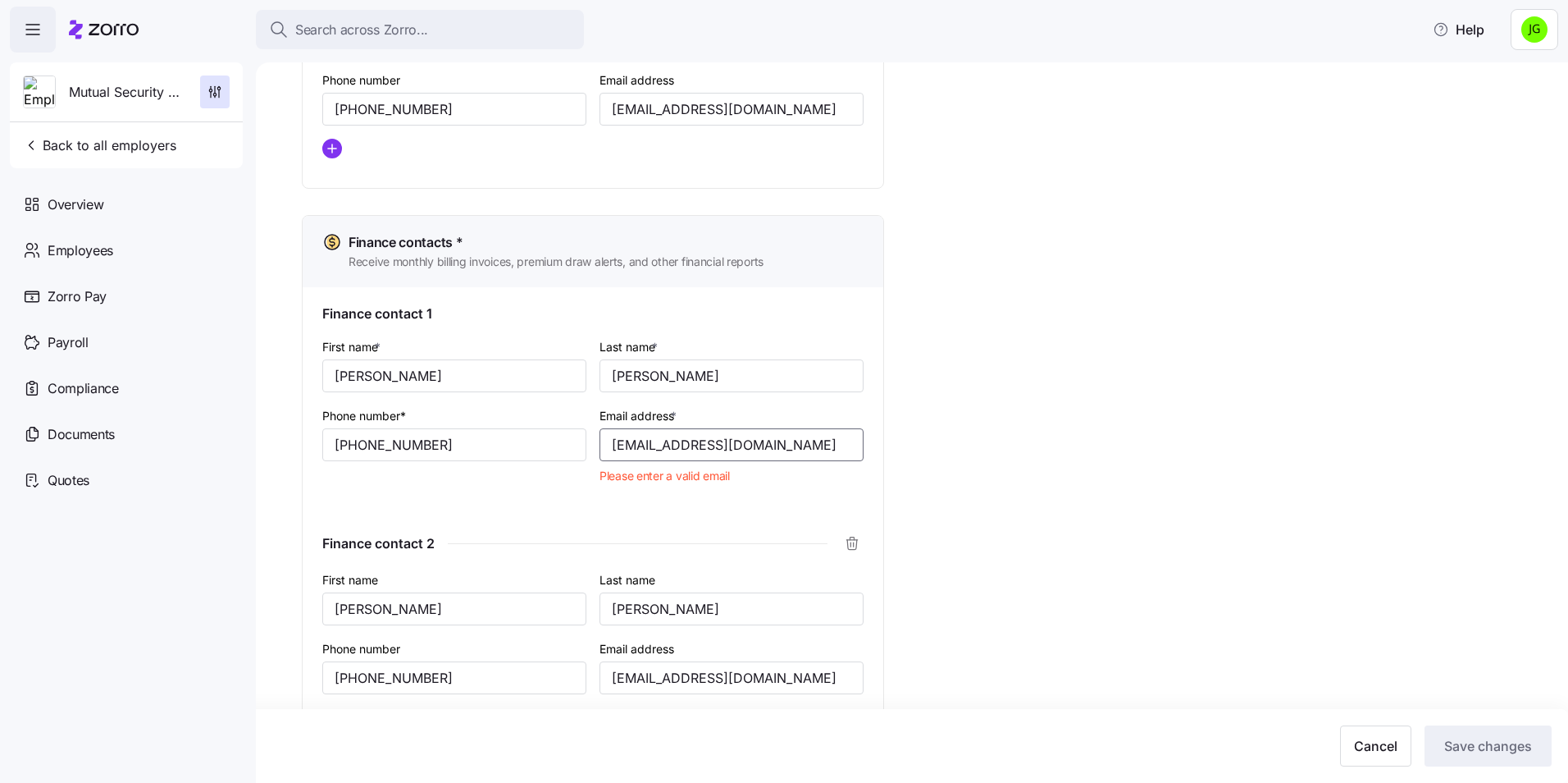
click at [611, 445] on input "[EMAIL_ADDRESS][DOMAIN_NAME]" at bounding box center [731, 445] width 264 height 33
type input "t"
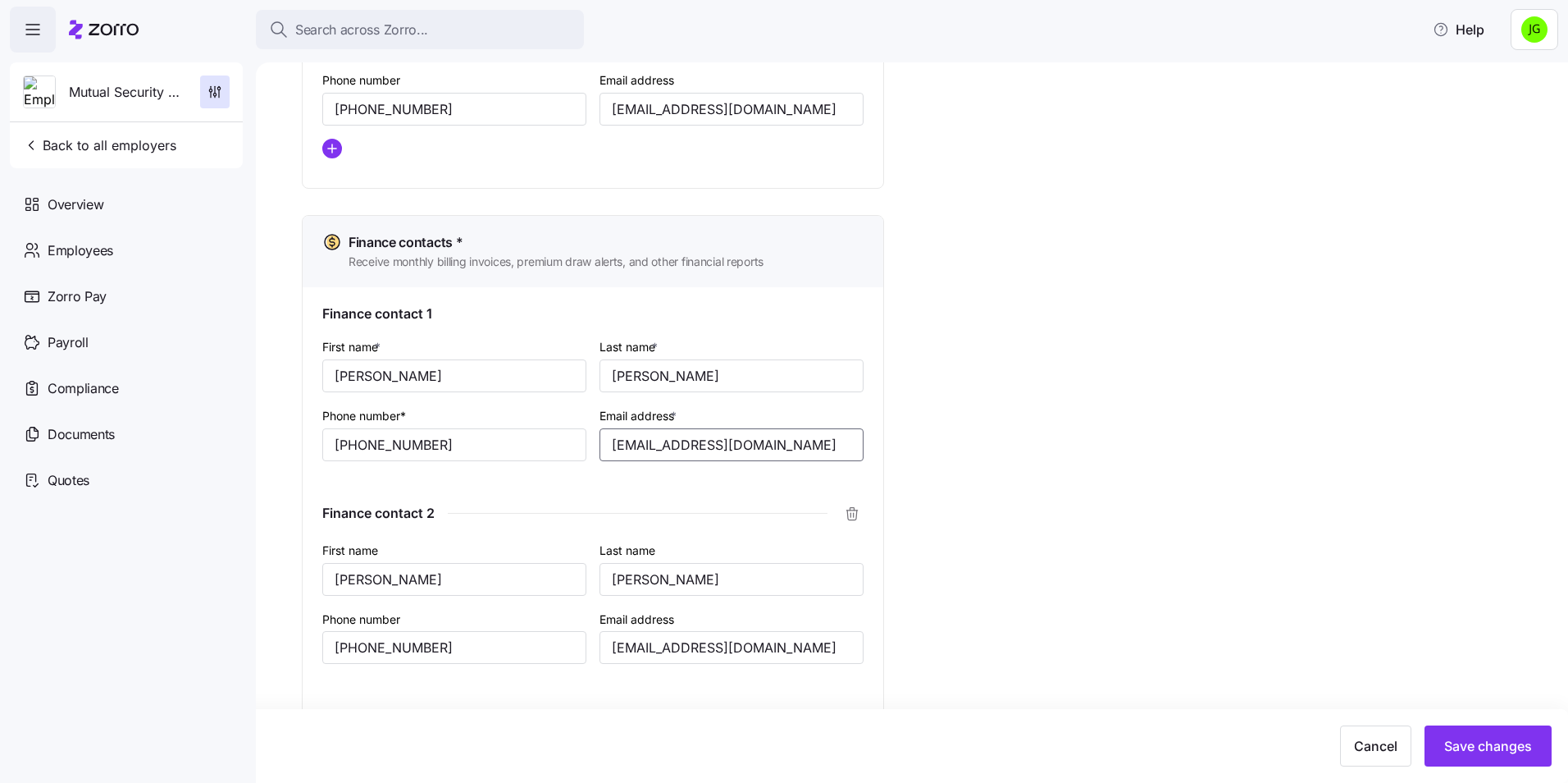
type input "[EMAIL_ADDRESS][DOMAIN_NAME]"
click at [1490, 753] on span "Save changes" at bounding box center [1487, 746] width 88 height 20
click at [92, 132] on button "Back to all employers" at bounding box center [99, 145] width 166 height 33
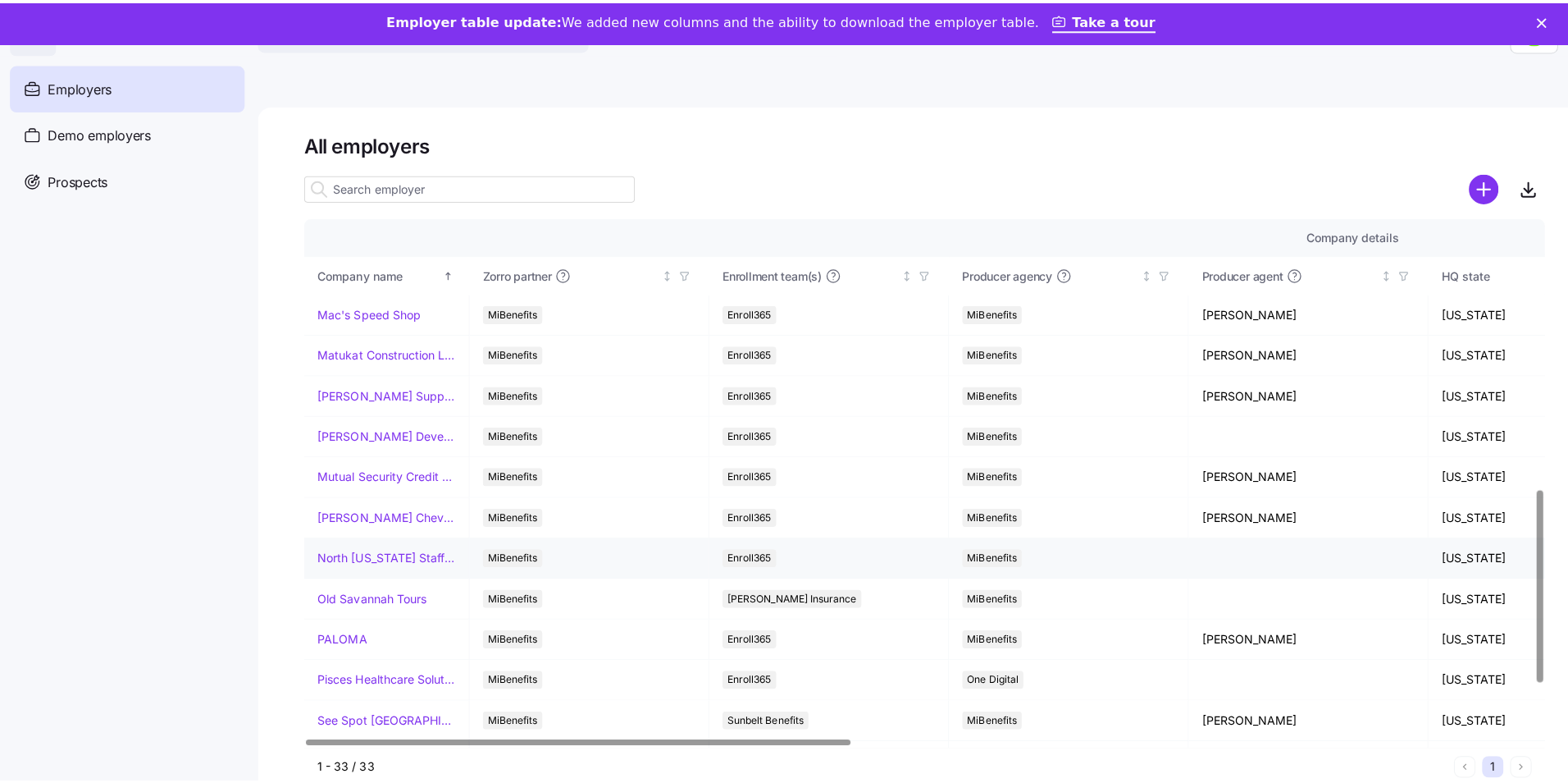
scroll to position [739, 0]
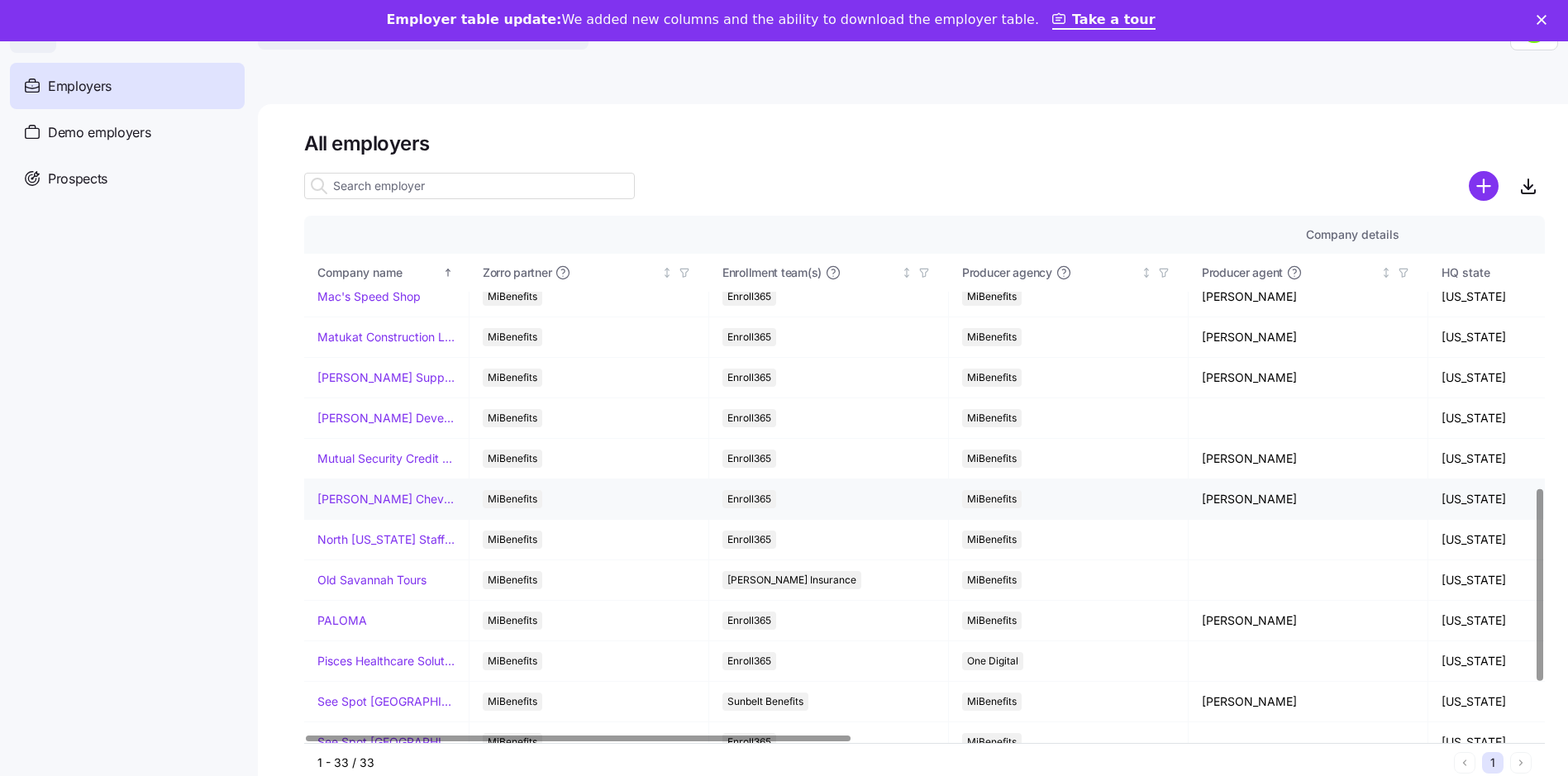
click at [358, 498] on link "[PERSON_NAME] Chevrolet" at bounding box center [386, 499] width 138 height 17
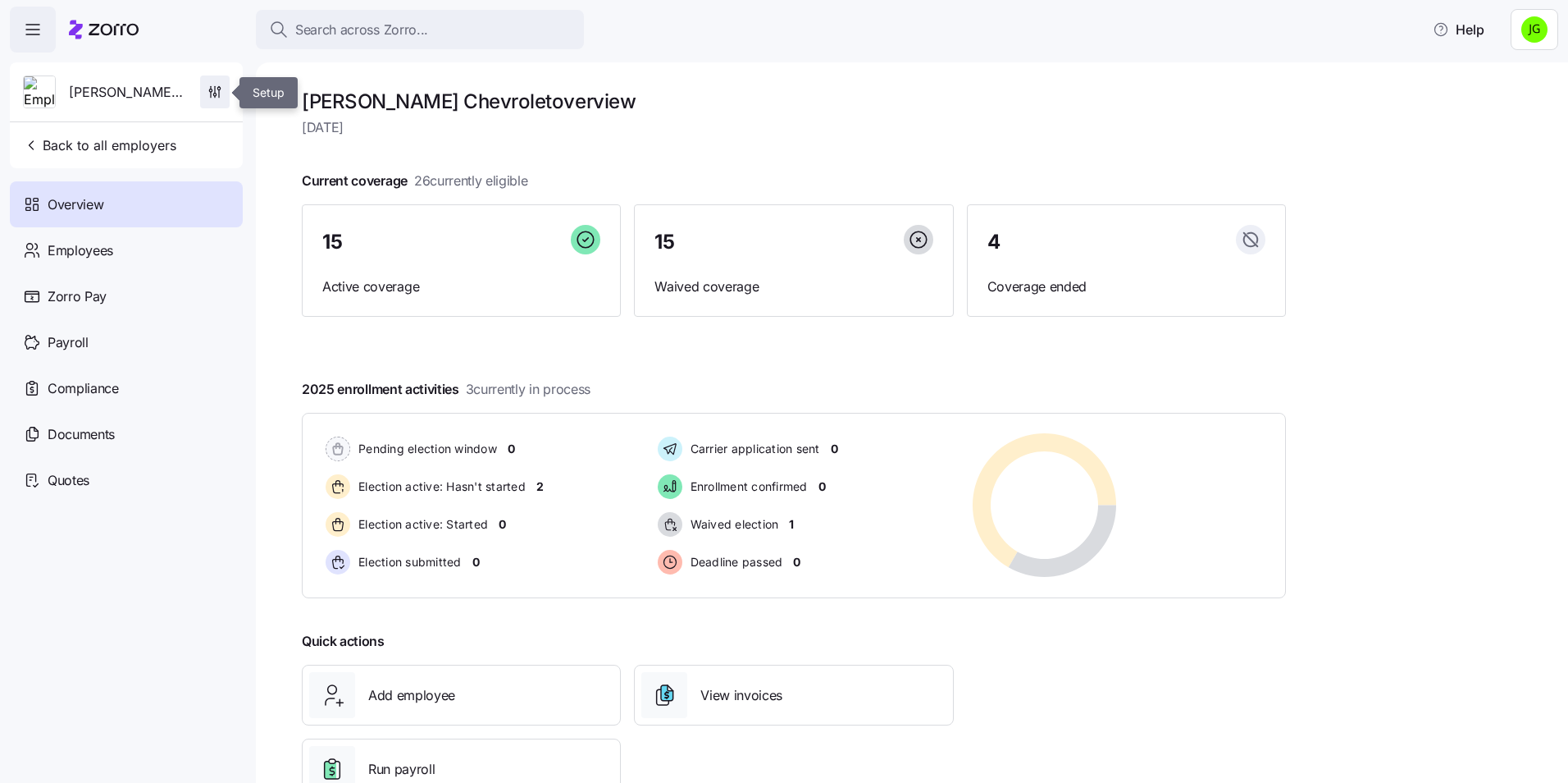
click at [207, 92] on icon "button" at bounding box center [215, 91] width 17 height 17
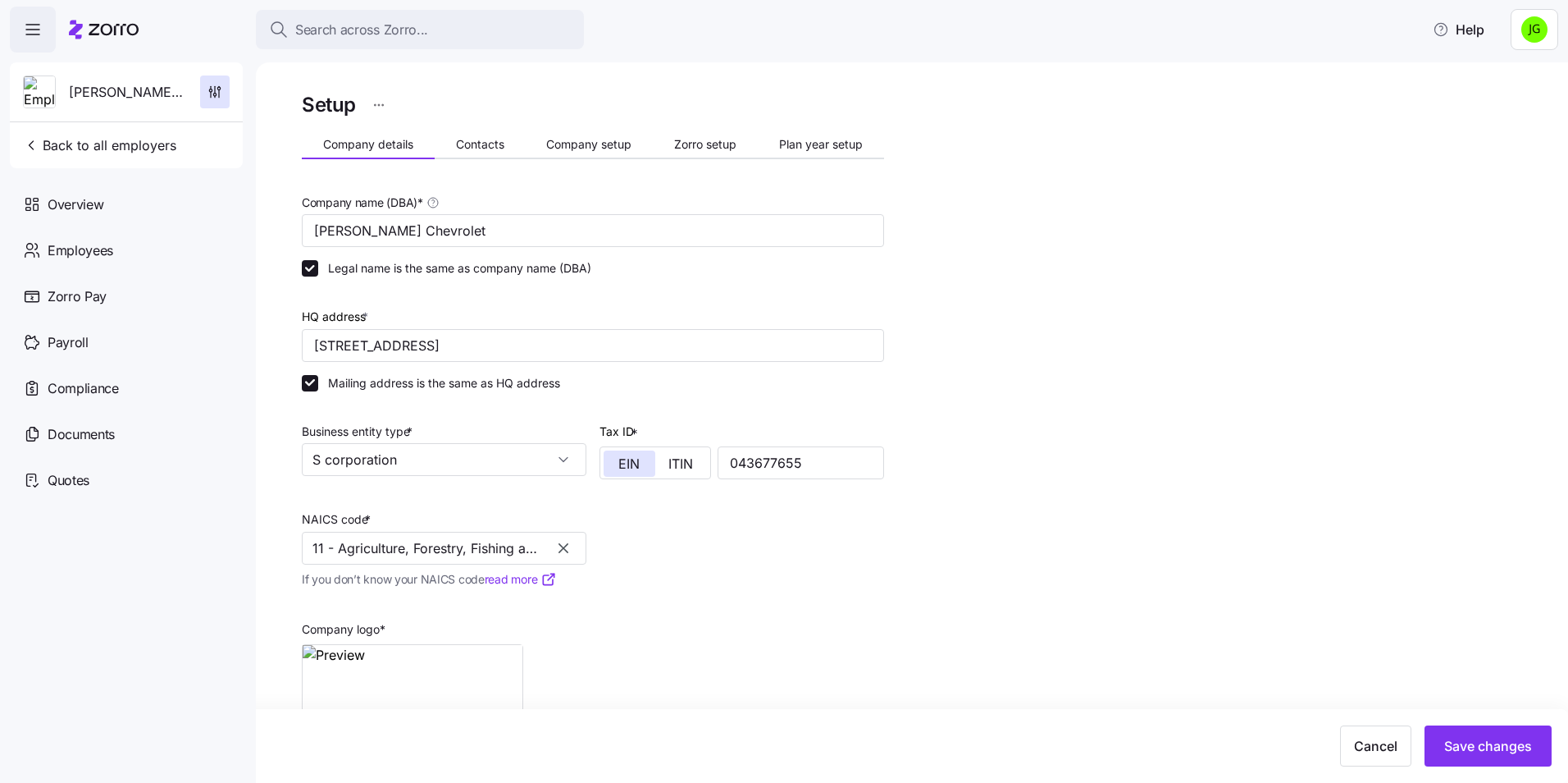
click at [560, 553] on icon "button" at bounding box center [563, 547] width 10 height 10
click at [404, 550] on input "NAICS code *" at bounding box center [444, 548] width 284 height 33
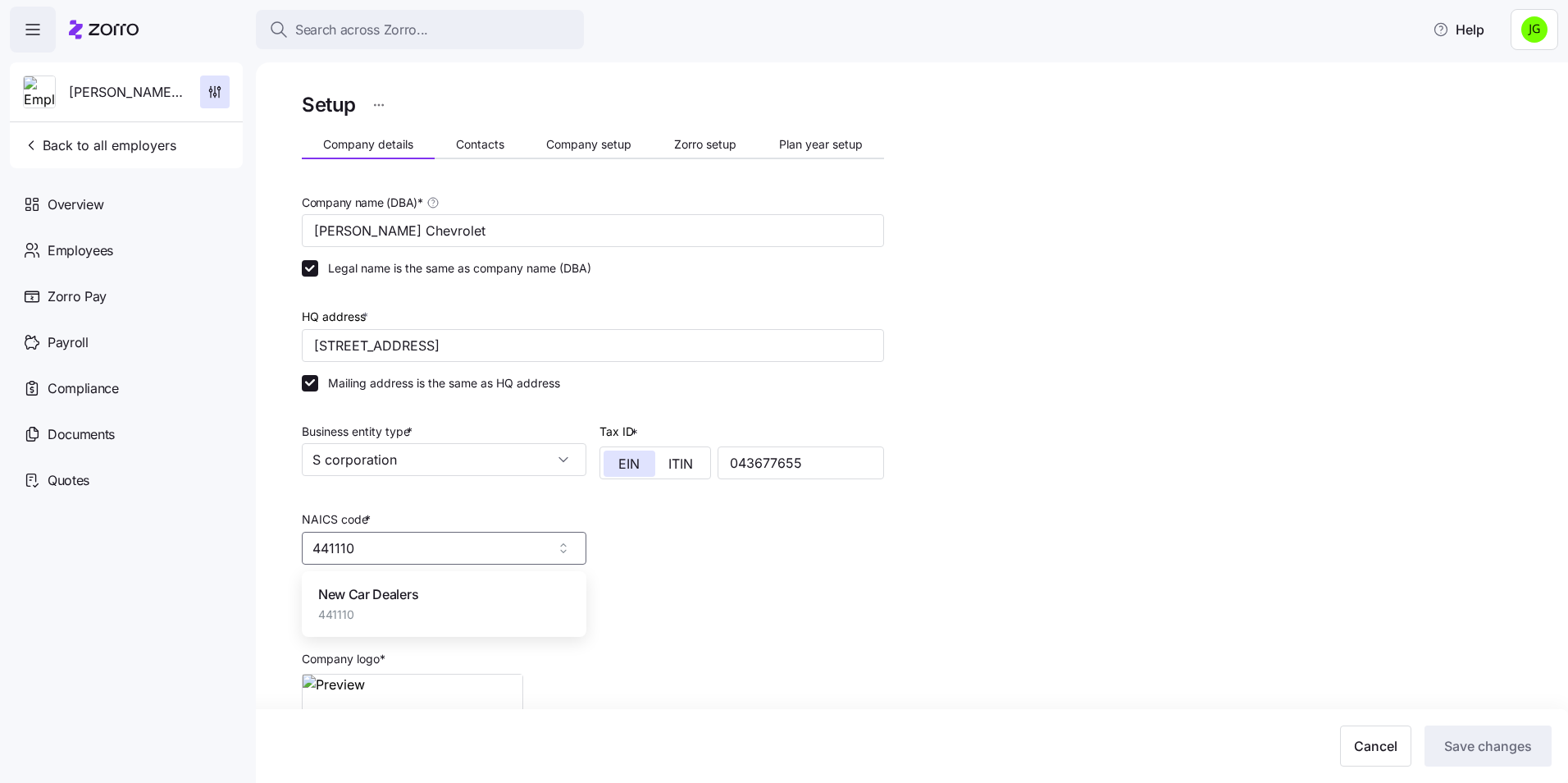
drag, startPoint x: 369, startPoint y: 606, endPoint x: 368, endPoint y: 597, distance: 9.1
click at [369, 604] on div "New Car Dealers 441110" at bounding box center [368, 603] width 100 height 38
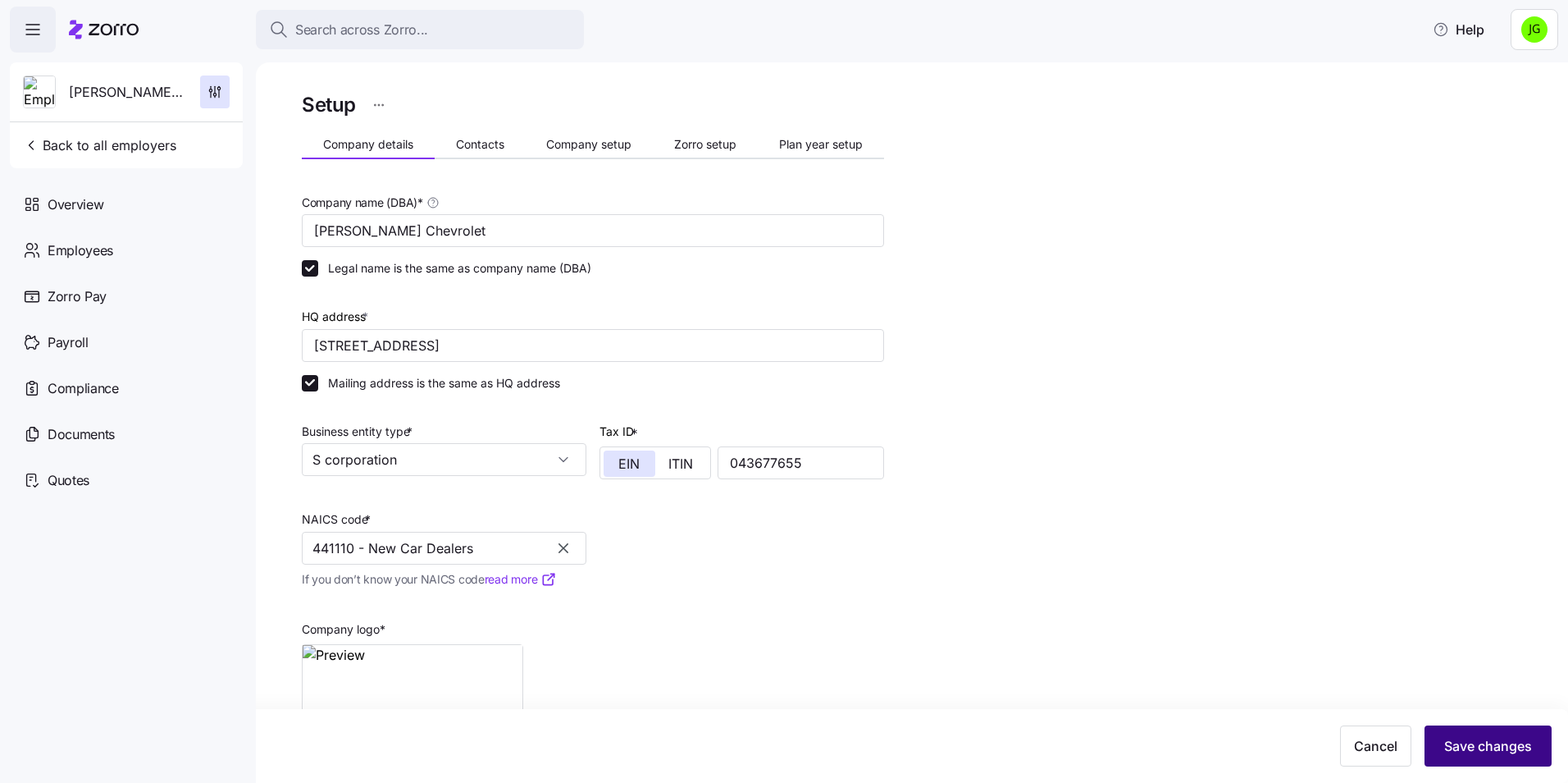
type input "441110 - New Car Dealers"
click at [1487, 743] on span "Save changes" at bounding box center [1487, 746] width 88 height 20
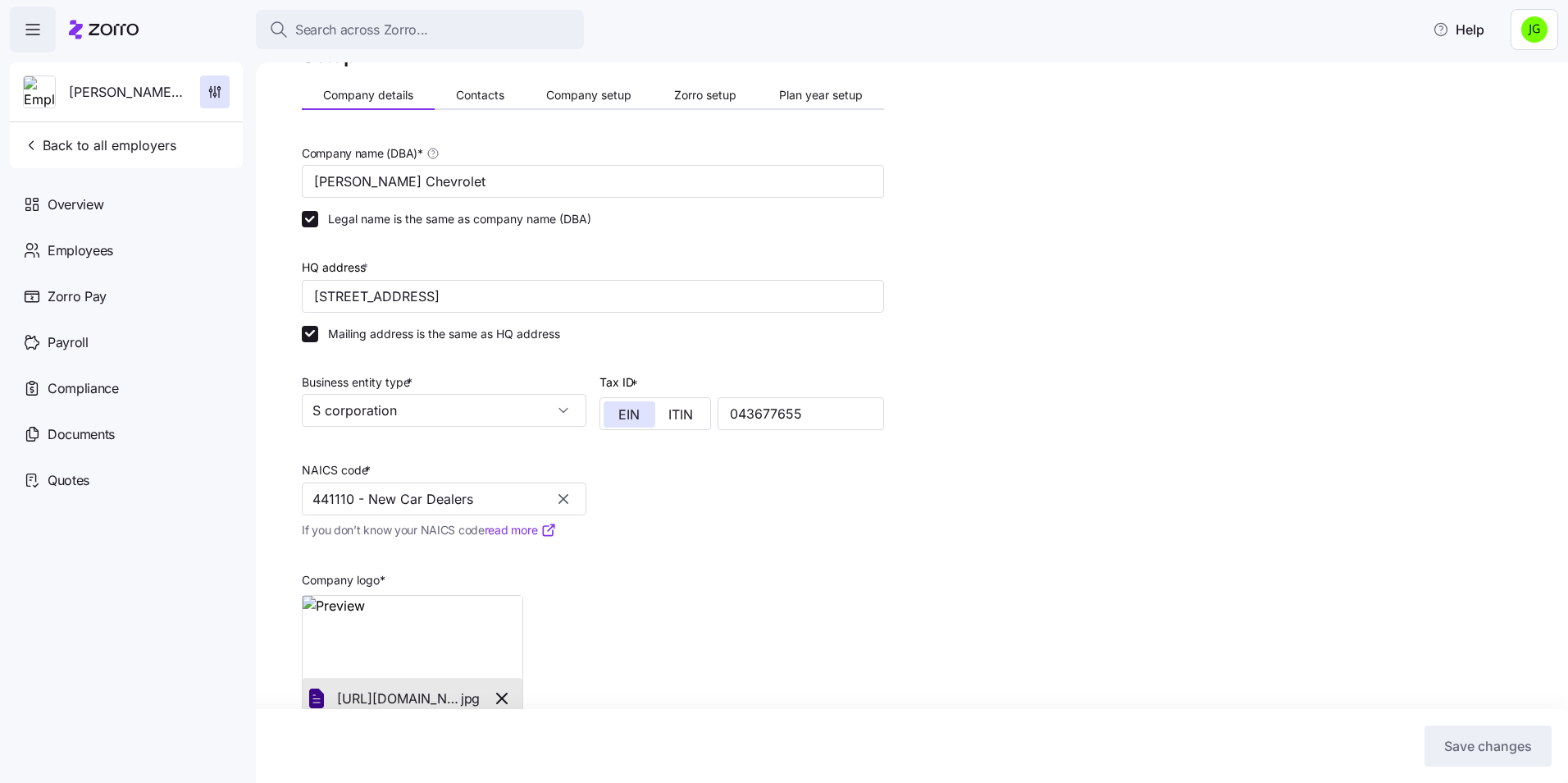
scroll to position [84, 0]
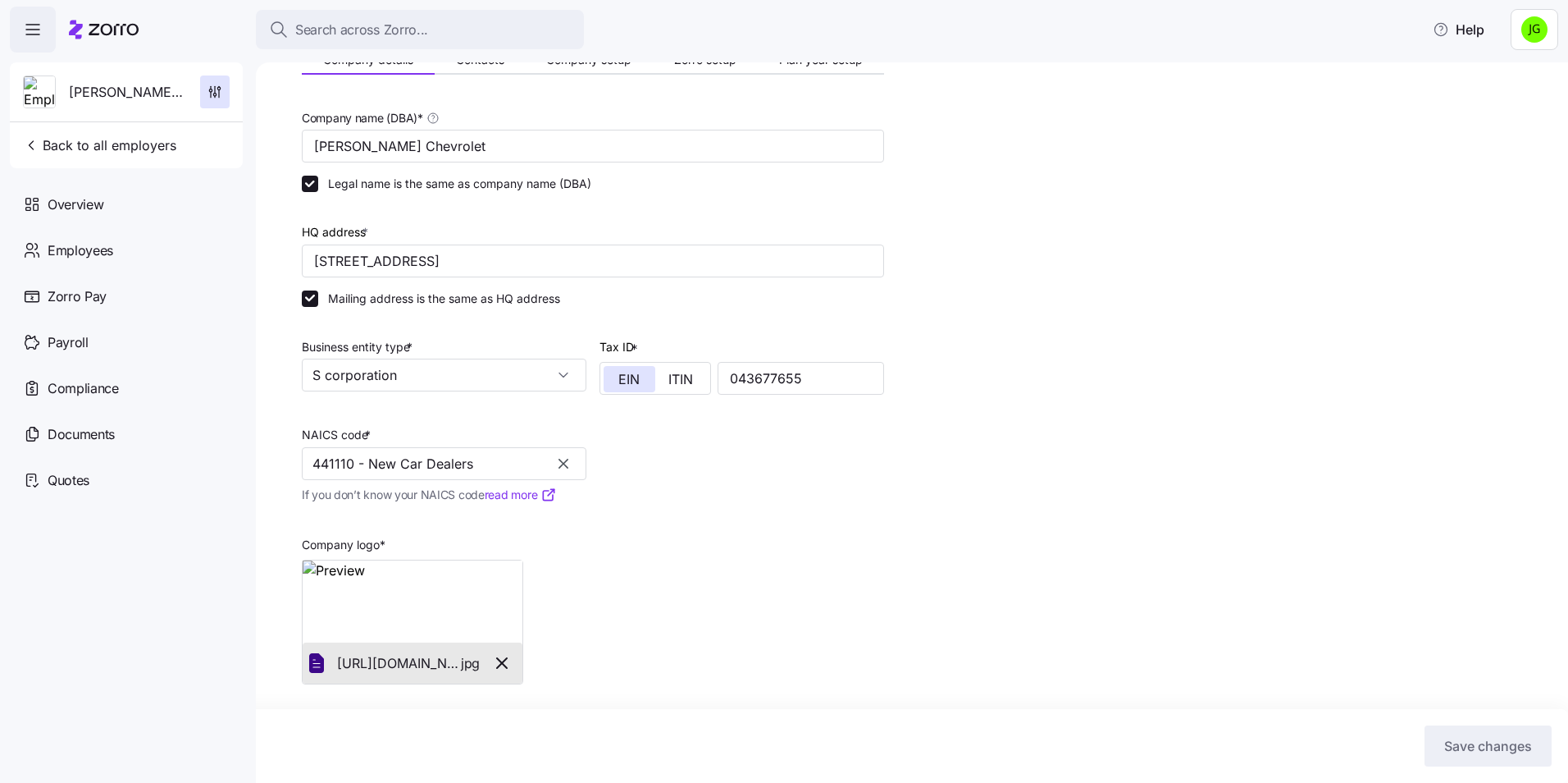
click at [837, 537] on div "Company logo * [URL][DOMAIN_NAME]. jpg" at bounding box center [592, 600] width 596 height 180
drag, startPoint x: 1156, startPoint y: 551, endPoint x: 1147, endPoint y: 556, distance: 10.3
click at [1163, 555] on div "Setup Company details Contacts Company setup Zorro setup Plan year setup Compan…" at bounding box center [923, 384] width 1243 height 759
click at [1039, 392] on div "Setup Company details Contacts Company setup Zorro setup Plan year setup Compan…" at bounding box center [923, 384] width 1243 height 759
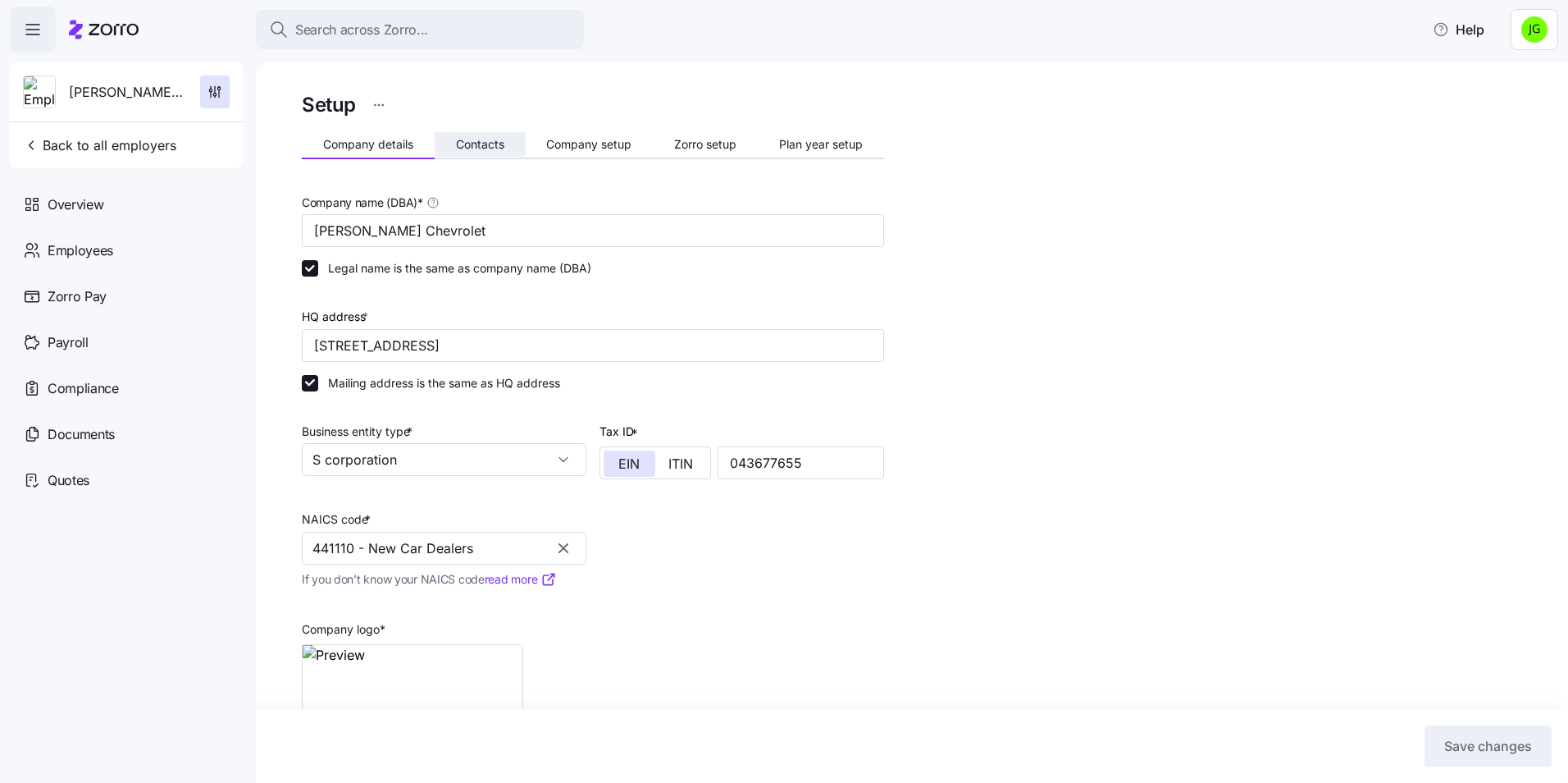
click at [477, 142] on span "Contacts" at bounding box center [480, 144] width 49 height 11
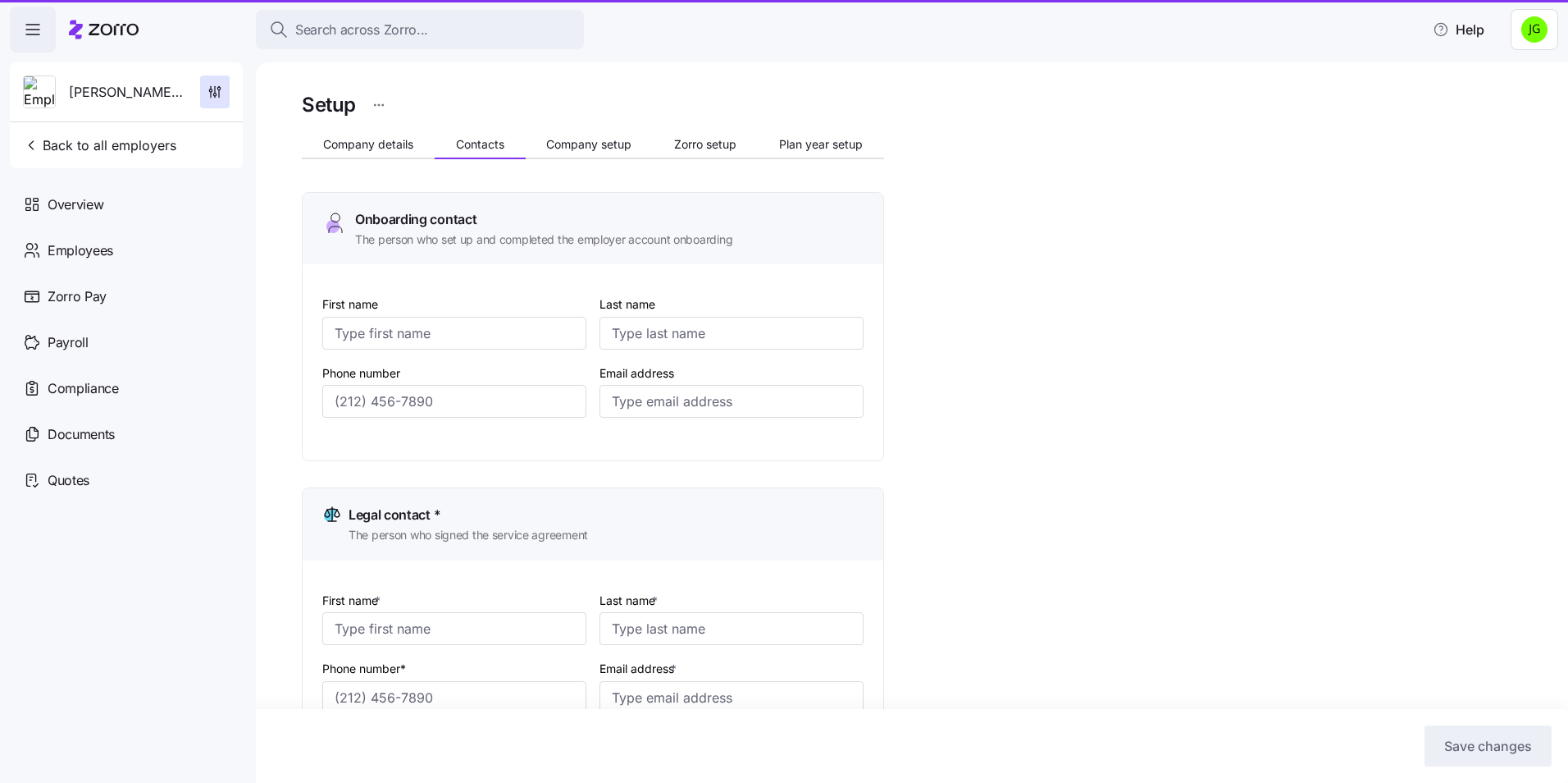
type input "[PERSON_NAME]"
type input "[PERSON_NAME][EMAIL_ADDRESS][DOMAIN_NAME]"
type input "[PERSON_NAME]"
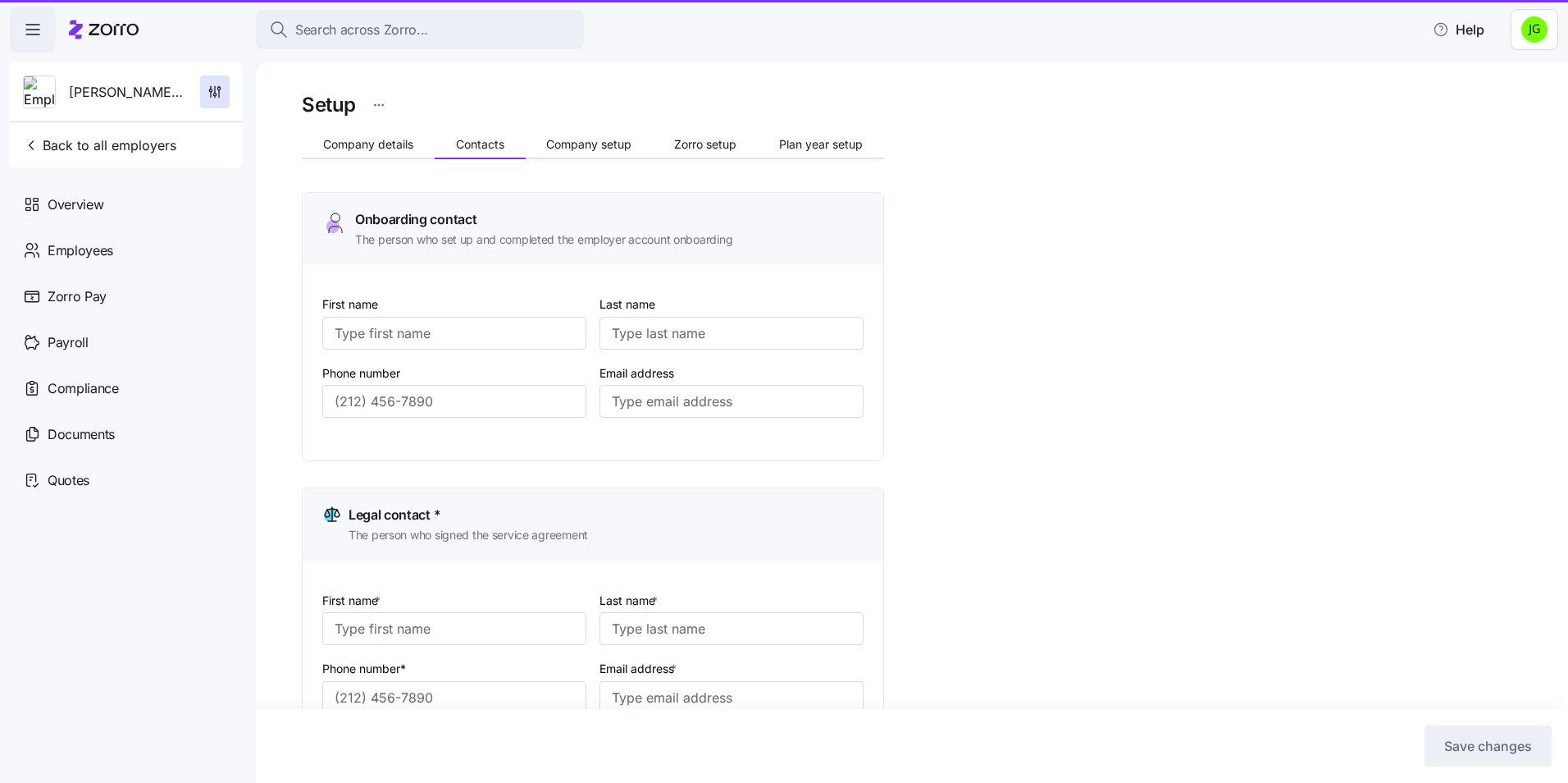
type input "[PERSON_NAME][EMAIL_ADDRESS][DOMAIN_NAME]"
type input "[PERSON_NAME]"
type input "[PERSON_NAME][EMAIL_ADDRESS][DOMAIN_NAME]"
type input "[PERSON_NAME]"
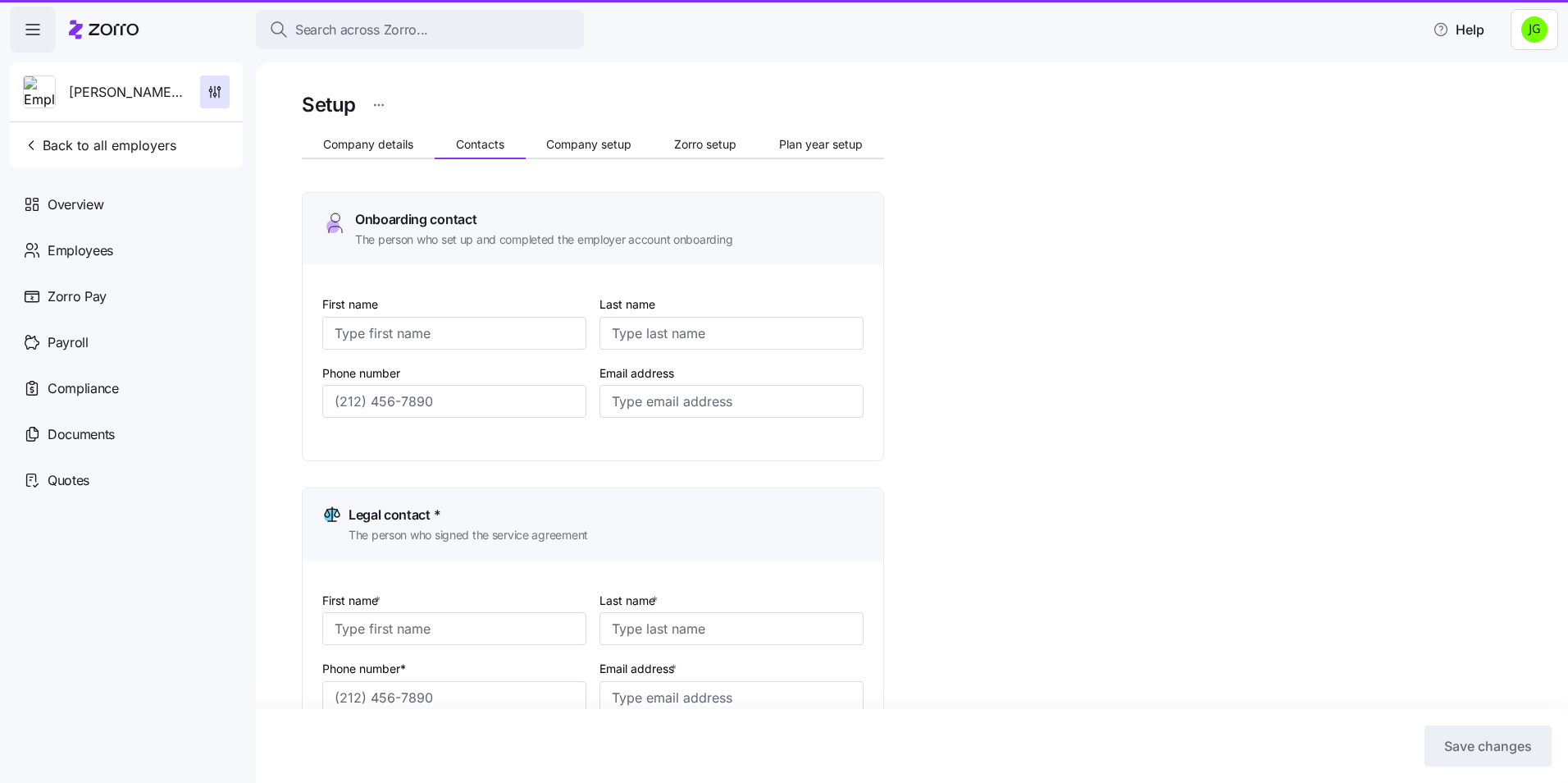
type input "[PERSON_NAME]"
type input "[PERSON_NAME][EMAIL_ADDRESS][DOMAIN_NAME]"
type input "[PHONE_NUMBER]"
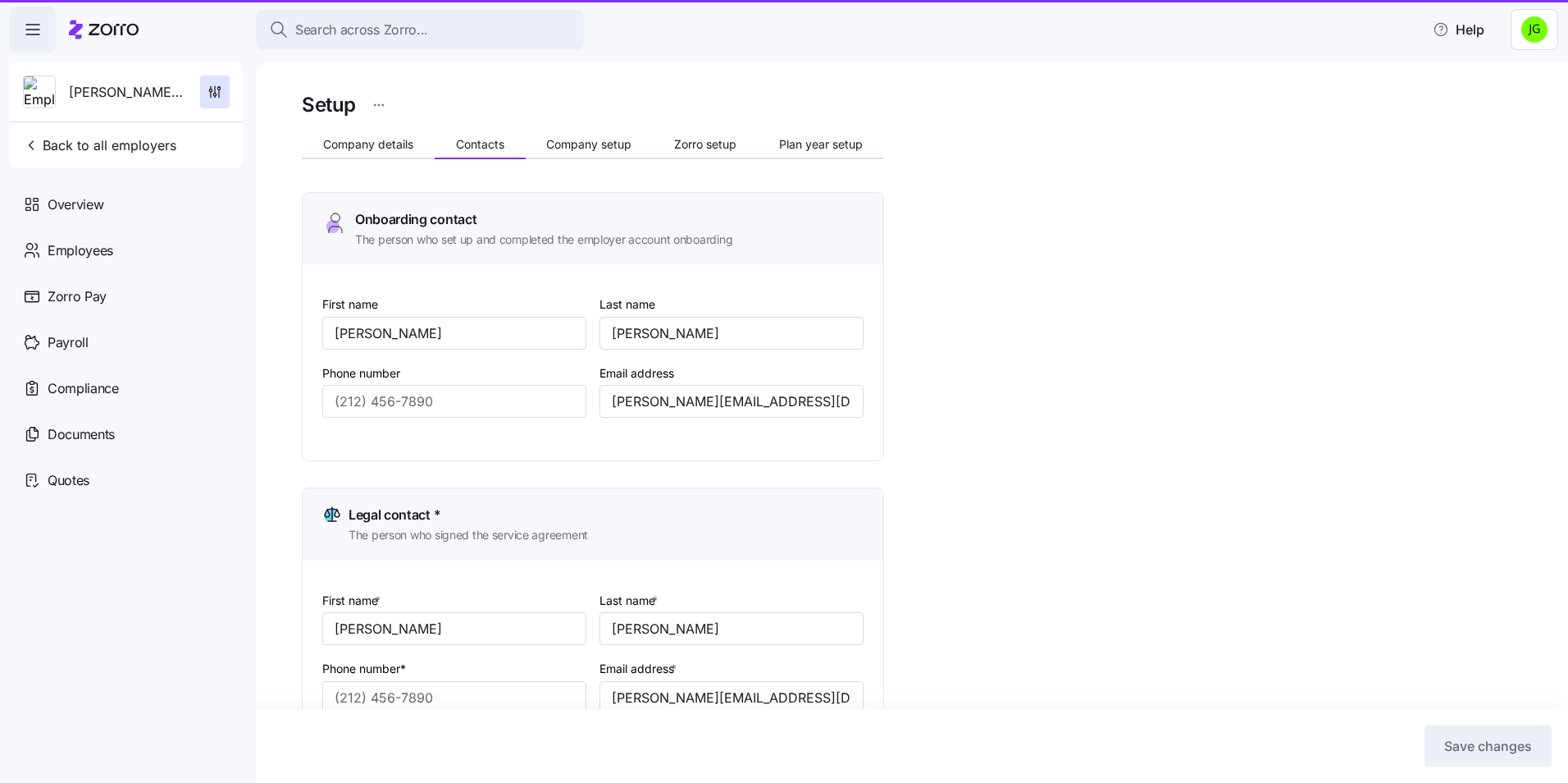
type input "[PHONE_NUMBER]"
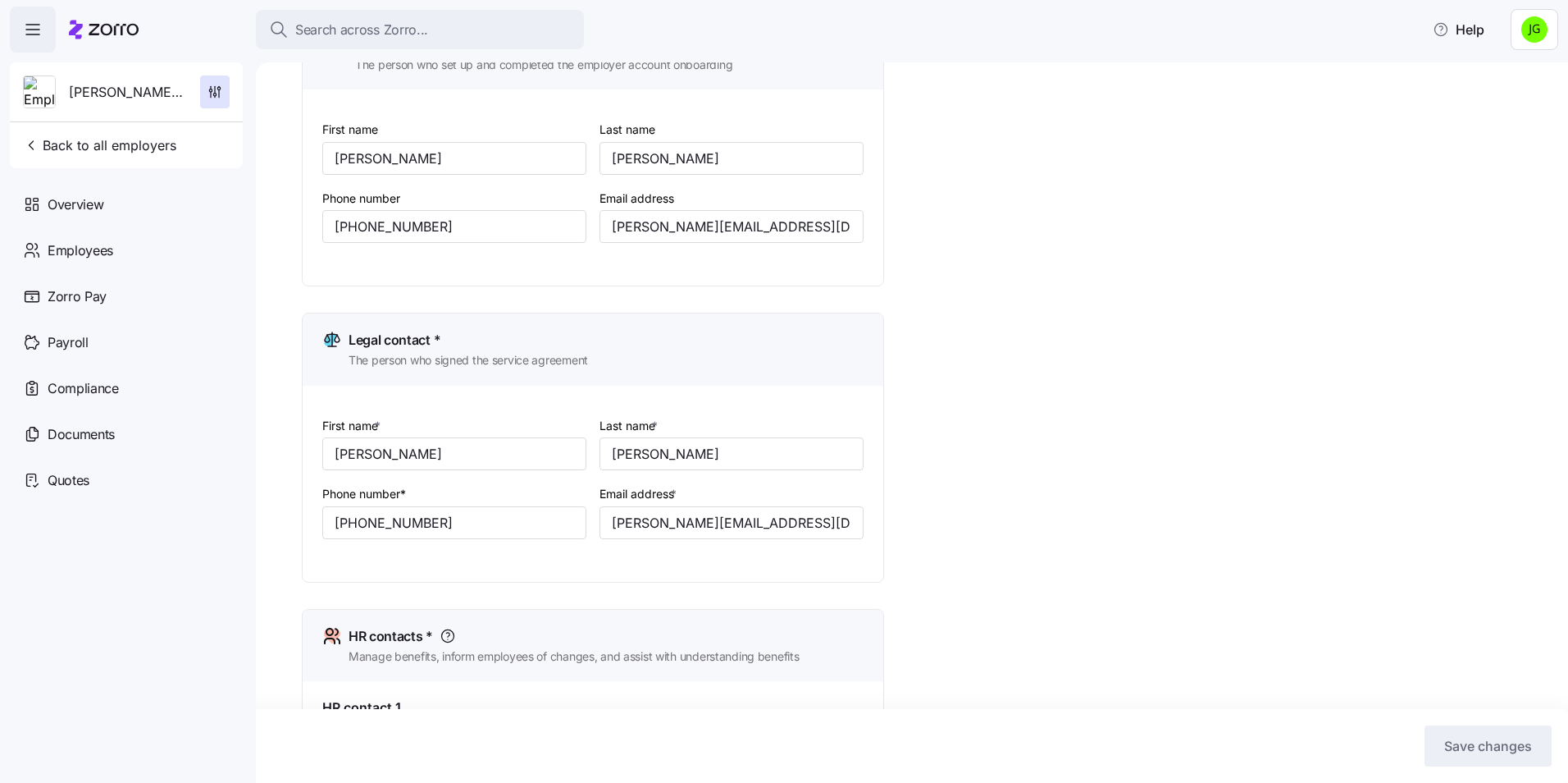
scroll to position [170, 0]
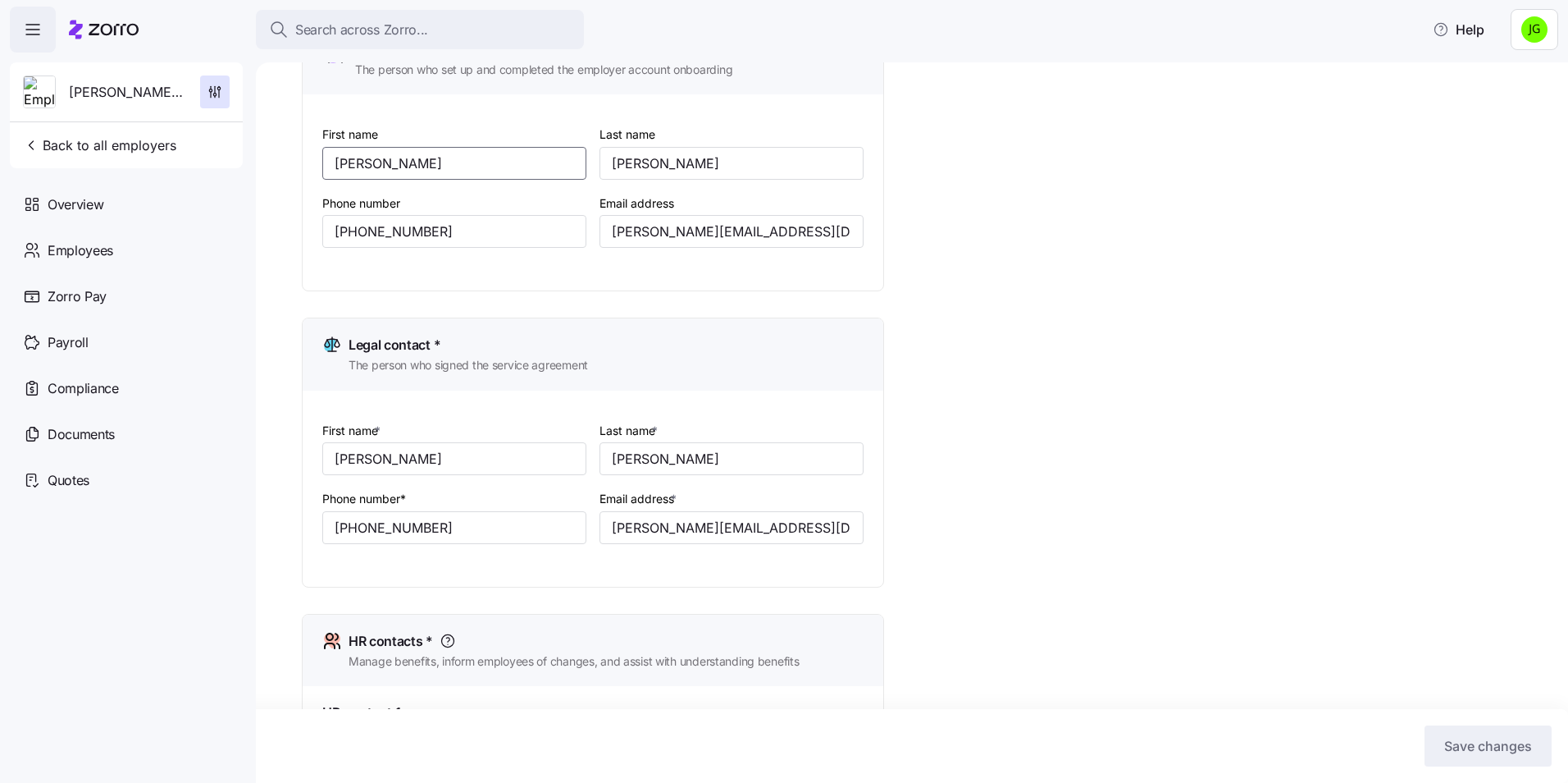
drag, startPoint x: 462, startPoint y: 165, endPoint x: 272, endPoint y: 168, distance: 190.0
click at [272, 168] on div "Setup Company details Contacts Company setup Zorro setup Plan year setup Onboar…" at bounding box center [911, 423] width 1312 height 720
drag, startPoint x: 411, startPoint y: 465, endPoint x: 318, endPoint y: 465, distance: 93.0
click at [318, 465] on div "First name * [PERSON_NAME] name * [PERSON_NAME] Phone number* [PHONE_NUMBER] Em…" at bounding box center [593, 488] width 581 height 196
paste input "[PERSON_NAME]"
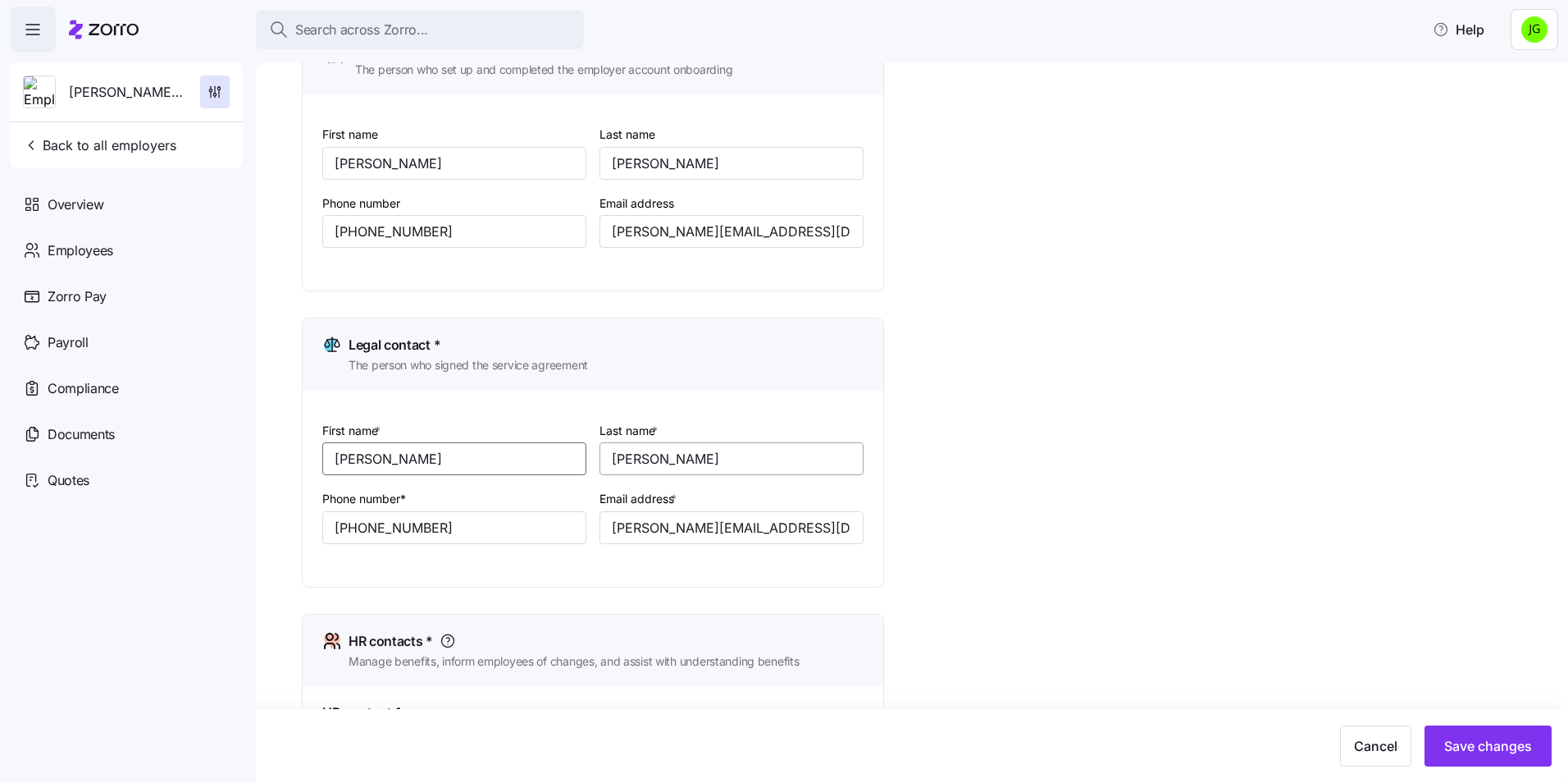
type input "[PERSON_NAME]"
drag, startPoint x: 683, startPoint y: 460, endPoint x: 514, endPoint y: 459, distance: 169.0
click at [514, 459] on div "First name * [PERSON_NAME] Last name * [PERSON_NAME] Phone number* [PHONE_NUMBE…" at bounding box center [592, 495] width 554 height 164
paste input "[PERSON_NAME]"
type input "[PERSON_NAME]"
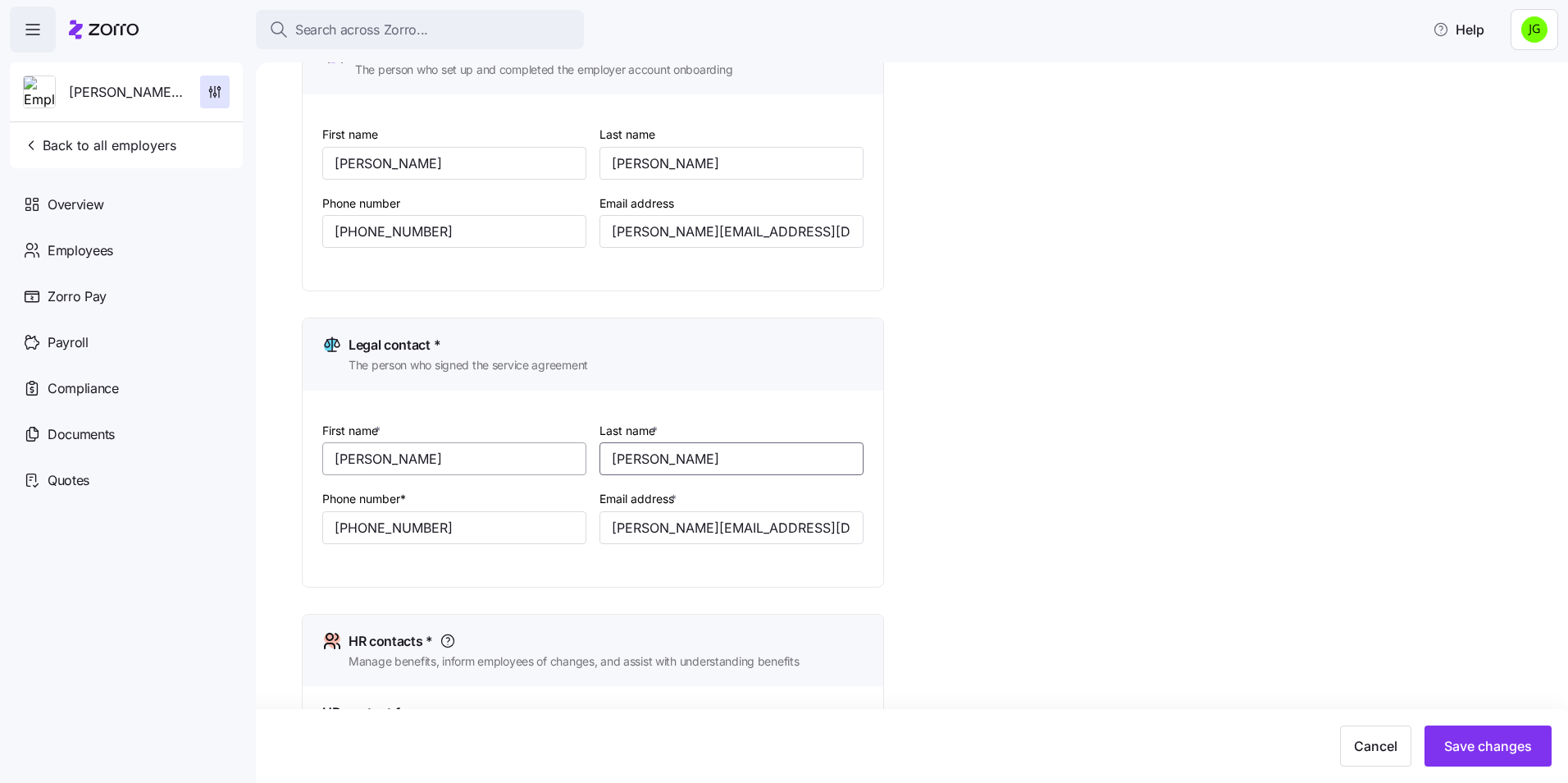
drag, startPoint x: 640, startPoint y: 465, endPoint x: 509, endPoint y: 448, distance: 132.1
click at [509, 448] on div "First name * [PERSON_NAME] Last name * [PERSON_NAME] Phone number* [PHONE_NUMBE…" at bounding box center [592, 495] width 554 height 164
type input "[PERSON_NAME]"
click at [787, 218] on input "[PERSON_NAME][EMAIL_ADDRESS][DOMAIN_NAME]" at bounding box center [731, 231] width 264 height 33
drag, startPoint x: 818, startPoint y: 240, endPoint x: 657, endPoint y: 233, distance: 161.2
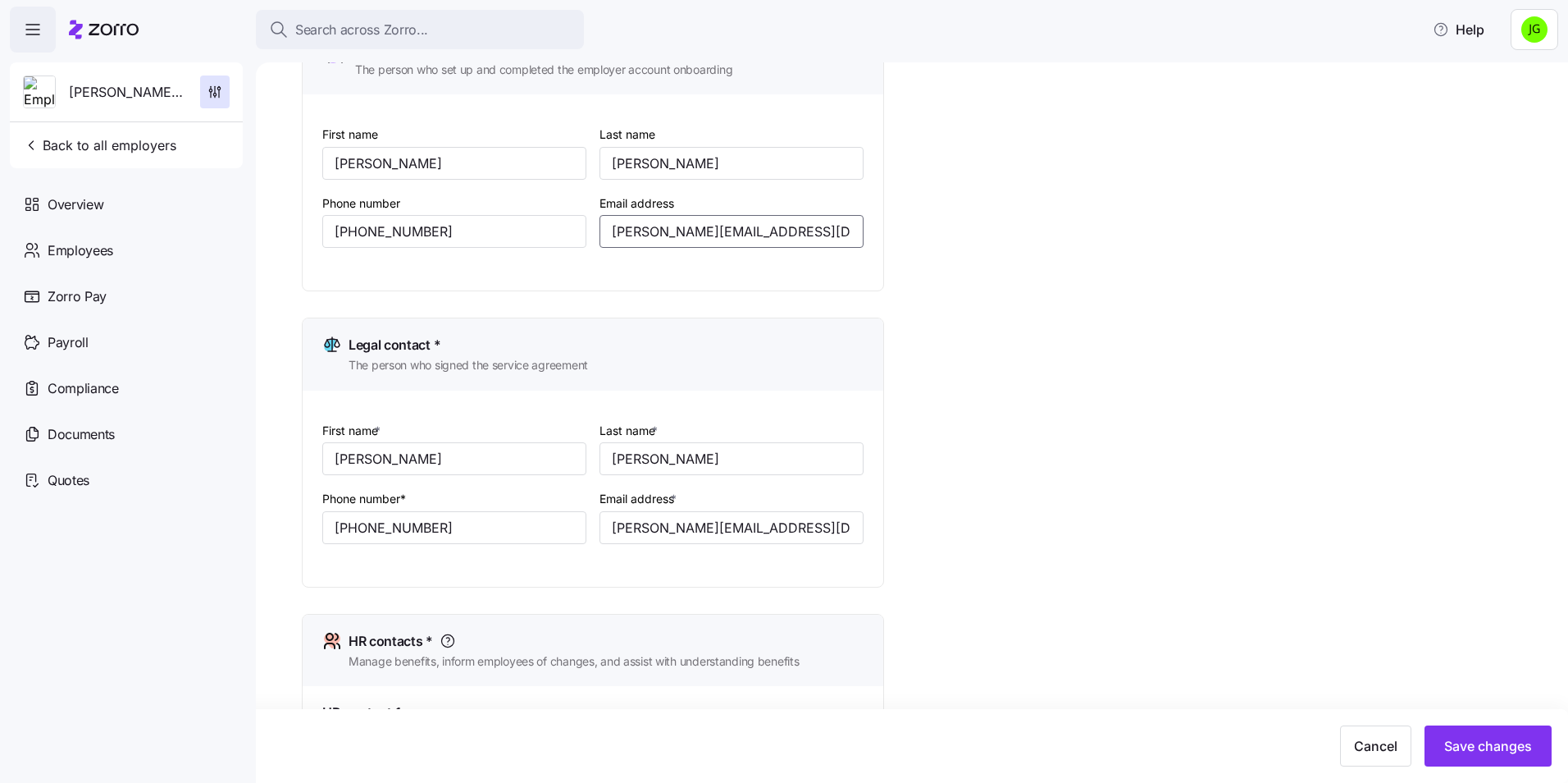
click at [562, 229] on div "First name [PERSON_NAME] Last name [PERSON_NAME] Phone number [PHONE_NUMBER] Em…" at bounding box center [592, 199] width 554 height 164
drag, startPoint x: 771, startPoint y: 525, endPoint x: 582, endPoint y: 532, distance: 189.1
click at [582, 532] on div "First name * [PERSON_NAME] Last name * [PERSON_NAME] Phone number* [PHONE_NUMBE…" at bounding box center [592, 495] width 554 height 164
paste input "[PERSON_NAME]"
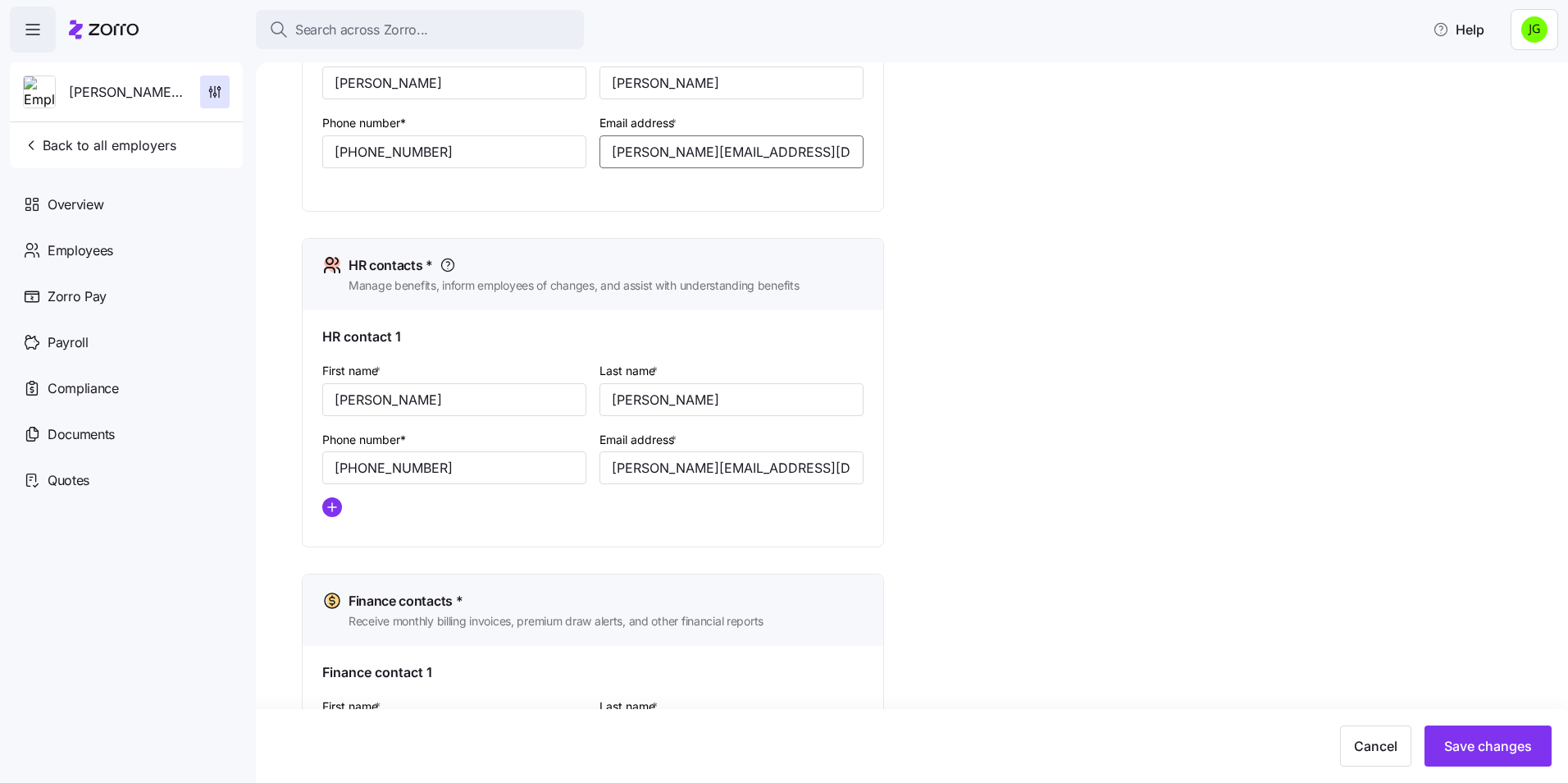
scroll to position [739, 0]
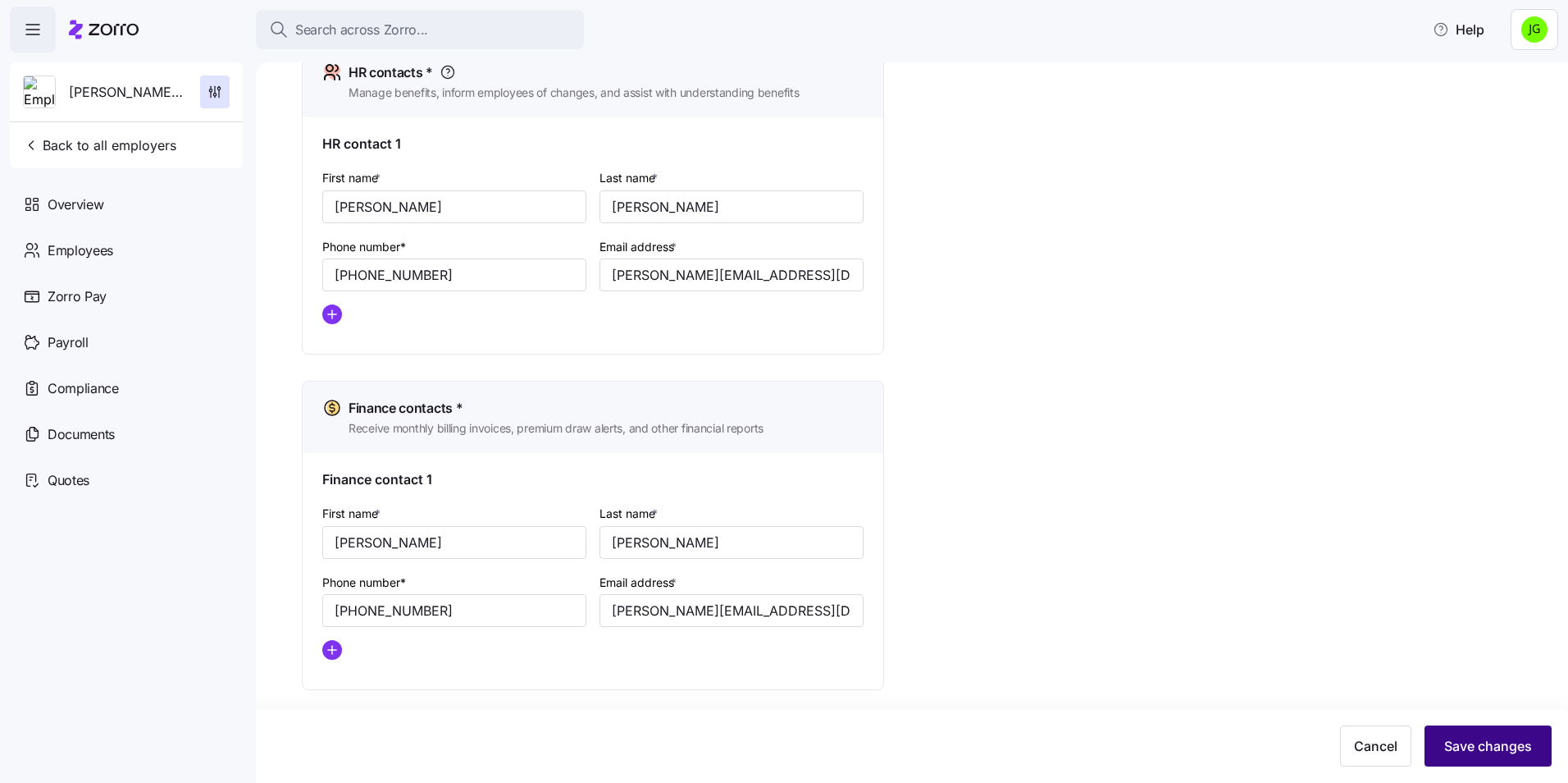
type input "[PERSON_NAME][EMAIL_ADDRESS][DOMAIN_NAME]"
click at [1498, 749] on span "Save changes" at bounding box center [1487, 746] width 88 height 20
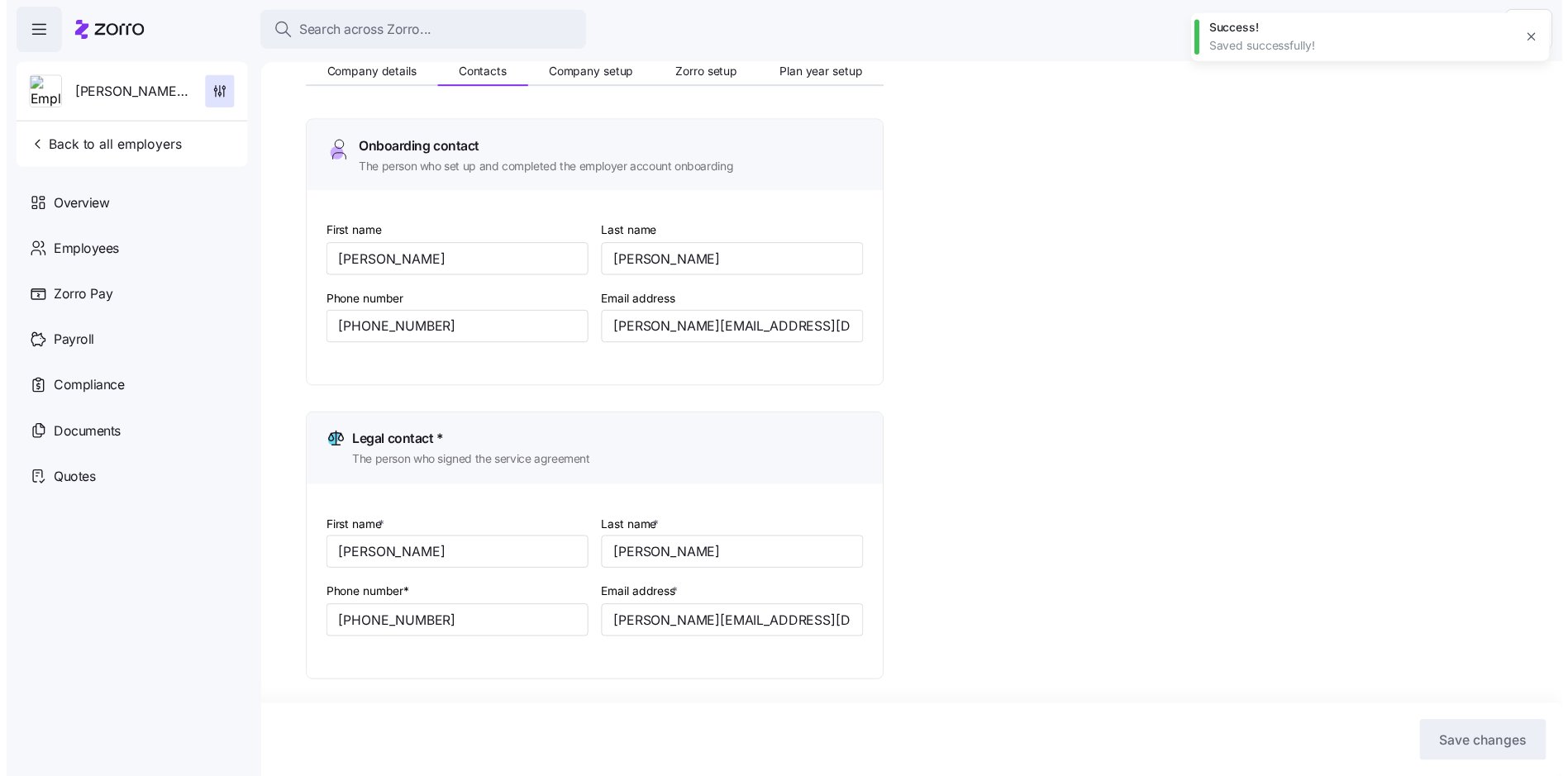
scroll to position [0, 0]
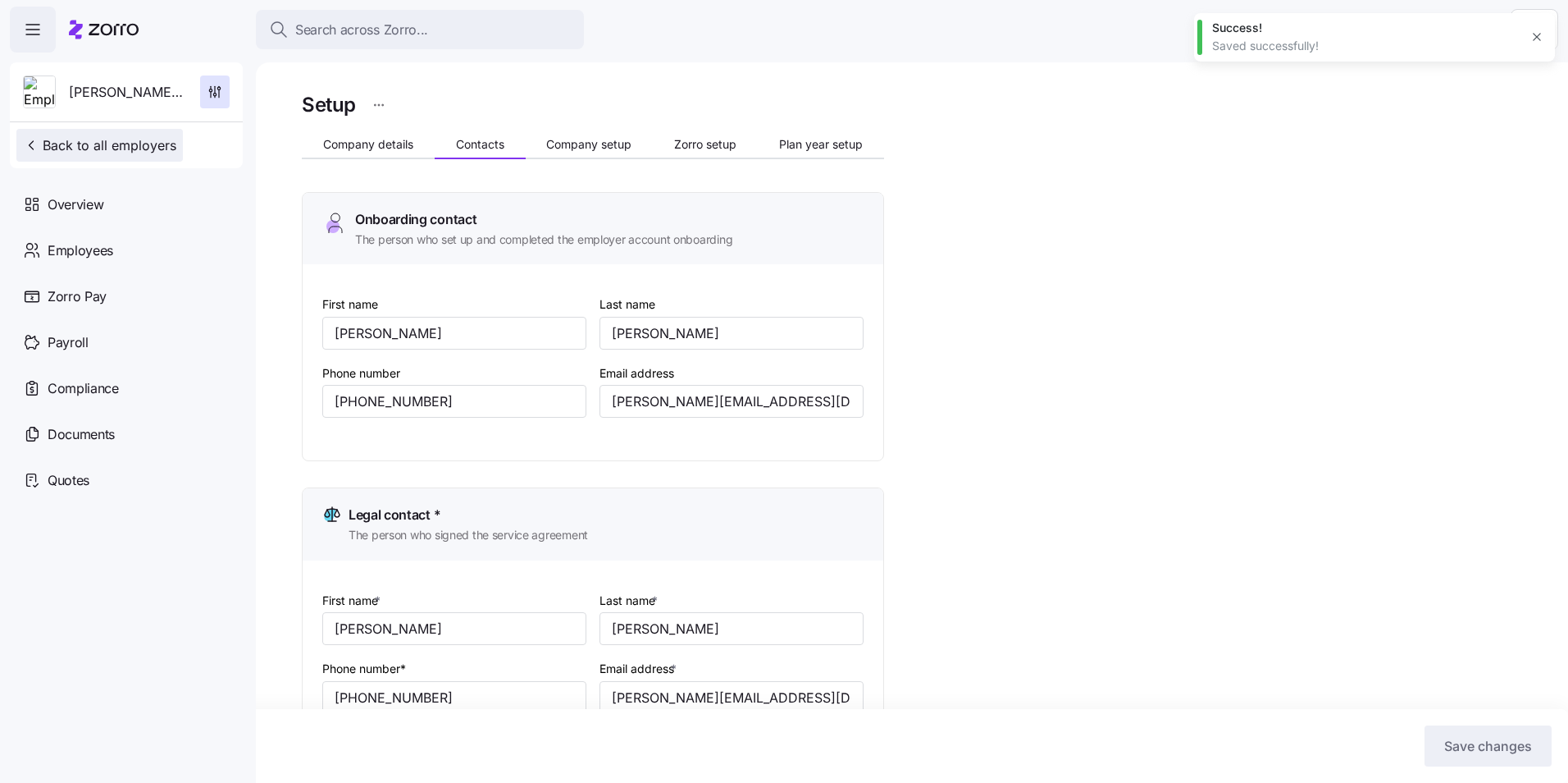
click at [136, 137] on span "Back to all employers" at bounding box center [99, 145] width 153 height 20
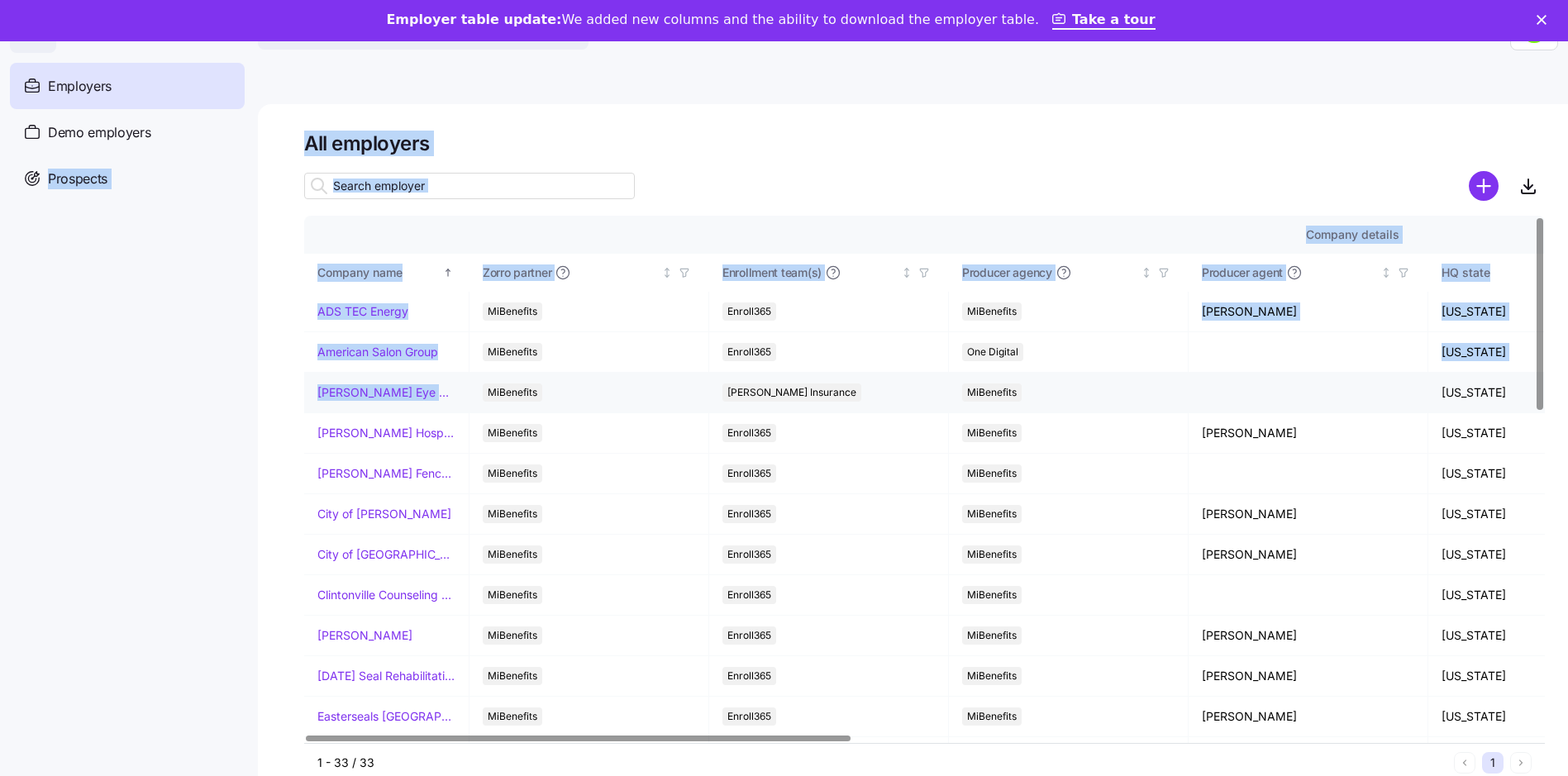
drag, startPoint x: 0, startPoint y: 386, endPoint x: 851, endPoint y: 406, distance: 851.2
click at [851, 406] on div "Search across Zorro... Help Employers Demo employers Prospects Demo prospects A…" at bounding box center [784, 424] width 1568 height 766
click at [586, 174] on input at bounding box center [469, 186] width 330 height 26
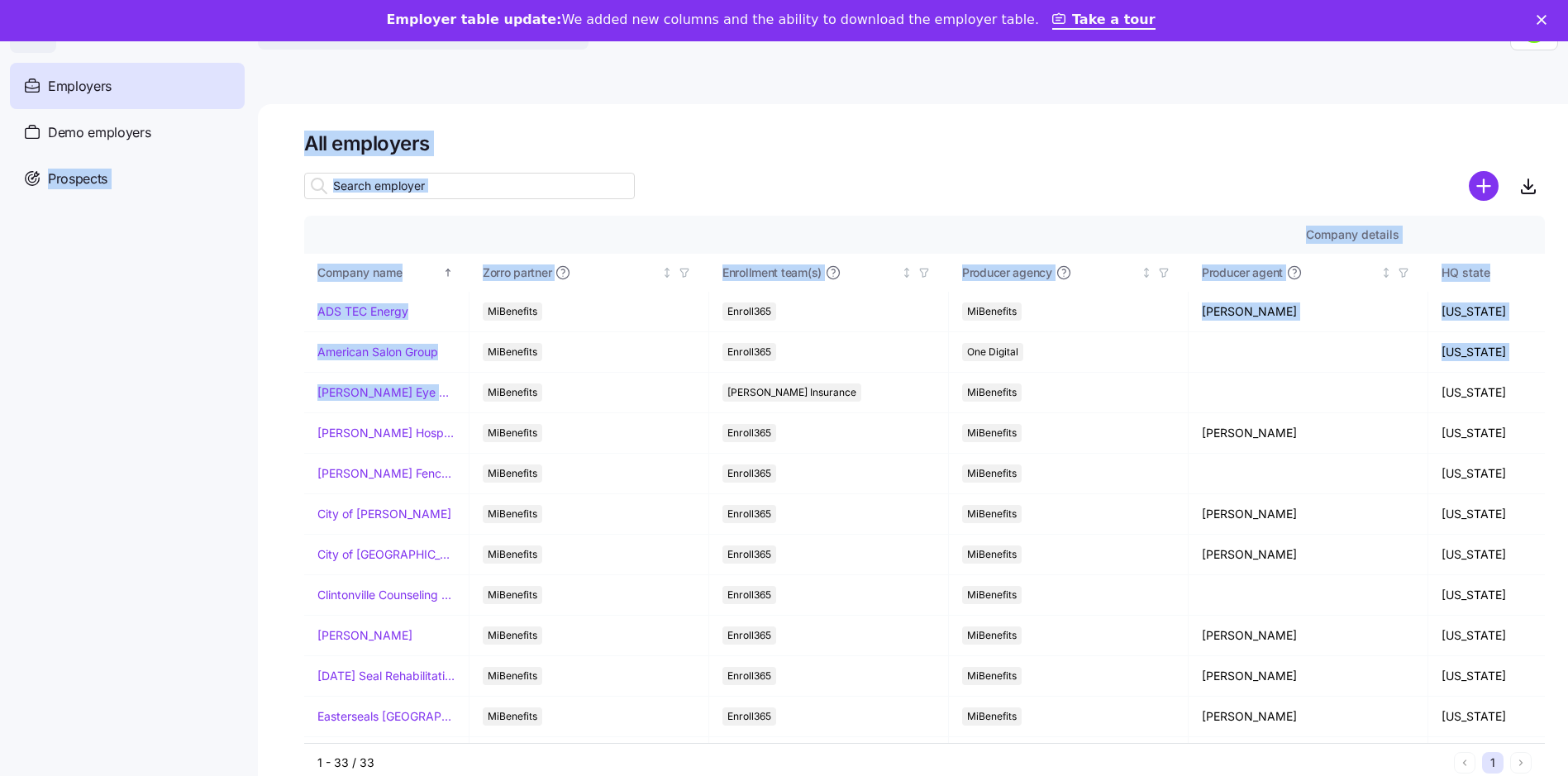
click at [708, 164] on div at bounding box center [924, 162] width 1240 height 13
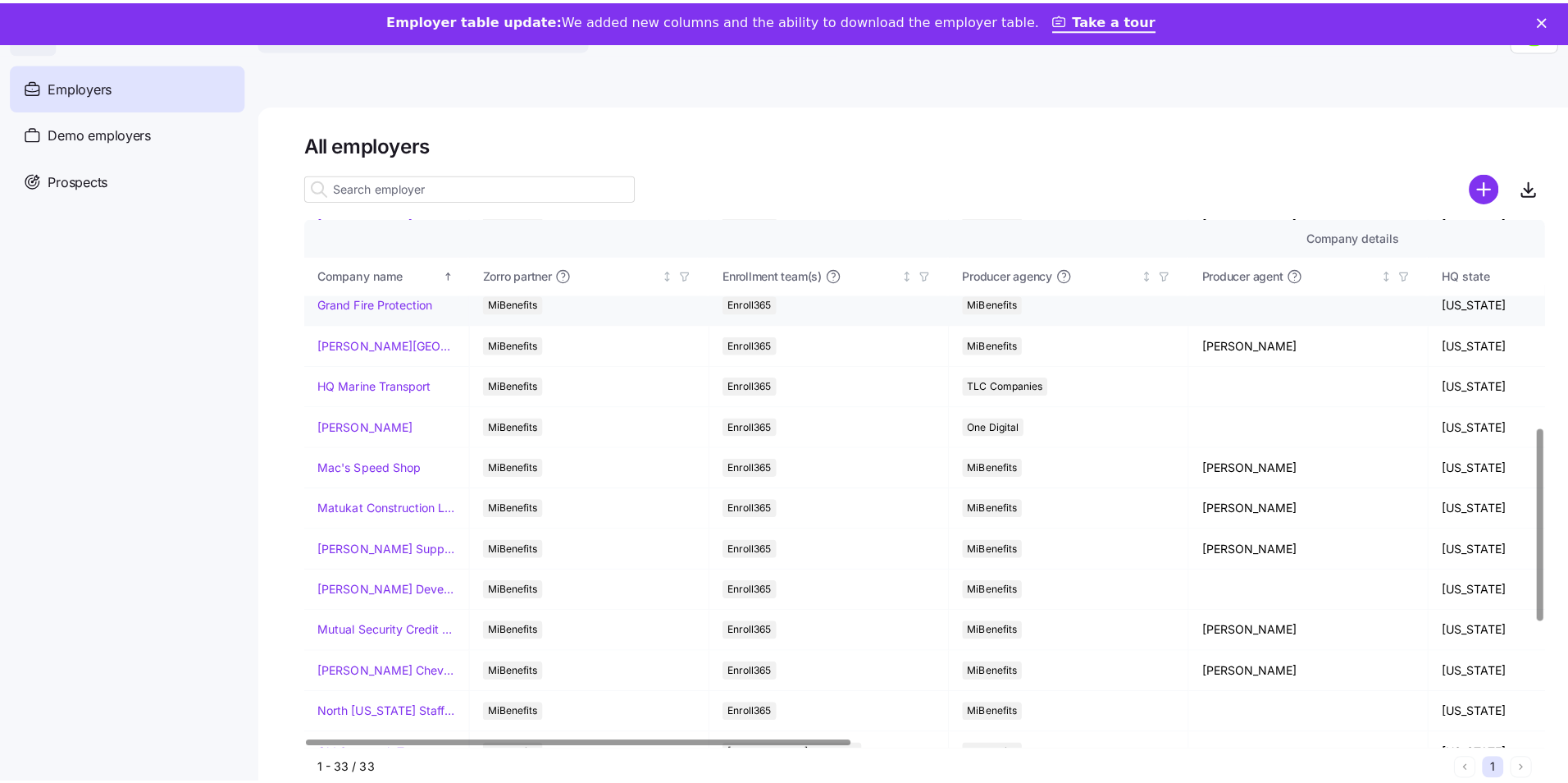
scroll to position [574, 0]
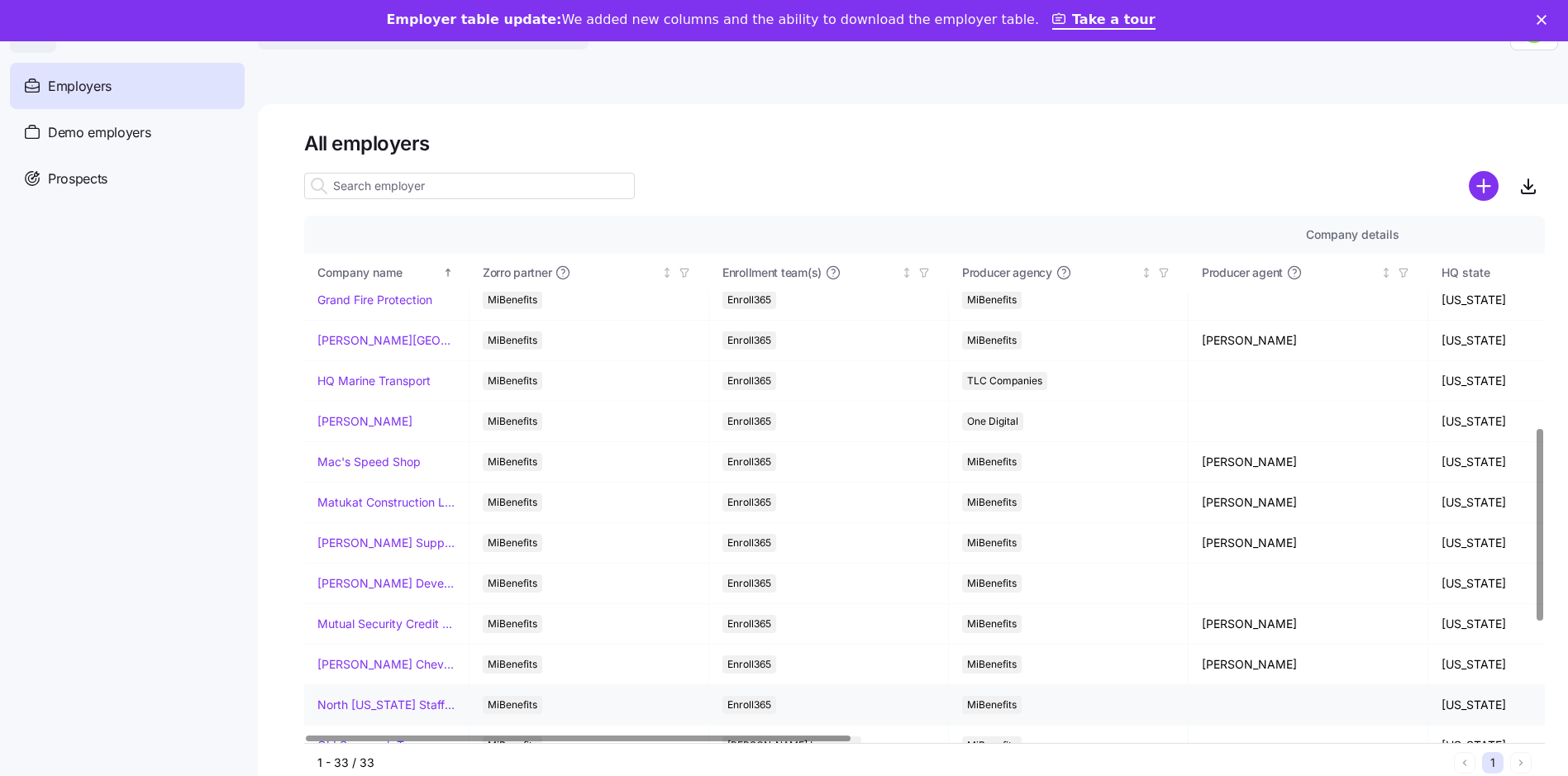
click at [391, 704] on link "North [US_STATE] Staffing" at bounding box center [386, 705] width 138 height 17
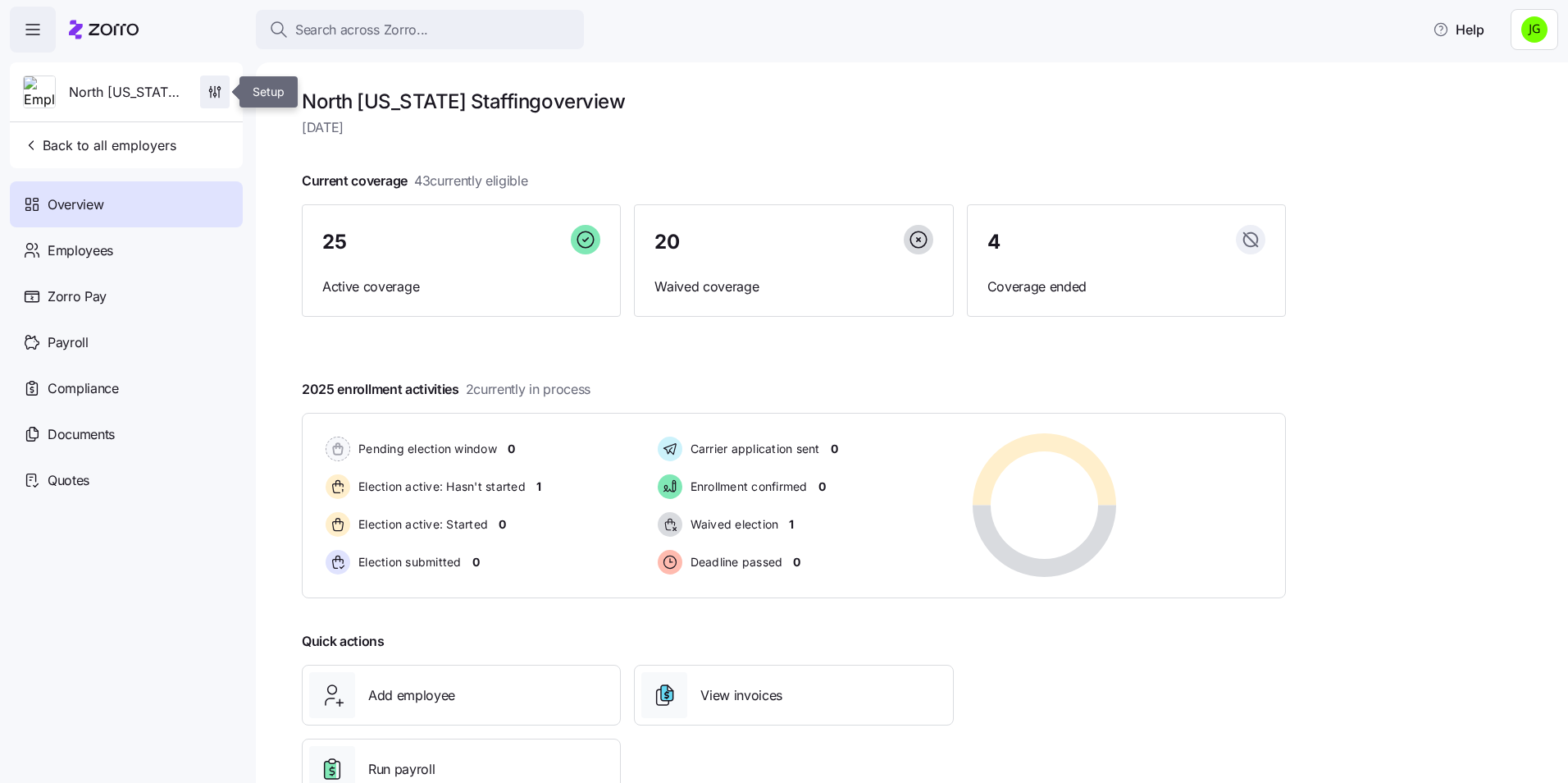
click at [222, 89] on icon "button" at bounding box center [215, 91] width 17 height 17
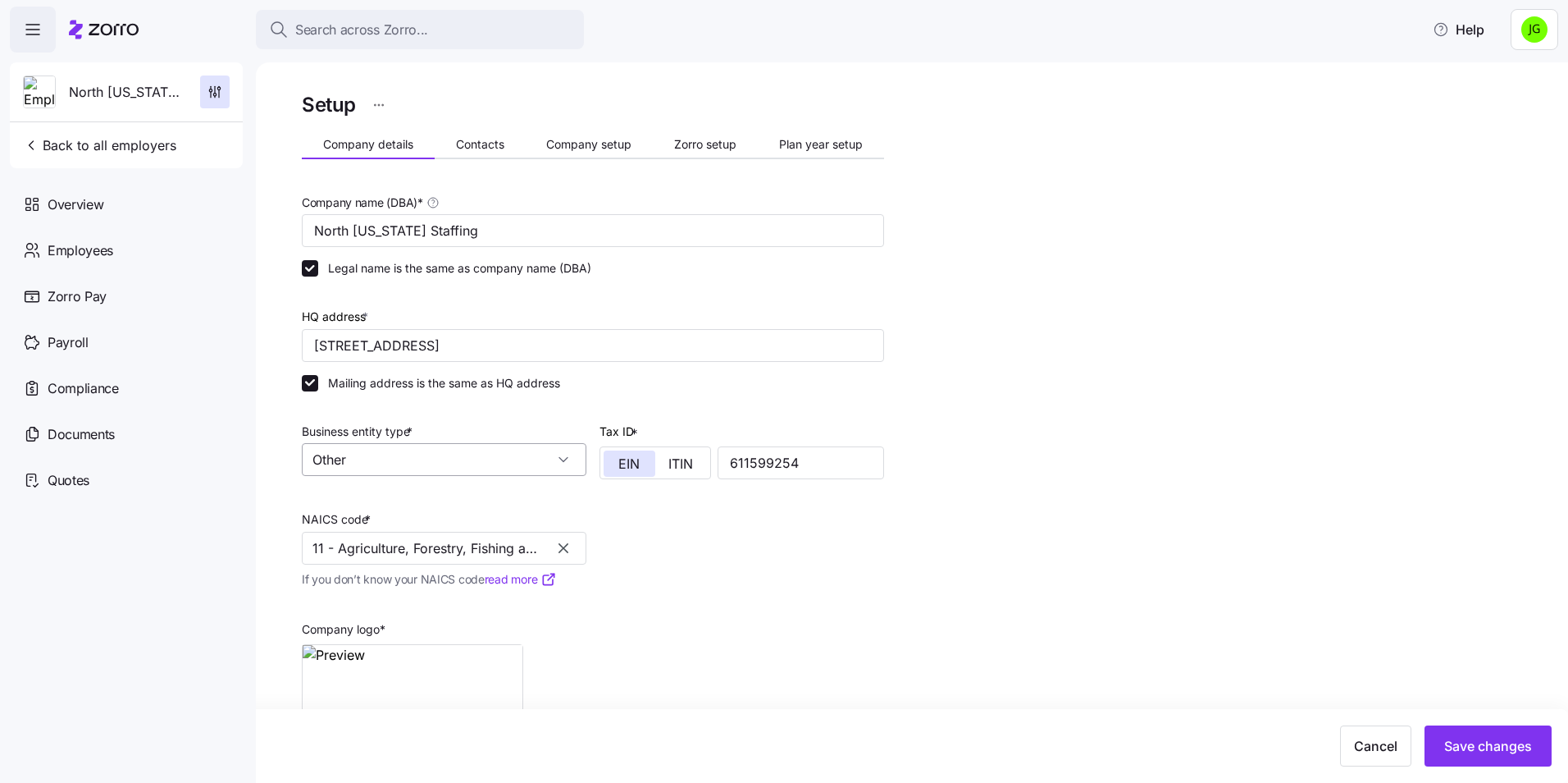
click at [366, 458] on input "Other" at bounding box center [444, 459] width 284 height 33
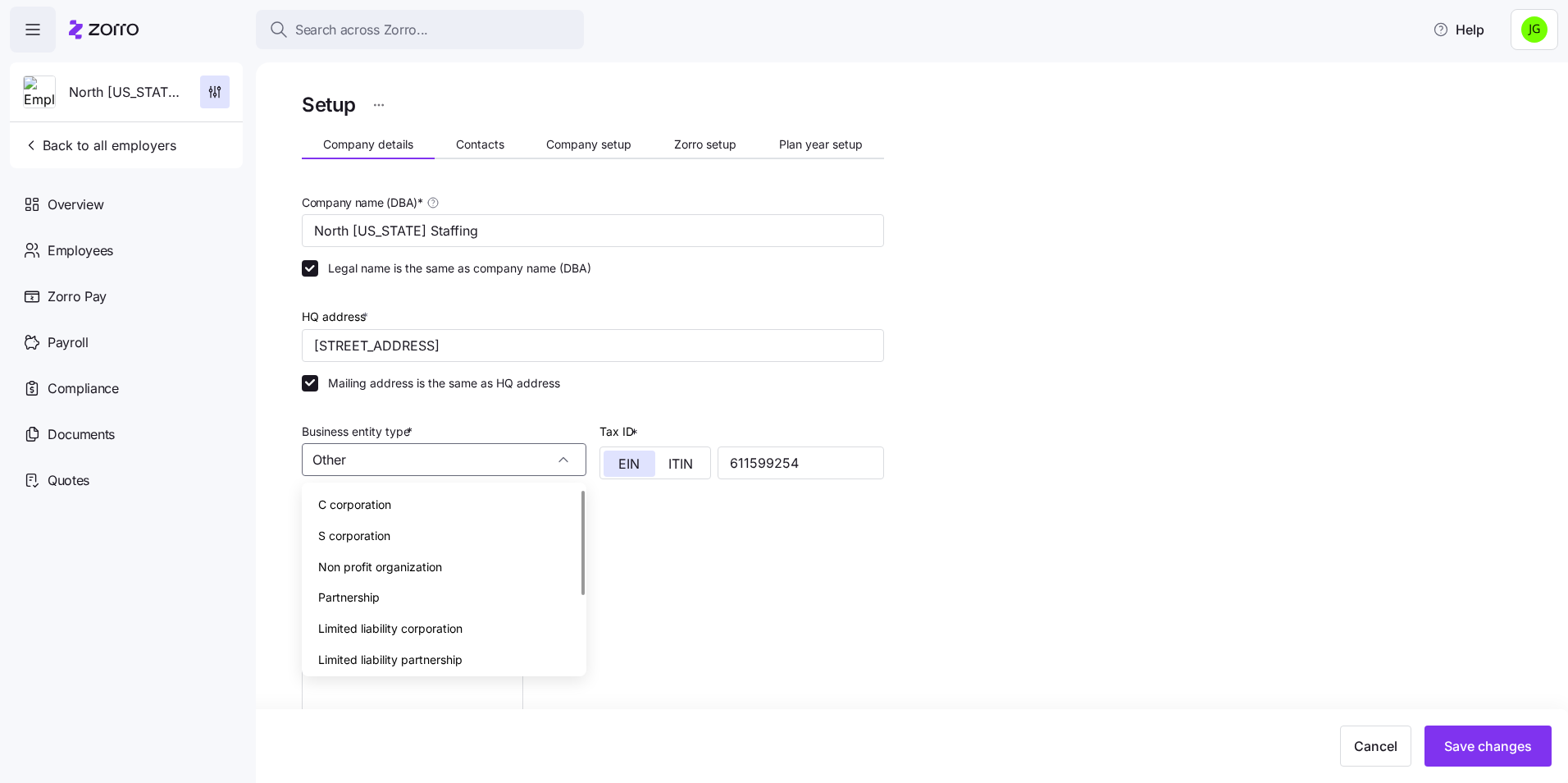
click at [360, 536] on span "S corporation" at bounding box center [354, 535] width 72 height 18
type input "S corporation"
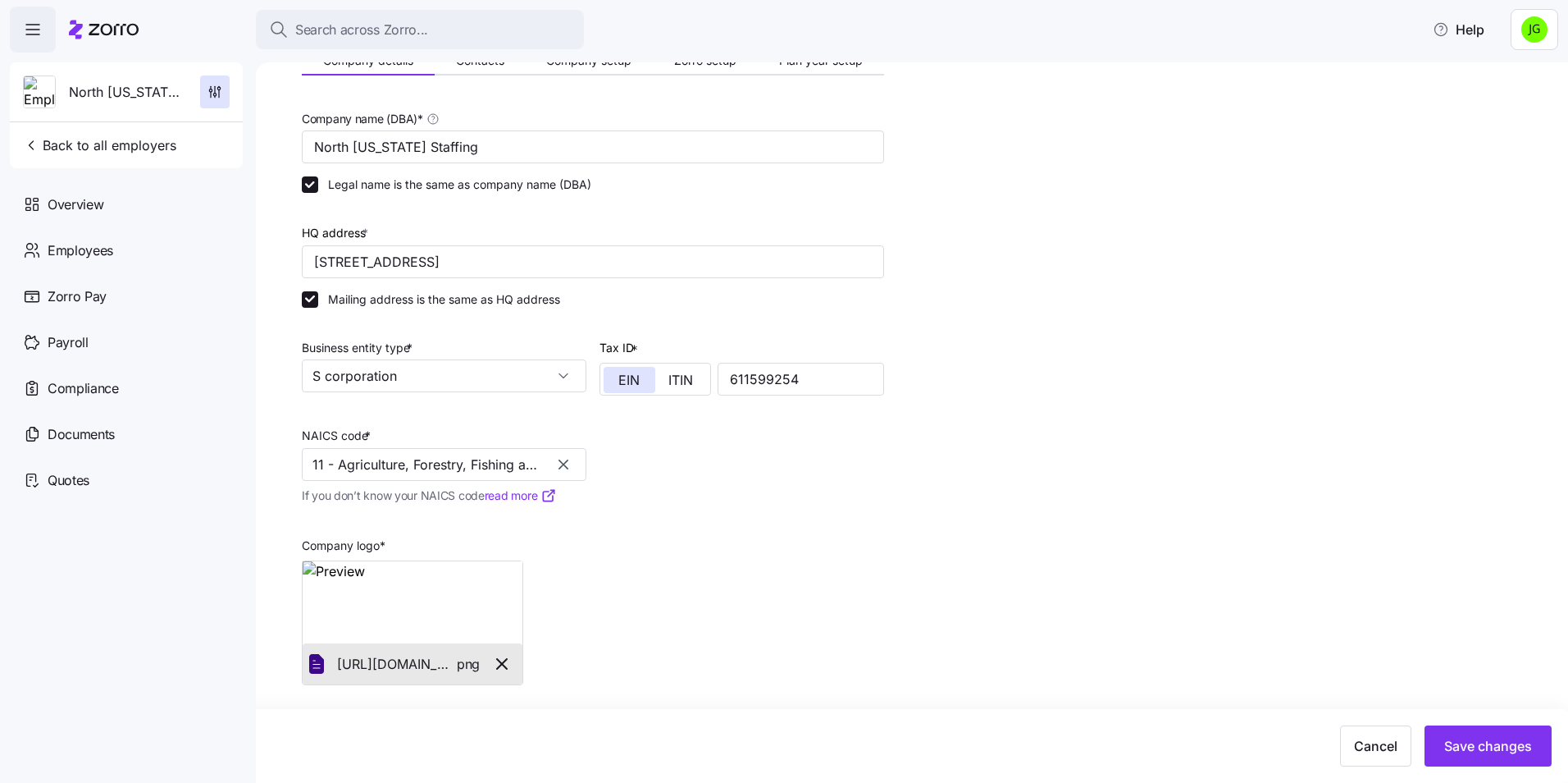
scroll to position [84, 0]
drag, startPoint x: 564, startPoint y: 466, endPoint x: 478, endPoint y: 466, distance: 86.0
click at [564, 466] on icon "button" at bounding box center [563, 463] width 10 height 10
click at [395, 459] on input "NAICS code *" at bounding box center [444, 464] width 284 height 33
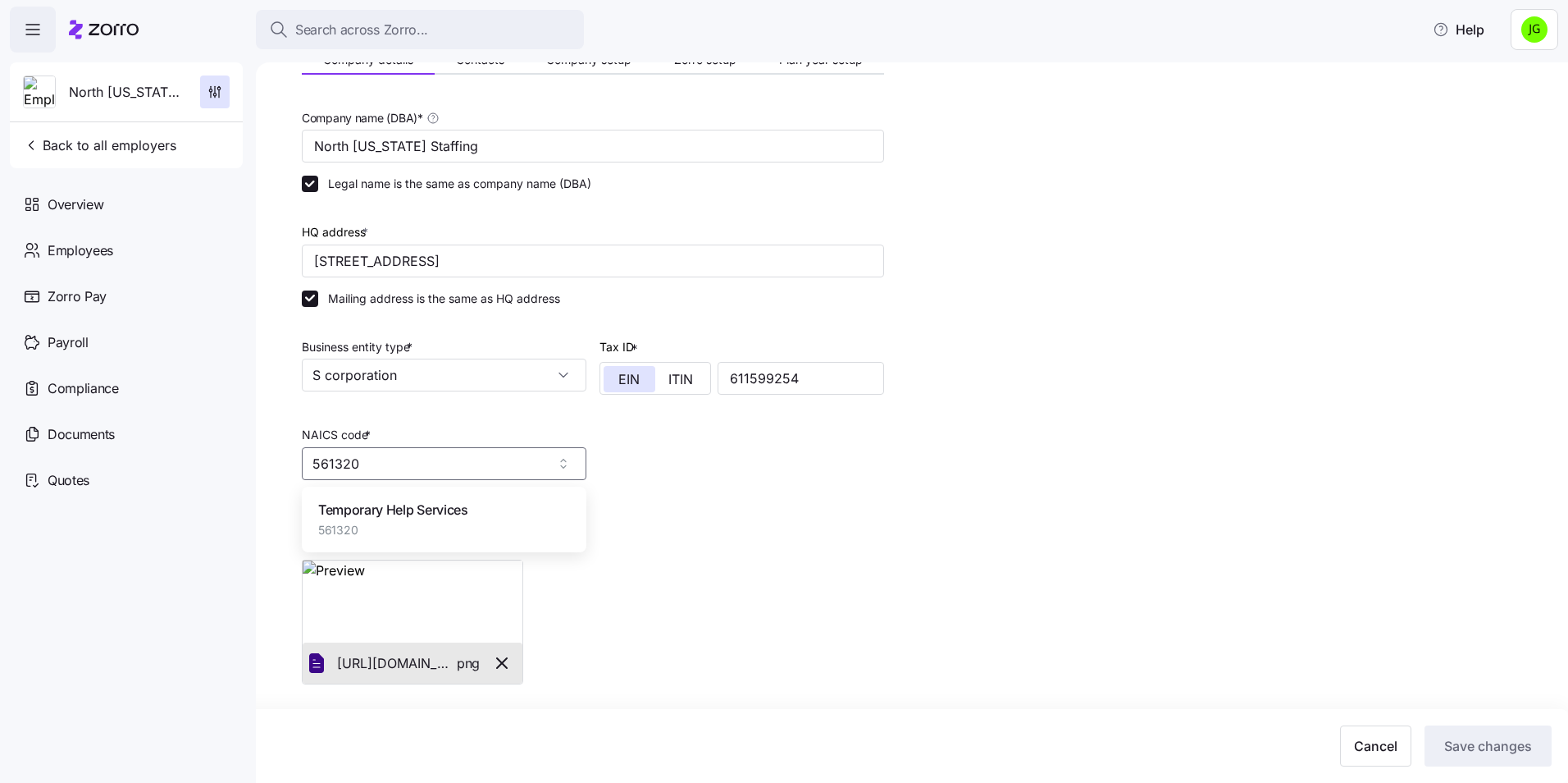
click at [369, 516] on span "Temporary Help Services" at bounding box center [393, 510] width 150 height 21
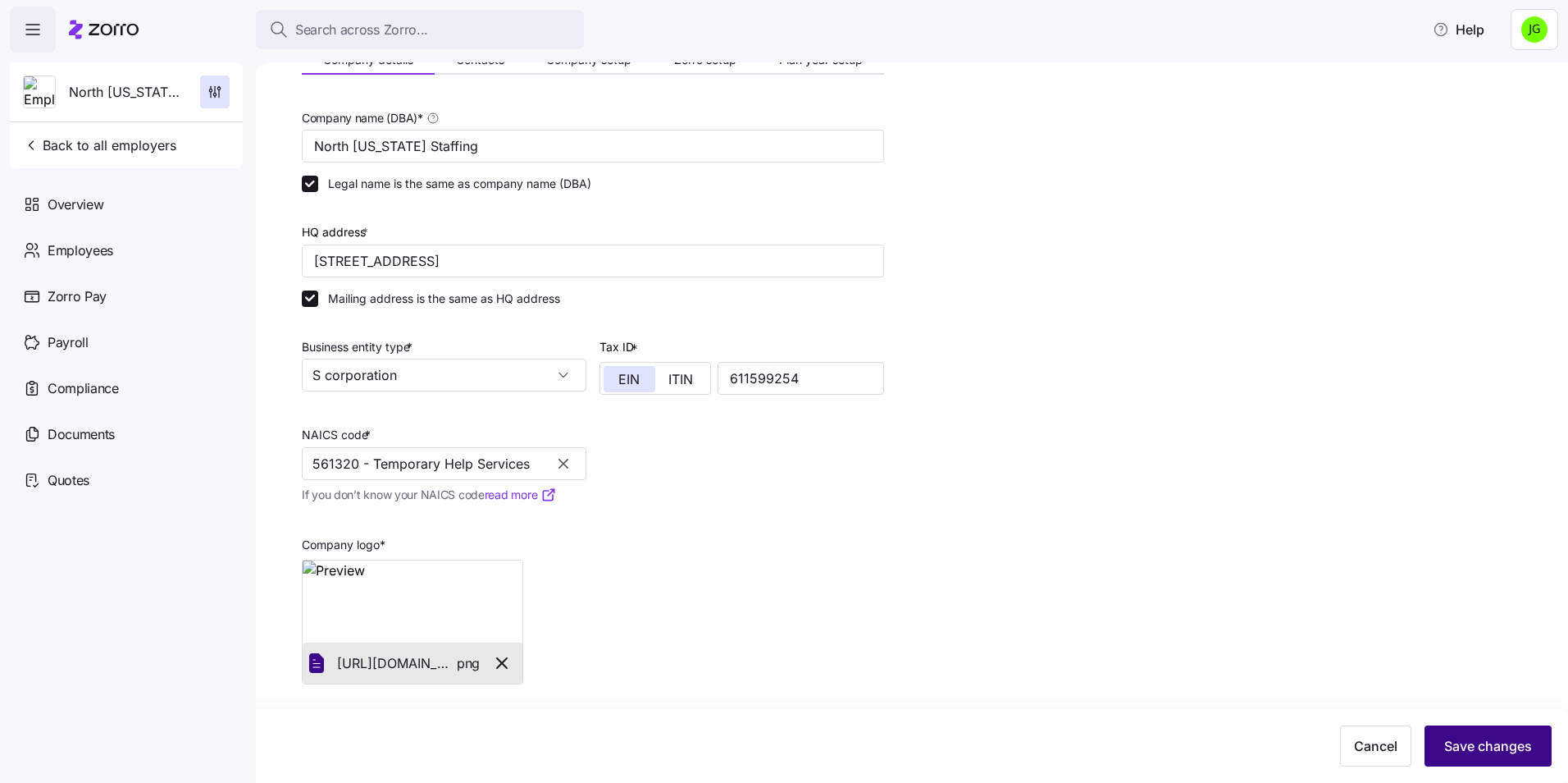
type input "561320 - Temporary Help Services"
click at [1494, 749] on span "Save changes" at bounding box center [1487, 746] width 88 height 20
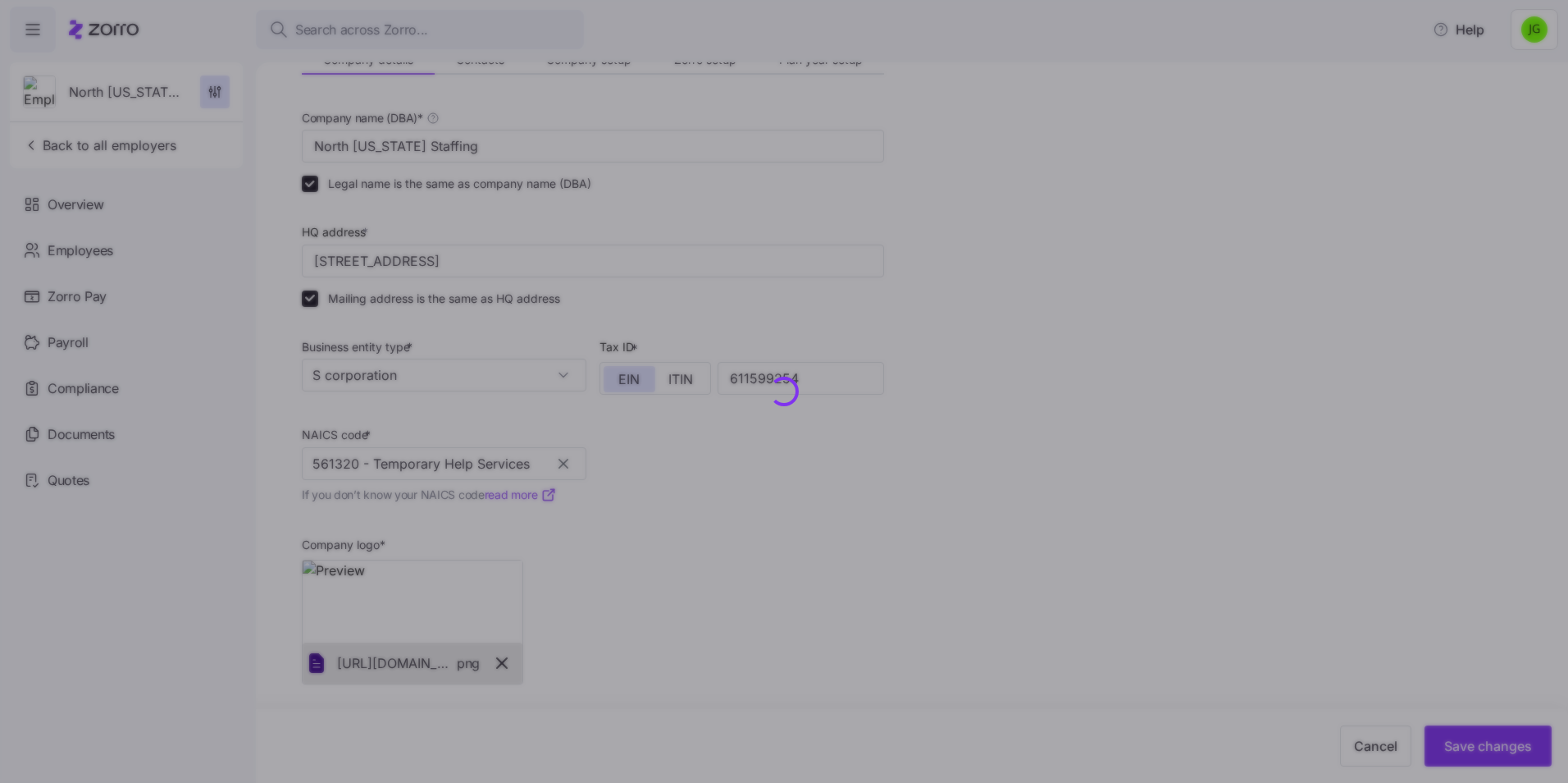
click at [1018, 355] on div at bounding box center [784, 392] width 1568 height 783
click at [891, 433] on div at bounding box center [784, 392] width 1568 height 783
click at [903, 435] on div at bounding box center [784, 392] width 1568 height 783
click at [930, 180] on div at bounding box center [784, 392] width 1568 height 783
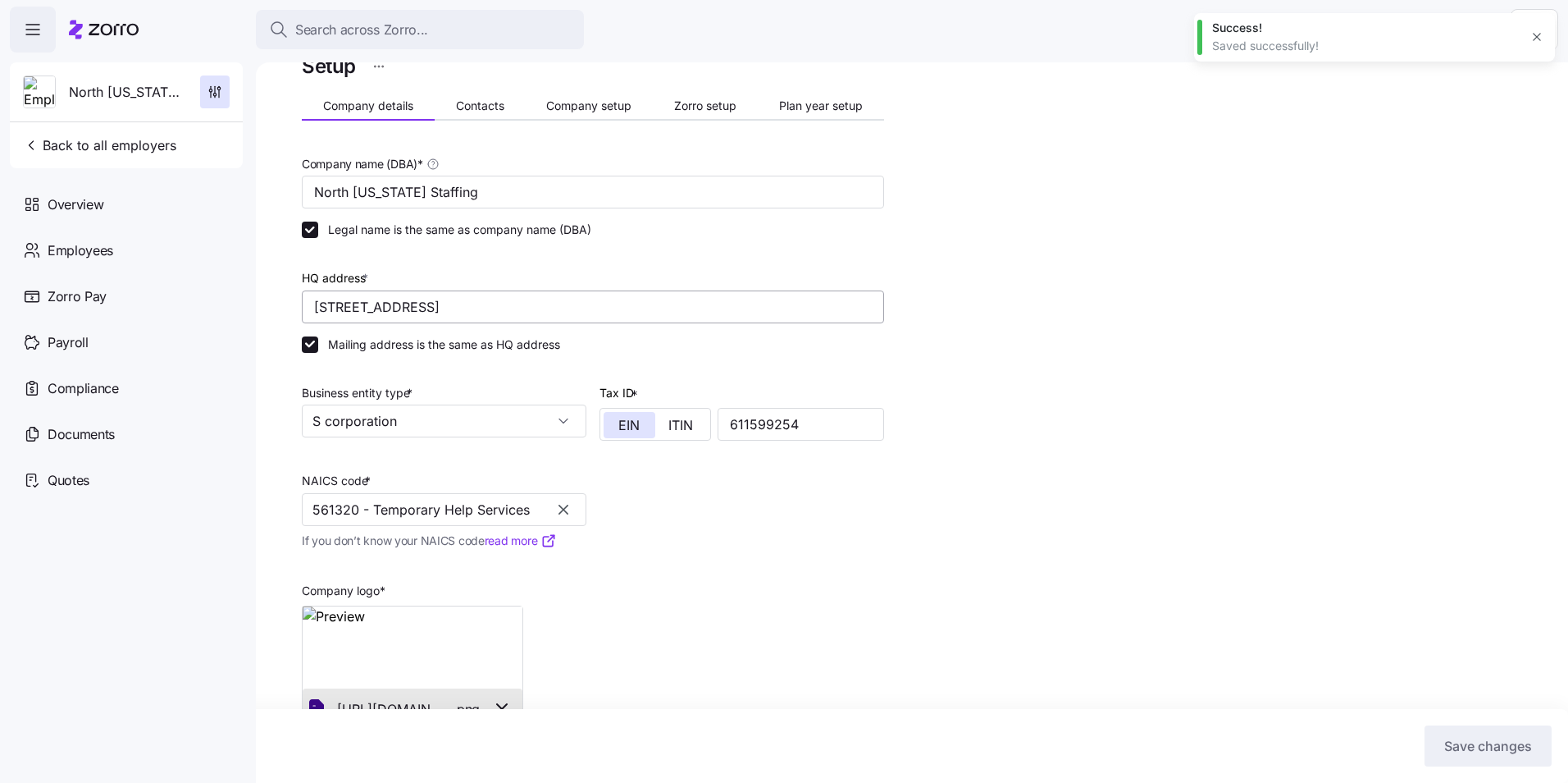
scroll to position [0, 0]
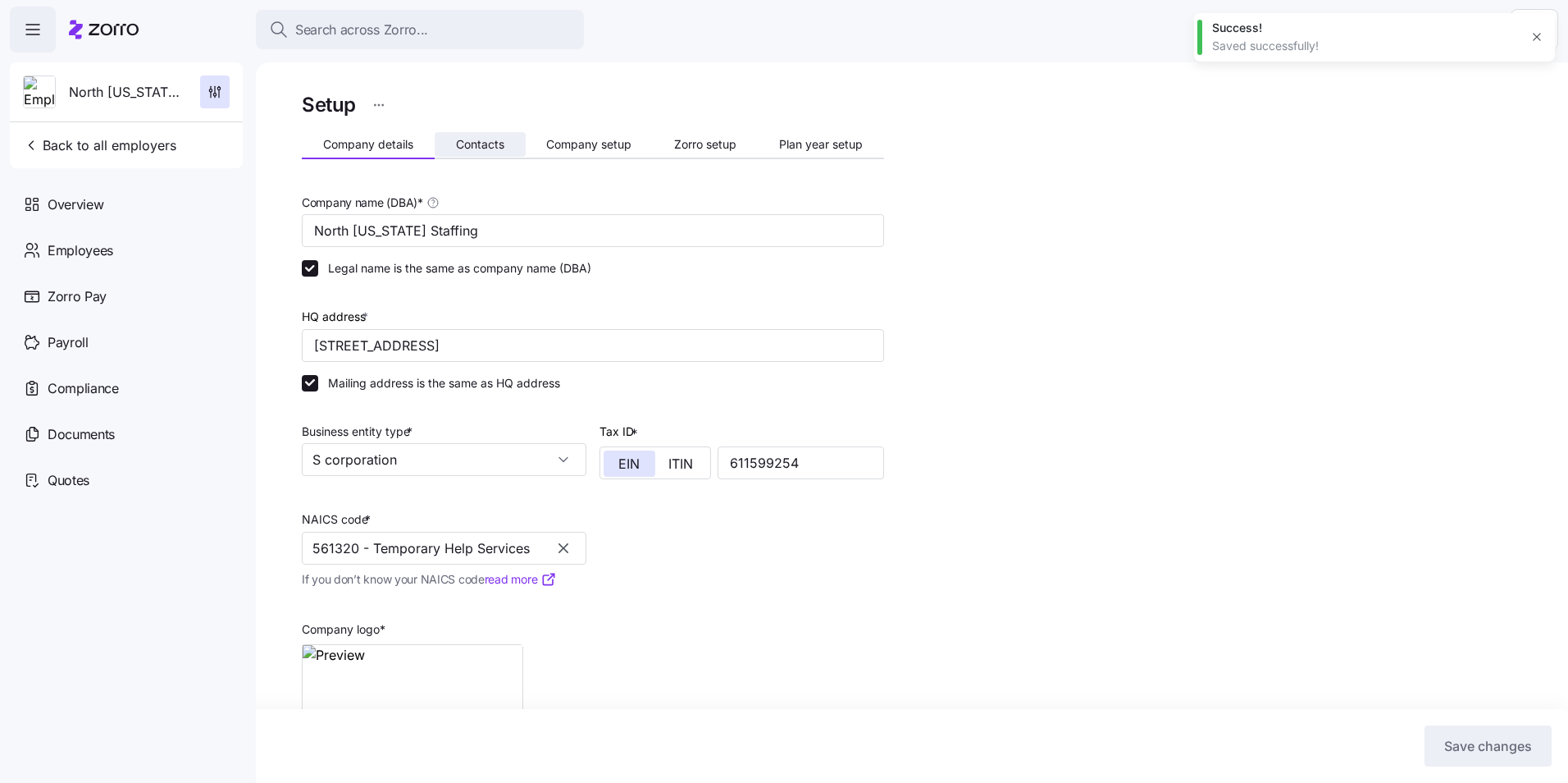
click at [489, 151] on button "Contacts" at bounding box center [480, 144] width 91 height 24
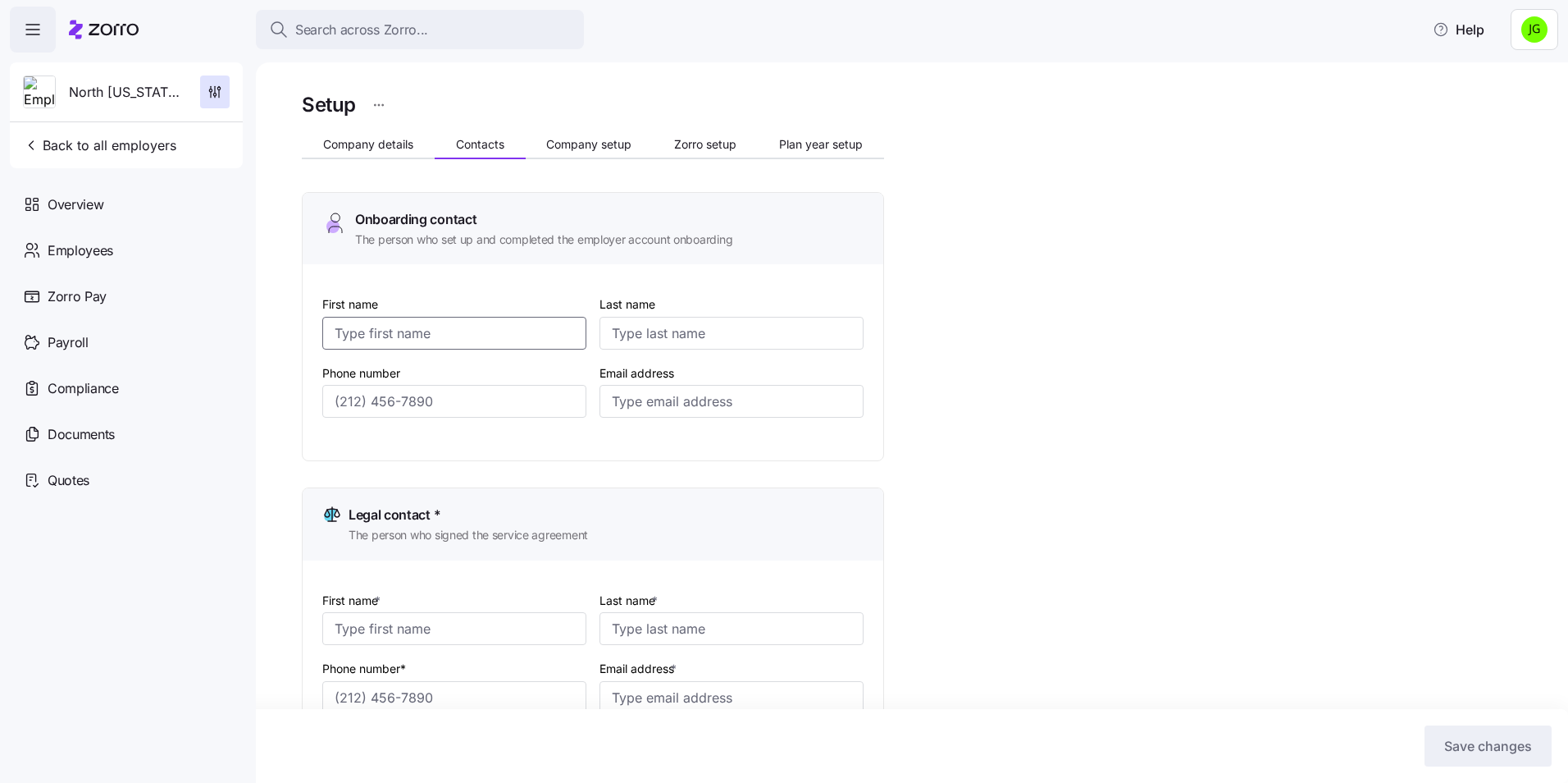
click at [391, 336] on input "First name" at bounding box center [455, 333] width 264 height 33
type input "[PERSON_NAME]"
click at [354, 400] on input "Phone number" at bounding box center [455, 401] width 264 height 33
paste input "[PHONE_NUMBER]"
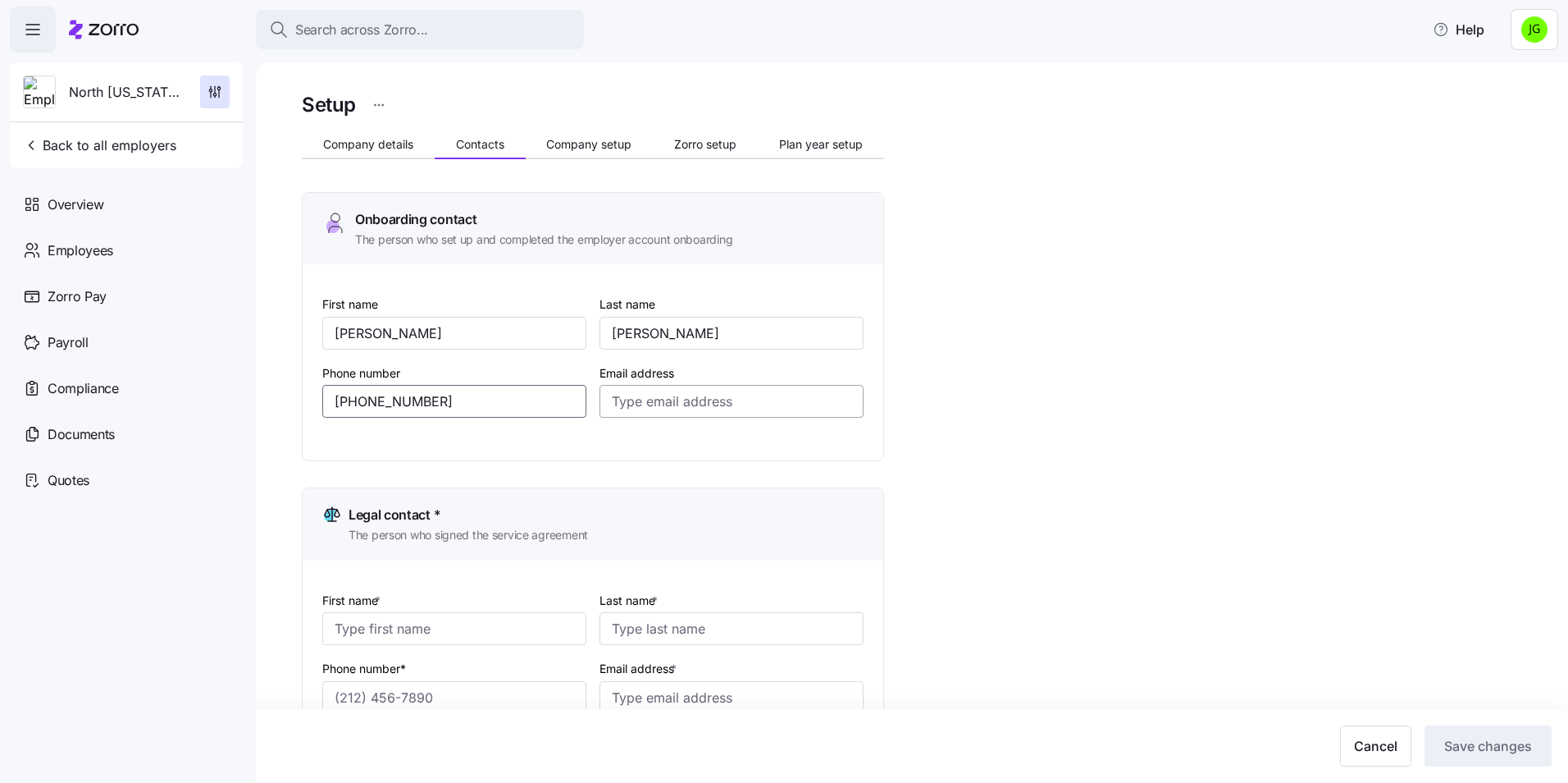
type input "[PHONE_NUMBER]"
click at [631, 398] on input "Email address" at bounding box center [731, 401] width 264 height 33
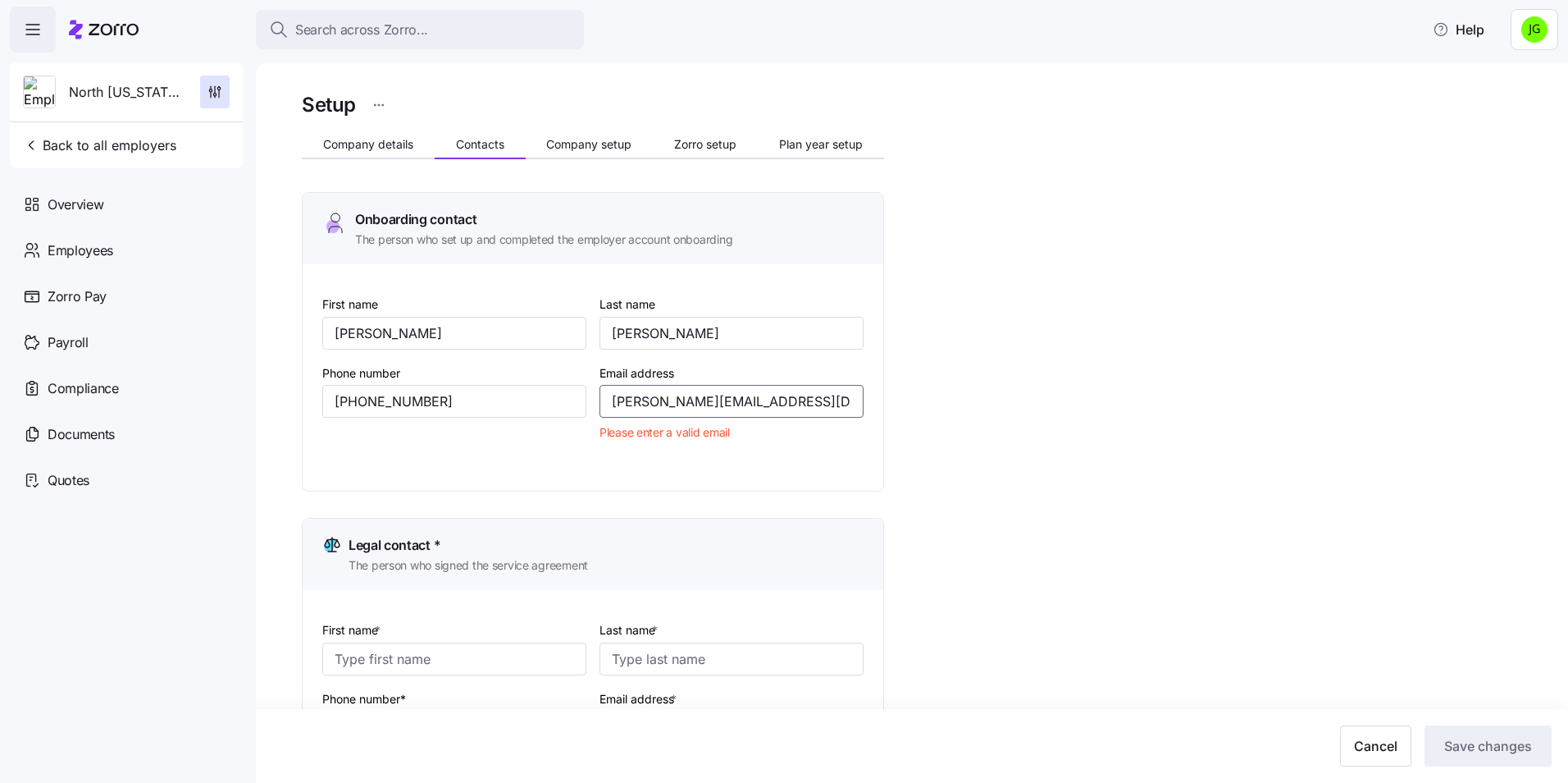
click at [608, 401] on input "[PERSON_NAME][EMAIL_ADDRESS][DOMAIN_NAME]" at bounding box center [731, 401] width 264 height 33
drag, startPoint x: 736, startPoint y: 434, endPoint x: 753, endPoint y: 435, distance: 17.0
click at [739, 432] on div "Email address [PERSON_NAME][EMAIL_ADDRESS][DOMAIN_NAME] Please enter a valid em…" at bounding box center [731, 405] width 277 height 98
click at [792, 397] on input "[PERSON_NAME][EMAIL_ADDRESS][DOMAIN_NAME]" at bounding box center [731, 401] width 264 height 33
drag, startPoint x: 785, startPoint y: 391, endPoint x: 504, endPoint y: 398, distance: 281.1
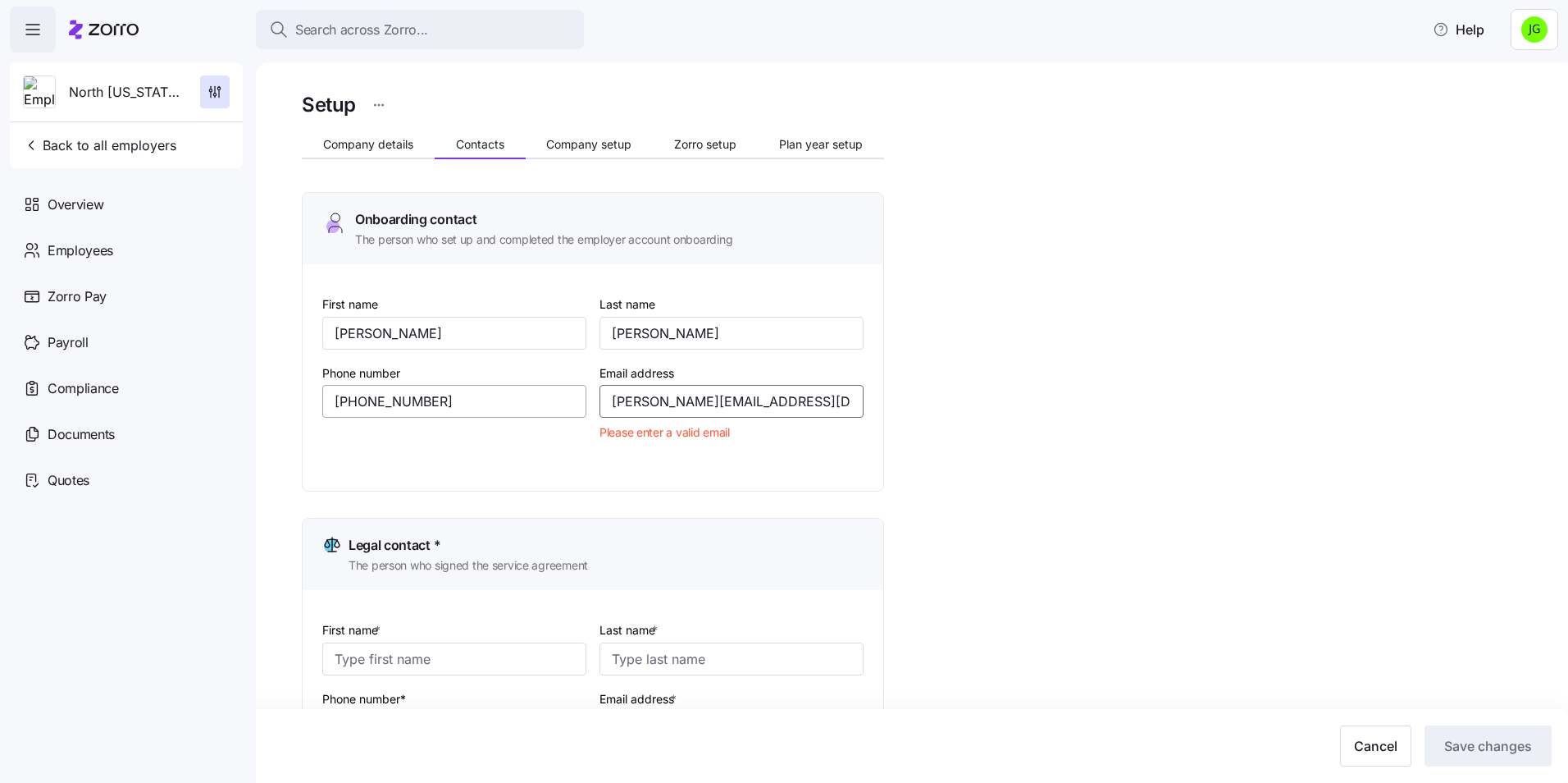
click at [504, 398] on div "First name [PERSON_NAME] Last name [PERSON_NAME] Phone number [PHONE_NUMBER] Em…" at bounding box center [592, 384] width 554 height 194
paste input
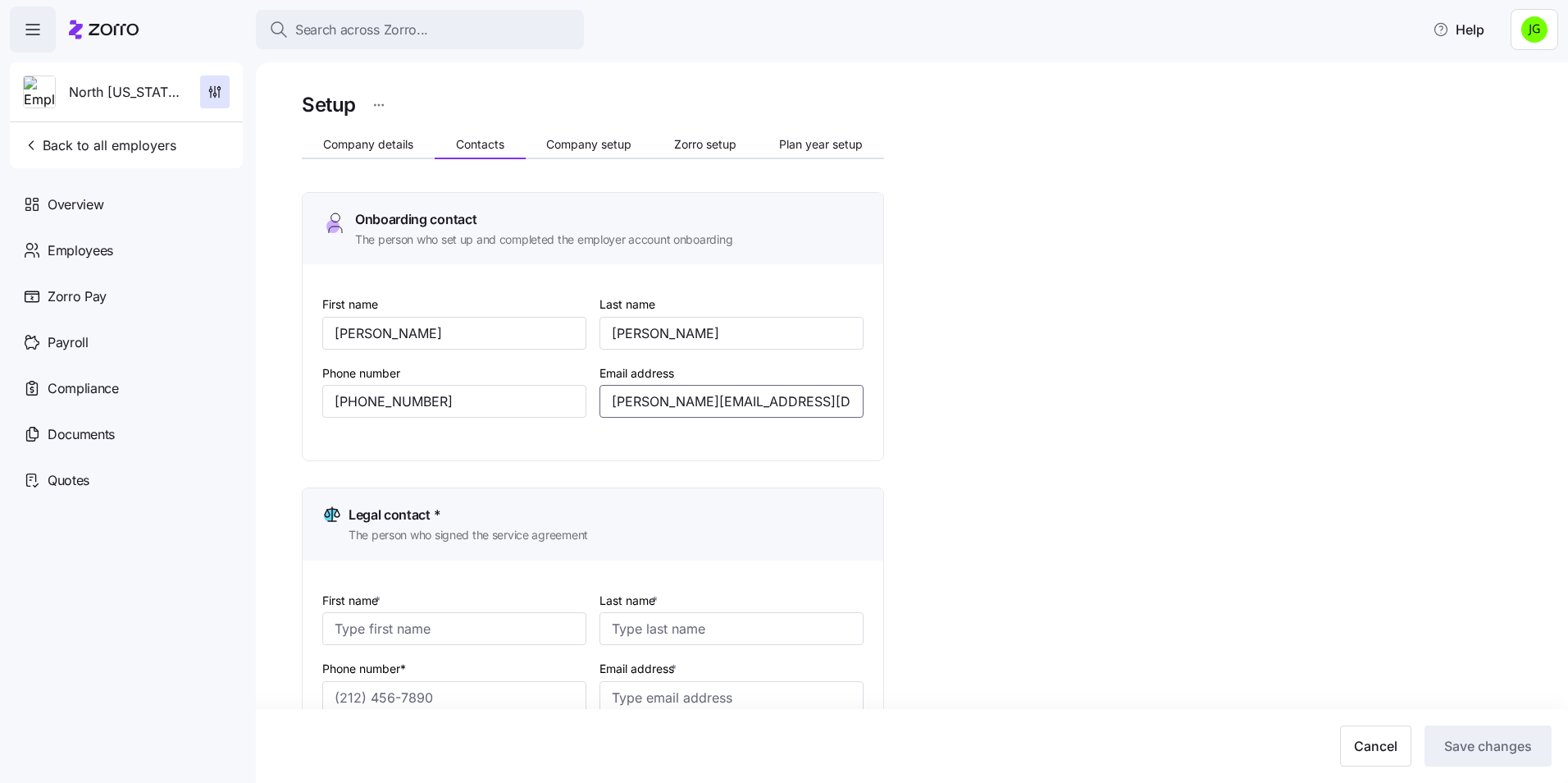
type input "[PERSON_NAME][EMAIL_ADDRESS][DOMAIN_NAME]"
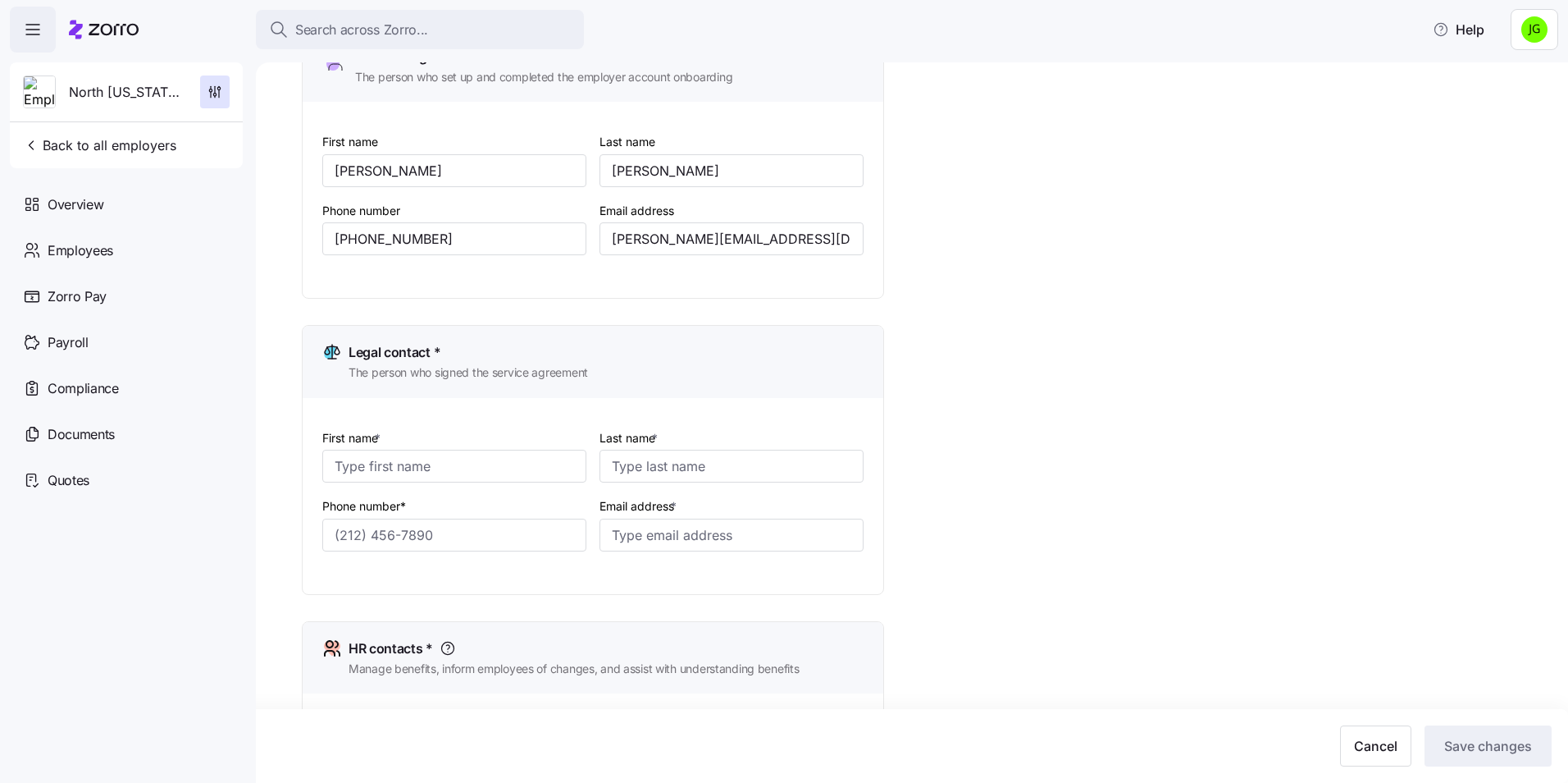
scroll to position [164, 0]
drag, startPoint x: 290, startPoint y: 164, endPoint x: 316, endPoint y: 164, distance: 26.0
click at [230, 164] on div "Search across Zorro... Help North [US_STATE] Staffing Back to all employers Ove…" at bounding box center [784, 386] width 1568 height 773
click at [800, 237] on input "[PERSON_NAME][EMAIL_ADDRESS][DOMAIN_NAME]" at bounding box center [731, 238] width 264 height 33
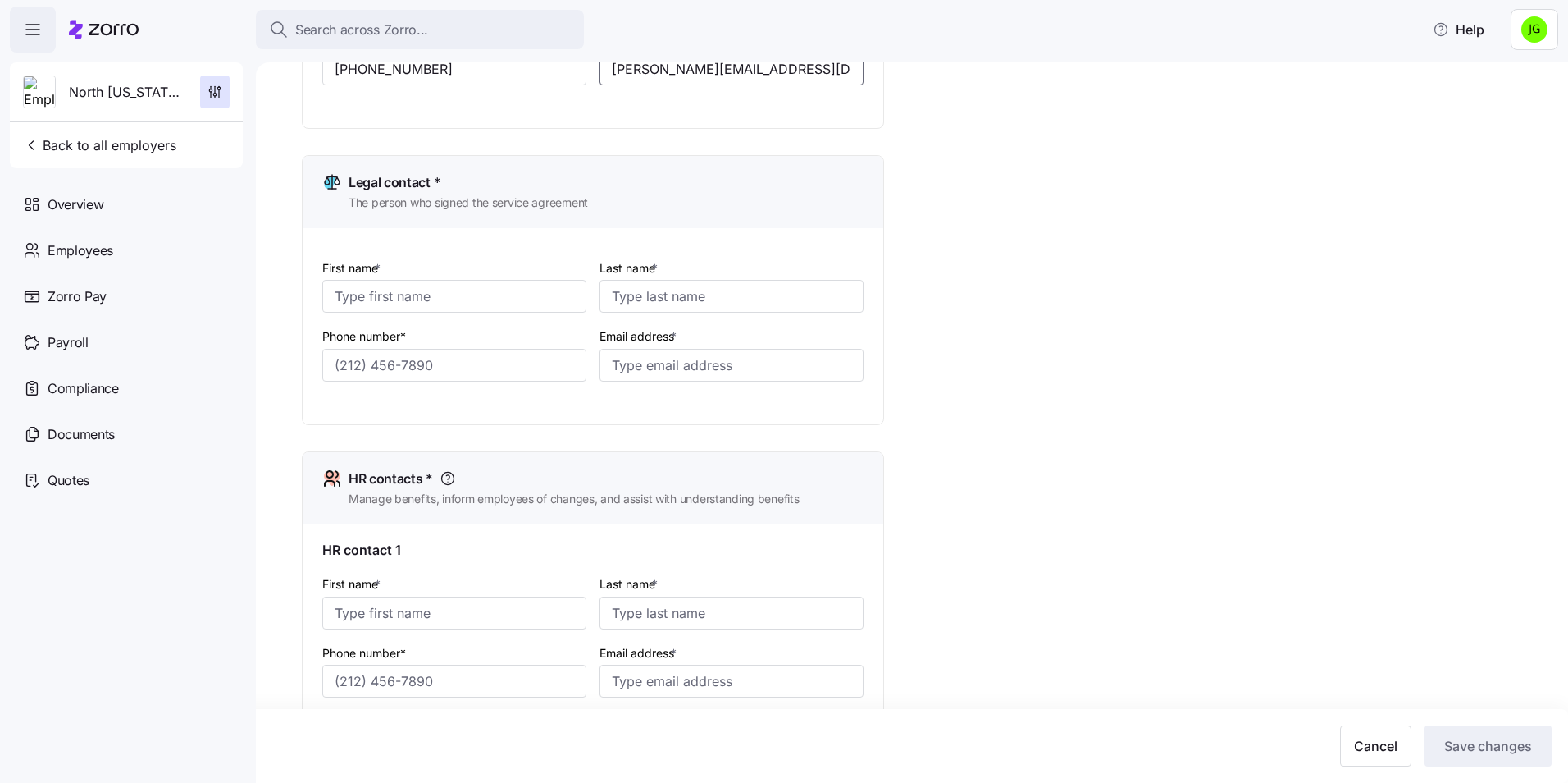
scroll to position [410, 0]
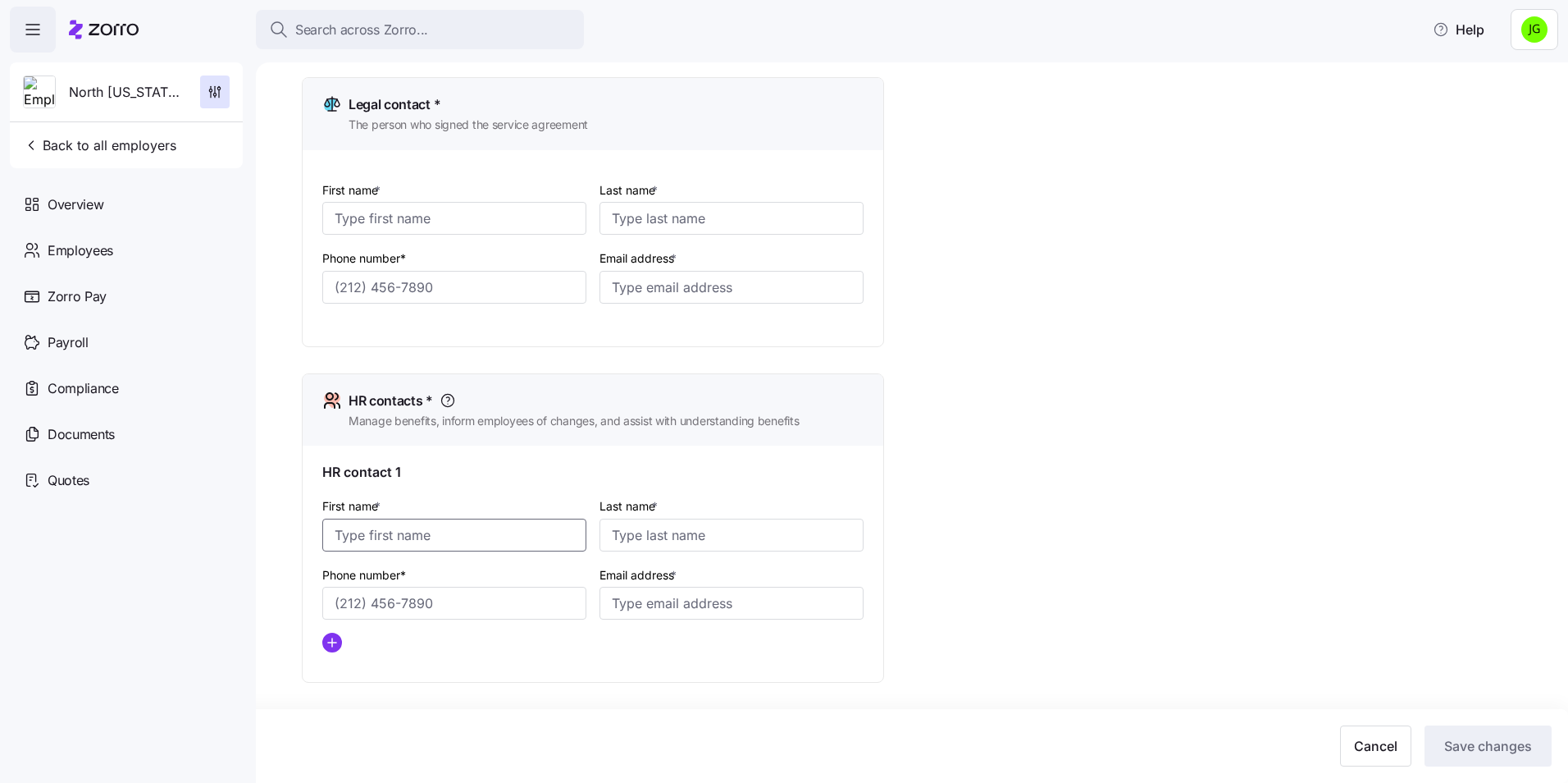
click at [426, 538] on input "First name *" at bounding box center [455, 535] width 264 height 33
type input "[PERSON_NAME]"
click at [698, 600] on input "Email address *" at bounding box center [731, 603] width 264 height 33
paste input "[PERSON_NAME][EMAIL_ADDRESS][DOMAIN_NAME]"
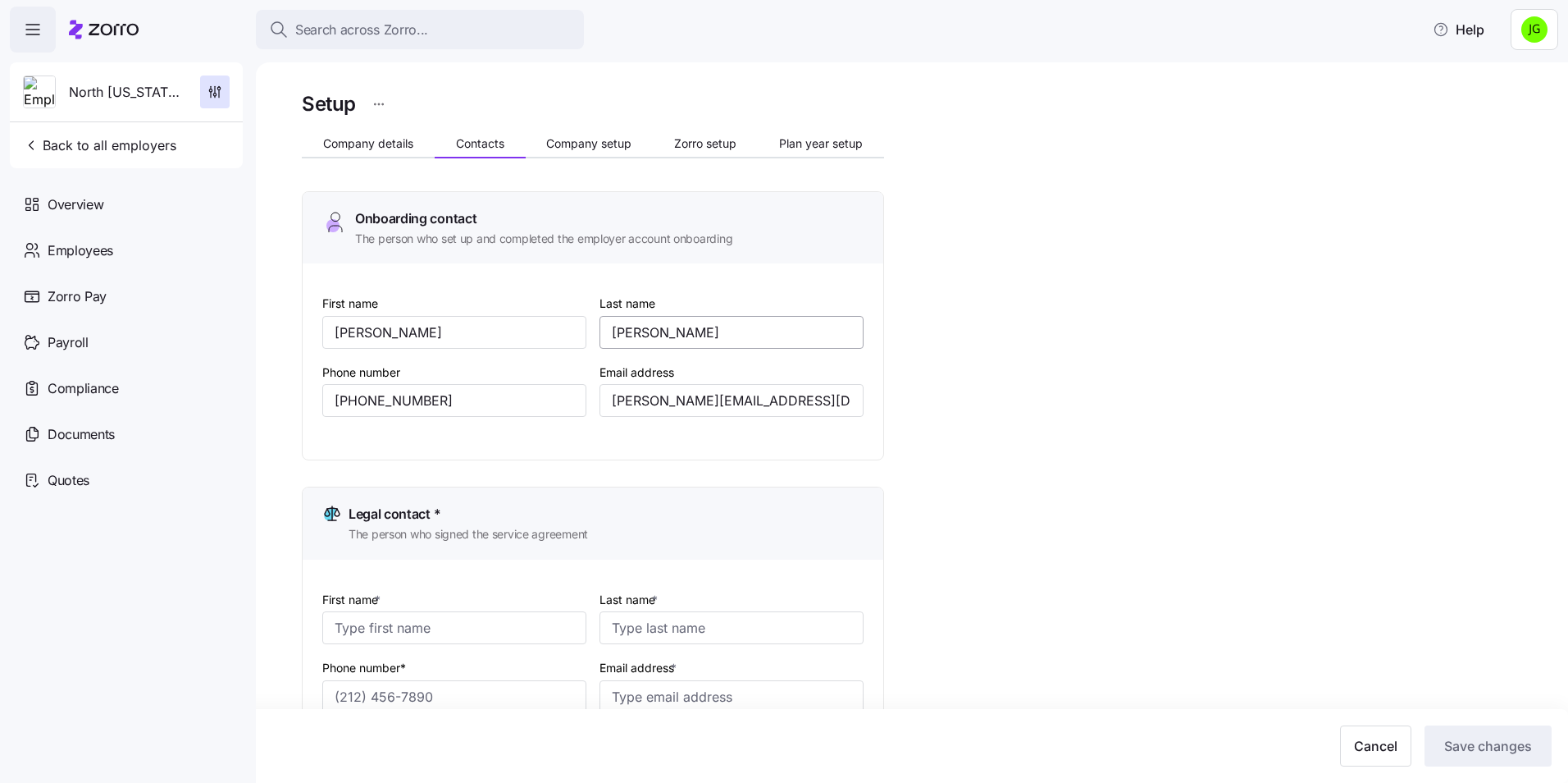
scroll to position [0, 0]
type input "[PERSON_NAME][EMAIL_ADDRESS][DOMAIN_NAME]"
drag, startPoint x: 438, startPoint y: 403, endPoint x: 284, endPoint y: 405, distance: 154.0
click at [284, 405] on div "Setup Company details Contacts Company setup Zorro setup Plan year setup Onboar…" at bounding box center [911, 423] width 1312 height 720
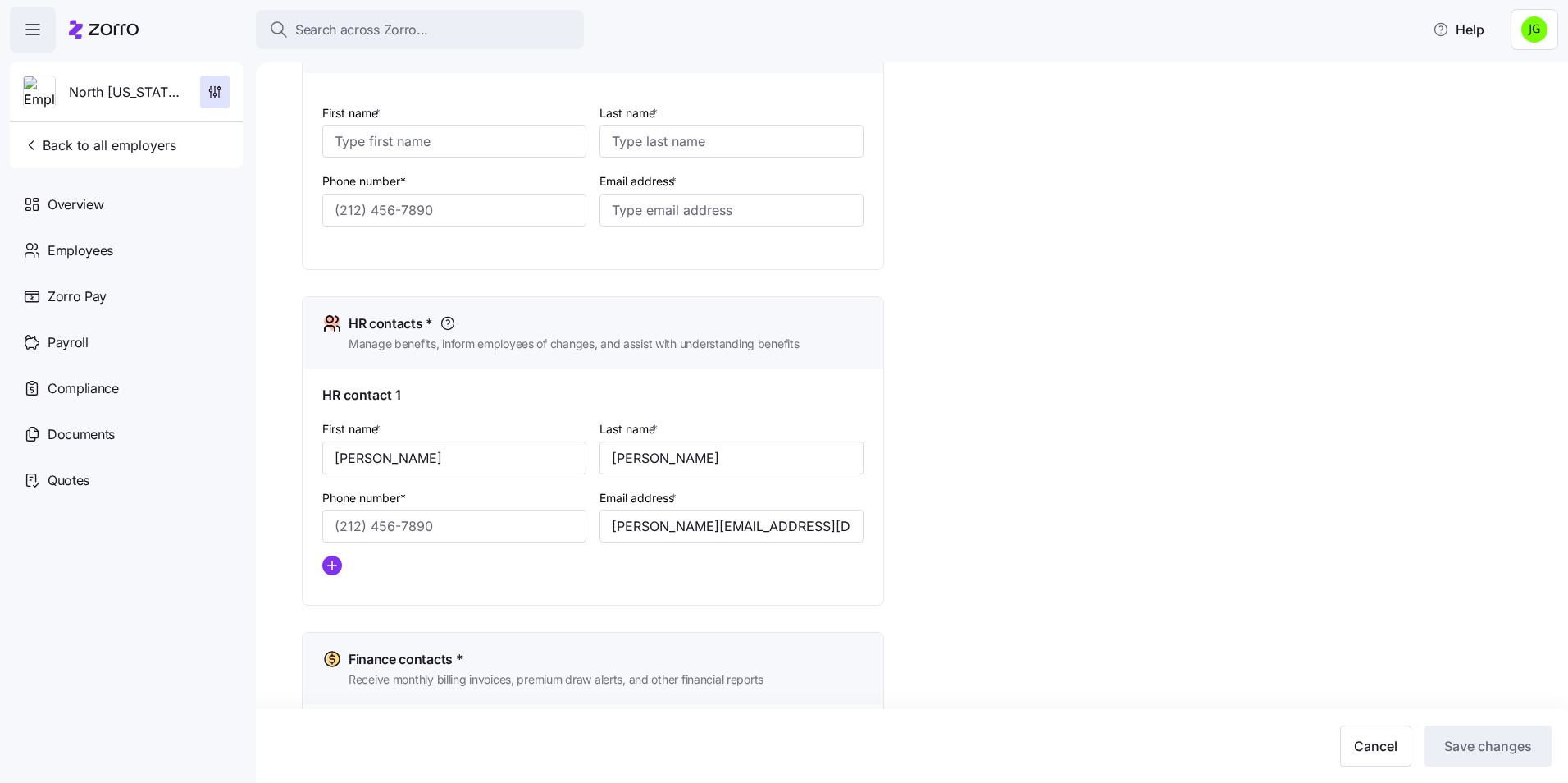
scroll to position [492, 0]
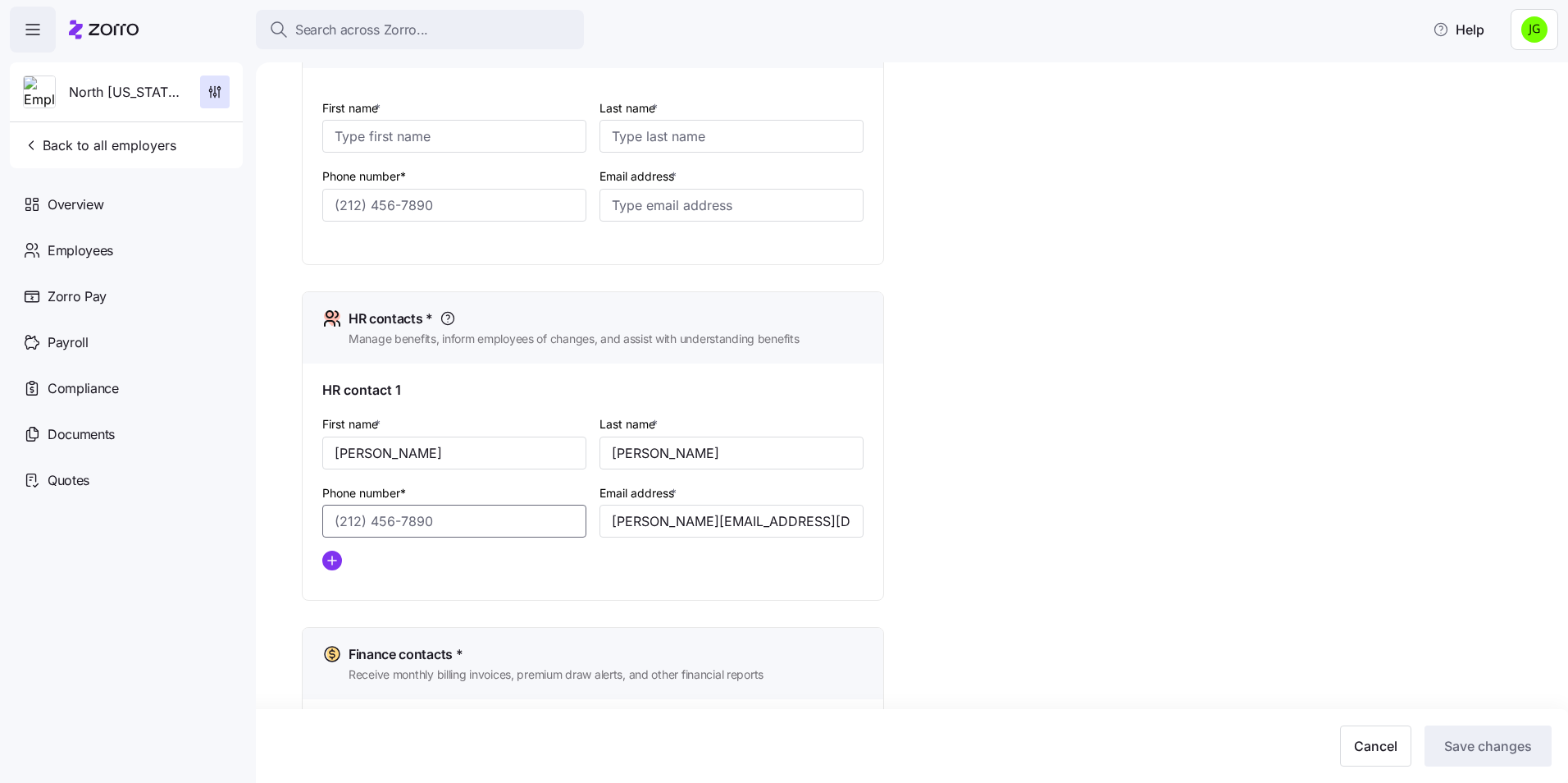
click at [364, 518] on input "Phone number*" at bounding box center [455, 521] width 264 height 33
paste input "[PHONE_NUMBER]"
type input "[PHONE_NUMBER]"
click at [851, 417] on div "Last name * [PERSON_NAME]" at bounding box center [731, 441] width 264 height 56
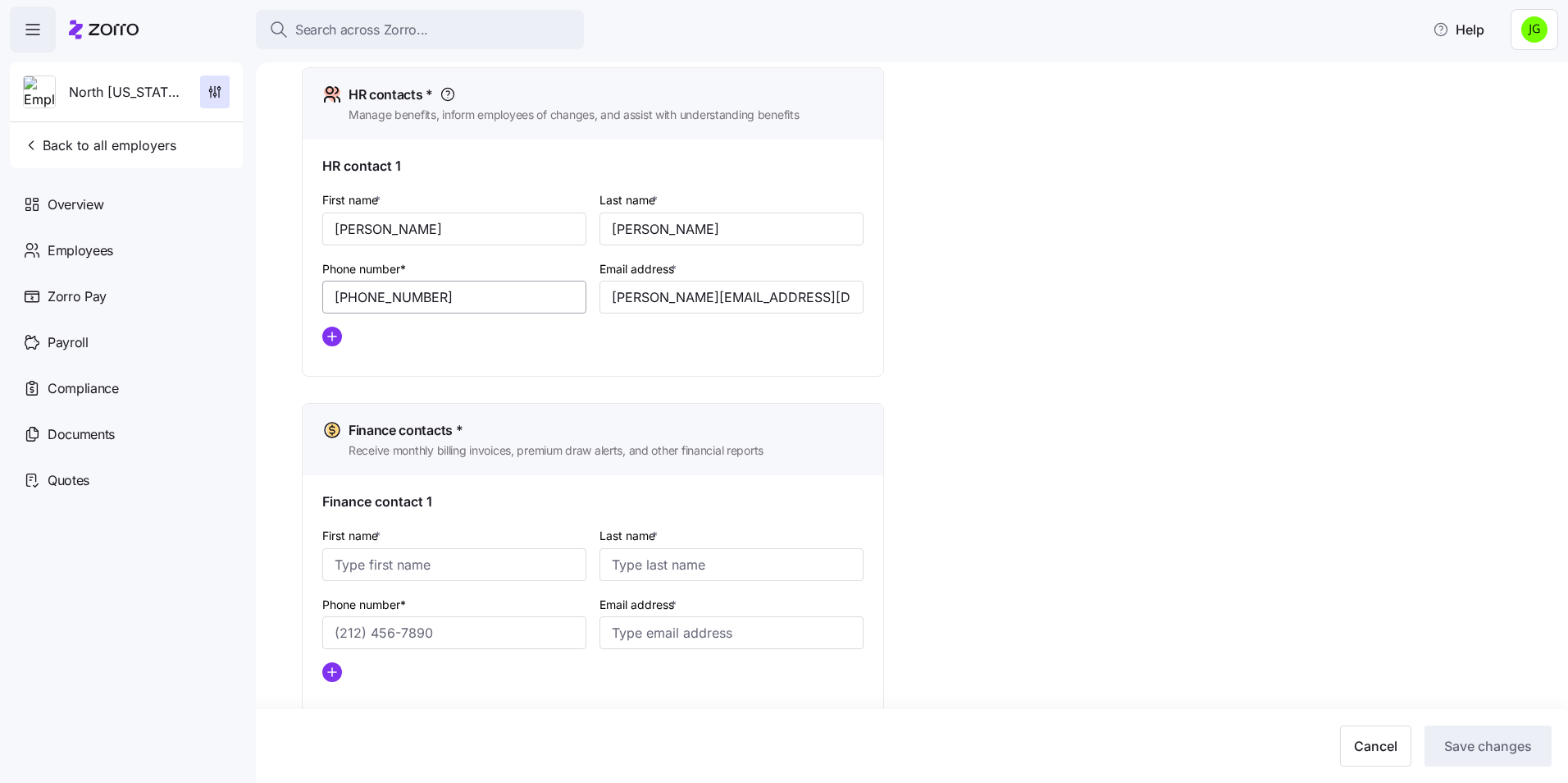
scroll to position [744, 0]
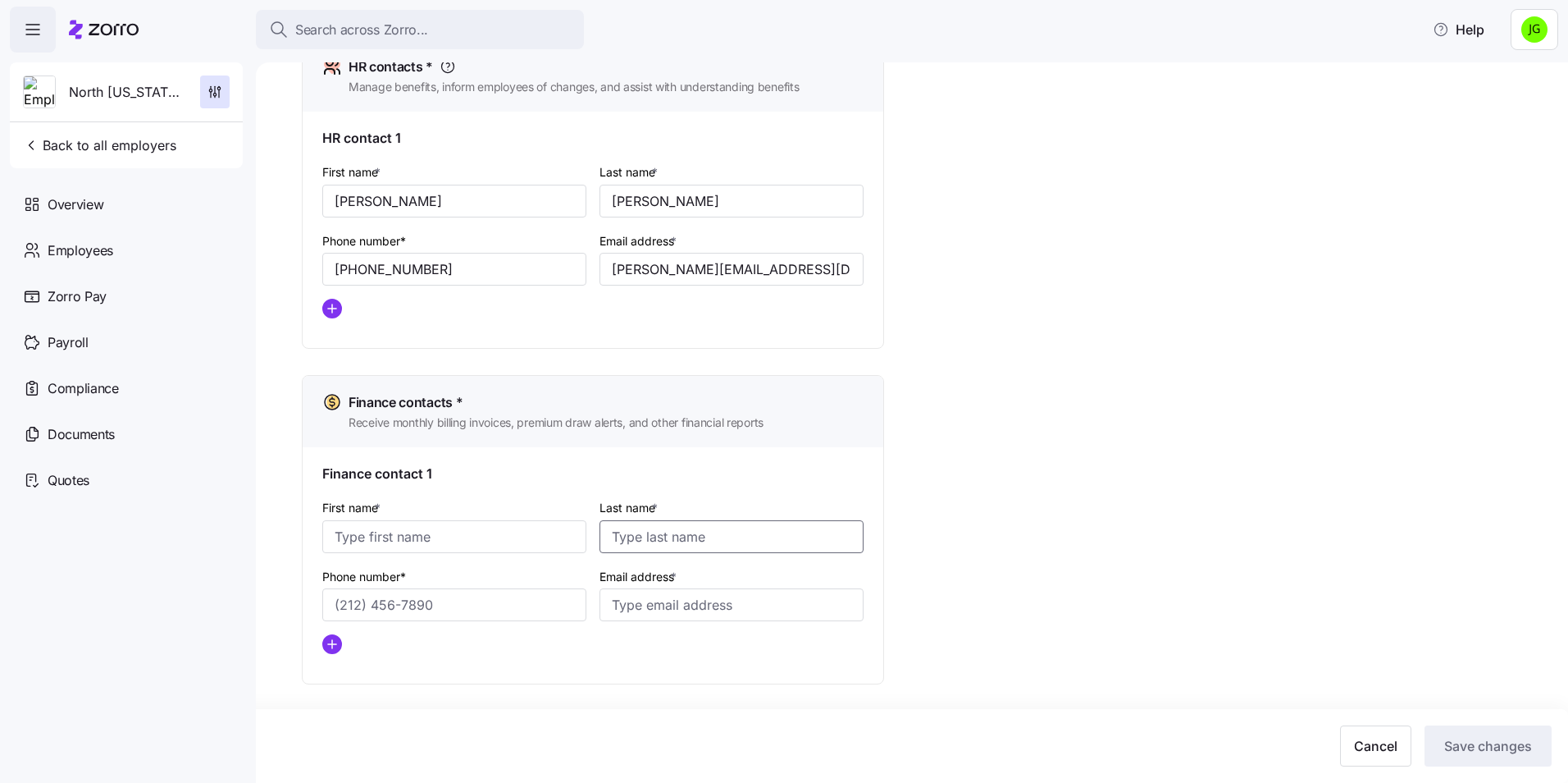
click at [631, 539] on input "Last name *" at bounding box center [731, 537] width 264 height 33
paste input "[PERSON_NAME]"
type input "[PERSON_NAME]"
click at [372, 531] on input "First name *" at bounding box center [455, 537] width 264 height 33
type input "[PERSON_NAME]"
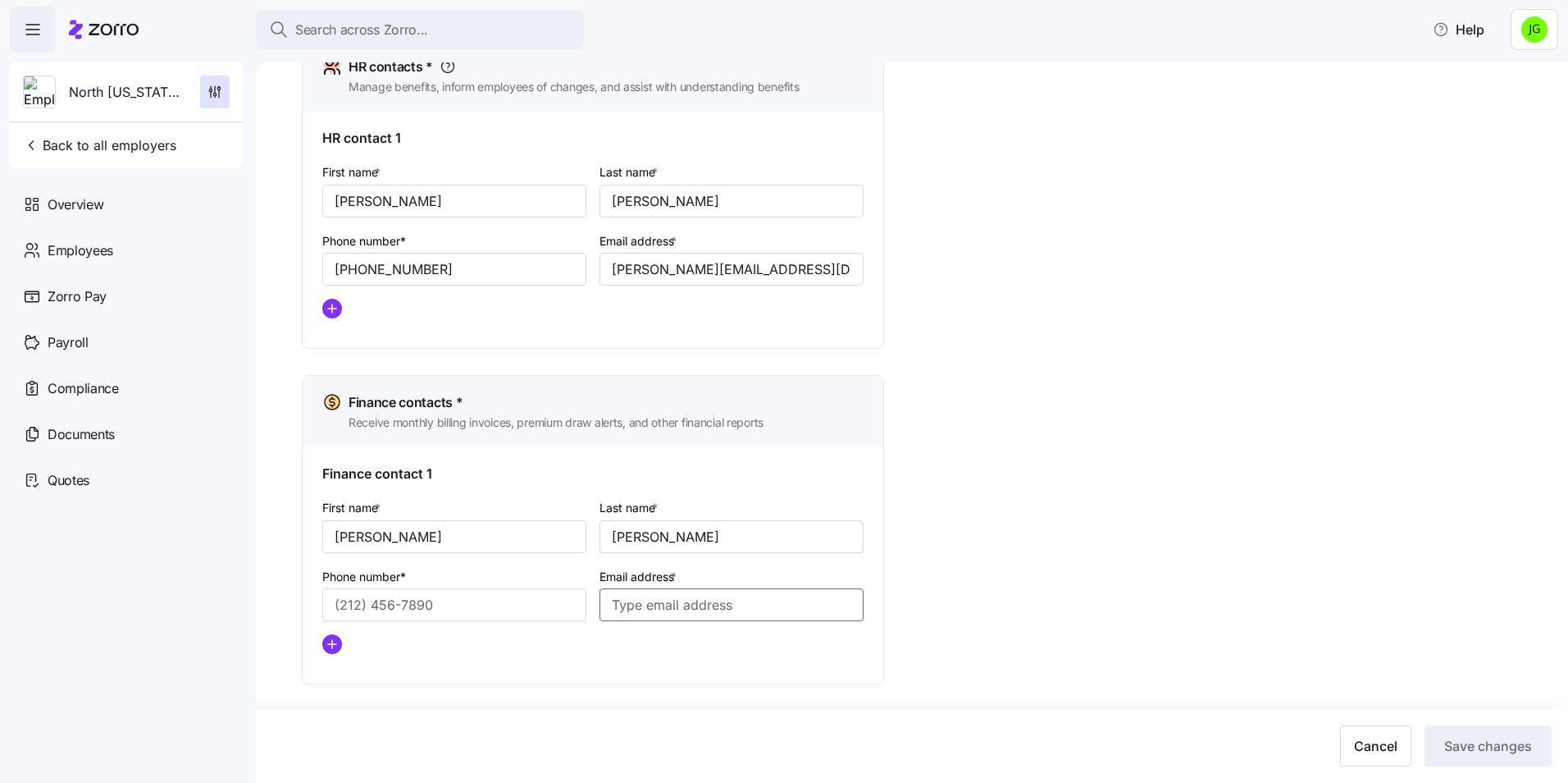
click at [616, 609] on input "Email address *" at bounding box center [731, 605] width 264 height 33
paste input "[PERSON_NAME][EMAIL_ADDRESS][DOMAIN_NAME]"
type input "[PERSON_NAME][EMAIL_ADDRESS][DOMAIN_NAME]"
drag, startPoint x: 447, startPoint y: 602, endPoint x: 338, endPoint y: 601, distance: 109.0
click at [338, 601] on input "Phone number*" at bounding box center [455, 605] width 264 height 33
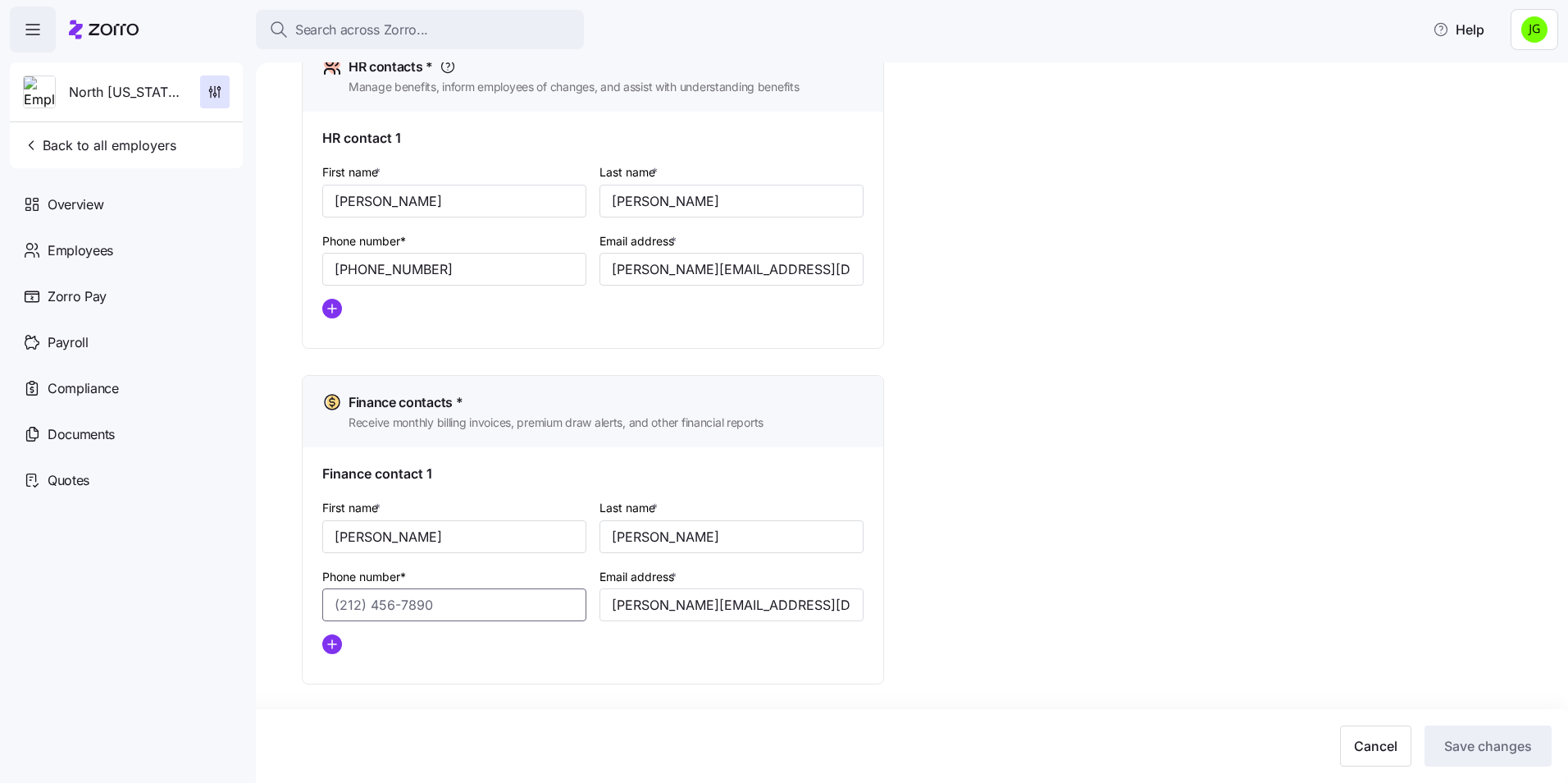
paste input "[PHONE_NUMBER]"
type input "[PHONE_NUMBER]"
drag, startPoint x: 717, startPoint y: 529, endPoint x: 614, endPoint y: 532, distance: 103.0
click at [614, 532] on input "[PERSON_NAME]" at bounding box center [731, 537] width 264 height 33
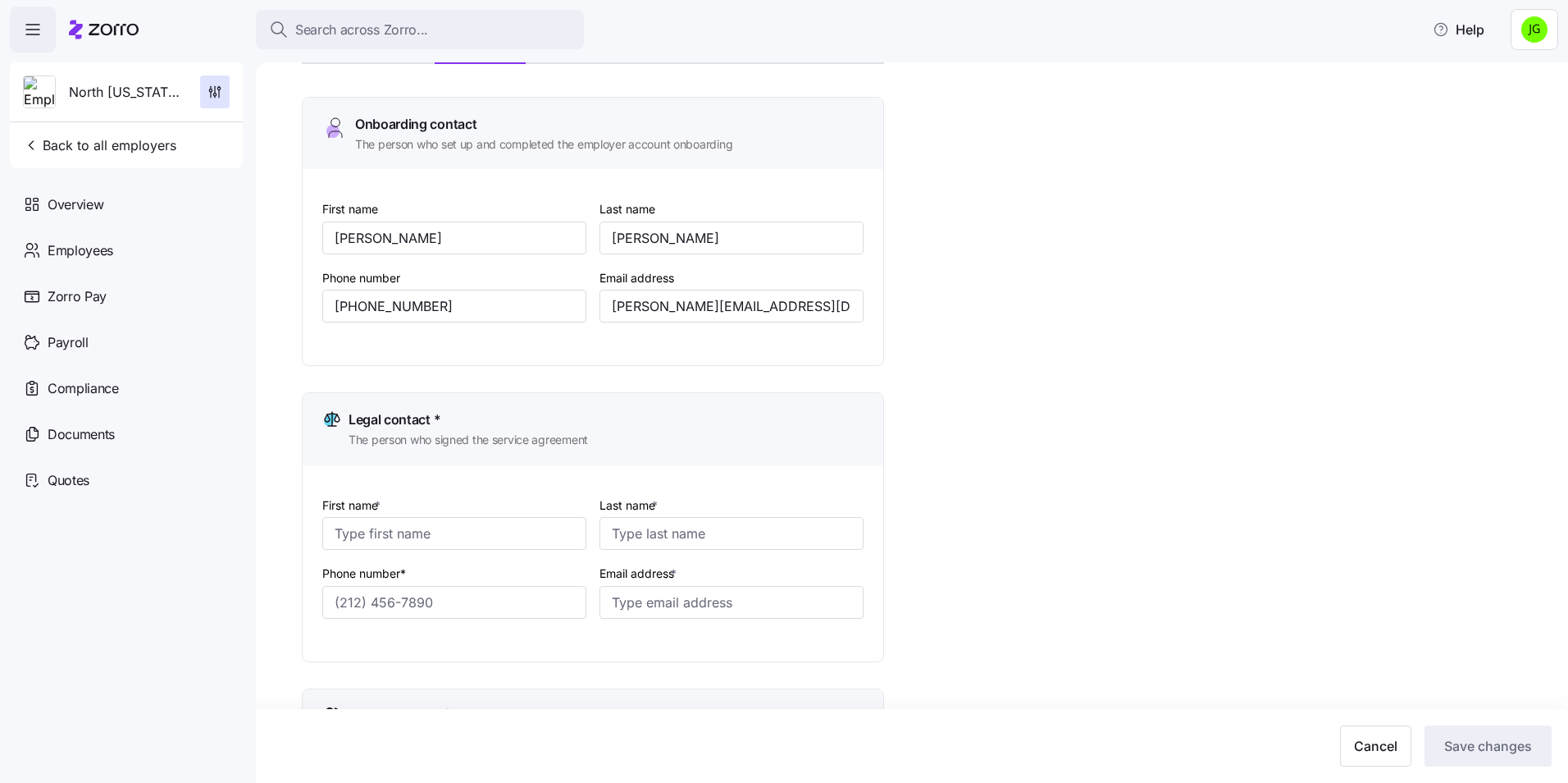
scroll to position [246, 0]
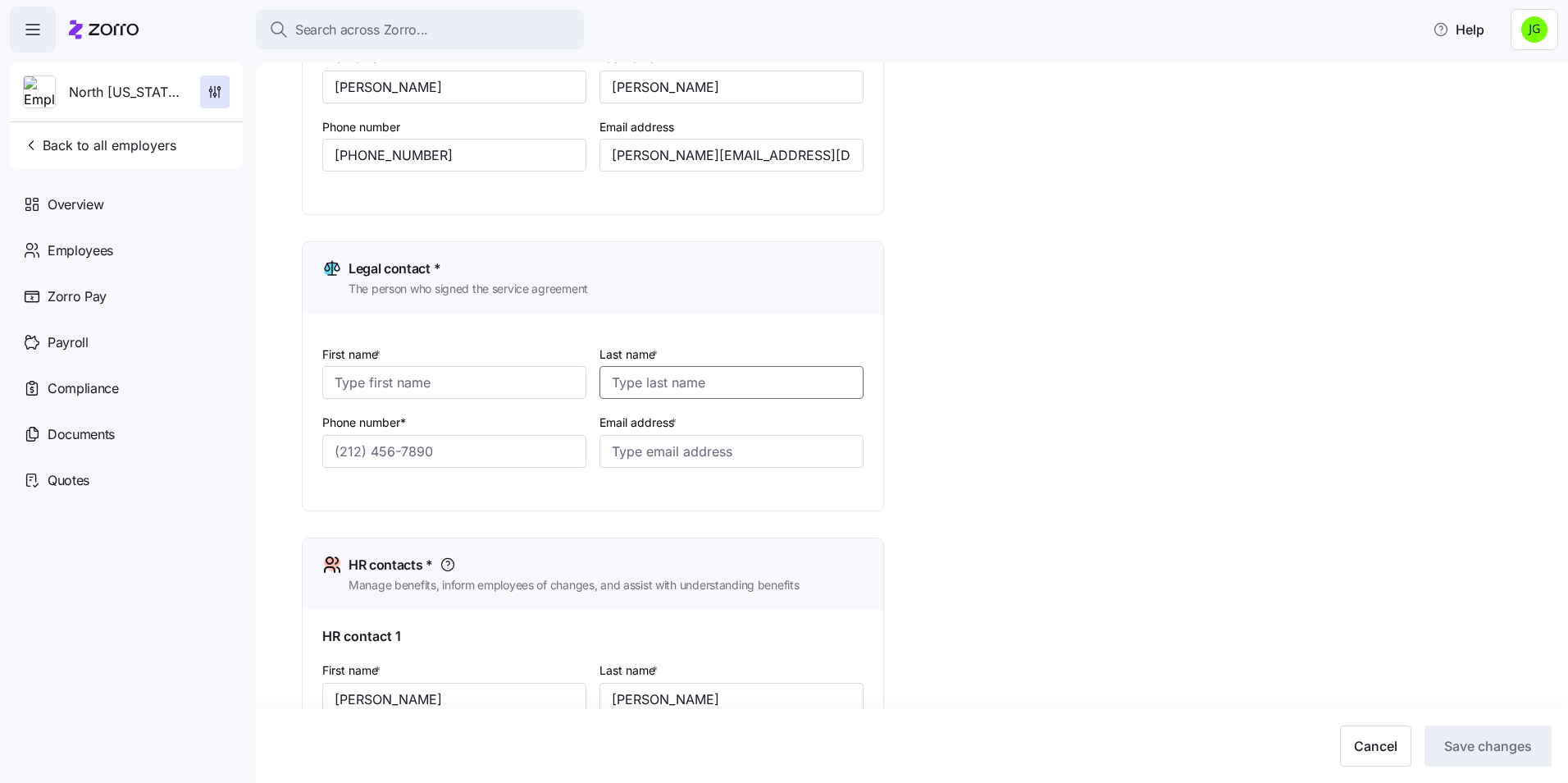
click at [644, 373] on input "Last name *" at bounding box center [731, 383] width 264 height 33
paste input "[PERSON_NAME]"
type input "[PERSON_NAME]"
drag, startPoint x: 376, startPoint y: 377, endPoint x: 387, endPoint y: 373, distance: 11.7
click at [376, 376] on input "First name *" at bounding box center [455, 383] width 264 height 33
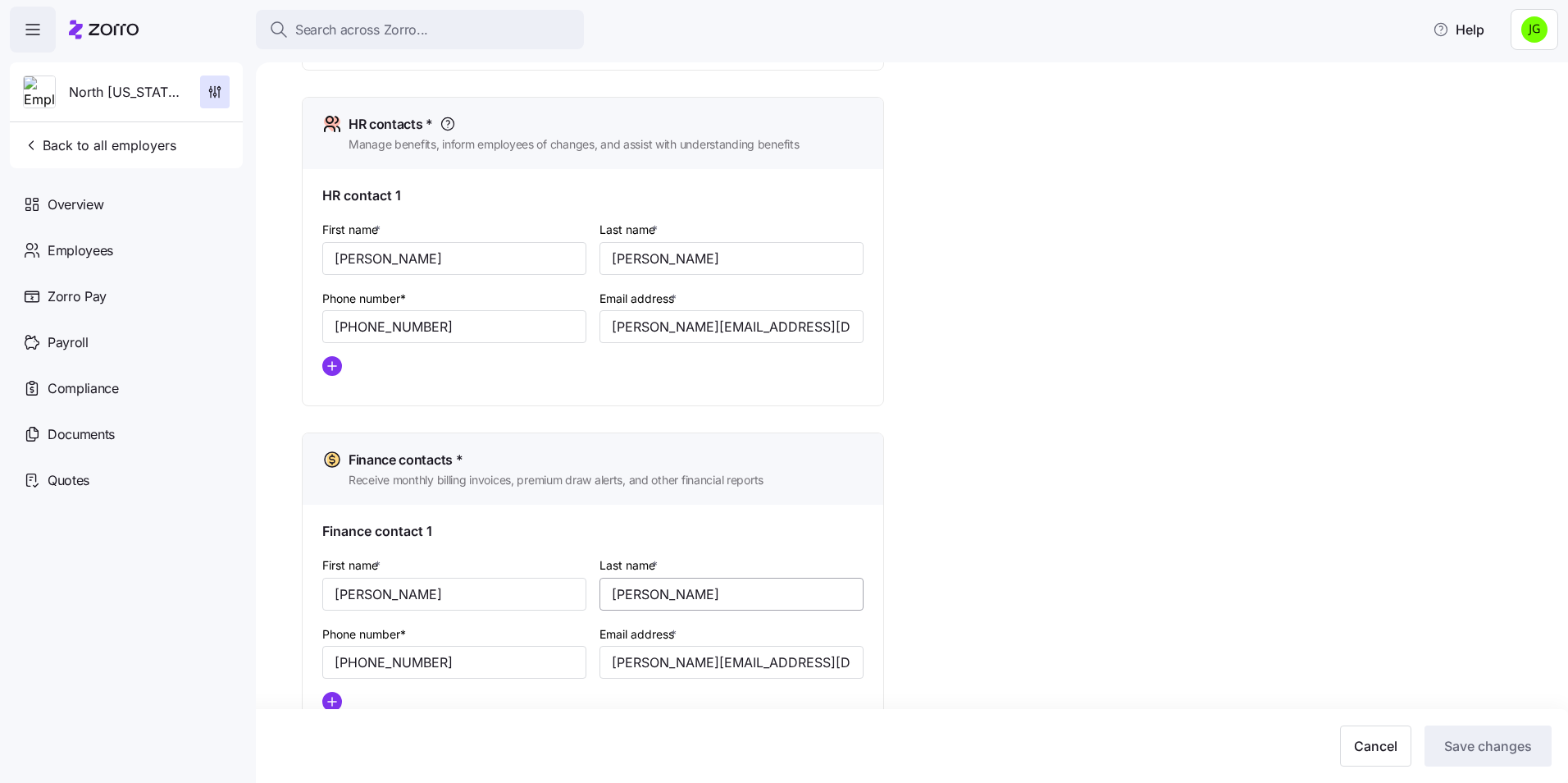
scroll to position [739, 0]
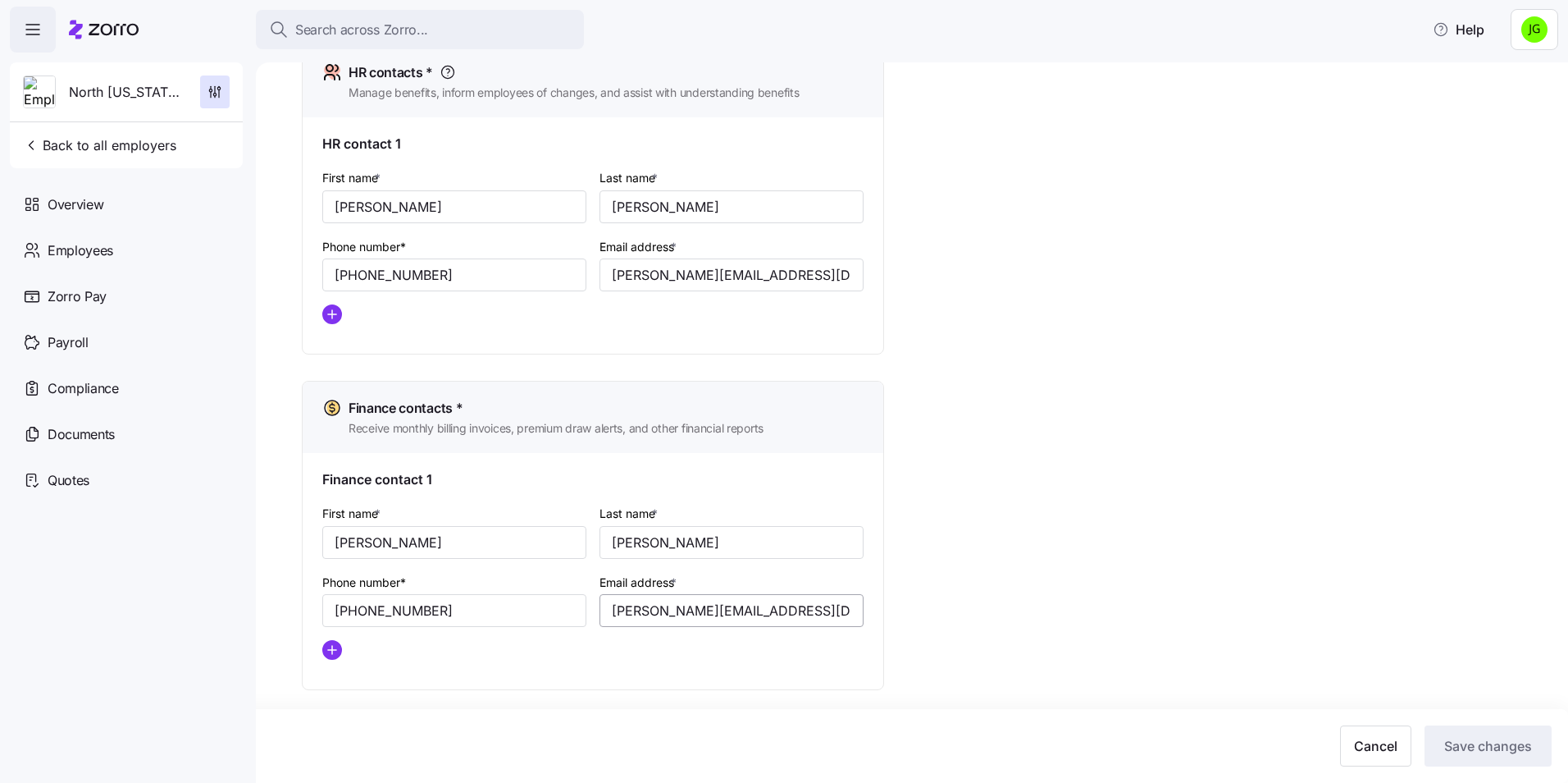
type input "[PERSON_NAME]"
drag, startPoint x: 776, startPoint y: 618, endPoint x: 593, endPoint y: 629, distance: 183.3
click at [593, 629] on div "Email address * [PERSON_NAME][EMAIL_ADDRESS][DOMAIN_NAME]" at bounding box center [731, 599] width 277 height 69
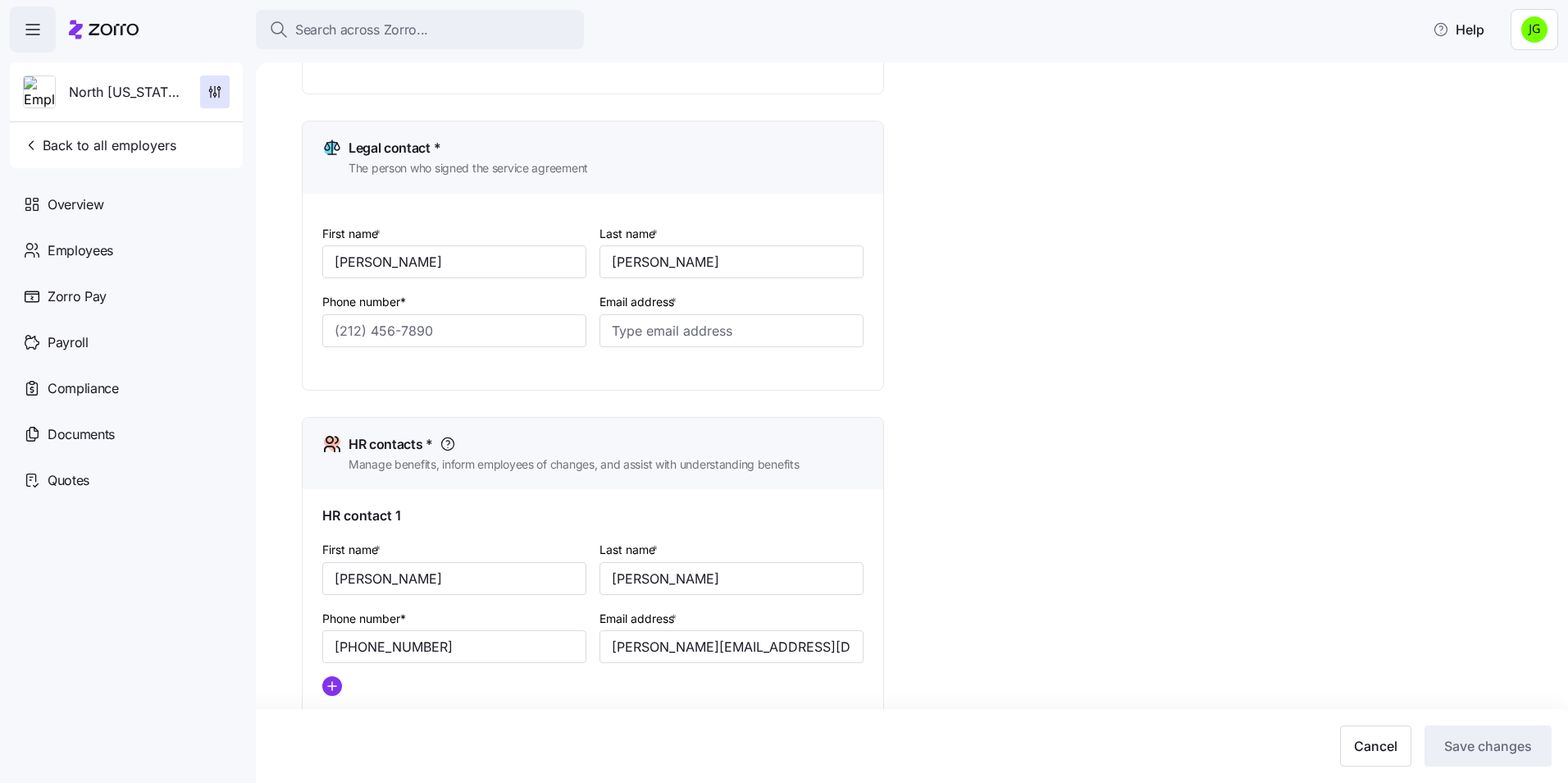
scroll to position [328, 0]
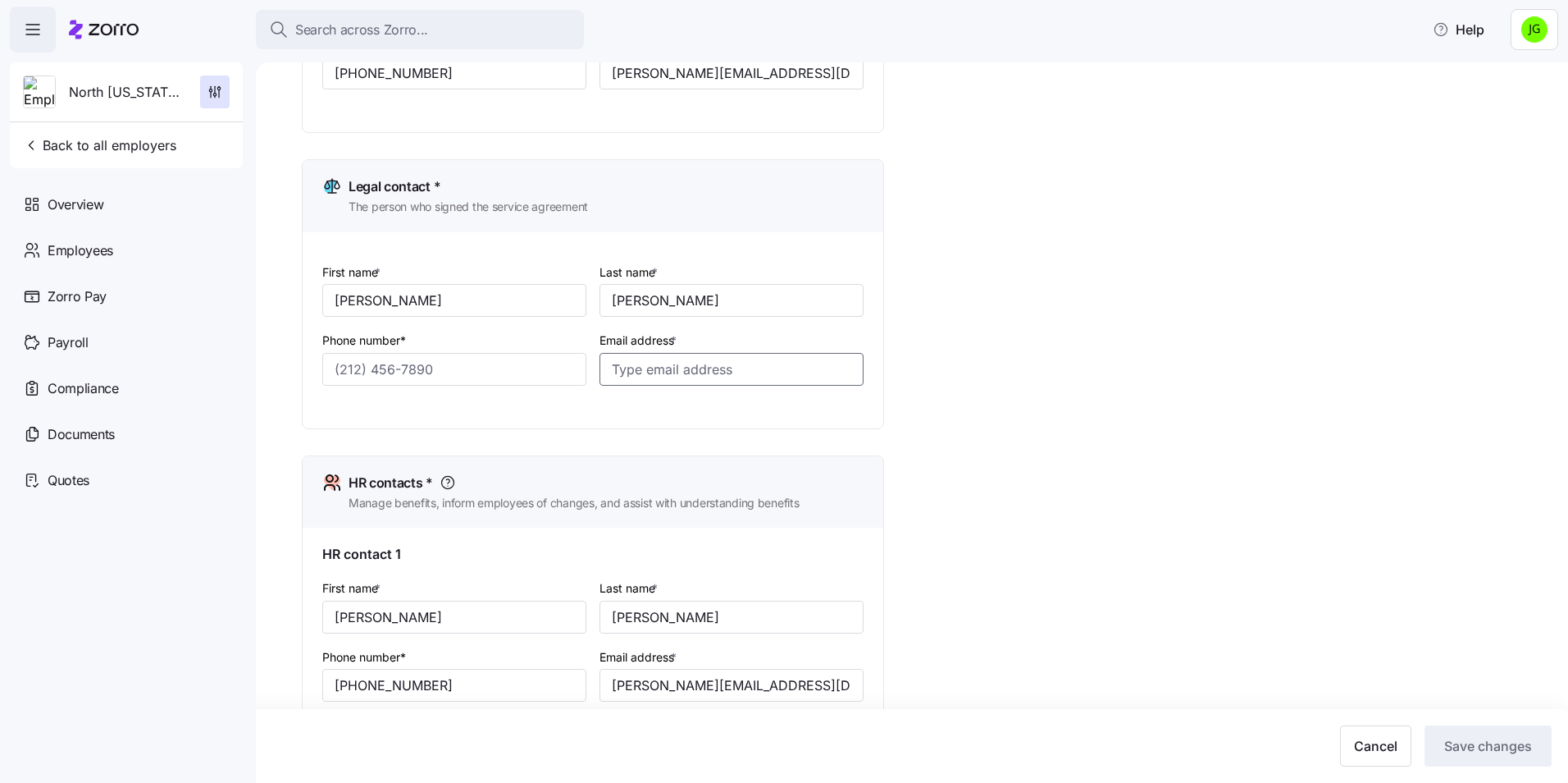
click at [671, 377] on input "Email address *" at bounding box center [731, 369] width 264 height 33
paste input "[PERSON_NAME][EMAIL_ADDRESS][DOMAIN_NAME]"
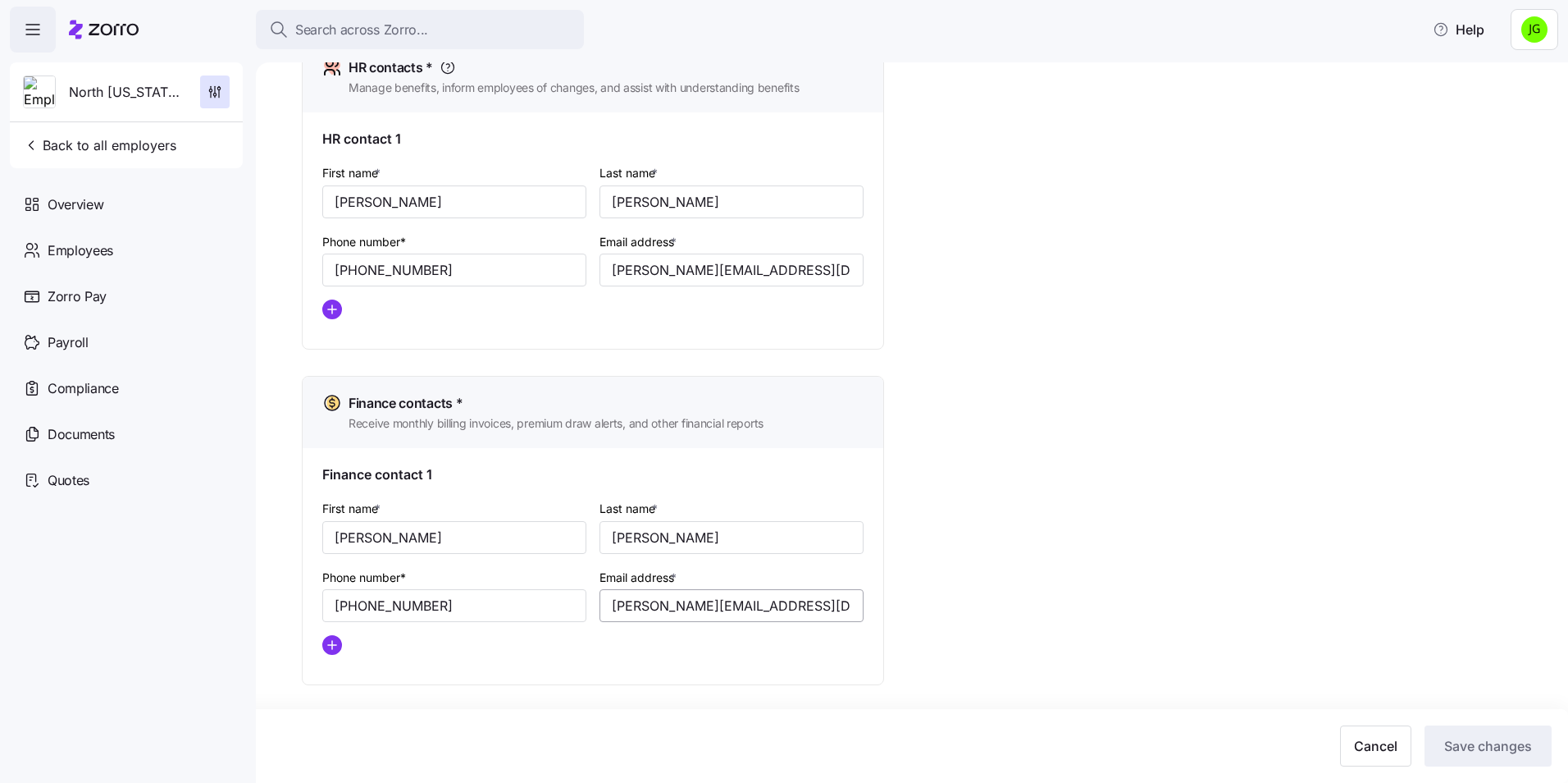
scroll to position [744, 0]
type input "[PERSON_NAME][EMAIL_ADDRESS][DOMAIN_NAME]"
drag, startPoint x: 454, startPoint y: 605, endPoint x: 254, endPoint y: 611, distance: 200.1
click at [254, 611] on div "Search across Zorro... Help North [US_STATE] Staffing Back to all employers Ove…" at bounding box center [784, 386] width 1568 height 773
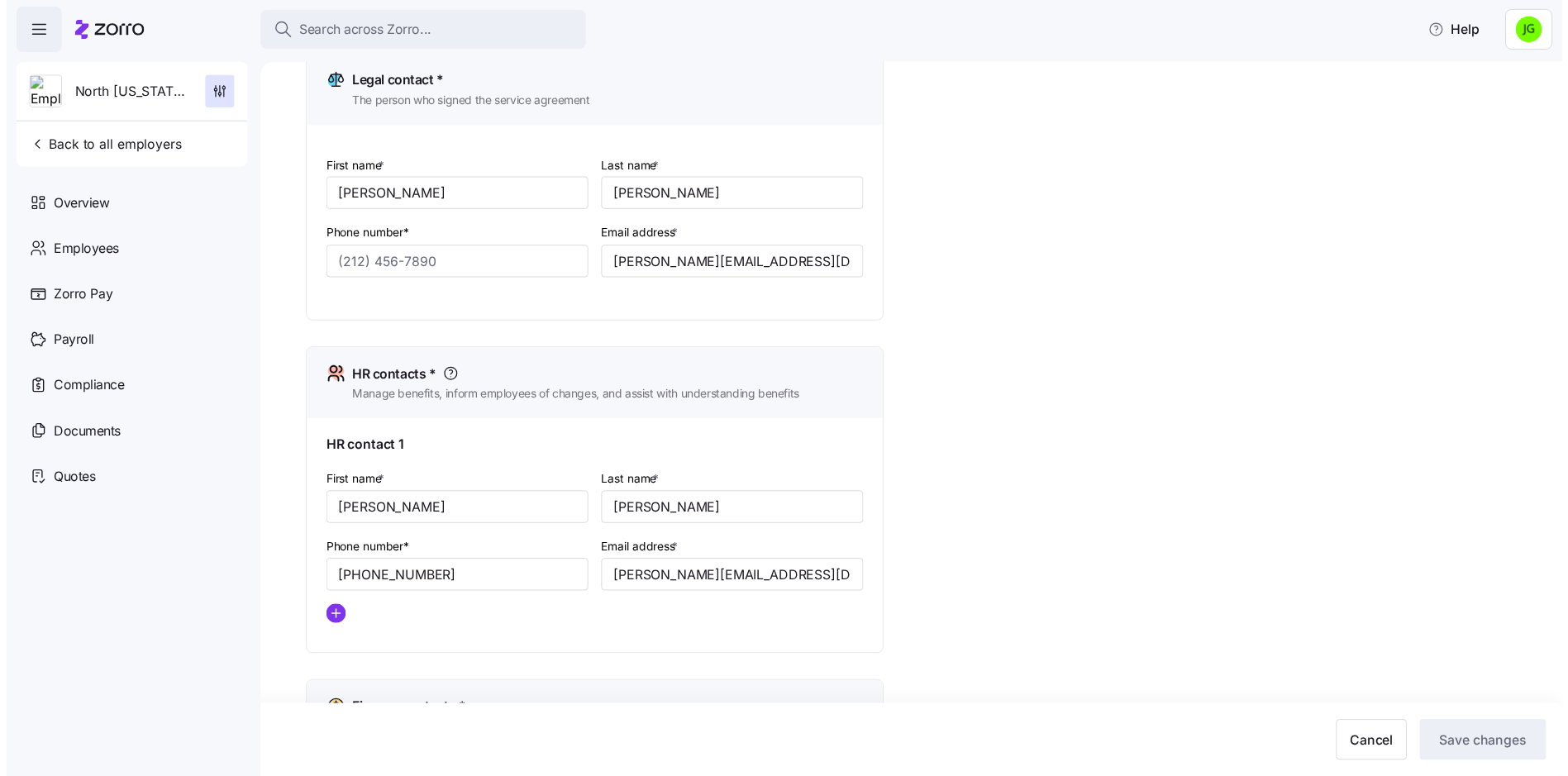
scroll to position [419, 0]
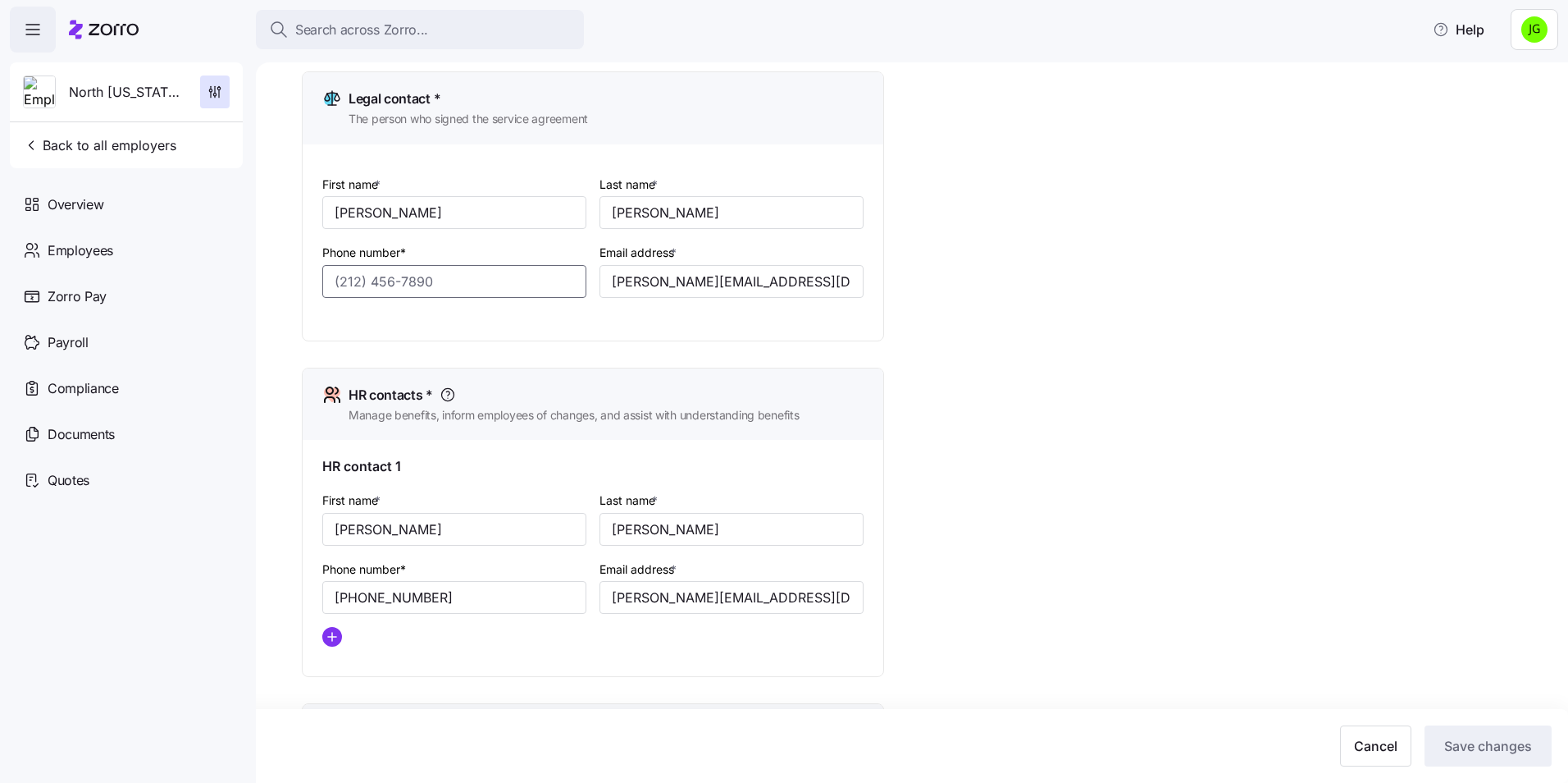
click at [357, 271] on input "Phone number*" at bounding box center [455, 282] width 264 height 33
paste input "[PHONE_NUMBER]"
type input "[PHONE_NUMBER]"
drag, startPoint x: 938, startPoint y: 268, endPoint x: 1075, endPoint y: 415, distance: 200.9
click at [937, 268] on div "Setup Company details Contacts Company setup Zorro setup Plan year setup Onboar…" at bounding box center [923, 382] width 1243 height 1418
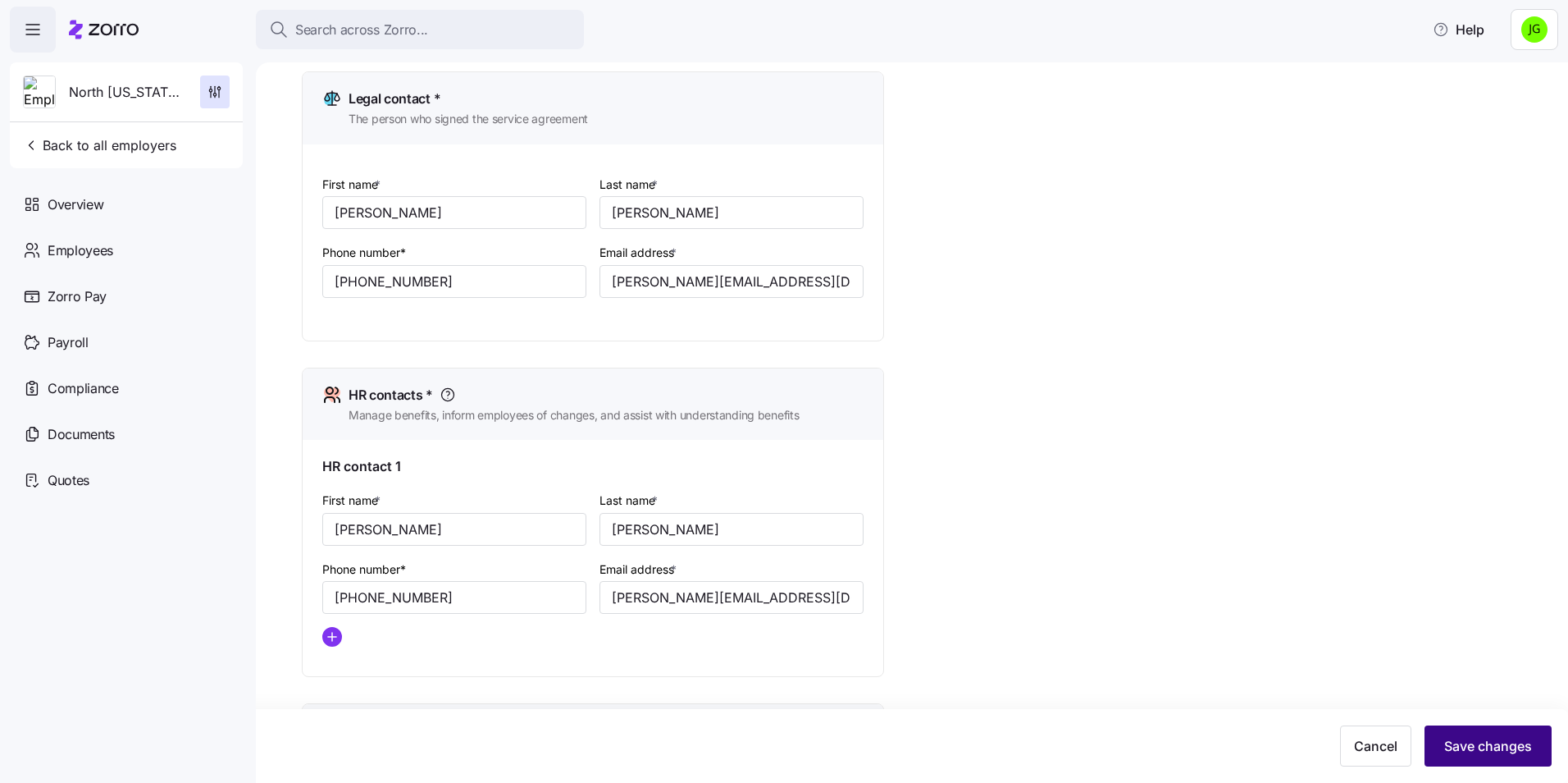
click at [1477, 746] on span "Save changes" at bounding box center [1487, 746] width 88 height 20
click at [122, 143] on span "Back to all employers" at bounding box center [99, 145] width 153 height 20
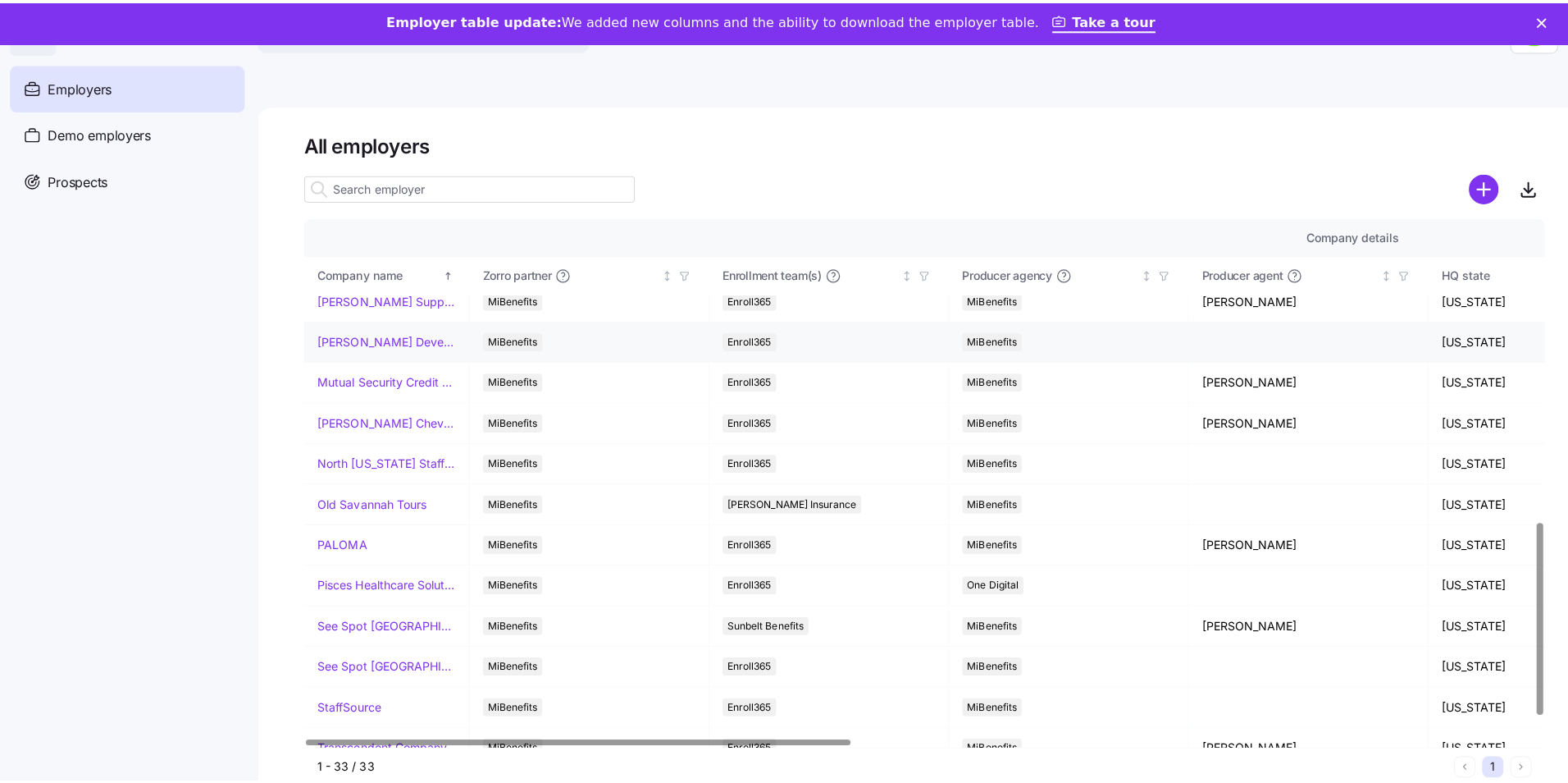
scroll to position [820, 0]
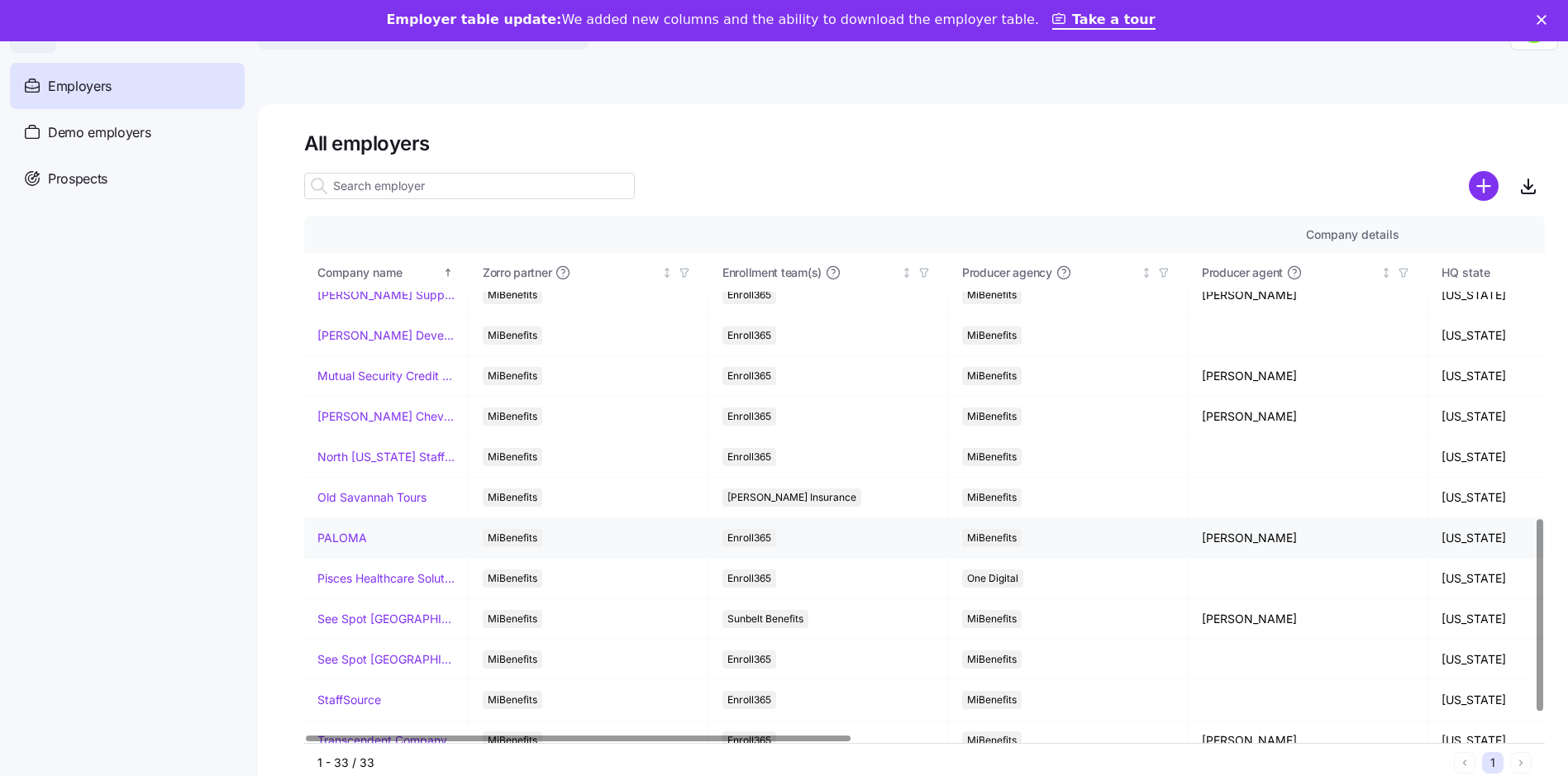
click at [340, 540] on link "PALOMA" at bounding box center [342, 538] width 50 height 17
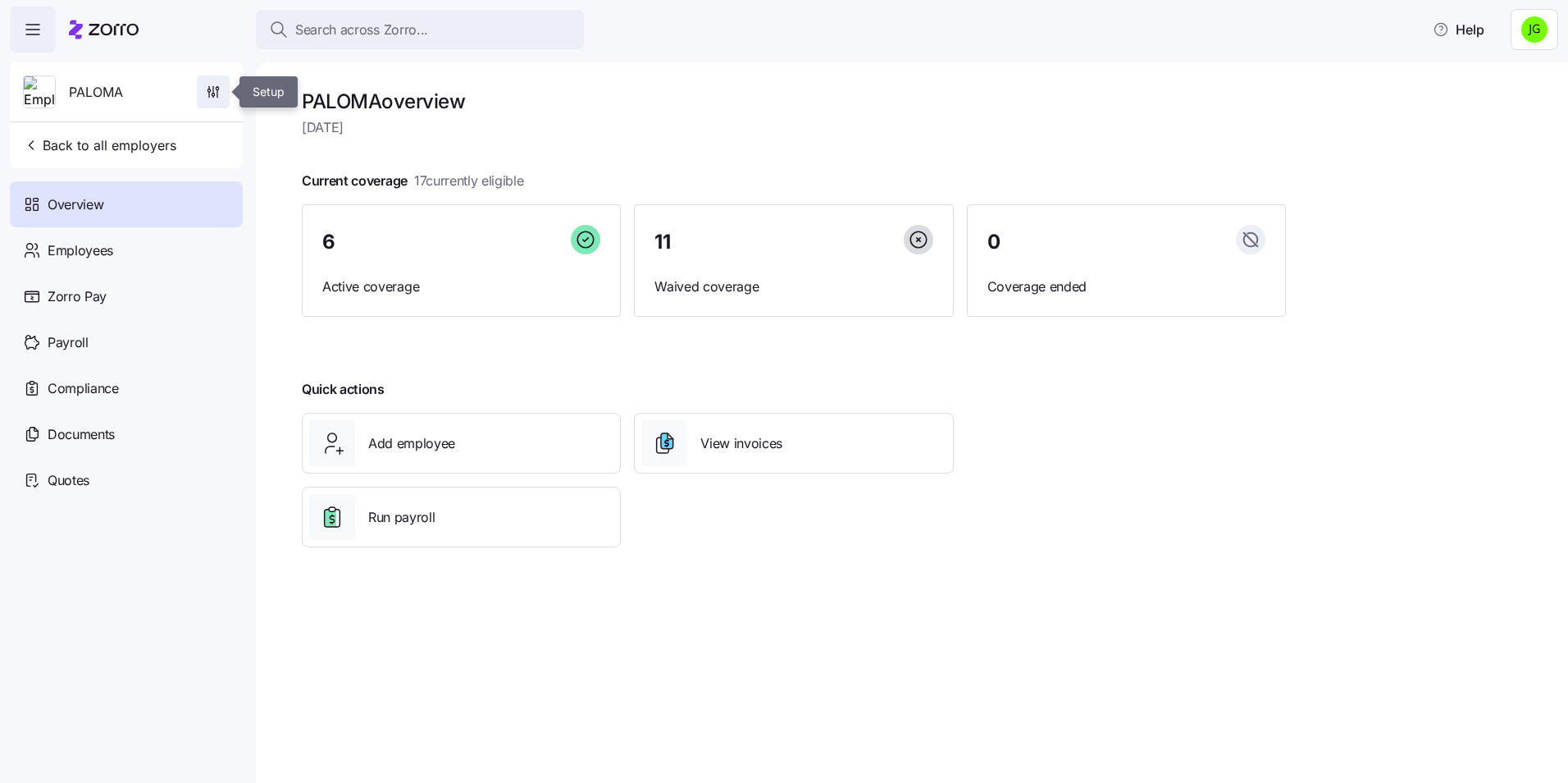
click at [217, 89] on icon "button" at bounding box center [213, 91] width 17 height 17
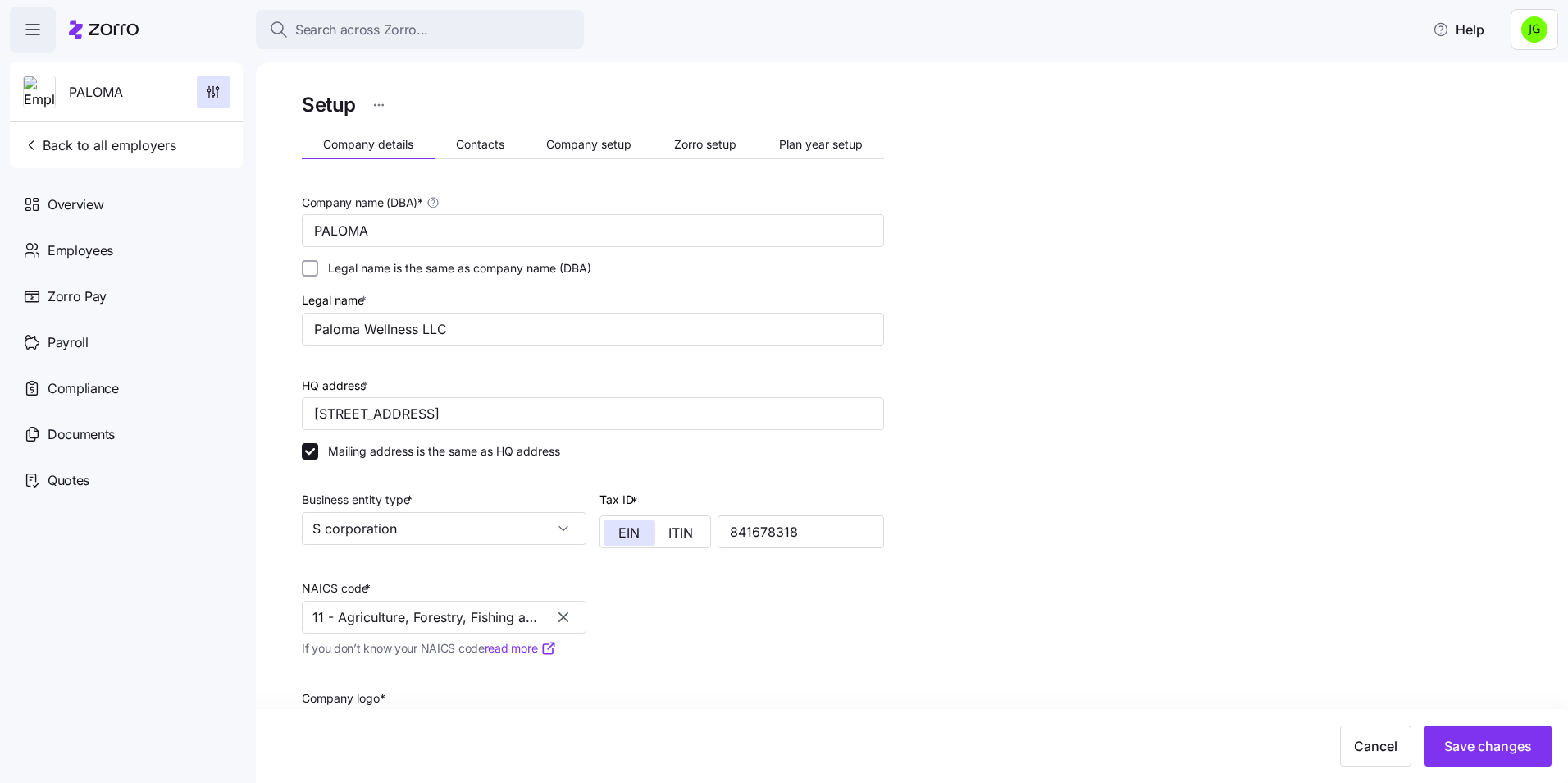
drag, startPoint x: 567, startPoint y: 620, endPoint x: 557, endPoint y: 623, distance: 10.4
click at [566, 620] on icon "button" at bounding box center [563, 616] width 10 height 10
click at [364, 619] on input "NAICS code *" at bounding box center [444, 617] width 284 height 33
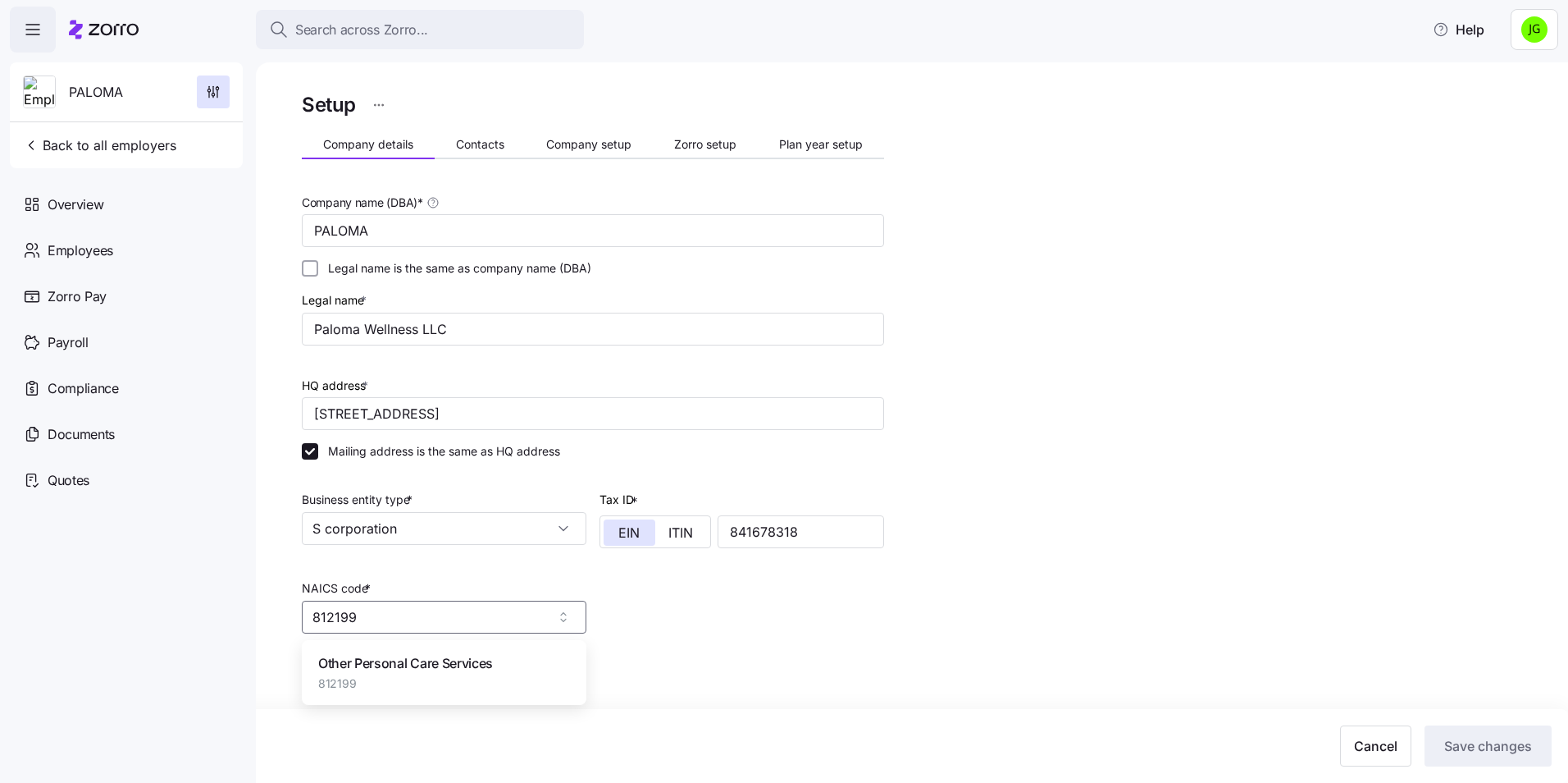
click at [405, 672] on span "Other Personal Care Services" at bounding box center [405, 664] width 175 height 21
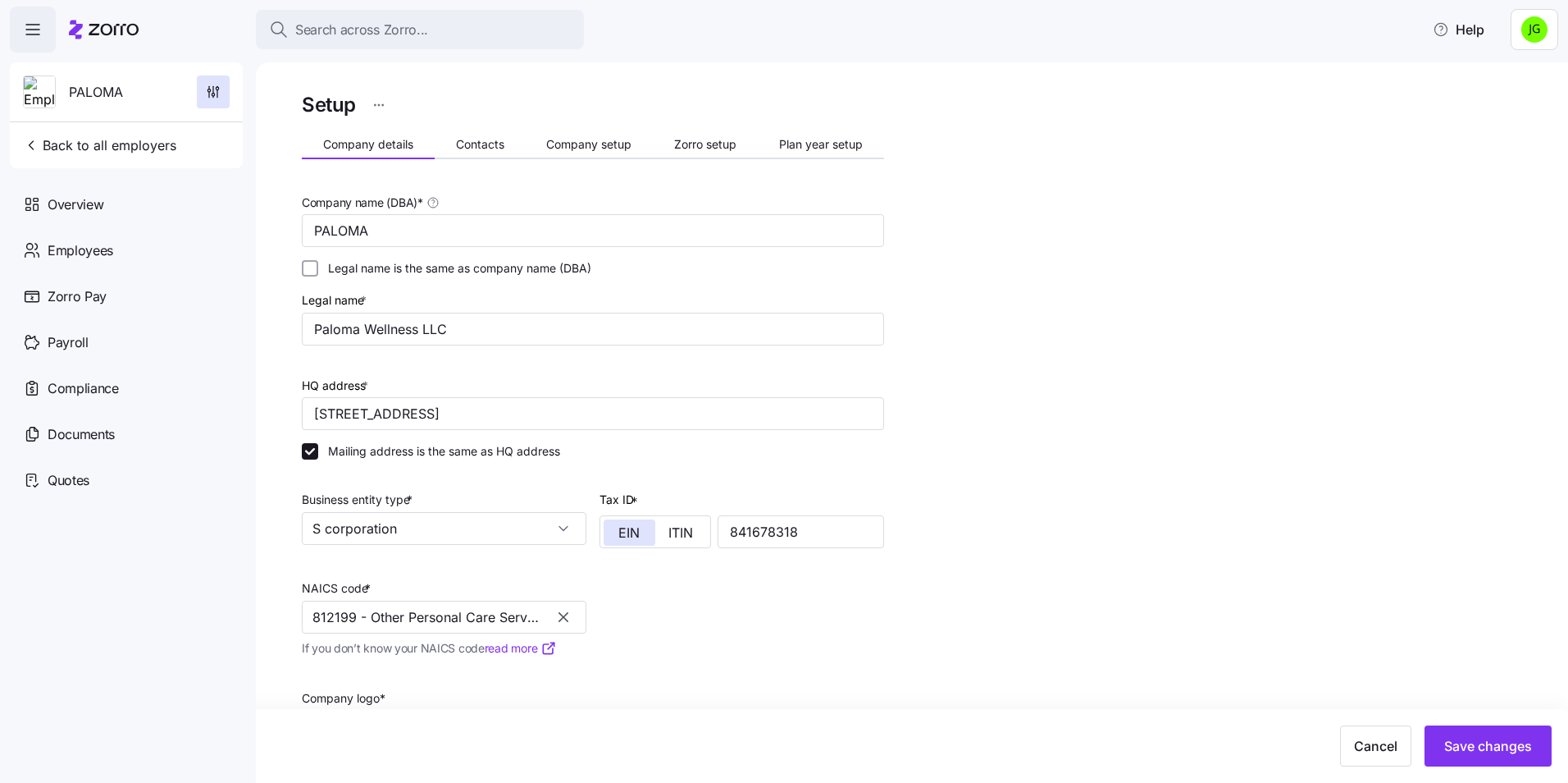
type input "812199 - Other Personal Care Services"
click at [795, 665] on div "Company logo * [URL][DOMAIN_NAME]. png" at bounding box center [592, 754] width 596 height 180
click at [1478, 746] on span "Save changes" at bounding box center [1487, 746] width 88 height 20
click at [489, 151] on button "Contacts" at bounding box center [480, 144] width 91 height 24
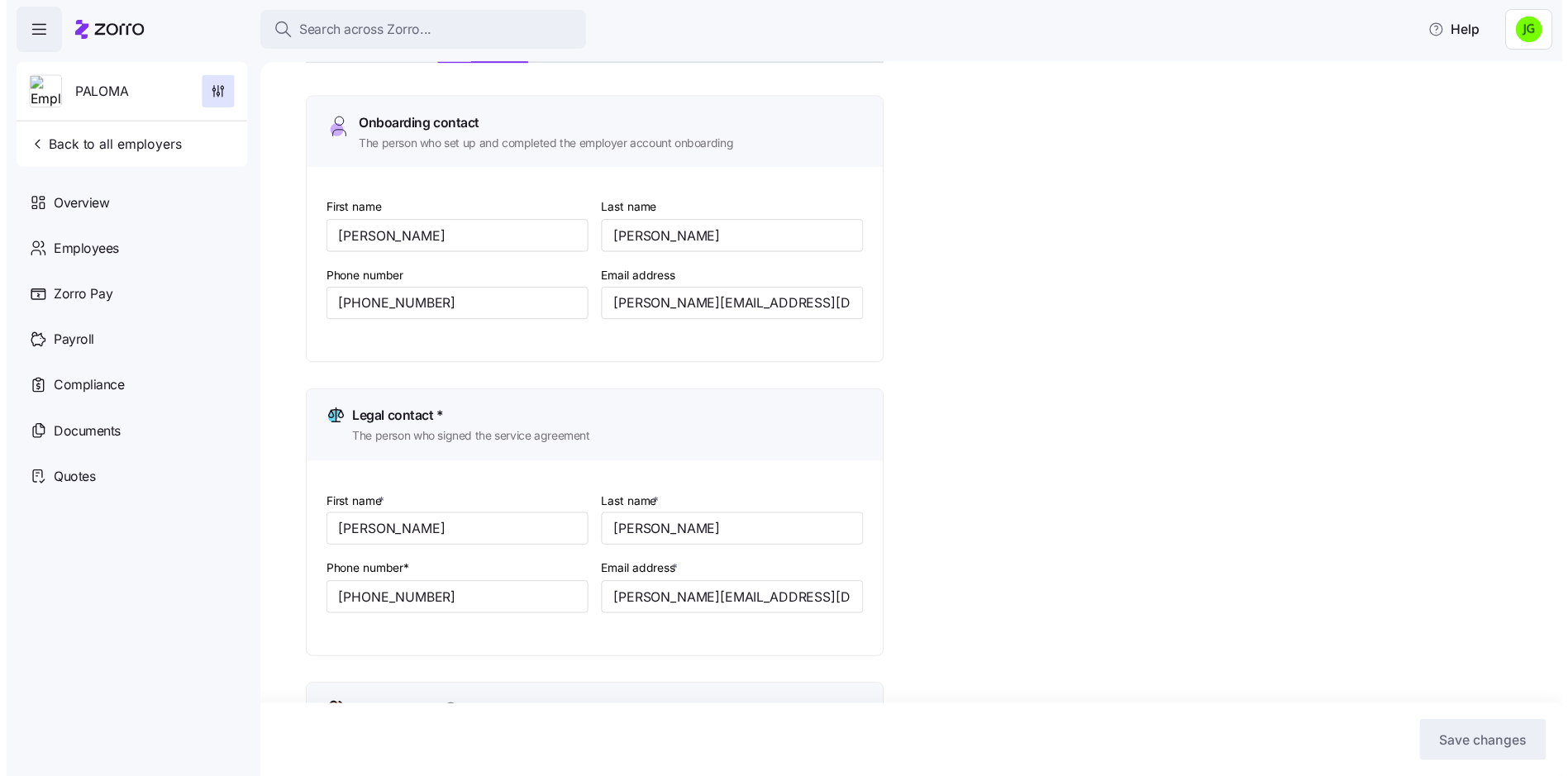
scroll to position [89, 0]
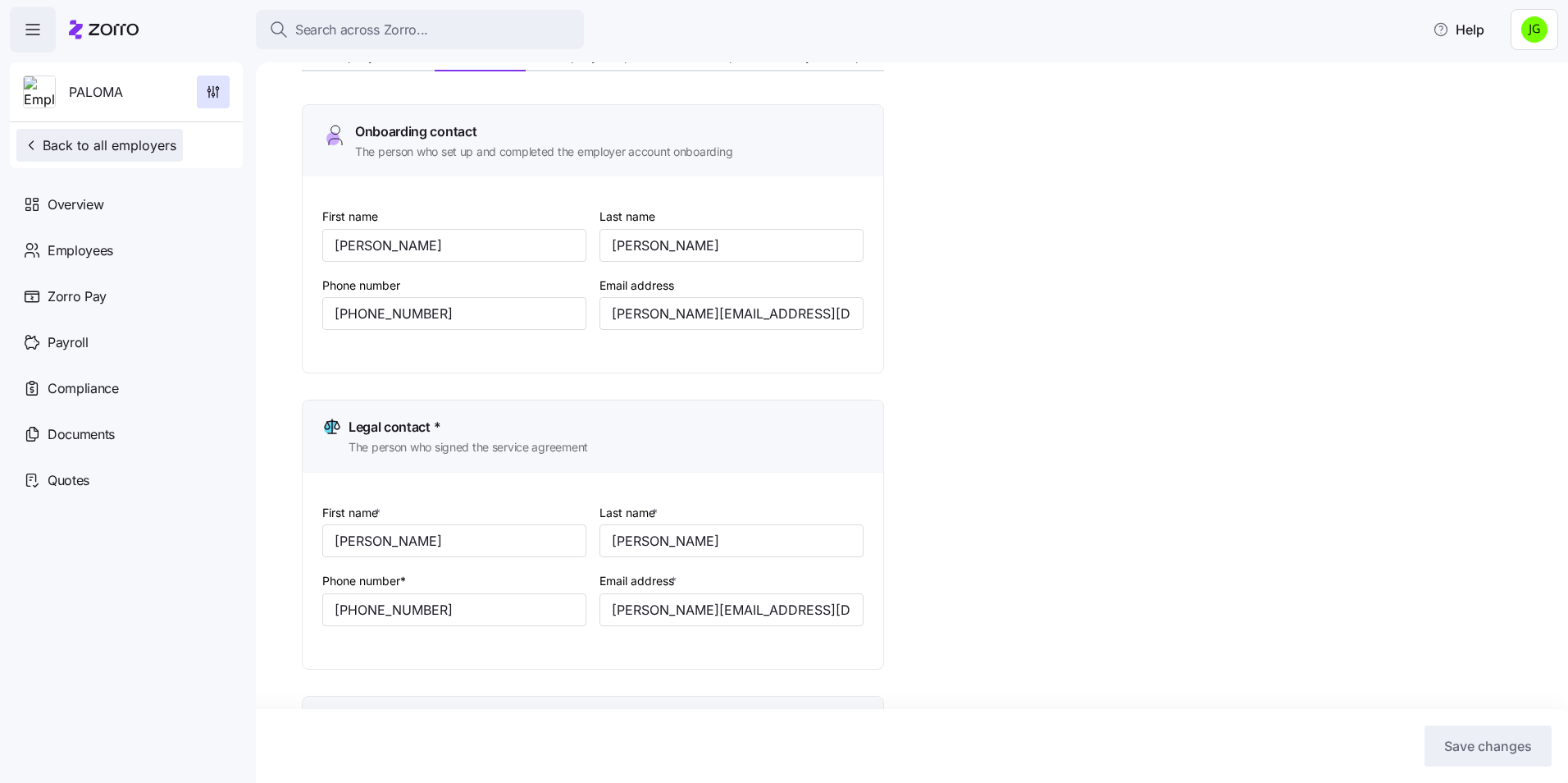
click at [101, 146] on span "Back to all employers" at bounding box center [99, 145] width 153 height 20
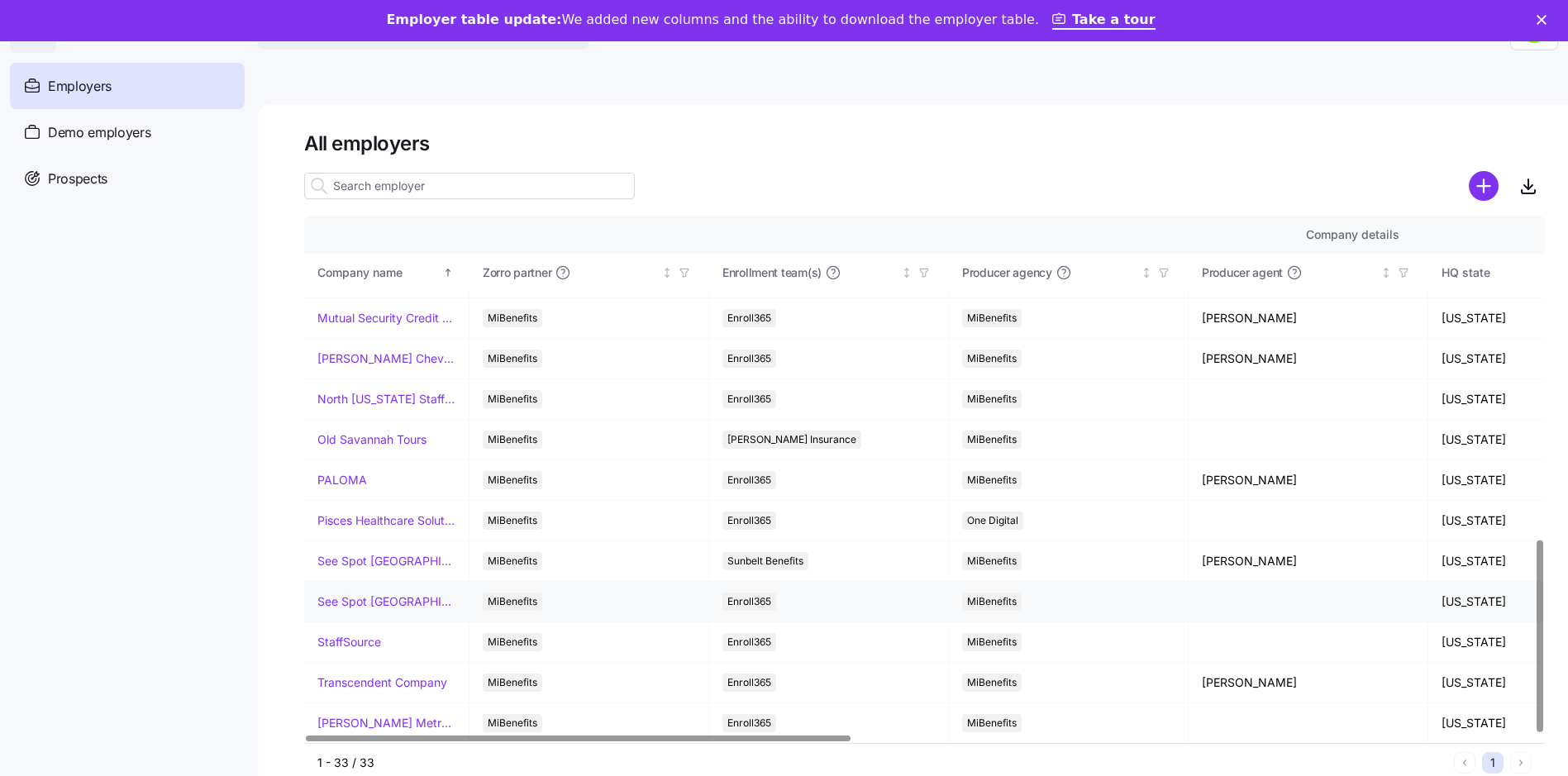
scroll to position [53, 0]
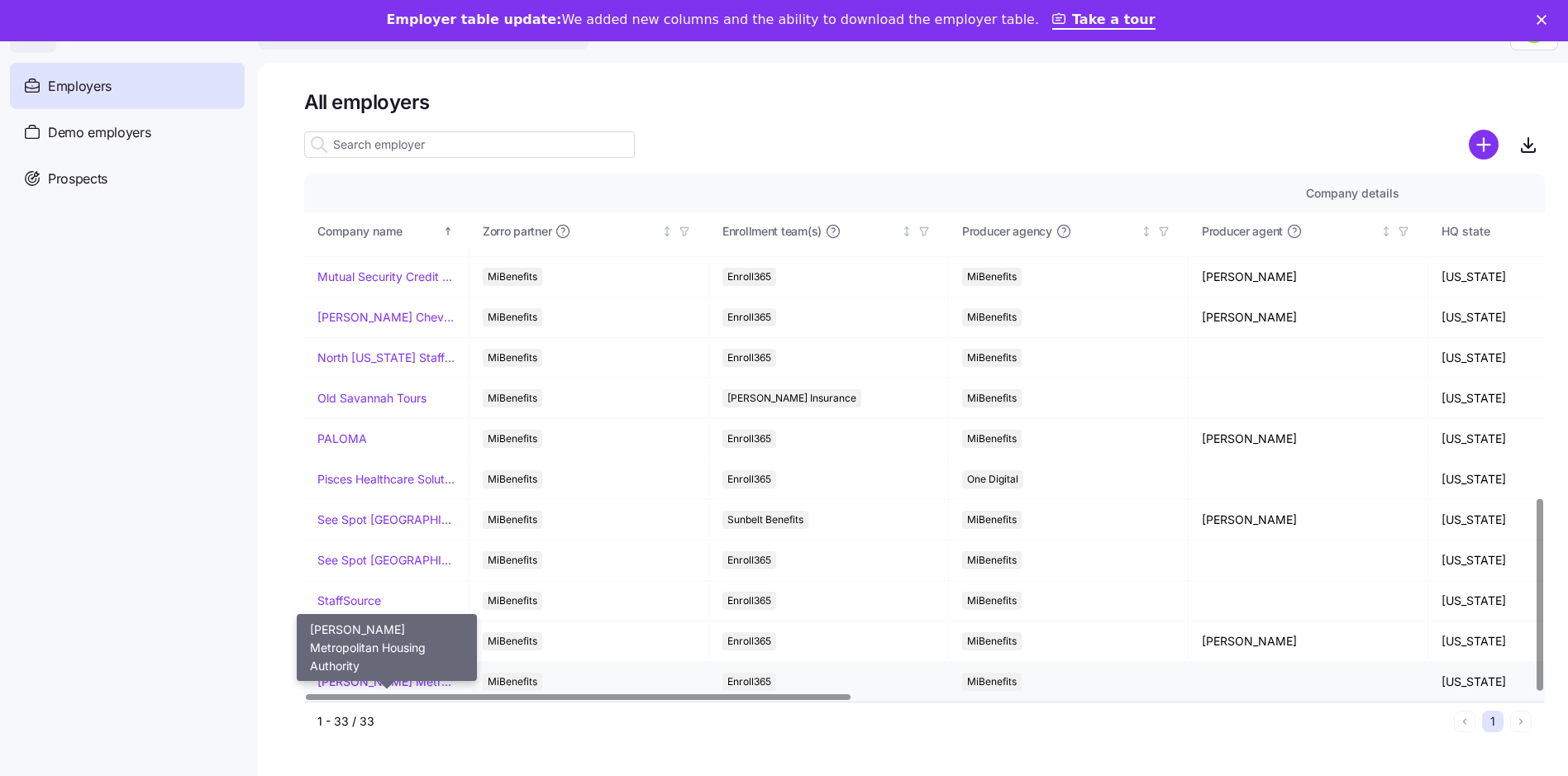
click at [396, 674] on link "[PERSON_NAME] Metropolitan Housing Authority" at bounding box center [386, 681] width 138 height 17
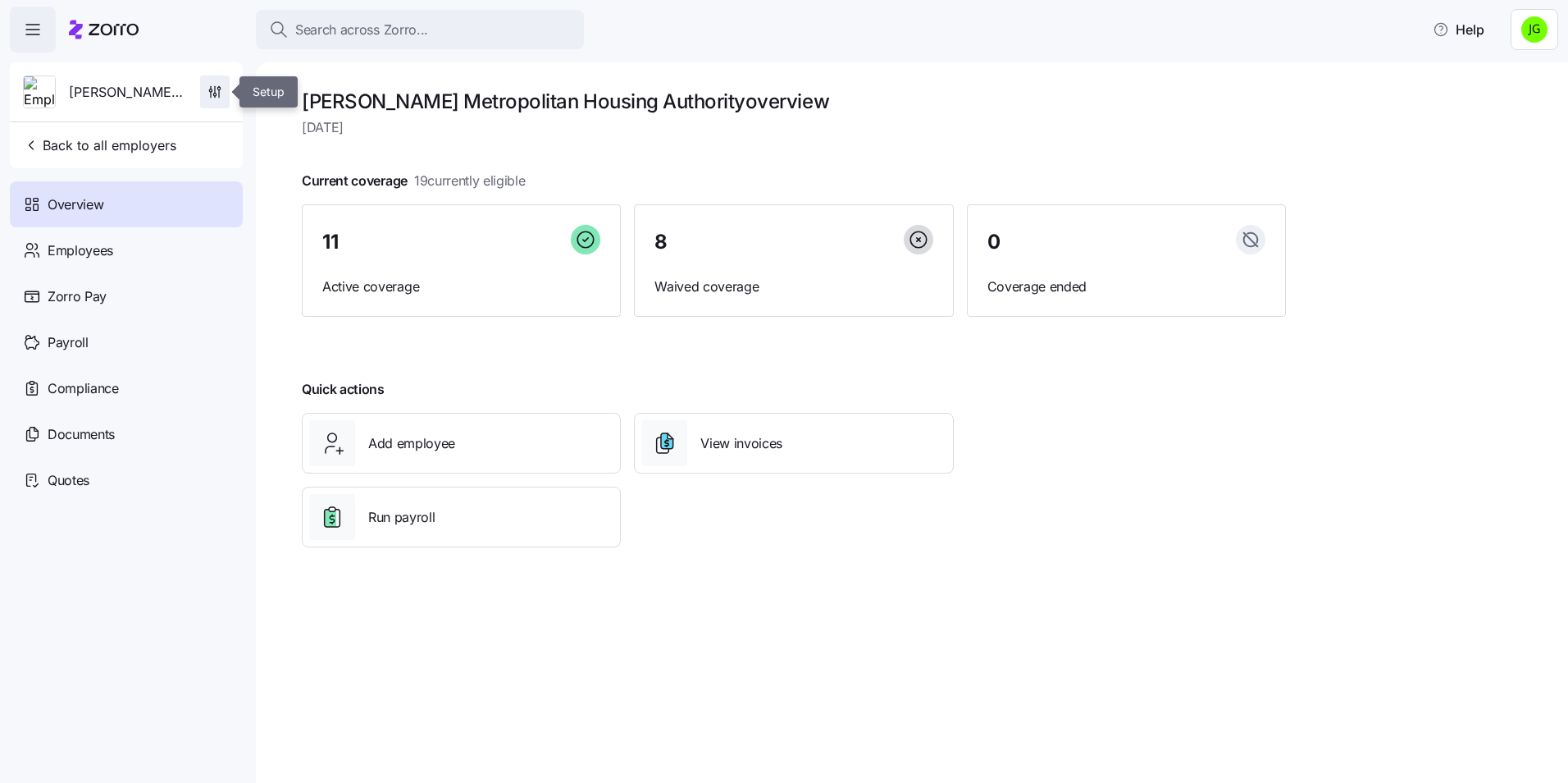
click at [220, 89] on icon "button" at bounding box center [215, 91] width 17 height 17
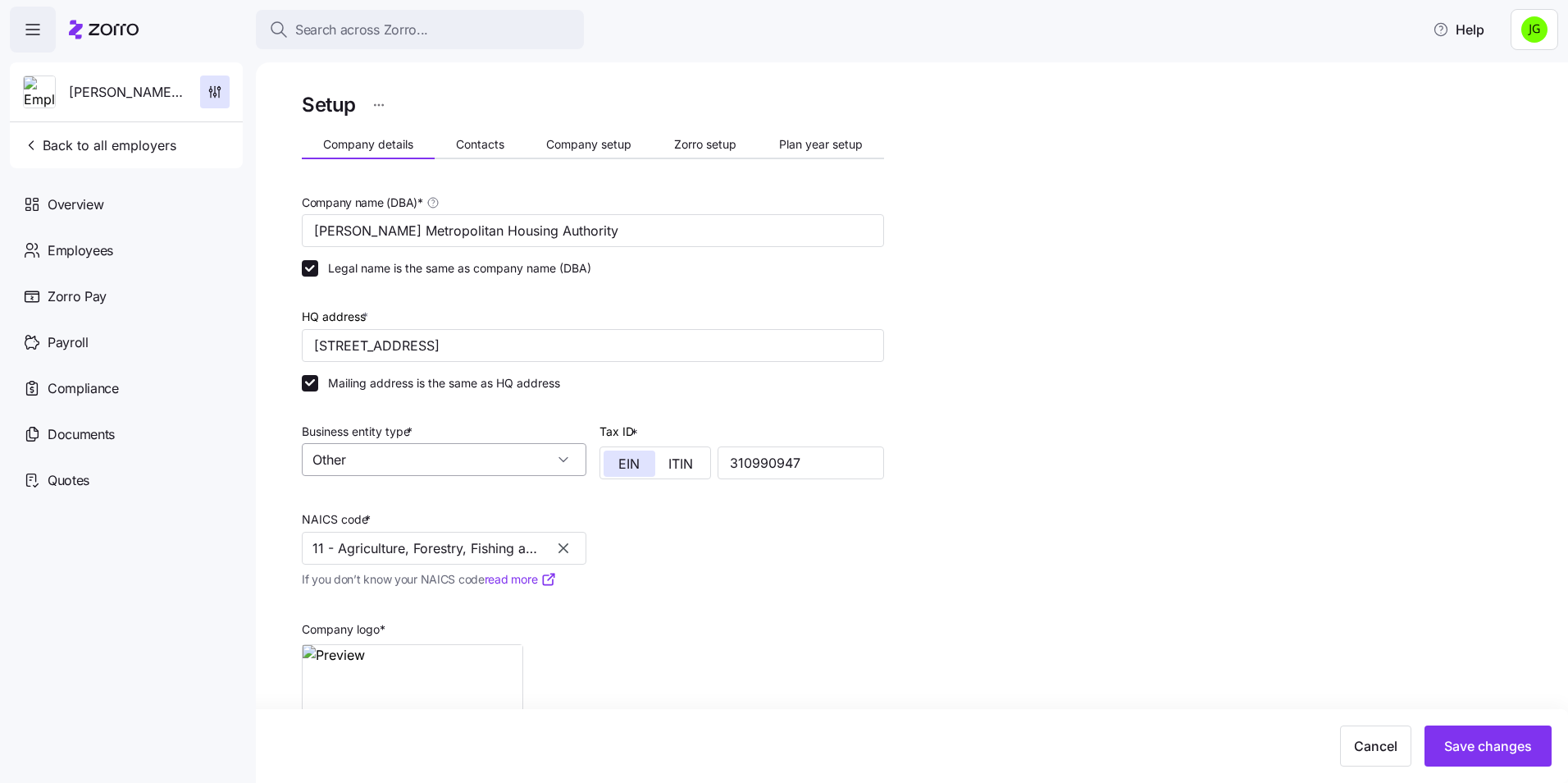
click at [499, 464] on input "Other" at bounding box center [444, 459] width 284 height 33
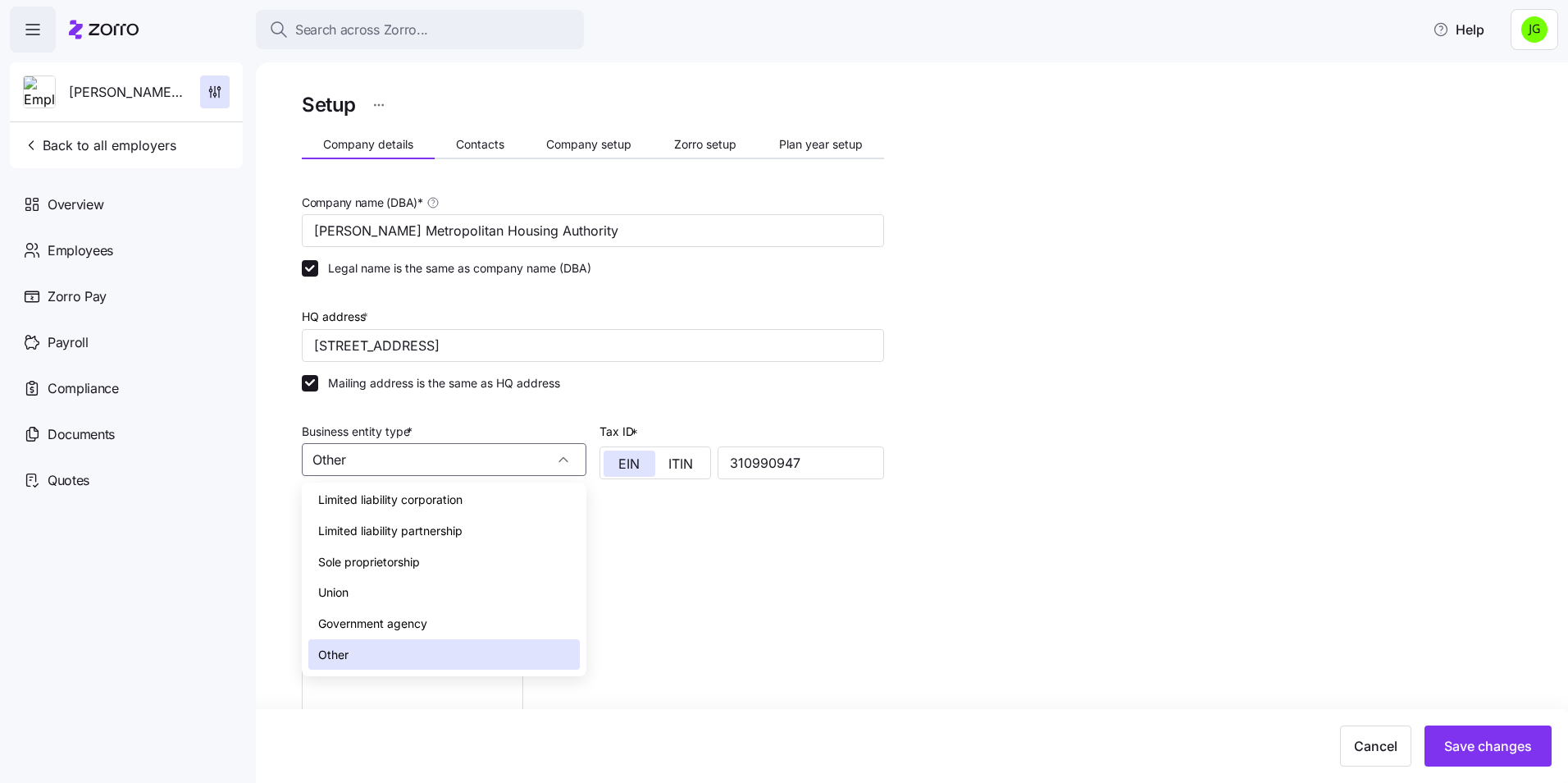
click at [430, 613] on div "Government agency" at bounding box center [444, 624] width 271 height 31
type input "Government agency"
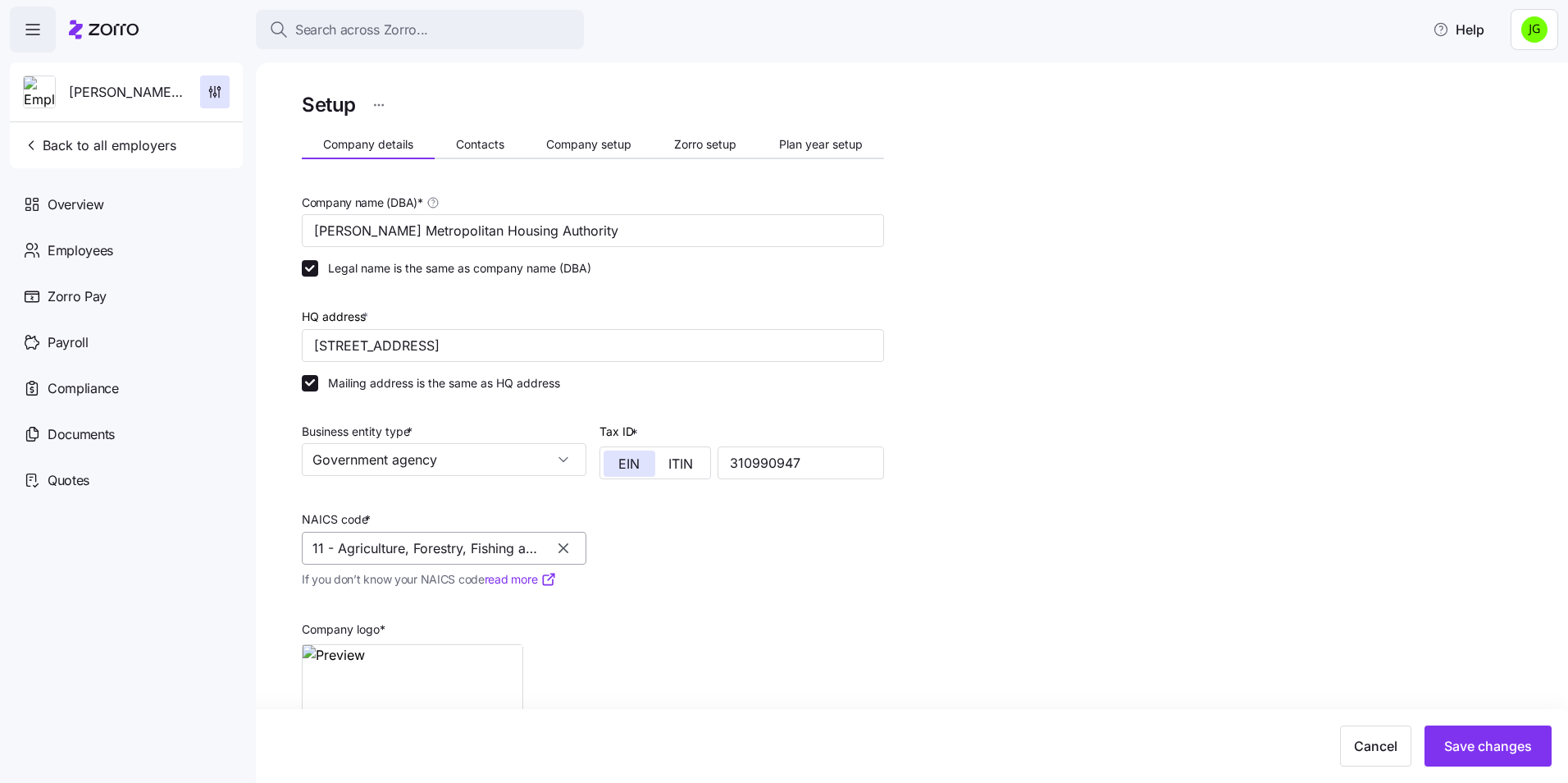
drag, startPoint x: 560, startPoint y: 545, endPoint x: 538, endPoint y: 545, distance: 22.0
click at [562, 545] on icon "button" at bounding box center [563, 547] width 17 height 17
click at [412, 553] on input "NAICS code *" at bounding box center [444, 548] width 284 height 33
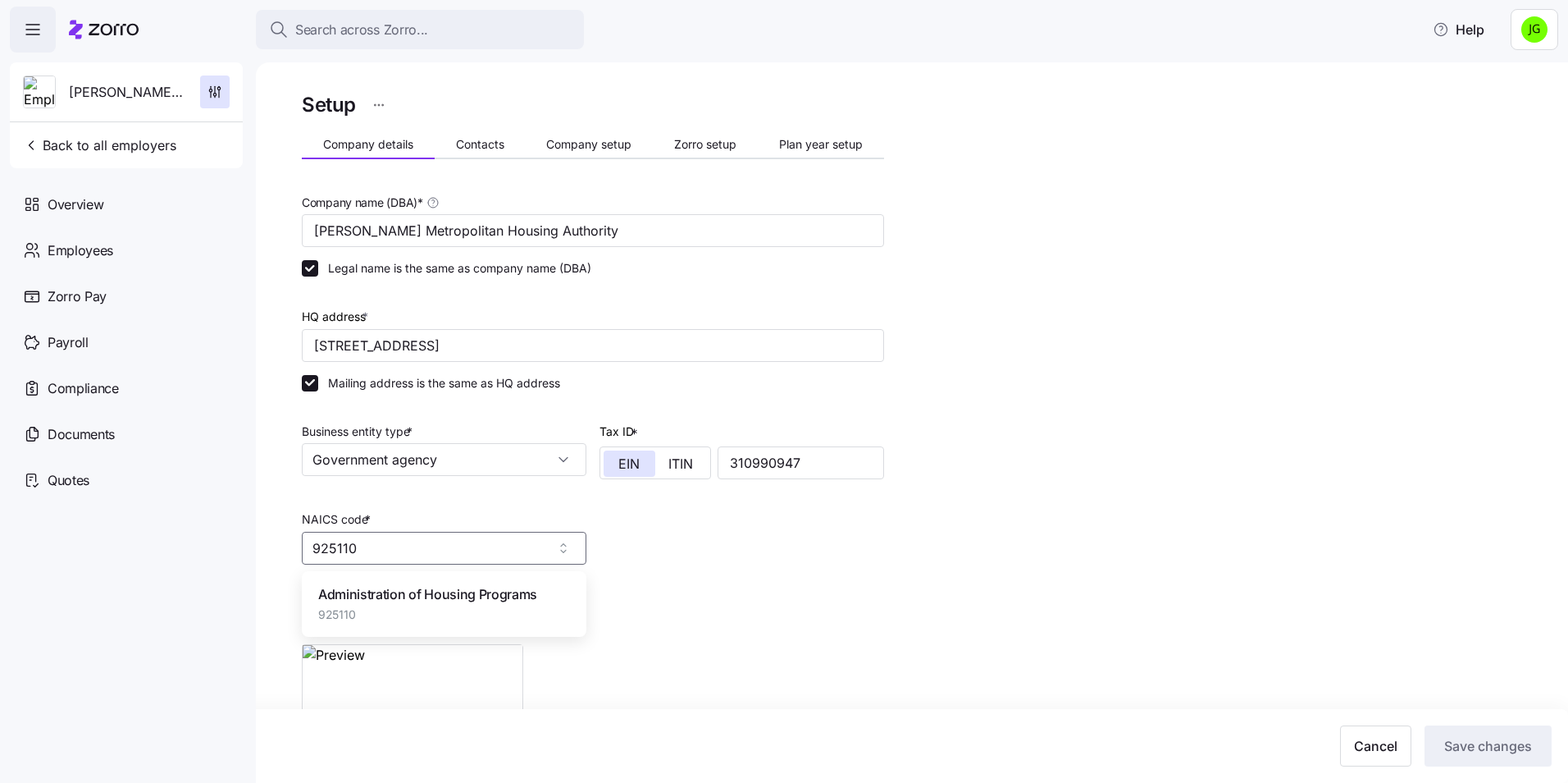
click at [370, 606] on span "925110" at bounding box center [428, 614] width 219 height 17
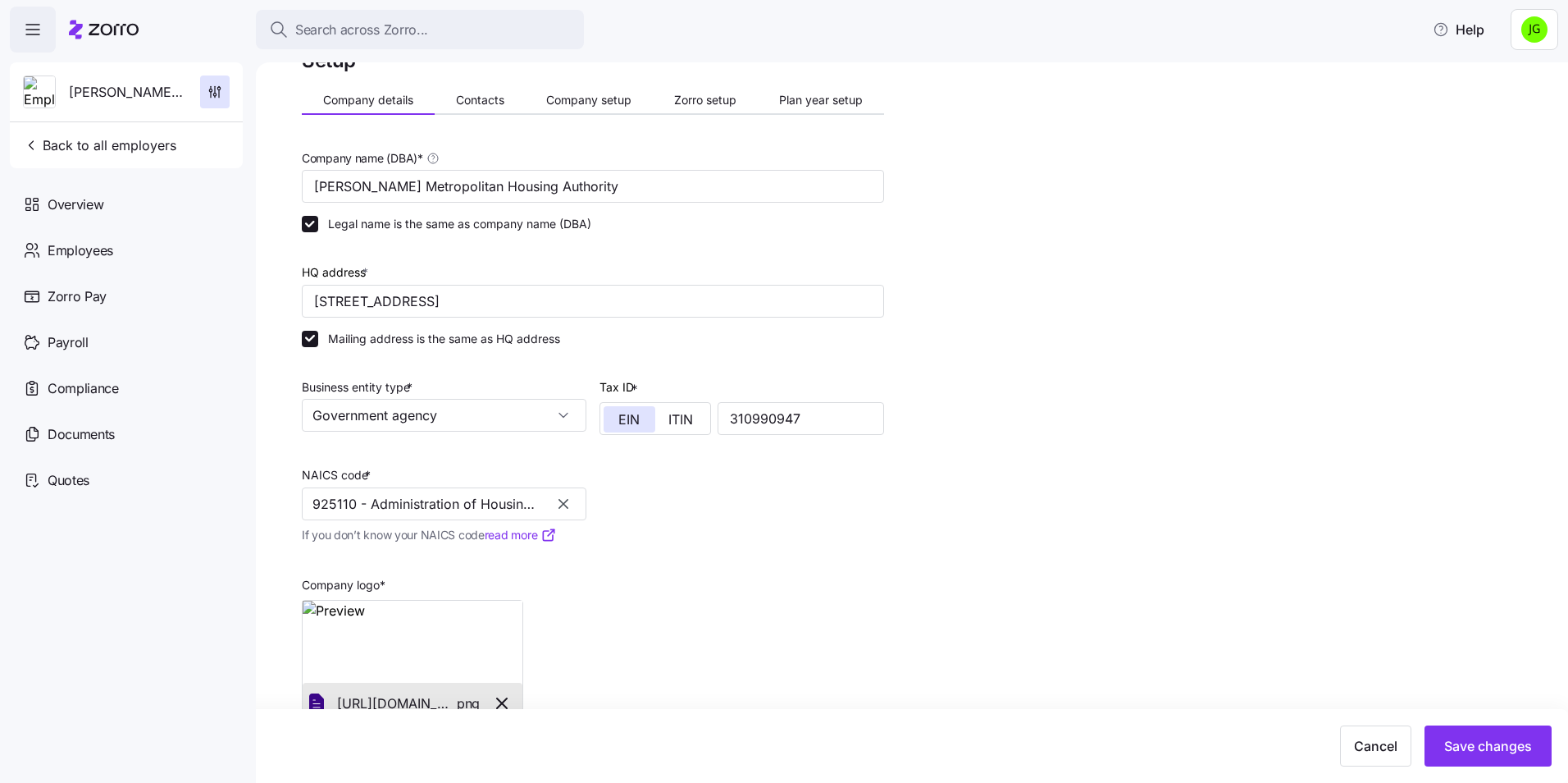
scroll to position [84, 0]
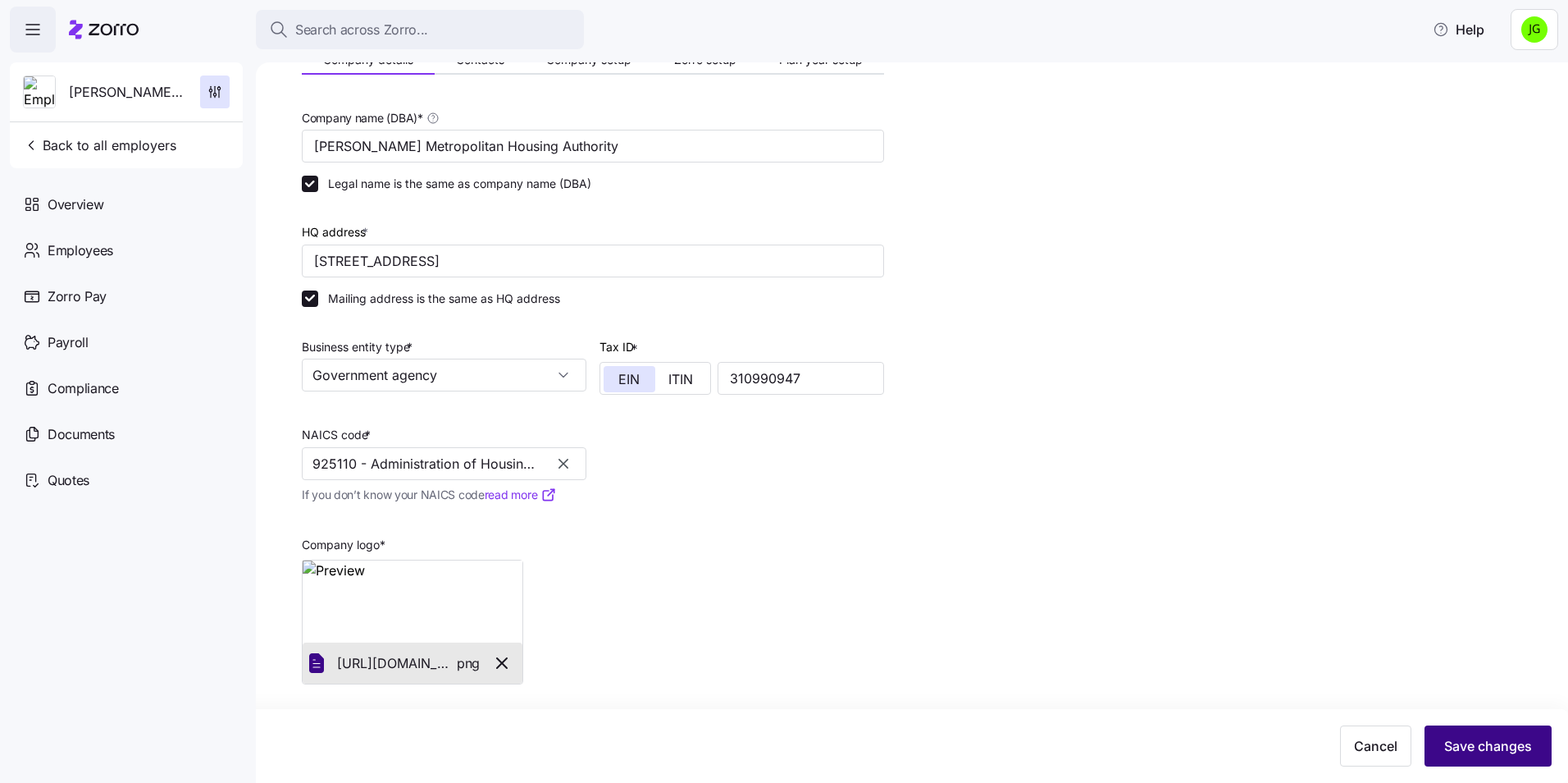
type input "925110 - Administration of Housing Programs"
click at [1453, 744] on span "Save changes" at bounding box center [1487, 746] width 88 height 20
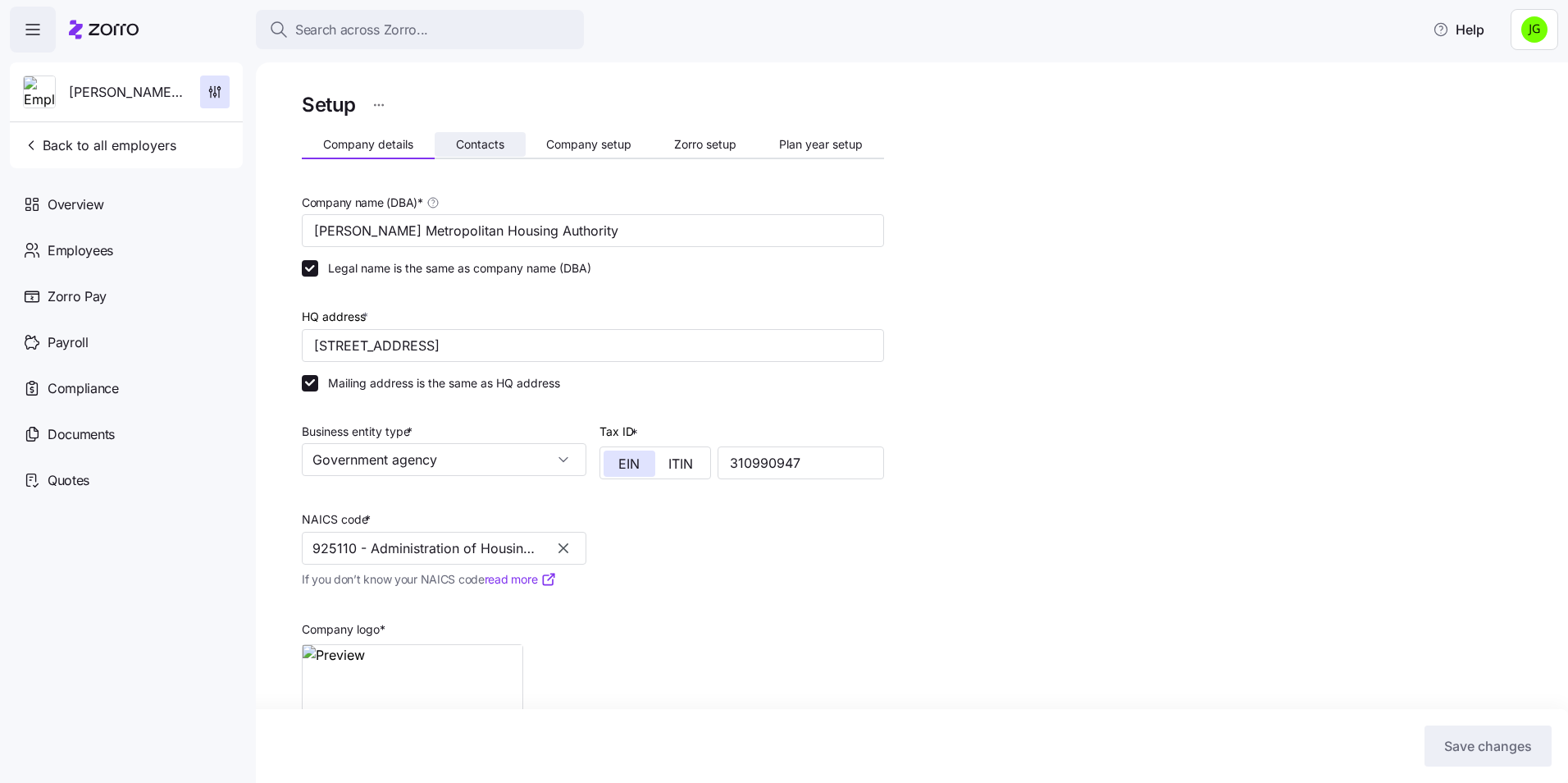
click at [481, 155] on button "Contacts" at bounding box center [480, 144] width 91 height 24
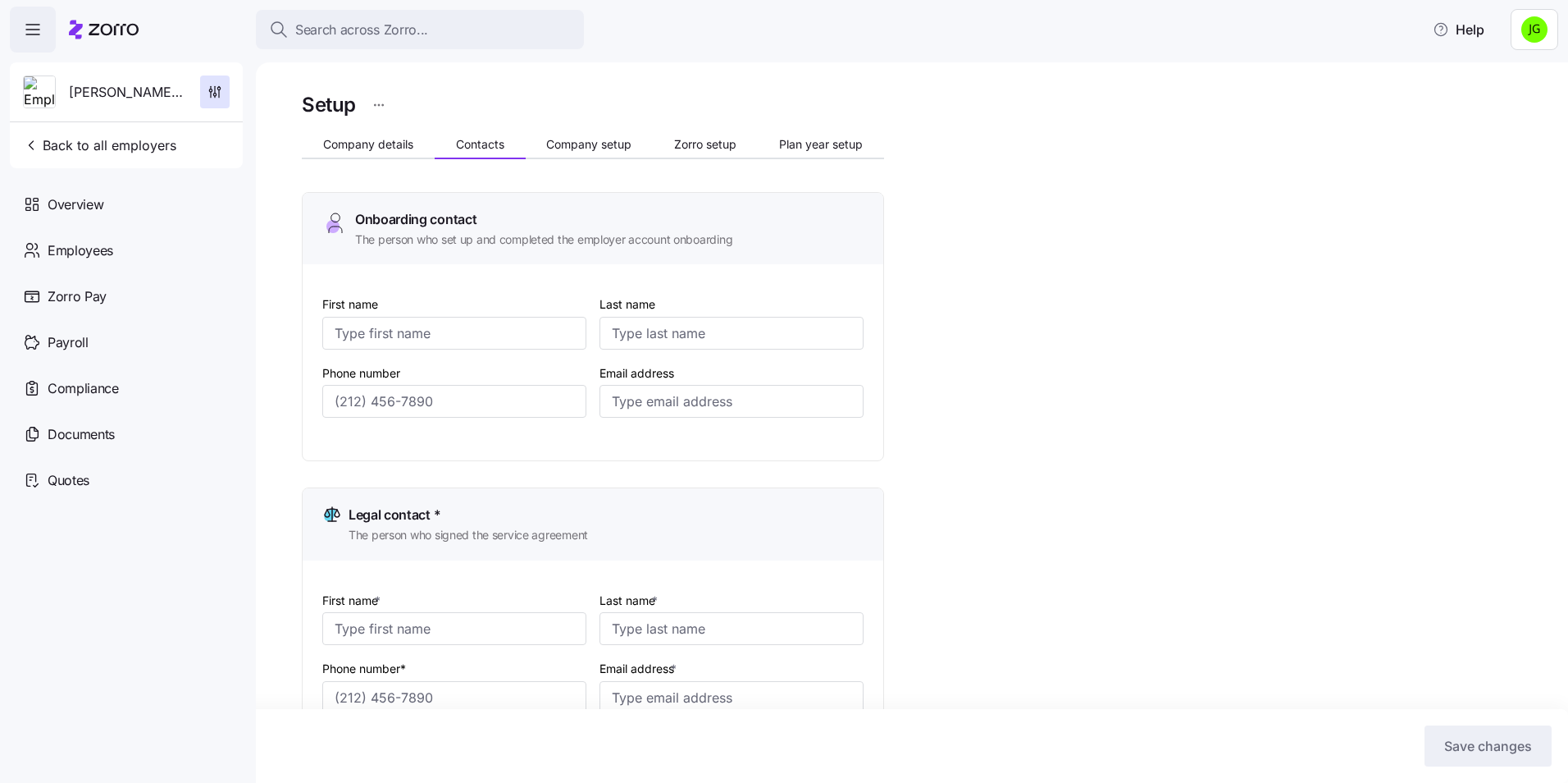
type input "Jacqueline"
type input "Adkins"
type input "jadkins@warrenmha.org"
type input "Mary"
type input "Fielder"
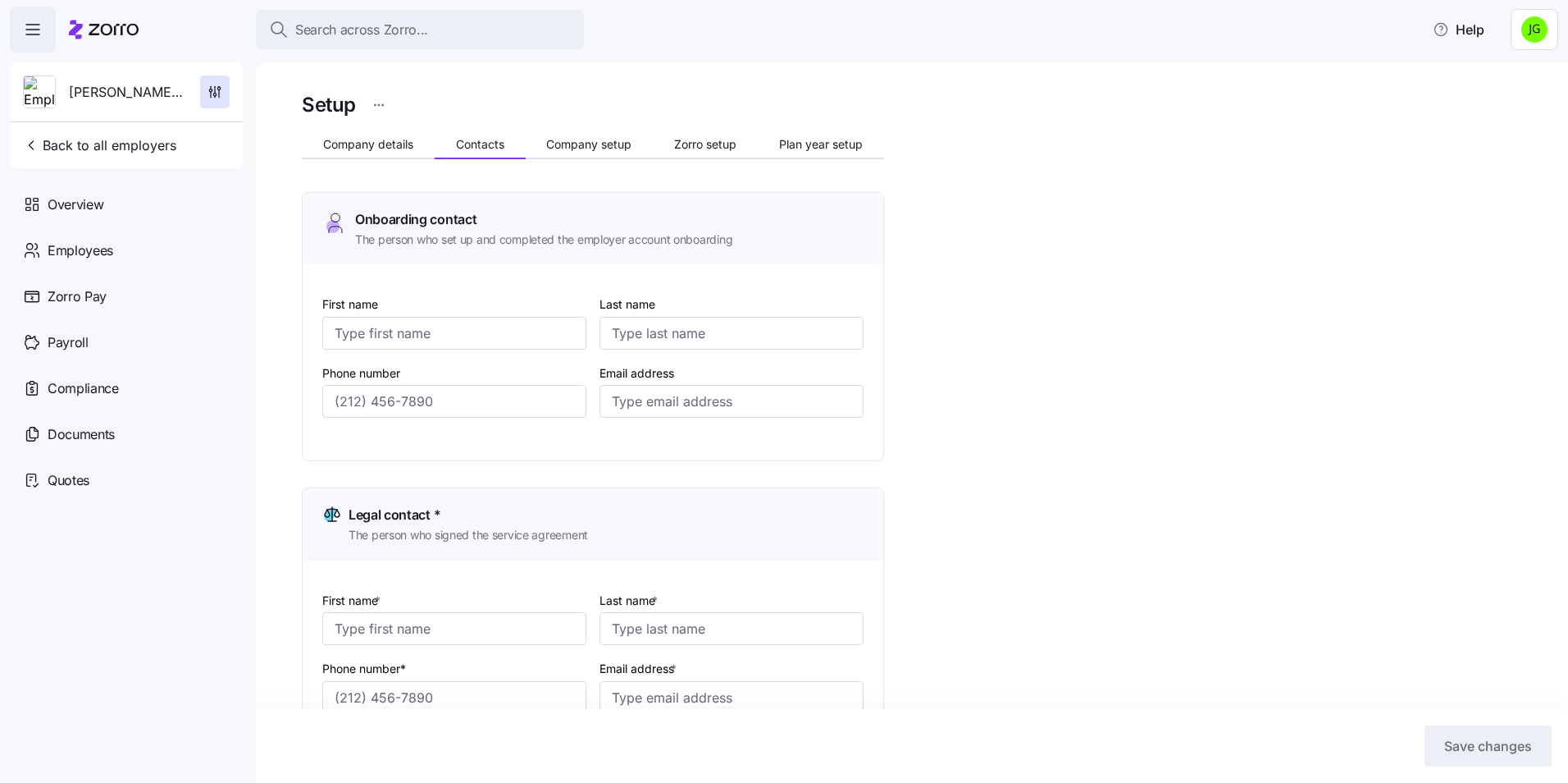
type input "mfielder@warrenmha.org"
type input "Jacqueline"
type input "Adkins"
type input "jadkins@warrenmha.org"
type input "(513) 695-3395"
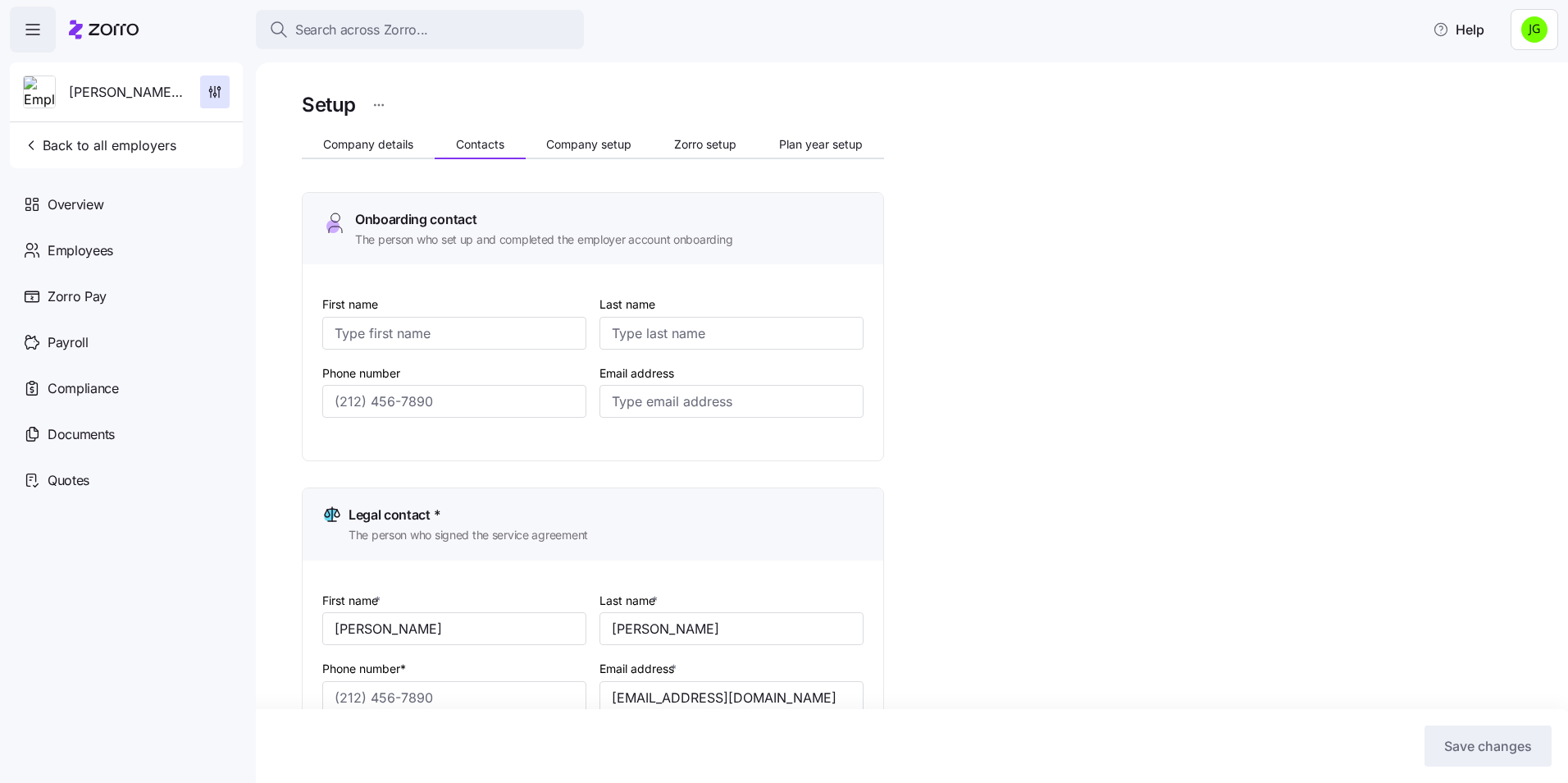
type input "(513) 695-3399"
type input "(513) 695-3395"
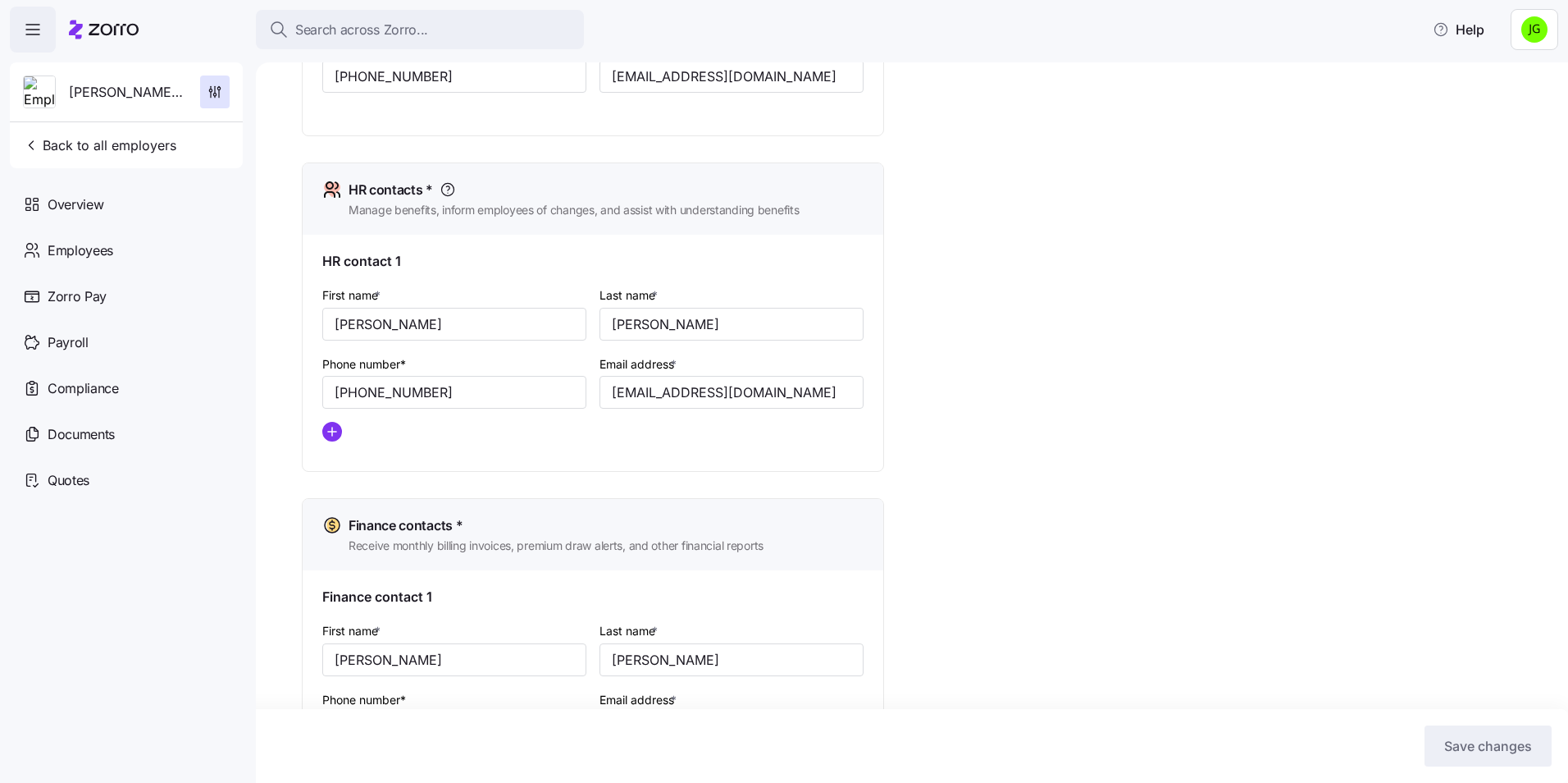
scroll to position [656, 0]
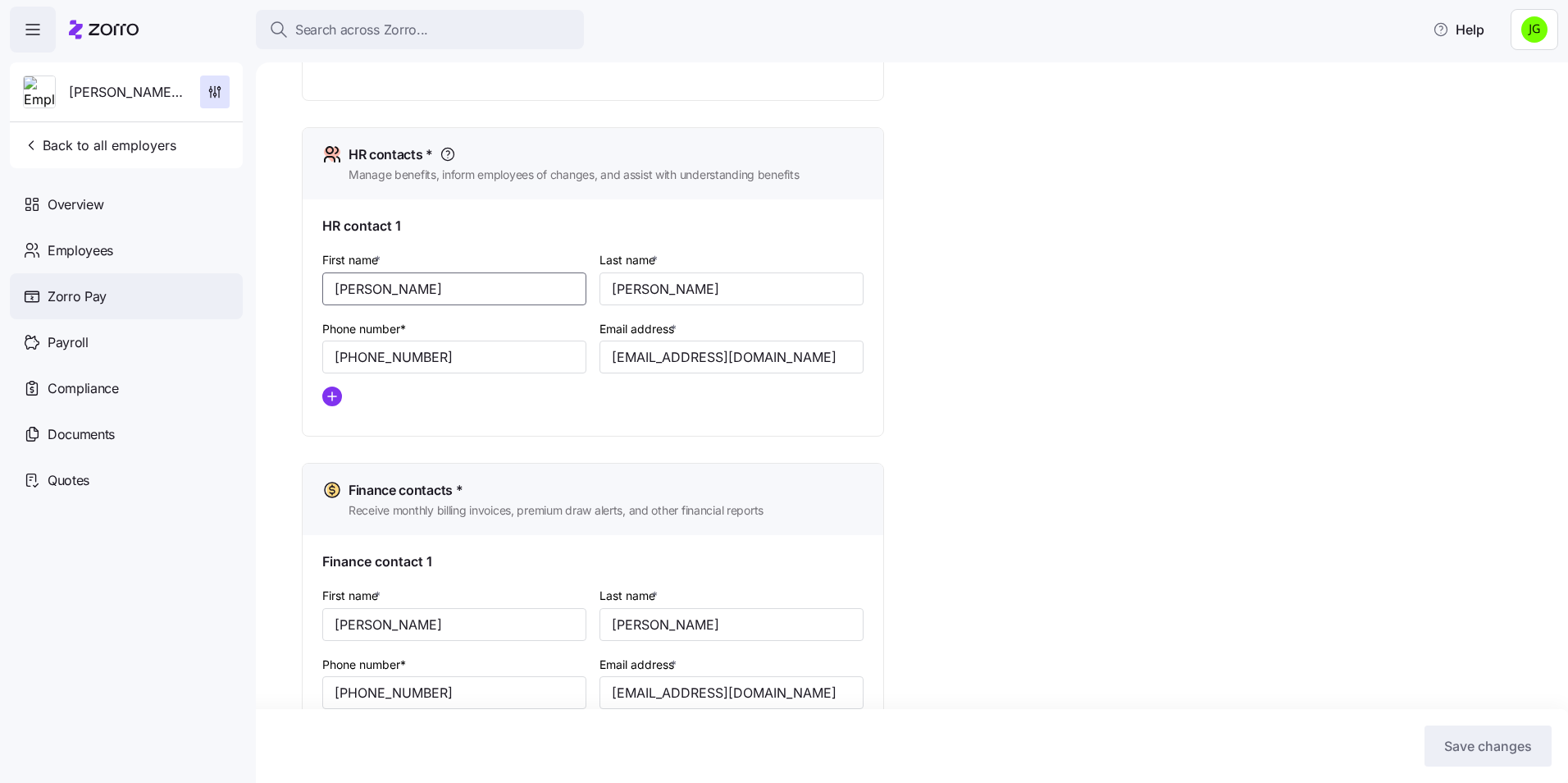
drag, startPoint x: 417, startPoint y: 298, endPoint x: 238, endPoint y: 306, distance: 179.2
click at [238, 306] on div "Search across Zorro... Help Warren Metropolitan Housing Authority Back to all e…" at bounding box center [784, 386] width 1568 height 773
drag, startPoint x: 340, startPoint y: 284, endPoint x: 831, endPoint y: 328, distance: 493.0
click at [831, 328] on div "Email address * mfielder@warrenmha.org" at bounding box center [731, 346] width 264 height 56
drag, startPoint x: 808, startPoint y: 355, endPoint x: 594, endPoint y: 355, distance: 214.0
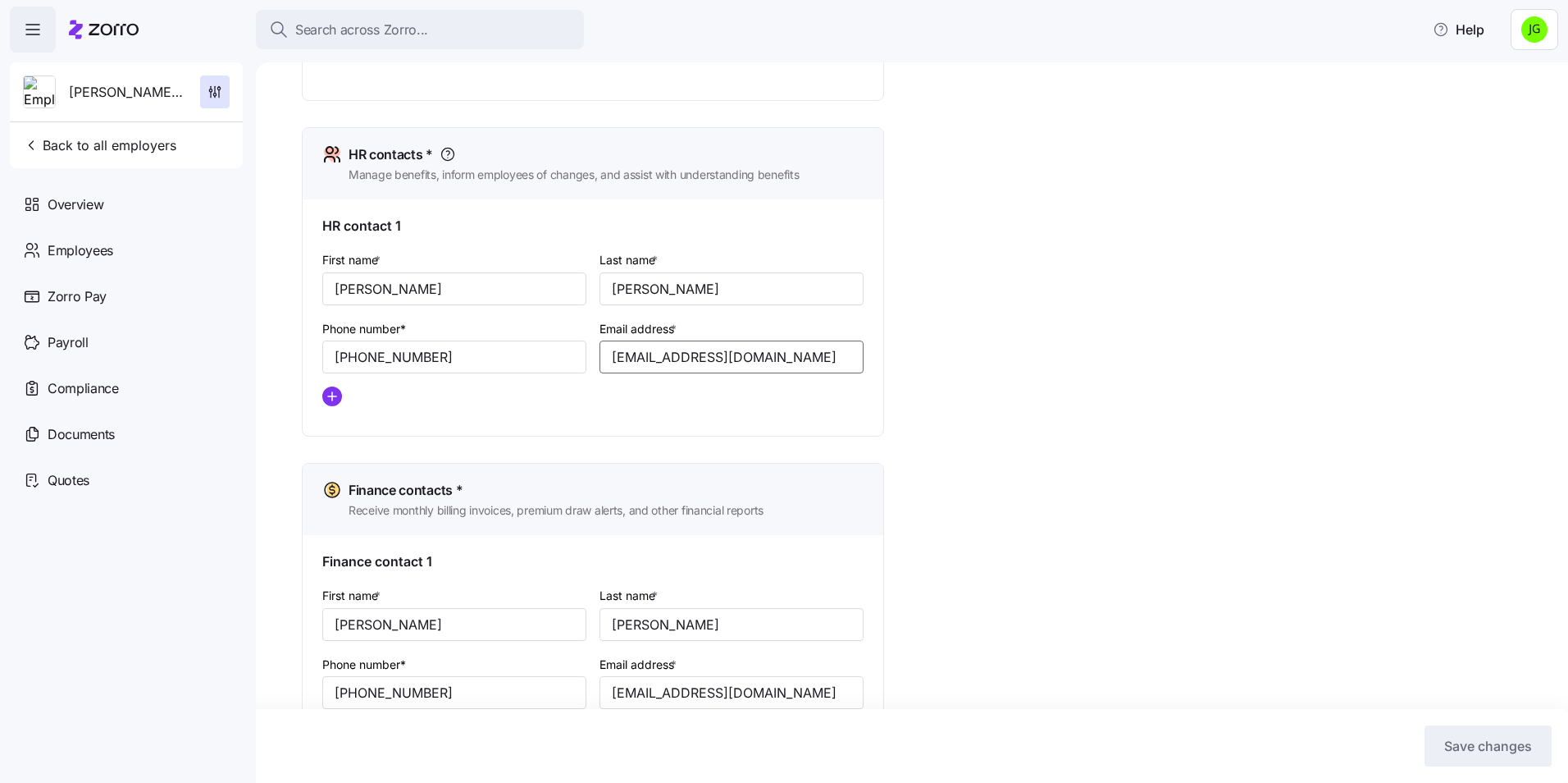
click at [594, 355] on div "Email address * mfielder@warrenmha.org" at bounding box center [731, 345] width 277 height 69
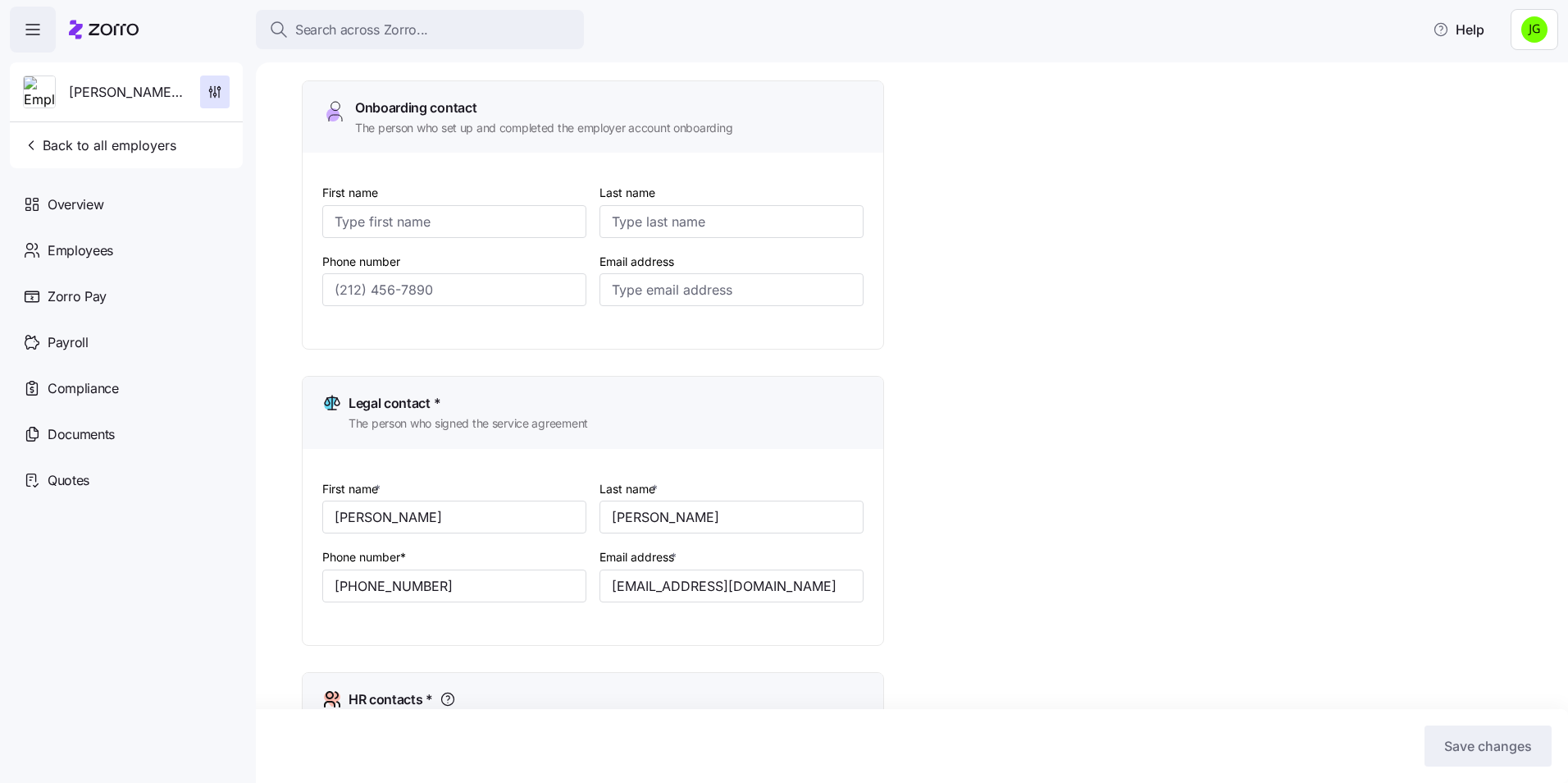
scroll to position [82, 0]
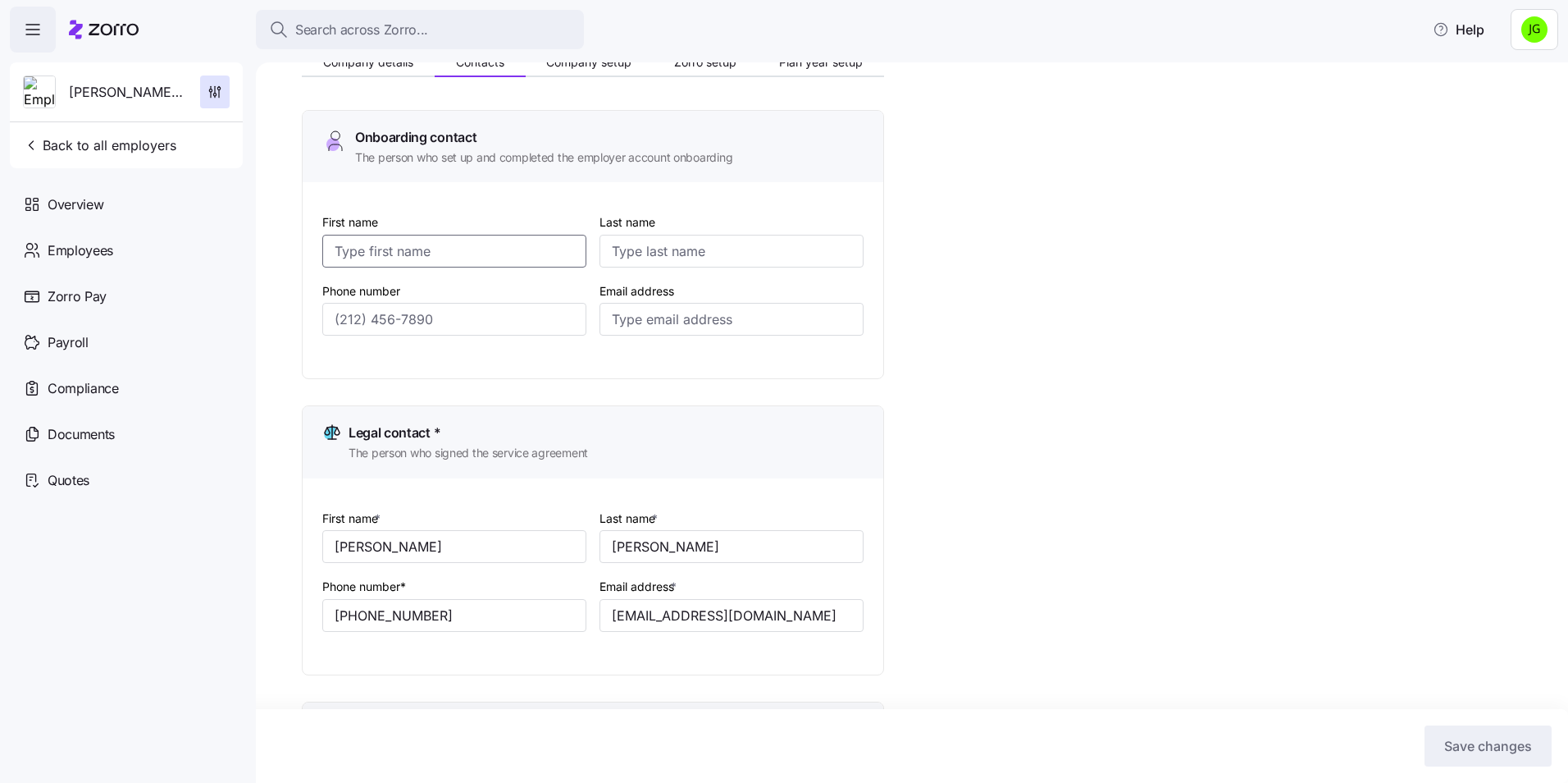
drag, startPoint x: 441, startPoint y: 251, endPoint x: 450, endPoint y: 258, distance: 11.4
click at [441, 251] on input "First name" at bounding box center [455, 251] width 264 height 33
type input "Mary"
type input "Fielder"
click at [699, 318] on input "Email address" at bounding box center [731, 319] width 264 height 33
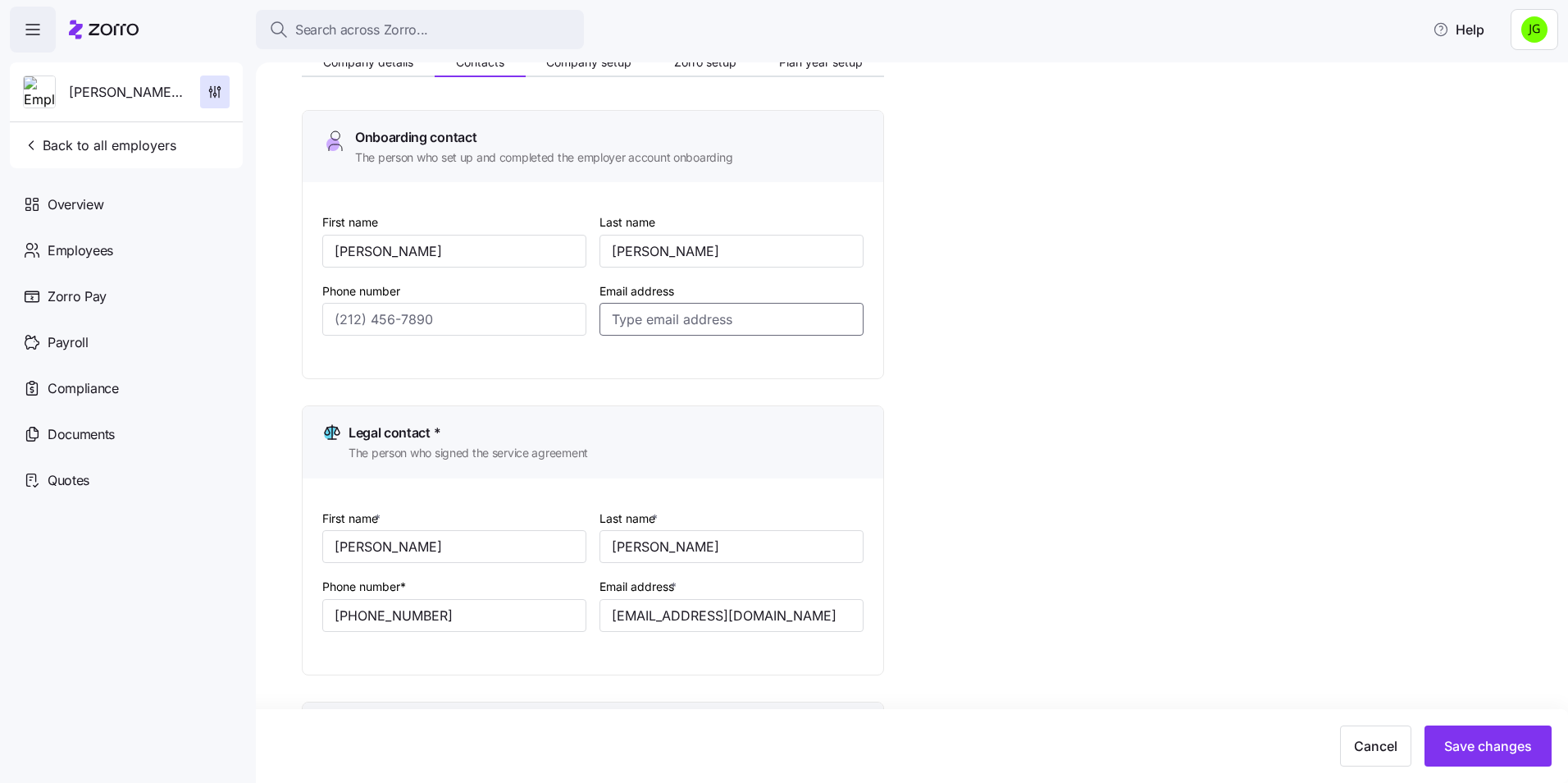
paste input "mfielder@warrenmha.org"
type input "mfielder@warrenmha.org"
click at [382, 309] on input "Phone number" at bounding box center [455, 319] width 264 height 33
paste input "(513) 695-3399"
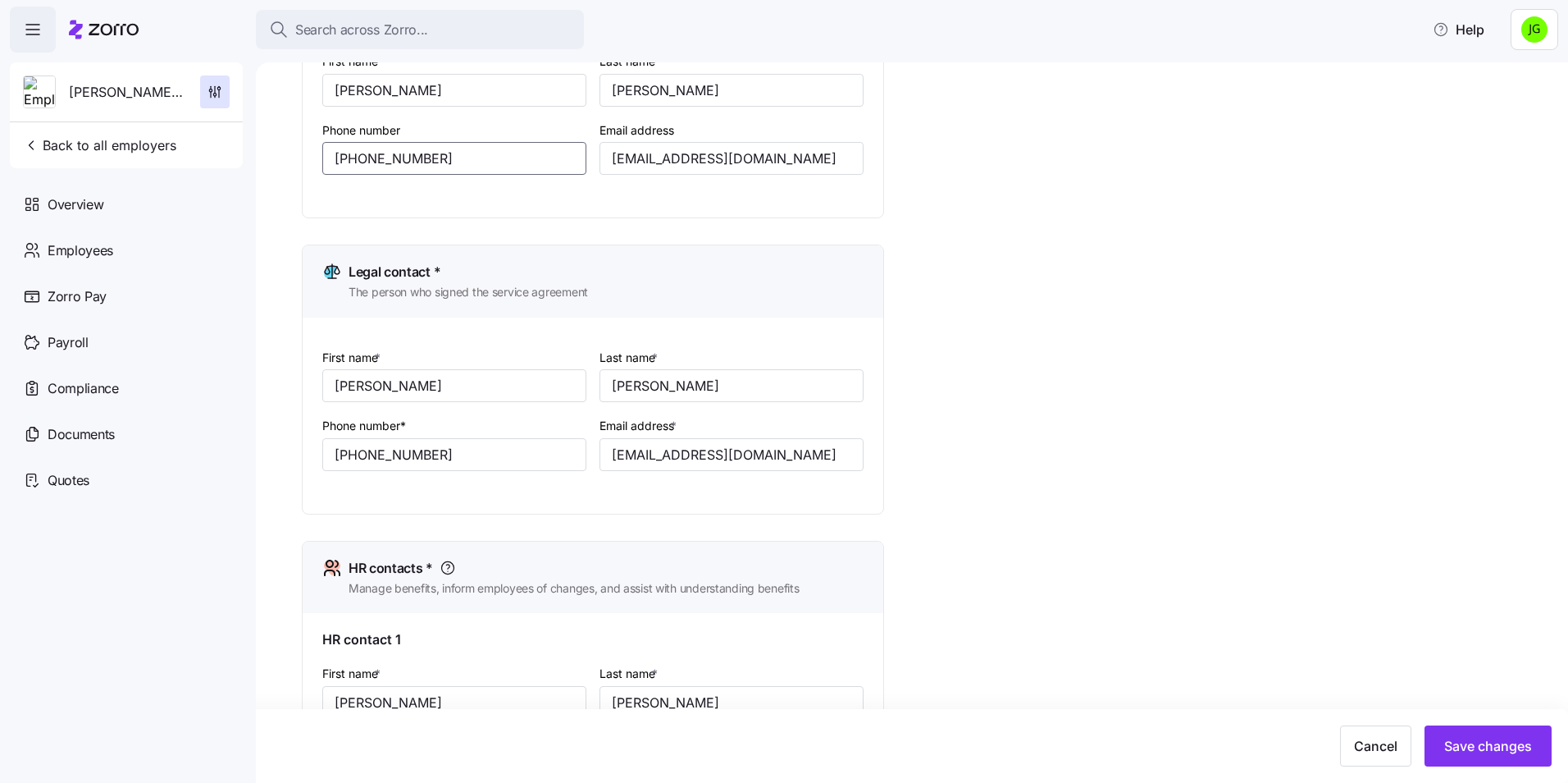
scroll to position [0, 0]
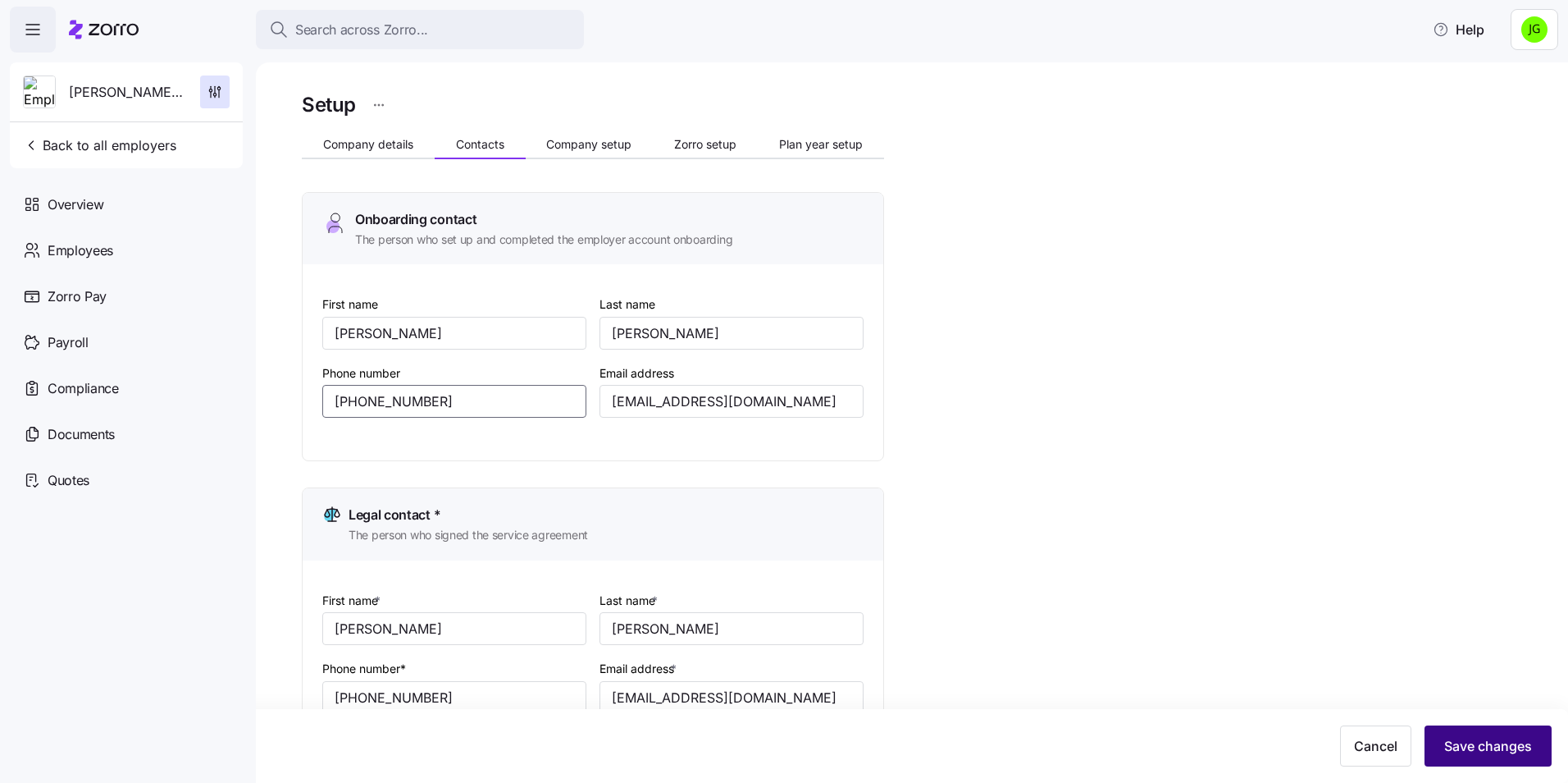
type input "(513) 695-3399"
click at [1486, 737] on span "Save changes" at bounding box center [1487, 746] width 88 height 20
